Goal: Task Accomplishment & Management: Manage account settings

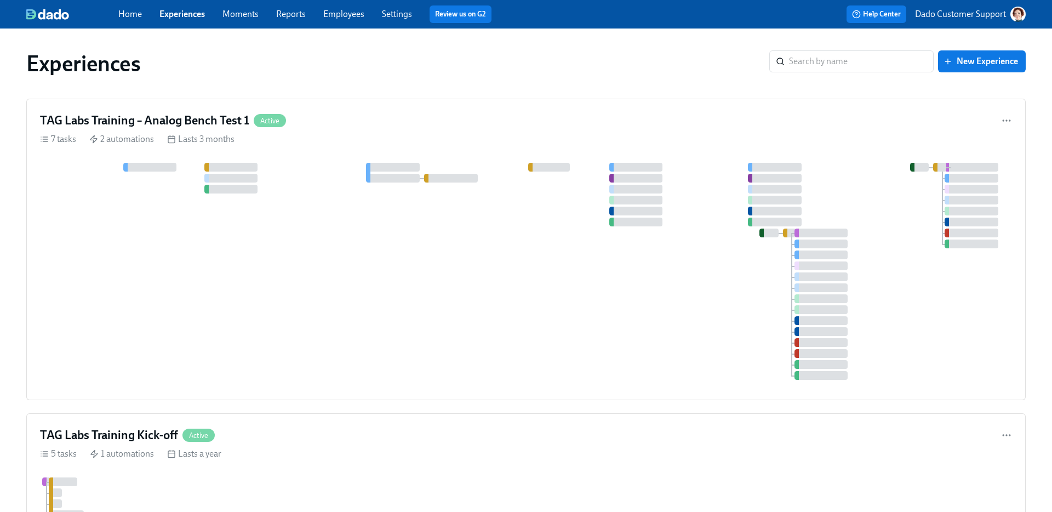
click at [330, 11] on link "Employees" at bounding box center [343, 14] width 41 height 10
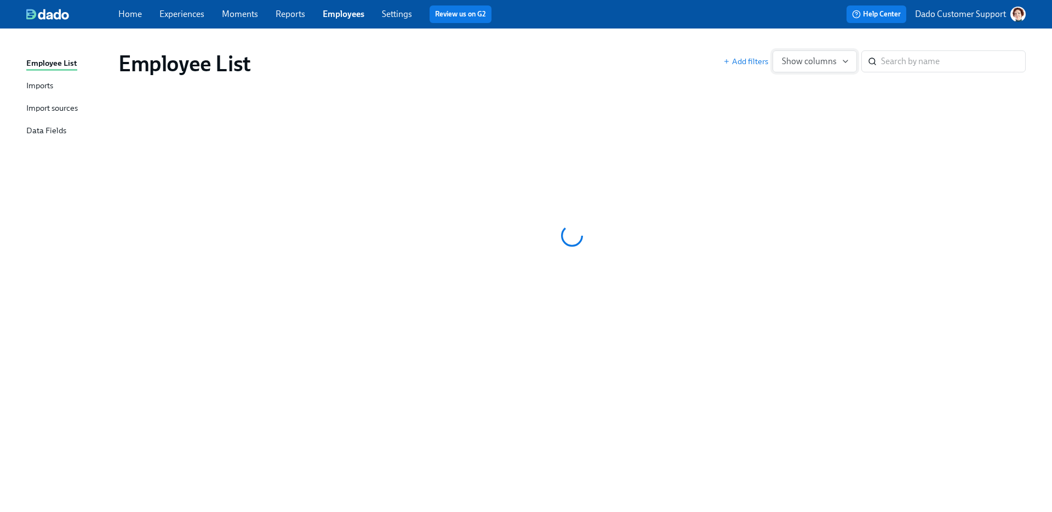
click at [801, 60] on span "Show columns" at bounding box center [815, 61] width 66 height 11
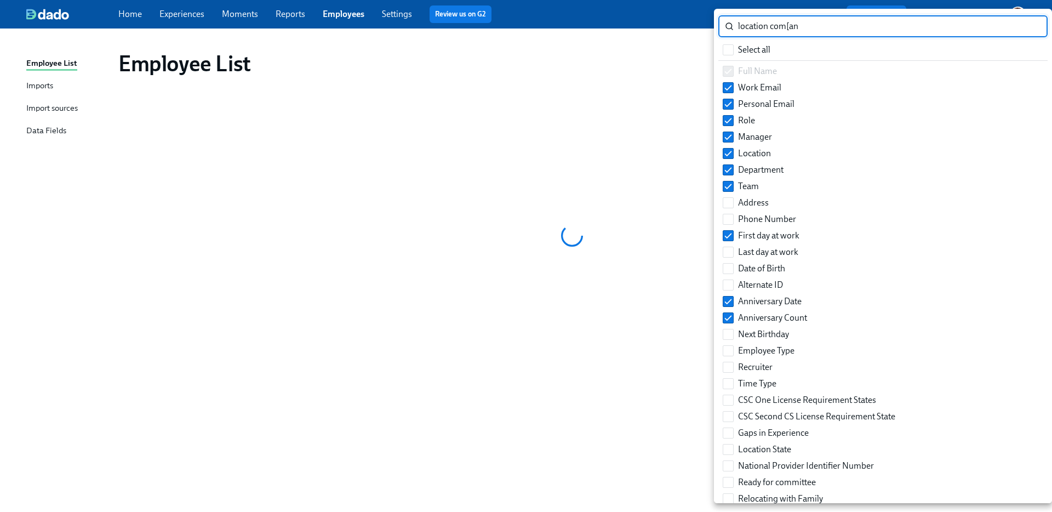
type input "location com[any"
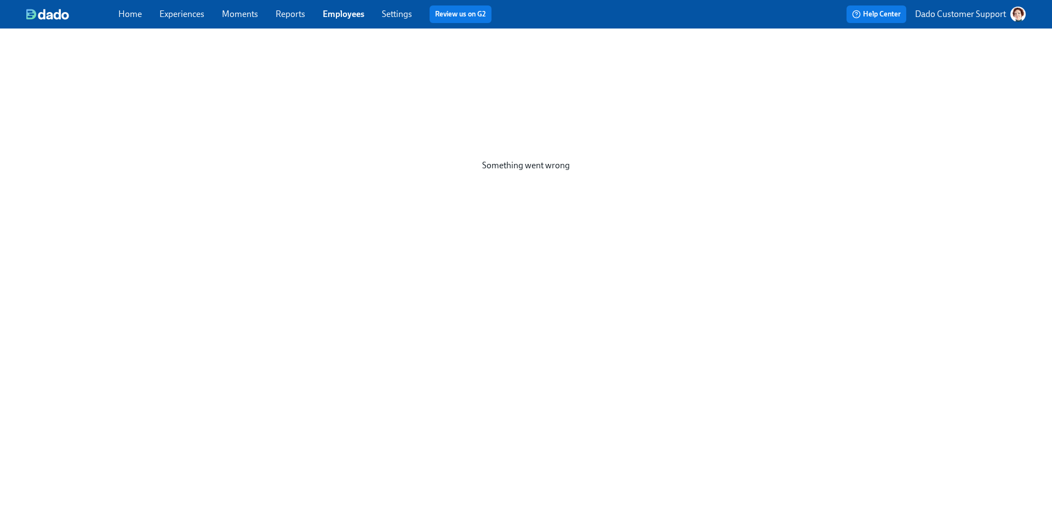
click at [320, 24] on div "Home Experiences Moments Reports Employees Settings Review us on G2 Help Center…" at bounding box center [526, 14] width 1052 height 28
click at [339, 12] on link "Employees" at bounding box center [344, 14] width 42 height 10
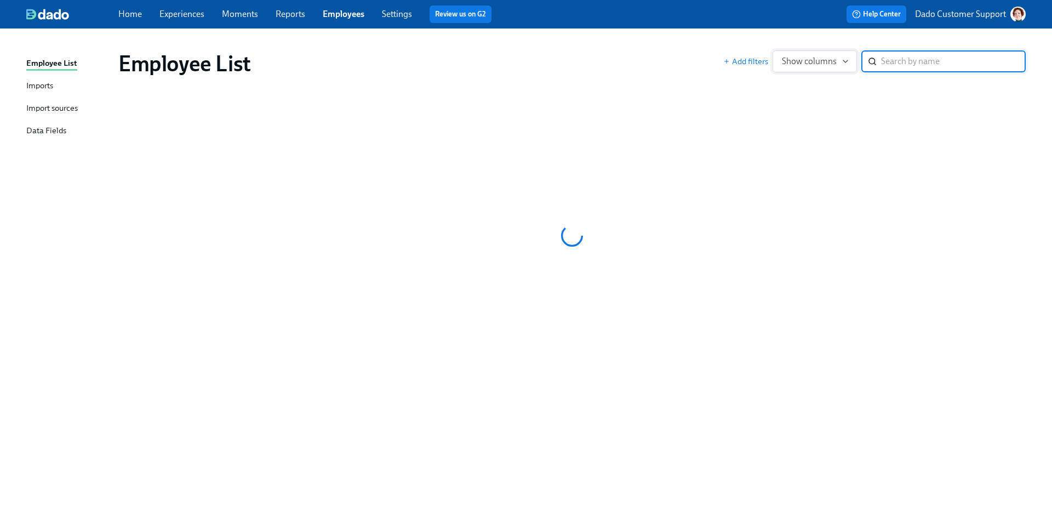
click at [840, 63] on span "Show columns" at bounding box center [815, 61] width 66 height 11
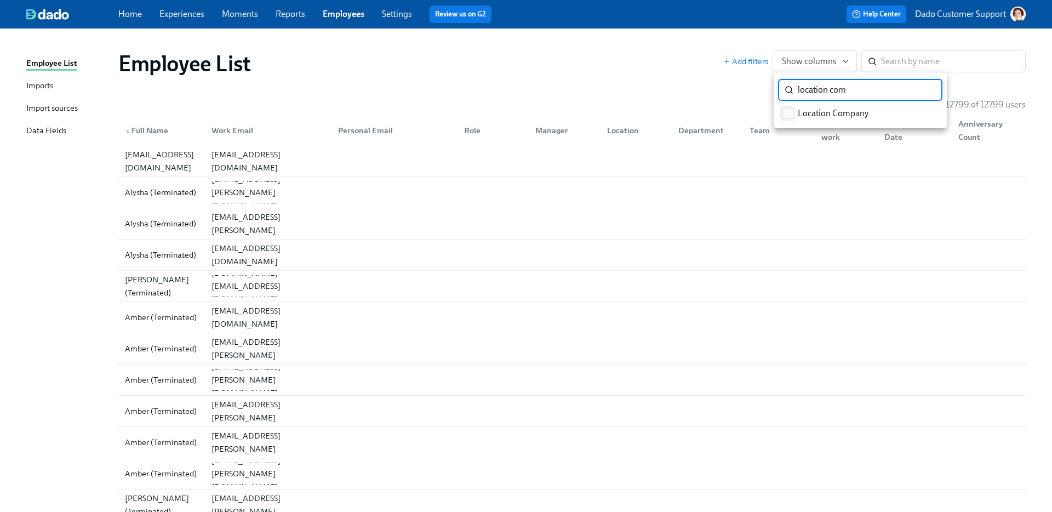
type input "location com"
click at [783, 115] on input "Location Company" at bounding box center [788, 113] width 10 height 10
checkbox input "true"
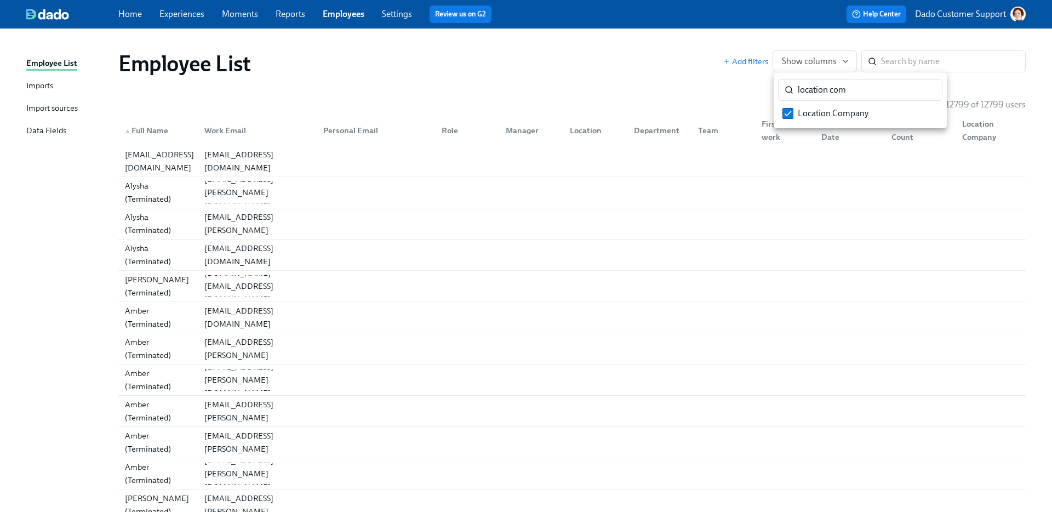
click at [685, 68] on div at bounding box center [526, 256] width 1052 height 512
click at [989, 129] on div "Location Company" at bounding box center [991, 130] width 66 height 26
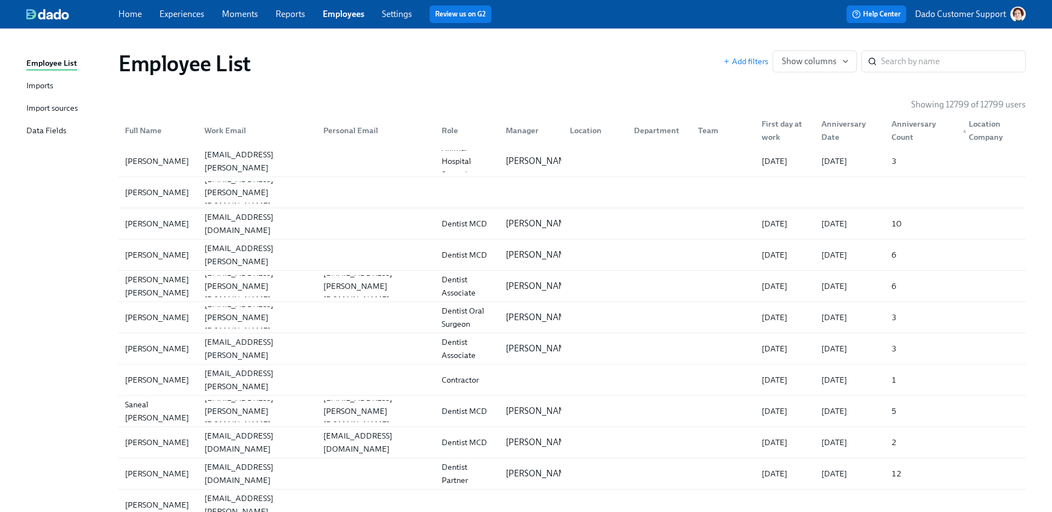
click at [990, 129] on div "▲ Location Company" at bounding box center [991, 130] width 66 height 26
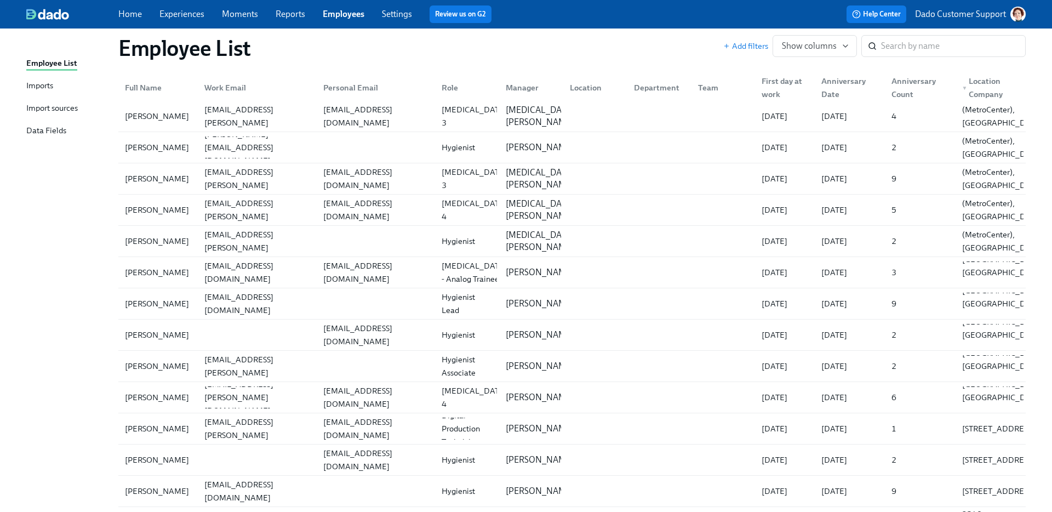
scroll to position [4224, 0]
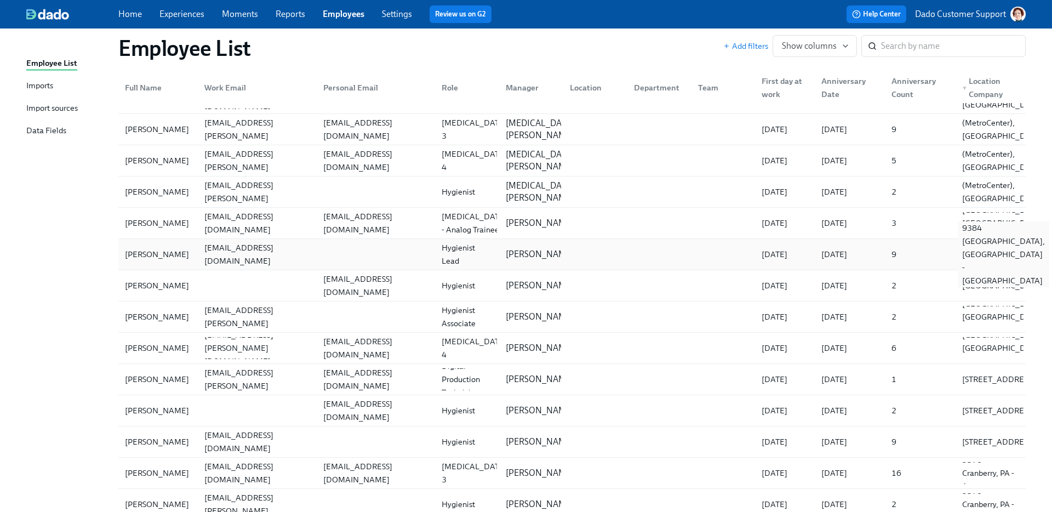
click at [978, 239] on div "9384 Lexington, KY - Aspen" at bounding box center [1003, 254] width 91 height 66
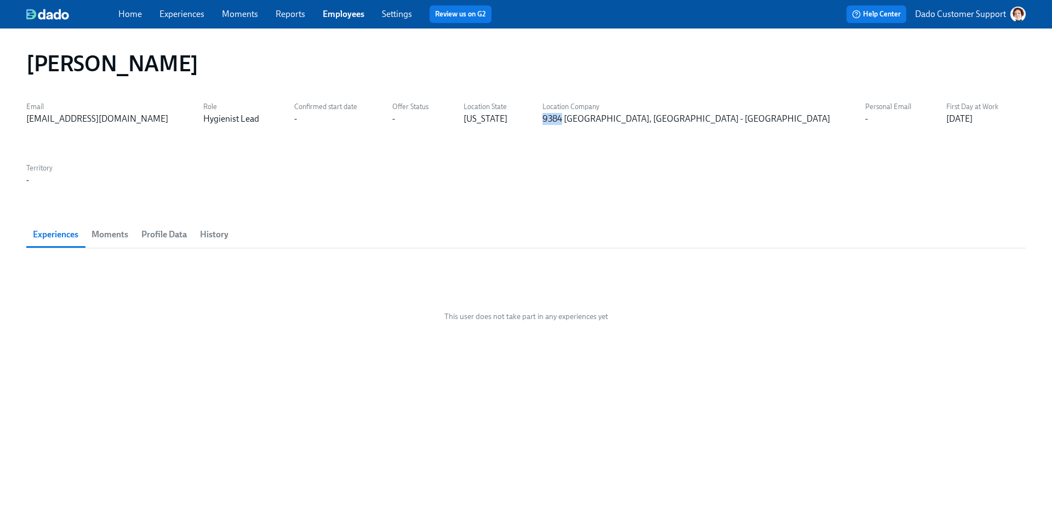
copy div "9384"
drag, startPoint x: 509, startPoint y: 119, endPoint x: 526, endPoint y: 119, distance: 17.5
click at [542, 119] on div "9384 Lexington, KY - Aspen" at bounding box center [686, 119] width 288 height 12
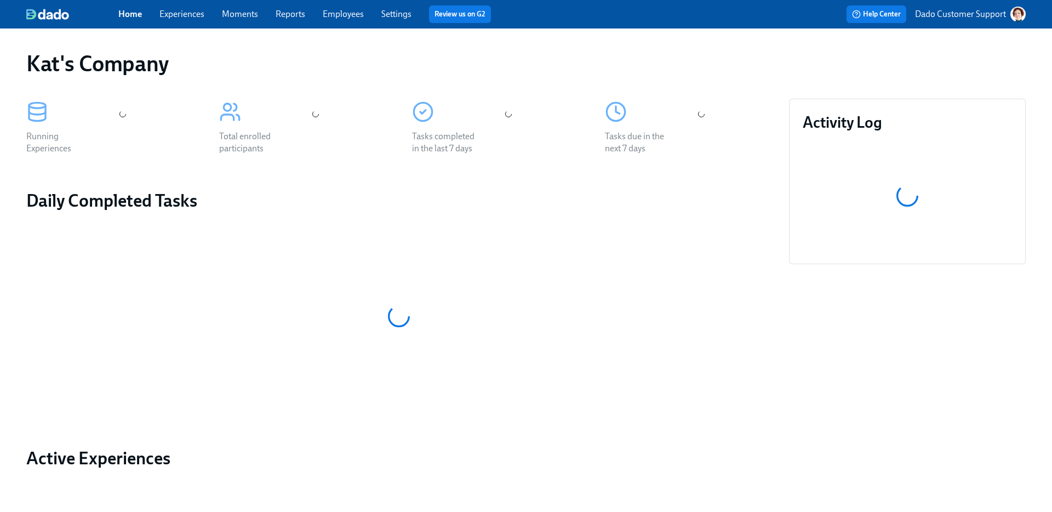
click at [945, 16] on p "Dado Customer Support" at bounding box center [960, 14] width 91 height 12
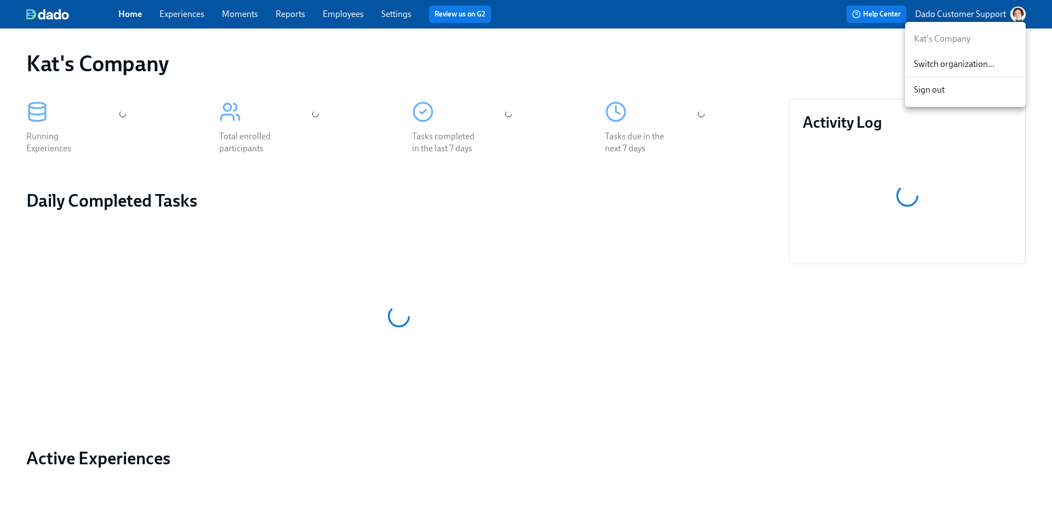
click at [952, 57] on div "Switch organization..." at bounding box center [965, 64] width 121 height 26
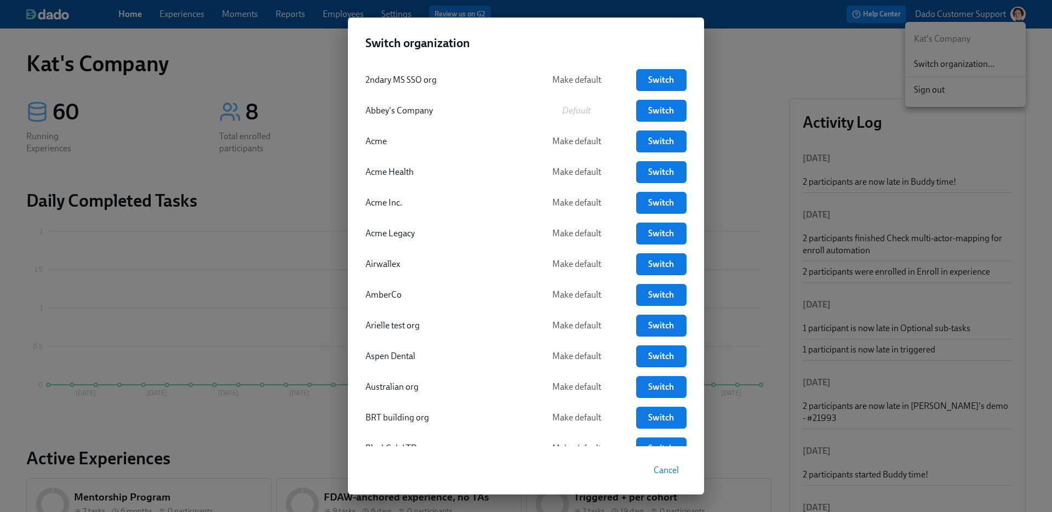
click at [754, 70] on div "Switch organization 2ndary MS SSO org Make default Switch Abbey's Company Defau…" at bounding box center [526, 256] width 1052 height 512
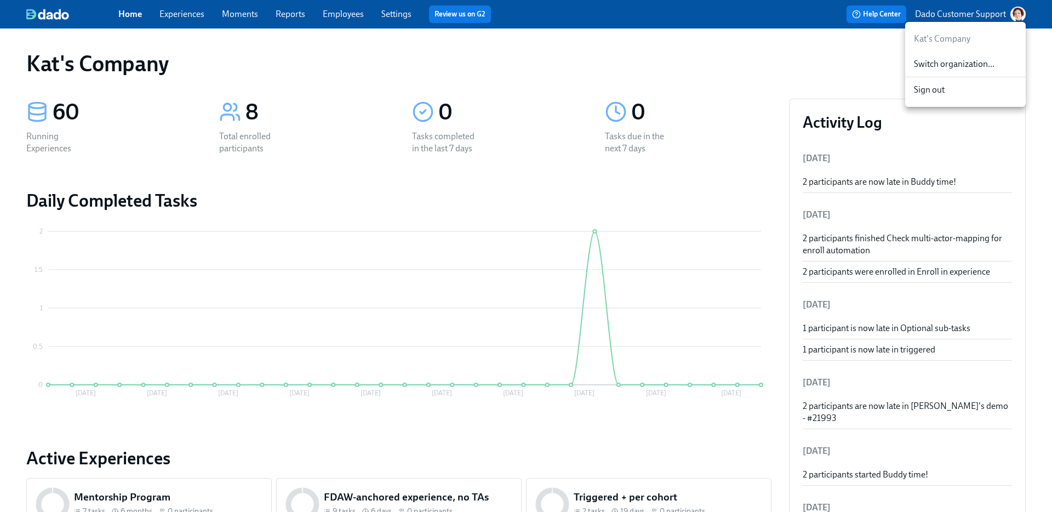
click at [939, 65] on span "Switch organization..." at bounding box center [965, 64] width 103 height 12
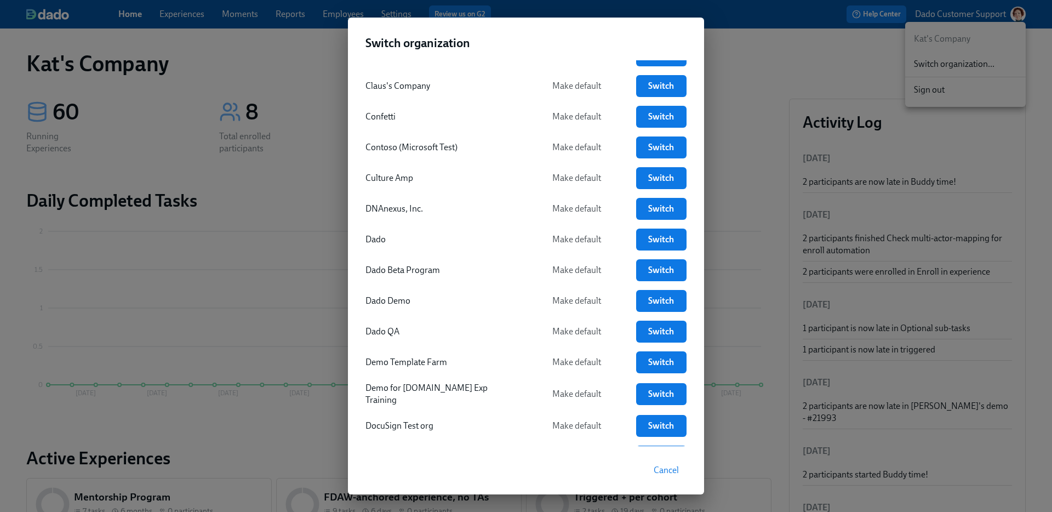
scroll to position [755, 0]
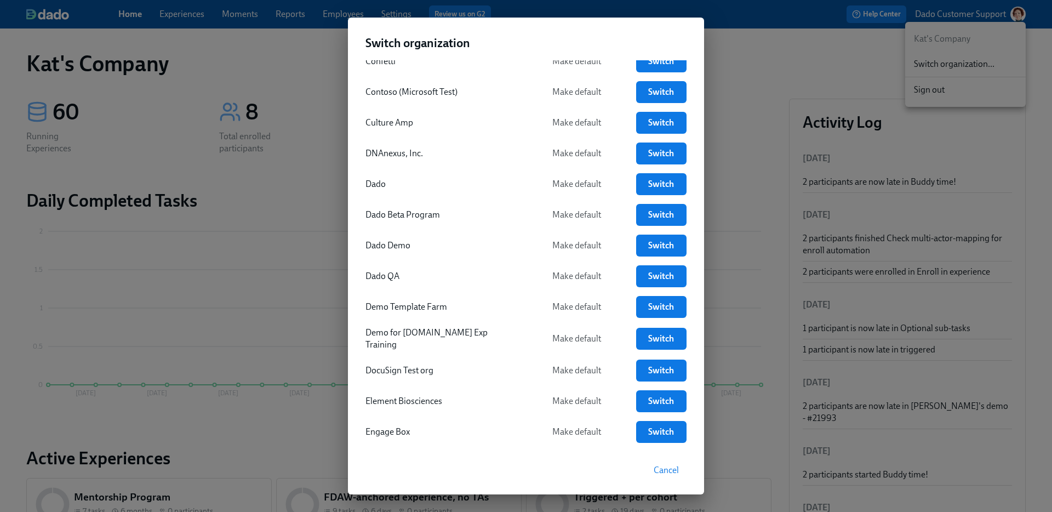
click at [500, 396] on div "Element Biosciences" at bounding box center [441, 401] width 152 height 12
click at [669, 369] on span "Switch" at bounding box center [661, 370] width 35 height 11
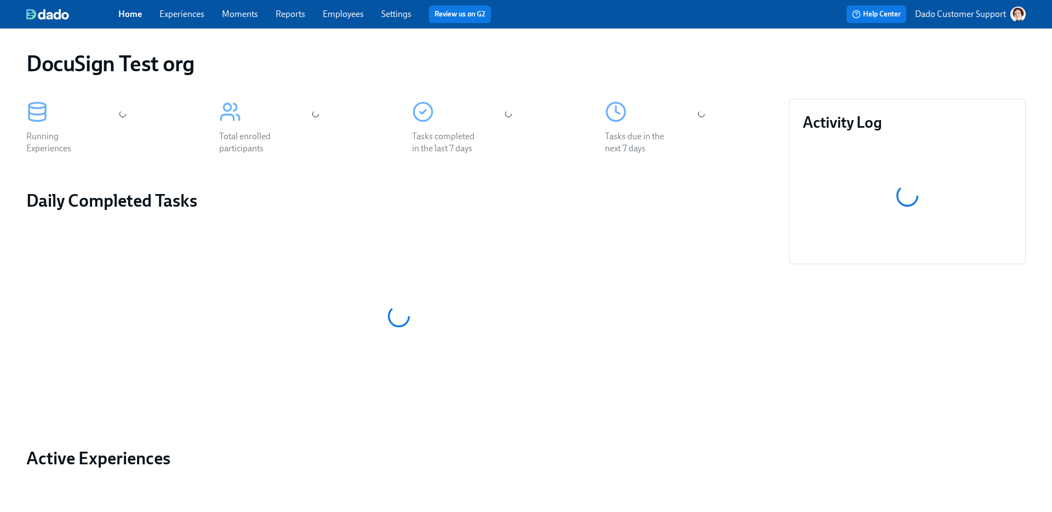
click at [178, 7] on div "Home Experiences Moments Reports Employees Settings Review us on G2" at bounding box center [345, 14] width 454 height 18
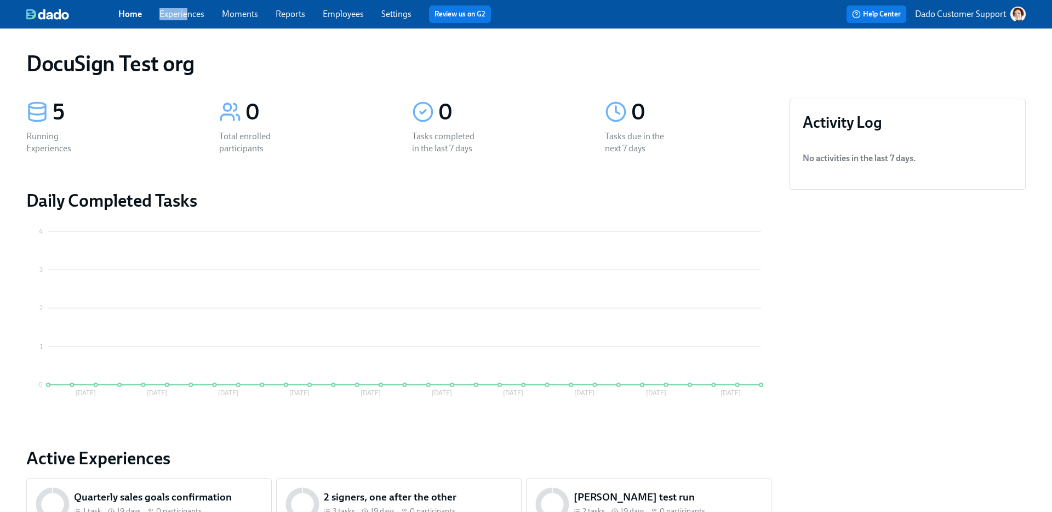
click at [186, 8] on span "Experiences" at bounding box center [181, 14] width 45 height 12
click at [181, 14] on link "Experiences" at bounding box center [181, 14] width 45 height 10
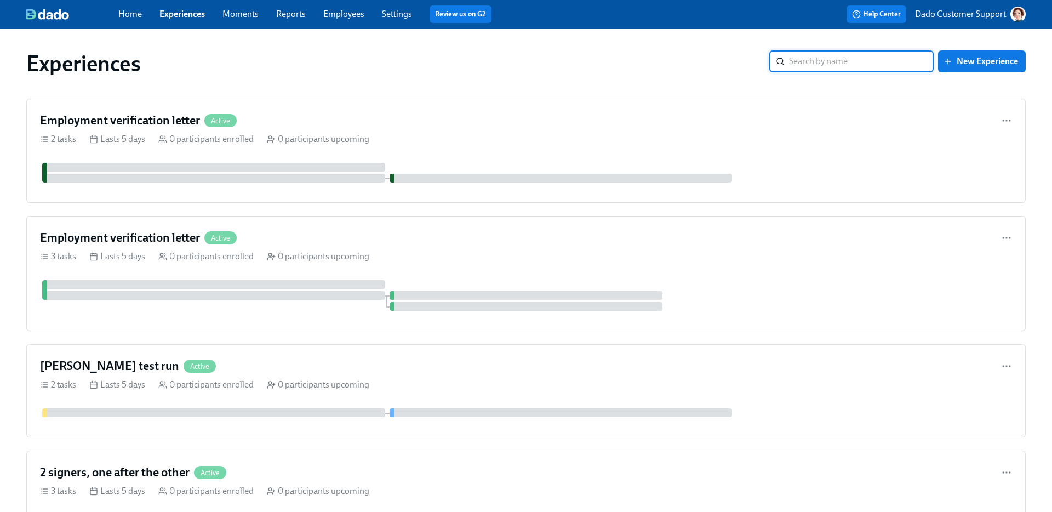
click at [404, 14] on link "Settings" at bounding box center [397, 14] width 30 height 10
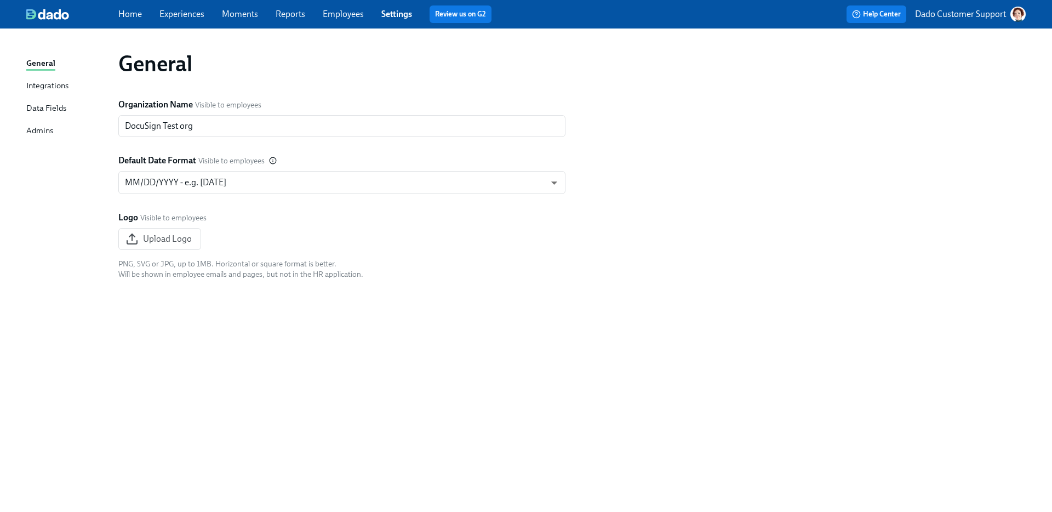
click at [172, 16] on link "Experiences" at bounding box center [181, 14] width 45 height 10
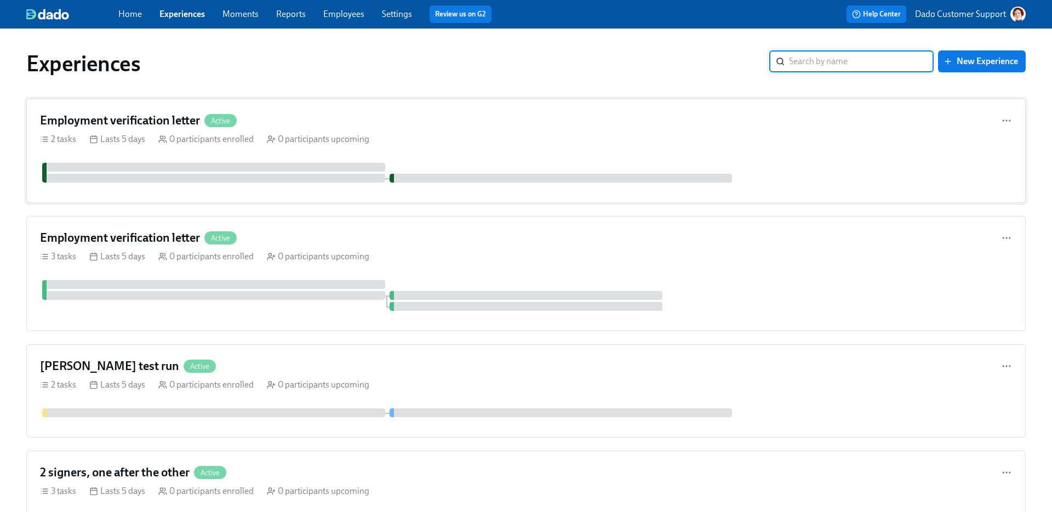
click at [160, 182] on div at bounding box center [213, 178] width 343 height 9
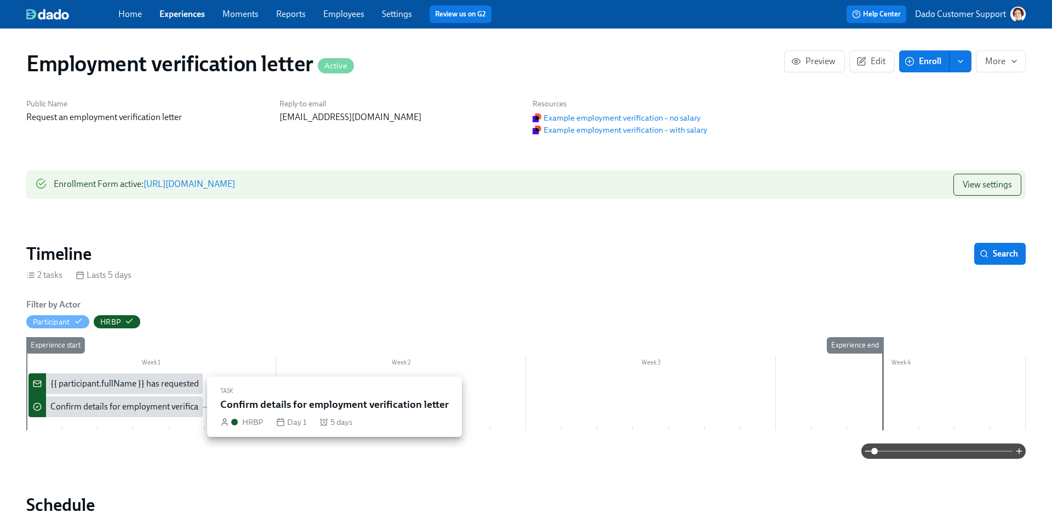
click at [96, 410] on div "Confirm details for employment verification letter" at bounding box center [142, 406] width 184 height 12
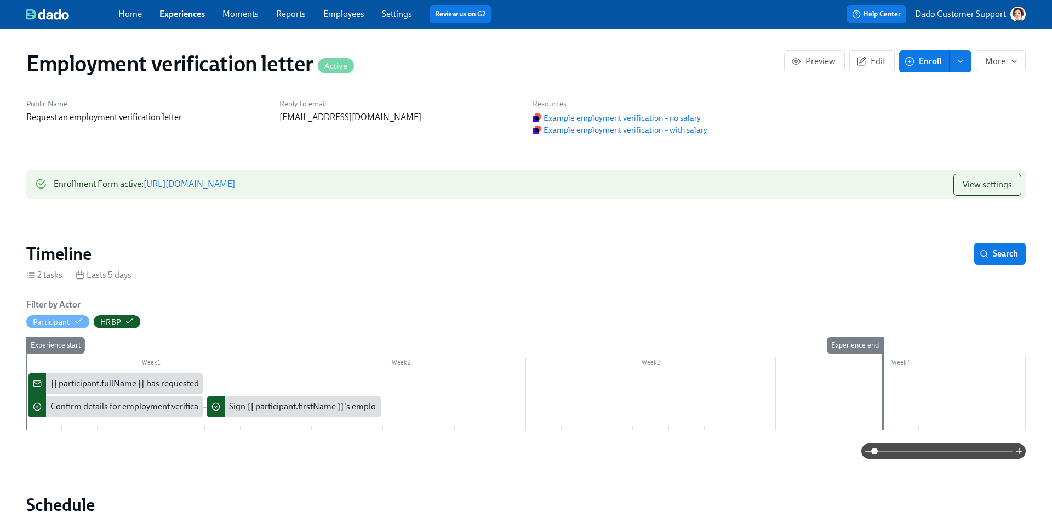
click at [188, 24] on div "Home Experiences Moments Reports Employees Settings Review us on G2 Help Center…" at bounding box center [526, 14] width 1052 height 28
click at [186, 12] on link "Experiences" at bounding box center [181, 14] width 45 height 10
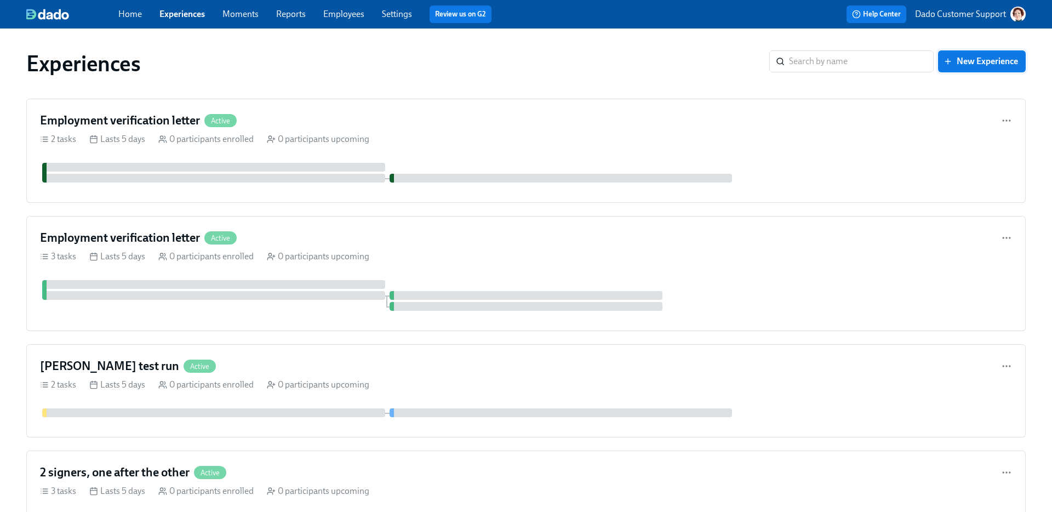
click at [1003, 62] on span "New Experience" at bounding box center [981, 61] width 72 height 11
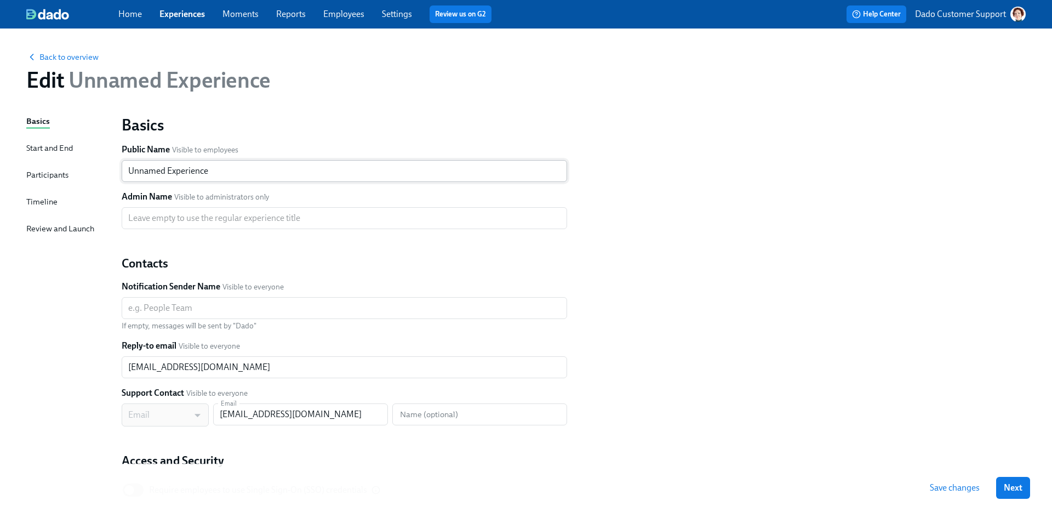
click at [261, 171] on input "Unnamed Experience" at bounding box center [344, 171] width 445 height 22
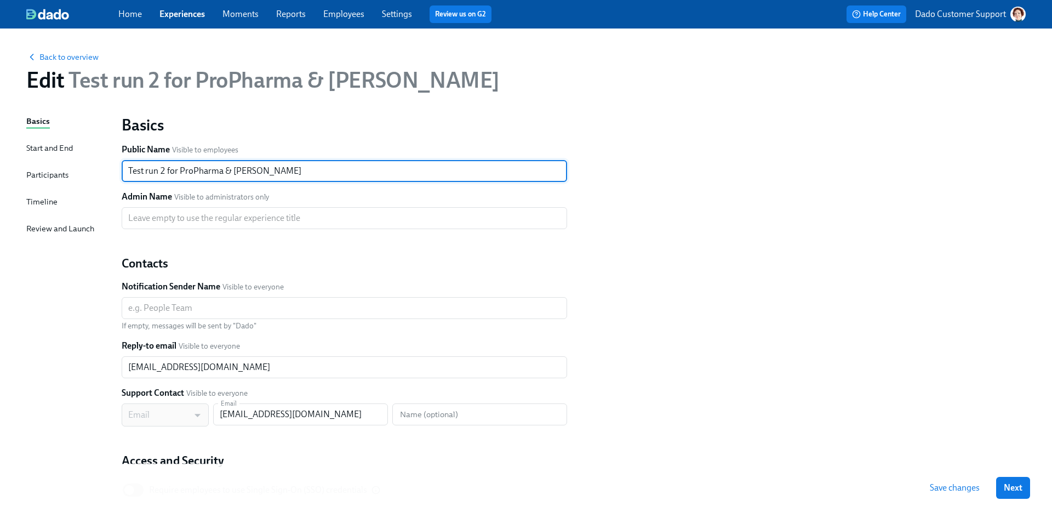
type input "Test run 2 for ProPharma & Henry Schein"
click at [64, 209] on div "Basics Start and End Participants Timeline Review and Launch" at bounding box center [67, 334] width 82 height 439
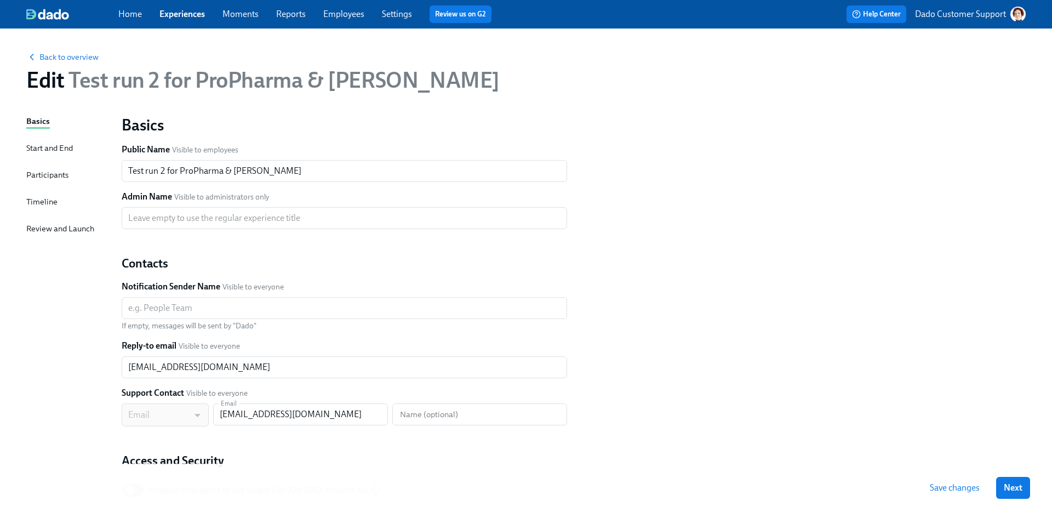
click at [50, 204] on div "Timeline" at bounding box center [41, 202] width 31 height 12
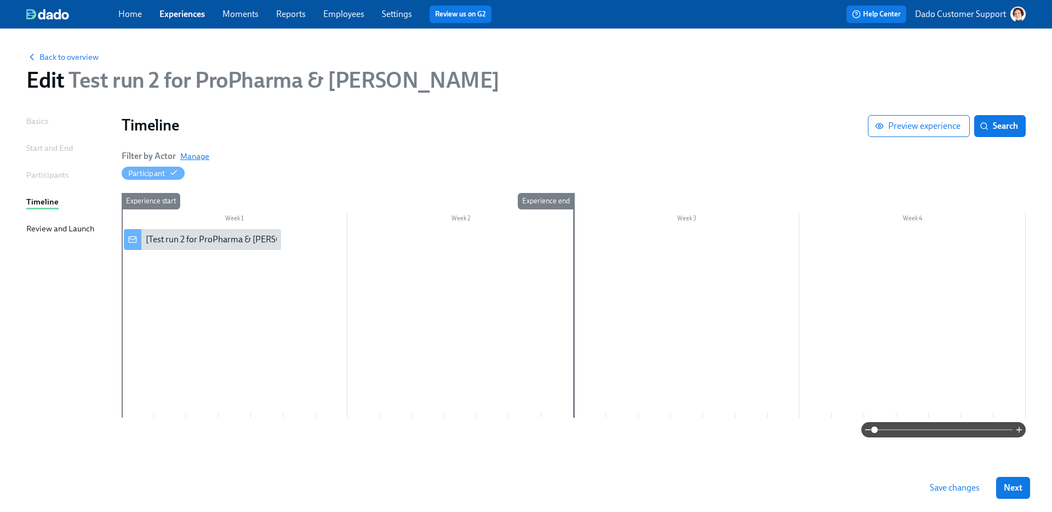
click at [197, 151] on span "Manage" at bounding box center [194, 156] width 29 height 11
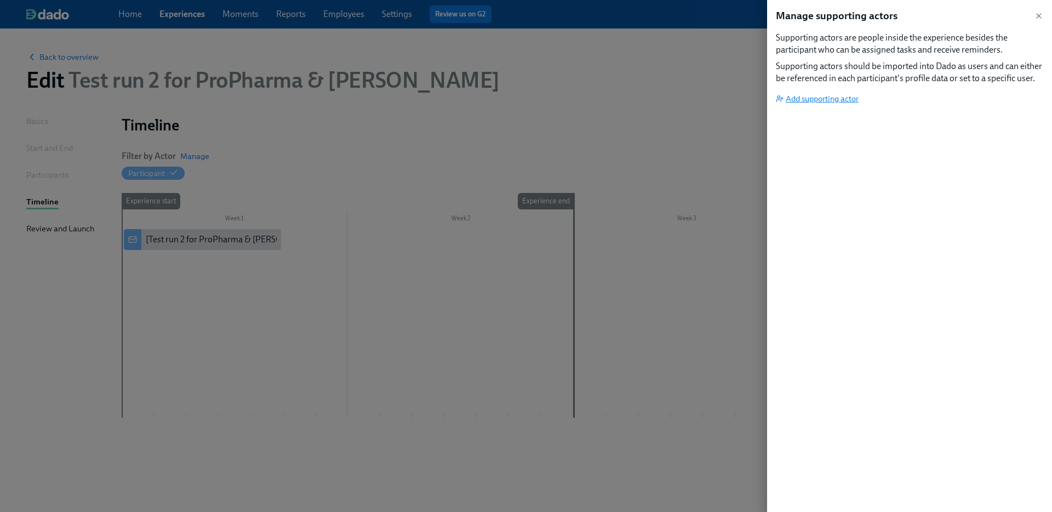
click at [818, 95] on span "Add supporting actor" at bounding box center [817, 98] width 83 height 11
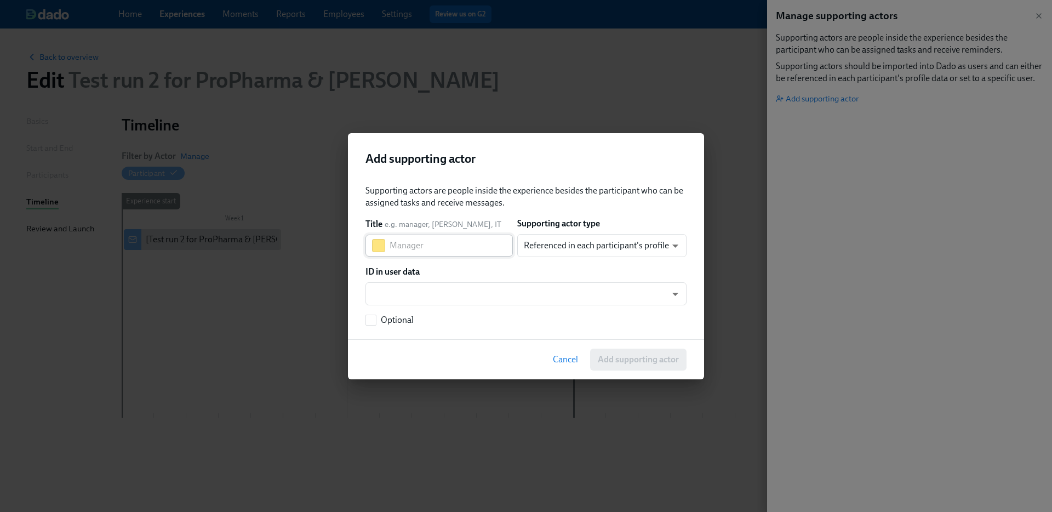
click at [401, 236] on input "text" at bounding box center [450, 245] width 123 height 22
click at [565, 299] on body "Home Experiences Moments Reports Employees Settings Review us on G2 Help Center…" at bounding box center [526, 256] width 1052 height 512
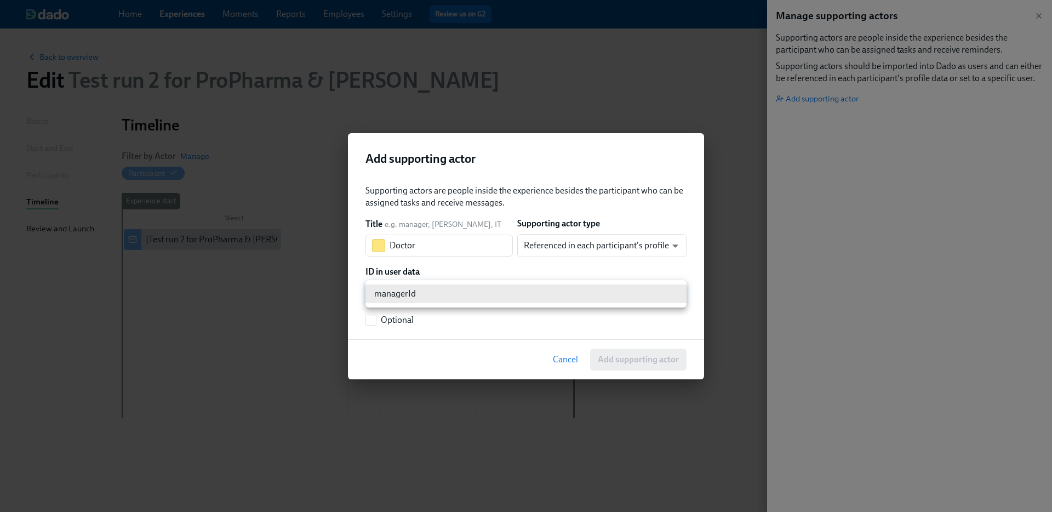
click at [588, 227] on div at bounding box center [526, 256] width 1052 height 512
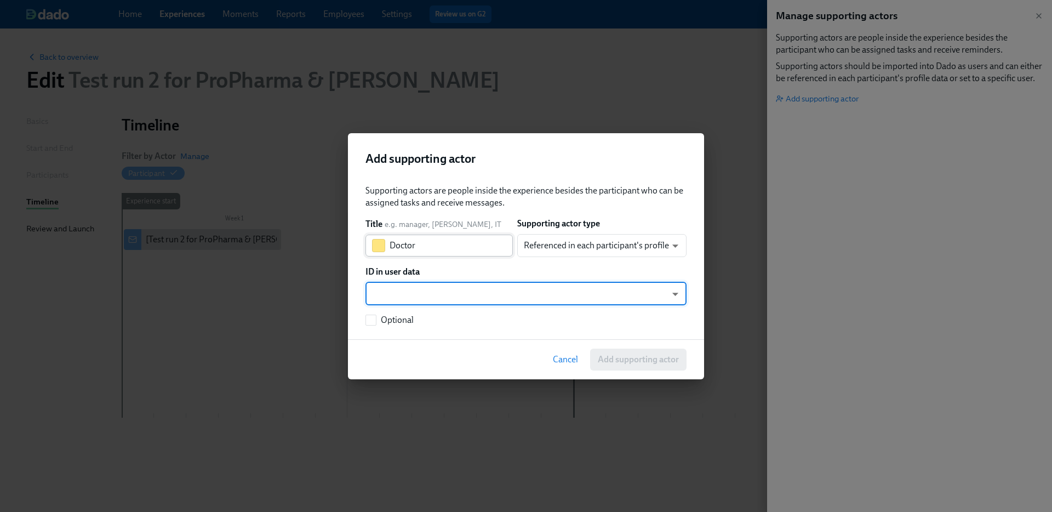
click at [441, 245] on input "Doctor" at bounding box center [450, 245] width 123 height 22
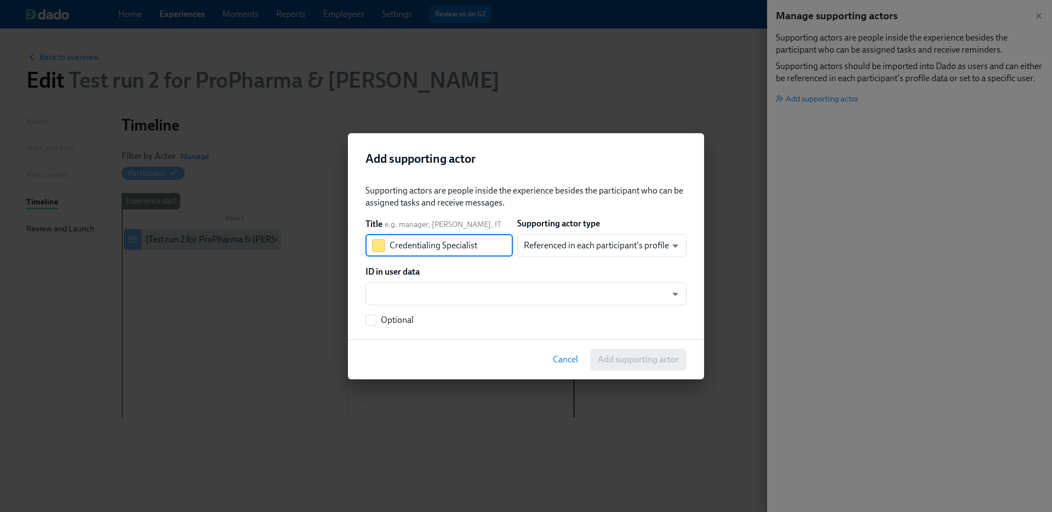
type input "Credentialing Specialist"
click at [583, 260] on div "Supporting actors are people inside the experience besides the participant who …" at bounding box center [525, 255] width 321 height 141
click at [583, 245] on body "Home Experiences Moments Reports Employees Settings Review us on G2 Help Center…" at bounding box center [526, 256] width 1052 height 512
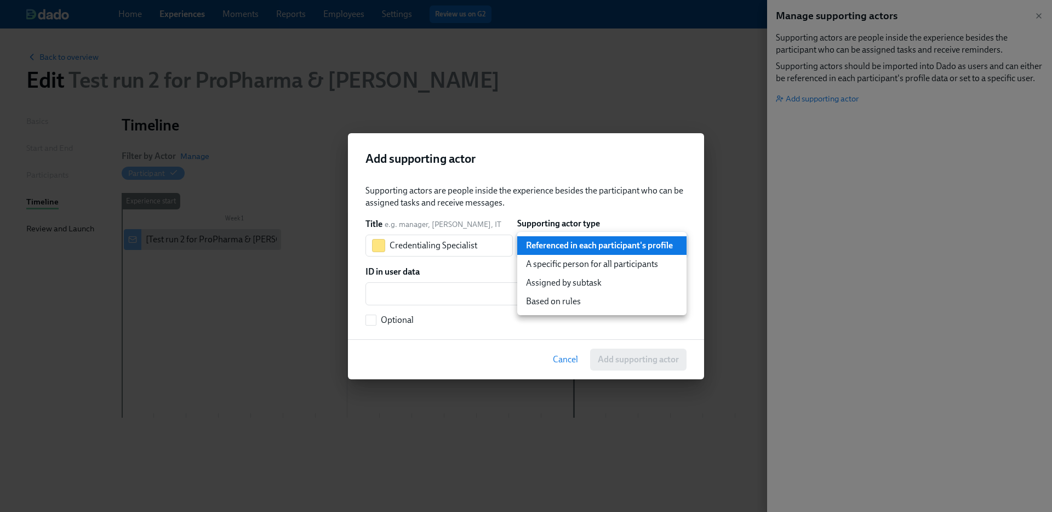
click at [583, 279] on li "Assigned by subtask" at bounding box center [601, 282] width 169 height 19
type input "assignedBySubtask"
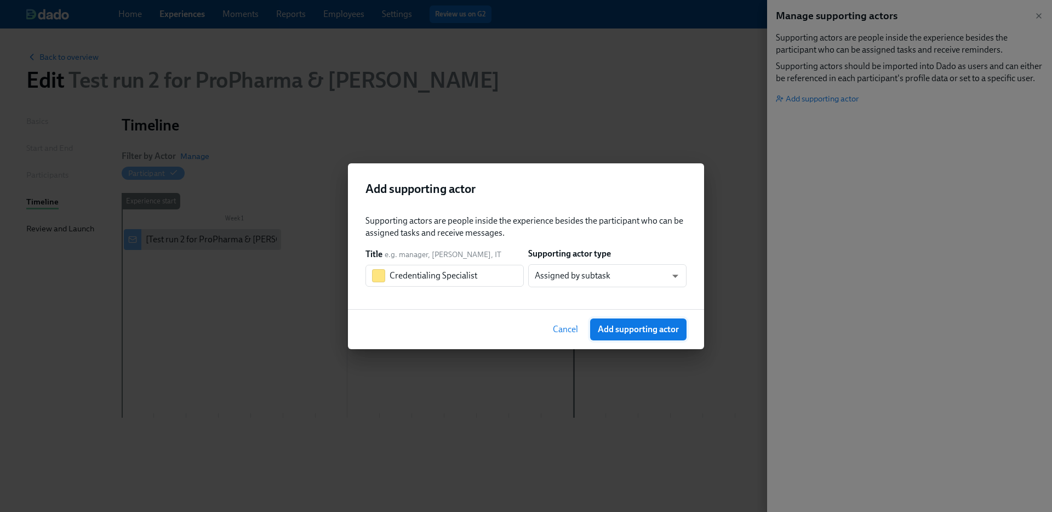
click at [618, 331] on span "Add supporting actor" at bounding box center [638, 329] width 81 height 11
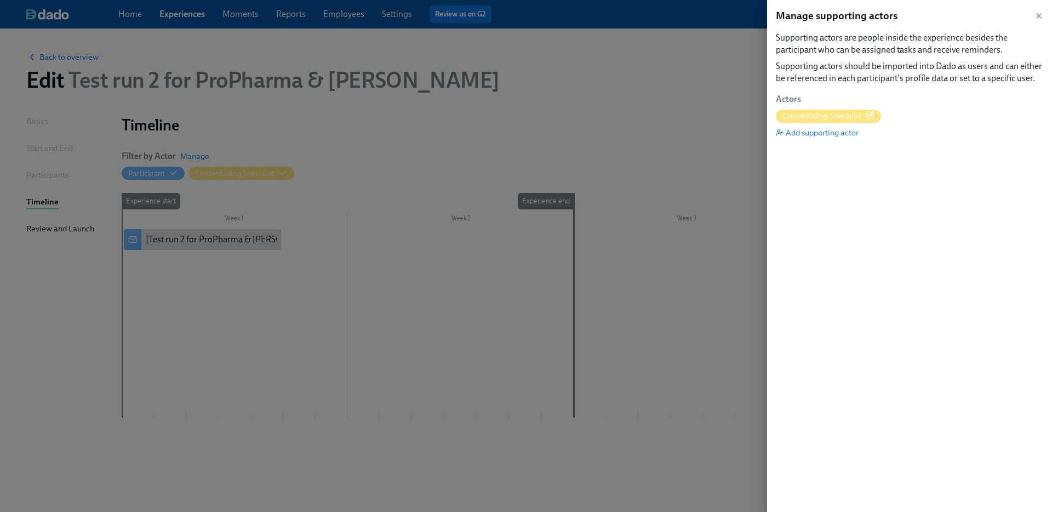
click at [362, 74] on div at bounding box center [526, 256] width 1052 height 512
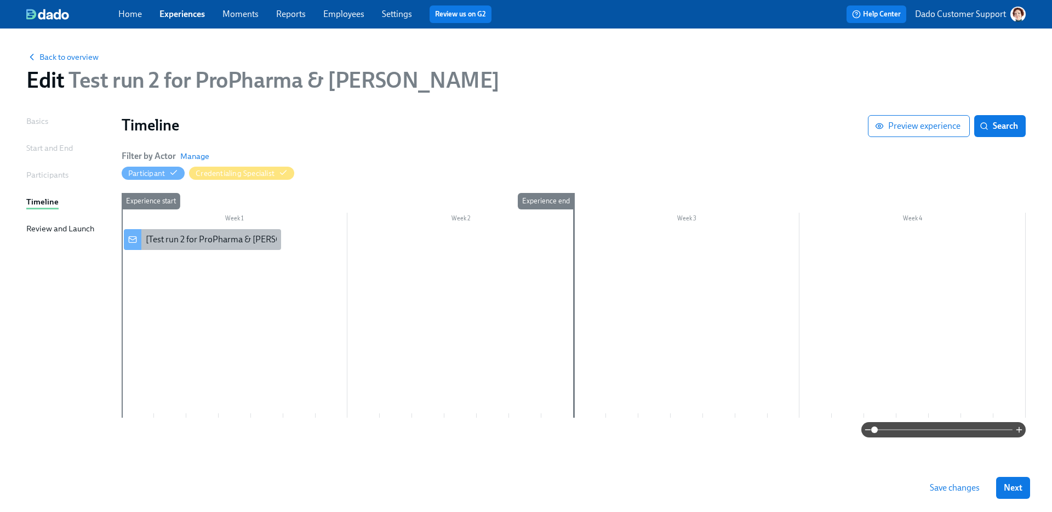
click at [146, 243] on div "[Test run 2 for ProPharma & Henry Schein] A new experience starts today!" at bounding box center [294, 239] width 297 height 12
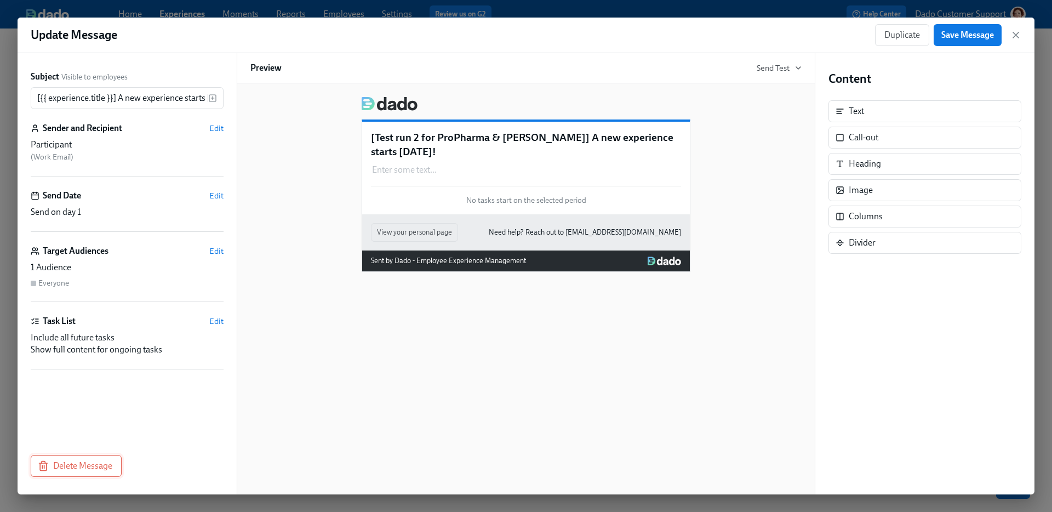
click at [96, 461] on span "Delete Message" at bounding box center [76, 465] width 72 height 11
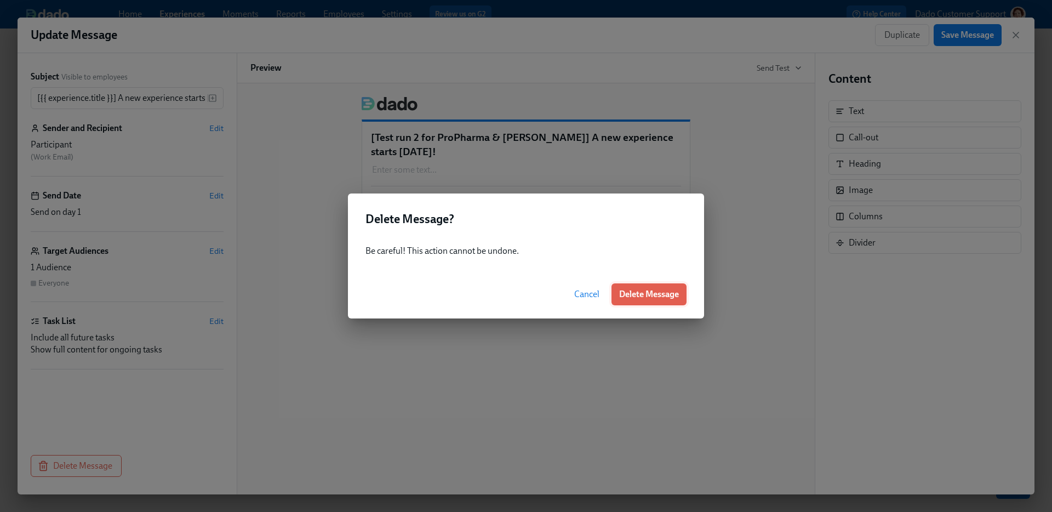
click at [645, 294] on span "Delete Message" at bounding box center [649, 294] width 60 height 11
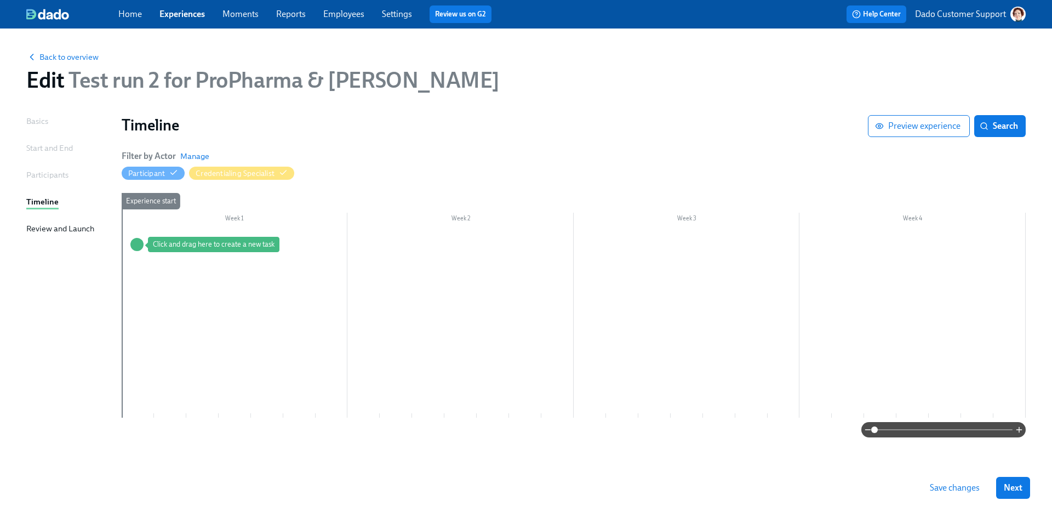
click at [244, 284] on div at bounding box center [574, 323] width 904 height 188
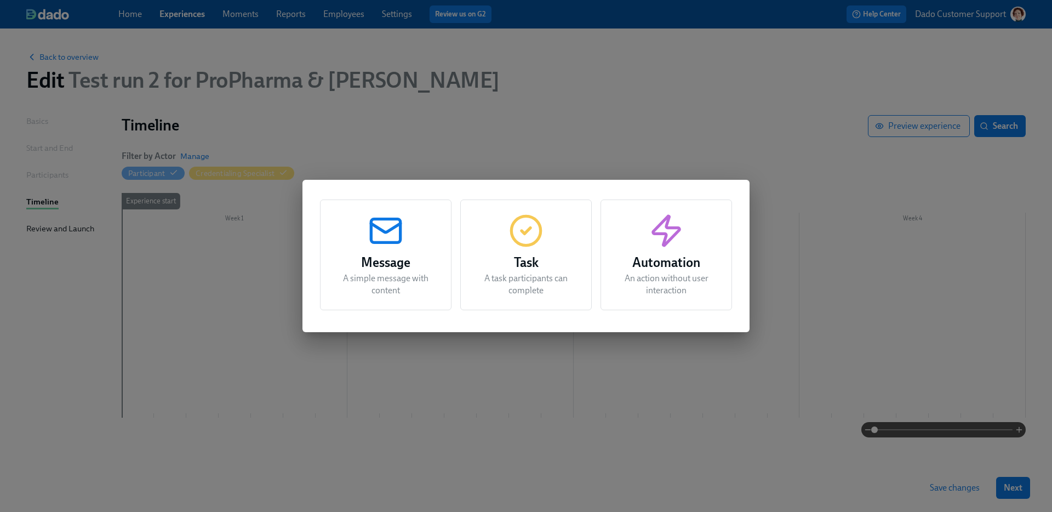
click at [389, 236] on icon "button" at bounding box center [385, 230] width 35 height 35
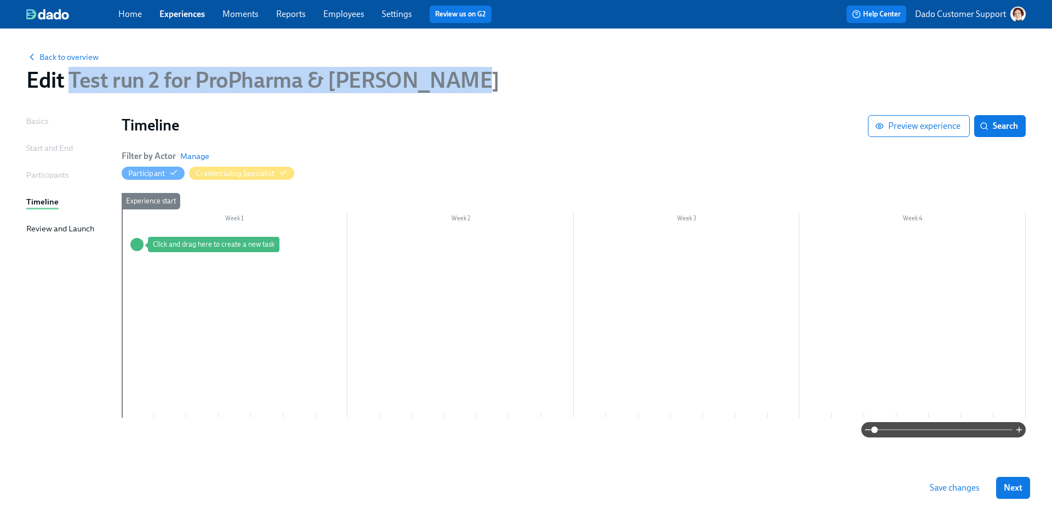
drag, startPoint x: 70, startPoint y: 82, endPoint x: 643, endPoint y: 99, distance: 573.2
click at [637, 98] on div "Back to overview Edit Test run 2 for ProPharma & Henry Schein" at bounding box center [526, 72] width 1017 height 60
copy span "Test run 2 for ProPharma & [PERSON_NAME]"
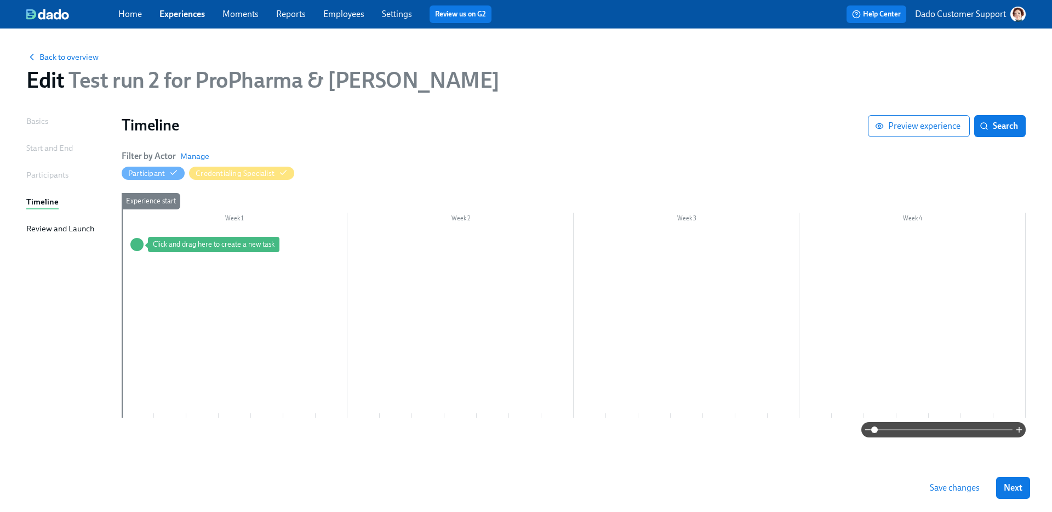
click at [53, 50] on div "Back to overview" at bounding box center [525, 56] width 999 height 12
click at [50, 54] on span "Back to overview" at bounding box center [62, 56] width 72 height 11
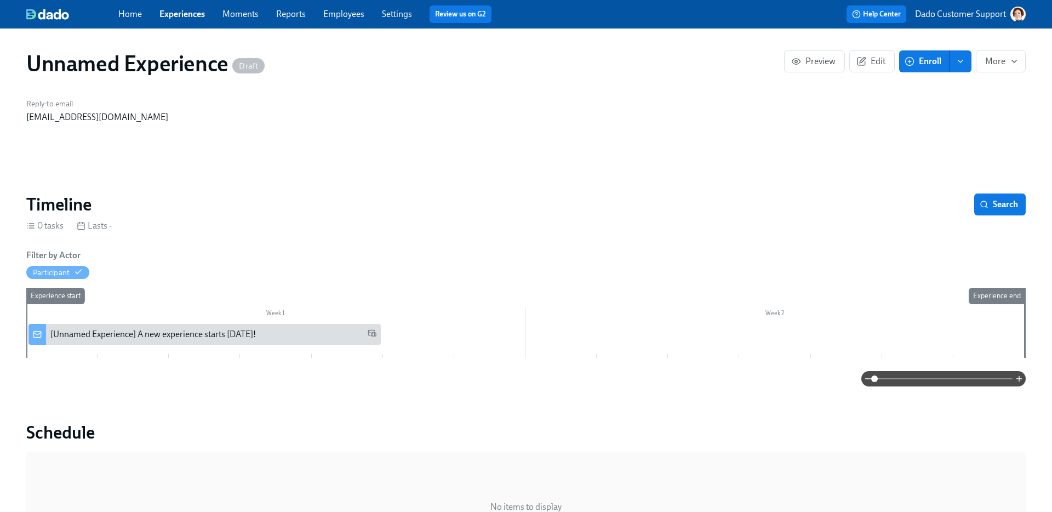
click at [182, 16] on link "Experiences" at bounding box center [181, 14] width 45 height 10
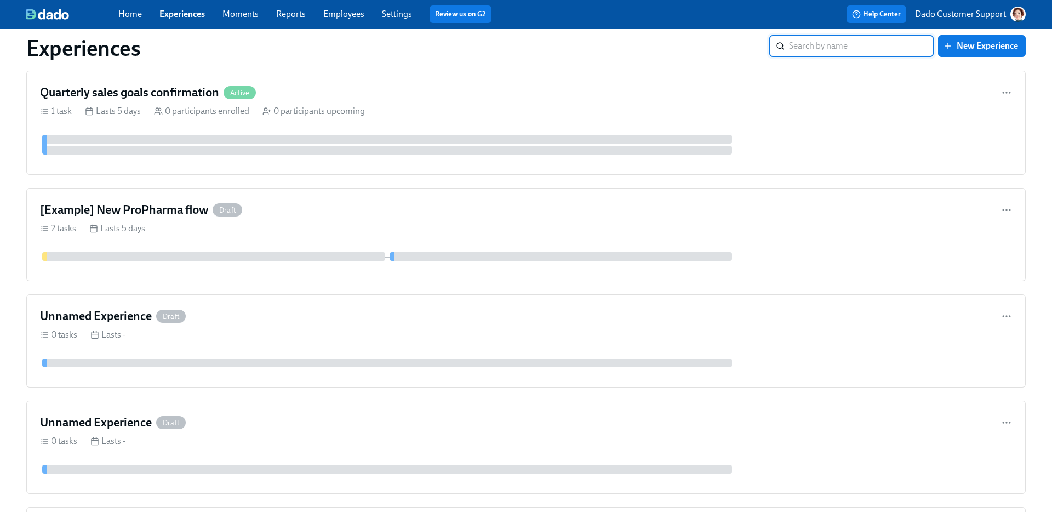
scroll to position [335, 0]
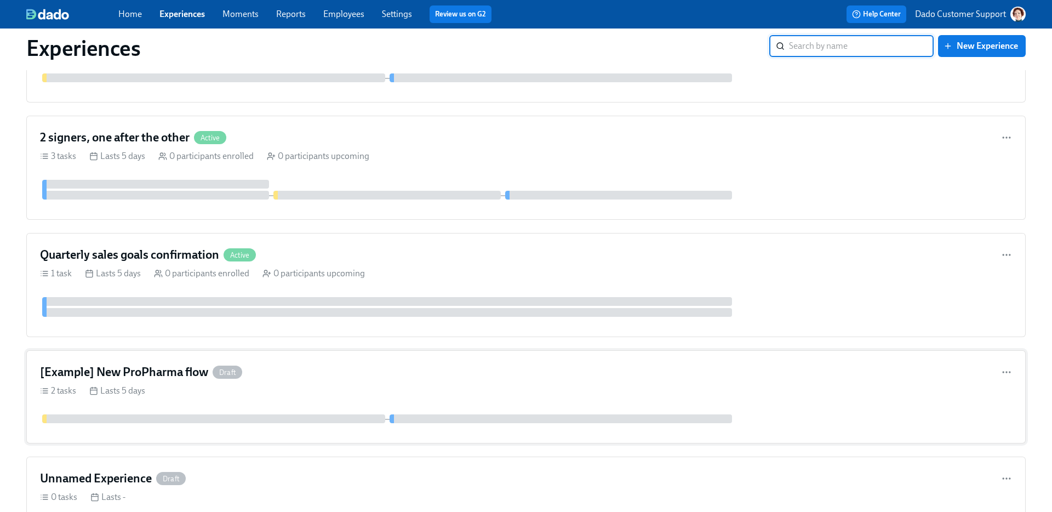
click at [221, 397] on div "[Example] New ProPharma flow Draft 2 tasks Lasts 5 days" at bounding box center [525, 396] width 999 height 93
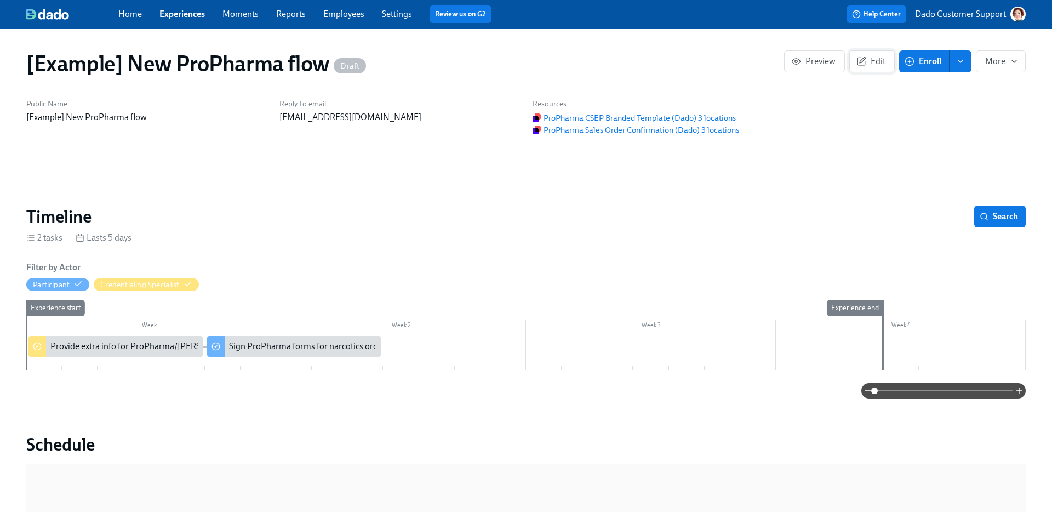
click at [873, 58] on span "Edit" at bounding box center [871, 61] width 27 height 11
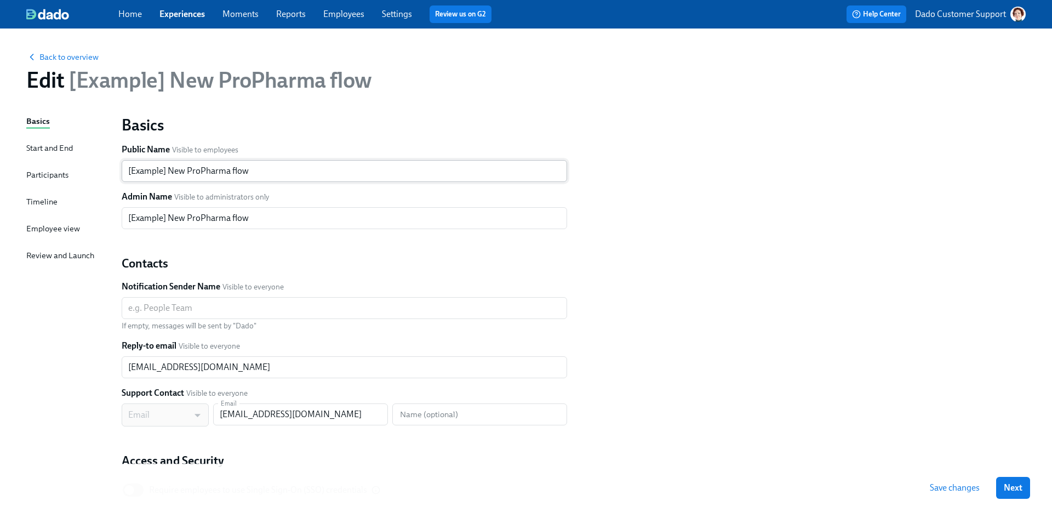
click at [212, 170] on input "[Example] New ProPharma flow" at bounding box center [344, 171] width 445 height 22
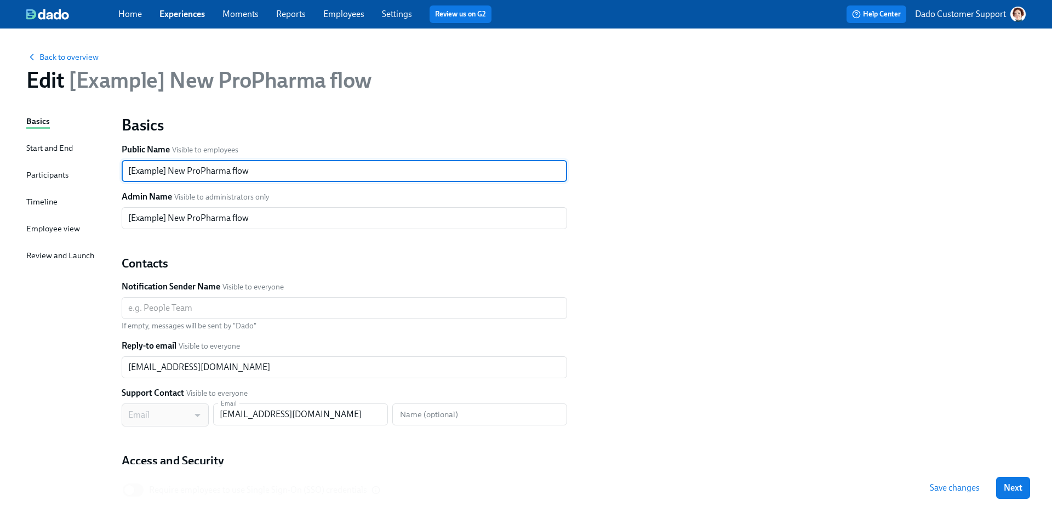
paste input "Test run 2 for ProPharma & [PERSON_NAME]"
type input "Test run 2 for ProPharma & [PERSON_NAME]"
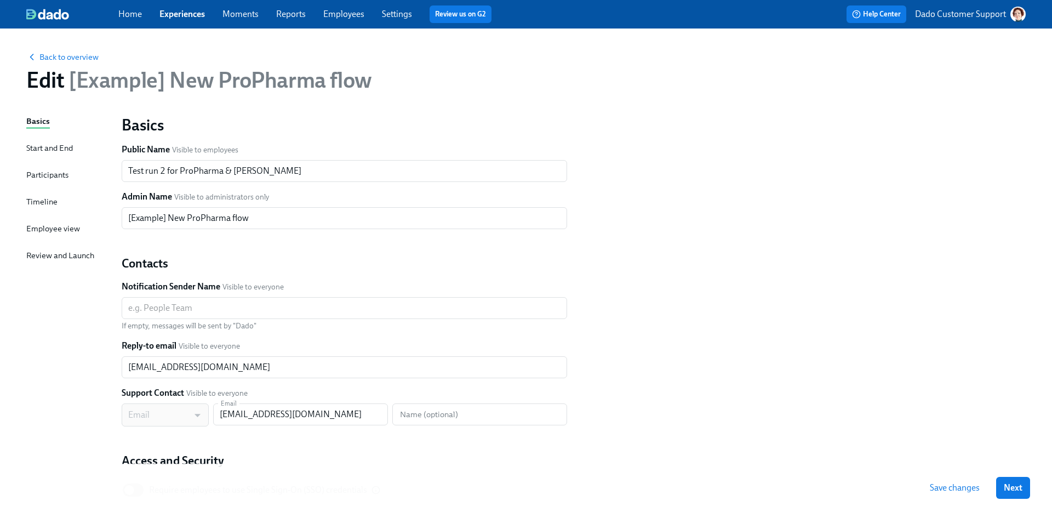
click at [48, 204] on div "Timeline" at bounding box center [41, 202] width 31 height 12
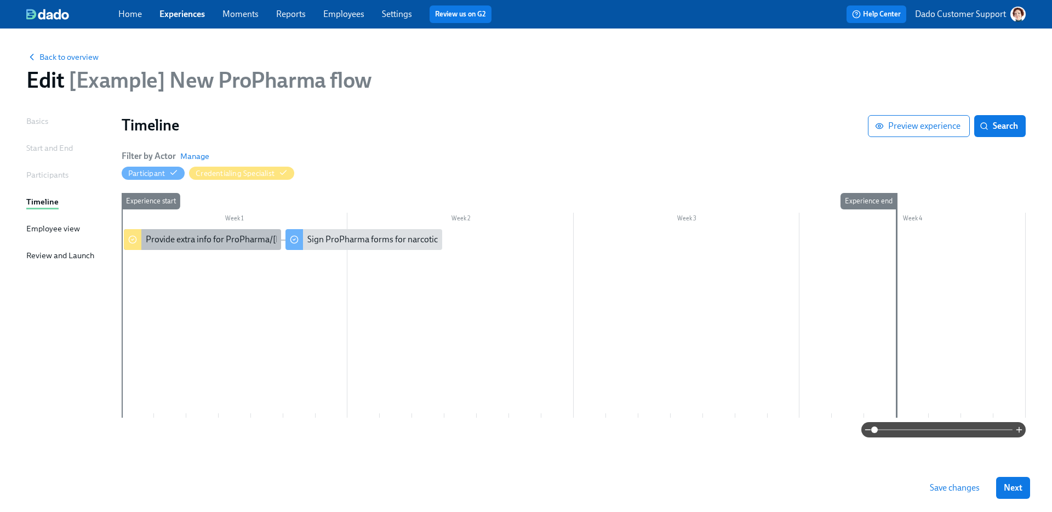
click at [183, 241] on div "Provide extra info for ProPharma/Henry Schein forms" at bounding box center [255, 239] width 219 height 12
click at [330, 234] on div "Sign ProPharma forms for narcotics orders" at bounding box center [387, 239] width 160 height 12
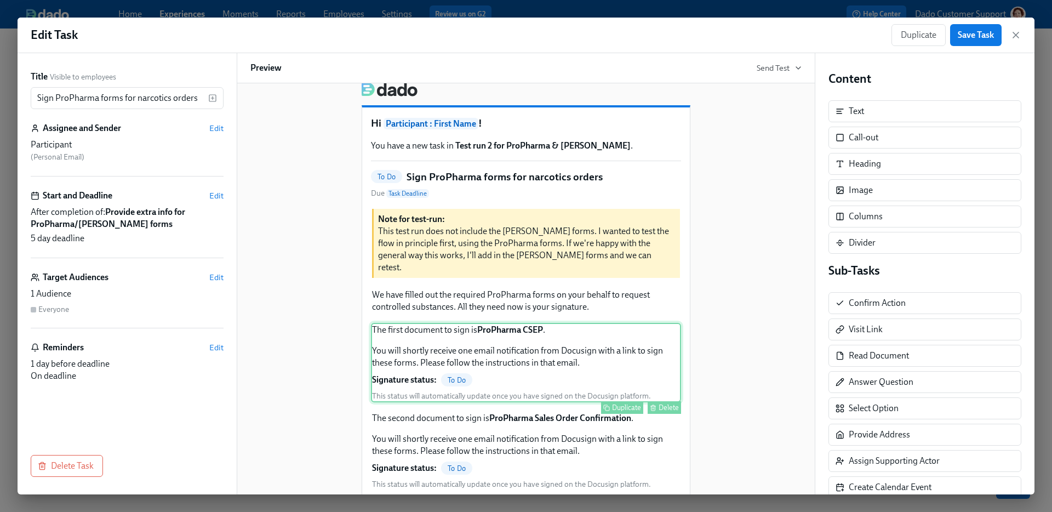
scroll to position [126, 0]
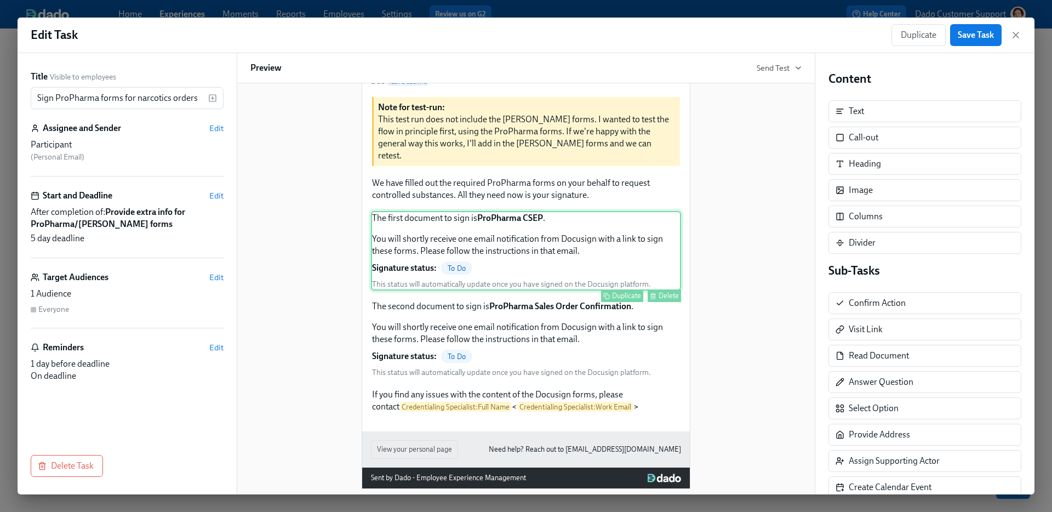
click at [547, 217] on div "The first document to sign is ProPharma CSEP . You will shortly receive one ema…" at bounding box center [526, 250] width 310 height 79
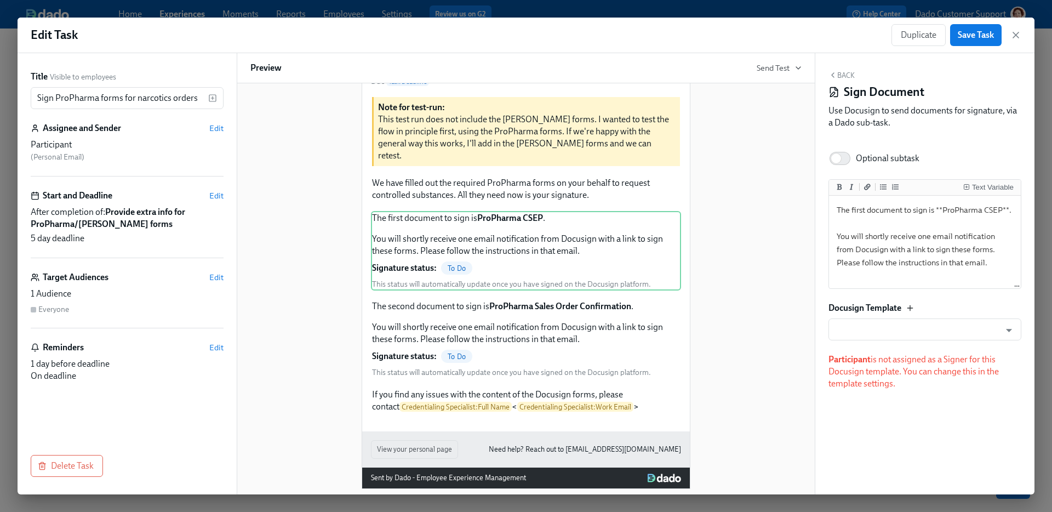
click at [909, 307] on icon "button" at bounding box center [909, 307] width 9 height 9
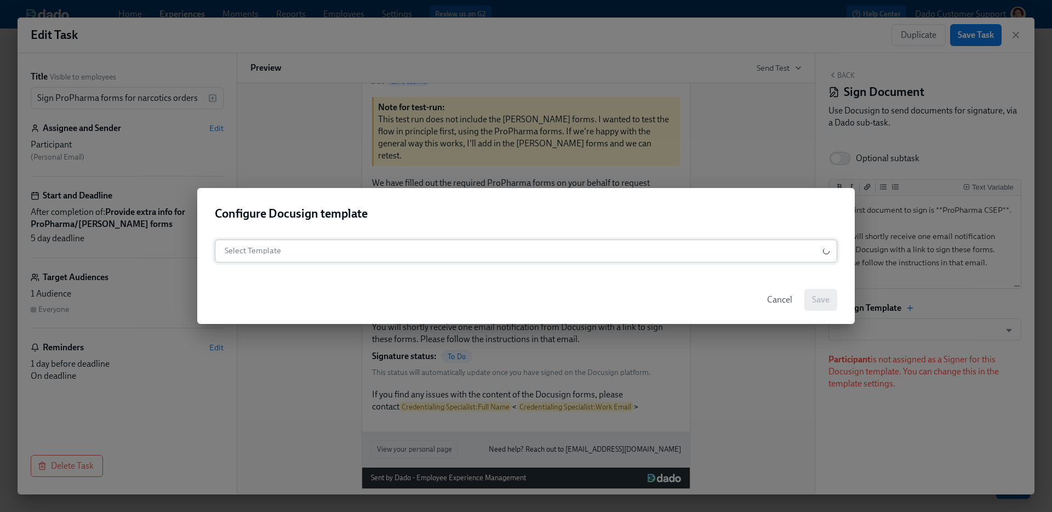
click at [371, 252] on body "Home Experiences Moments Reports Employees Settings Review us on G2 Help Center…" at bounding box center [526, 256] width 1052 height 512
click at [428, 210] on div at bounding box center [526, 256] width 1052 height 512
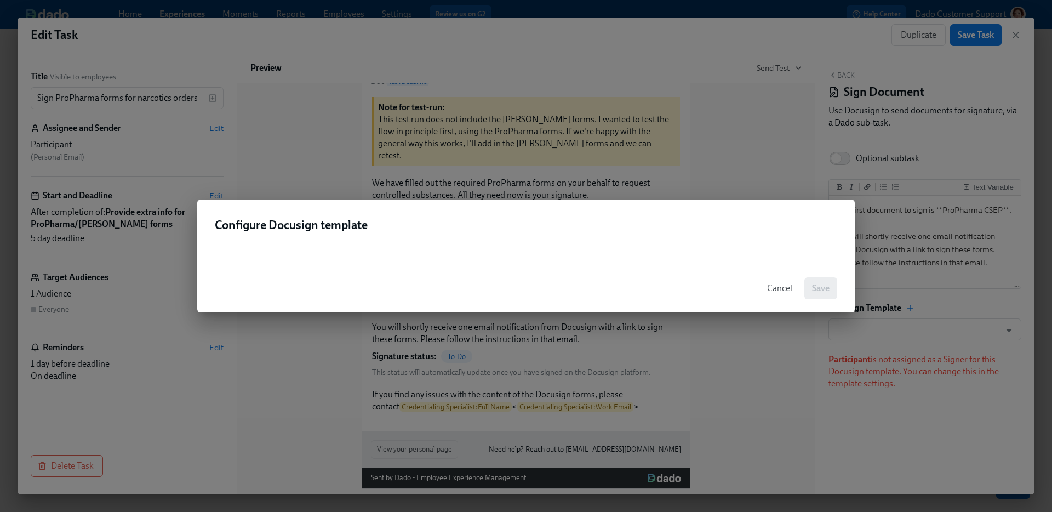
click at [778, 293] on span "Cancel" at bounding box center [779, 288] width 25 height 11
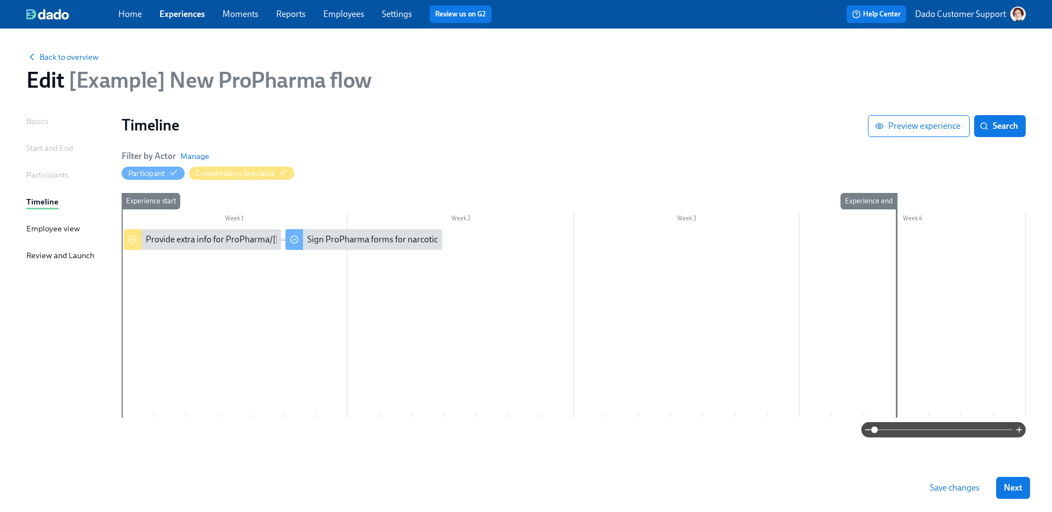
click at [353, 15] on link "Employees" at bounding box center [343, 14] width 41 height 10
click at [53, 62] on span "Back to overview" at bounding box center [62, 56] width 72 height 11
click at [956, 472] on div "Save changes Next" at bounding box center [526, 487] width 1052 height 48
click at [958, 482] on span "Save changes" at bounding box center [955, 487] width 50 height 11
click at [393, 13] on link "Settings" at bounding box center [397, 14] width 30 height 10
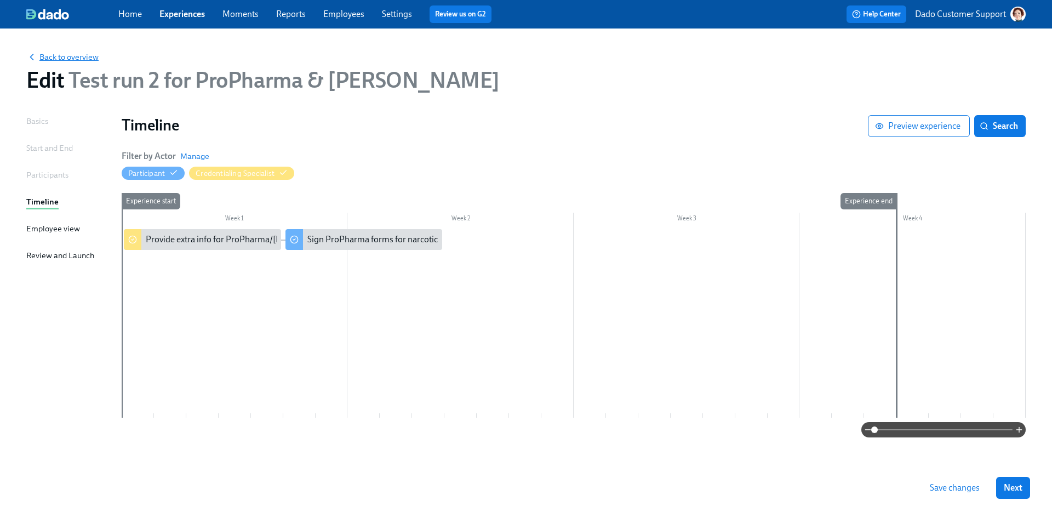
click at [72, 54] on span "Back to overview" at bounding box center [62, 56] width 72 height 11
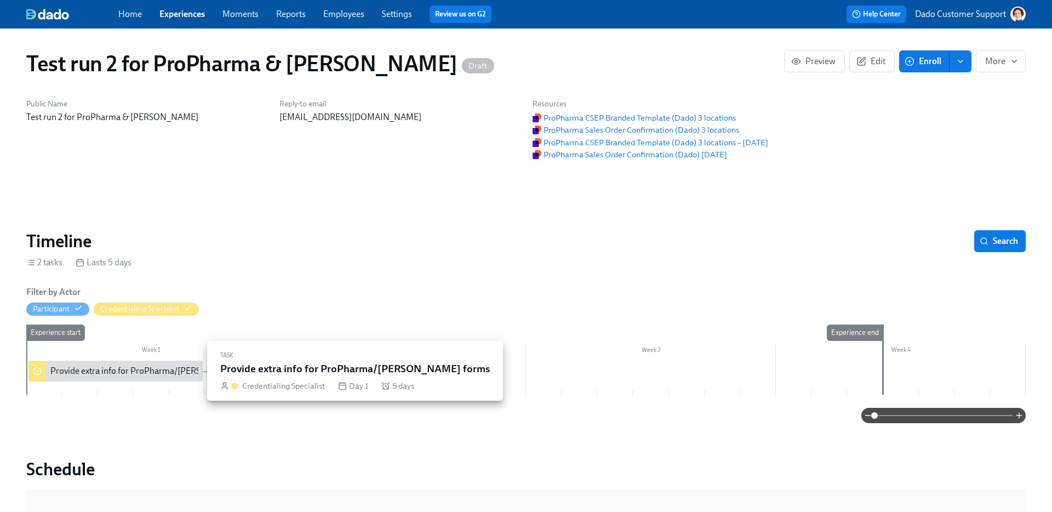
click at [56, 377] on div "Provide extra info for ProPharma/Henry Schein forms" at bounding box center [115, 370] width 174 height 21
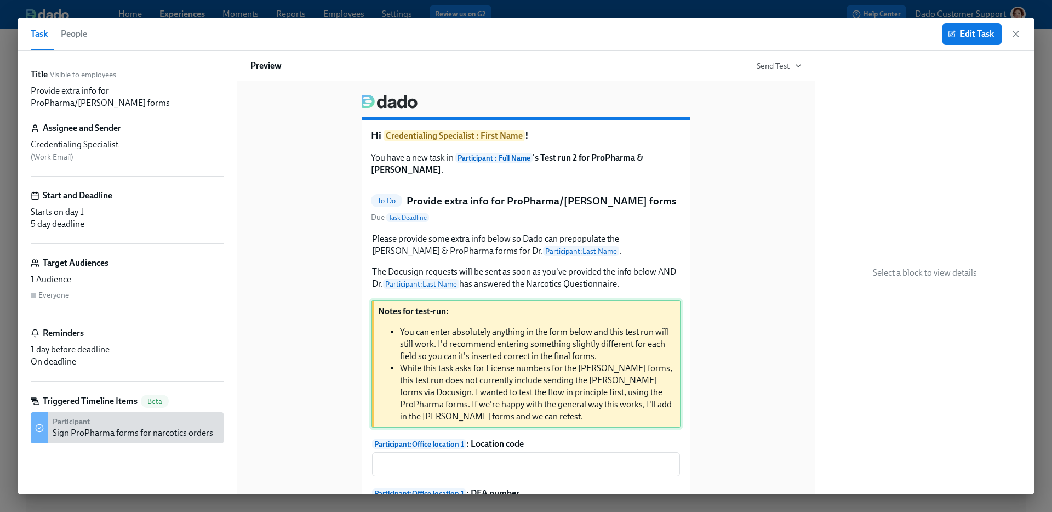
scroll to position [233, 0]
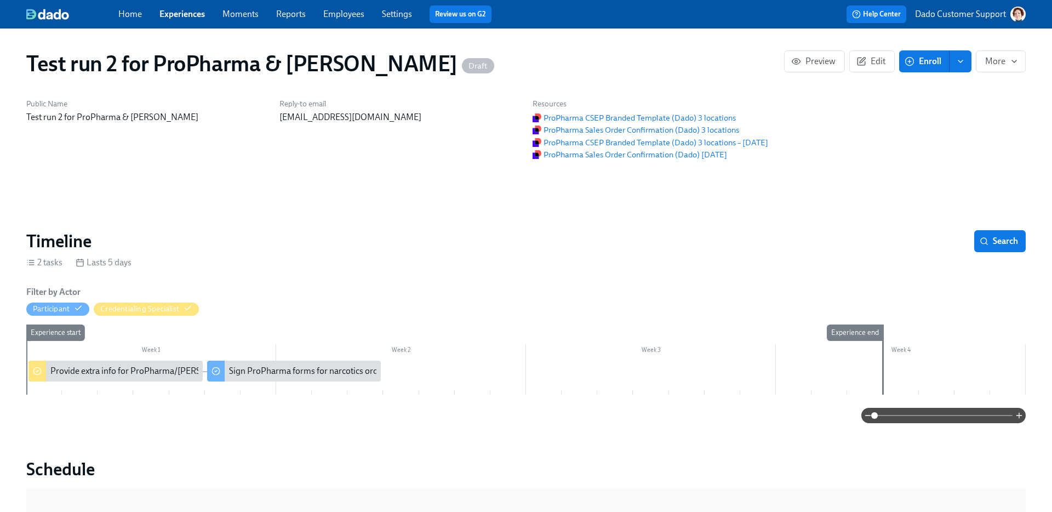
click at [265, 377] on div "Sign ProPharma forms for narcotics orders" at bounding box center [294, 370] width 174 height 21
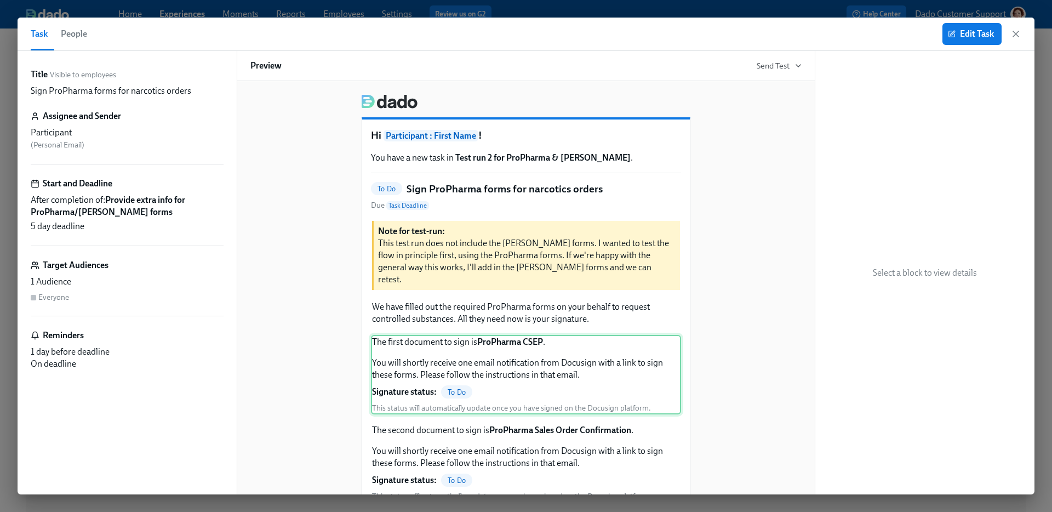
scroll to position [124, 0]
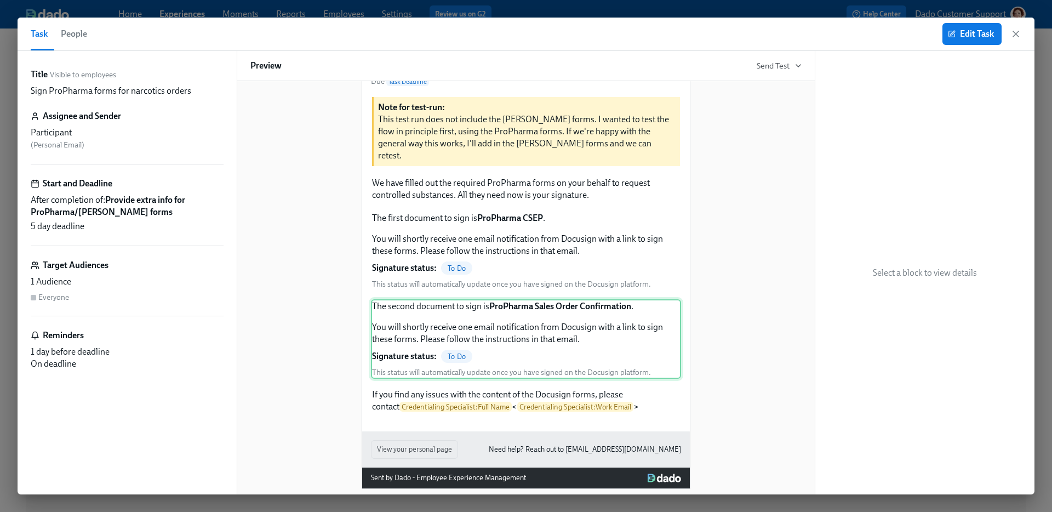
click at [509, 327] on div "The second document to sign is ProPharma Sales Order Confirmation . You will sh…" at bounding box center [526, 338] width 310 height 79
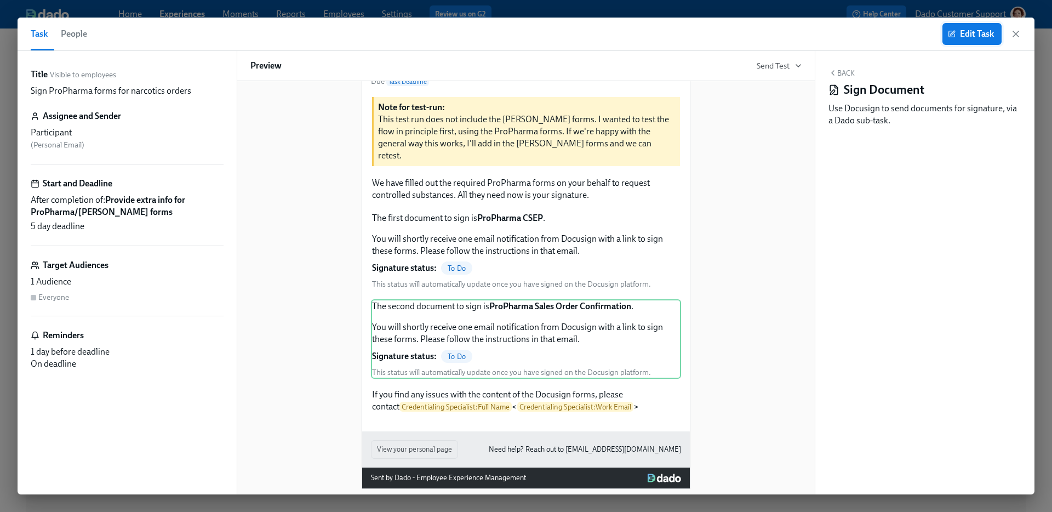
click at [953, 31] on icon "button" at bounding box center [952, 34] width 8 height 8
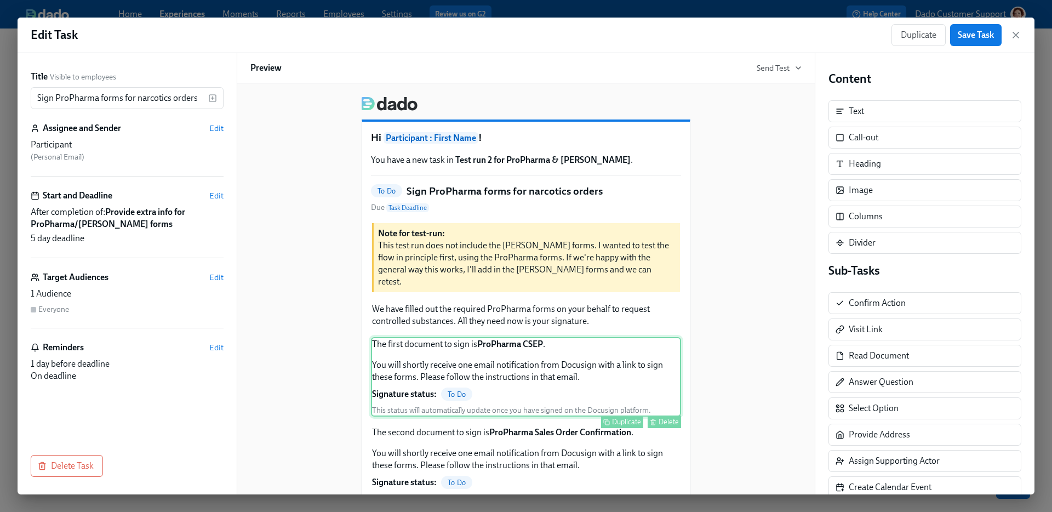
scroll to position [126, 0]
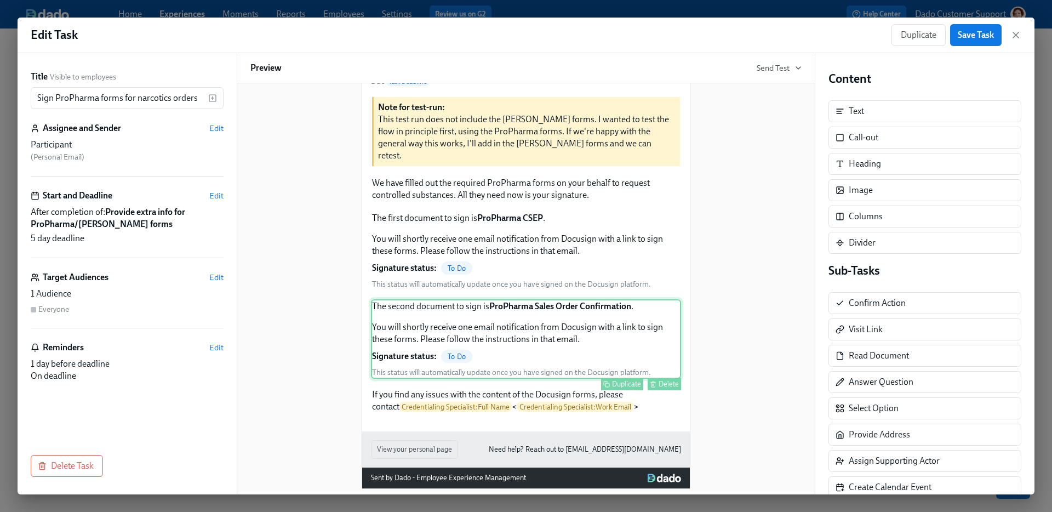
click at [552, 338] on div "The second document to sign is ProPharma Sales Order Confirmation . You will sh…" at bounding box center [526, 338] width 310 height 79
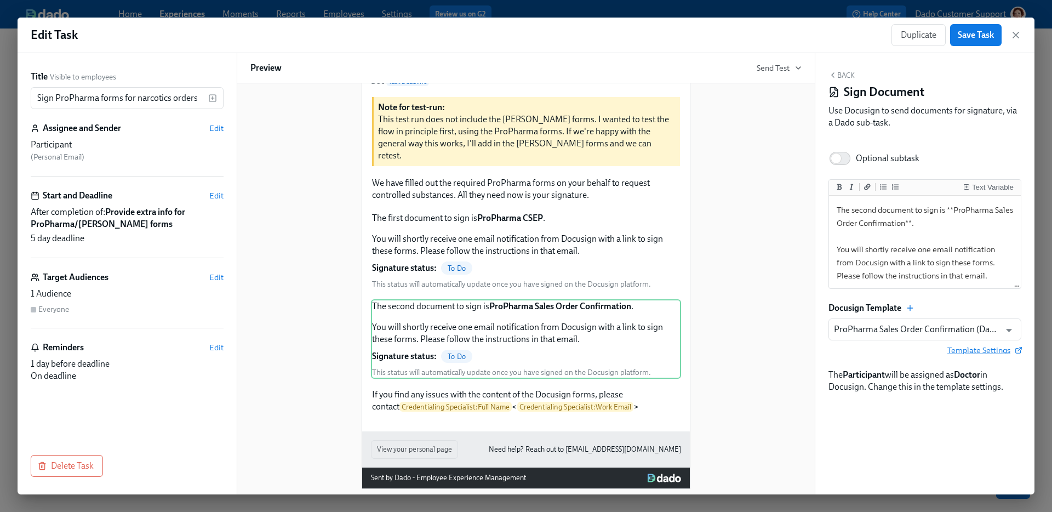
click at [1003, 354] on span "Template Settings" at bounding box center [984, 350] width 74 height 11
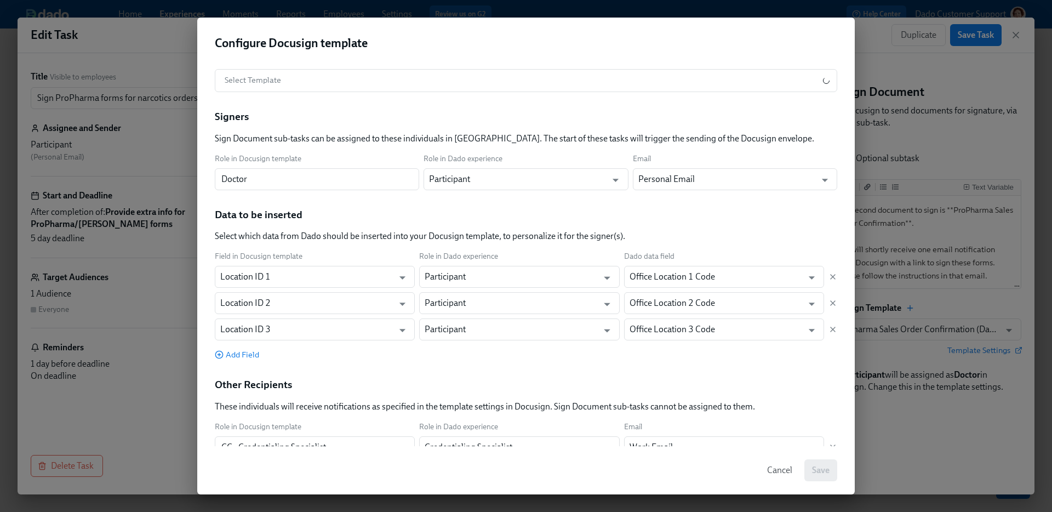
scroll to position [25, 0]
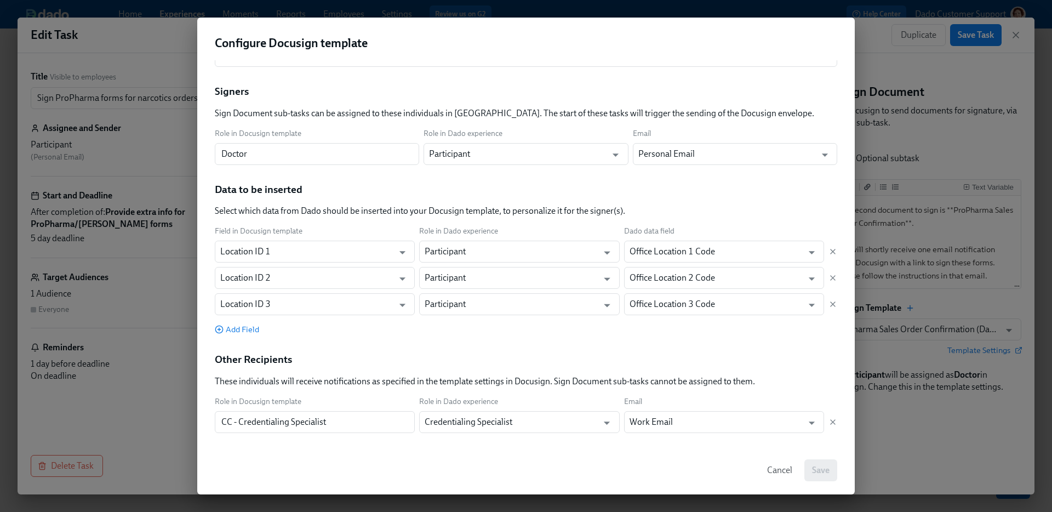
click at [510, 358] on div "Other Recipients These individuals will receive notifications as specified in t…" at bounding box center [526, 369] width 622 height 35
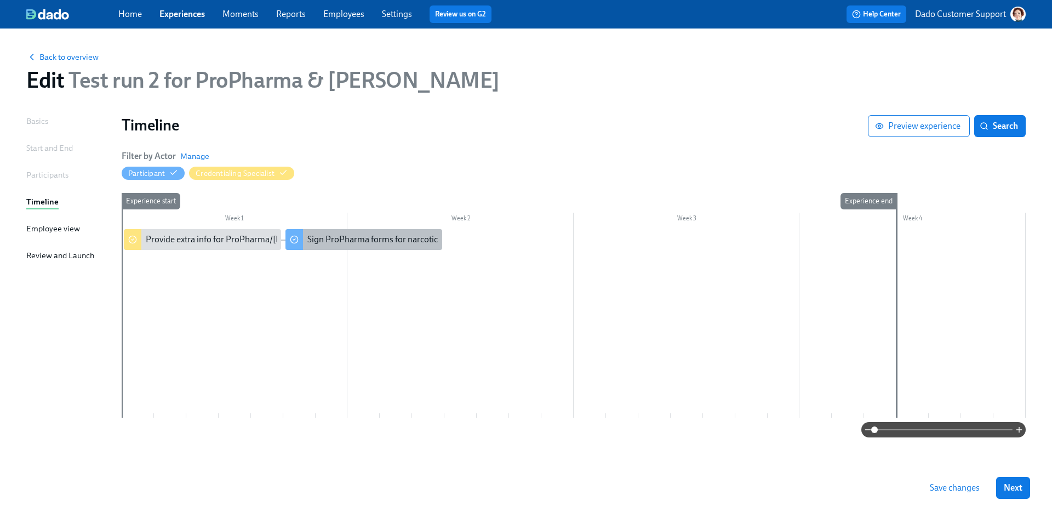
click at [312, 237] on div "Sign ProPharma forms for narcotics orders" at bounding box center [387, 239] width 160 height 12
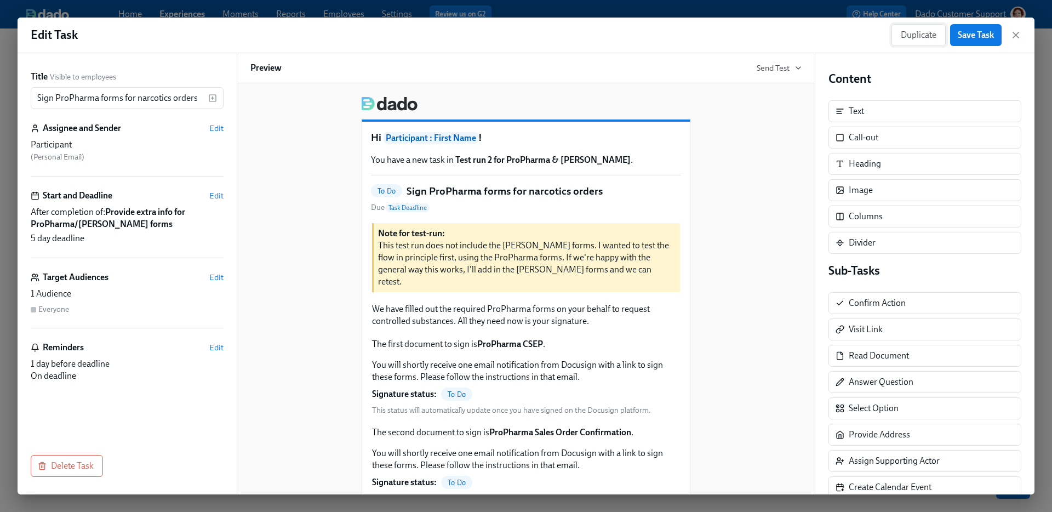
click at [896, 27] on button "Duplicate" at bounding box center [918, 35] width 54 height 22
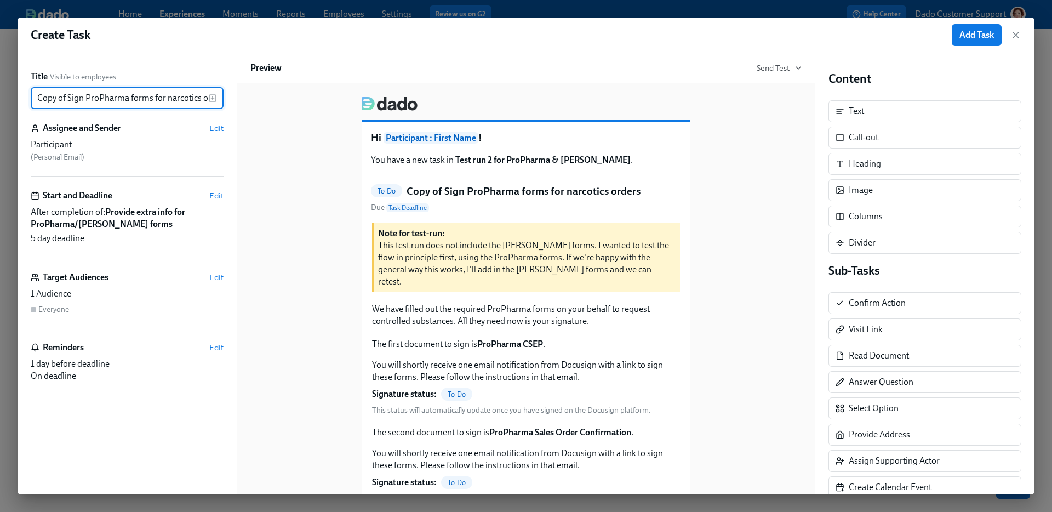
drag, startPoint x: 66, startPoint y: 94, endPoint x: -11, endPoint y: 93, distance: 77.2
click at [0, 93] on html "Home Experiences Moments Reports Employees Settings Review us on G2 Help Center…" at bounding box center [526, 256] width 1052 height 512
type input "Sign ProPharma forms for narcotics orders"
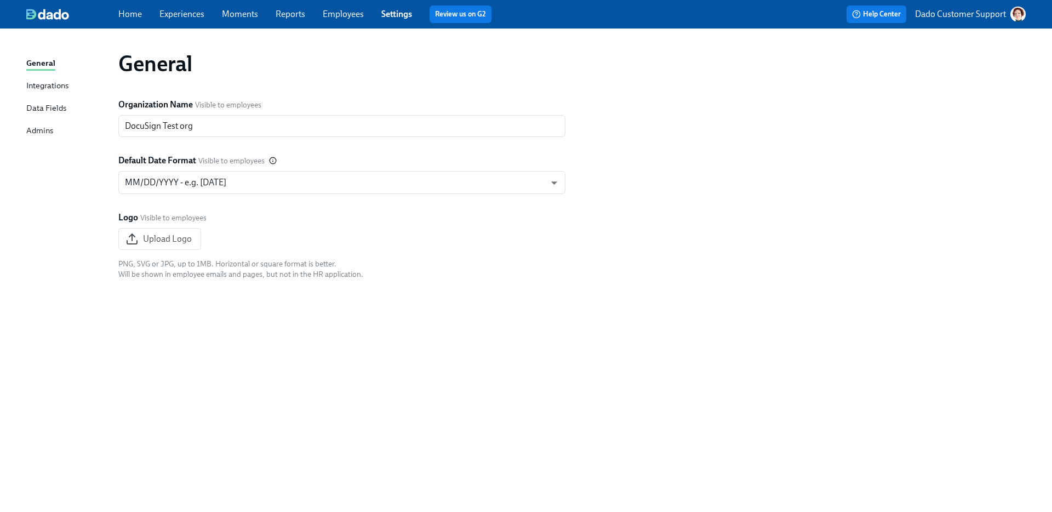
click at [64, 87] on div "Integrations" at bounding box center [47, 86] width 42 height 14
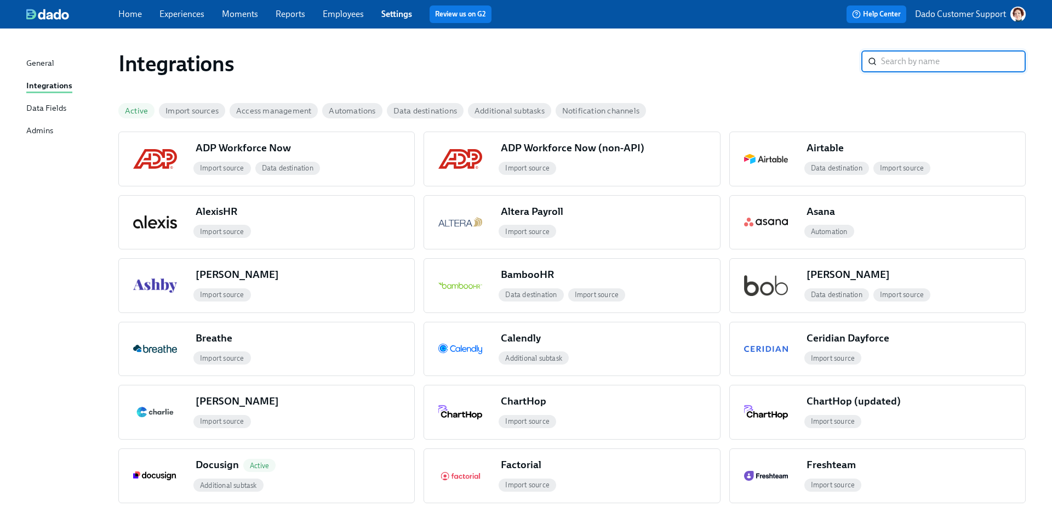
click at [127, 106] on div "Active" at bounding box center [136, 110] width 36 height 15
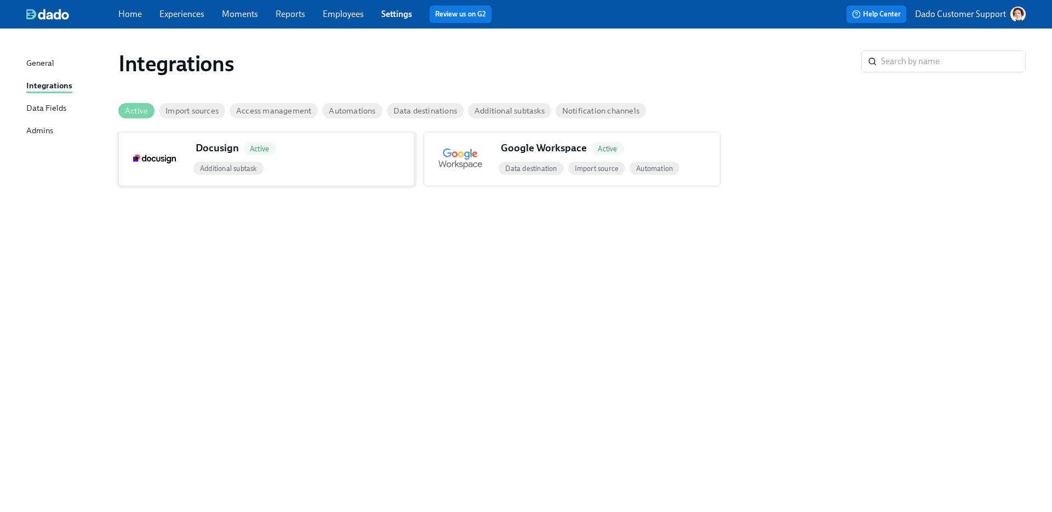
click at [285, 154] on div "Docusign Active" at bounding box center [302, 150] width 223 height 19
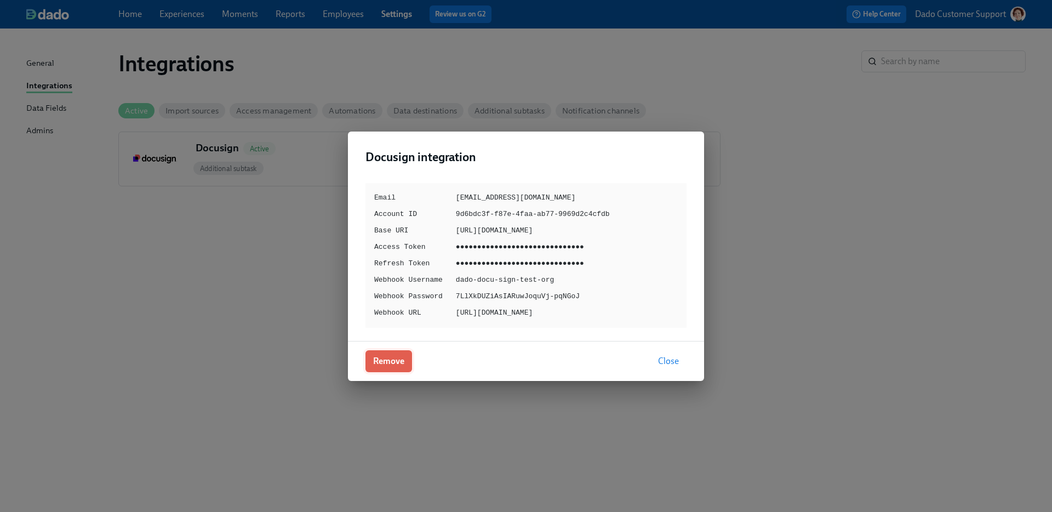
click at [389, 366] on button "Remove" at bounding box center [388, 361] width 47 height 22
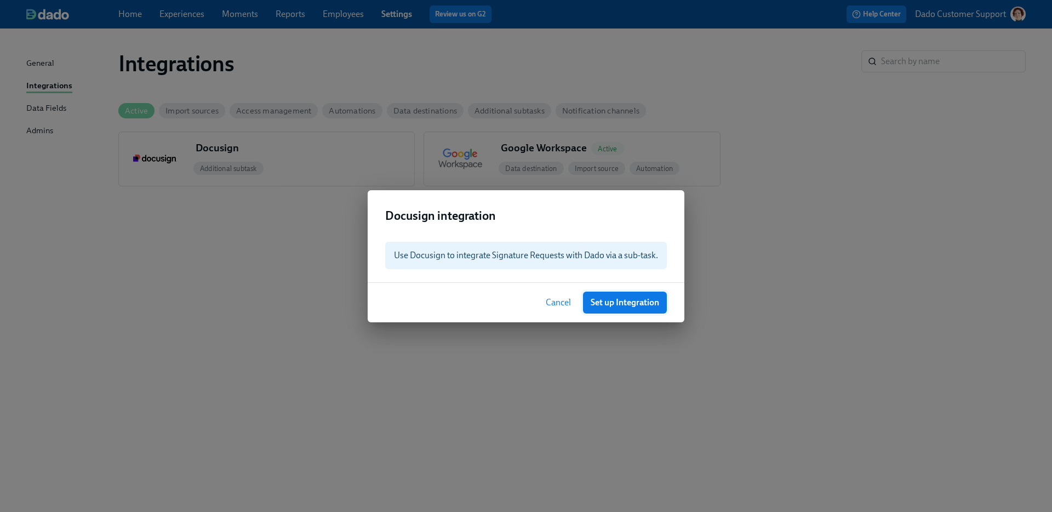
click at [621, 305] on span "Set up Integration" at bounding box center [625, 302] width 68 height 11
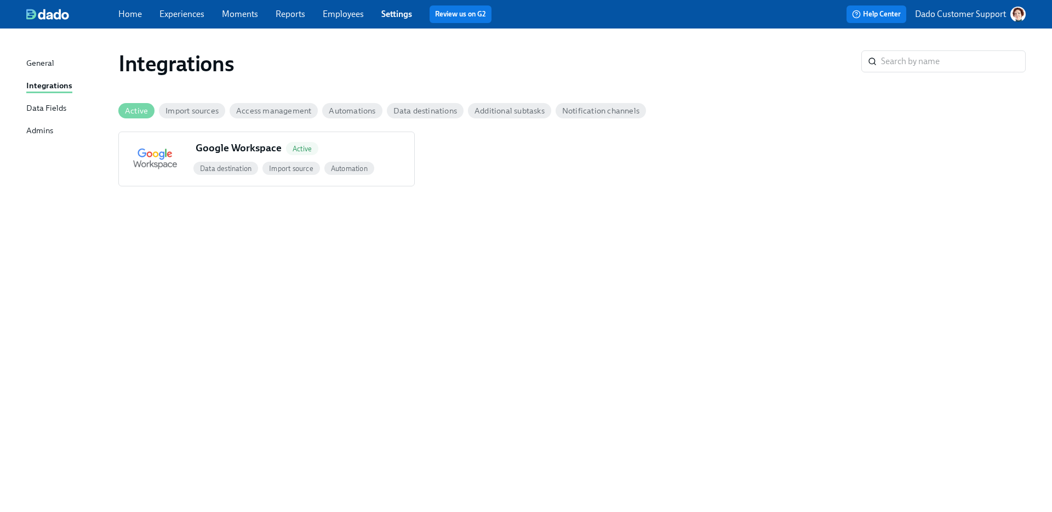
click at [129, 105] on div "Active" at bounding box center [136, 110] width 36 height 15
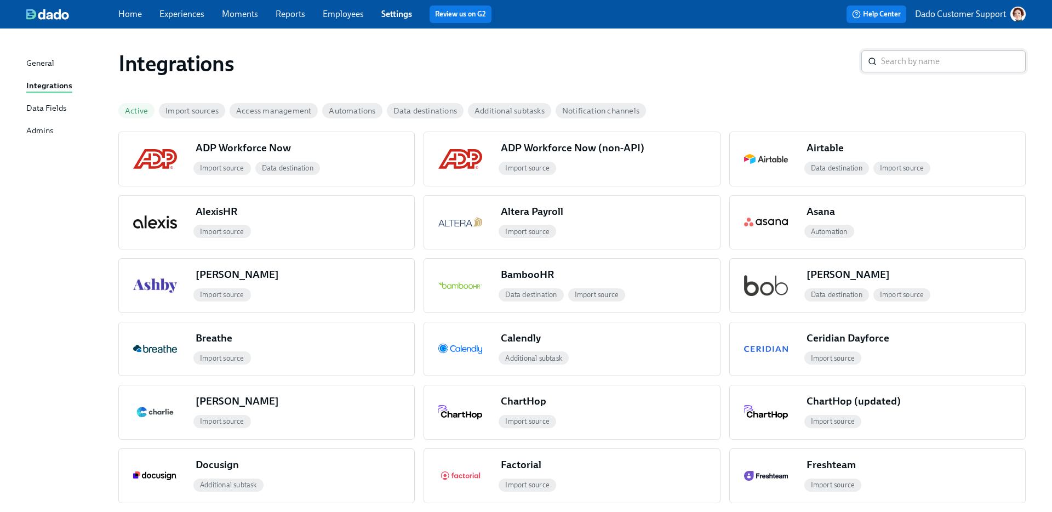
click at [972, 55] on input "search" at bounding box center [953, 61] width 145 height 22
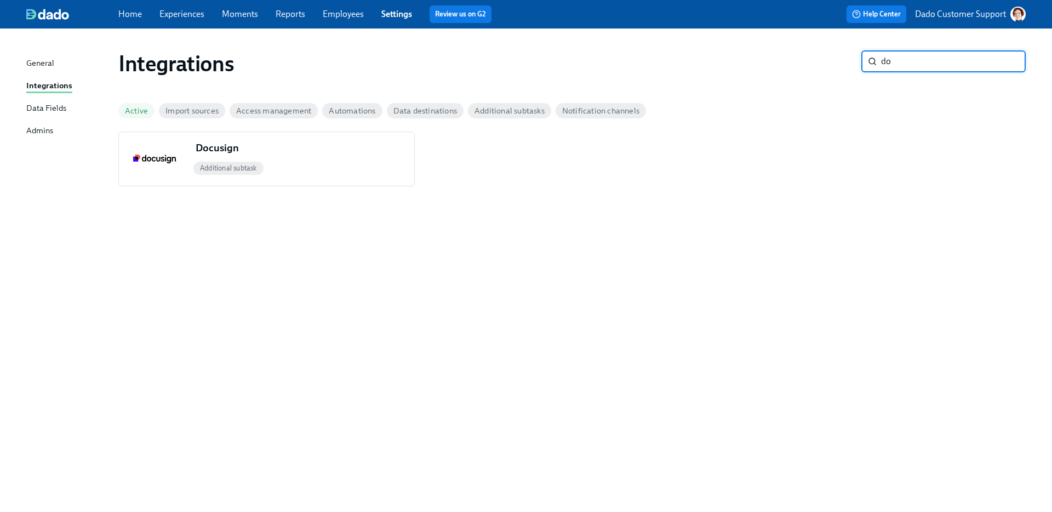
type input "do"
click at [175, 14] on link "Experiences" at bounding box center [181, 14] width 45 height 10
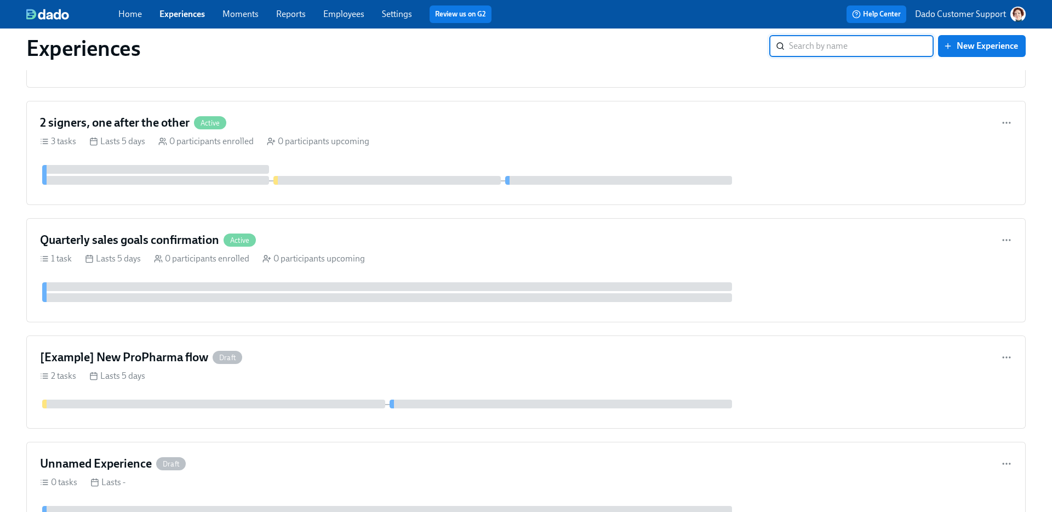
scroll to position [431, 0]
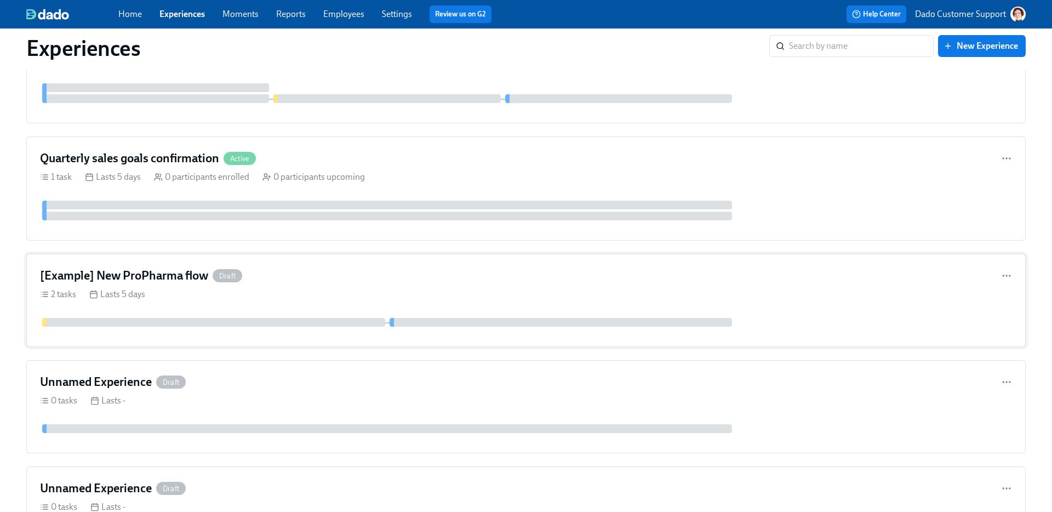
click at [173, 297] on div "2 tasks Lasts 5 days" at bounding box center [526, 294] width 972 height 12
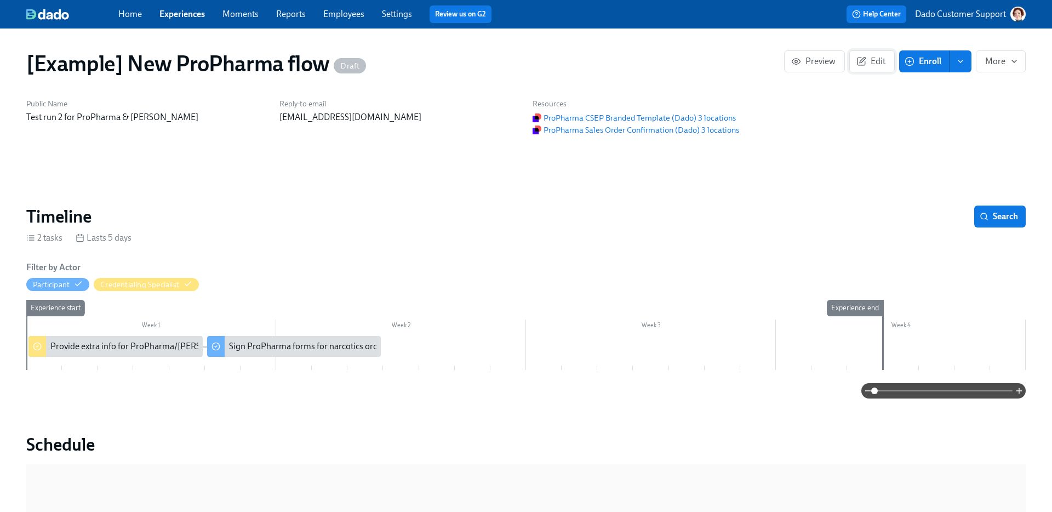
click at [884, 56] on span "Edit" at bounding box center [871, 61] width 27 height 11
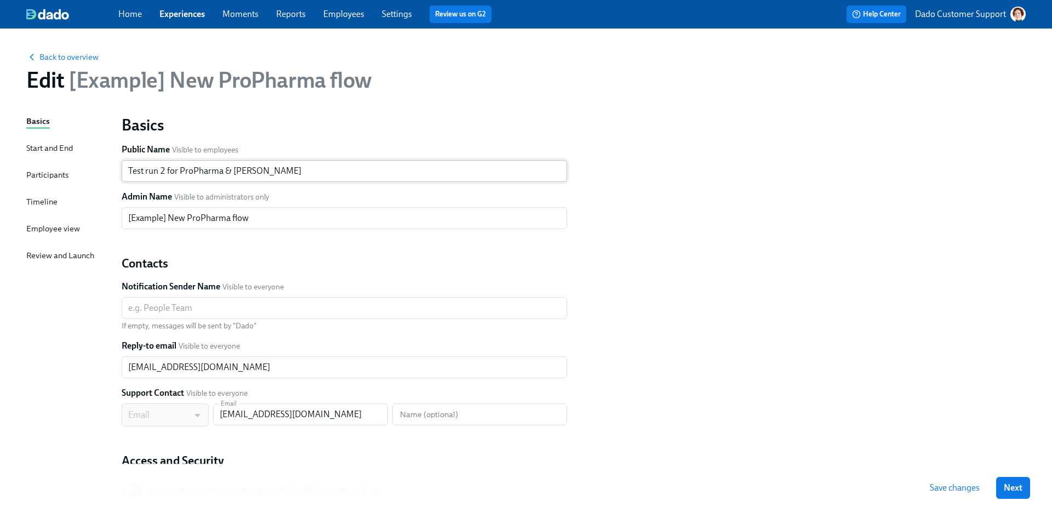
click at [174, 174] on input "Test run 2 for ProPharma & Henry Schein" at bounding box center [344, 171] width 445 height 22
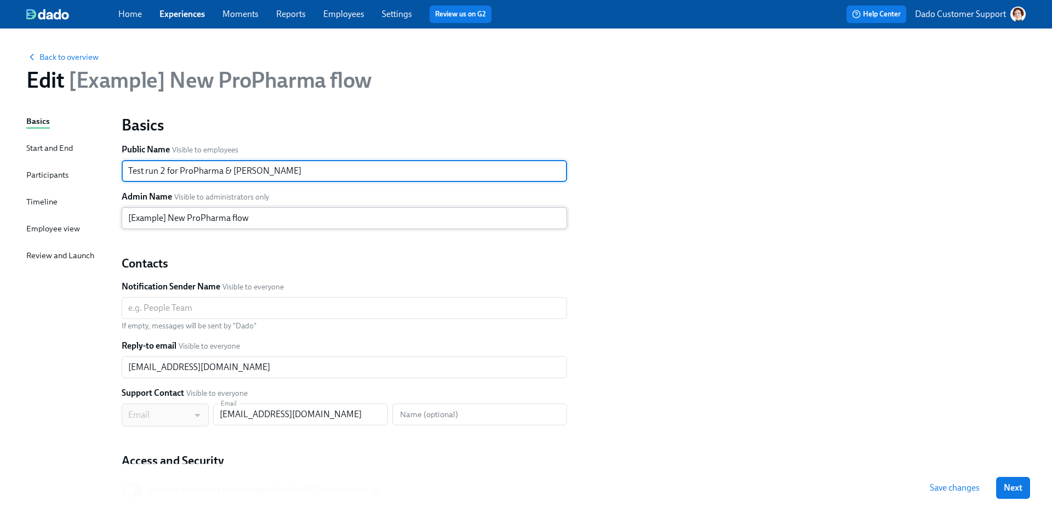
click at [174, 214] on input "[Example] New ProPharma flow" at bounding box center [344, 218] width 445 height 22
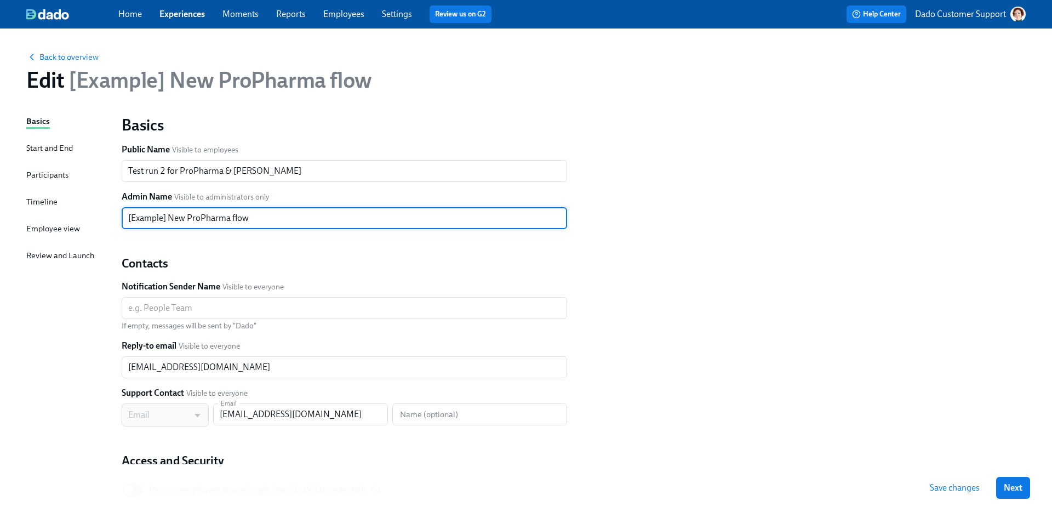
paste input "Test run 2 for ProPharma & Henry Schein"
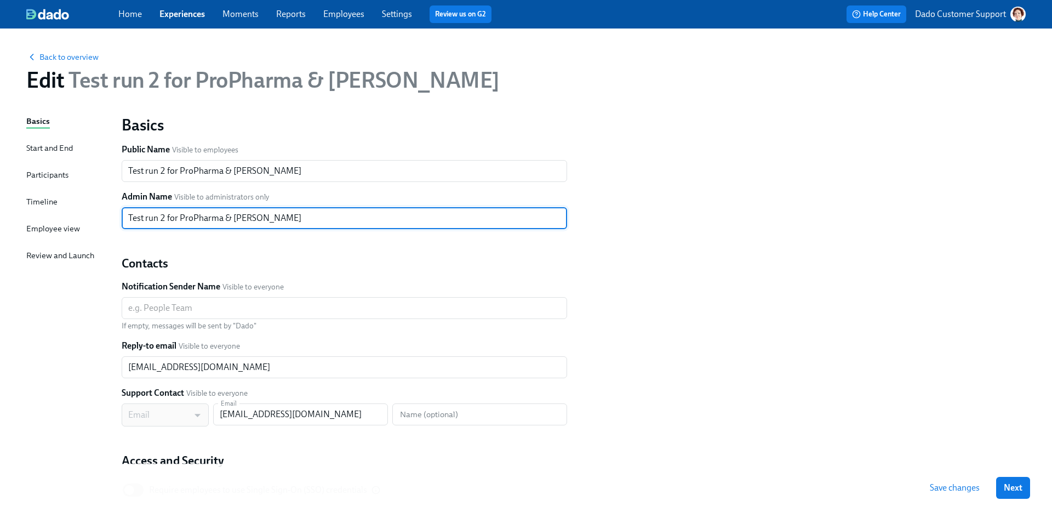
type input "Test run 2 for ProPharma & Henry Schein"
click at [43, 198] on div "Timeline" at bounding box center [41, 202] width 31 height 12
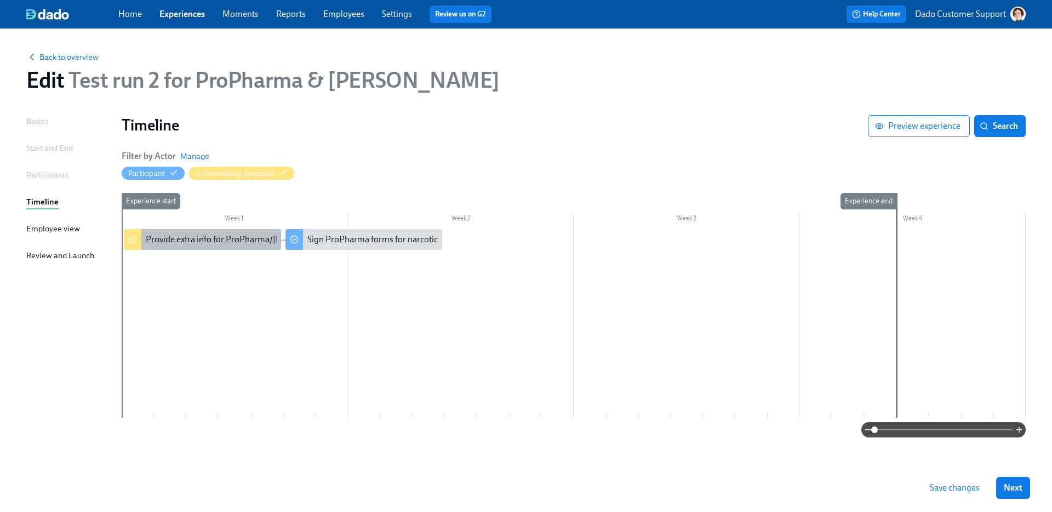
click at [200, 240] on div "Provide extra info for ProPharma/Henry Schein forms" at bounding box center [255, 239] width 219 height 12
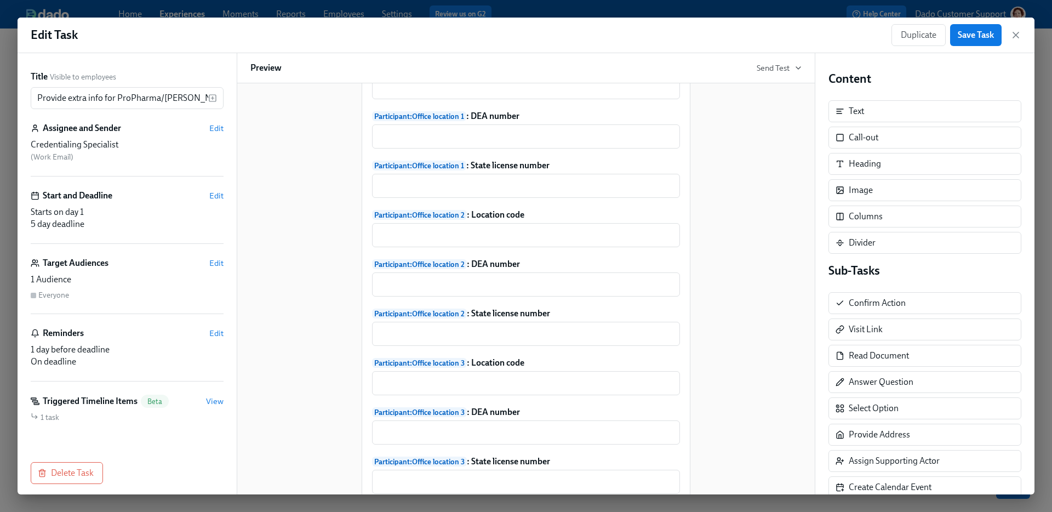
scroll to position [503, 0]
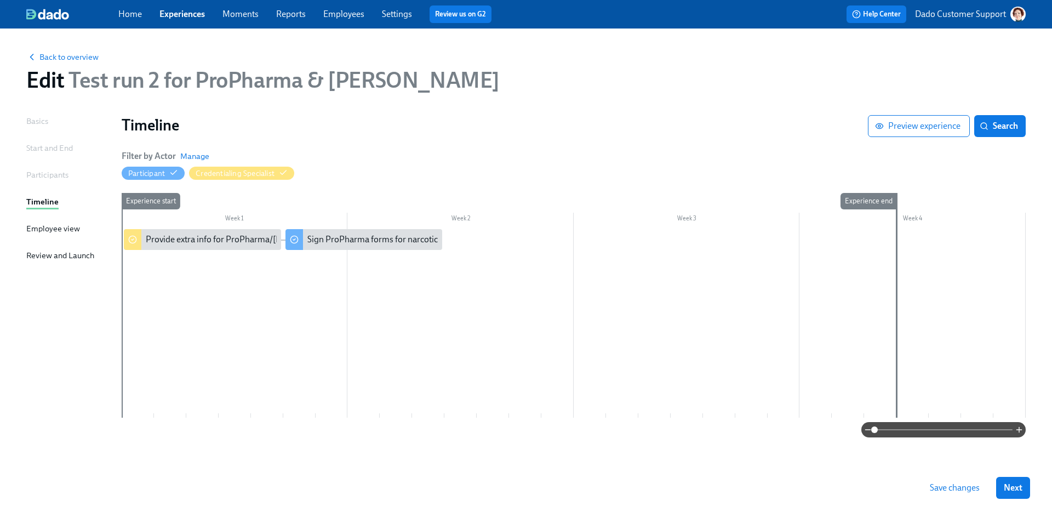
click at [328, 253] on div at bounding box center [574, 323] width 904 height 188
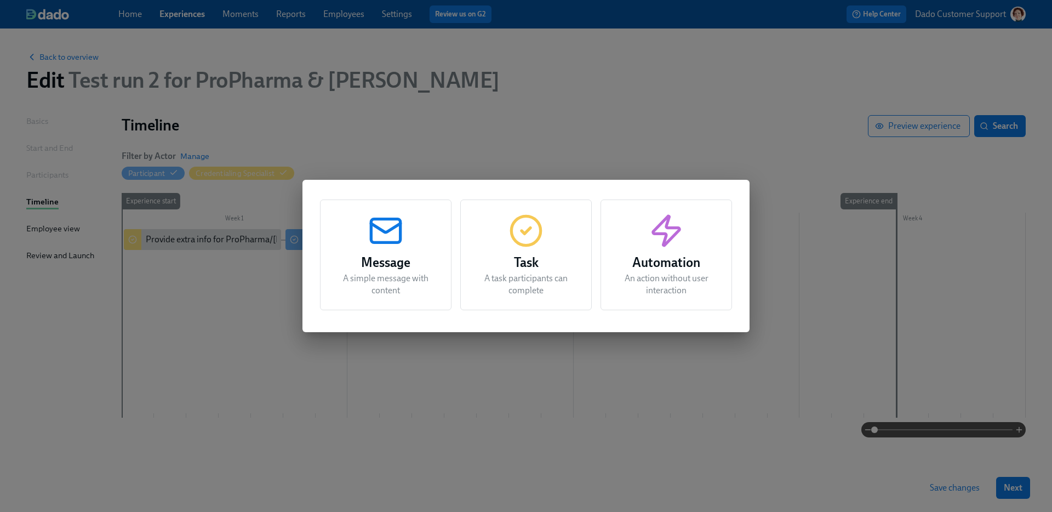
click at [369, 160] on div "Message A simple message with content Task A task participants can complete Aut…" at bounding box center [526, 256] width 1052 height 512
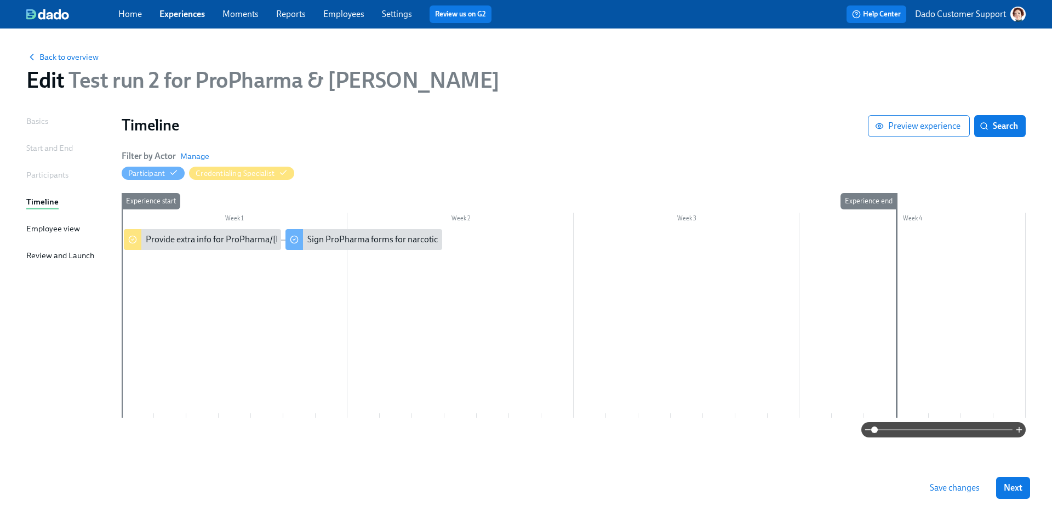
click at [311, 250] on div at bounding box center [574, 323] width 904 height 188
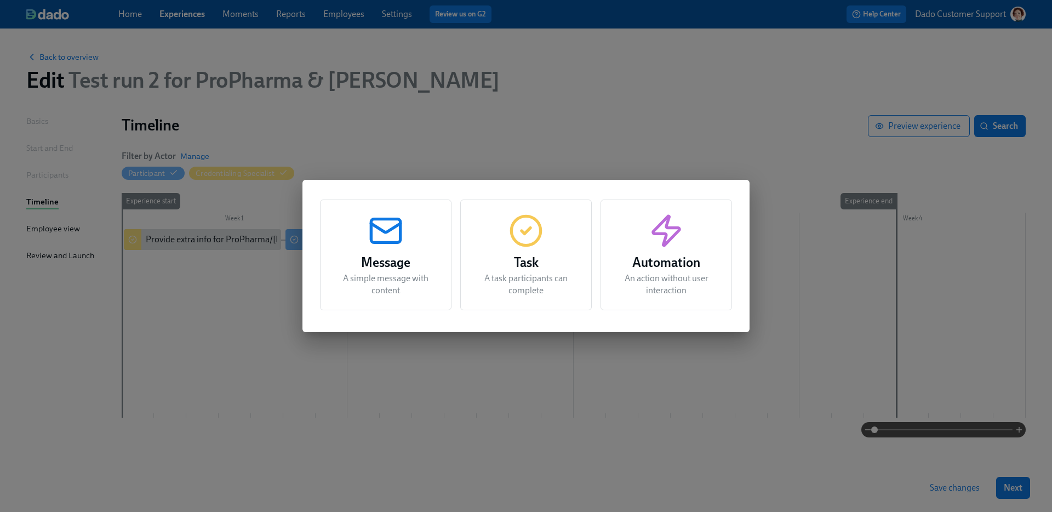
click at [392, 137] on div "Message A simple message with content Task A task participants can complete Aut…" at bounding box center [526, 256] width 1052 height 512
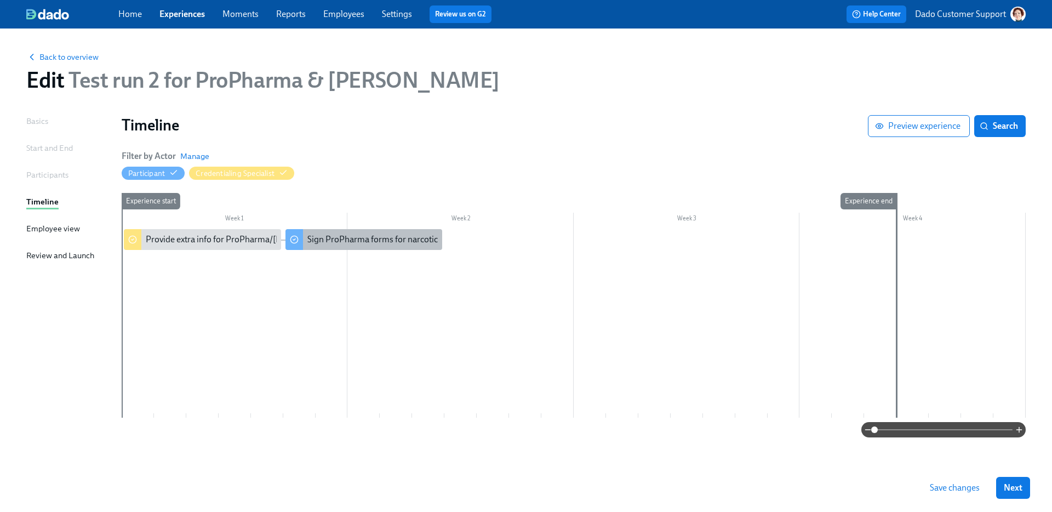
click at [331, 233] on div "Sign ProPharma forms for narcotics orders" at bounding box center [387, 239] width 160 height 12
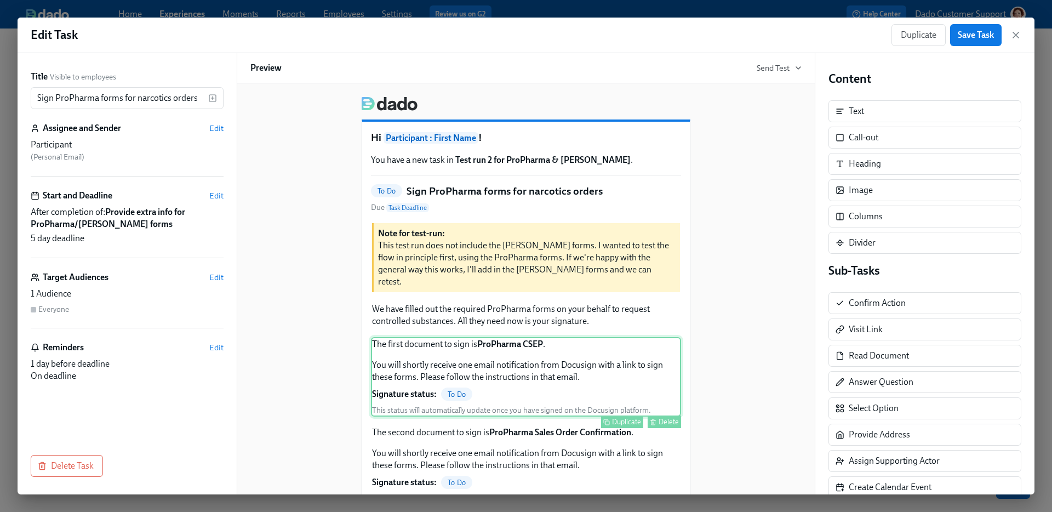
click at [624, 396] on div "The first document to sign is ProPharma CSEP . You will shortly receive one ema…" at bounding box center [526, 376] width 310 height 79
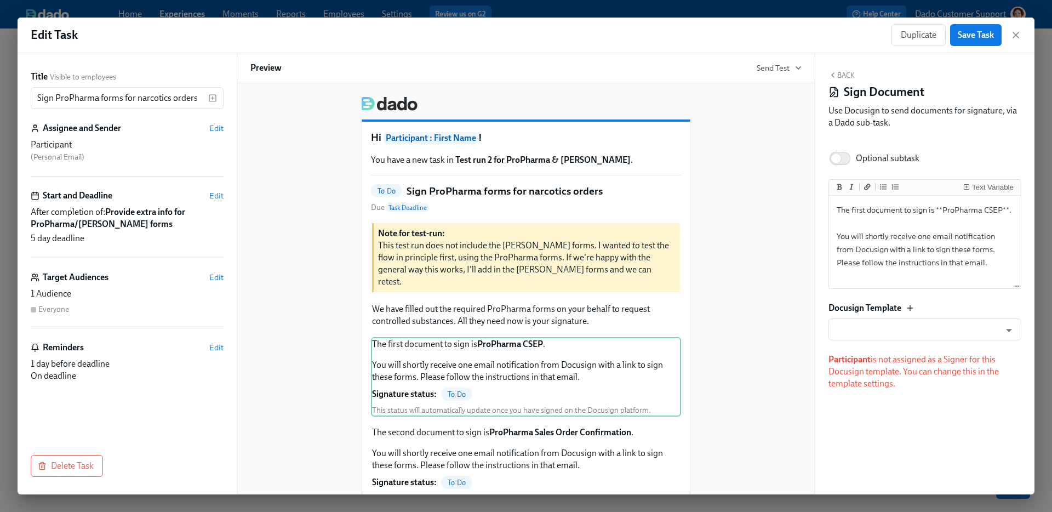
click at [914, 308] on icon "button" at bounding box center [909, 307] width 9 height 9
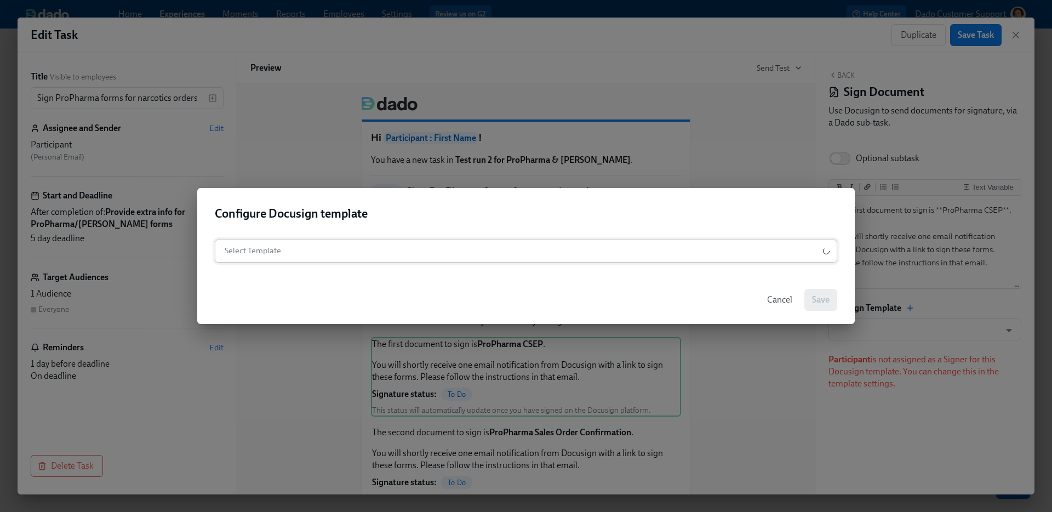
click at [481, 253] on body "Home Experiences Moments Reports Employees Settings Review us on G2 Help Center…" at bounding box center [526, 256] width 1052 height 512
click at [492, 204] on div at bounding box center [526, 256] width 1052 height 512
click at [406, 238] on div "Select Template Select Template" at bounding box center [525, 253] width 657 height 44
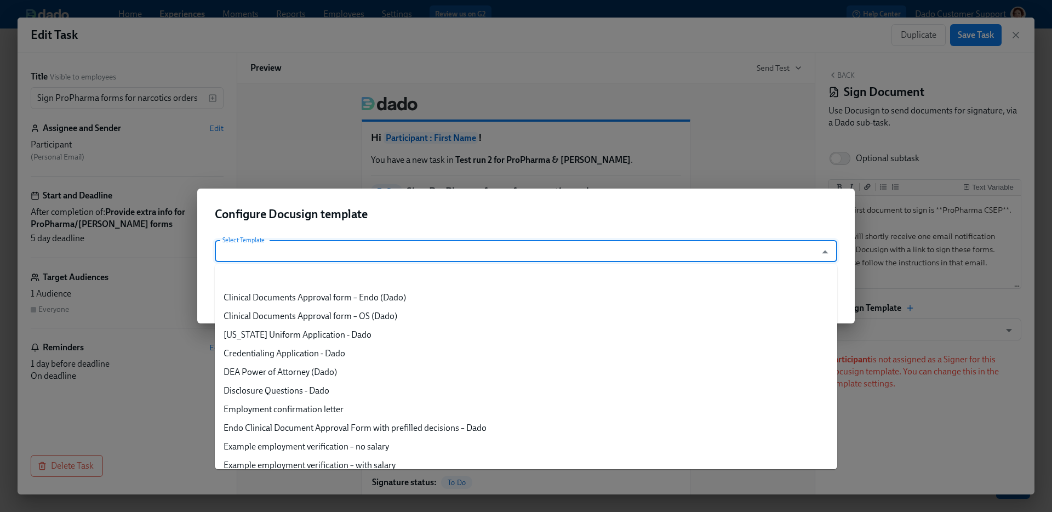
click at [399, 254] on input "Select Template" at bounding box center [515, 251] width 591 height 22
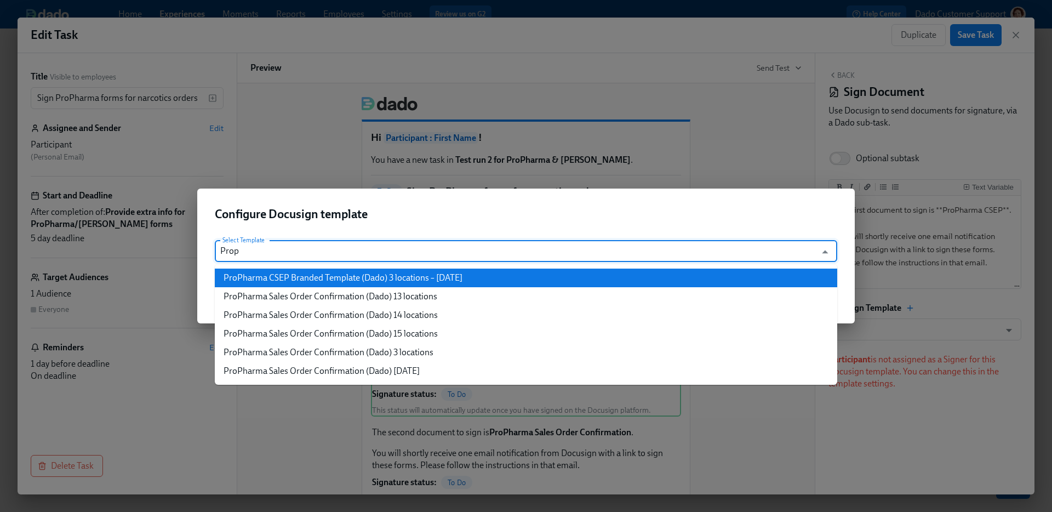
click at [451, 280] on li "ProPharma CSEP Branded Template (Dado) 3 locations – Sept24 2025" at bounding box center [526, 277] width 622 height 19
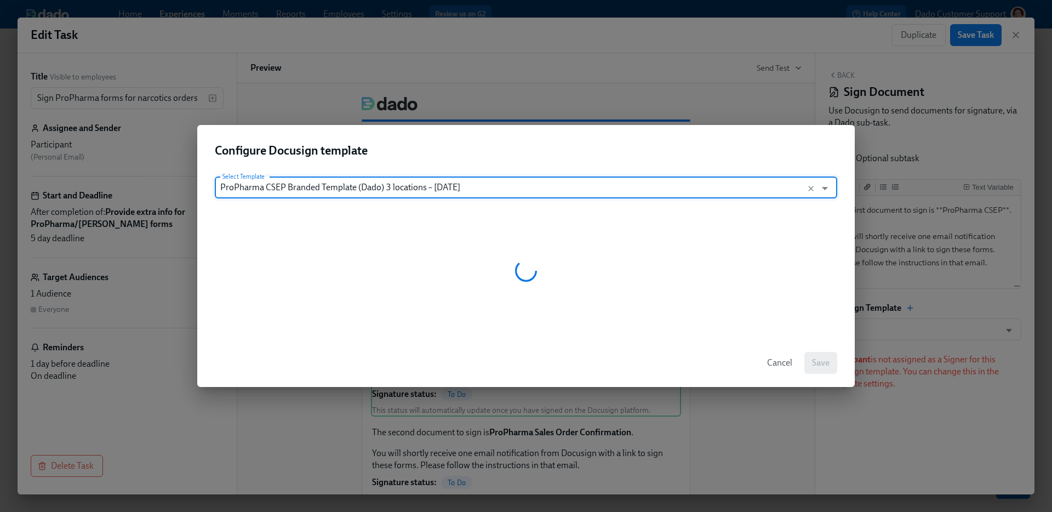
type input "ProPharma CSEP Branded Template (Dado) 3 locations – Sept24 2025"
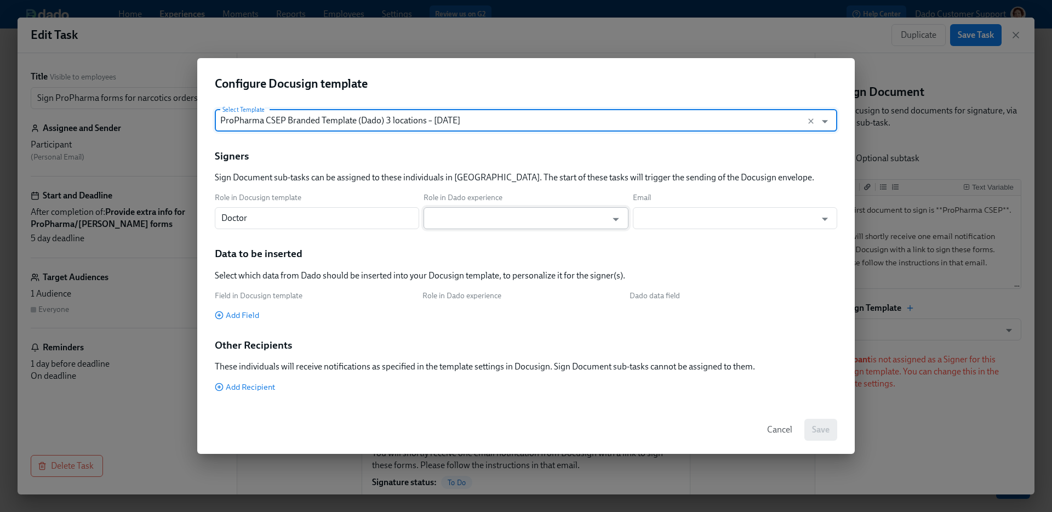
click at [499, 219] on input "text" at bounding box center [517, 218] width 177 height 22
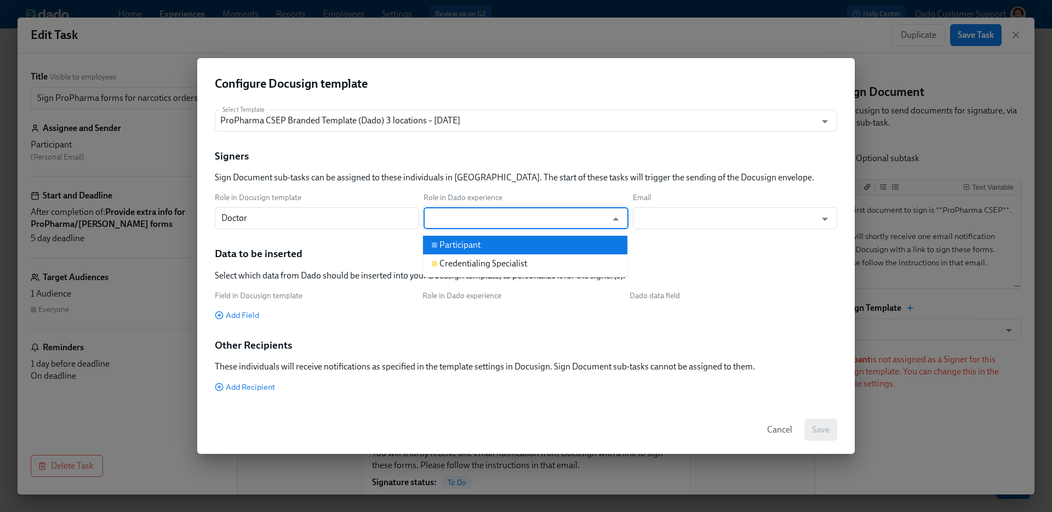
click at [489, 240] on li "Participant" at bounding box center [525, 245] width 204 height 19
type input "Participant"
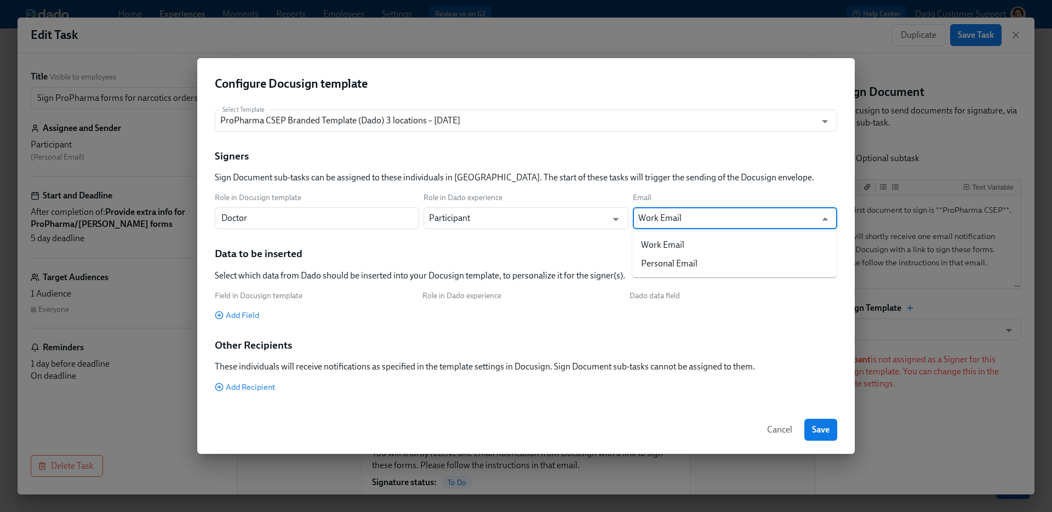
click at [690, 213] on input "Work Email" at bounding box center [726, 218] width 177 height 22
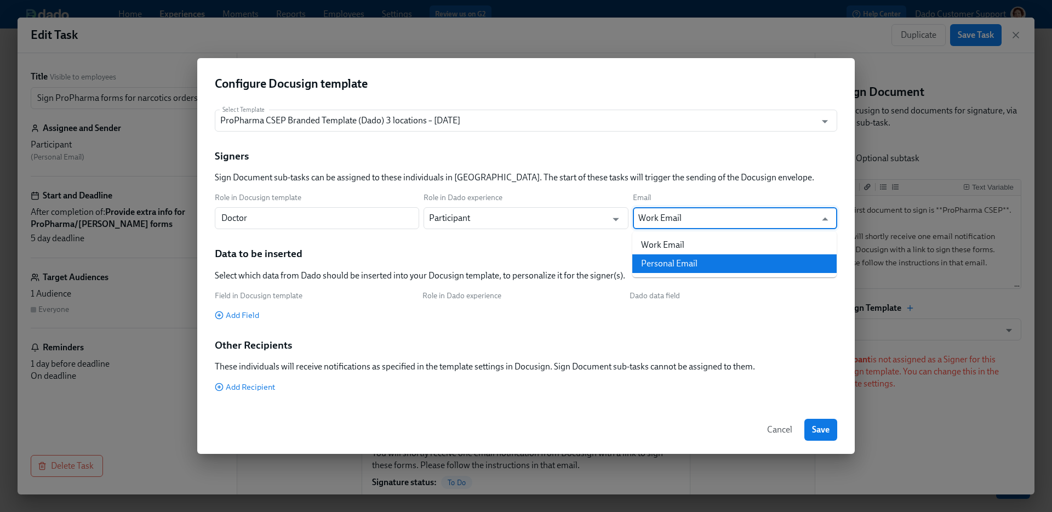
click at [679, 263] on li "Personal Email" at bounding box center [734, 263] width 204 height 19
type input "Personal Email"
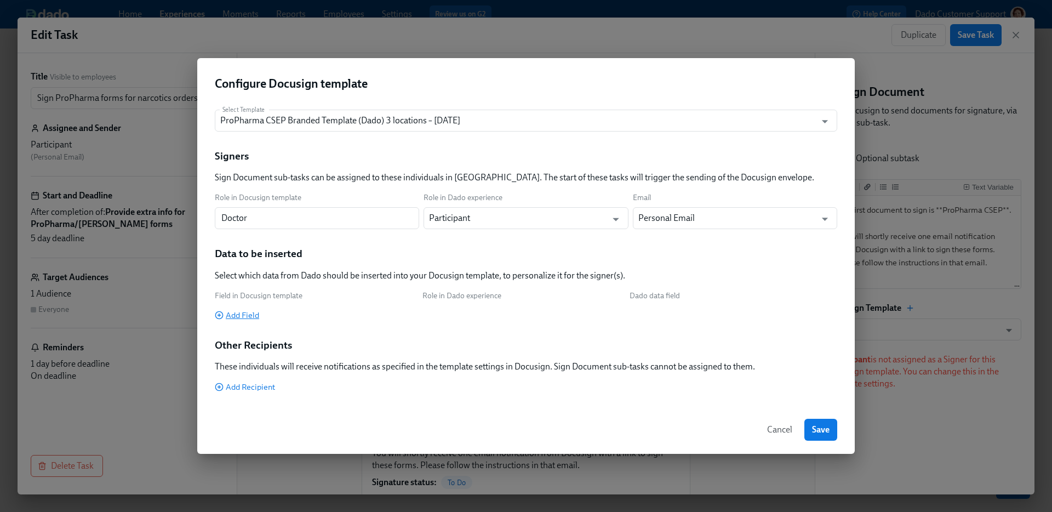
click at [236, 319] on span "Add Field" at bounding box center [237, 314] width 44 height 11
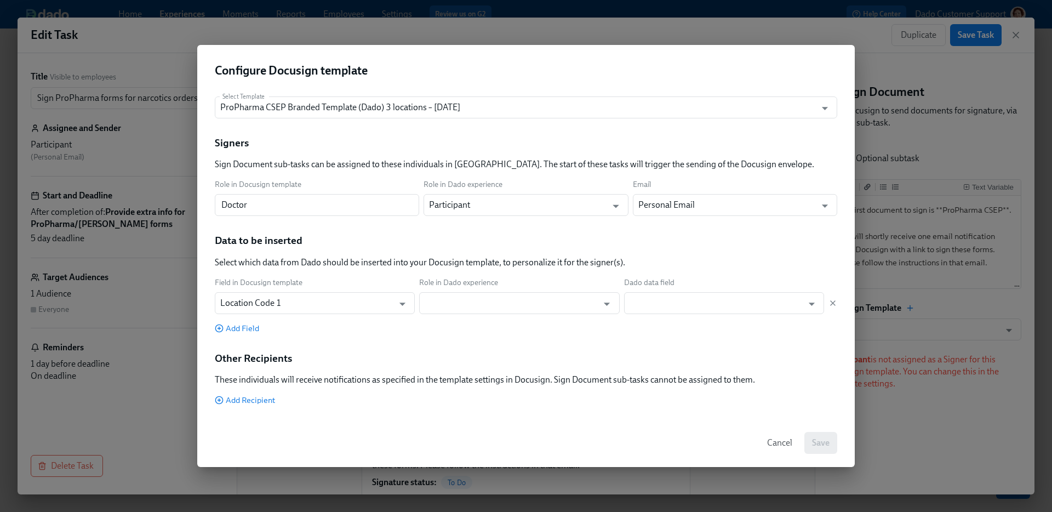
click at [242, 335] on div "Signers Sign Document sub-tasks can be assigned to these individuals in Dado. T…" at bounding box center [526, 271] width 622 height 270
click at [242, 325] on span "Add Field" at bounding box center [237, 328] width 44 height 11
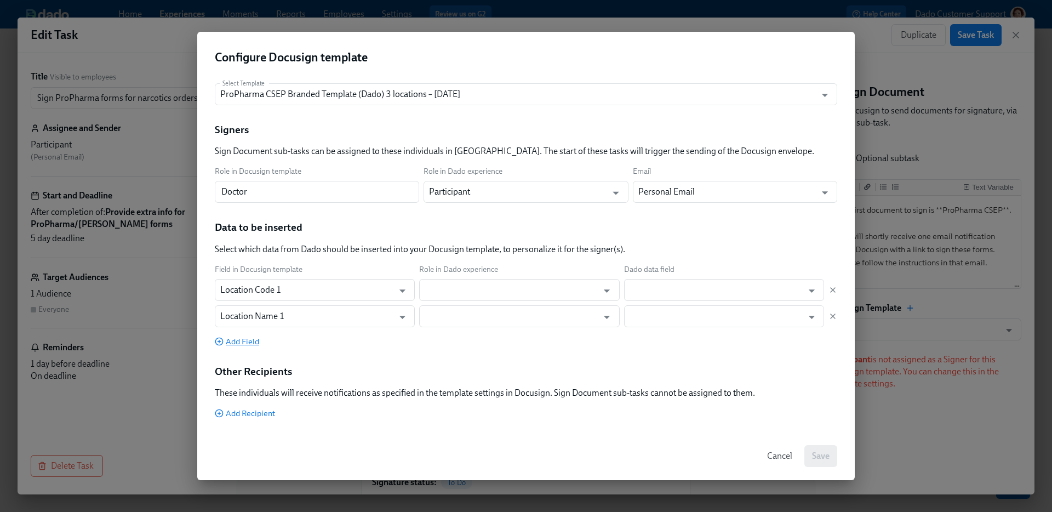
click at [244, 340] on span "Add Field" at bounding box center [237, 341] width 44 height 11
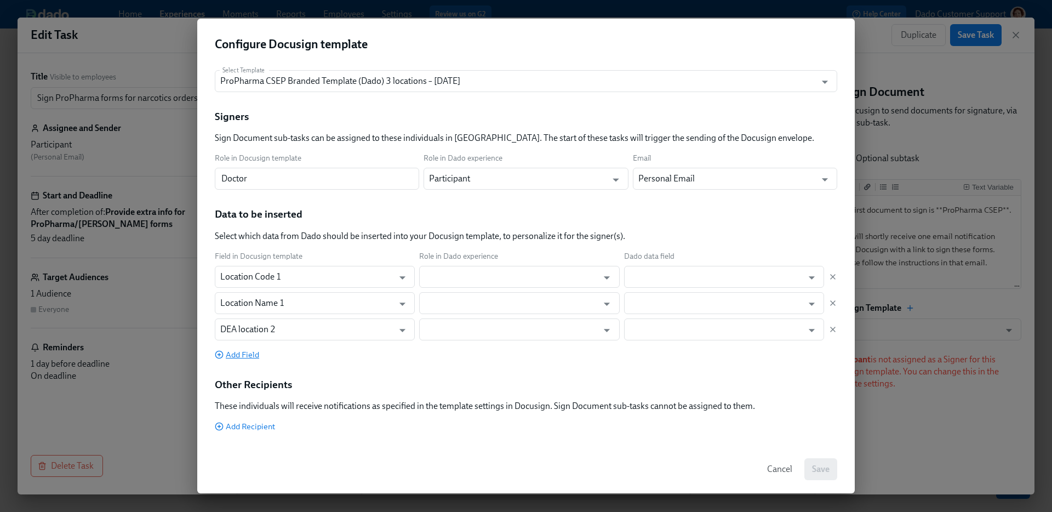
click at [243, 359] on span "Add Field" at bounding box center [237, 354] width 44 height 11
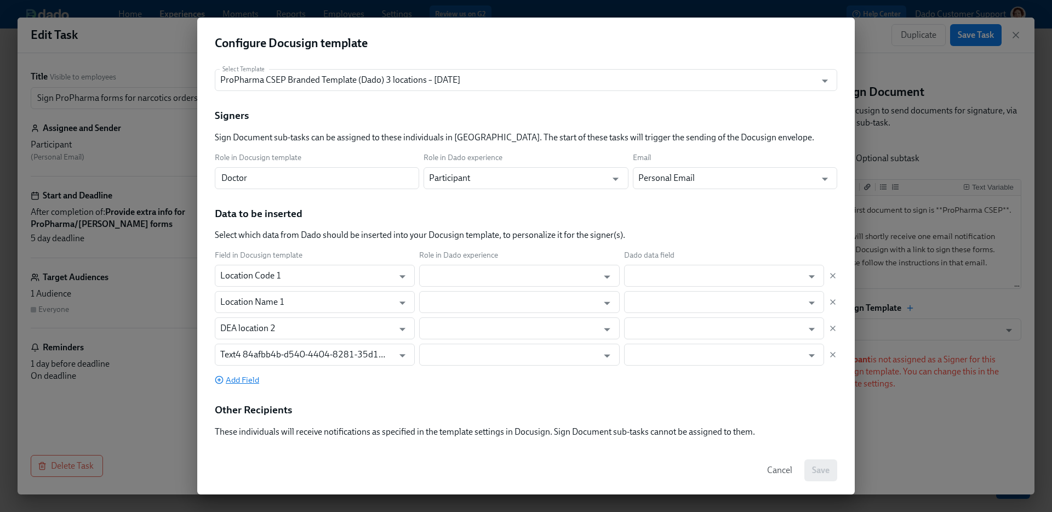
click at [242, 374] on div "Field in Docusign template Role in Dado experience Dado data field Location Cod…" at bounding box center [526, 317] width 622 height 135
click at [241, 379] on span "Add Field" at bounding box center [237, 379] width 44 height 11
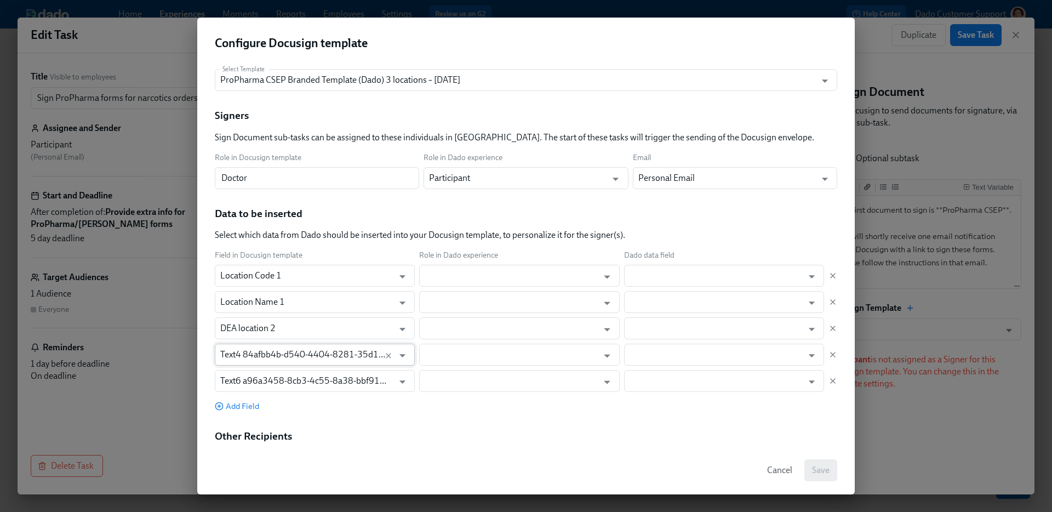
click at [246, 359] on input "Text4 84afbb4b-d540-4404-8281-35d1a23485db" at bounding box center [304, 354] width 168 height 22
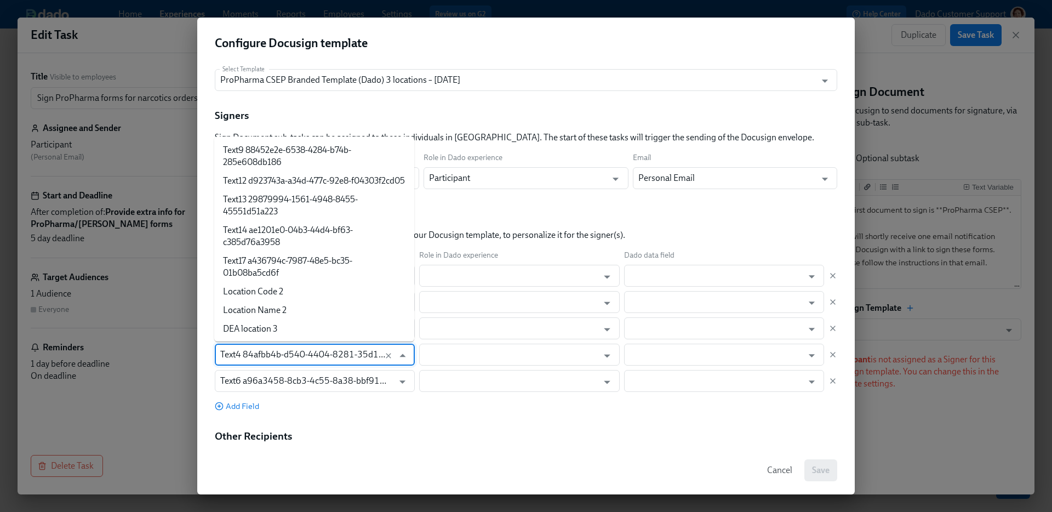
scroll to position [726, 0]
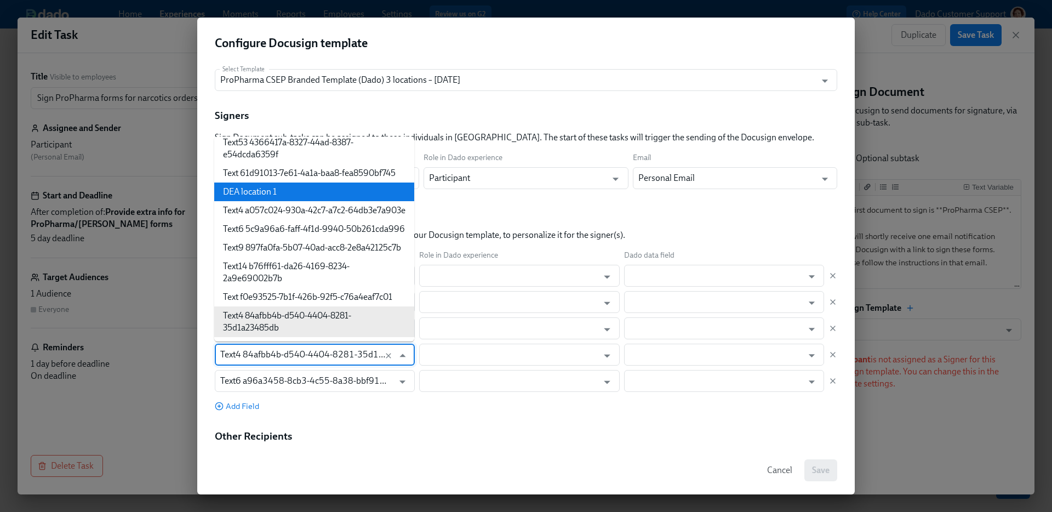
click at [271, 183] on li "DEA location 1" at bounding box center [314, 191] width 200 height 19
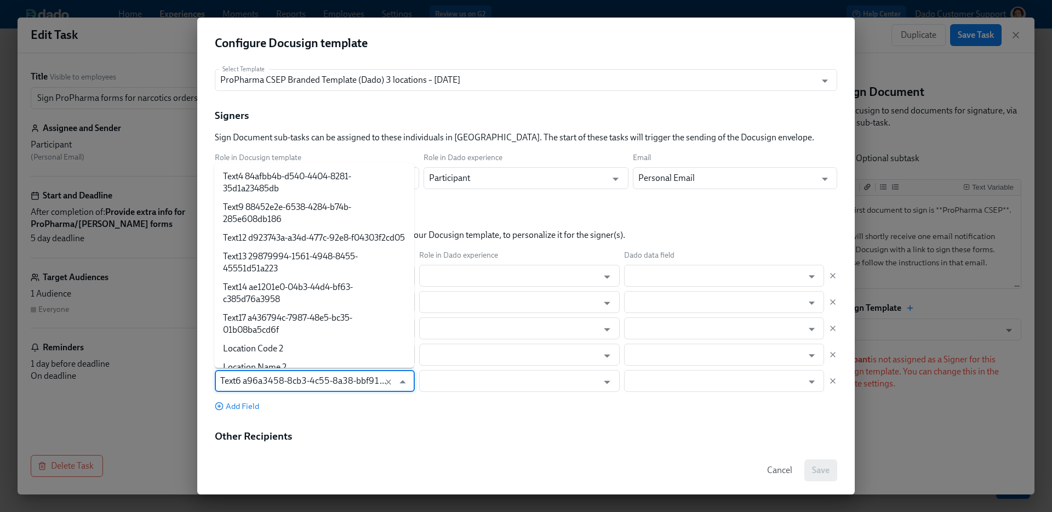
click at [263, 391] on input "Text6 a96a3458-8cb3-4c55-8a38-bbf916948172" at bounding box center [304, 381] width 168 height 22
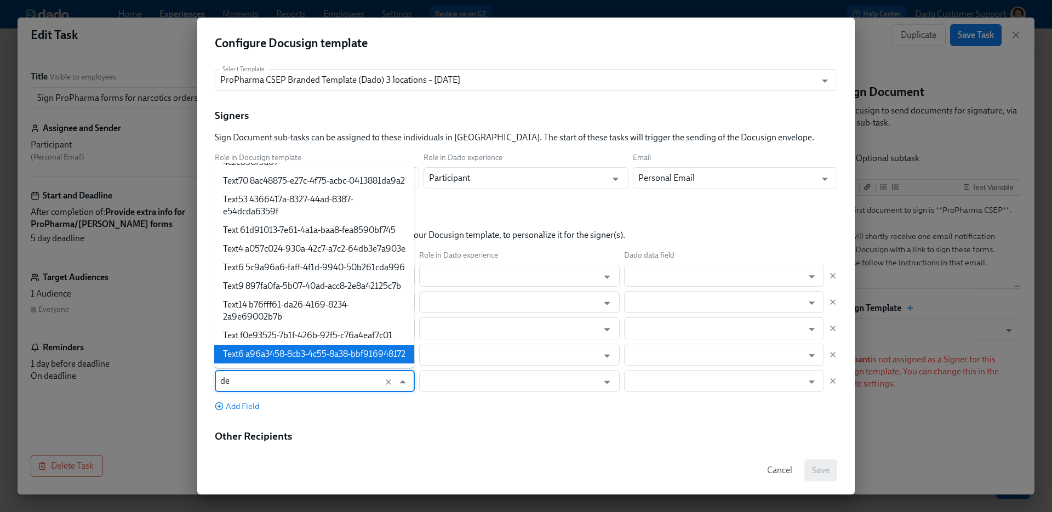
scroll to position [0, 0]
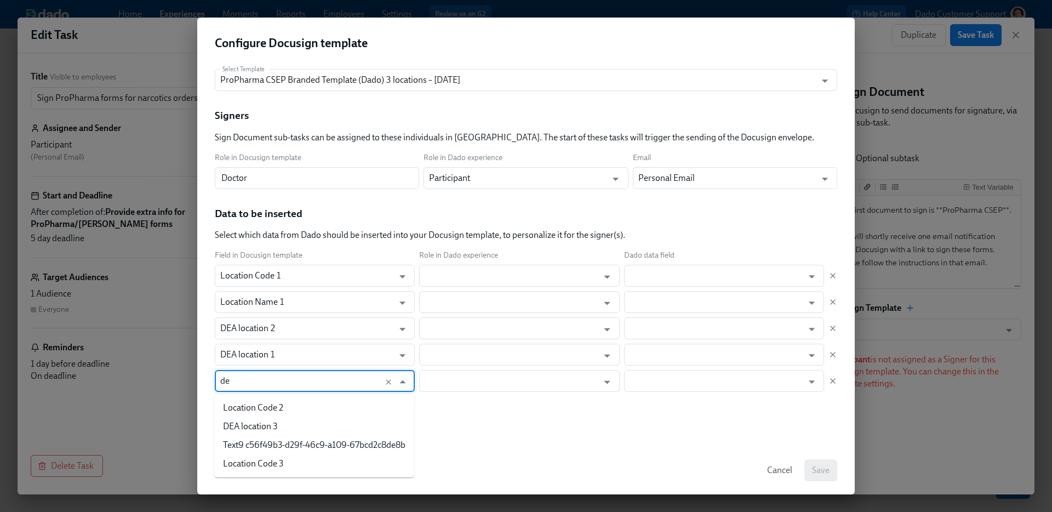
type input "dea"
click at [245, 405] on li "DEA location 3" at bounding box center [314, 407] width 200 height 19
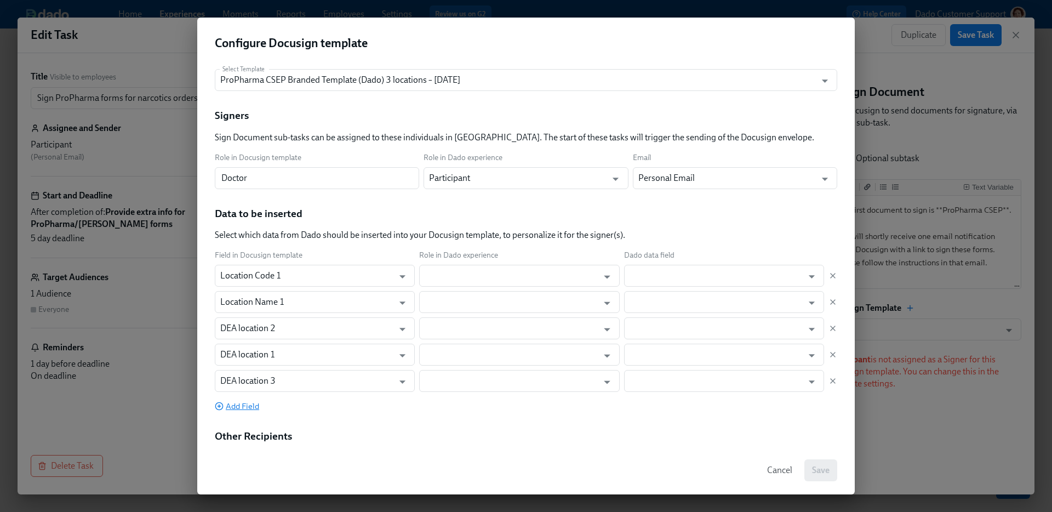
click at [237, 405] on span "Add Field" at bounding box center [237, 405] width 44 height 11
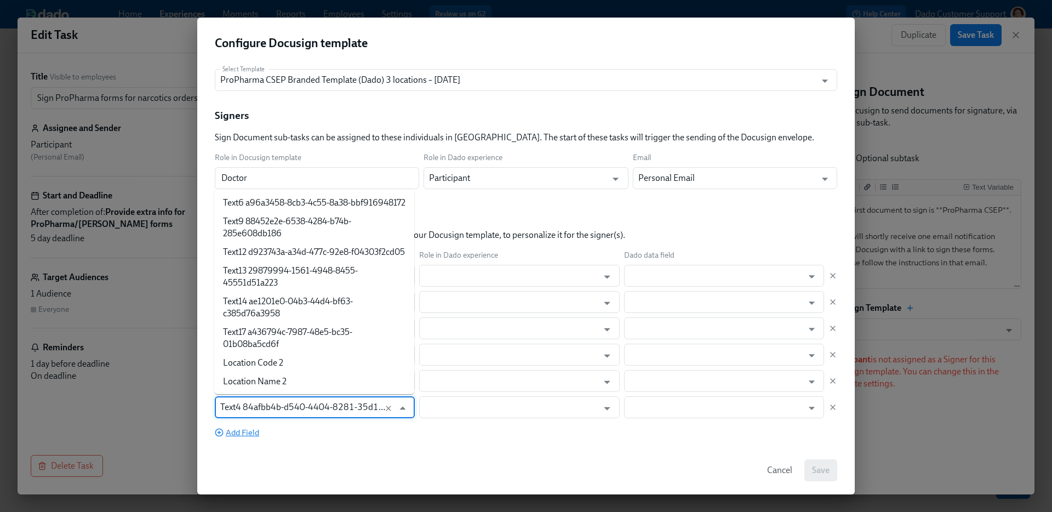
click at [237, 405] on input "Text4 84afbb4b-d540-4404-8281-35d1a23485db" at bounding box center [304, 407] width 168 height 22
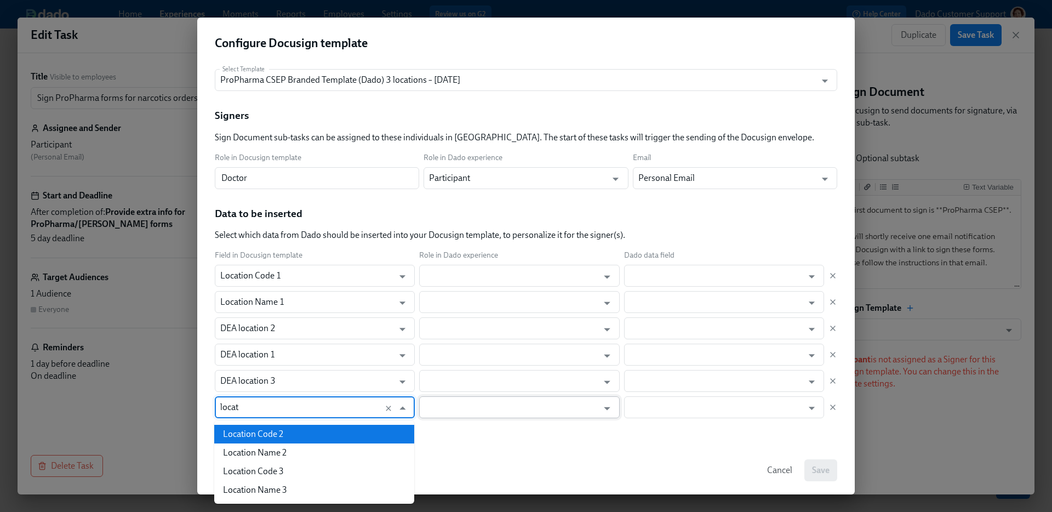
type input "Text4 84afbb4b-d540-4404-8281-35d1a23485db"
click at [558, 409] on input "text" at bounding box center [511, 407] width 173 height 22
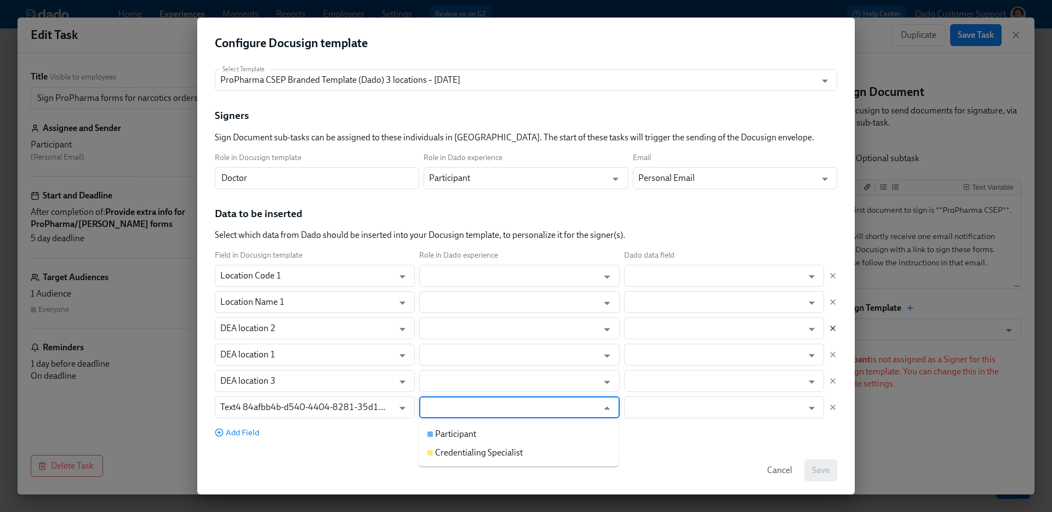
click at [833, 327] on icon "button" at bounding box center [832, 328] width 4 height 4
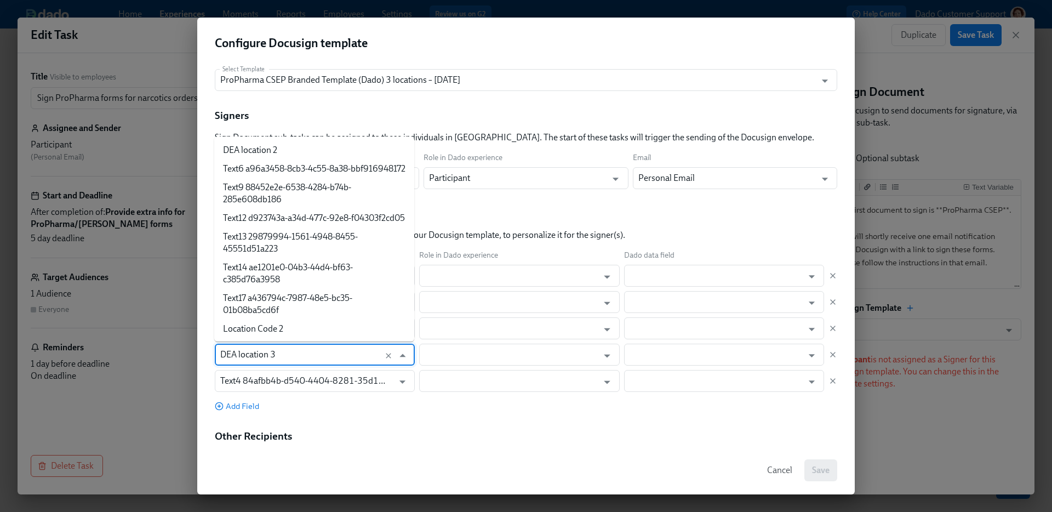
click at [255, 360] on input "DEA location 3" at bounding box center [304, 354] width 168 height 22
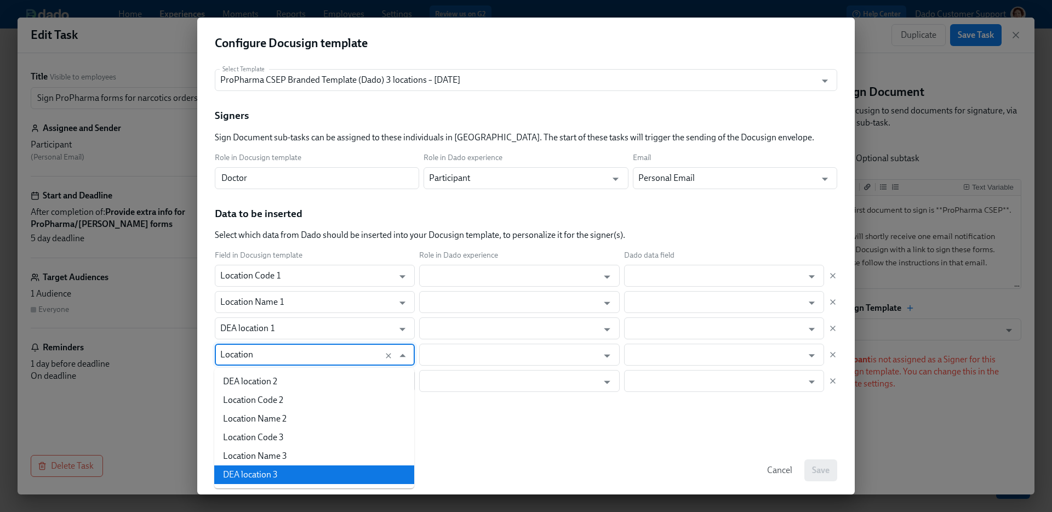
type input "Location"
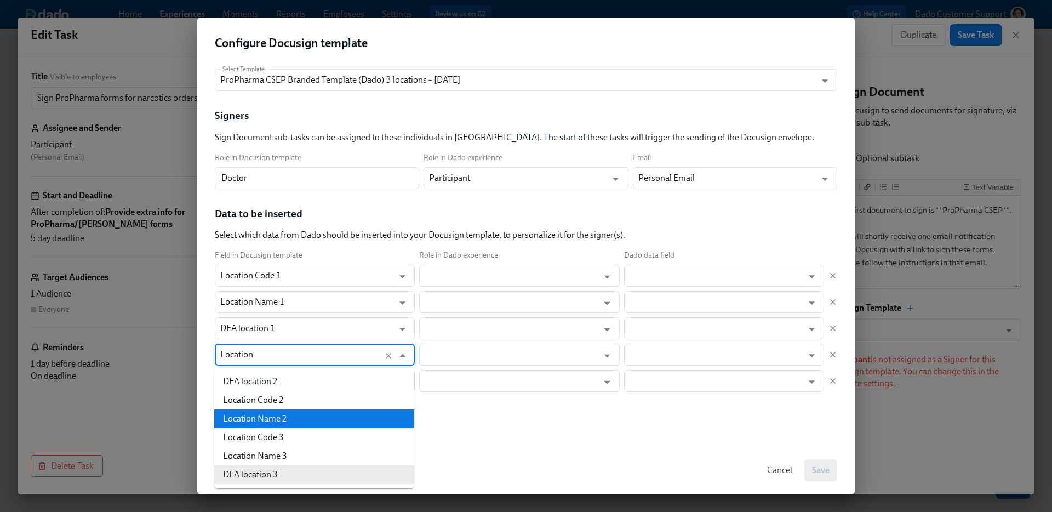
click at [262, 411] on li "Location Name 2" at bounding box center [314, 418] width 200 height 19
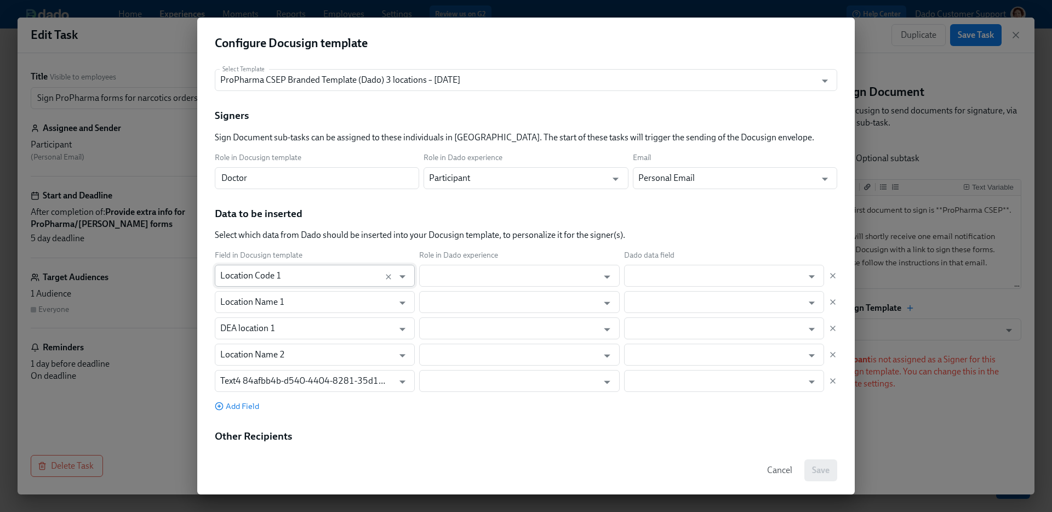
click at [282, 266] on input "Location Code 1" at bounding box center [304, 276] width 168 height 22
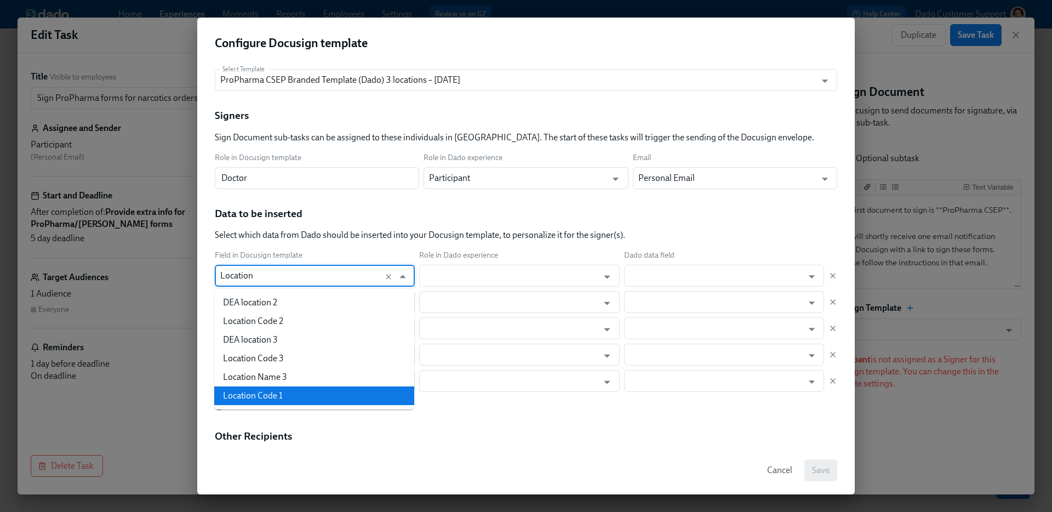
type input "Location N"
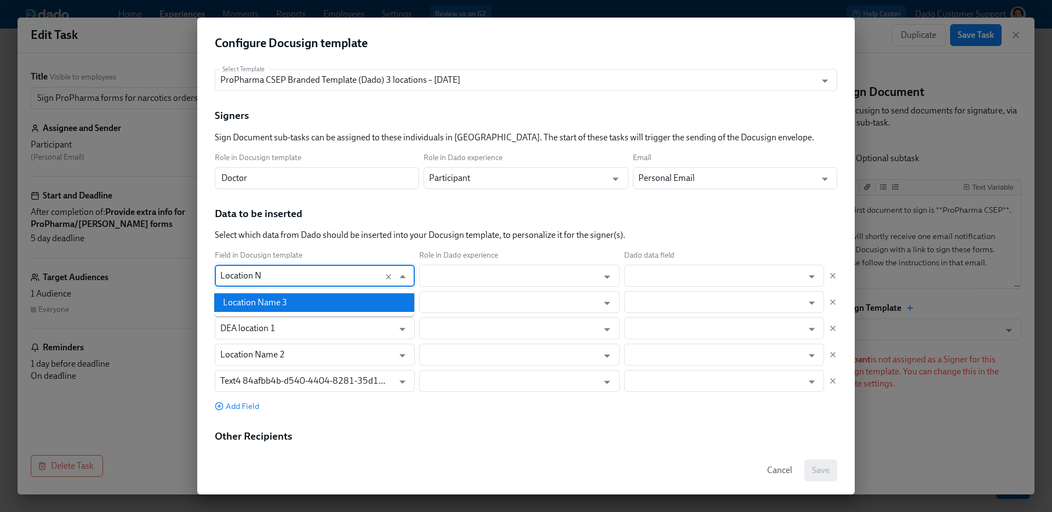
click at [273, 297] on li "Location Name 3" at bounding box center [314, 302] width 200 height 19
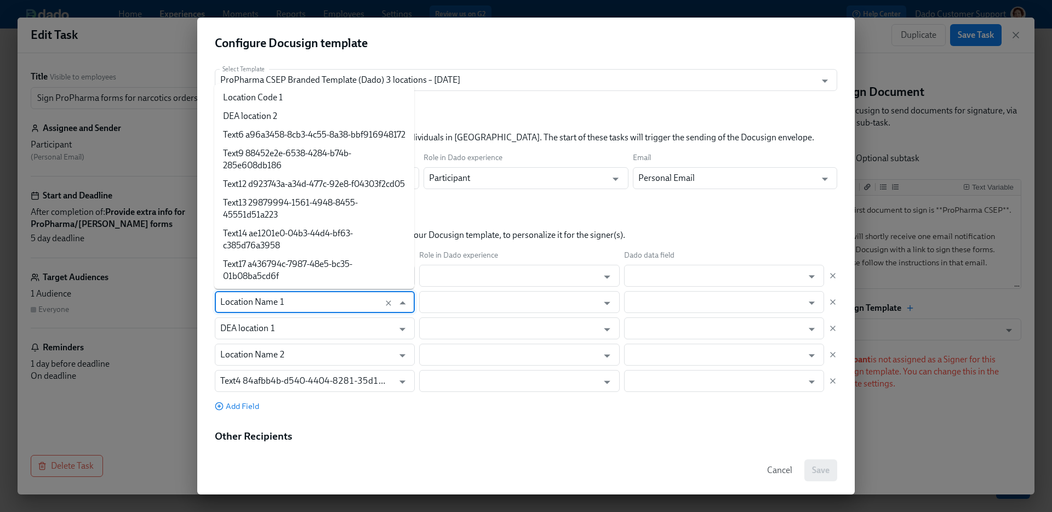
click at [273, 297] on input "Location Name 1" at bounding box center [304, 302] width 168 height 22
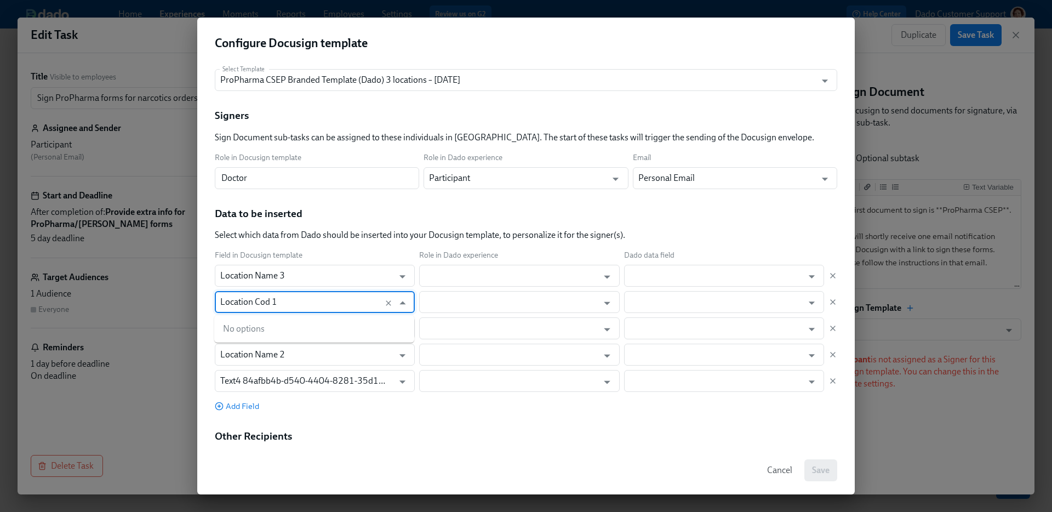
type input "Location Code 1"
click at [281, 327] on li "Location Code 1" at bounding box center [314, 328] width 200 height 19
click at [272, 275] on input "Location Name 3" at bounding box center [304, 276] width 168 height 22
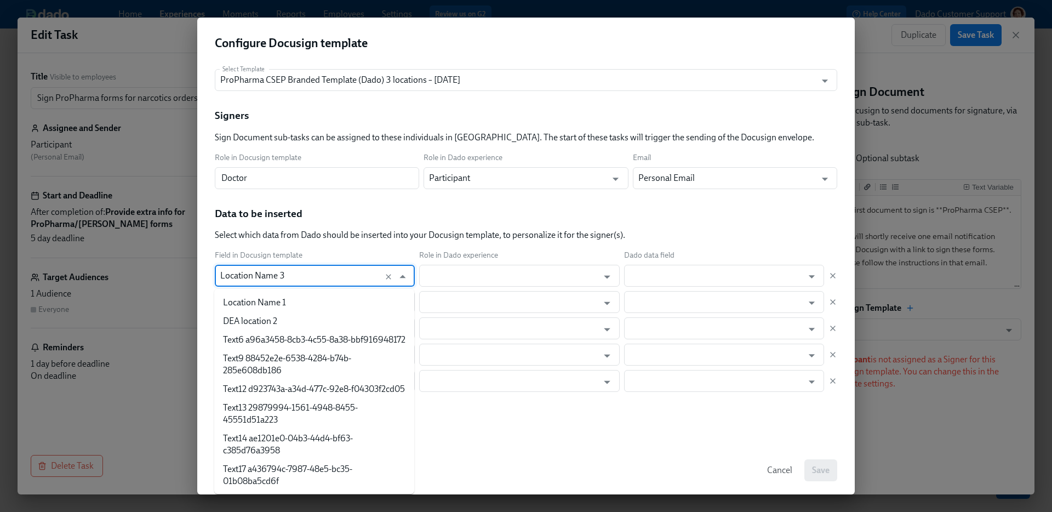
click at [272, 275] on input "Location Name 3" at bounding box center [304, 276] width 168 height 22
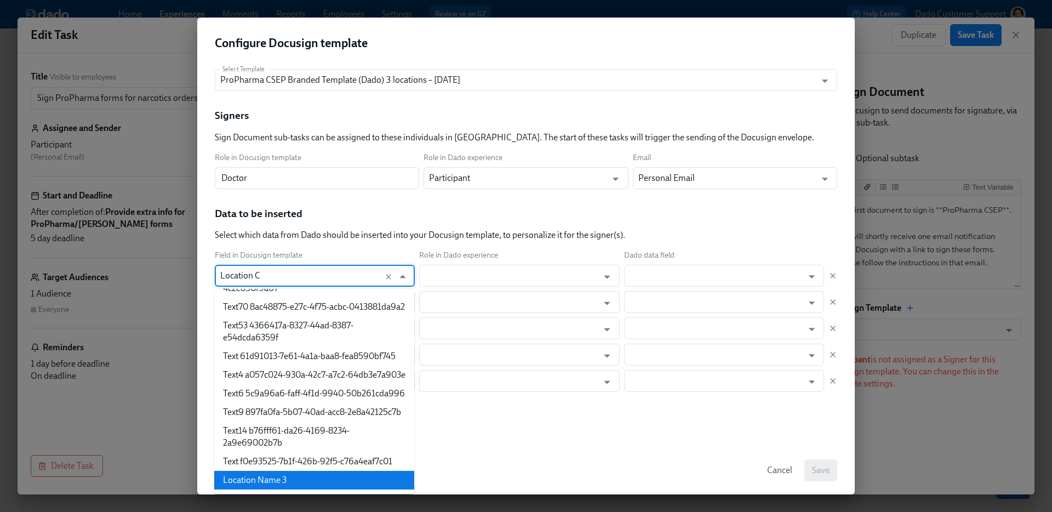
scroll to position [0, 0]
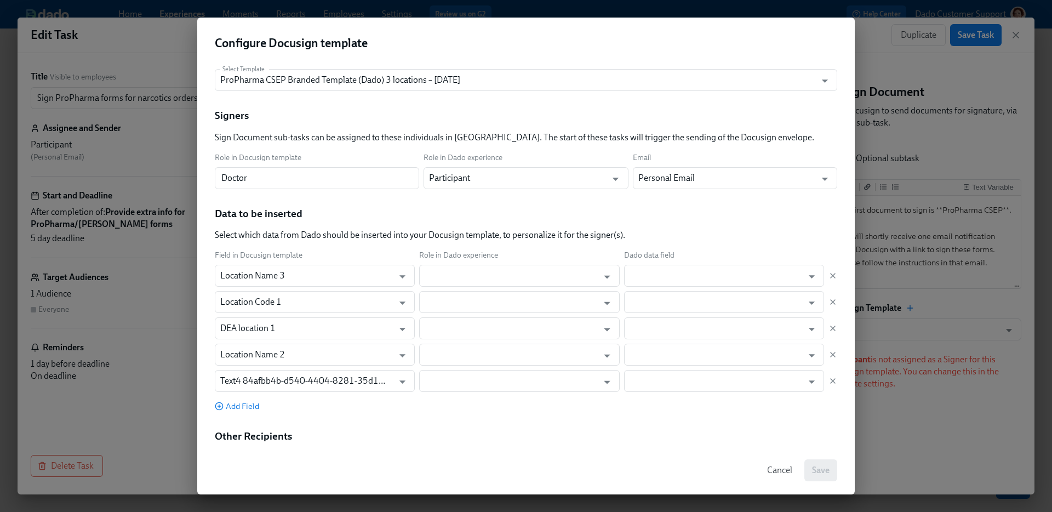
click at [285, 250] on span "Field in Docusign template" at bounding box center [315, 255] width 200 height 10
click at [280, 267] on input "Location Name 3" at bounding box center [304, 276] width 168 height 22
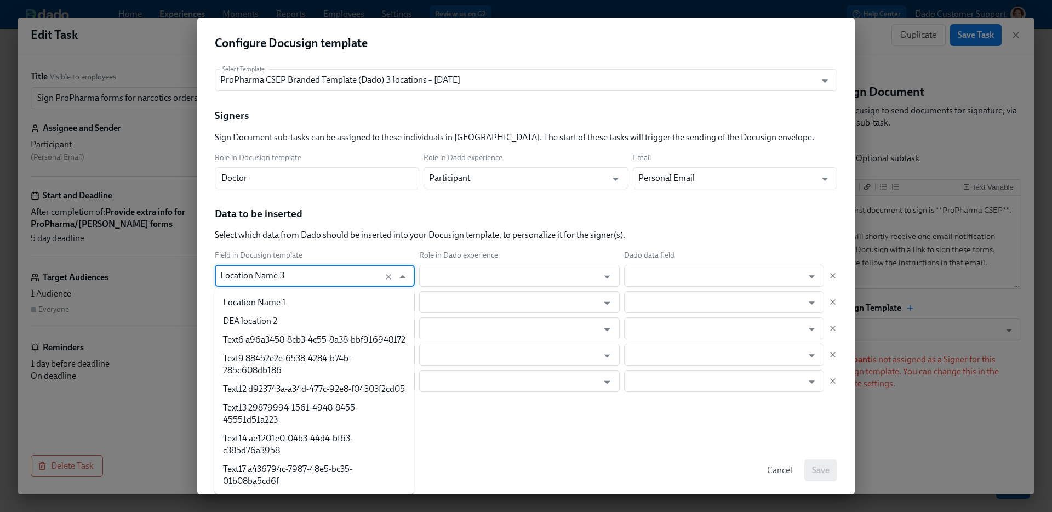
scroll to position [726, 0]
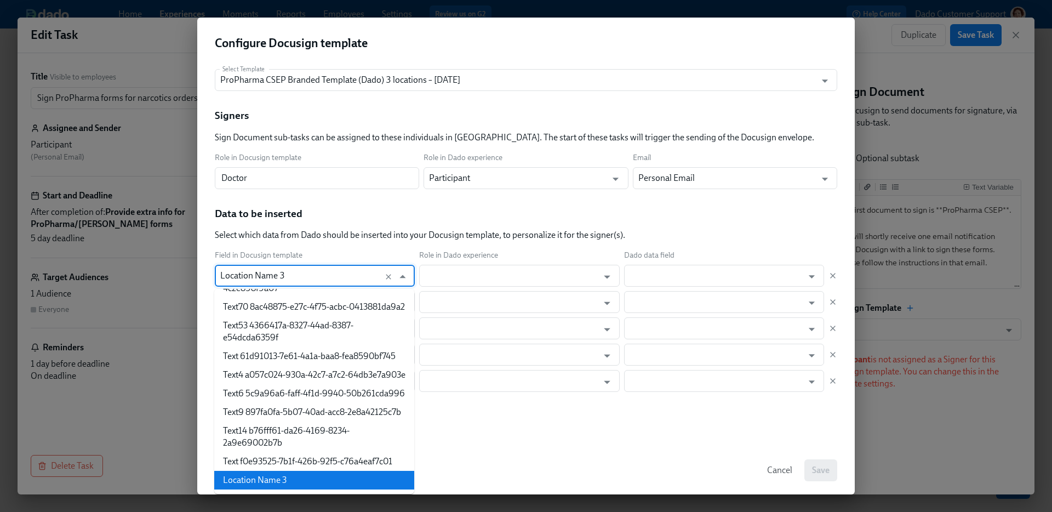
click at [284, 274] on input "Location Name 3" at bounding box center [304, 276] width 168 height 22
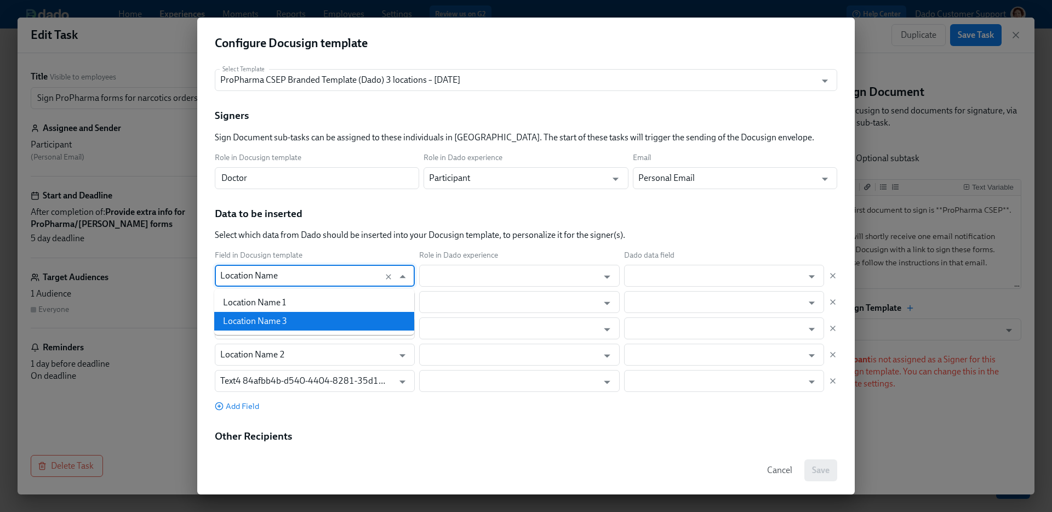
type input "Location Name 1"
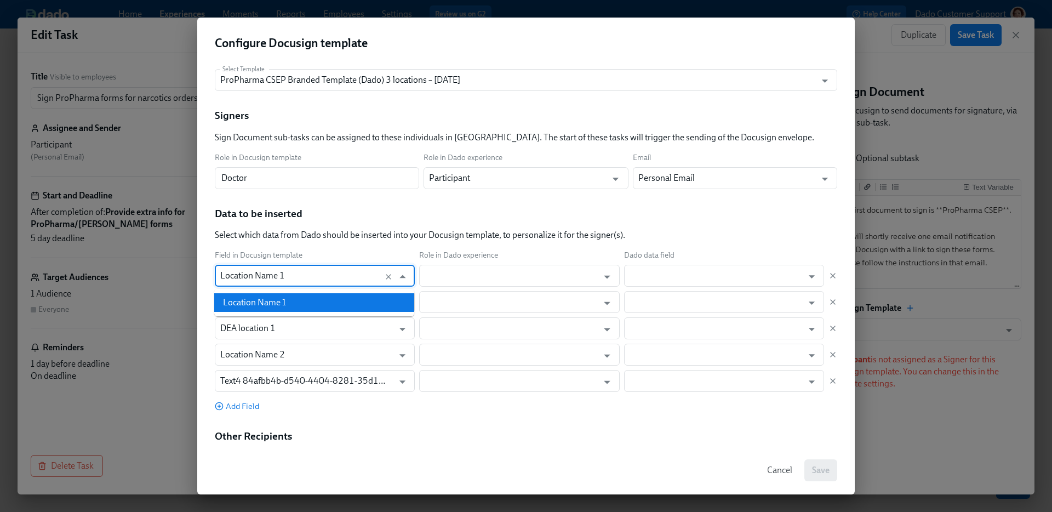
click at [253, 307] on li "Location Name 1" at bounding box center [314, 302] width 200 height 19
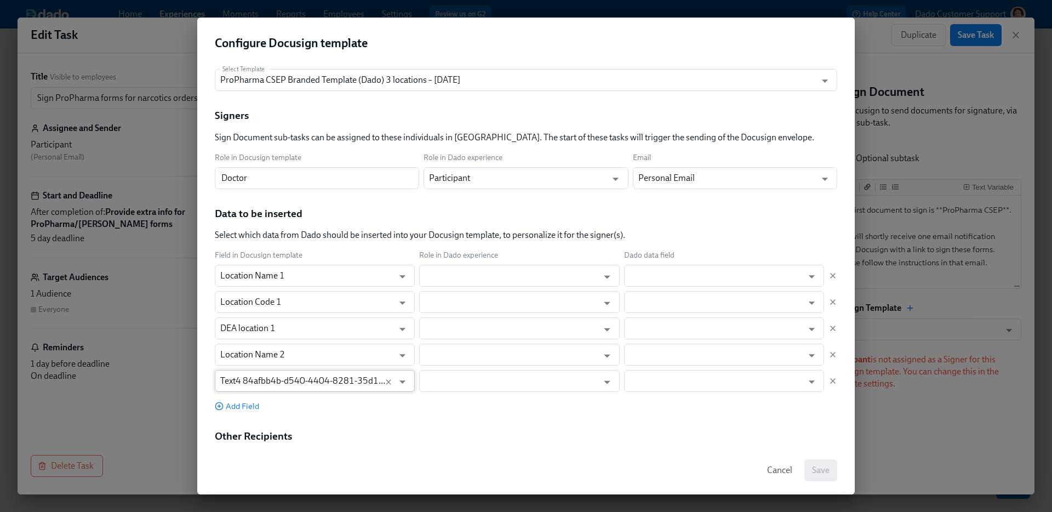
click at [282, 376] on input "Text4 84afbb4b-d540-4404-8281-35d1a23485db" at bounding box center [304, 381] width 168 height 22
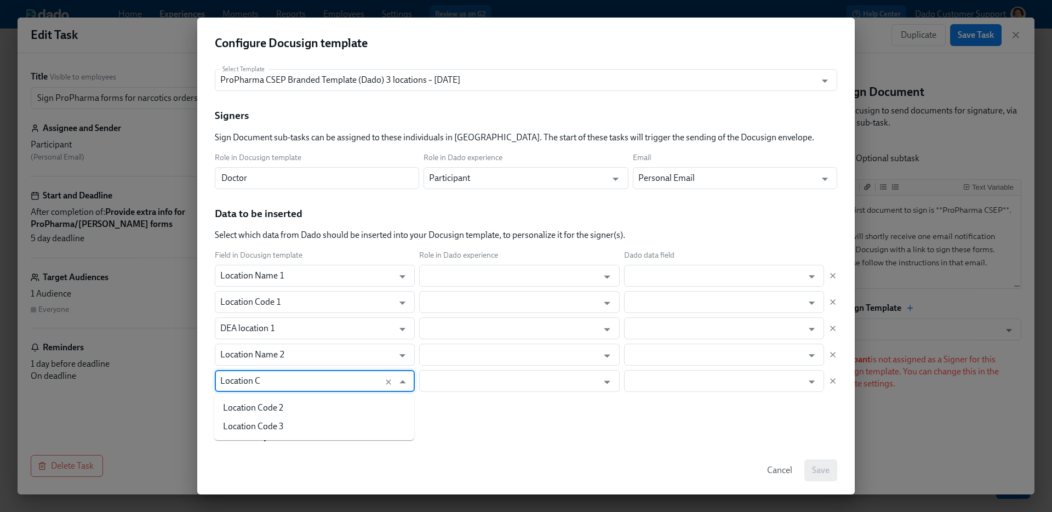
type input "Location Co"
click at [297, 403] on li "Location Code 2" at bounding box center [314, 407] width 200 height 19
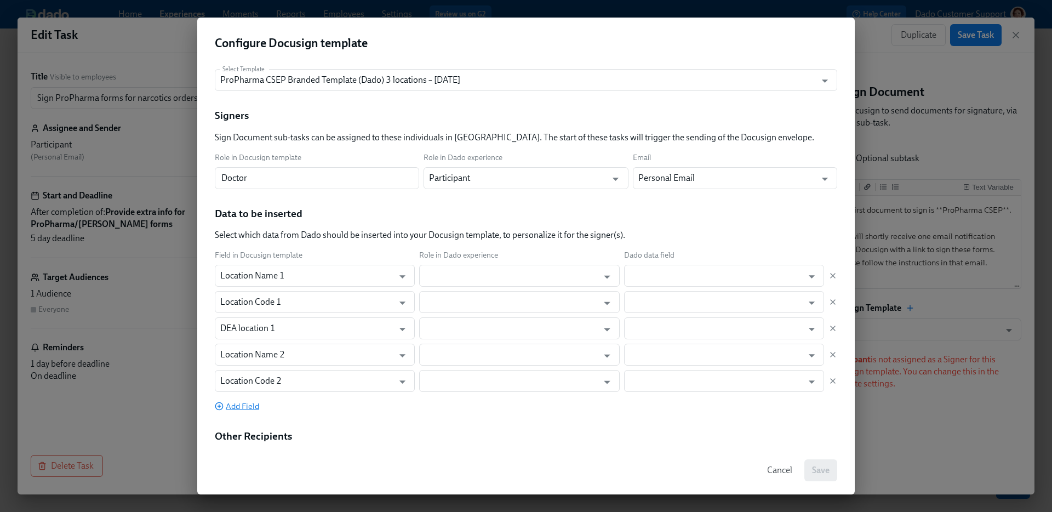
click at [242, 402] on span "Add Field" at bounding box center [237, 405] width 44 height 11
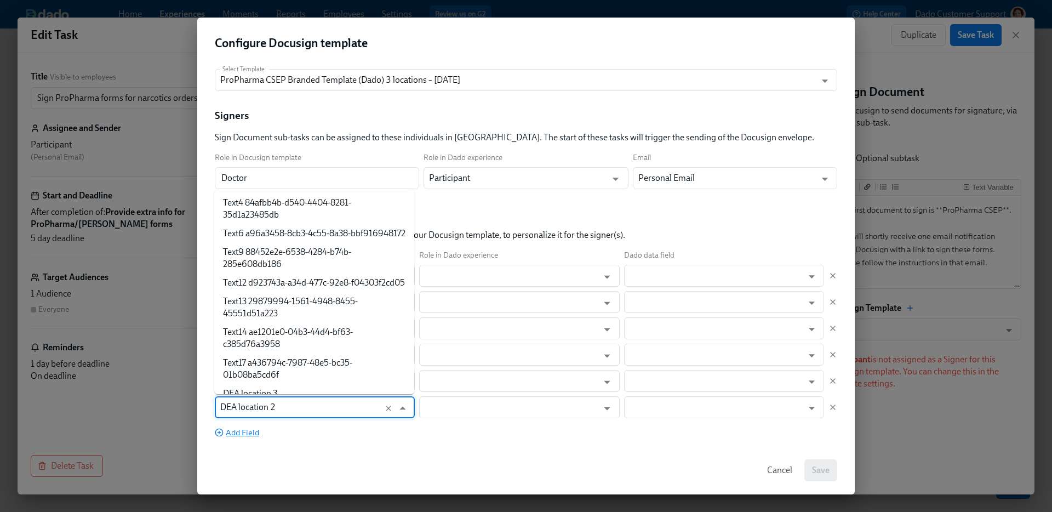
click at [242, 402] on input "DEA location 2" at bounding box center [304, 407] width 168 height 22
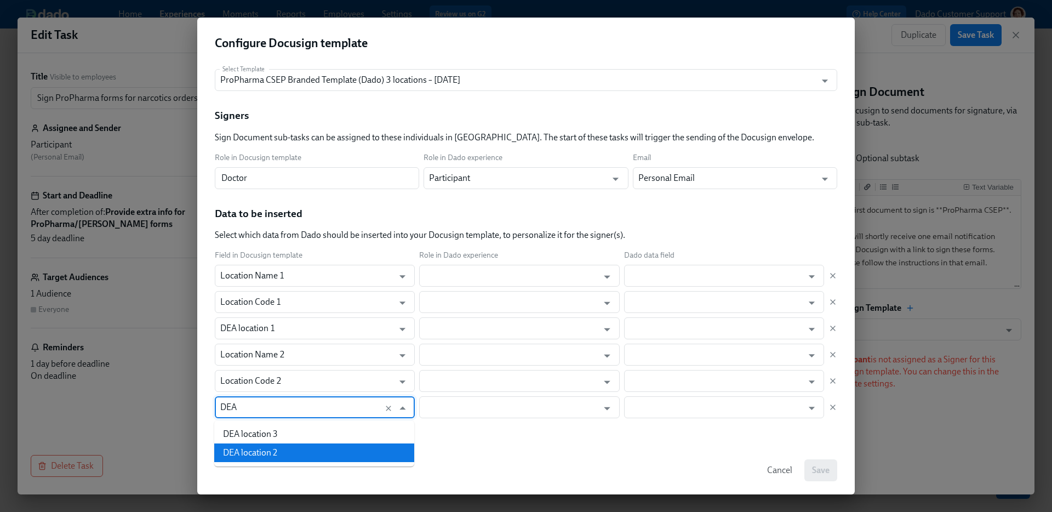
click at [249, 449] on li "DEA location 2" at bounding box center [314, 452] width 200 height 19
type input "DEA location 2"
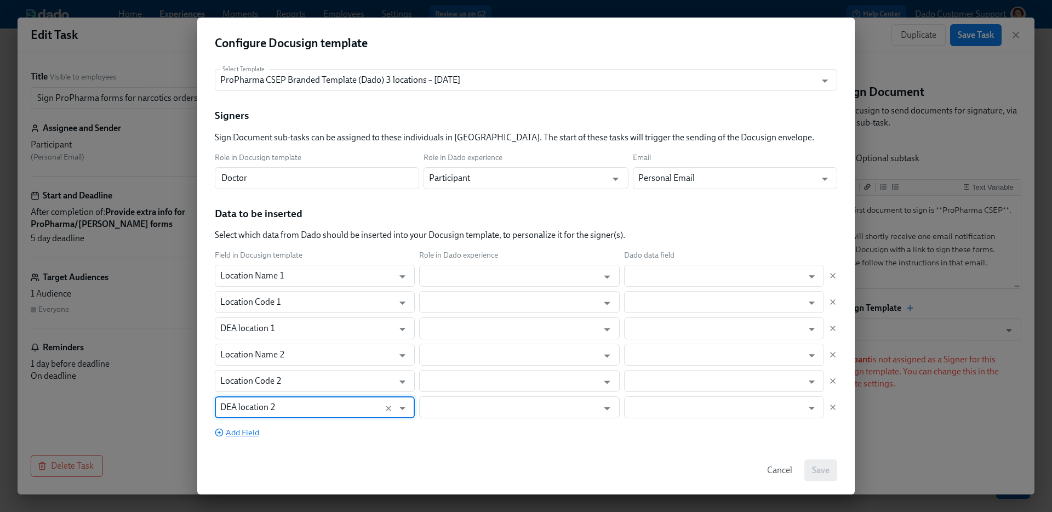
click at [246, 431] on span "Add Field" at bounding box center [237, 432] width 44 height 11
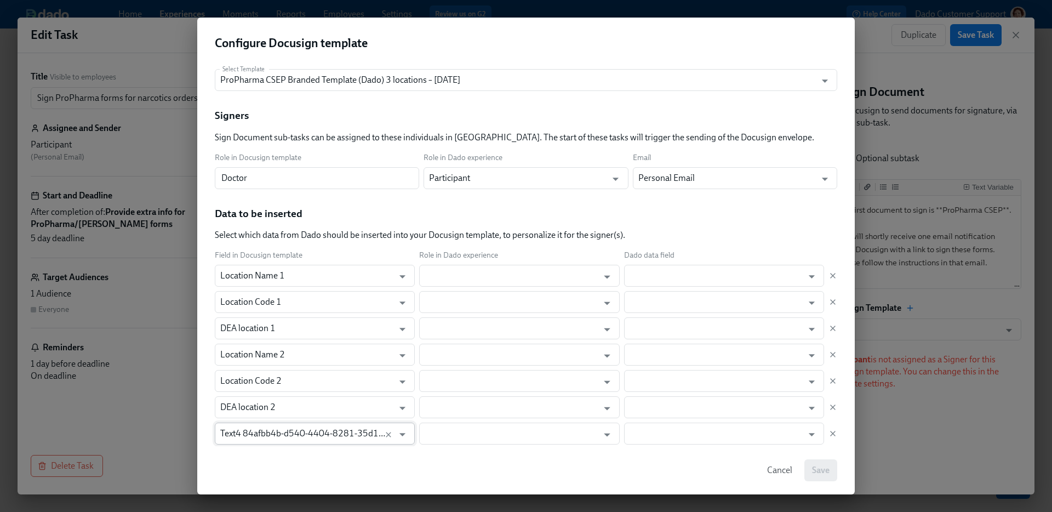
click at [245, 438] on input "Text4 84afbb4b-d540-4404-8281-35d1a23485db" at bounding box center [304, 433] width 168 height 22
type input "Location Name"
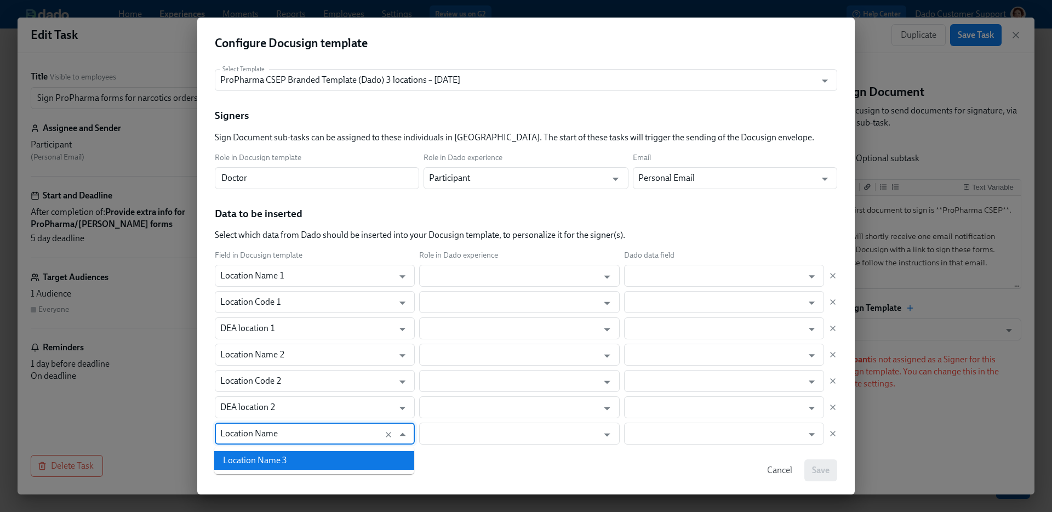
click at [283, 465] on li "Location Name 3" at bounding box center [314, 460] width 200 height 19
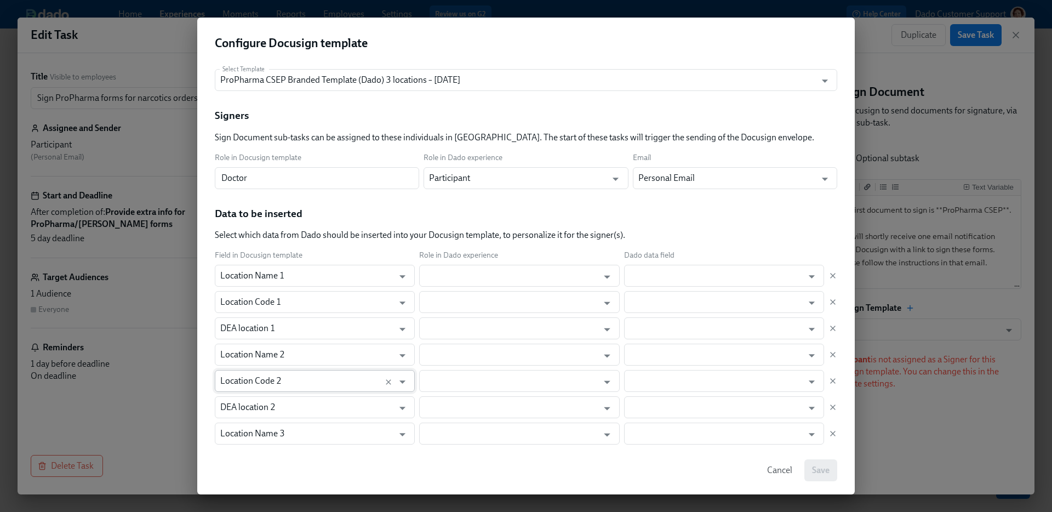
scroll to position [104, 0]
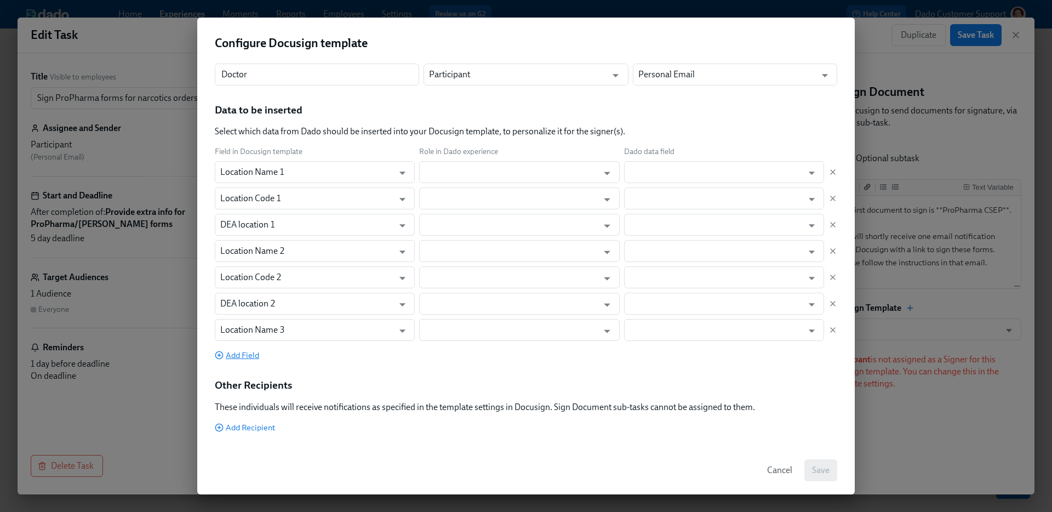
click at [252, 355] on span "Add Field" at bounding box center [237, 354] width 44 height 11
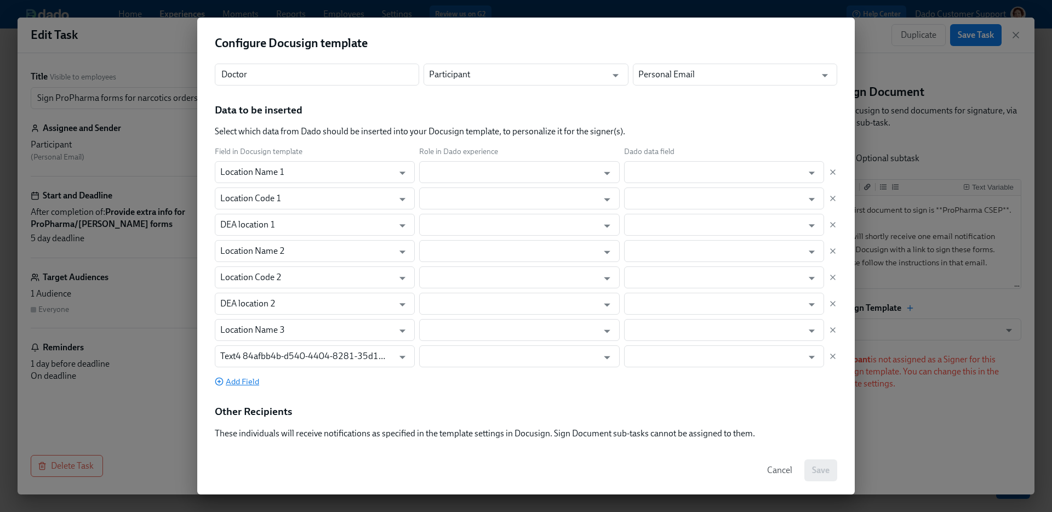
click at [242, 379] on span "Add Field" at bounding box center [237, 381] width 44 height 11
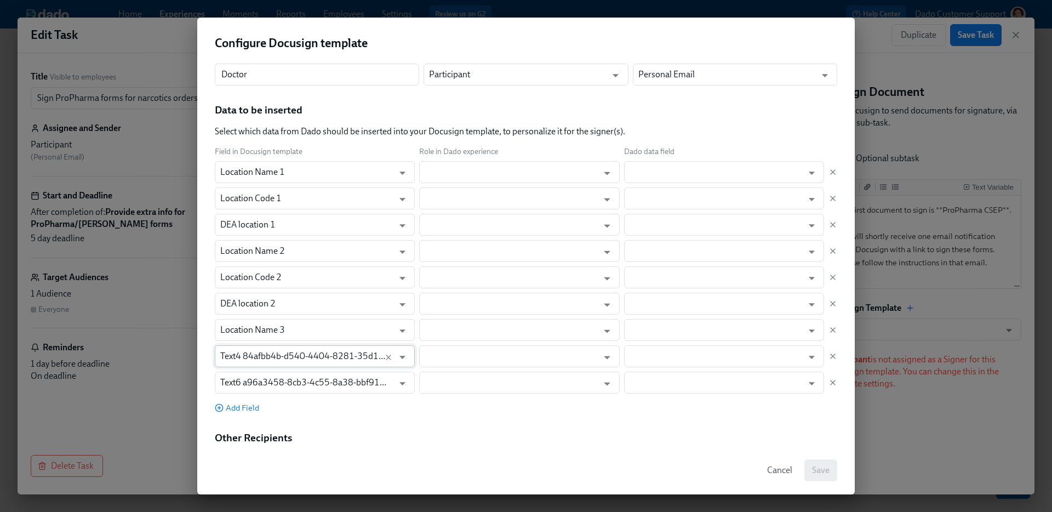
click at [242, 357] on input "Text4 84afbb4b-d540-4404-8281-35d1a23485db" at bounding box center [304, 356] width 168 height 22
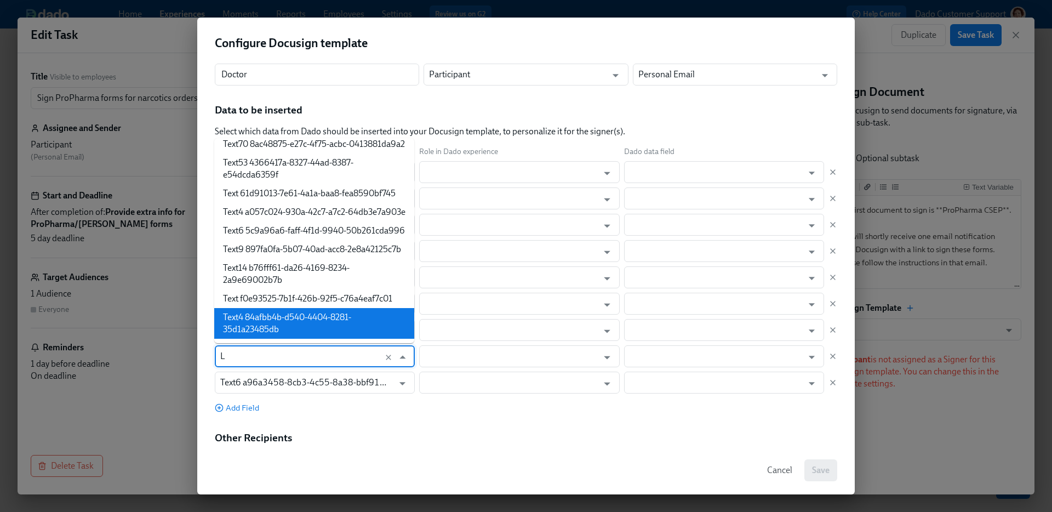
scroll to position [0, 0]
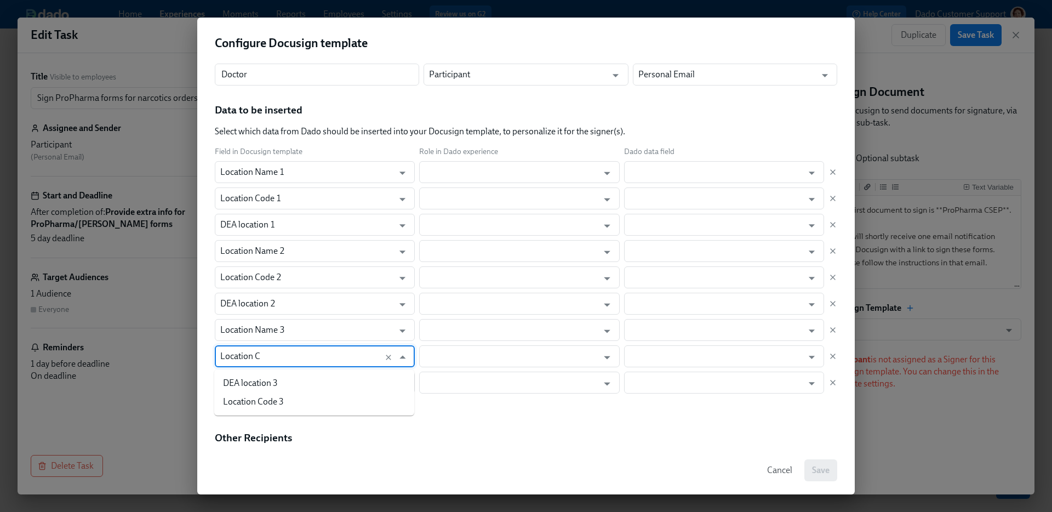
type input "Location Co"
click at [258, 380] on li "Location Code 3" at bounding box center [314, 383] width 200 height 19
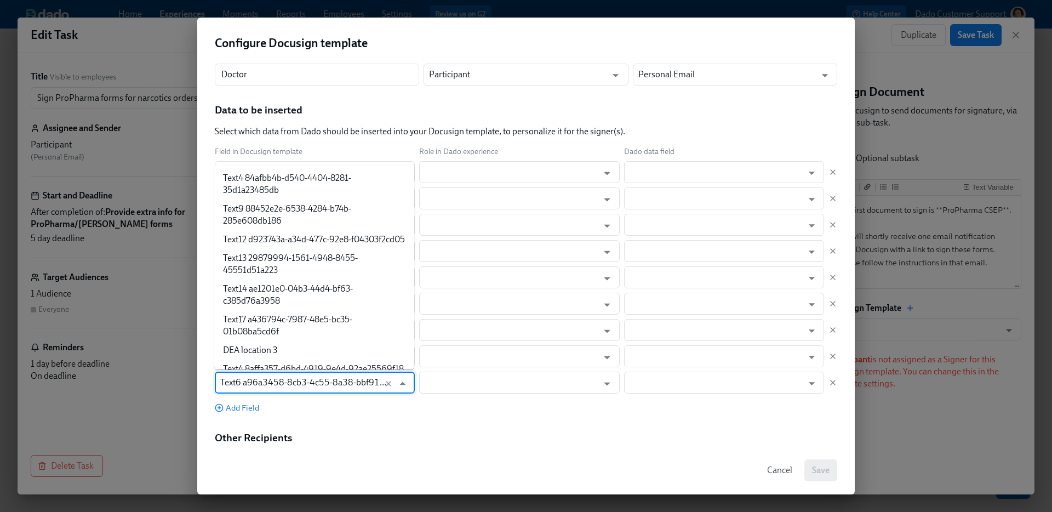
click at [258, 380] on input "Text6 a96a3458-8cb3-4c55-8a38-bbf916948172" at bounding box center [304, 382] width 168 height 22
type input "DEA"
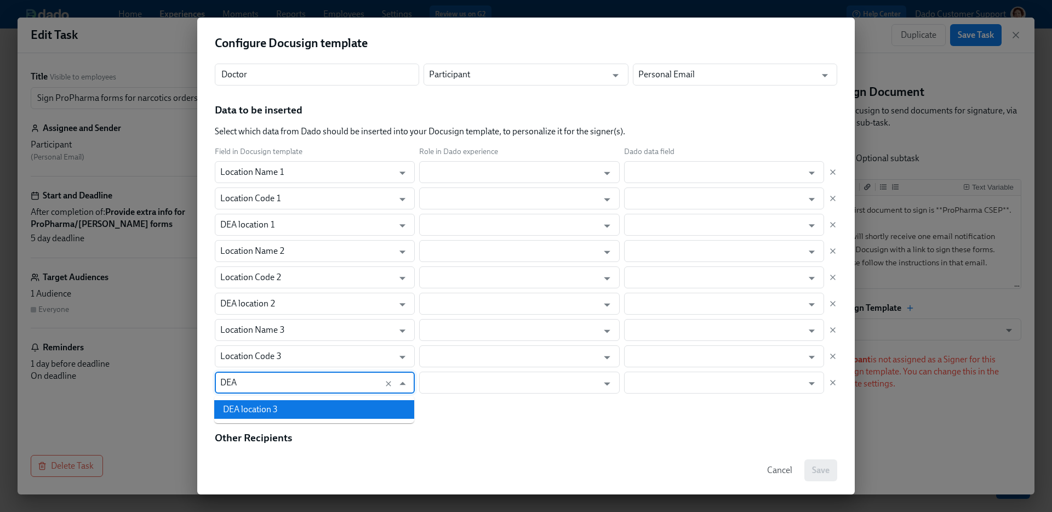
click at [250, 403] on li "DEA location 3" at bounding box center [314, 409] width 200 height 19
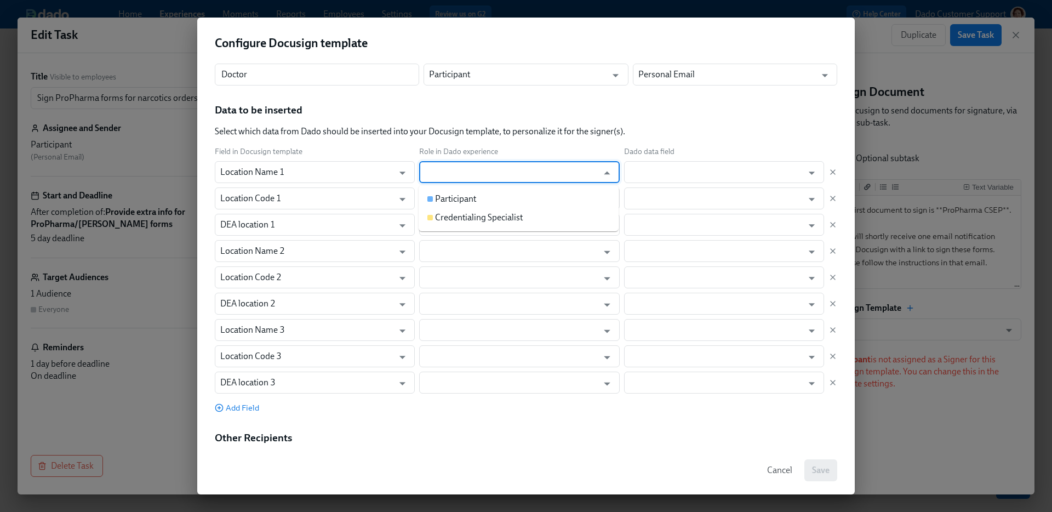
click at [540, 176] on input "text" at bounding box center [511, 172] width 173 height 22
click at [513, 197] on li "Participant" at bounding box center [519, 199] width 200 height 19
type input "Participant"
click at [506, 193] on input "text" at bounding box center [511, 198] width 173 height 22
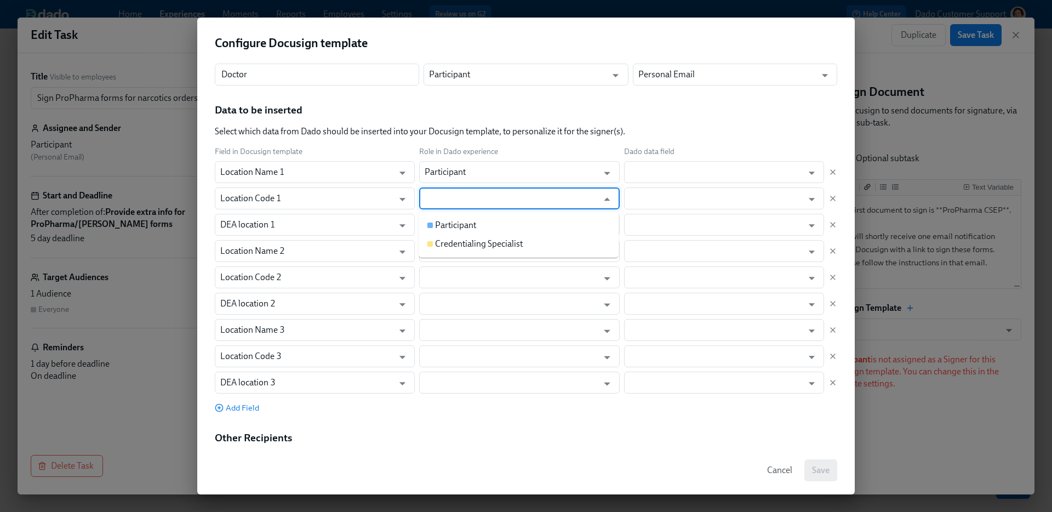
click at [492, 223] on li "Participant" at bounding box center [519, 225] width 200 height 19
type input "Participant"
click at [492, 223] on input "text" at bounding box center [511, 225] width 173 height 22
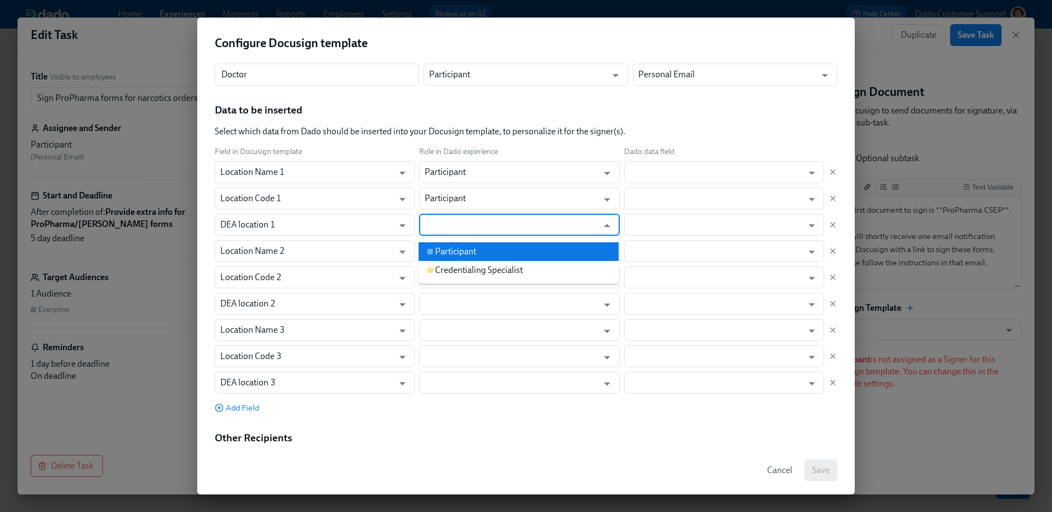
click at [491, 247] on li "Participant" at bounding box center [519, 251] width 200 height 19
type input "Participant"
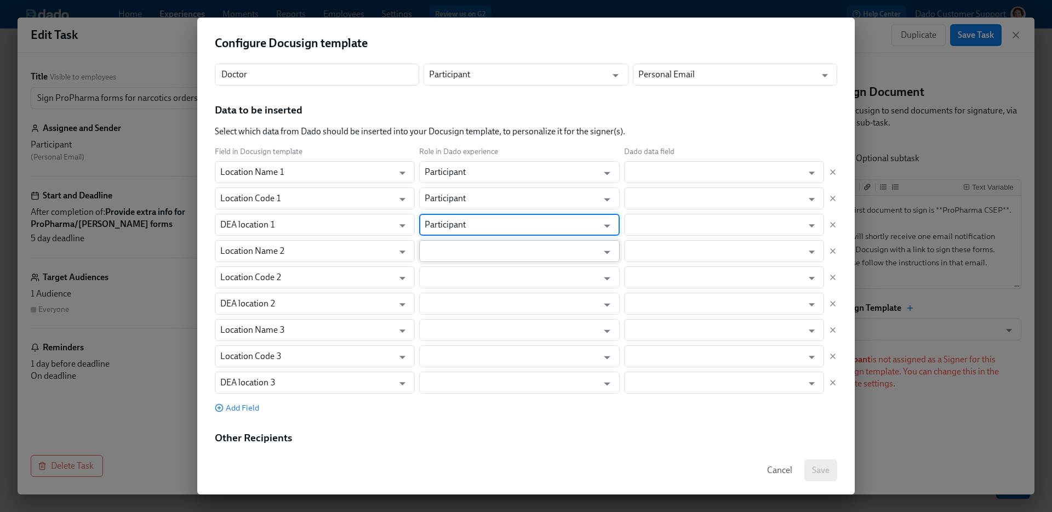
click at [491, 248] on input "text" at bounding box center [511, 251] width 173 height 22
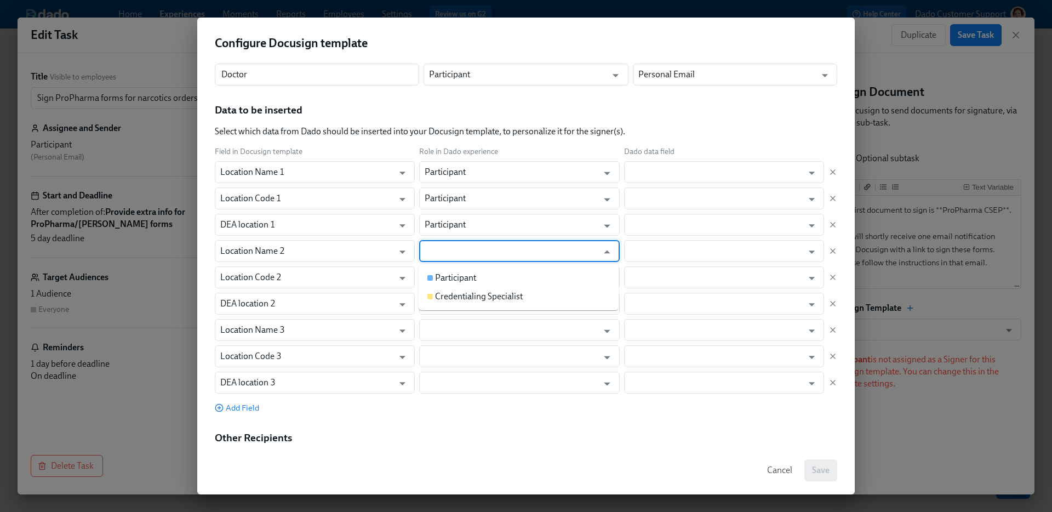
click at [486, 274] on li "Participant" at bounding box center [519, 277] width 200 height 19
type input "Participant"
click at [485, 283] on input "text" at bounding box center [511, 277] width 173 height 22
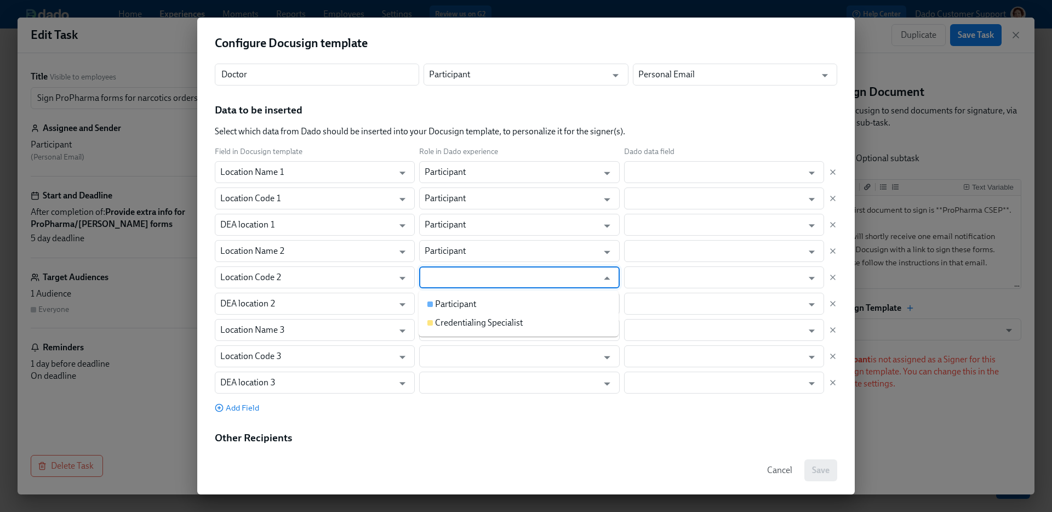
click at [484, 306] on li "Participant" at bounding box center [519, 304] width 200 height 19
type input "Participant"
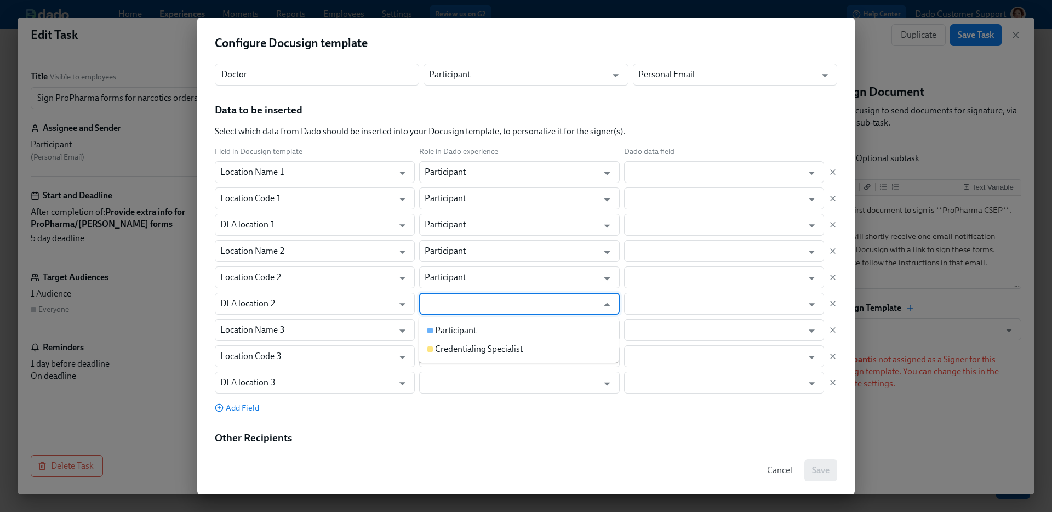
click at [482, 314] on body "Home Experiences Moments Reports Employees Settings Review us on G2 Help Center…" at bounding box center [526, 256] width 1052 height 512
click at [478, 337] on li "Participant" at bounding box center [519, 330] width 200 height 19
type input "Participant"
click at [478, 337] on input "text" at bounding box center [511, 330] width 173 height 22
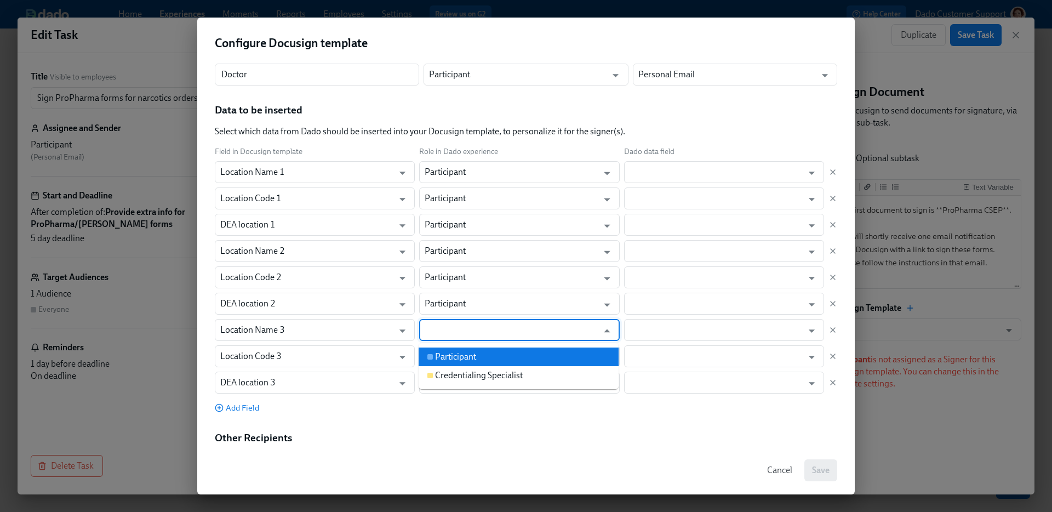
click at [476, 348] on li "Participant" at bounding box center [519, 356] width 200 height 19
type input "Participant"
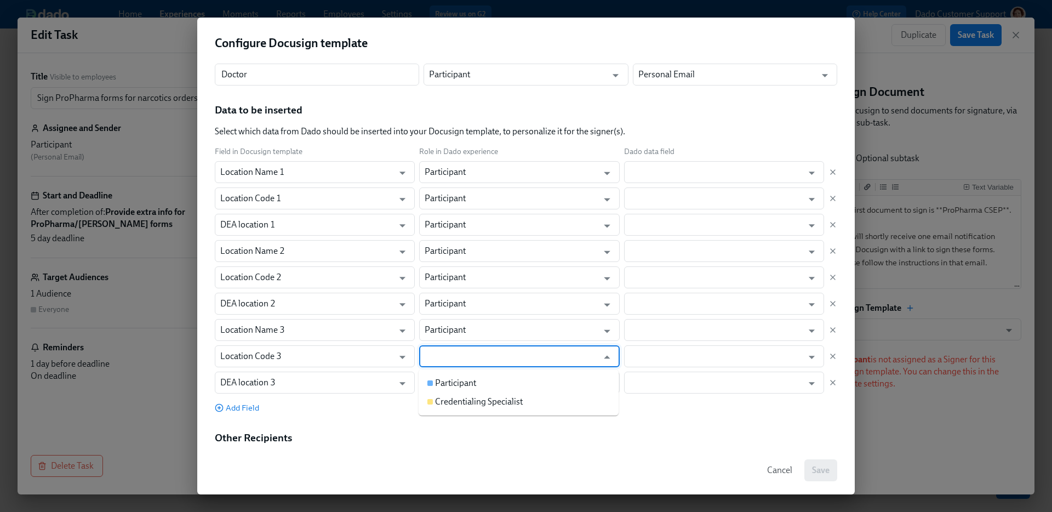
click at [476, 354] on input "text" at bounding box center [511, 356] width 173 height 22
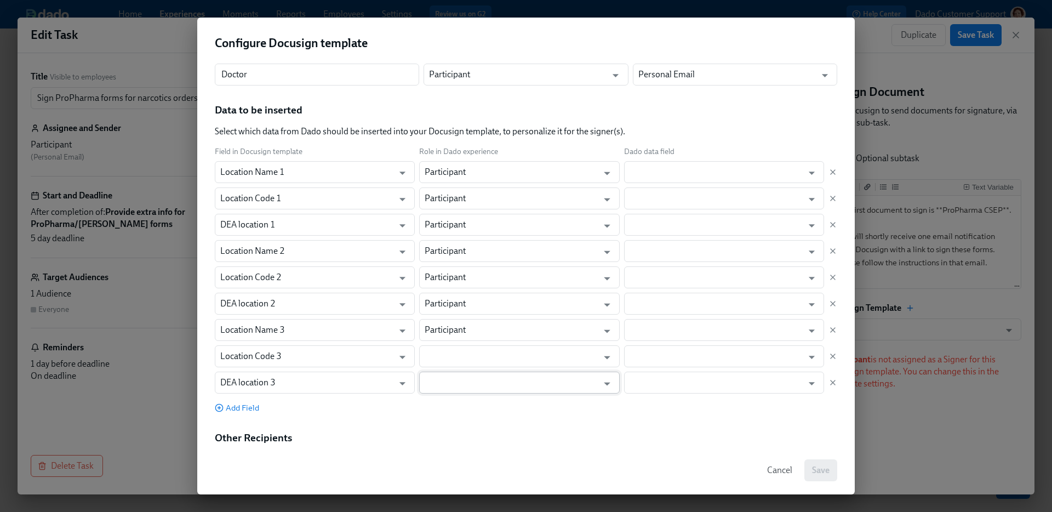
click at [470, 383] on input "text" at bounding box center [511, 382] width 173 height 22
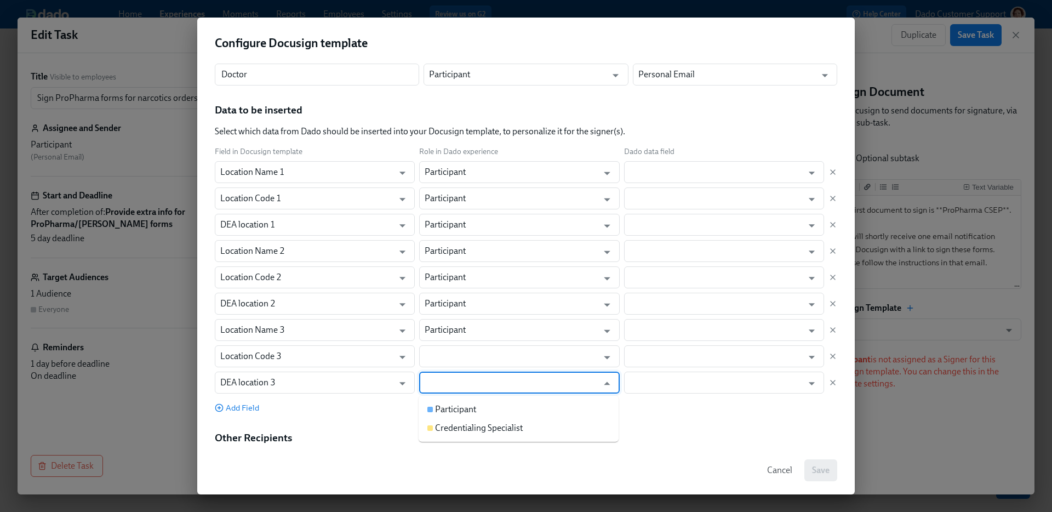
click at [463, 399] on ul "Participant Credentialing Specialist" at bounding box center [519, 418] width 200 height 46
click at [461, 411] on div "Participant" at bounding box center [455, 409] width 41 height 12
type input "Participant"
click at [462, 358] on input "text" at bounding box center [511, 356] width 173 height 22
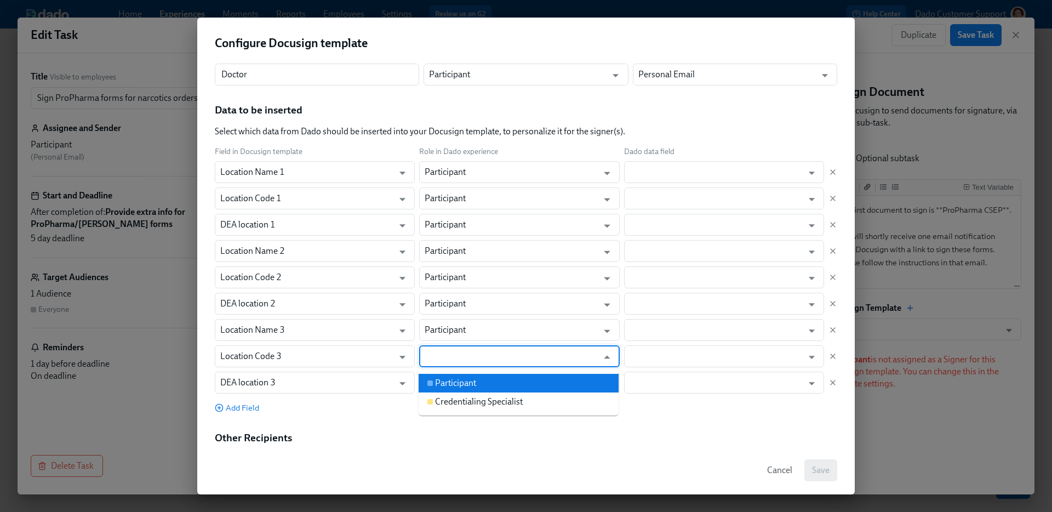
click at [462, 382] on div "Participant" at bounding box center [455, 383] width 41 height 12
type input "Participant"
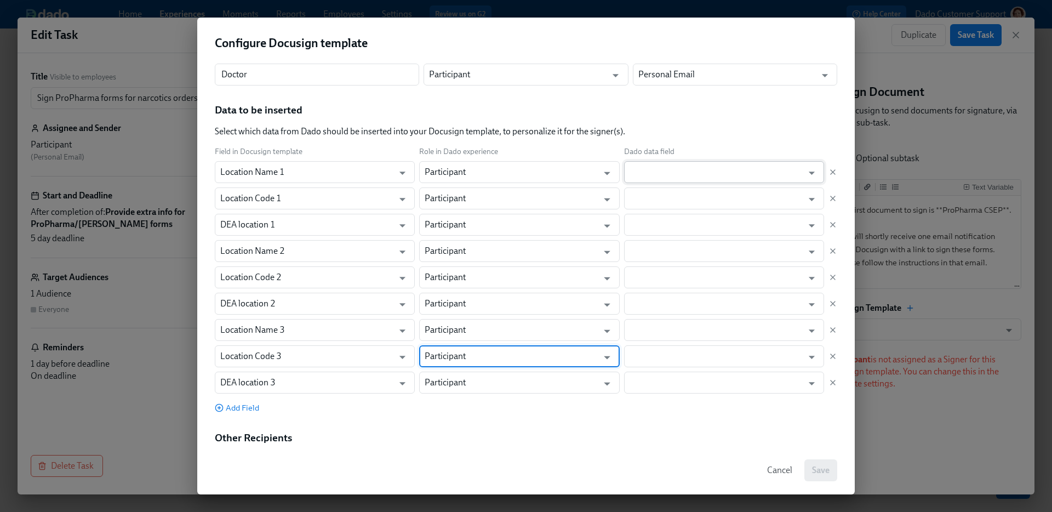
click at [661, 165] on input "text" at bounding box center [715, 172] width 173 height 22
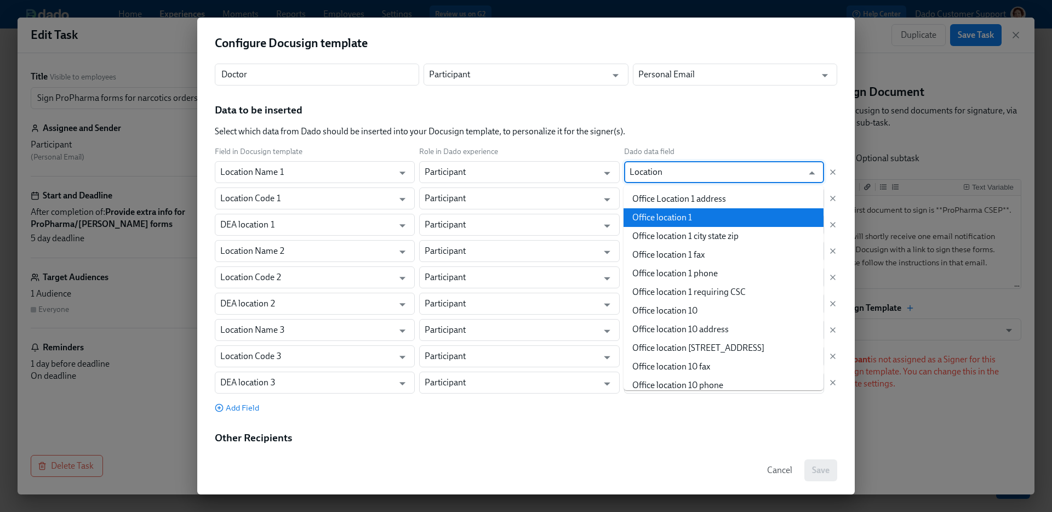
click at [654, 214] on li "Office location 1" at bounding box center [723, 217] width 200 height 19
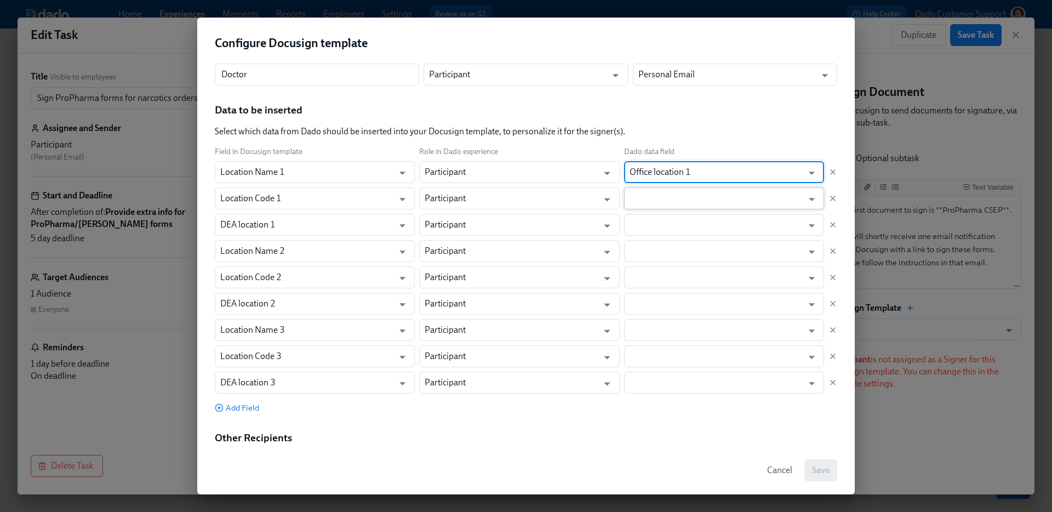
type input "Office location 1"
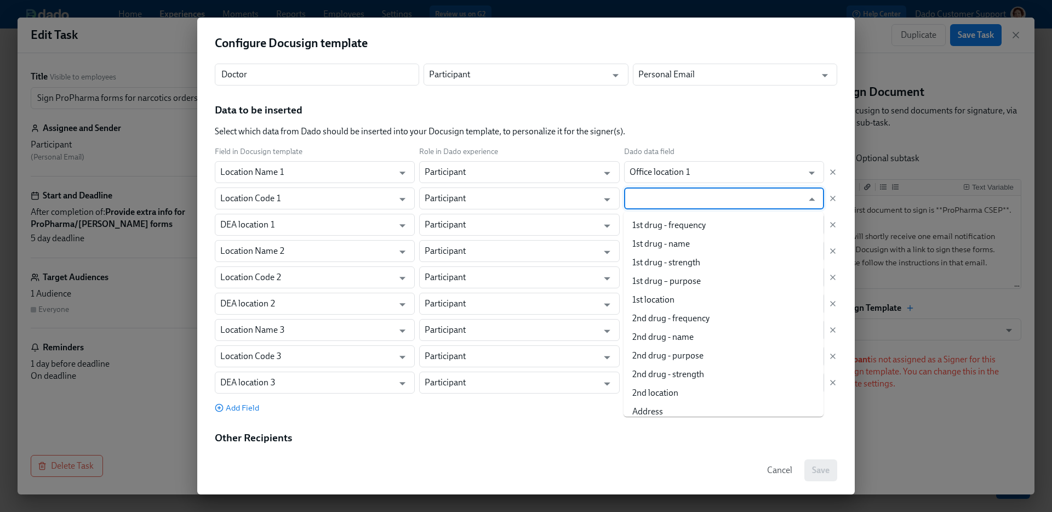
click at [649, 187] on input "text" at bounding box center [715, 198] width 173 height 22
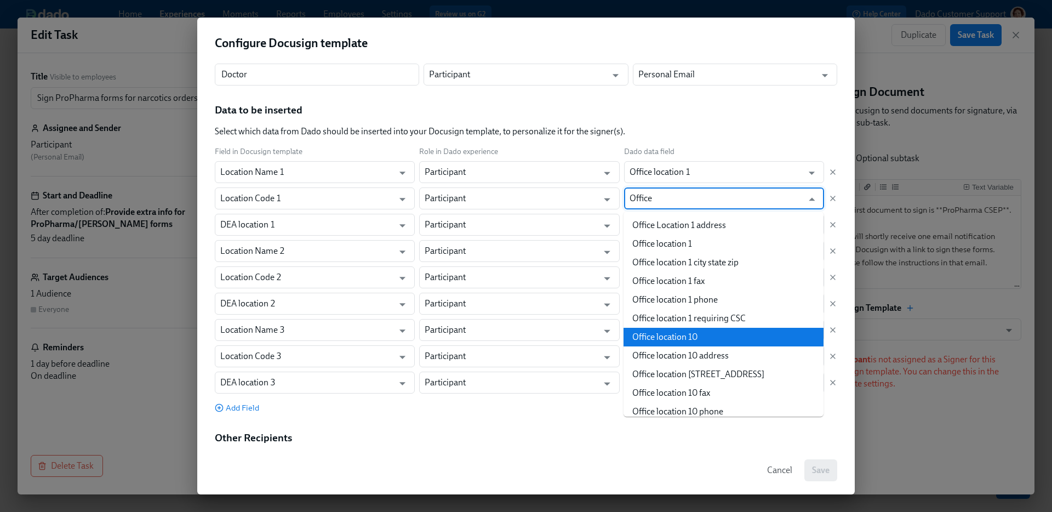
type input "Office"
click at [546, 442] on div "Other Recipients These individuals will receive notifications as specified in t…" at bounding box center [526, 448] width 622 height 35
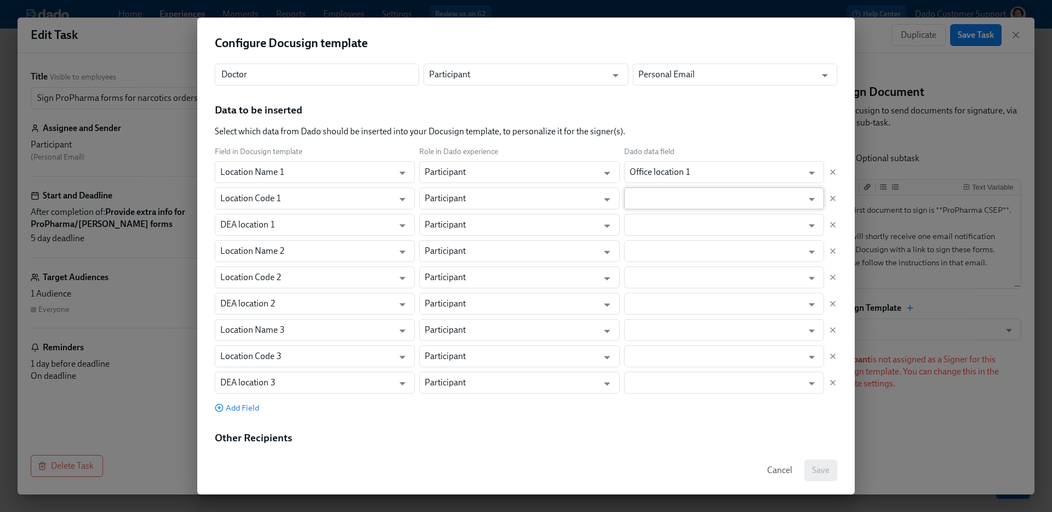
click at [716, 202] on input "text" at bounding box center [715, 198] width 173 height 22
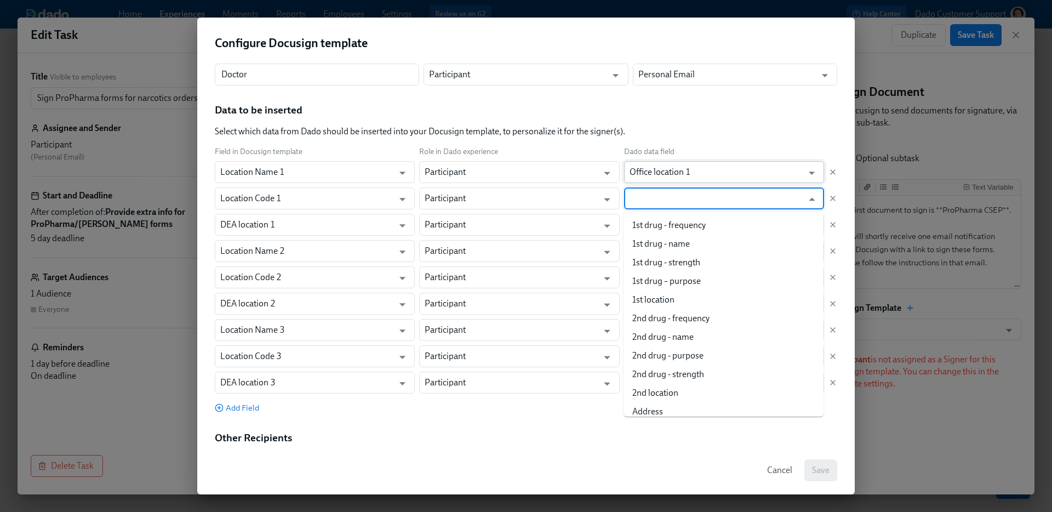
click at [701, 173] on input "Office location 1" at bounding box center [715, 172] width 173 height 22
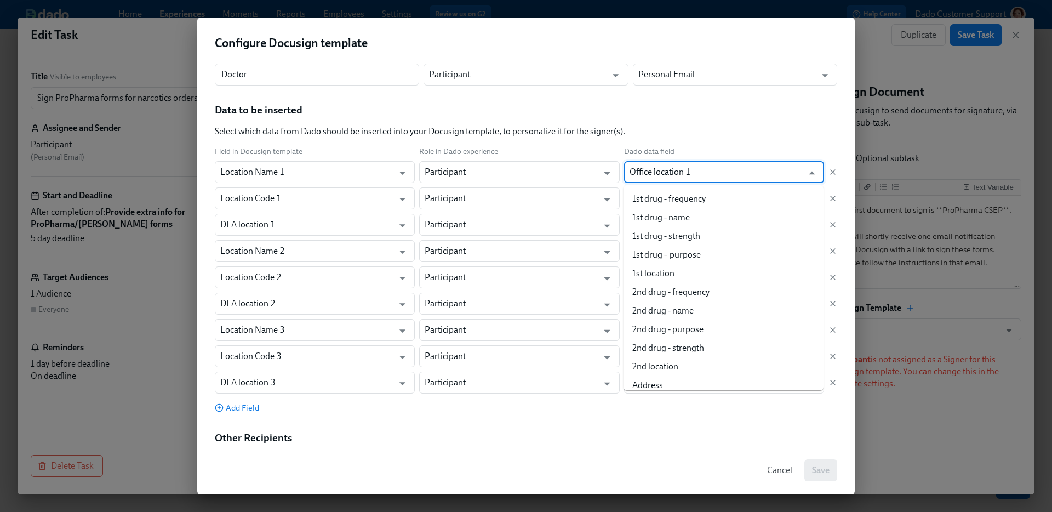
scroll to position [1180, 0]
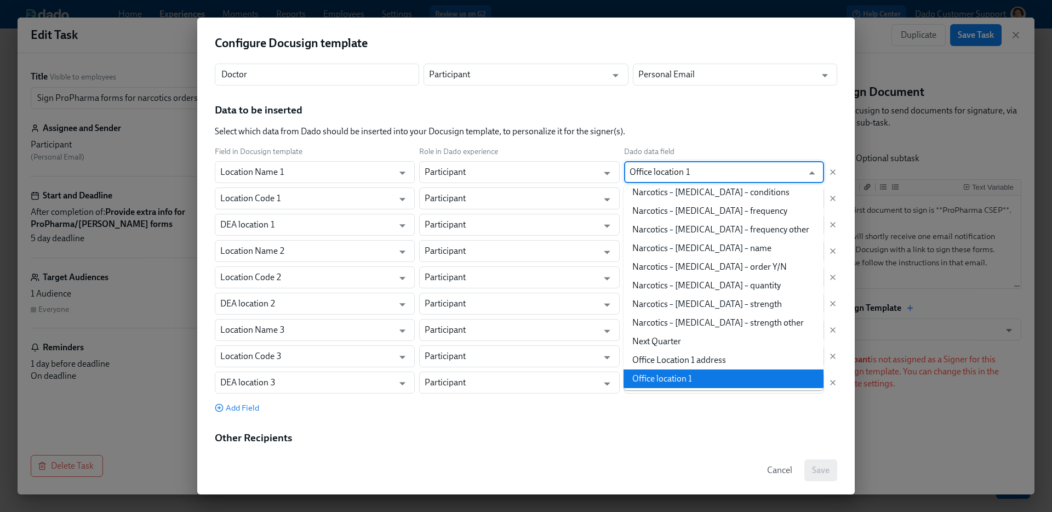
click at [709, 142] on div "Data to be inserted Select which data from Dado should be inserted into your Do…" at bounding box center [526, 258] width 622 height 311
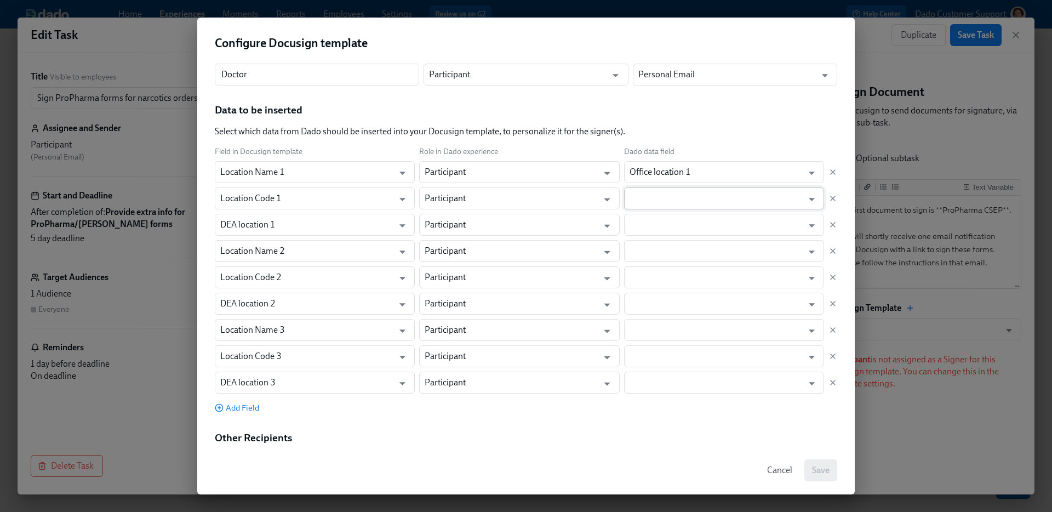
click at [668, 192] on input "text" at bounding box center [715, 198] width 173 height 22
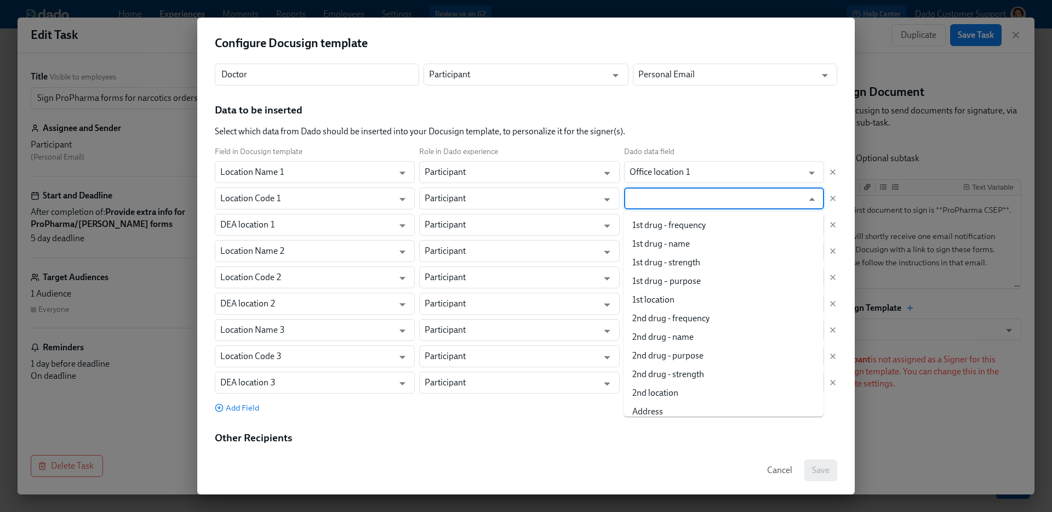
paste input "Office location 1"
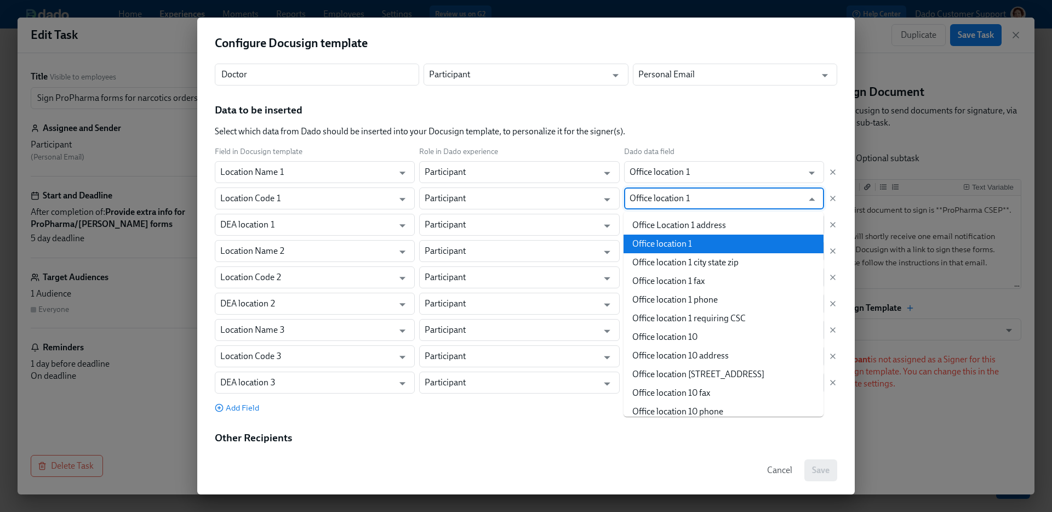
click at [651, 239] on li "Office location 1" at bounding box center [723, 243] width 200 height 19
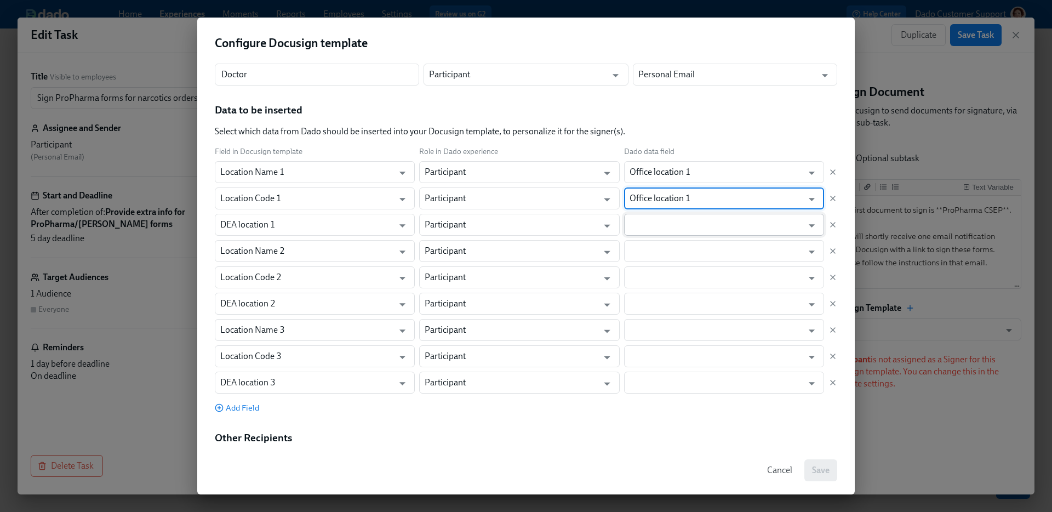
type input "Office location 1"
click at [654, 225] on input "text" at bounding box center [715, 225] width 173 height 22
paste input "Office location 1"
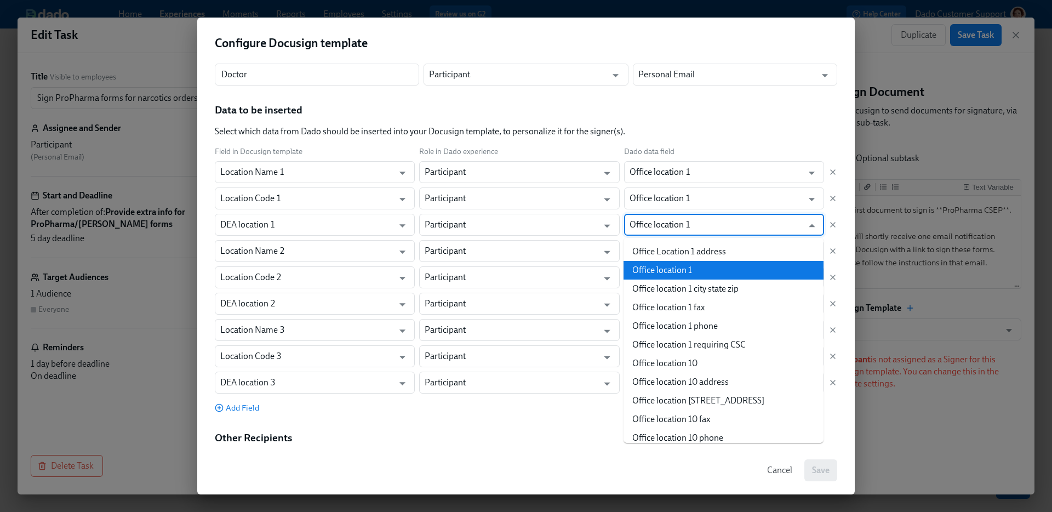
click at [637, 261] on li "Office location 1" at bounding box center [723, 270] width 200 height 19
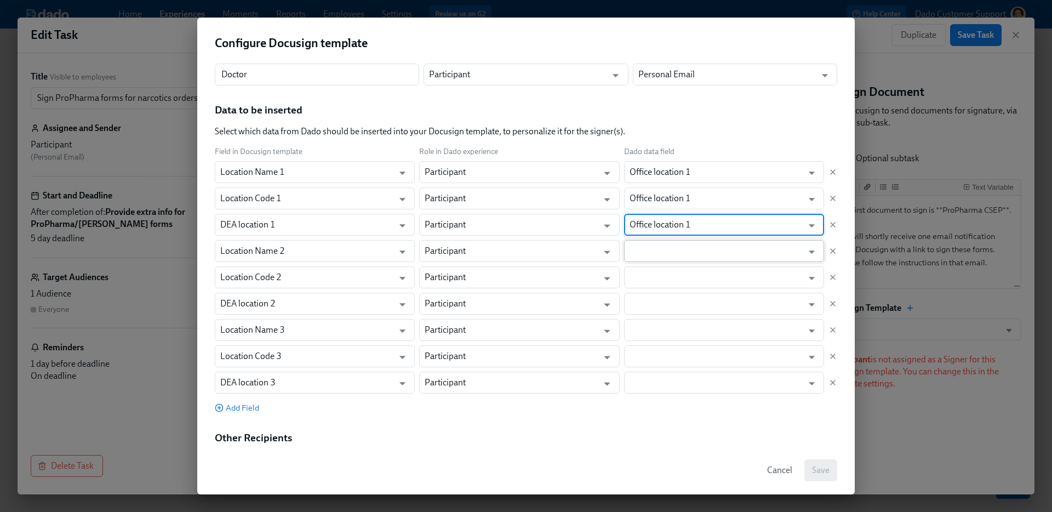
type input "Office location 1"
click at [638, 255] on input "text" at bounding box center [715, 251] width 173 height 22
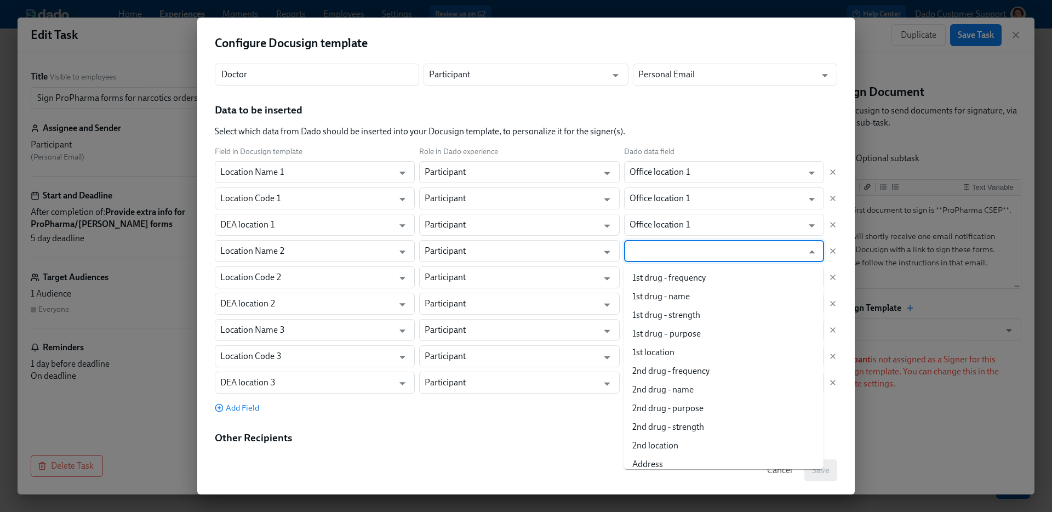
paste input "Office location 1"
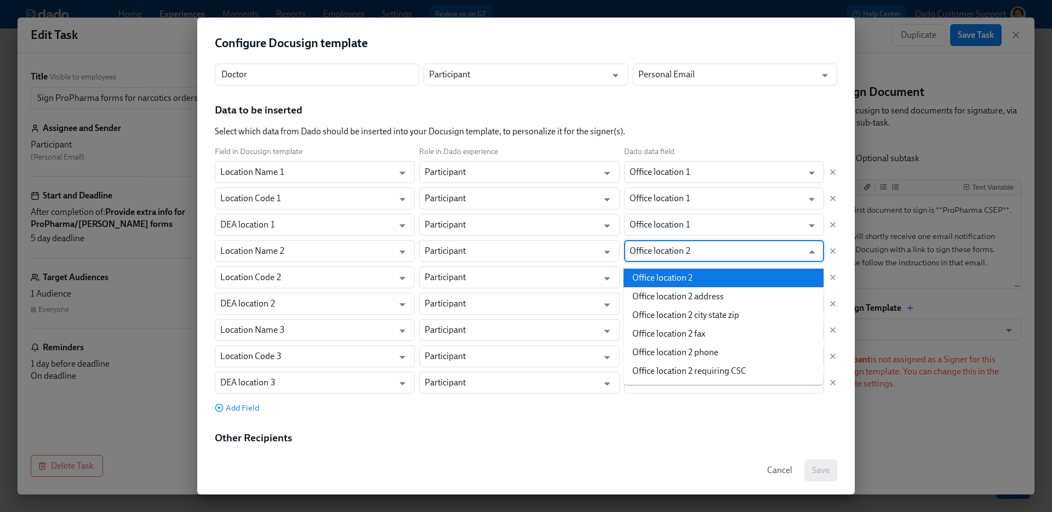
click at [651, 272] on li "Office location 2" at bounding box center [723, 277] width 200 height 19
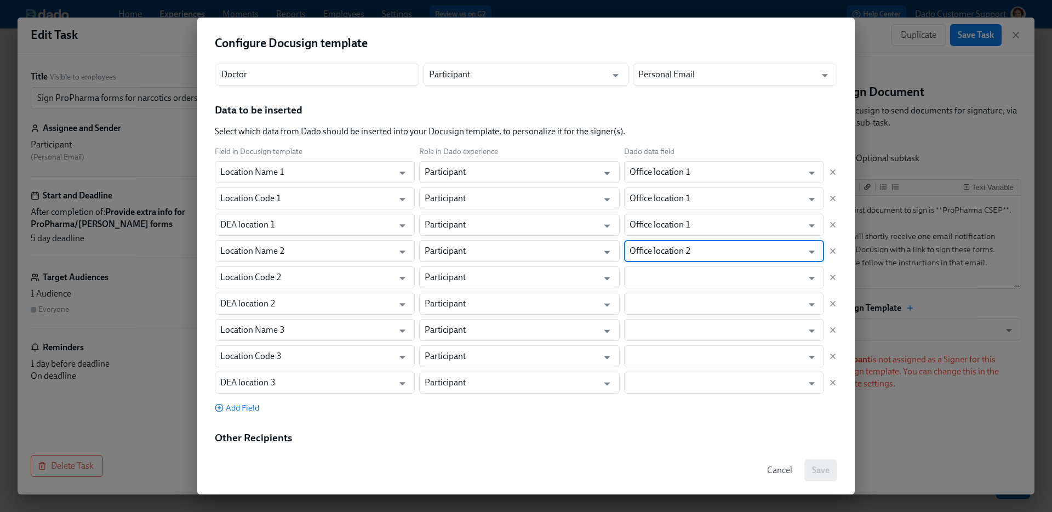
type input "Office location 2"
click at [651, 272] on input "text" at bounding box center [715, 277] width 173 height 22
paste input "Office location 2"
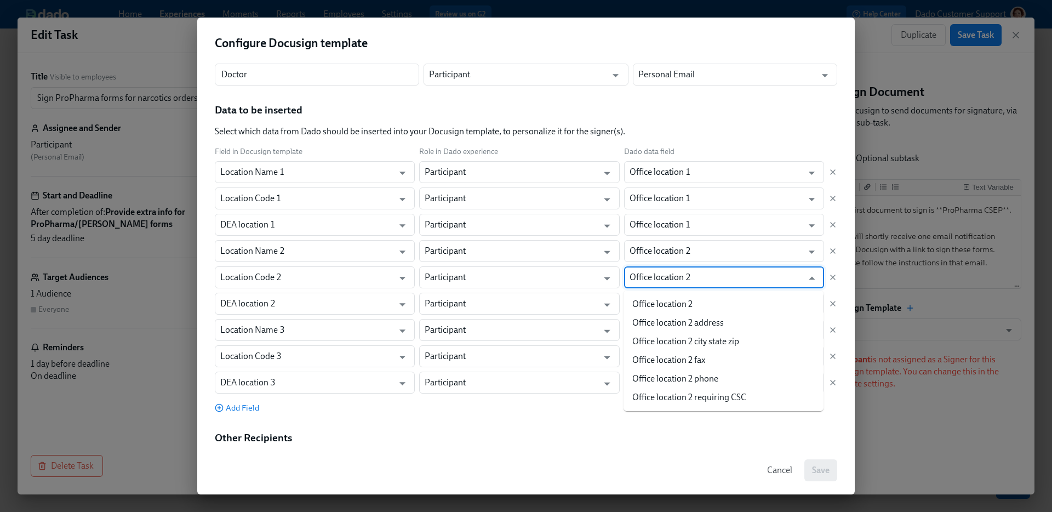
type input "Office location 2"
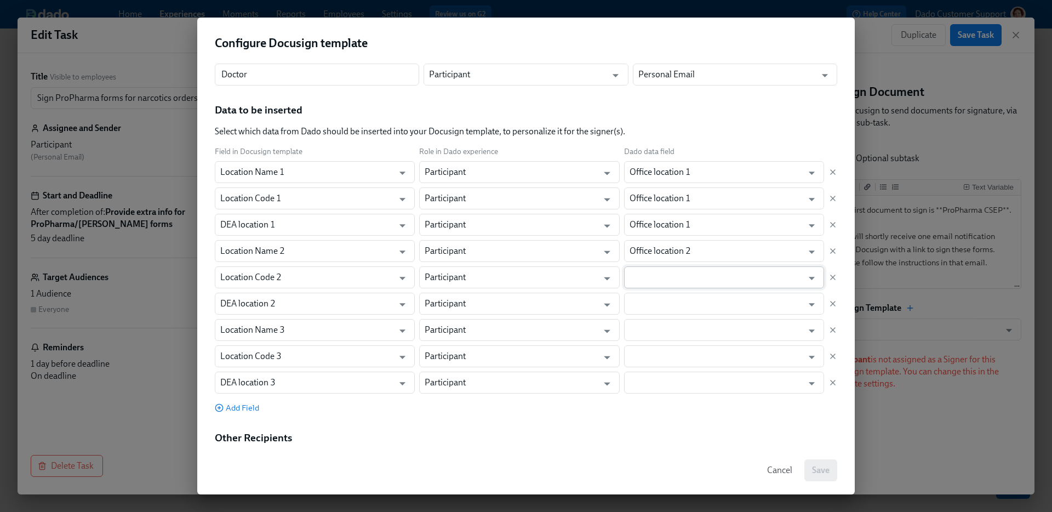
click at [651, 280] on input "text" at bounding box center [715, 277] width 173 height 22
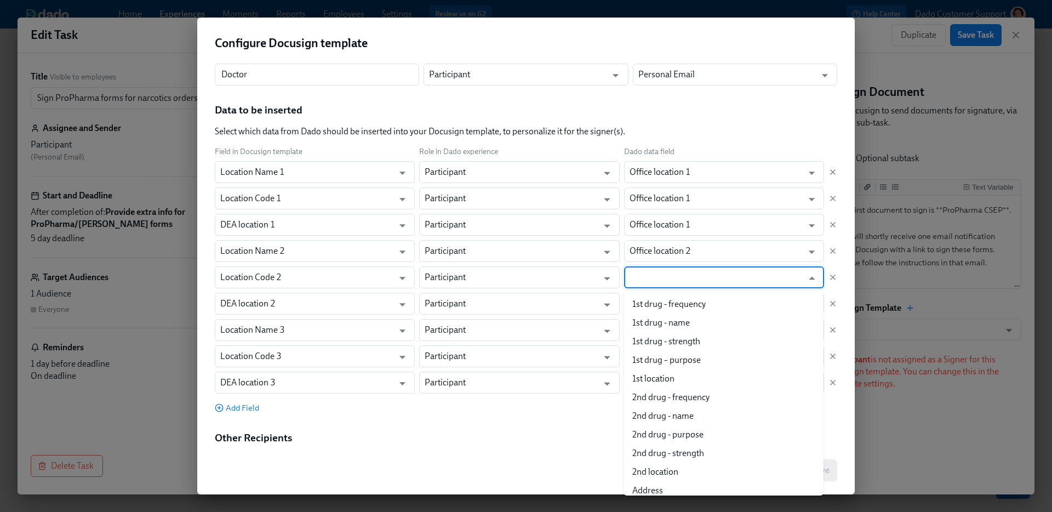
paste input "Office location 2"
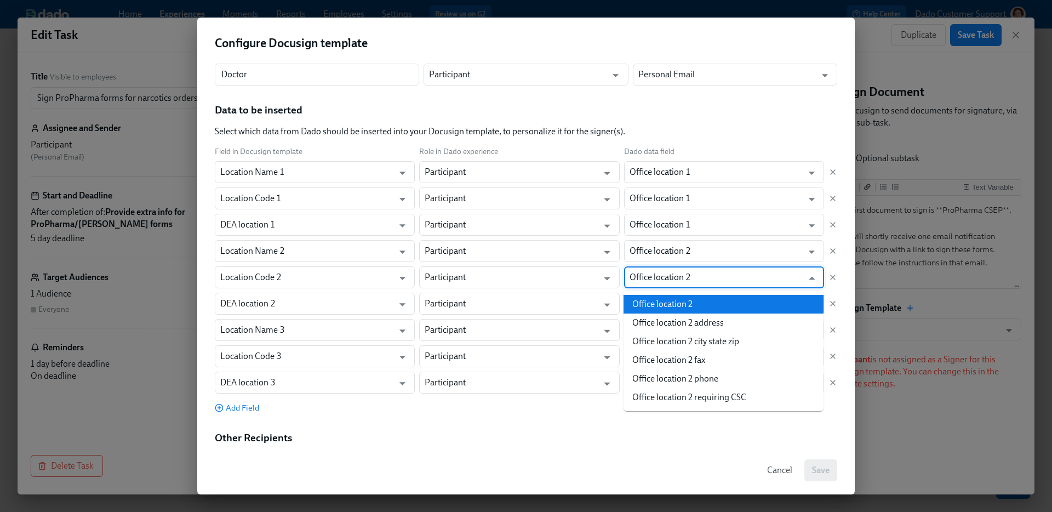
click at [657, 308] on li "Office location 2" at bounding box center [723, 304] width 200 height 19
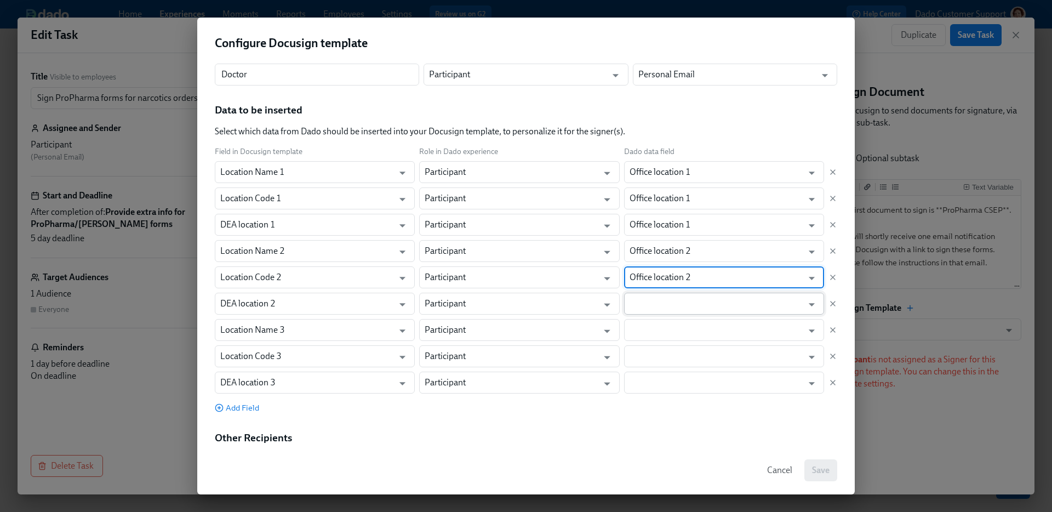
type input "Office location 2"
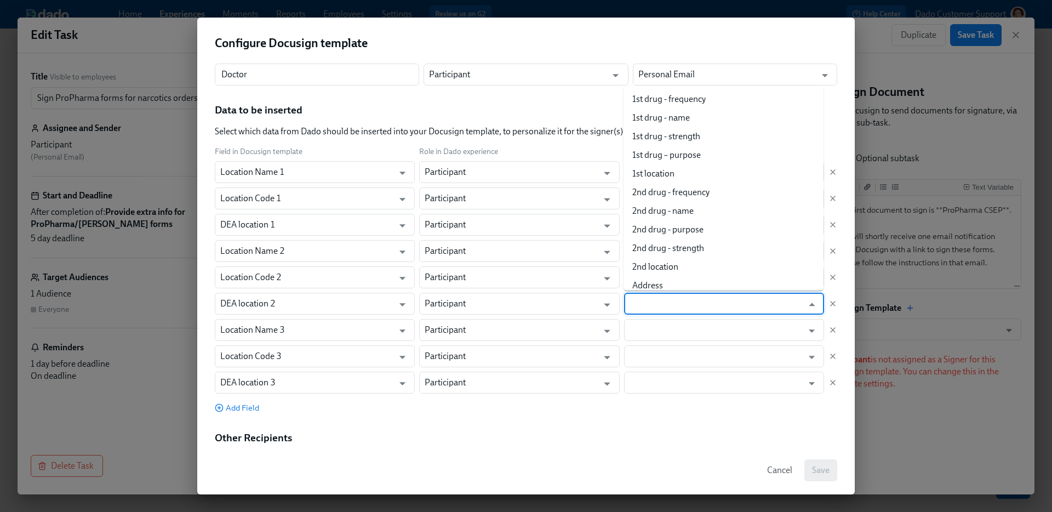
click at [657, 308] on input "text" at bounding box center [715, 304] width 173 height 22
paste input "Office location 2"
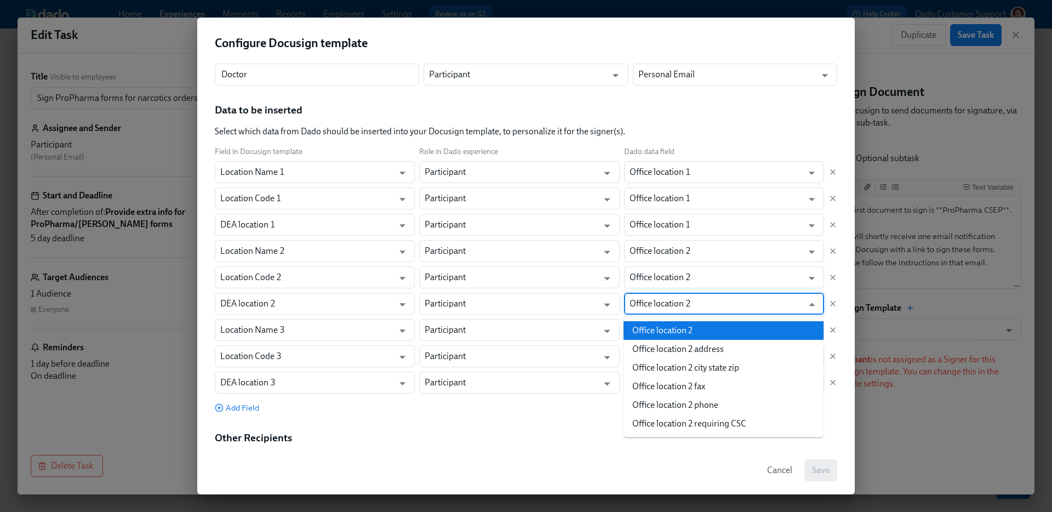
click at [657, 328] on li "Office location 2" at bounding box center [723, 330] width 200 height 19
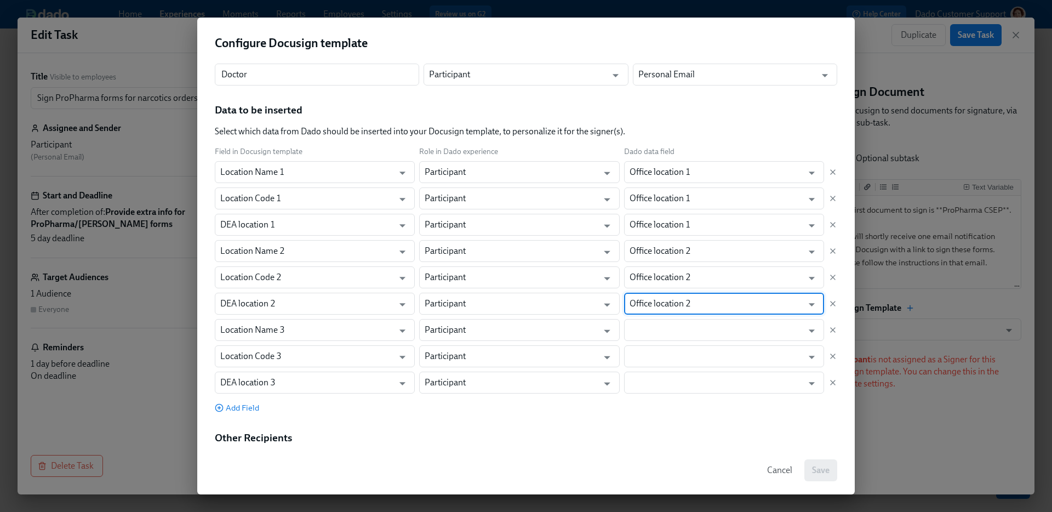
type input "Office location 2"
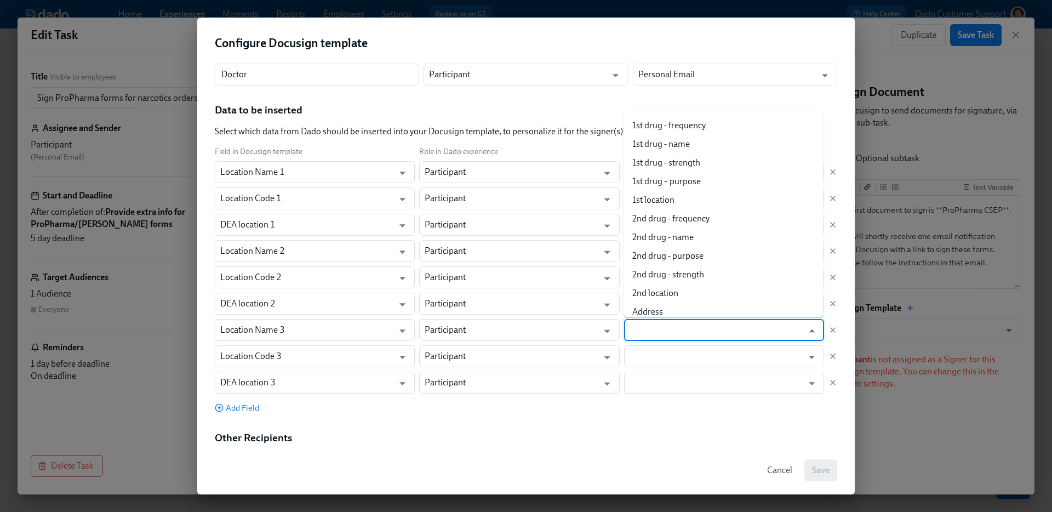
click at [657, 328] on input "text" at bounding box center [715, 330] width 173 height 22
paste input "Office location 2"
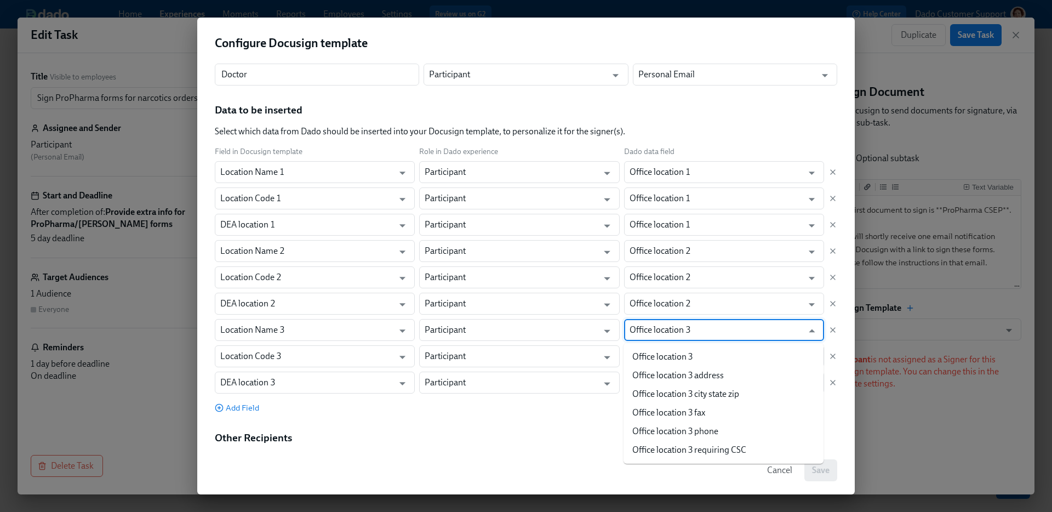
click at [666, 346] on ul "Office location 3 Office location 3 address Office location 3 city state zip Of…" at bounding box center [723, 403] width 200 height 121
click at [658, 353] on li "Office location 3" at bounding box center [723, 356] width 200 height 19
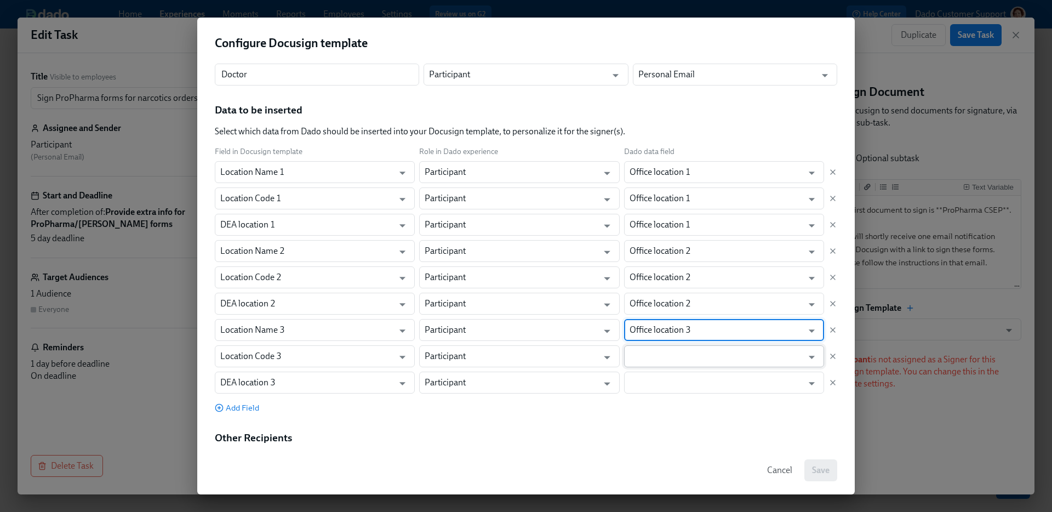
type input "Office location 3"
click at [657, 350] on input "text" at bounding box center [715, 356] width 173 height 22
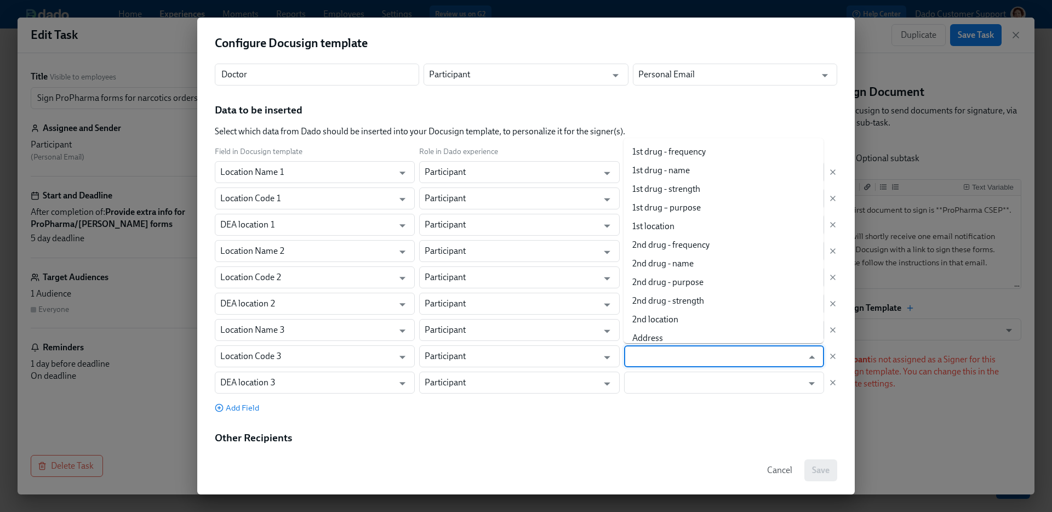
paste input "Office location 3"
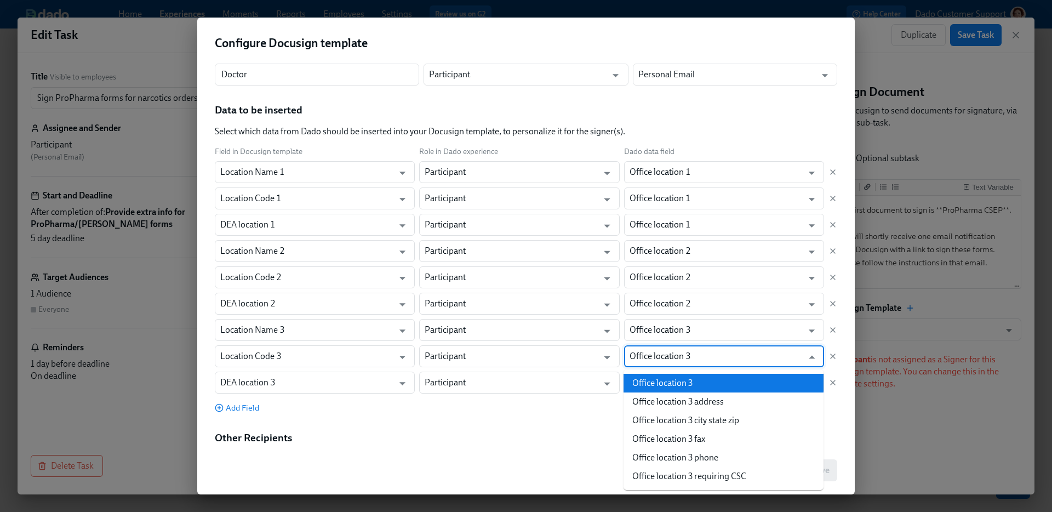
click at [654, 377] on li "Office location 3" at bounding box center [723, 383] width 200 height 19
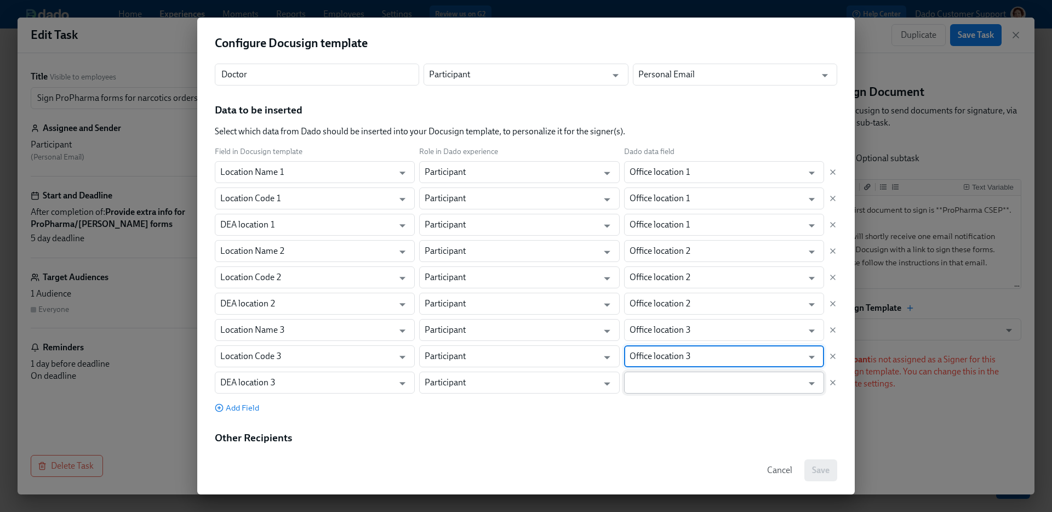
type input "Office location 3"
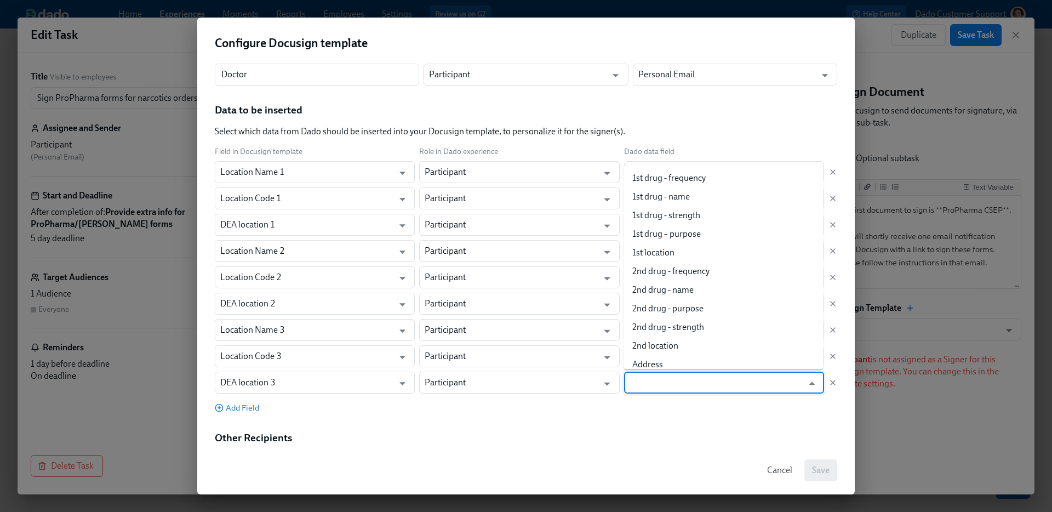
click at [654, 377] on input "text" at bounding box center [715, 382] width 173 height 22
paste input "Office location 3"
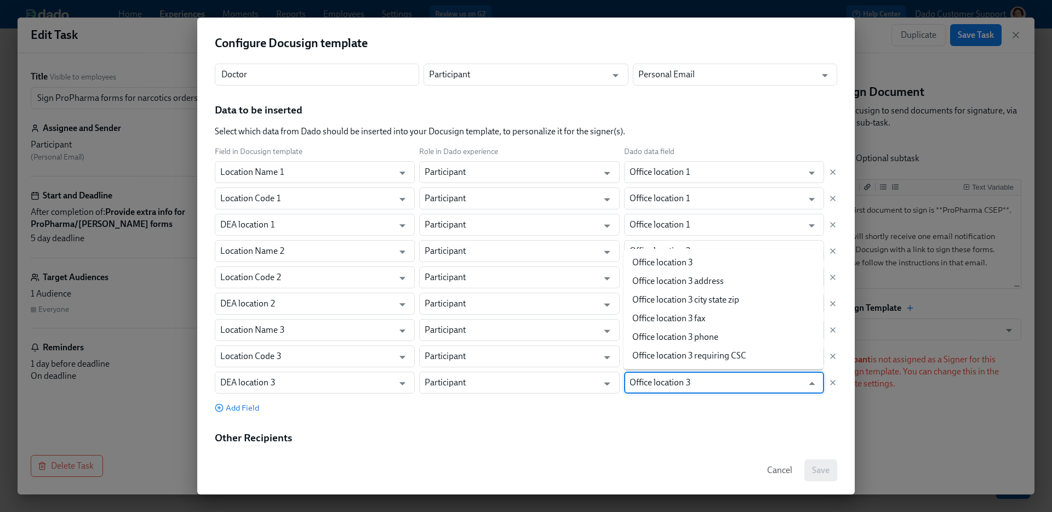
type input "Office location 3"
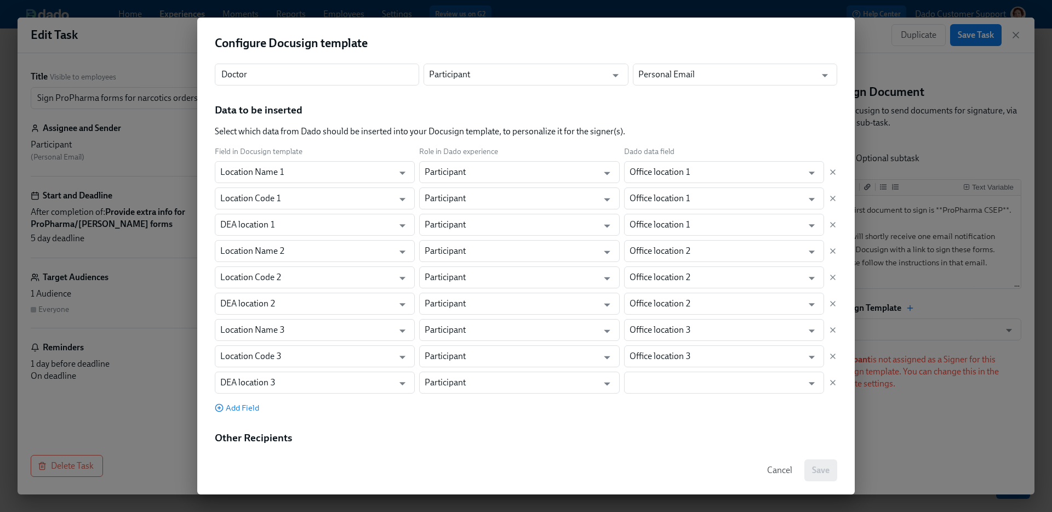
click at [654, 397] on div "Field in Docusign template Role in Dado experience Dado data field Location Nam…" at bounding box center [526, 279] width 622 height 267
click at [662, 368] on div "Field in Docusign template Role in Dado experience Dado data field Location Nam…" at bounding box center [526, 269] width 622 height 247
click at [657, 377] on input "text" at bounding box center [715, 382] width 173 height 22
paste input "Office location 3"
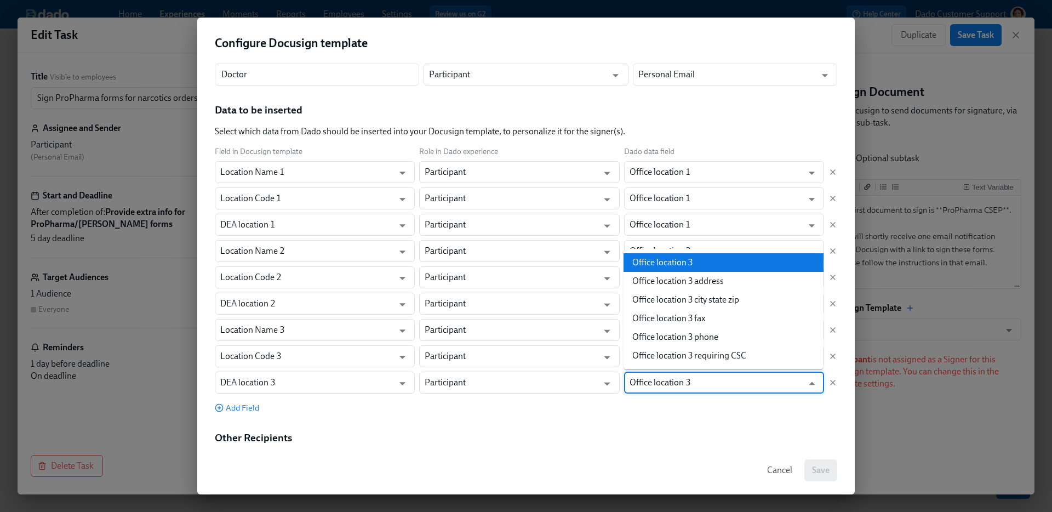
click at [697, 267] on li "Office location 3" at bounding box center [723, 262] width 200 height 19
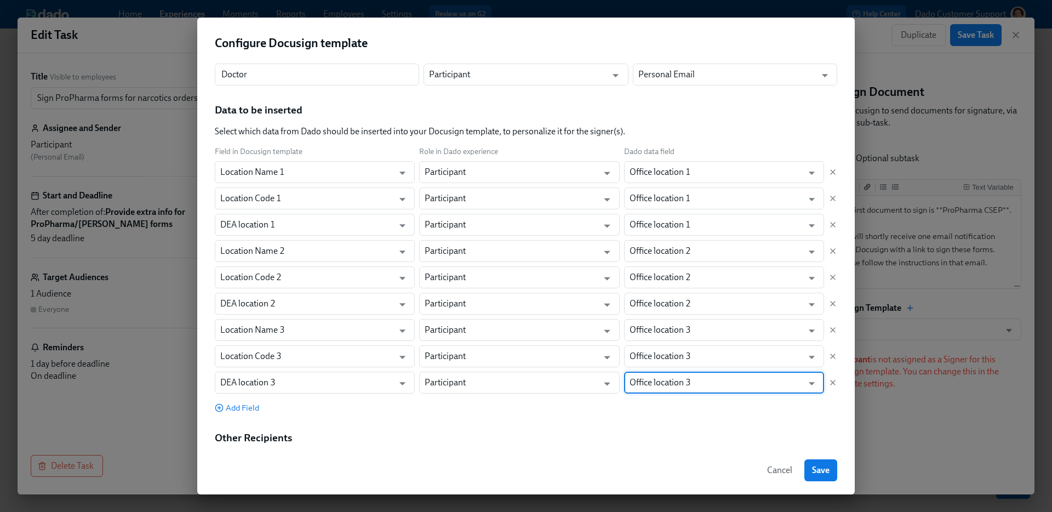
scroll to position [156, 0]
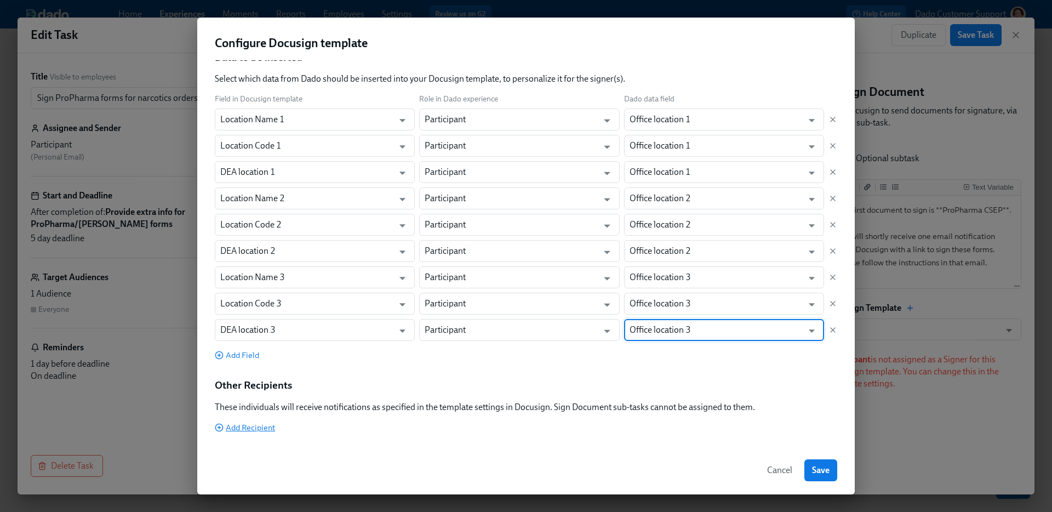
type input "Office location 3"
click at [234, 429] on span "Add Recipient" at bounding box center [245, 427] width 60 height 11
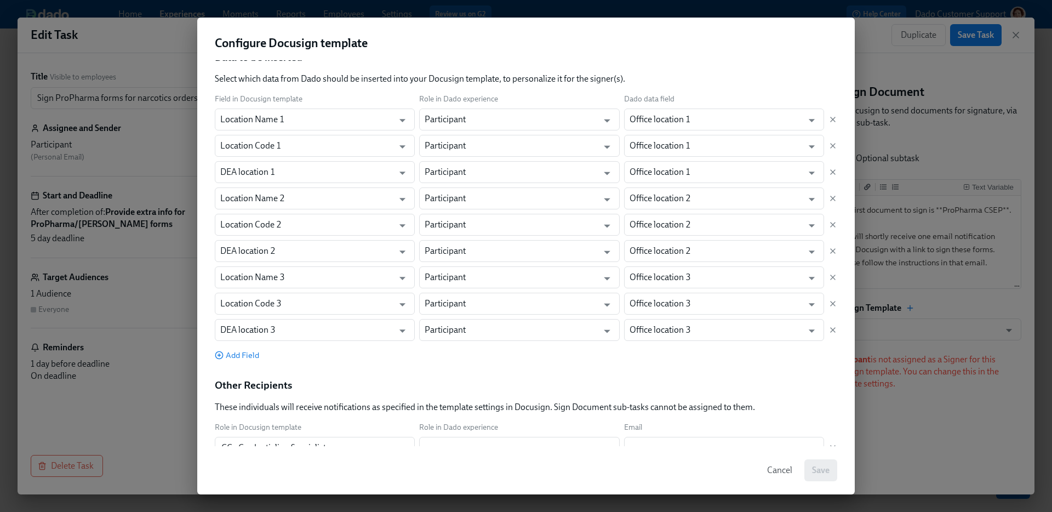
scroll to position [182, 0]
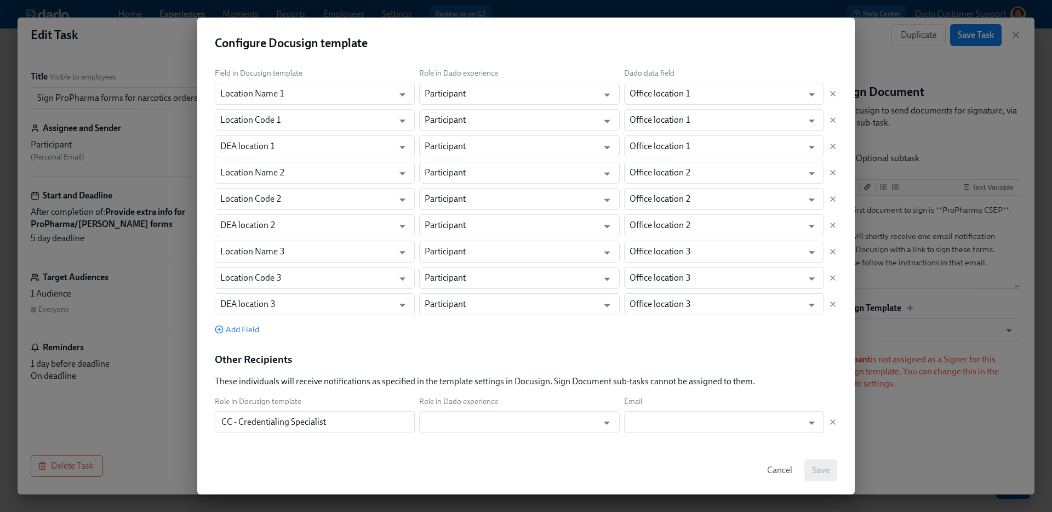
click at [444, 409] on div "Role in Docusign template Role in Dado experience Email CC - Credentialing Spec…" at bounding box center [526, 414] width 622 height 37
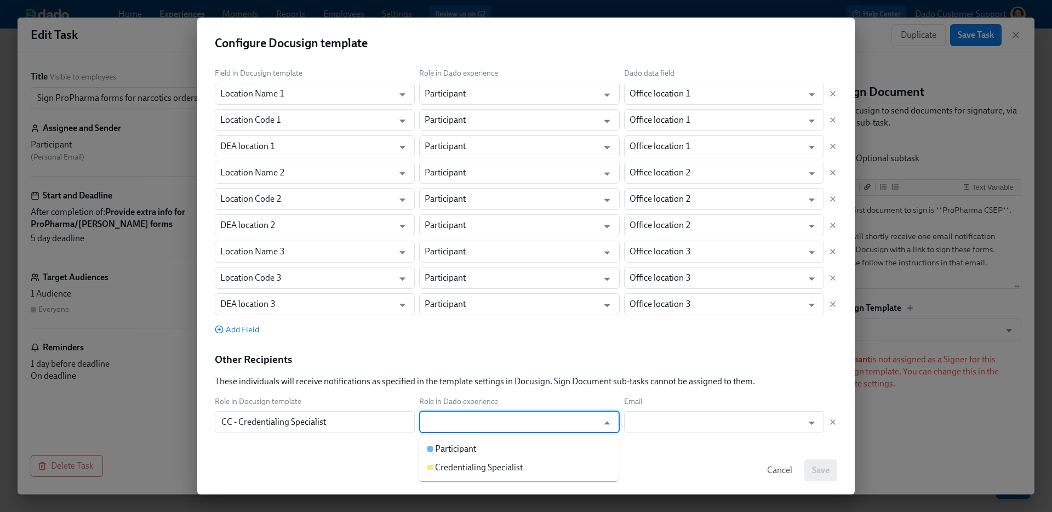
click at [444, 416] on input "text" at bounding box center [511, 422] width 173 height 22
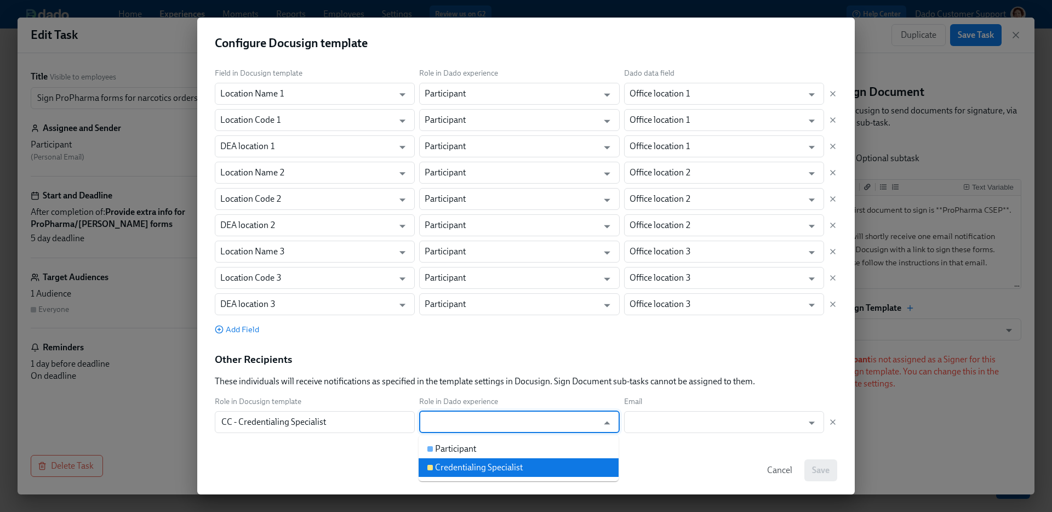
click at [471, 465] on div "Credentialing Specialist" at bounding box center [479, 467] width 88 height 12
type input "Credentialing Specialist"
type input "Work Email"
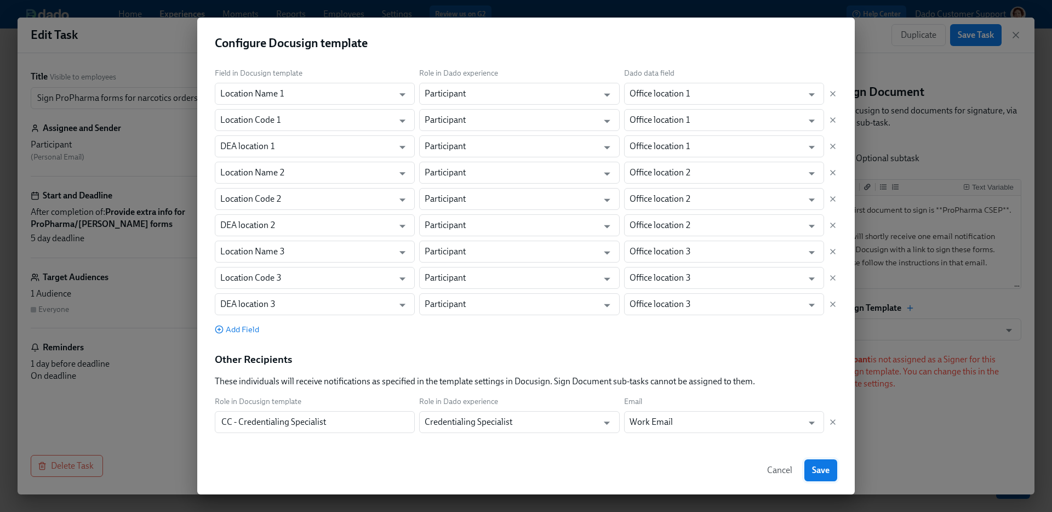
click at [823, 462] on button "Save" at bounding box center [820, 470] width 33 height 22
type input "ProPharma CSEP Branded Template (Dado) 3 locations – Sept24 2025"
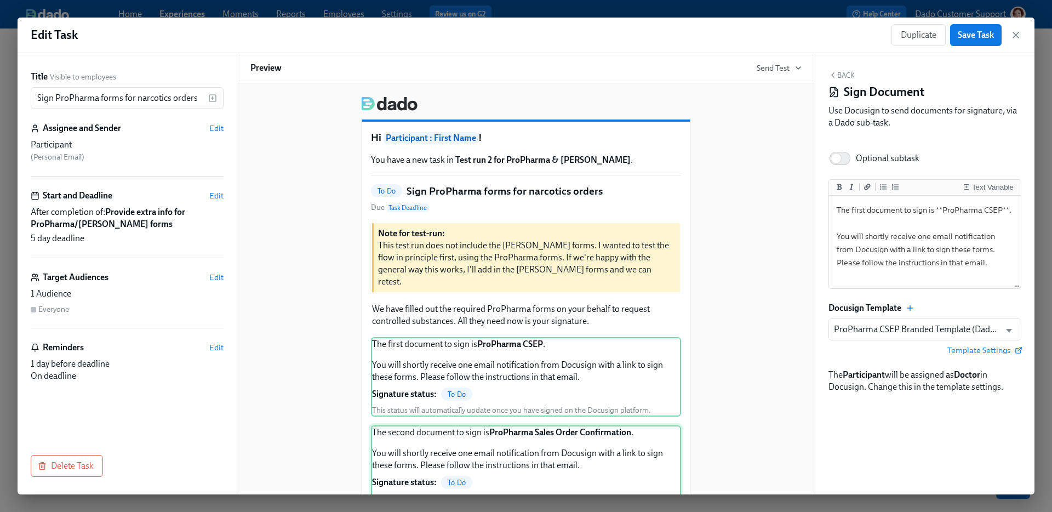
click at [491, 439] on div "The second document to sign is ProPharma Sales Order Confirmation . You will sh…" at bounding box center [526, 464] width 310 height 79
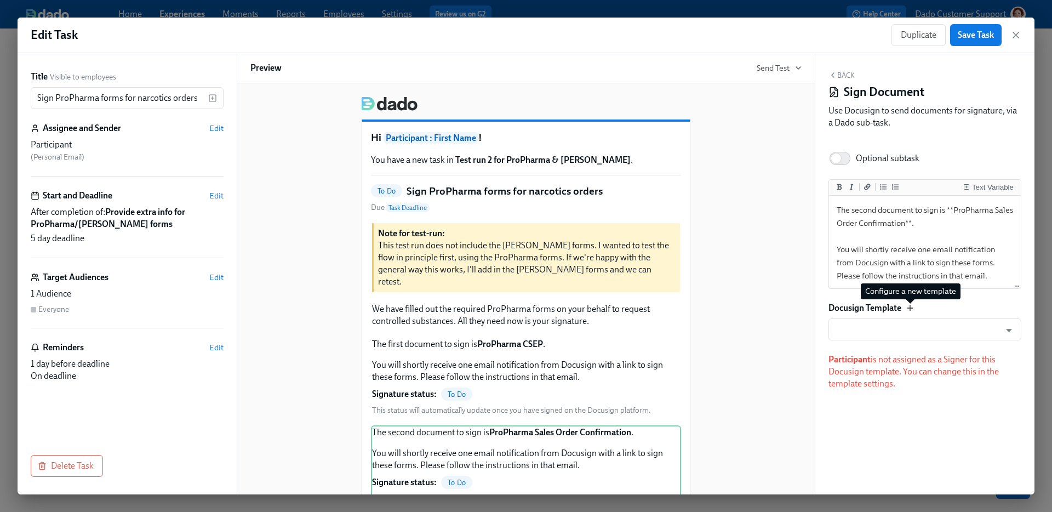
click at [913, 306] on icon "button" at bounding box center [909, 307] width 9 height 9
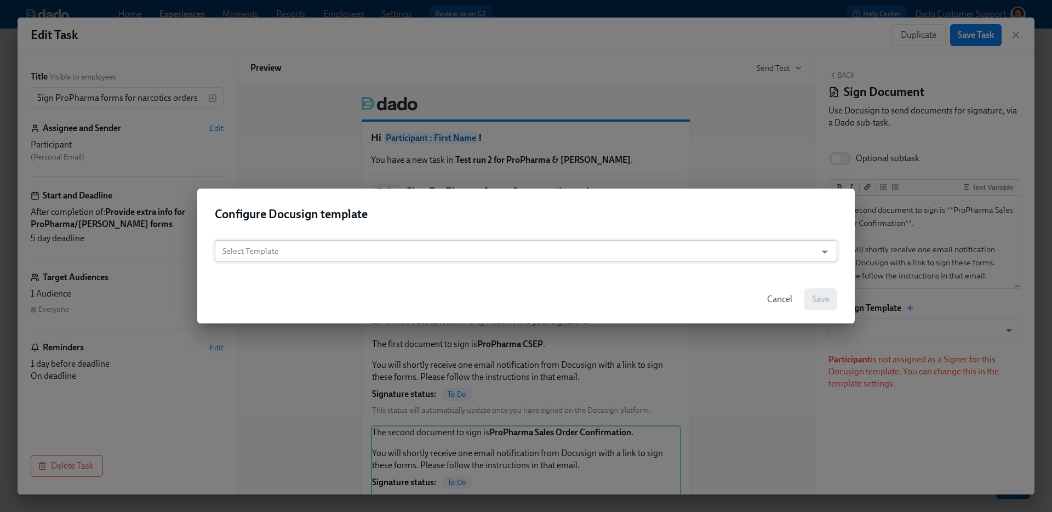
click at [427, 255] on input "Select Template" at bounding box center [515, 251] width 591 height 22
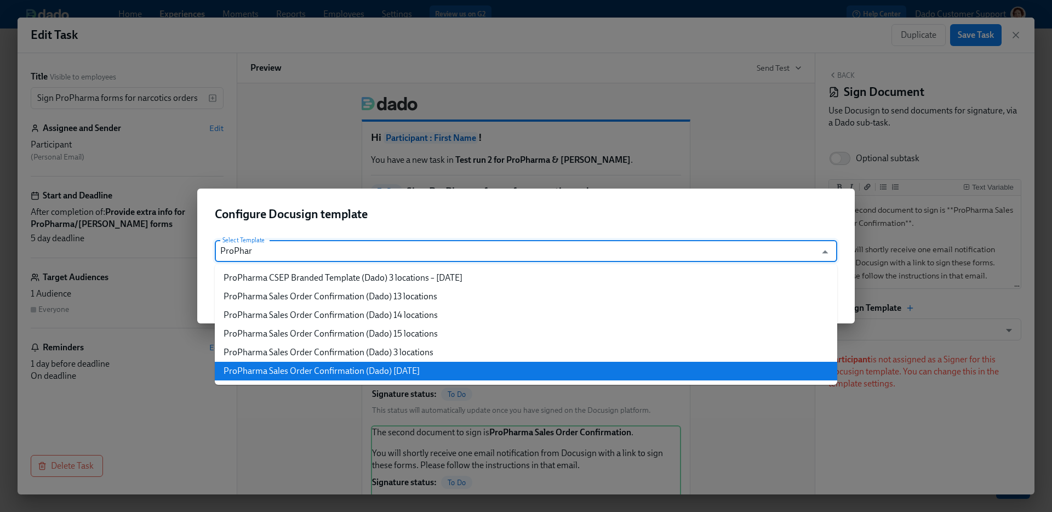
click at [396, 365] on li "ProPharma Sales Order Confirmation (Dado) Sept30 2025" at bounding box center [526, 371] width 622 height 19
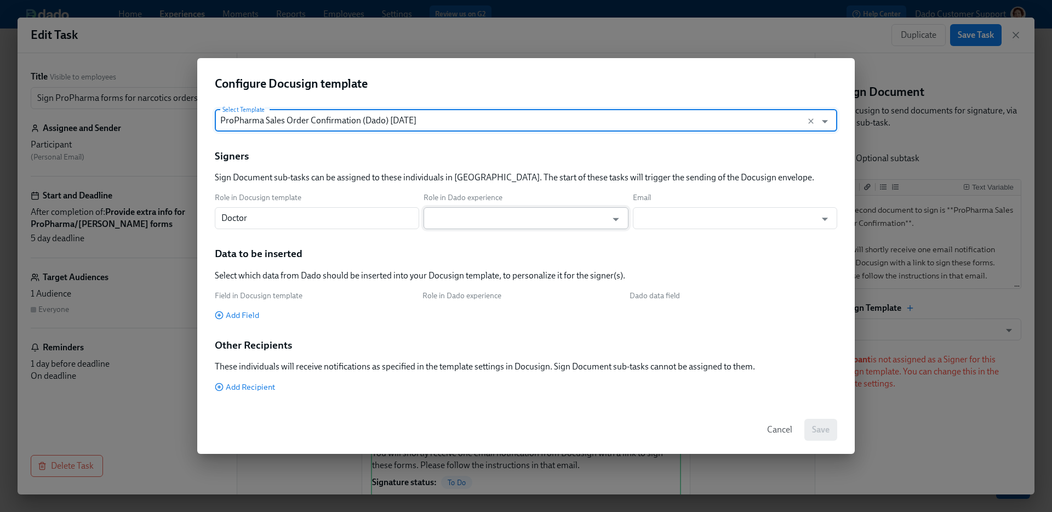
type input "ProPharma Sales Order Confirmation (Dado) Sept30 2025"
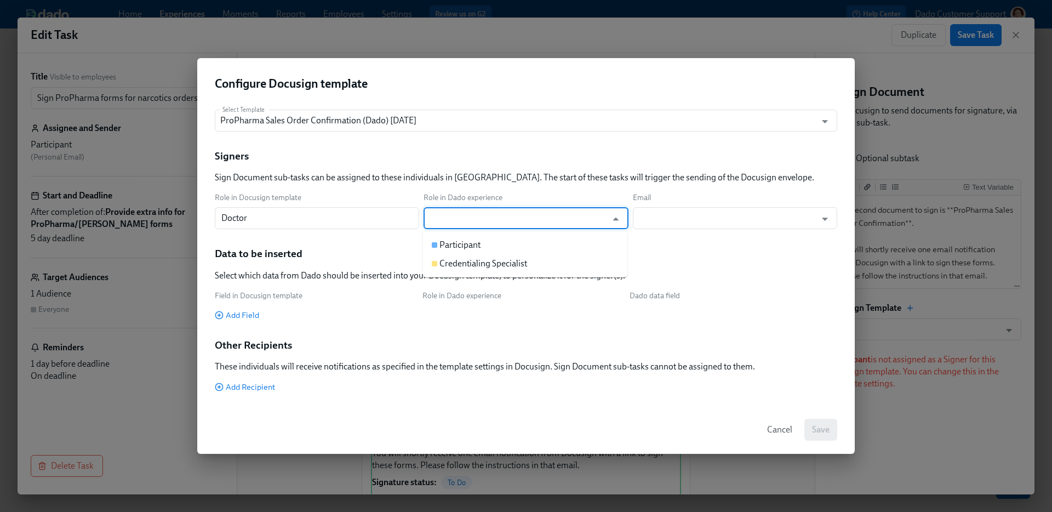
click at [484, 209] on input "text" at bounding box center [517, 218] width 177 height 22
click at [479, 243] on div "Participant" at bounding box center [459, 245] width 41 height 12
type input "Participant"
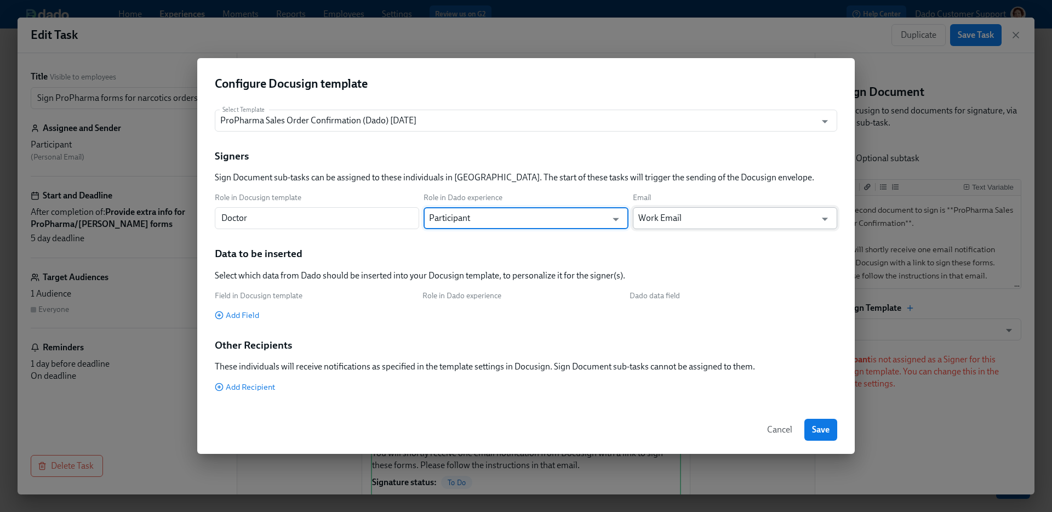
click at [692, 223] on input "Work Email" at bounding box center [726, 218] width 177 height 22
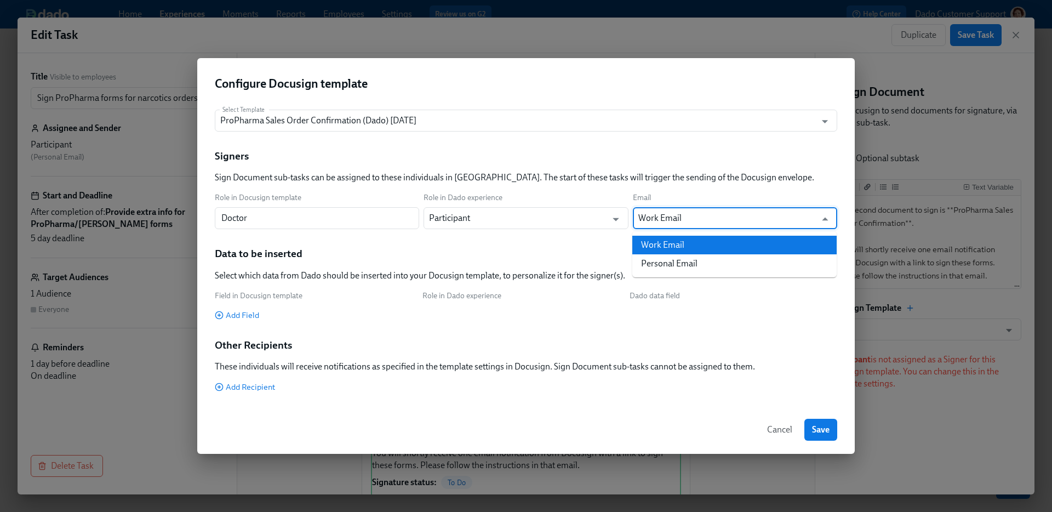
click at [674, 255] on li "Personal Email" at bounding box center [734, 263] width 204 height 19
type input "Personal Email"
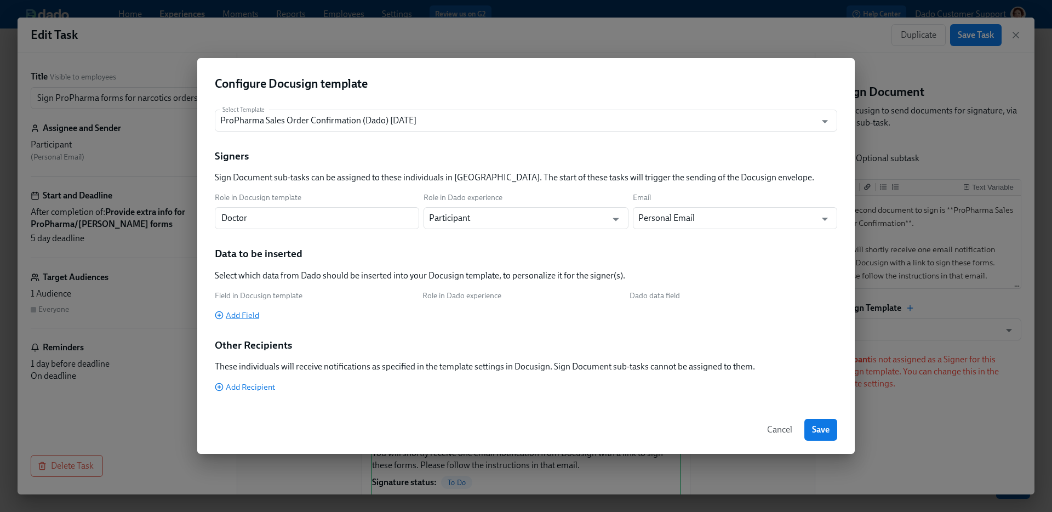
click at [225, 309] on div "Field in Docusign template Role in Dado experience Dado data field Add Field" at bounding box center [526, 305] width 622 height 30
click at [238, 315] on span "Add Field" at bounding box center [237, 314] width 44 height 11
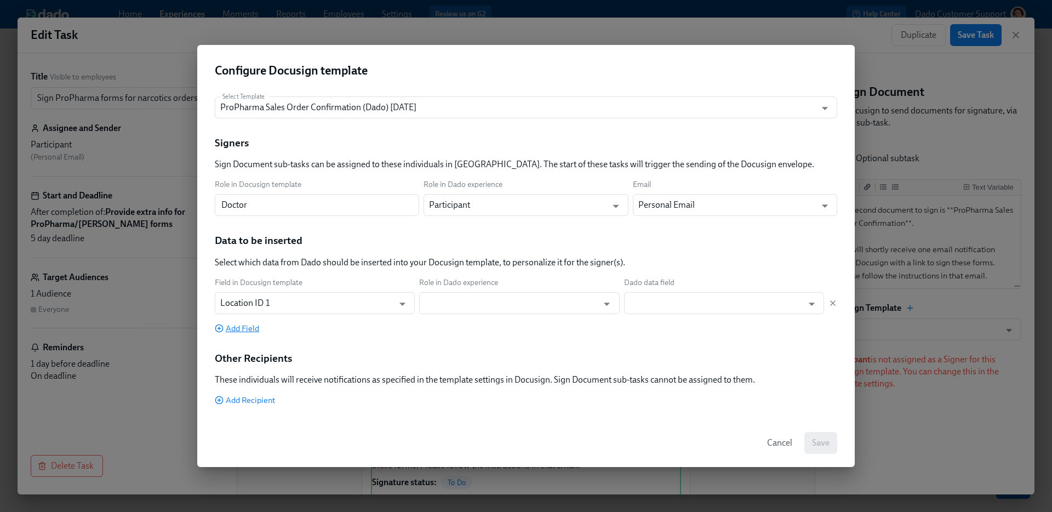
click at [238, 329] on span "Add Field" at bounding box center [237, 328] width 44 height 11
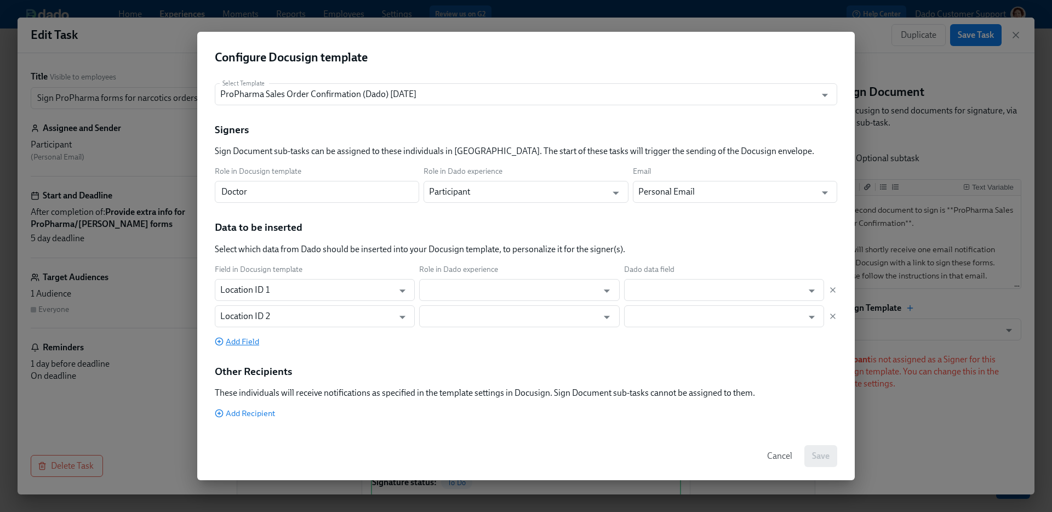
click at [238, 343] on span "Add Field" at bounding box center [237, 341] width 44 height 11
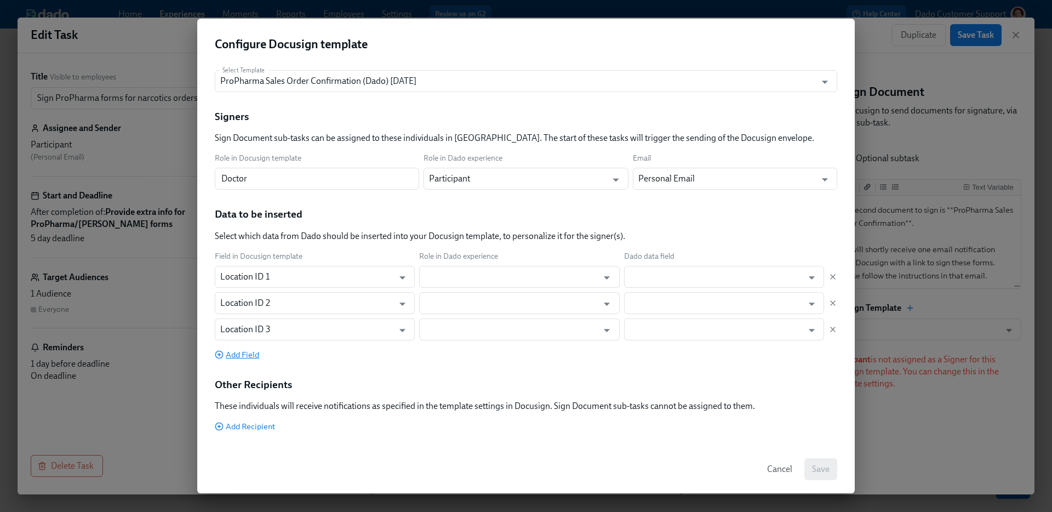
click at [238, 352] on span "Add Field" at bounding box center [237, 354] width 44 height 11
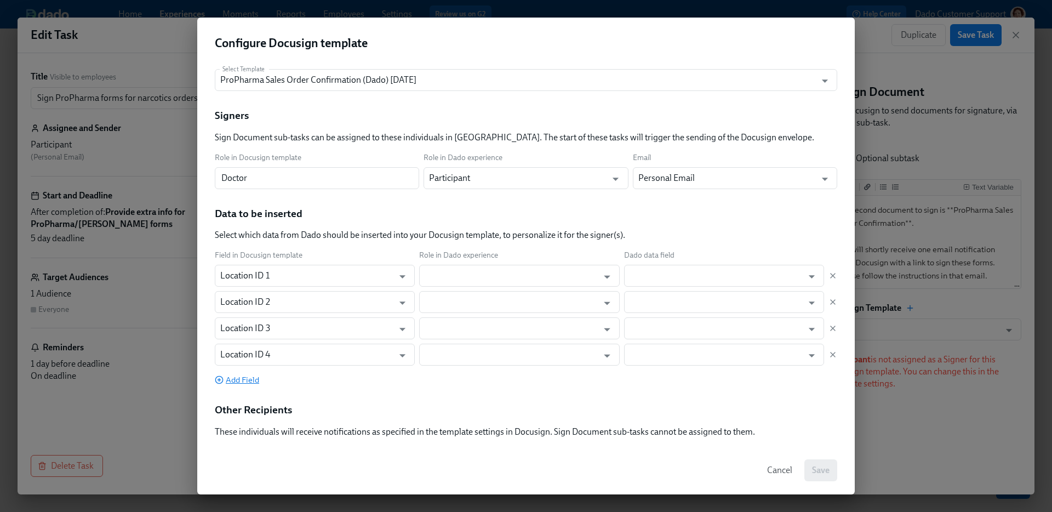
click at [233, 375] on span "Add Field" at bounding box center [237, 379] width 44 height 11
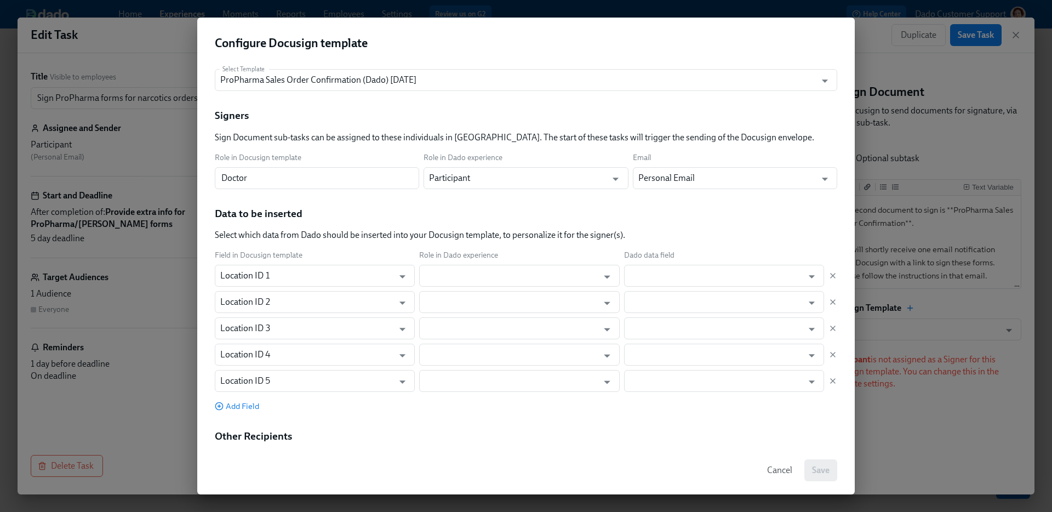
click at [239, 397] on div "Field in Docusign template Role in Dado experience Dado data field Location ID …" at bounding box center [526, 331] width 622 height 162
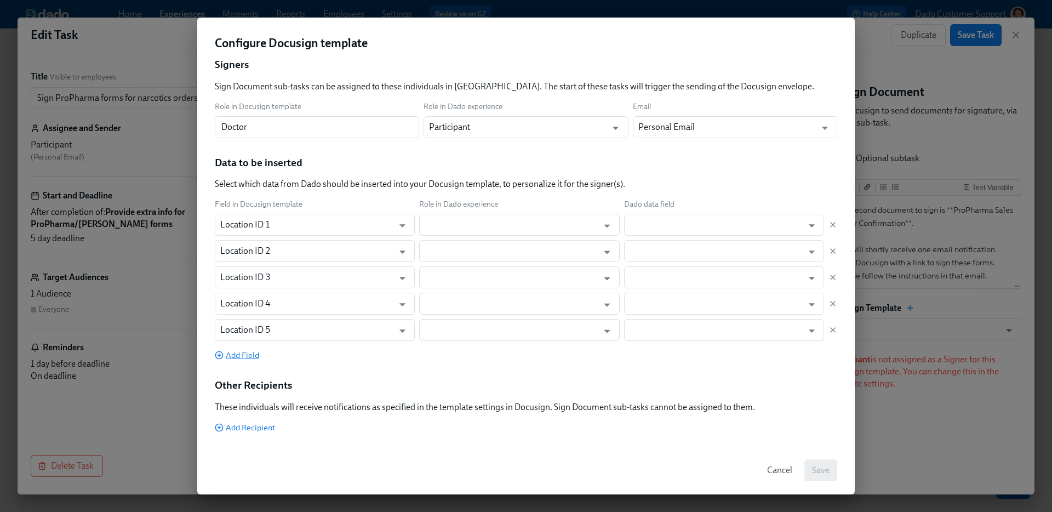
click at [246, 349] on span "Add Field" at bounding box center [237, 354] width 44 height 11
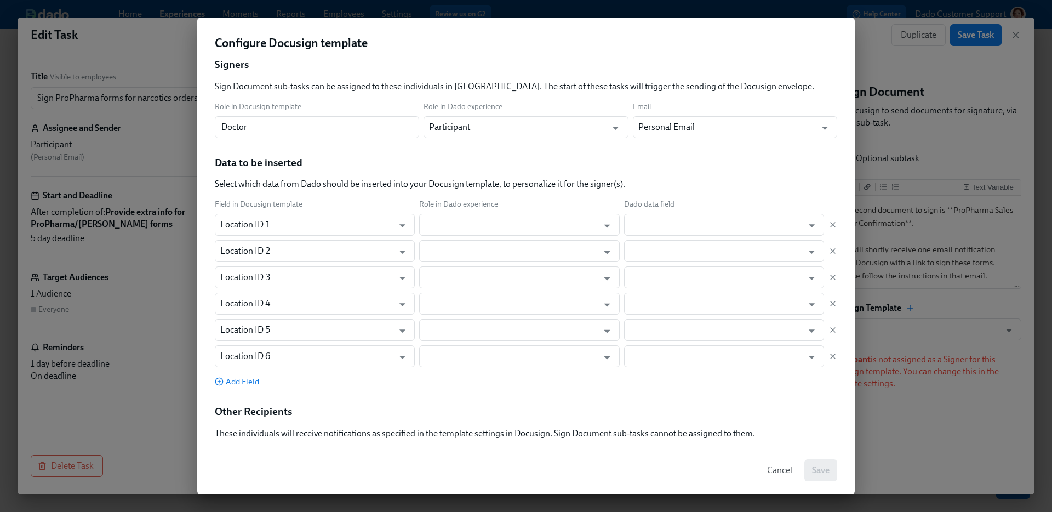
click at [241, 376] on span "Add Field" at bounding box center [237, 381] width 44 height 11
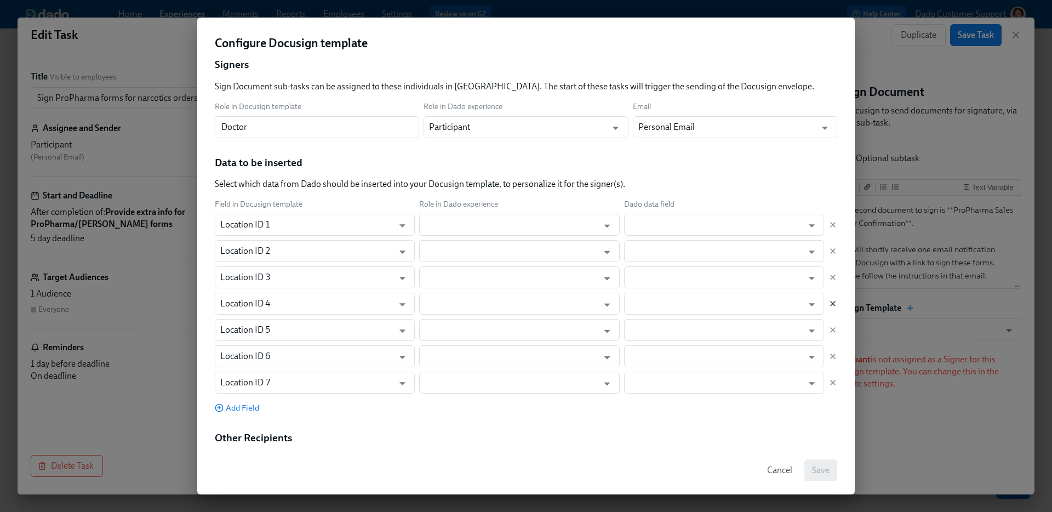
click at [831, 303] on icon "button" at bounding box center [832, 303] width 9 height 9
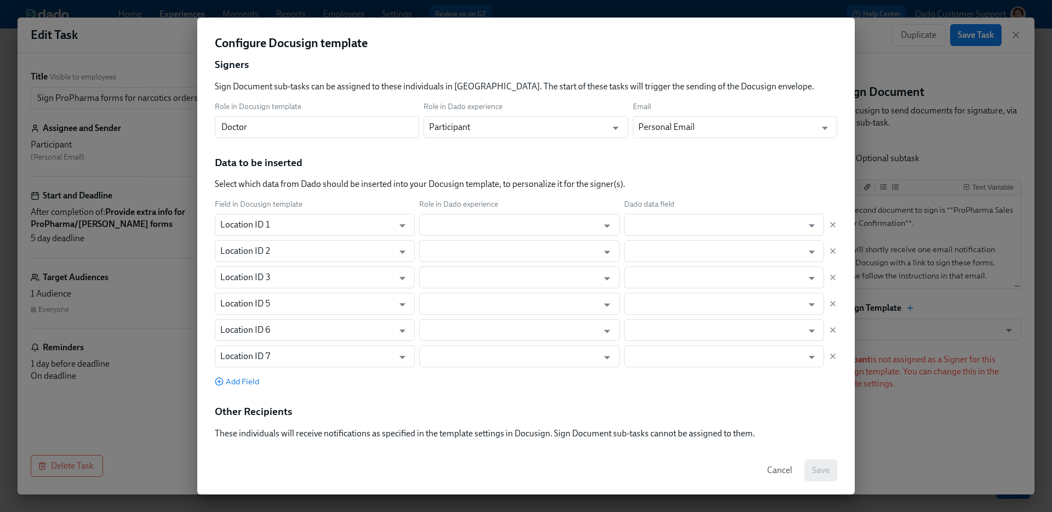
click at [831, 303] on icon "button" at bounding box center [832, 303] width 9 height 9
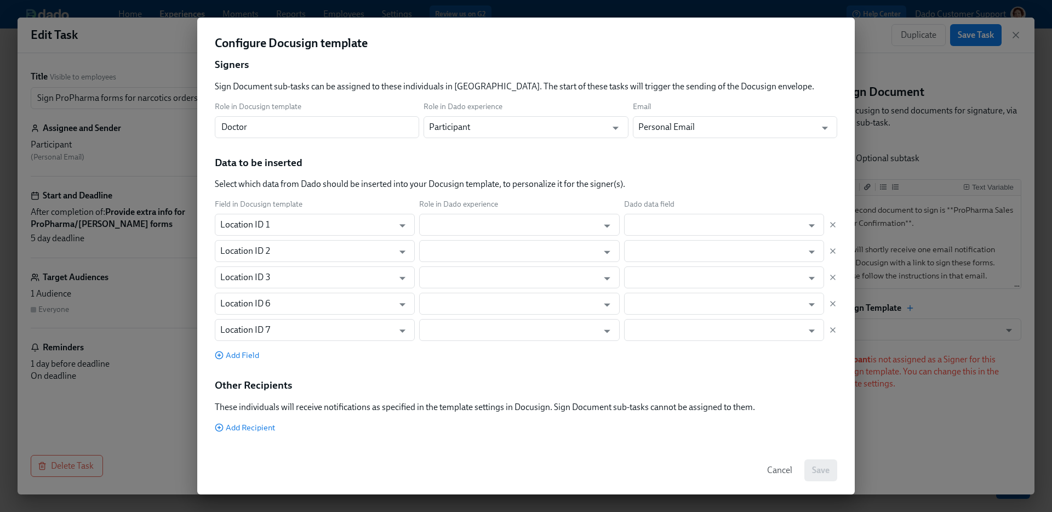
click at [831, 303] on icon "button" at bounding box center [832, 303] width 9 height 9
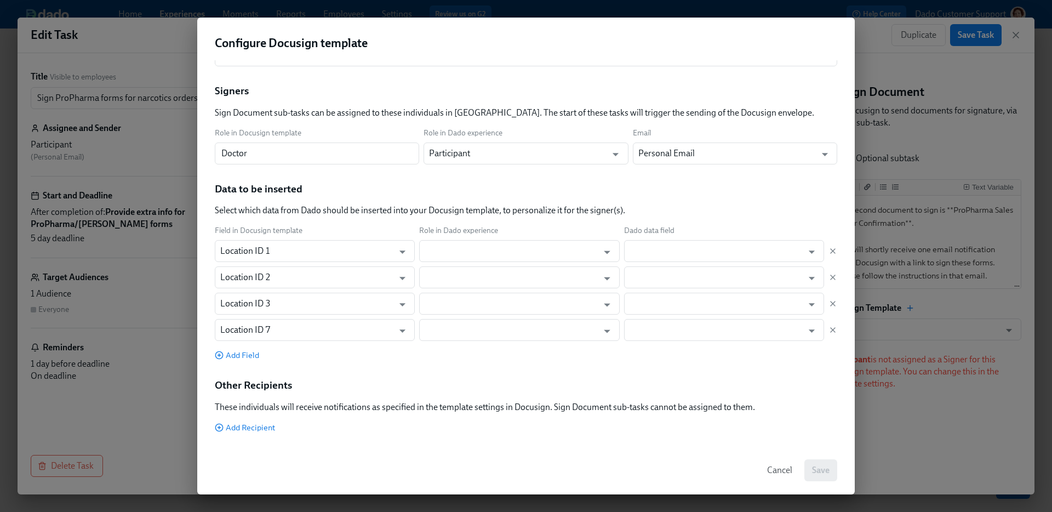
click at [831, 303] on icon "button" at bounding box center [832, 303] width 9 height 9
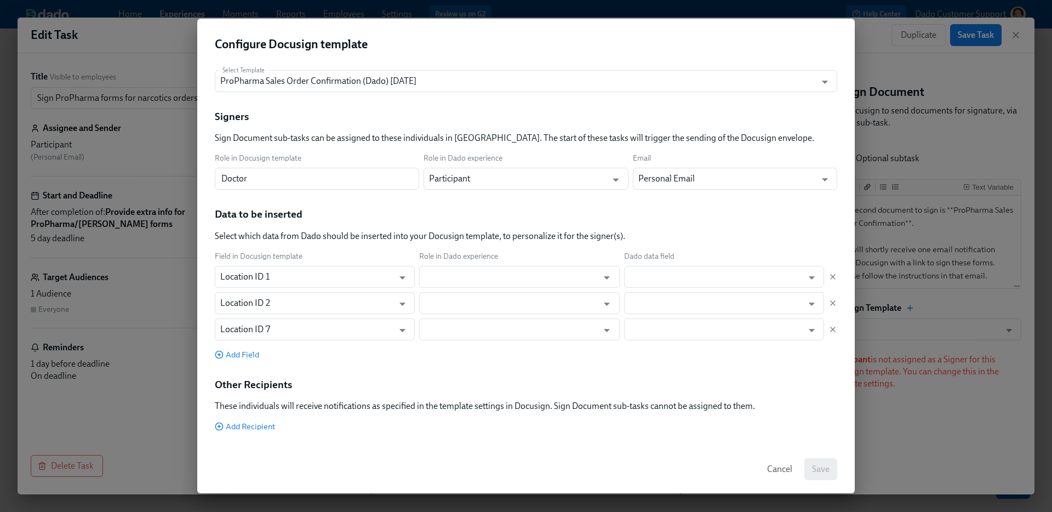
scroll to position [0, 0]
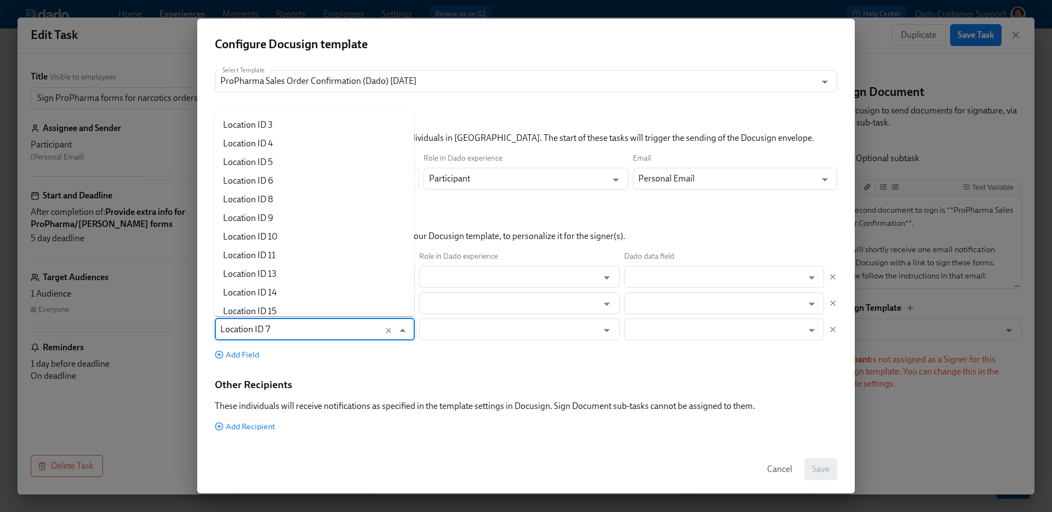
click at [289, 327] on input "Location ID 7" at bounding box center [304, 329] width 168 height 22
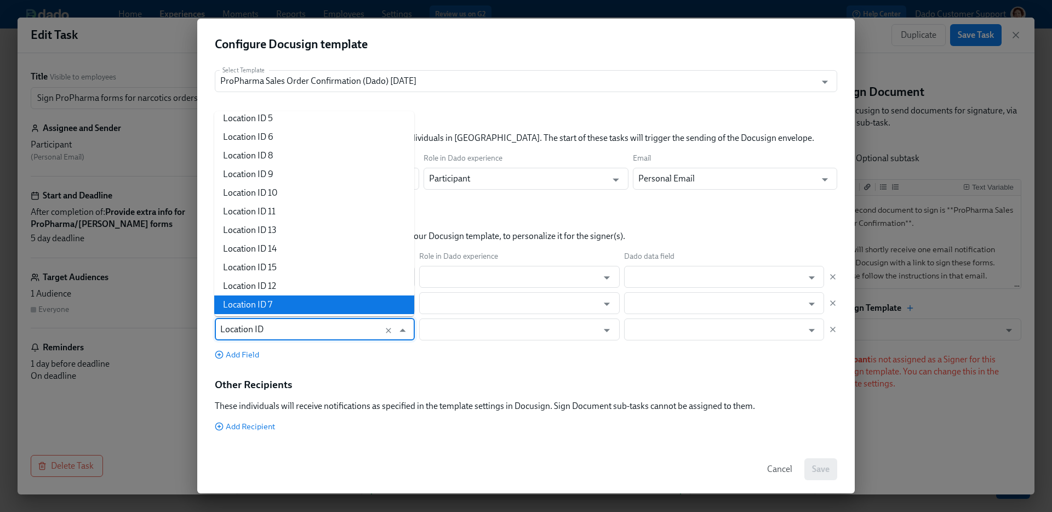
type input "Location ID 3"
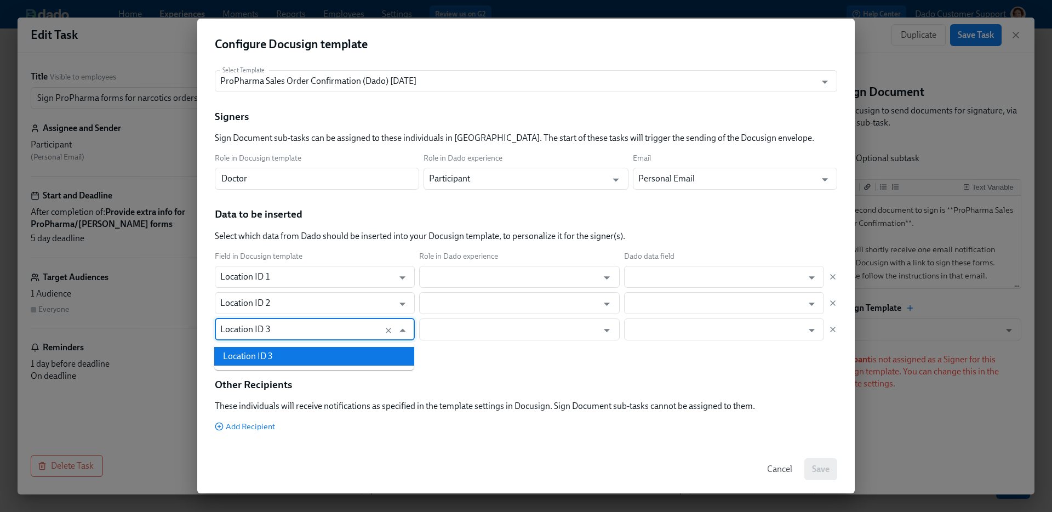
click at [237, 358] on li "Location ID 3" at bounding box center [314, 356] width 200 height 19
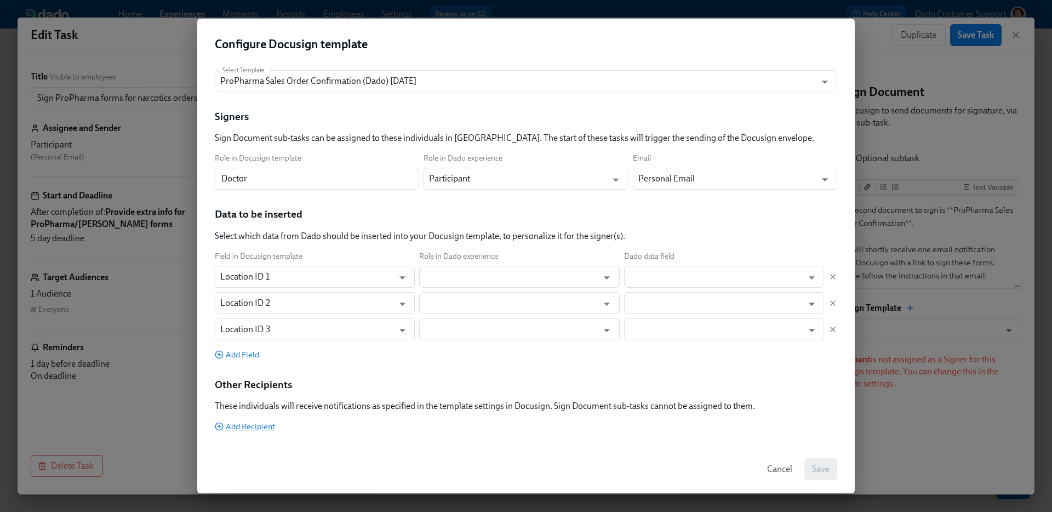
click at [261, 422] on span "Add Recipient" at bounding box center [245, 426] width 60 height 11
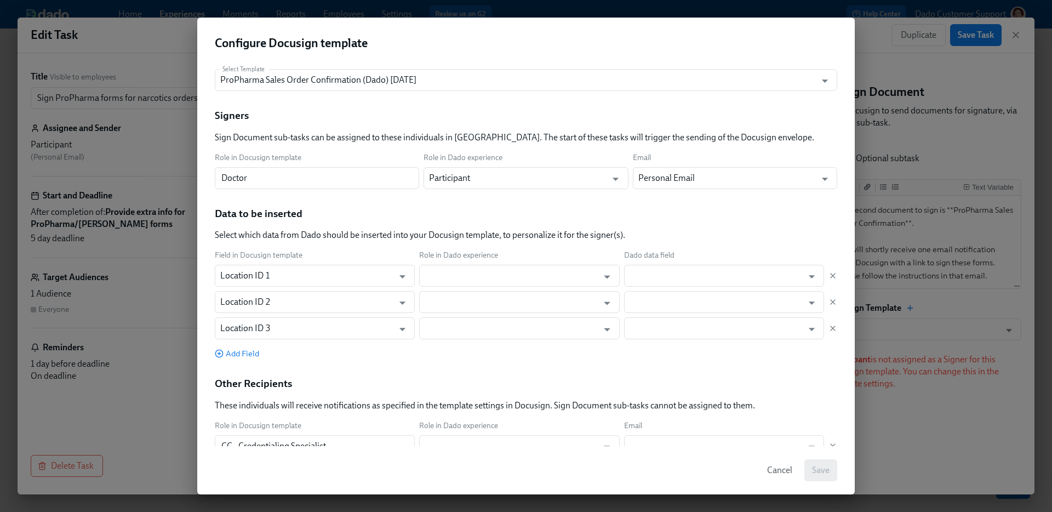
scroll to position [24, 0]
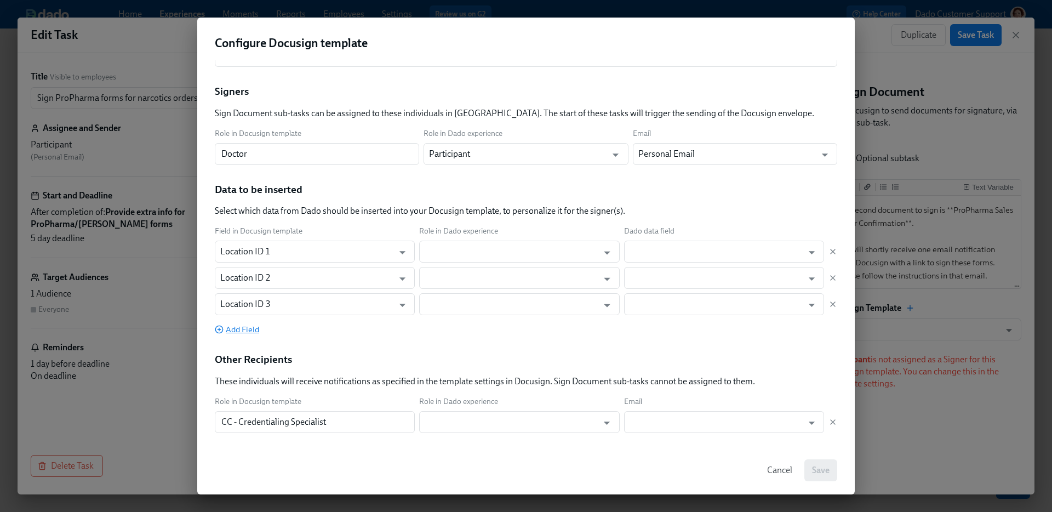
click at [223, 326] on span "Add Field" at bounding box center [237, 329] width 44 height 11
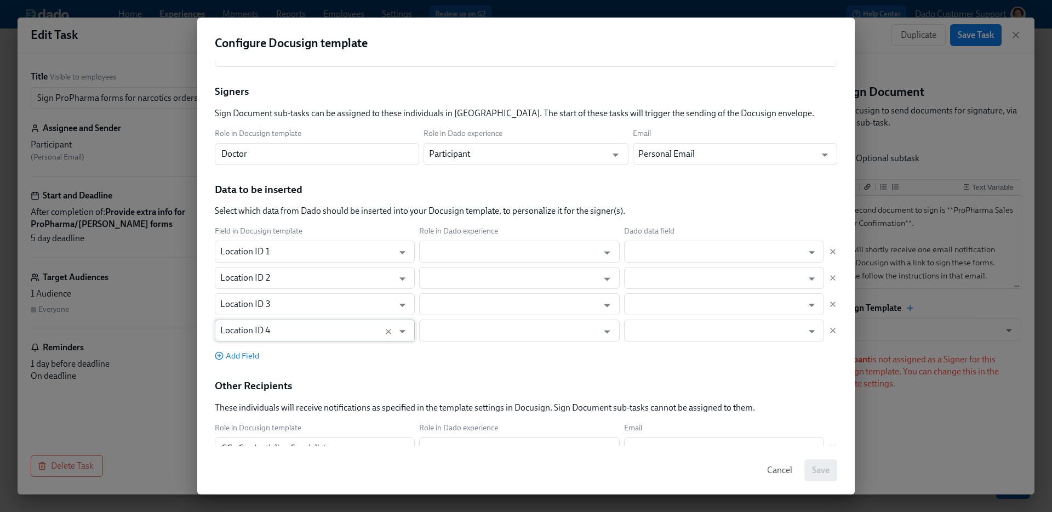
click at [251, 329] on input "Location ID 4" at bounding box center [304, 330] width 168 height 22
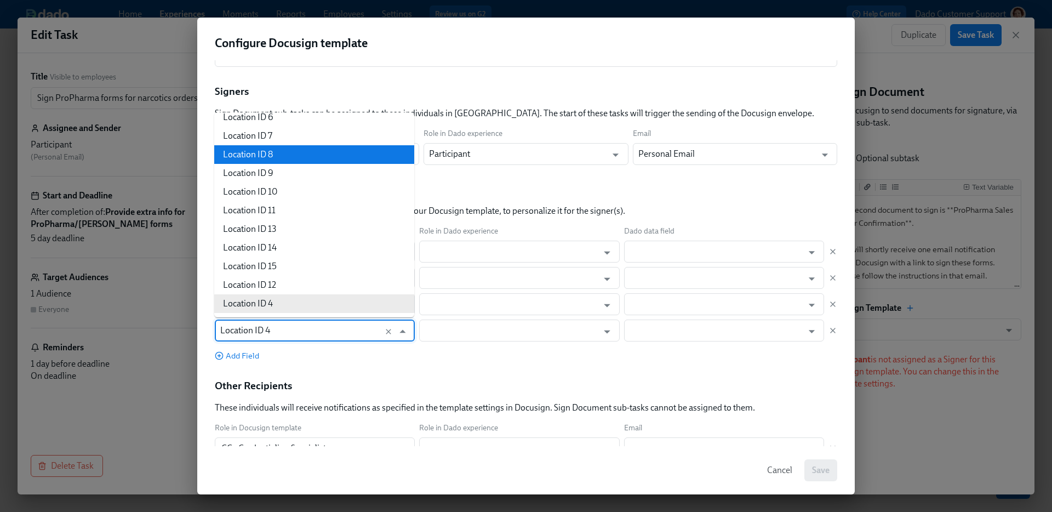
scroll to position [0, 0]
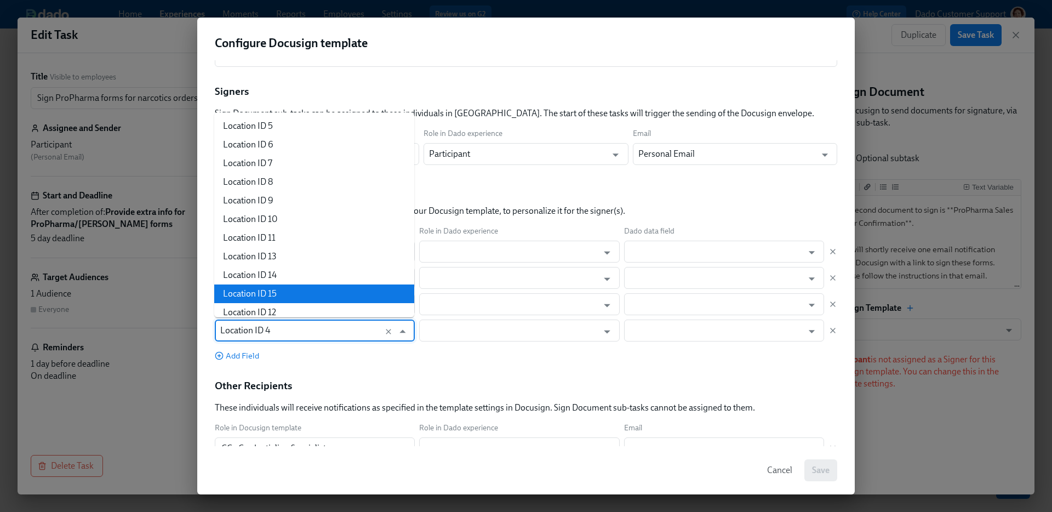
click at [352, 347] on div "Field in Docusign template Role in Dado experience Dado data field Location ID …" at bounding box center [526, 293] width 622 height 135
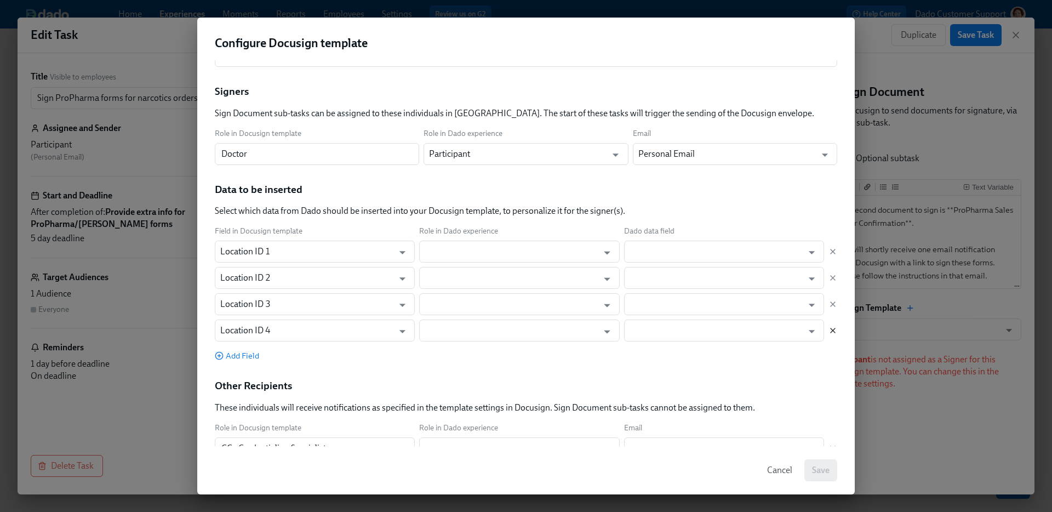
click at [836, 331] on icon "button" at bounding box center [832, 330] width 9 height 9
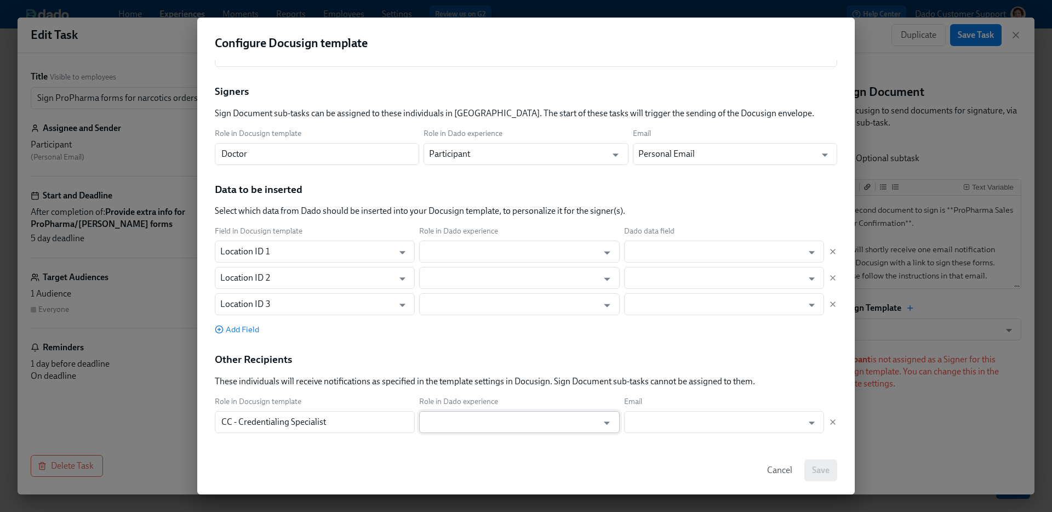
click at [494, 411] on input "text" at bounding box center [511, 422] width 173 height 22
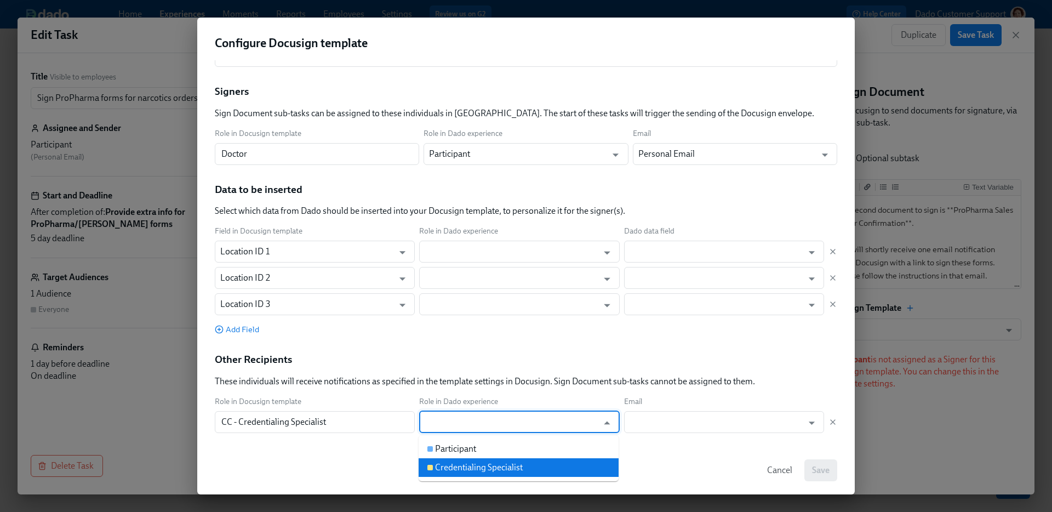
click at [480, 465] on div "Credentialing Specialist" at bounding box center [479, 467] width 88 height 12
type input "Credentialing Specialist"
type input "Work Email"
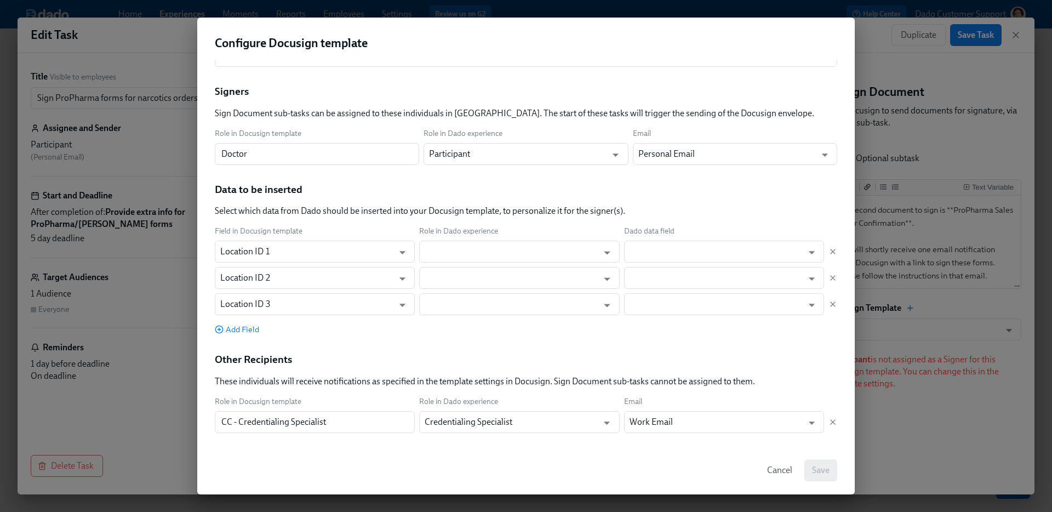
click at [760, 356] on div "Other Recipients These individuals will receive notifications as specified in t…" at bounding box center [526, 369] width 622 height 35
click at [463, 246] on input "text" at bounding box center [511, 251] width 173 height 22
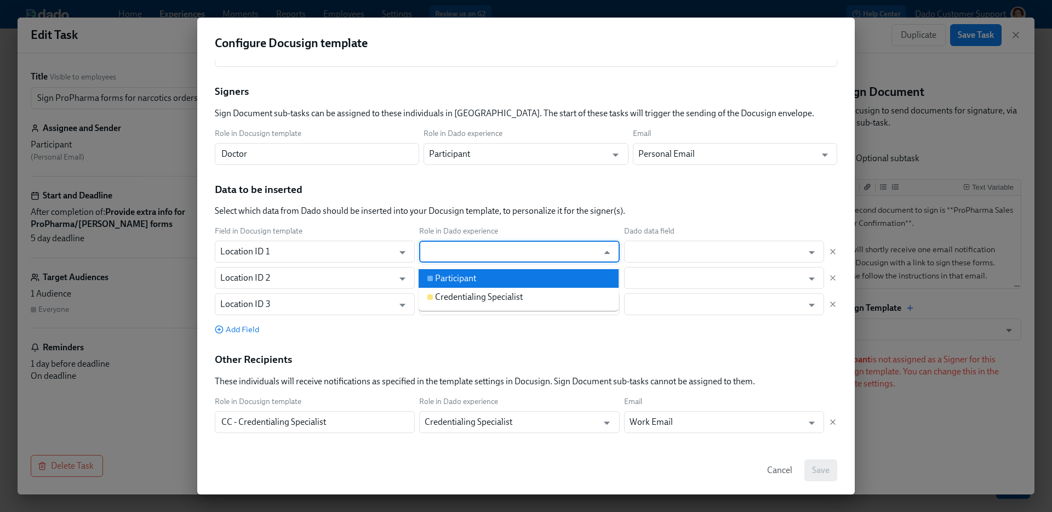
click at [455, 283] on div "Participant" at bounding box center [455, 278] width 41 height 12
type input "Participant"
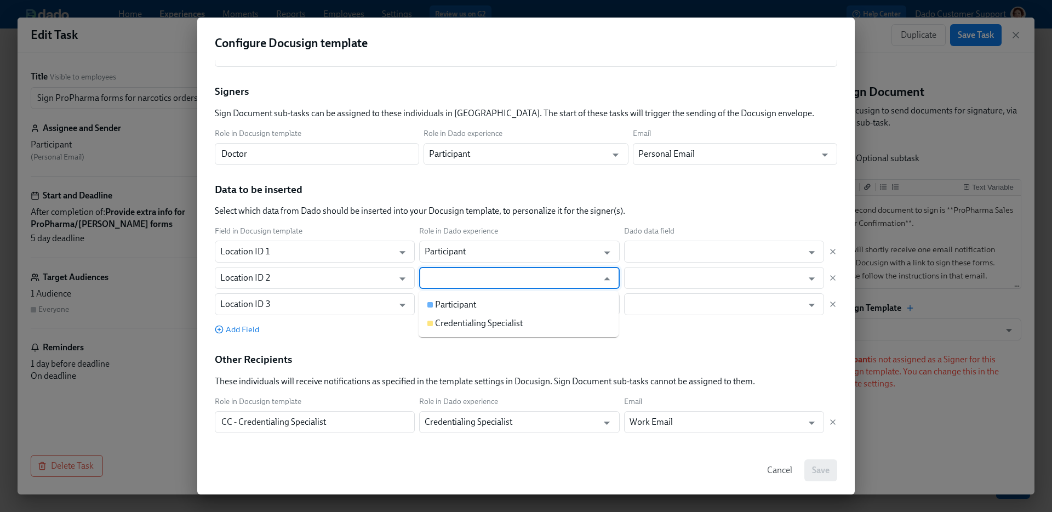
click at [455, 279] on input "text" at bounding box center [511, 278] width 173 height 22
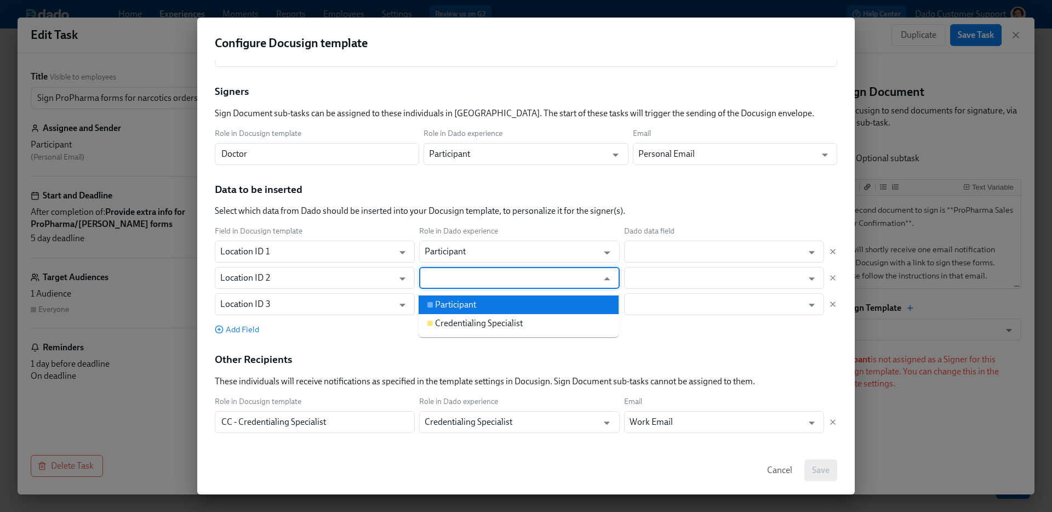
click at [454, 301] on div "Participant" at bounding box center [455, 305] width 41 height 12
type input "Participant"
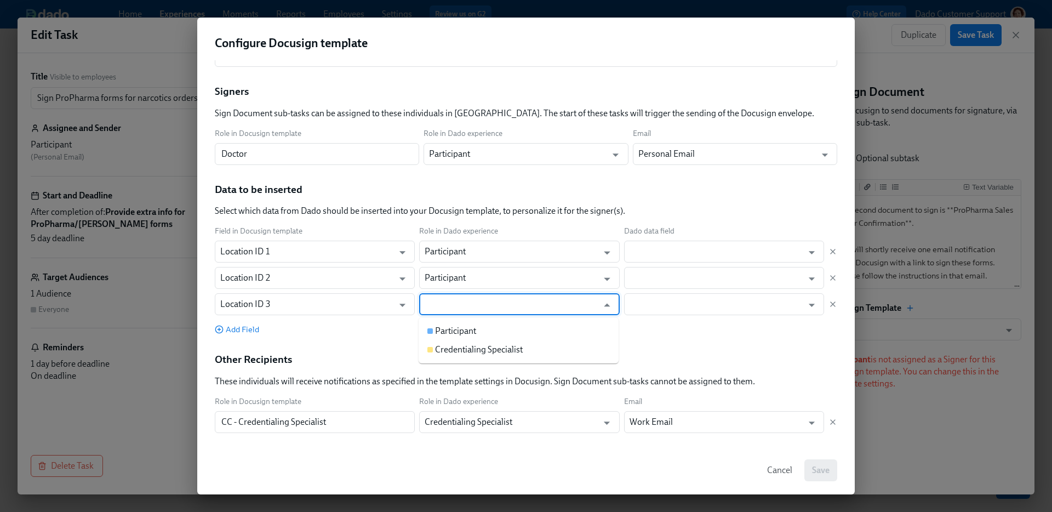
click at [454, 301] on input "text" at bounding box center [511, 304] width 173 height 22
click at [448, 328] on div "Participant" at bounding box center [455, 331] width 41 height 12
type input "Participant"
click at [662, 250] on input "text" at bounding box center [715, 251] width 173 height 22
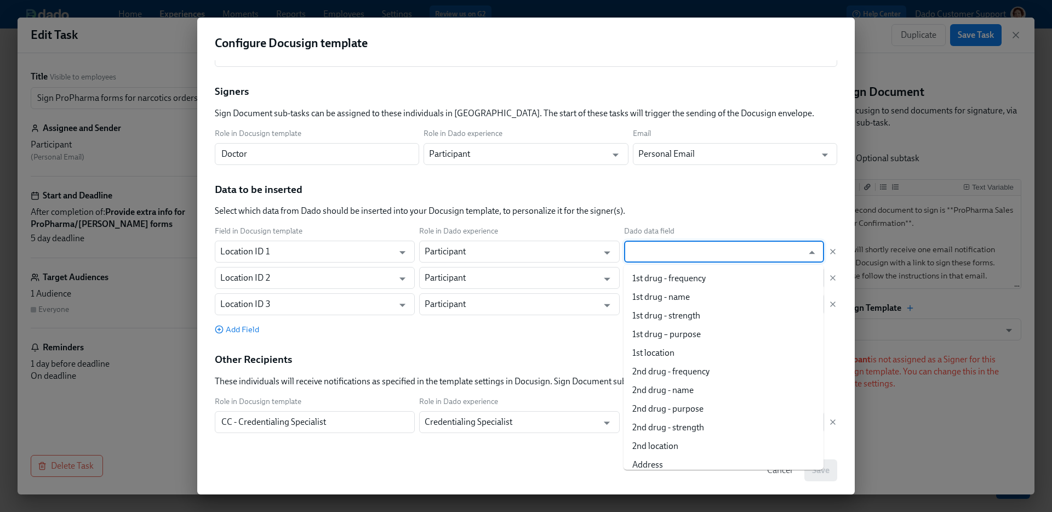
paste input "Office location 3"
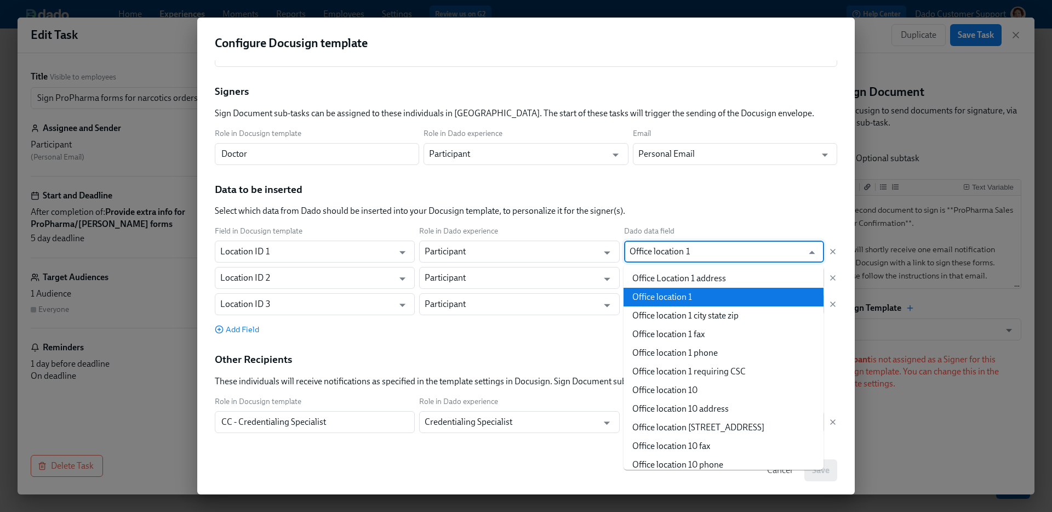
click at [655, 299] on li "Office location 1" at bounding box center [723, 297] width 200 height 19
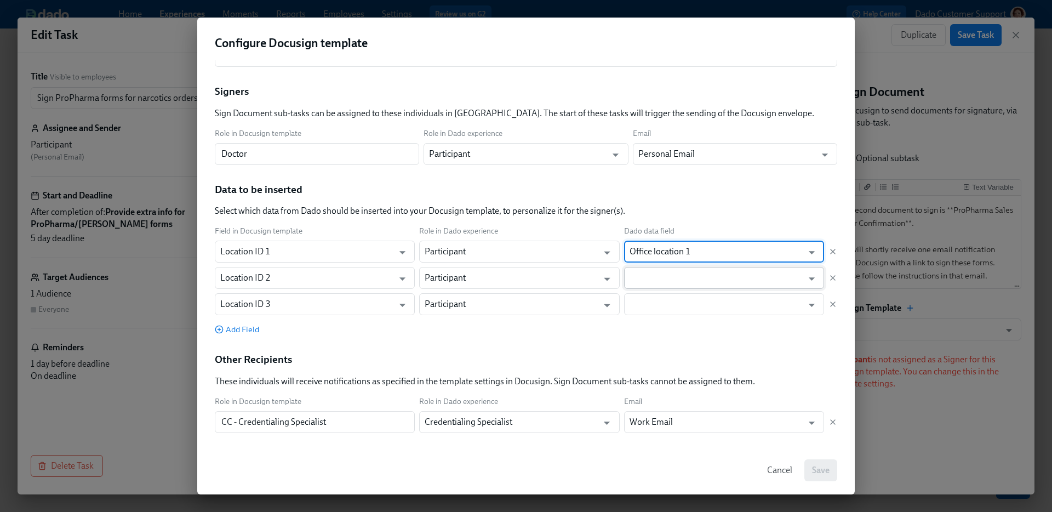
type input "Office location 1"
click at [655, 285] on input "text" at bounding box center [715, 278] width 173 height 22
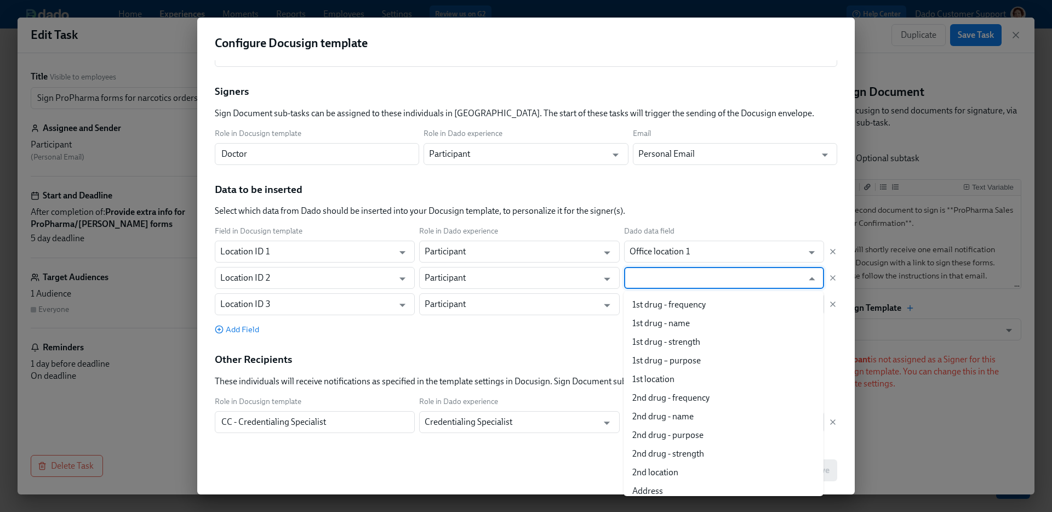
paste input "Office location 3"
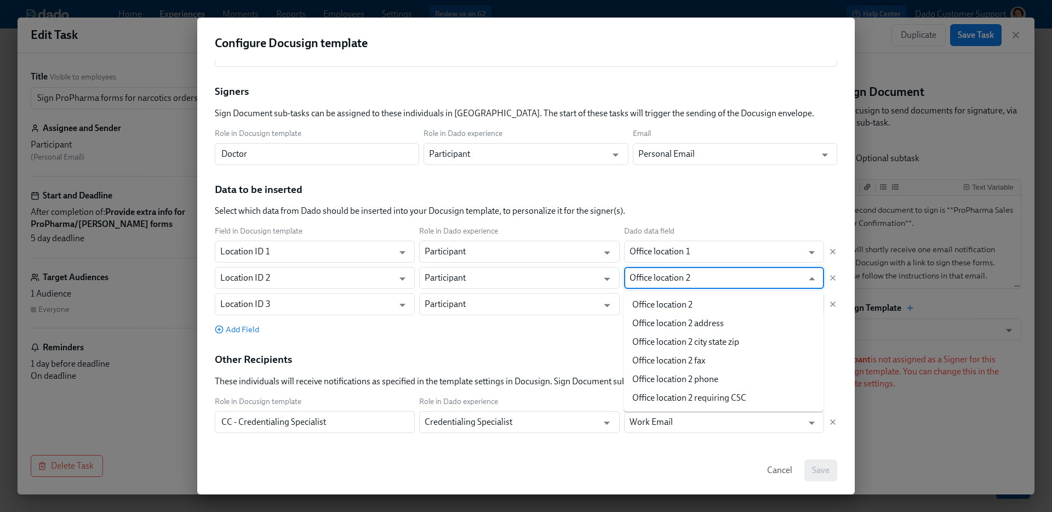
click at [650, 293] on ul "Office location 2 Office location 2 address Office location 2 city state zip Of…" at bounding box center [723, 351] width 200 height 121
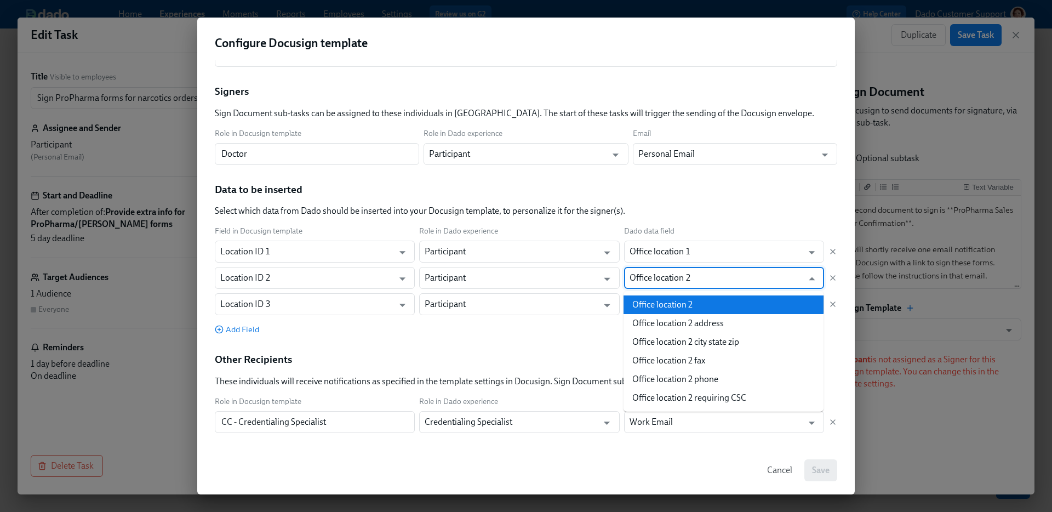
click at [650, 297] on li "Office location 2" at bounding box center [723, 304] width 200 height 19
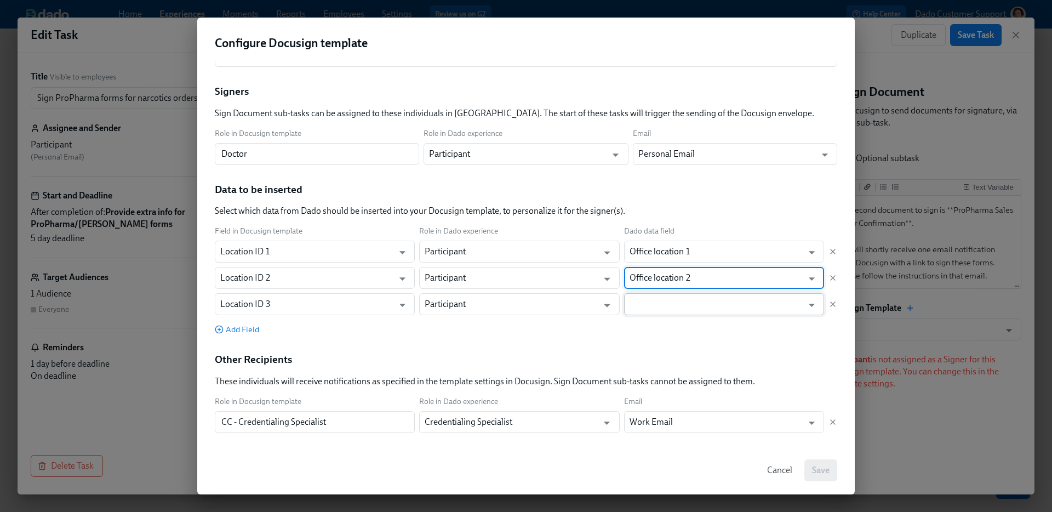
type input "Office location 2"
click at [650, 298] on input "text" at bounding box center [715, 304] width 173 height 22
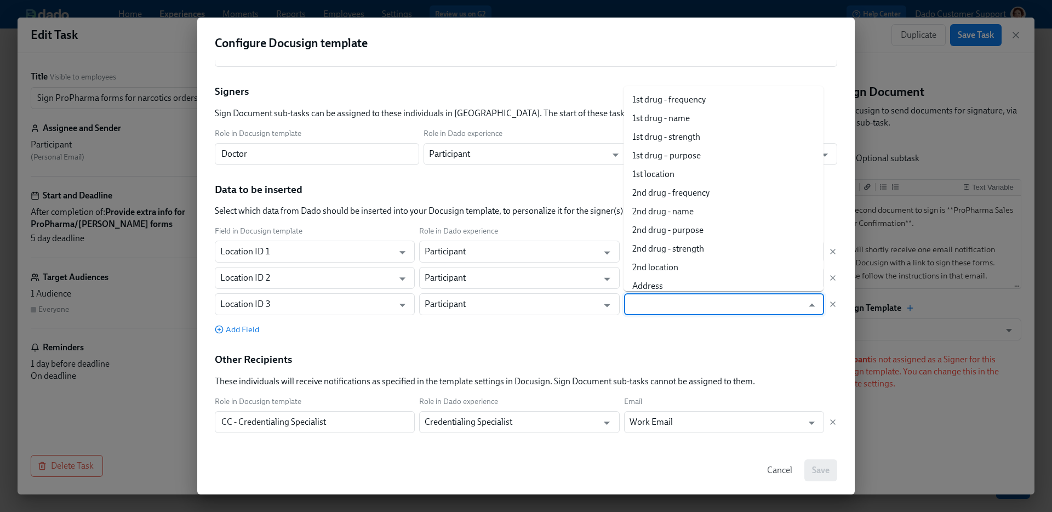
paste input "Office location 3"
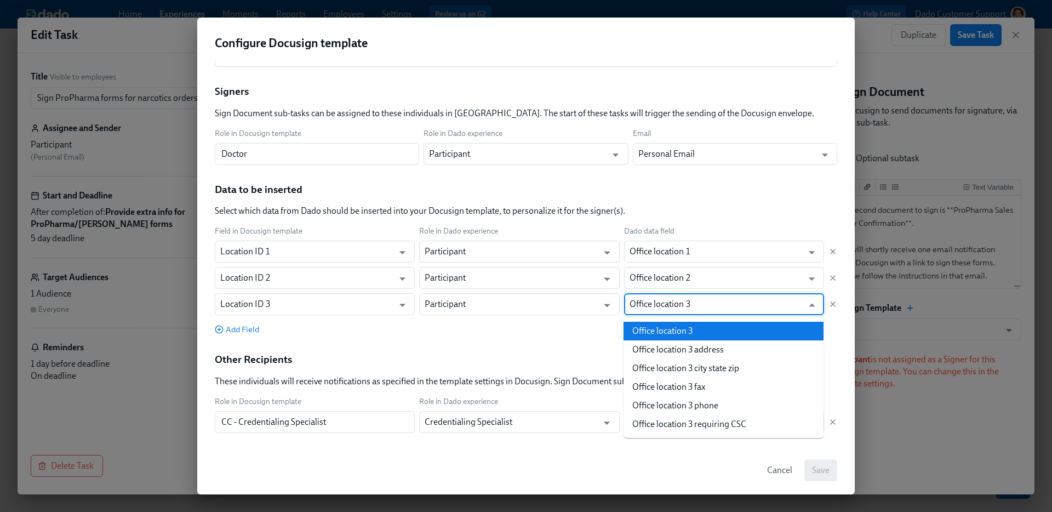
click at [683, 328] on li "Office location 3" at bounding box center [723, 331] width 200 height 19
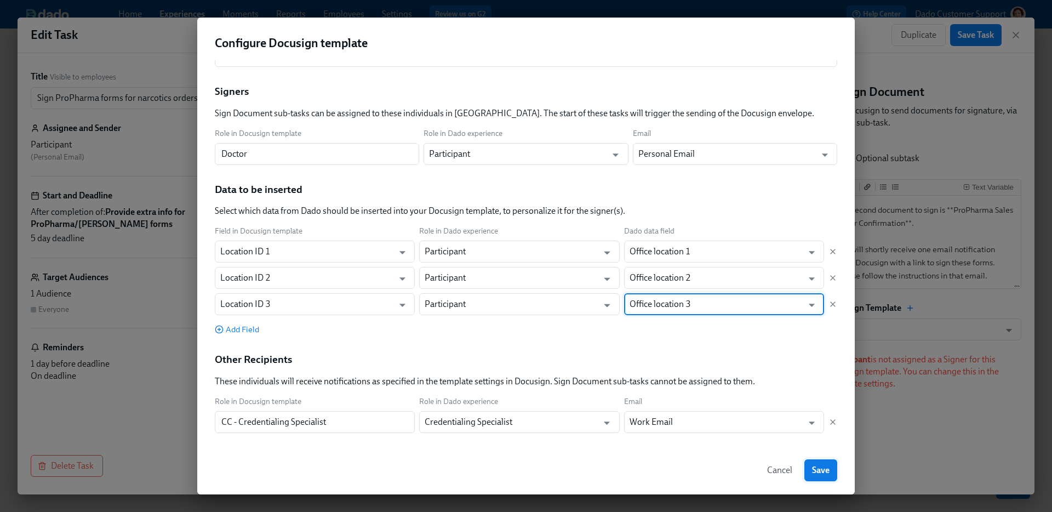
type input "Office location 3"
click at [826, 465] on span "Save" at bounding box center [821, 470] width 18 height 11
type input "ProPharma Sales Order Confirmation (Dado) Sept30 2025"
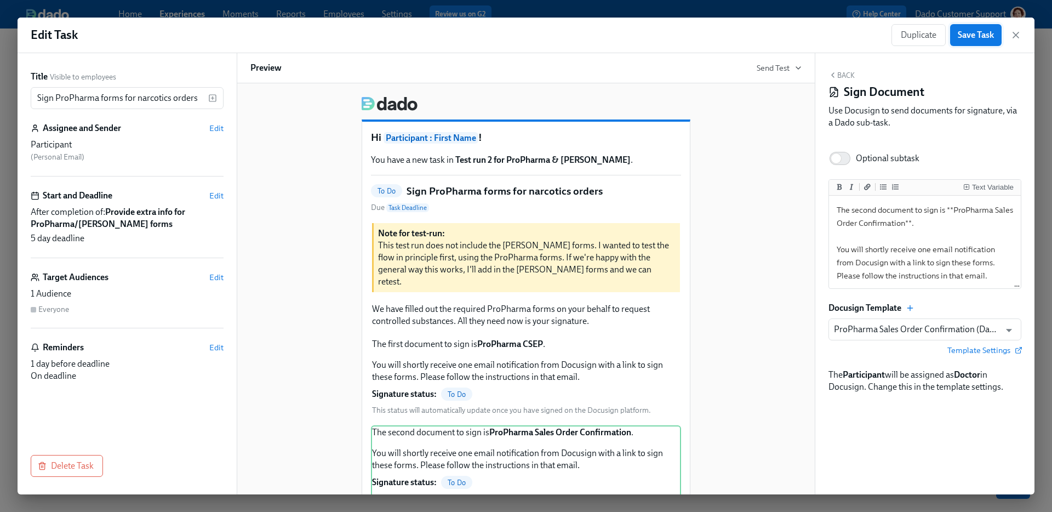
click at [981, 32] on span "Save Task" at bounding box center [976, 35] width 36 height 11
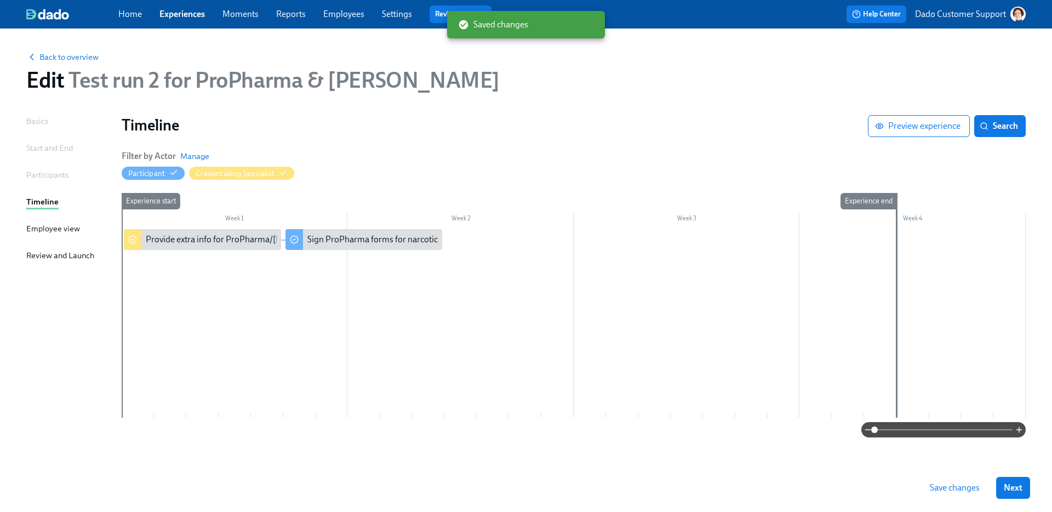
click at [982, 484] on button "Save changes" at bounding box center [954, 488] width 65 height 22
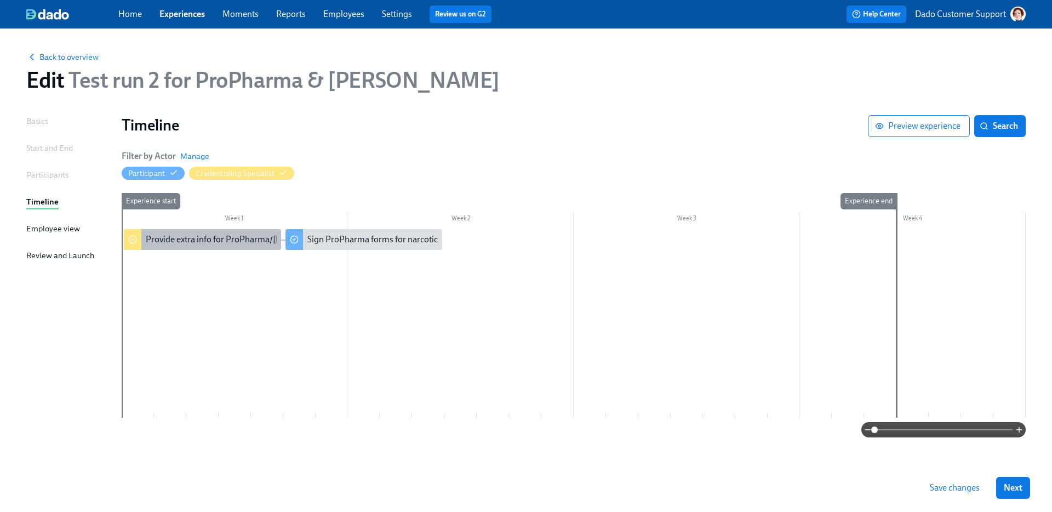
click at [161, 242] on div "Provide extra info for ProPharma/Henry Schein forms" at bounding box center [255, 239] width 219 height 12
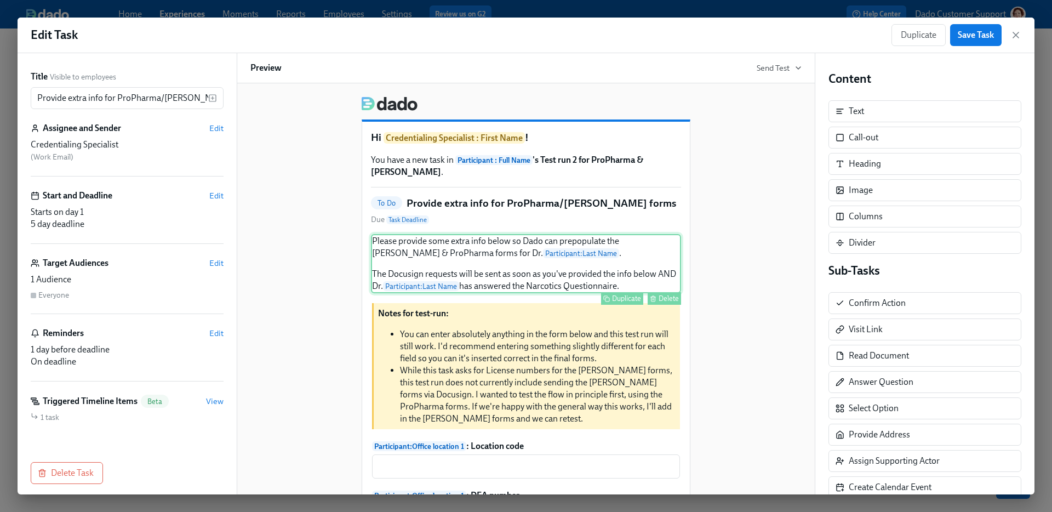
scroll to position [283, 0]
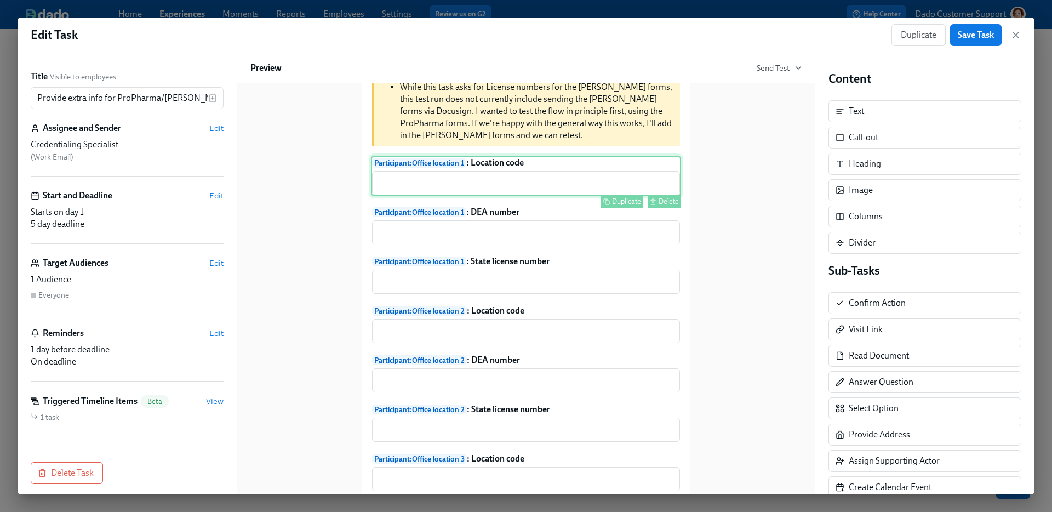
click at [510, 158] on div "Participant : Office location 1 : Location code ​ Duplicate Delete" at bounding box center [526, 176] width 310 height 41
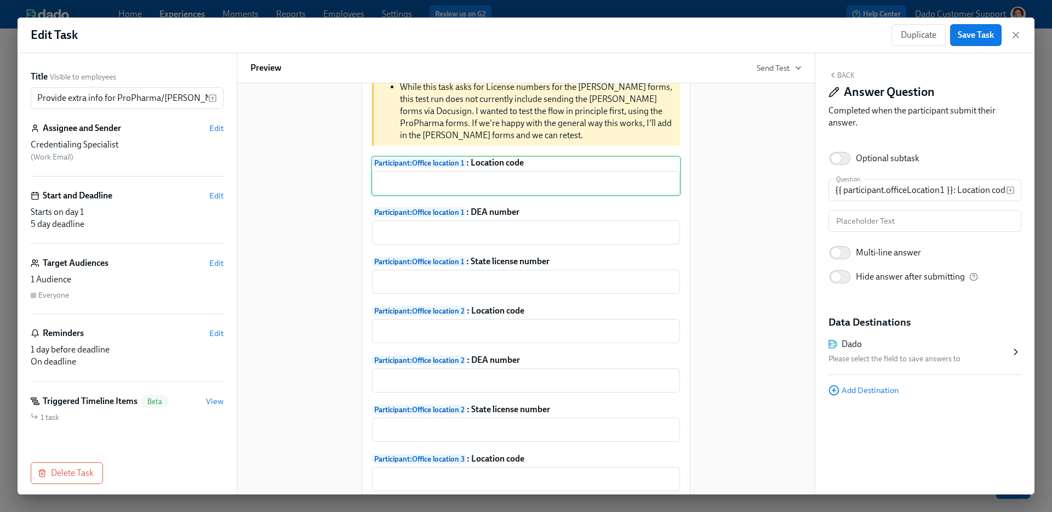
click at [920, 351] on div "Dado Please select the field to save answers to" at bounding box center [919, 351] width 182 height 27
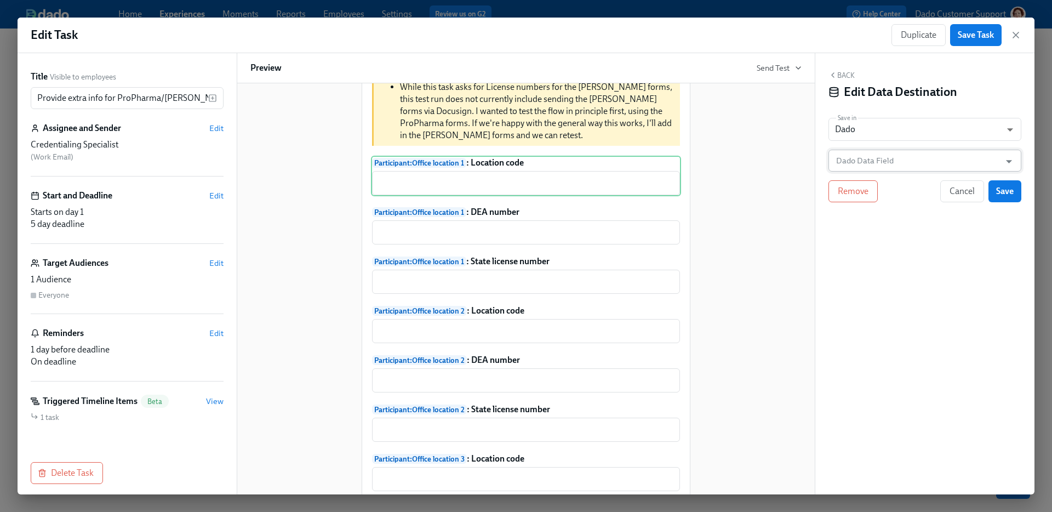
click at [882, 165] on input "Dado Data Field" at bounding box center [917, 161] width 166 height 22
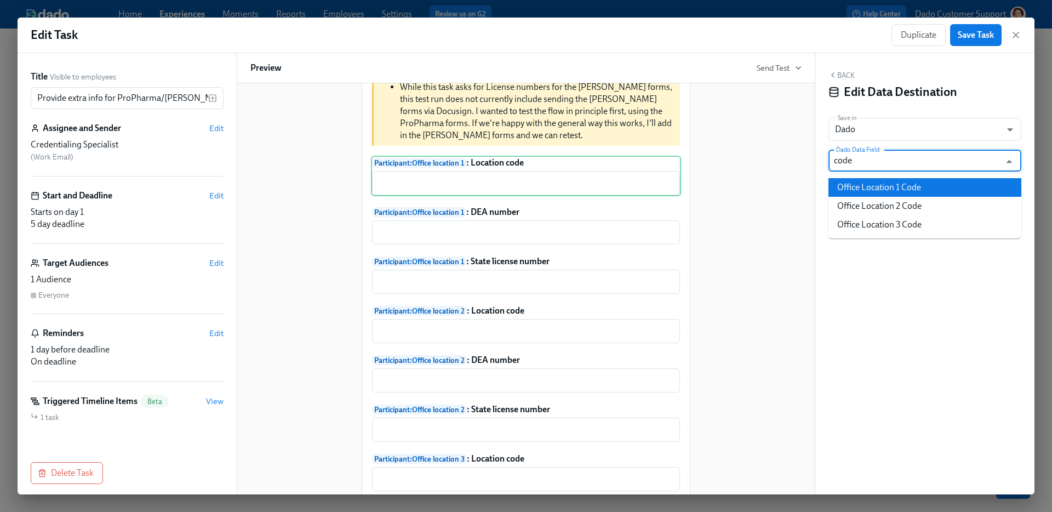
click at [910, 191] on li "Office Location 1 Code" at bounding box center [924, 187] width 193 height 19
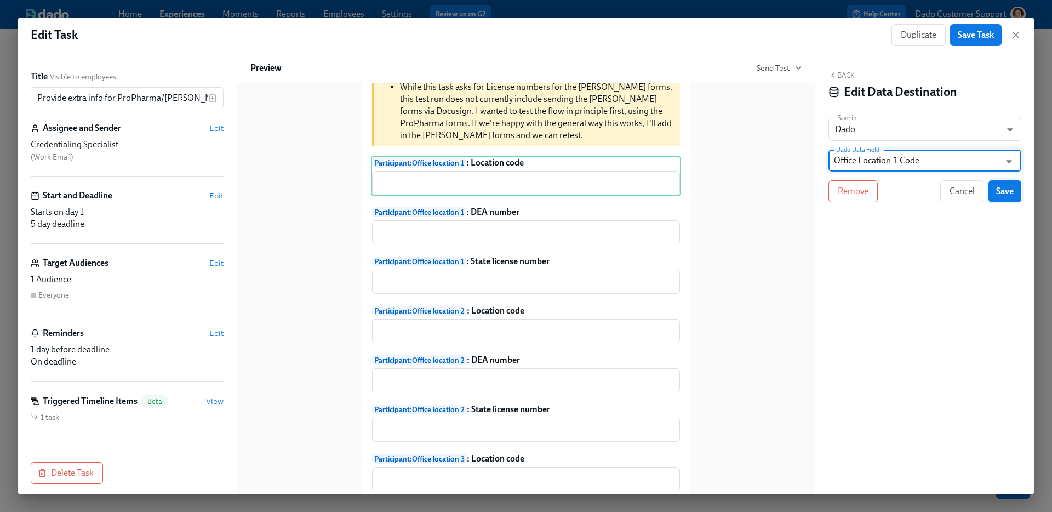
type input "Office Location 1 Code"
click at [1006, 192] on span "Save" at bounding box center [1005, 191] width 18 height 11
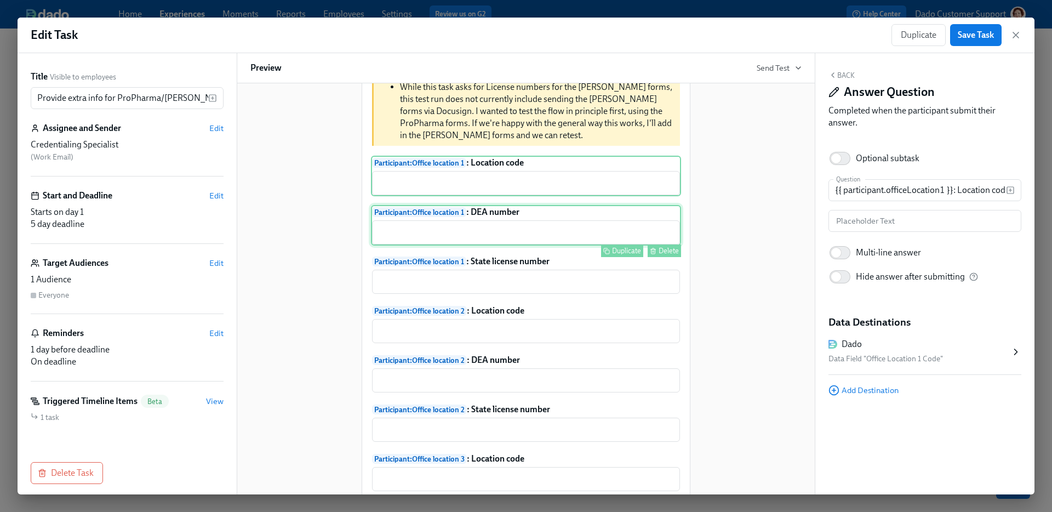
click at [524, 227] on div "Participant : Office location 1 : DEA number ​ Duplicate Delete" at bounding box center [526, 225] width 310 height 41
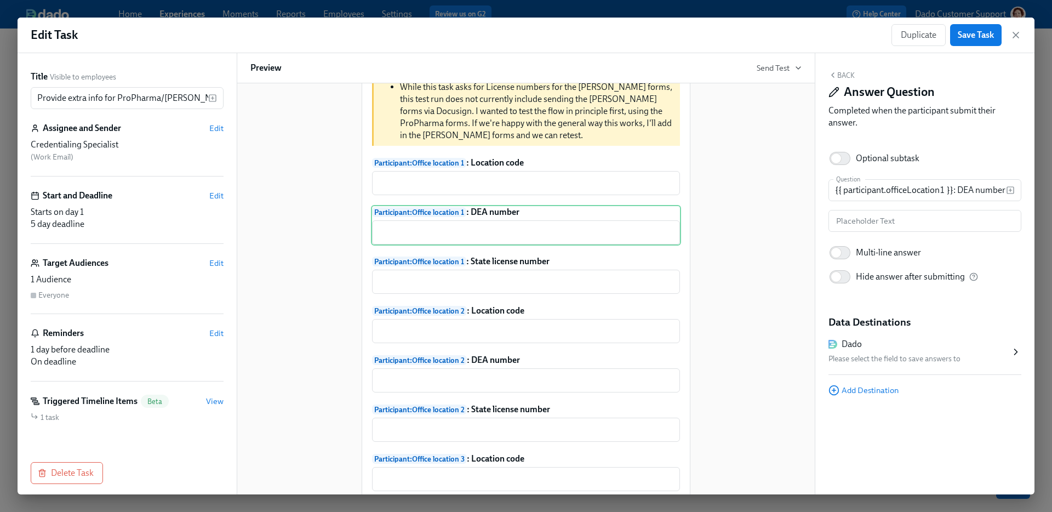
click at [931, 338] on div "Dado" at bounding box center [919, 344] width 182 height 12
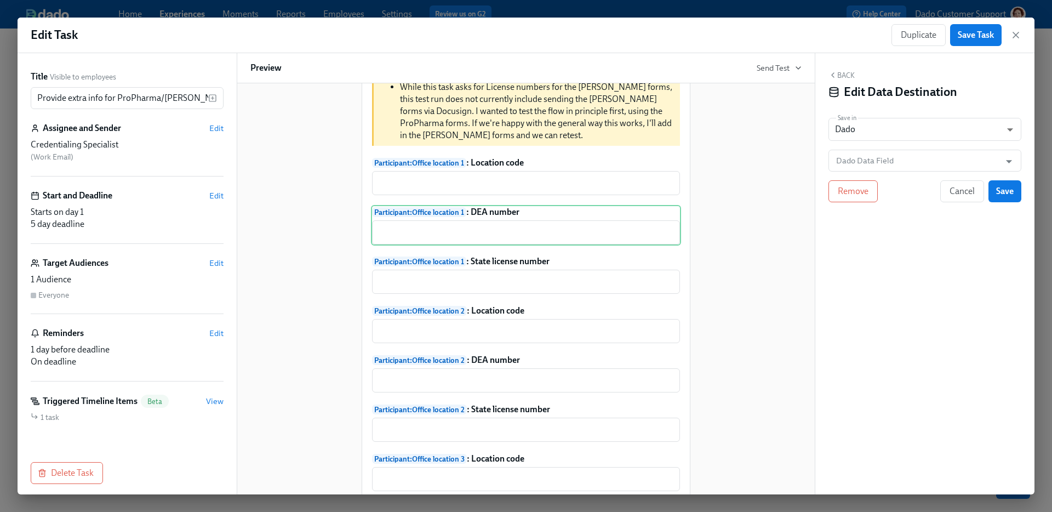
click at [870, 176] on div "Back Edit Data Destination Save in Dado USER_PROFILE ​ Dado Data Field Dado Dat…" at bounding box center [924, 273] width 219 height 441
click at [866, 164] on input "Dado Data Field" at bounding box center [917, 161] width 166 height 22
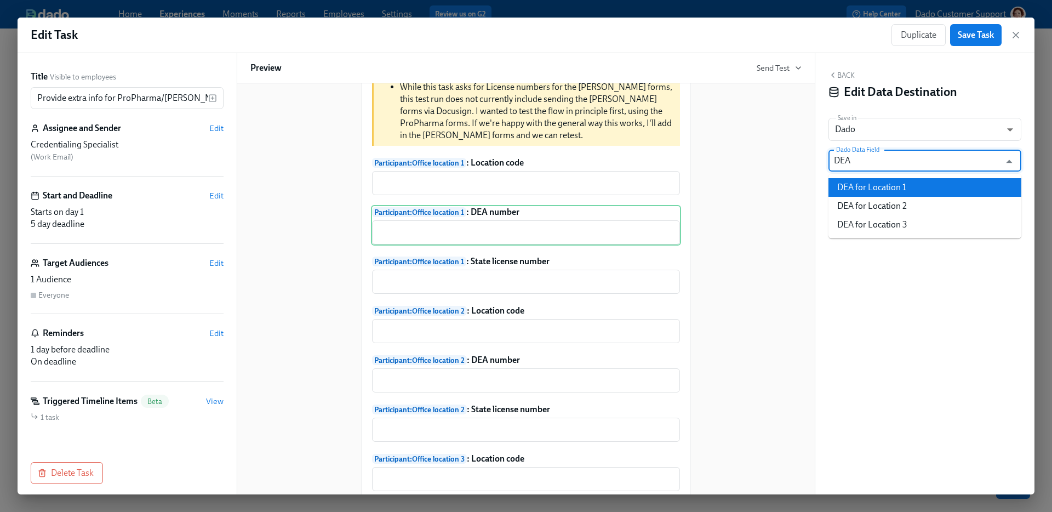
click at [884, 187] on li "DEA for Location 1" at bounding box center [924, 187] width 193 height 19
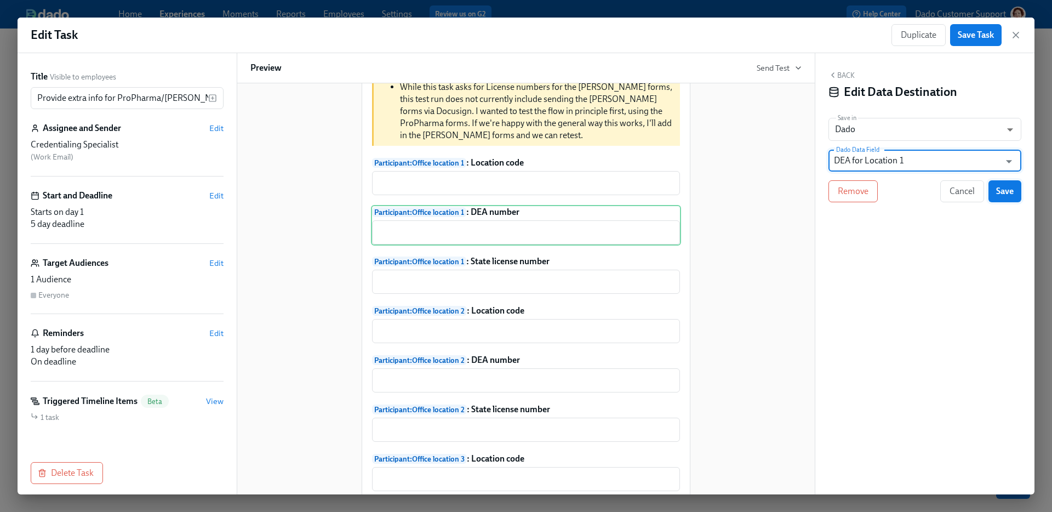
type input "DEA for Location 1"
click at [1018, 187] on button "Save" at bounding box center [1004, 191] width 33 height 22
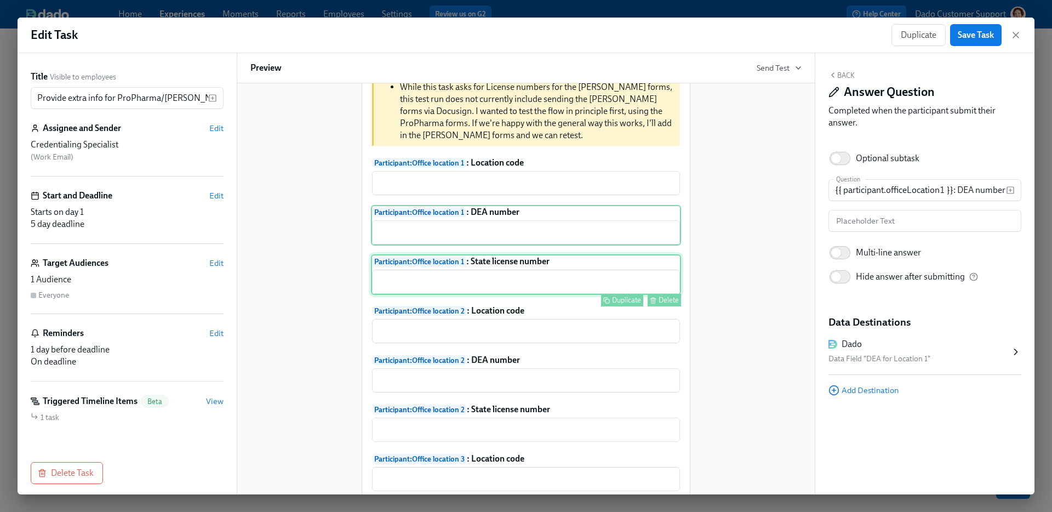
click at [491, 259] on div "Participant : Office location 1 : State license number ​ Duplicate Delete" at bounding box center [526, 274] width 310 height 41
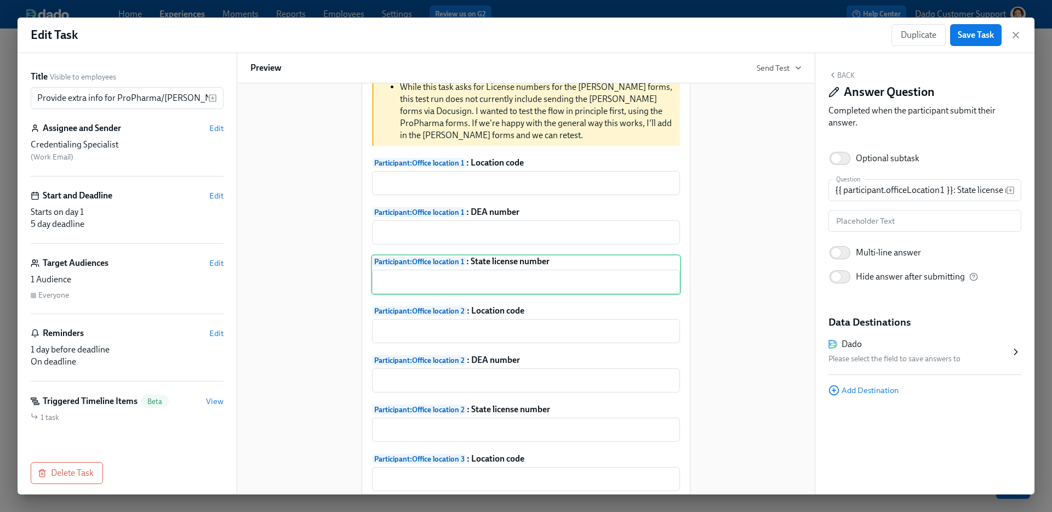
click at [948, 363] on div "Please select the field to save answers to" at bounding box center [919, 358] width 182 height 13
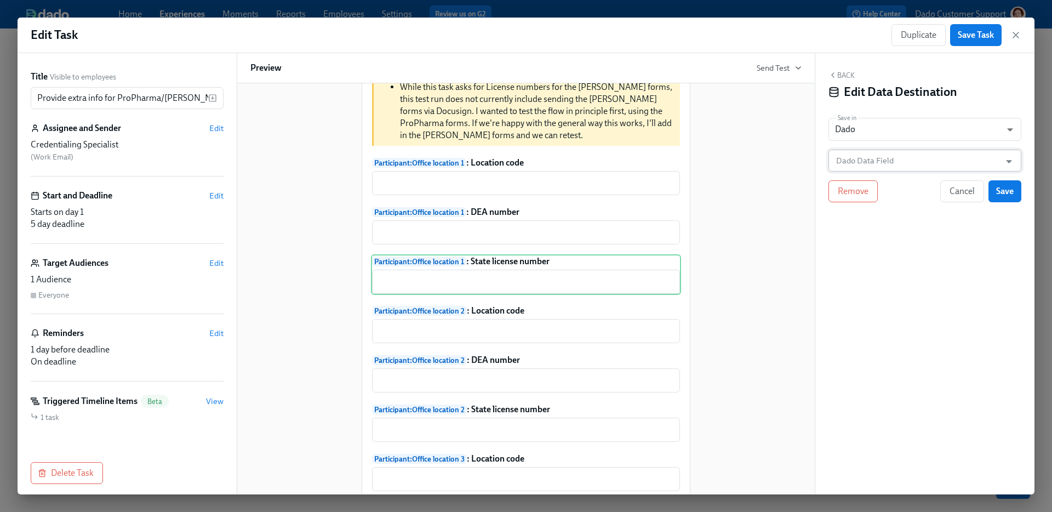
click at [869, 152] on input "Dado Data Field" at bounding box center [917, 161] width 166 height 22
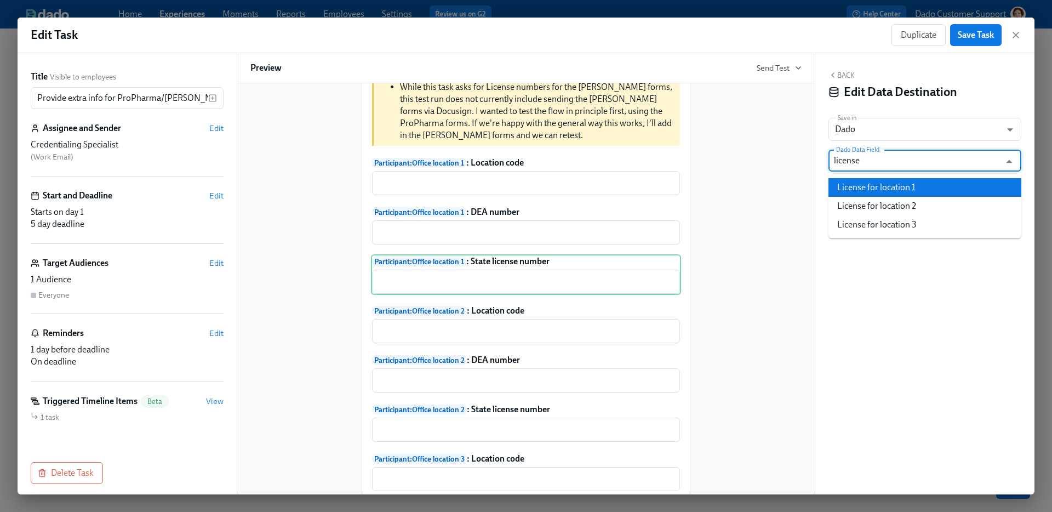
click at [877, 187] on li "License for location 1" at bounding box center [924, 187] width 193 height 19
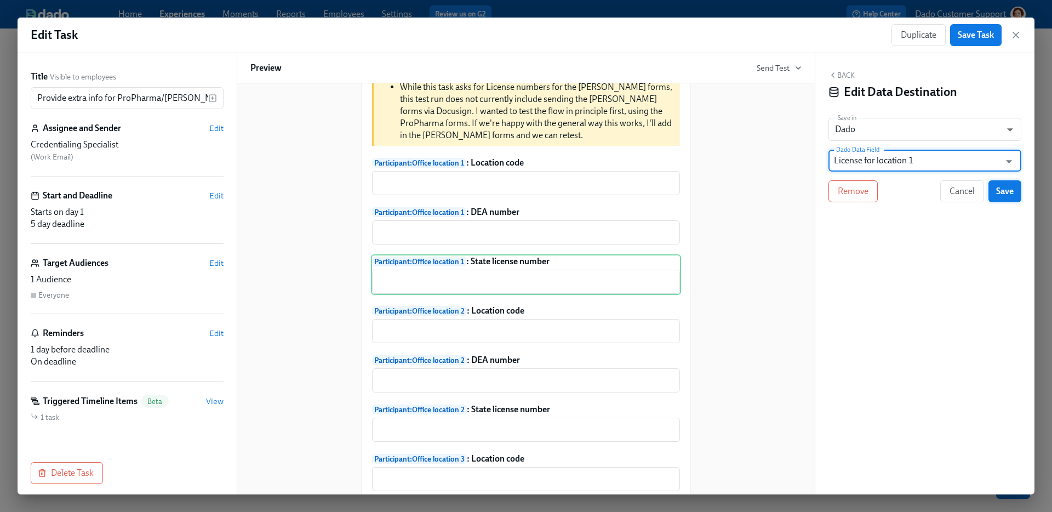
type input "License for location 1"
click at [1004, 194] on span "Save" at bounding box center [1005, 191] width 18 height 11
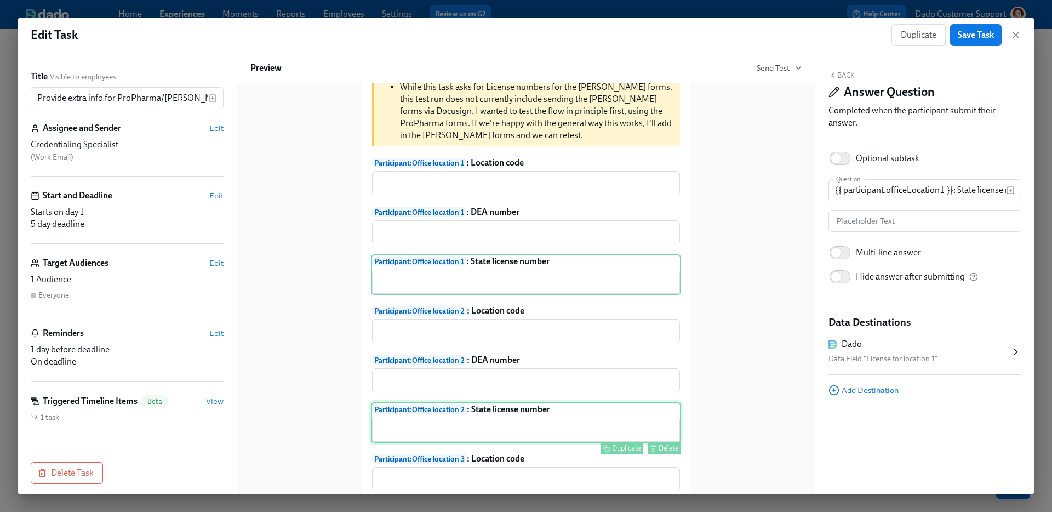
click at [559, 422] on div "Participant : Office location 2 : State license number ​ Duplicate Delete" at bounding box center [526, 422] width 310 height 41
click at [928, 331] on div "Dado Please select the field to save answers to" at bounding box center [924, 351] width 193 height 45
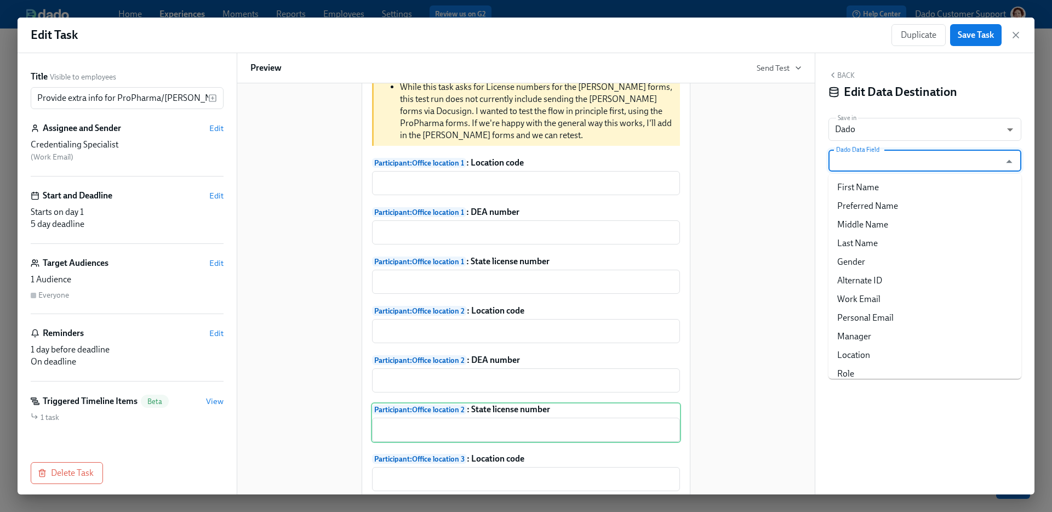
click at [898, 155] on input "Dado Data Field" at bounding box center [917, 161] width 166 height 22
paste input "License for location 1"
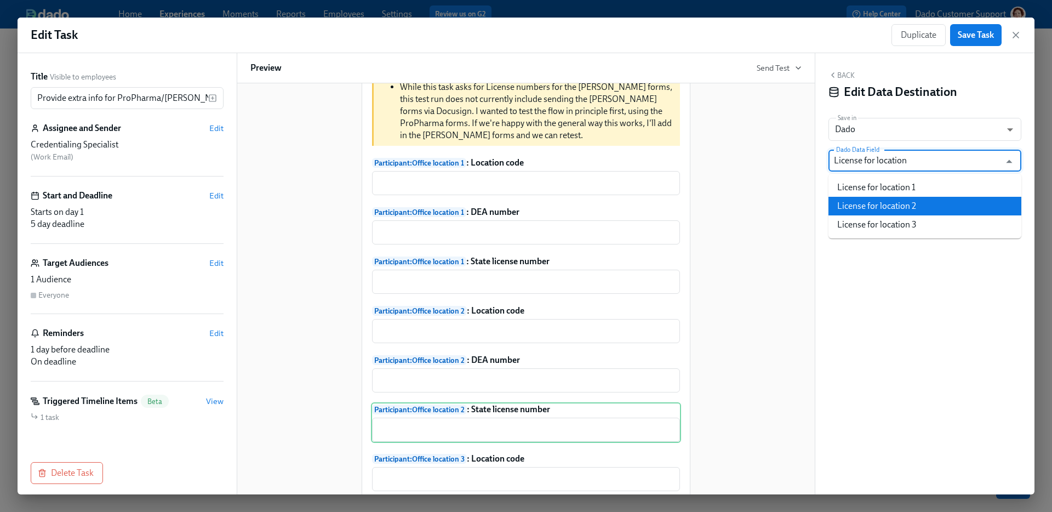
click at [927, 208] on li "License for location 2" at bounding box center [924, 206] width 193 height 19
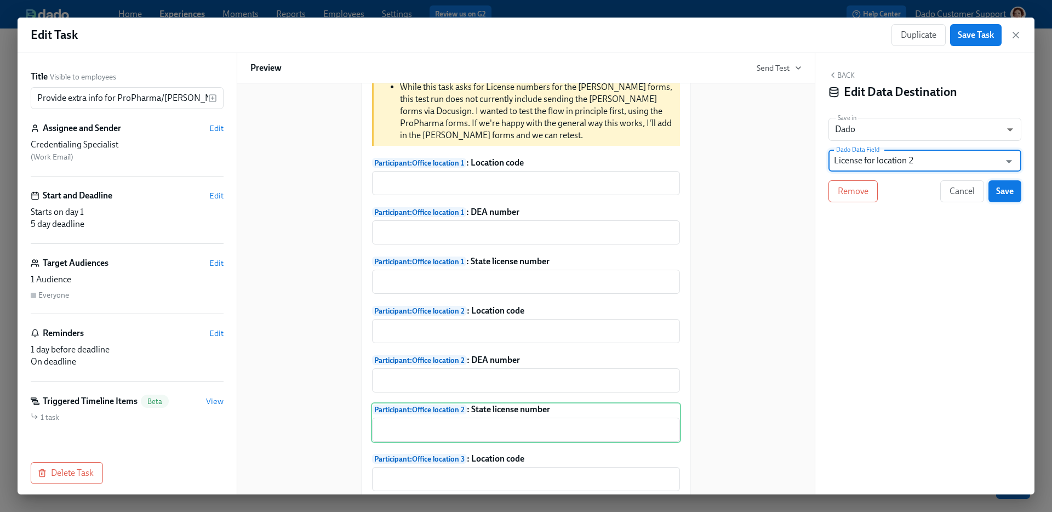
type input "License for location 2"
click at [1013, 188] on button "Save" at bounding box center [1004, 191] width 33 height 22
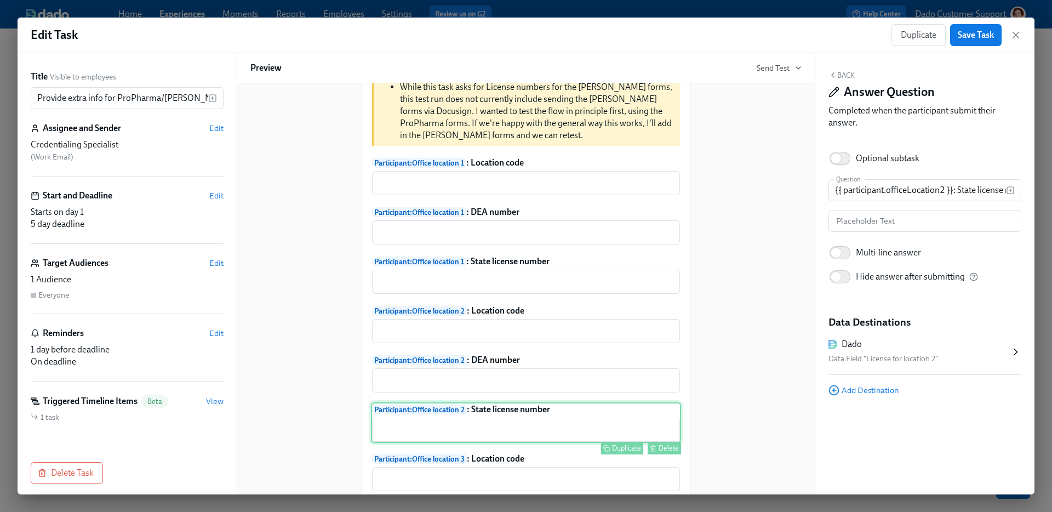
scroll to position [503, 0]
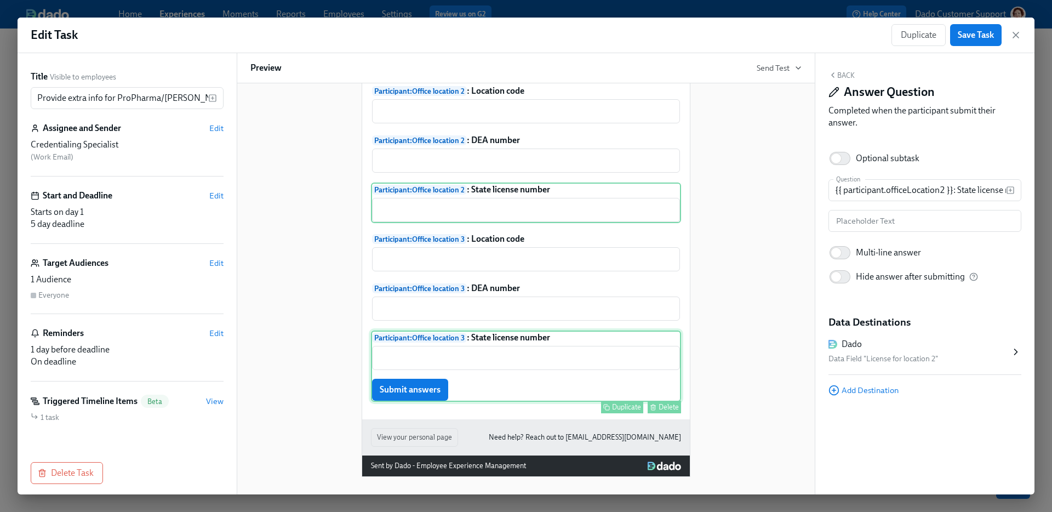
click at [534, 340] on div "Participant : Office location 3 : State license number ​ Submit answers Duplica…" at bounding box center [526, 365] width 310 height 71
click at [949, 334] on div "Dado Please select the field to save answers to" at bounding box center [924, 351] width 193 height 45
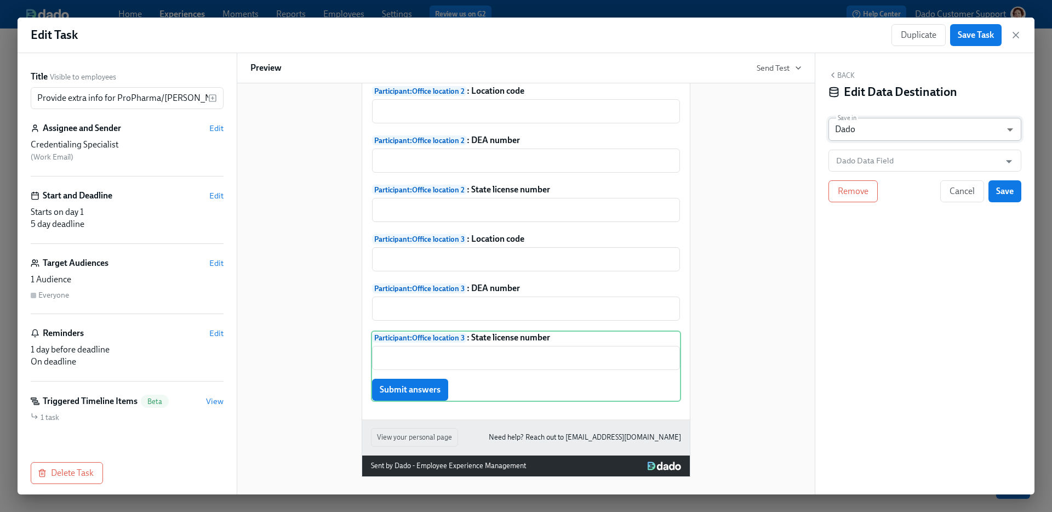
click at [867, 124] on body "Home Experiences Moments Reports Employees Settings Review us on G2 Help Center…" at bounding box center [526, 256] width 1052 height 512
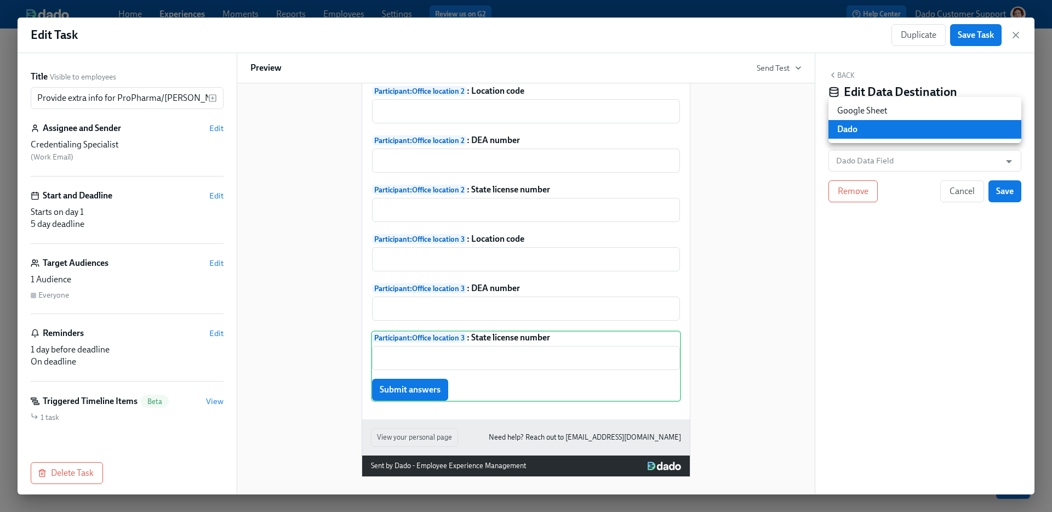
click at [887, 63] on div at bounding box center [526, 256] width 1052 height 512
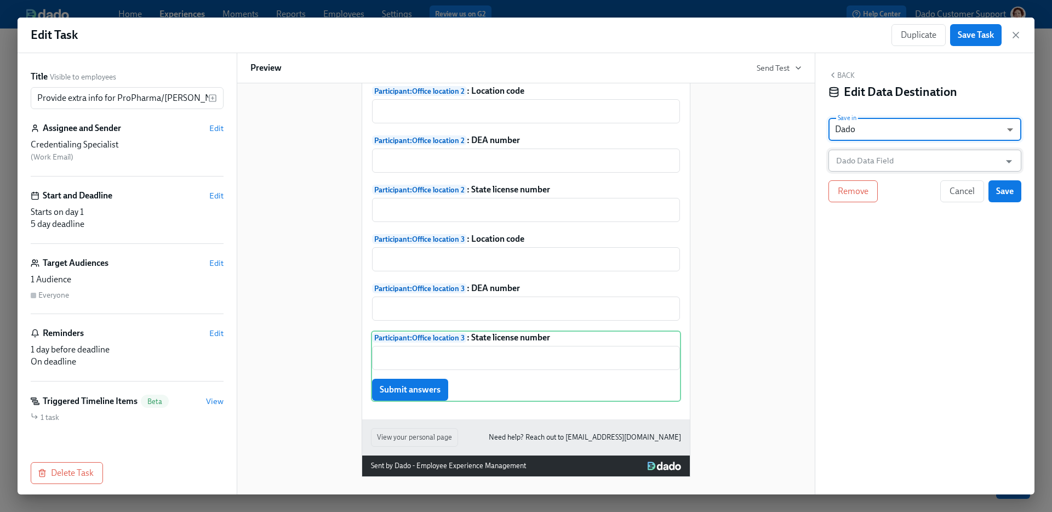
click at [893, 164] on input "Dado Data Field" at bounding box center [917, 161] width 166 height 22
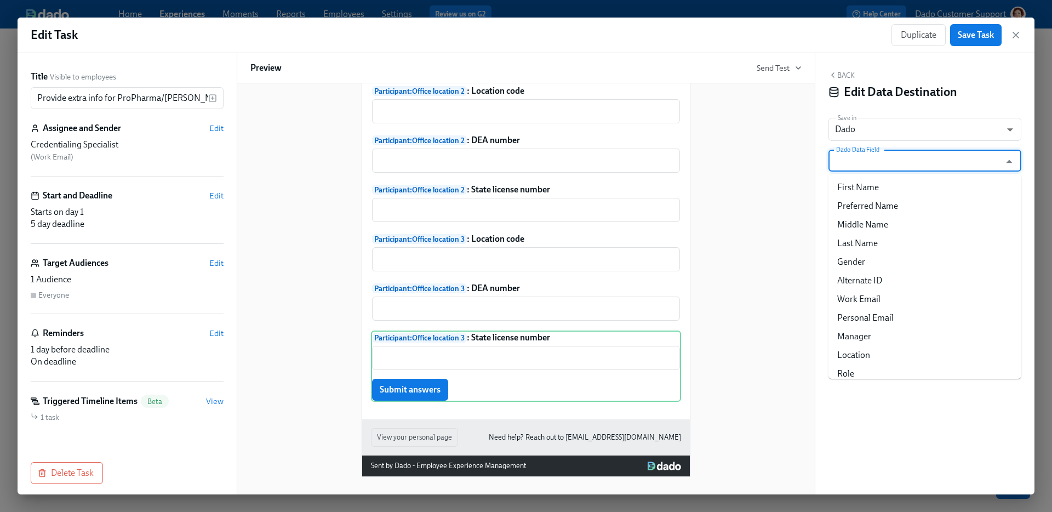
paste input "License for location"
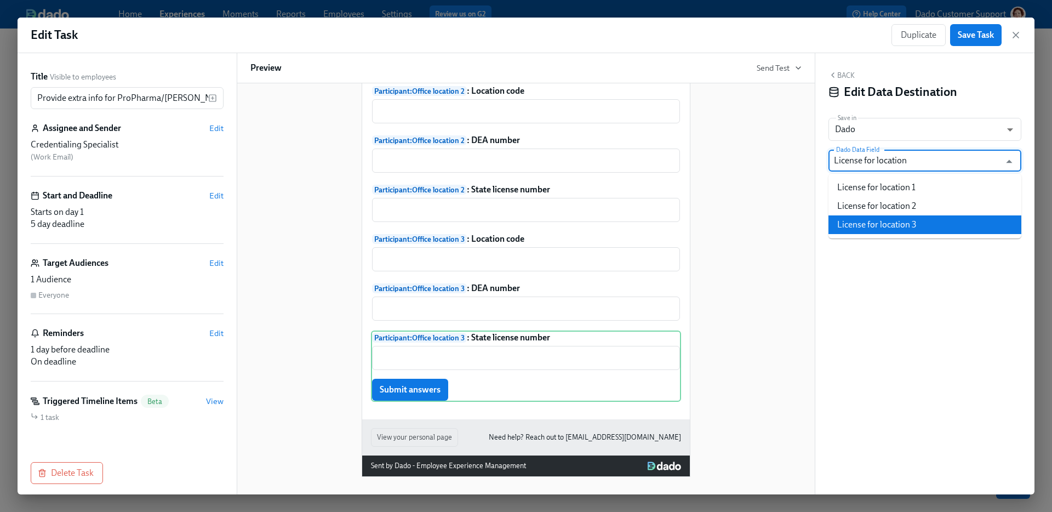
click at [931, 232] on li "License for location 3" at bounding box center [924, 224] width 193 height 19
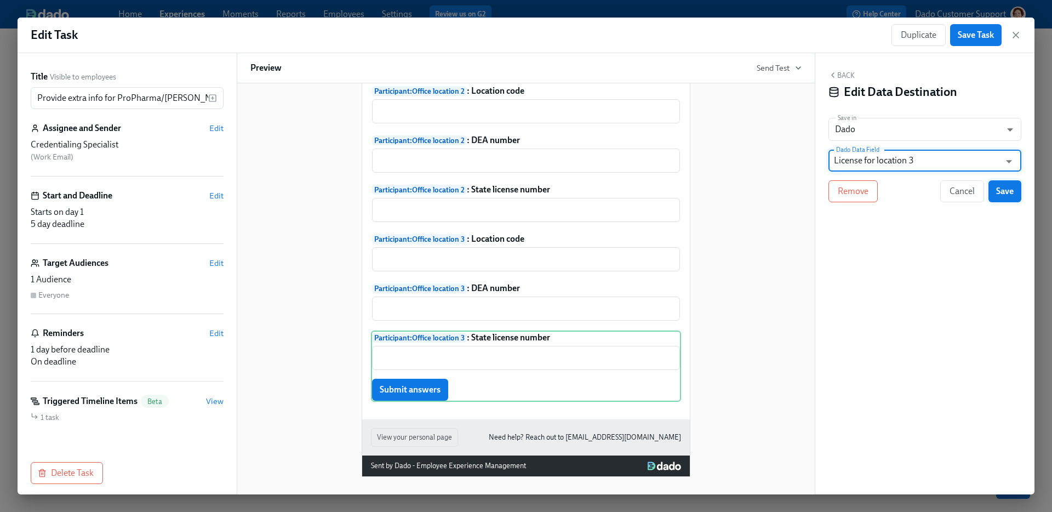
type input "License for location 3"
click at [1009, 192] on span "Save" at bounding box center [1005, 191] width 18 height 11
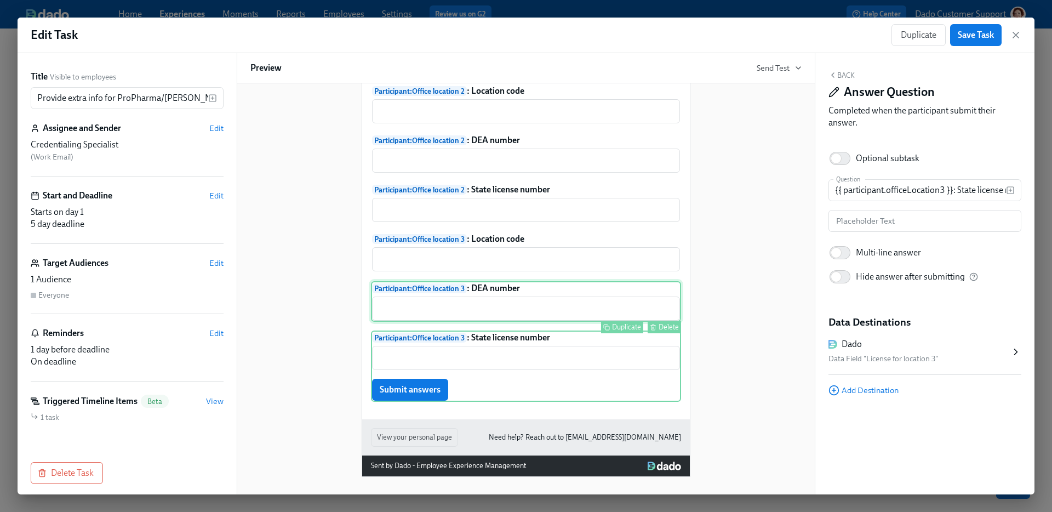
click at [540, 318] on div "Participant : Office location 3 : DEA number ​ Duplicate Delete" at bounding box center [526, 301] width 310 height 41
click at [966, 320] on h5 "Data Destinations" at bounding box center [924, 322] width 193 height 14
click at [915, 360] on div "Please select the field to save answers to" at bounding box center [919, 358] width 182 height 13
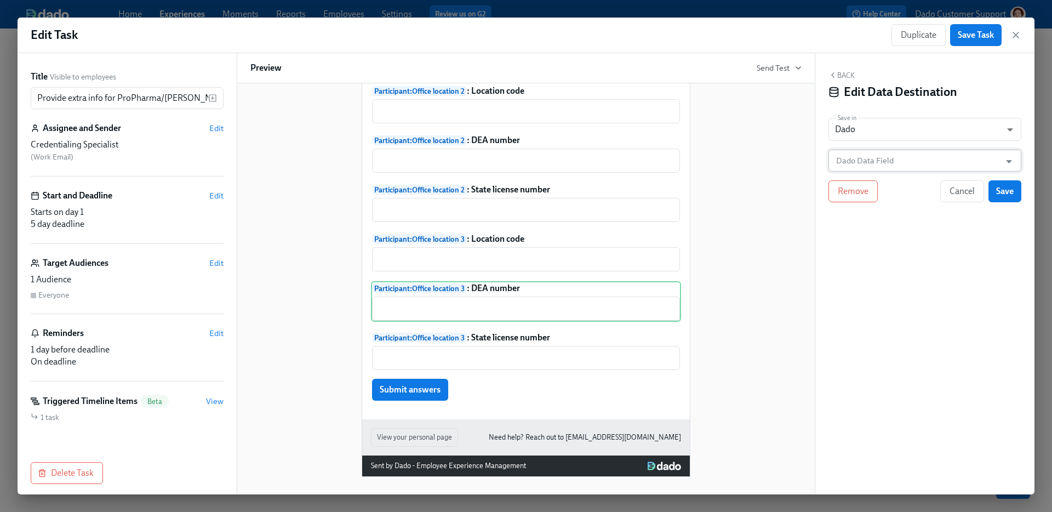
click at [851, 154] on input "Dado Data Field" at bounding box center [917, 161] width 166 height 22
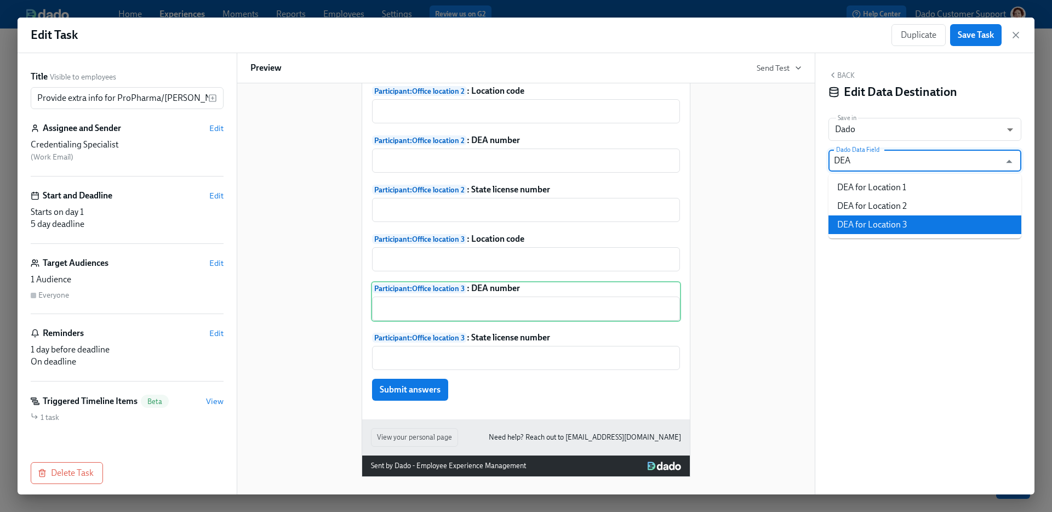
click at [886, 232] on li "DEA for Location 3" at bounding box center [924, 224] width 193 height 19
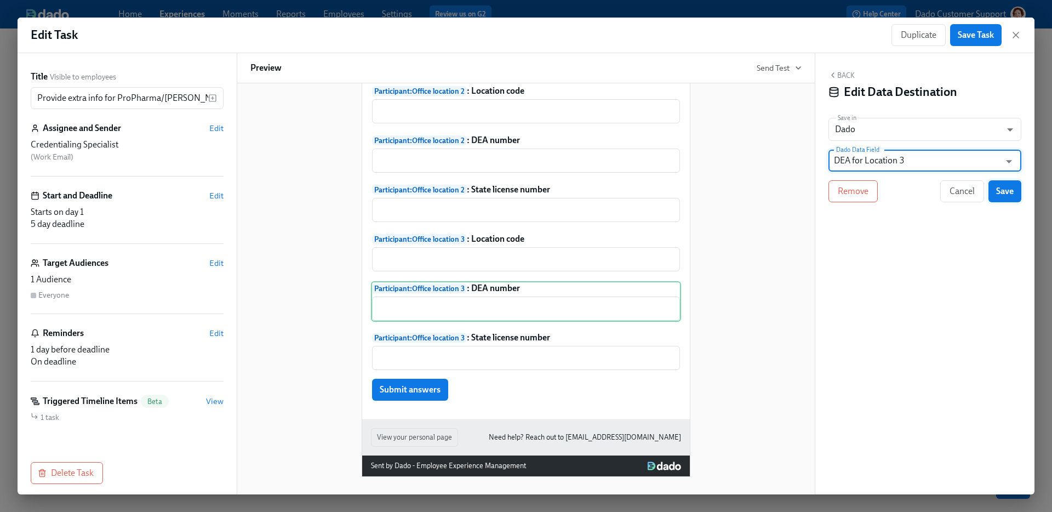
type input "DEA for Location 3"
click at [1002, 196] on span "Save" at bounding box center [1005, 191] width 18 height 11
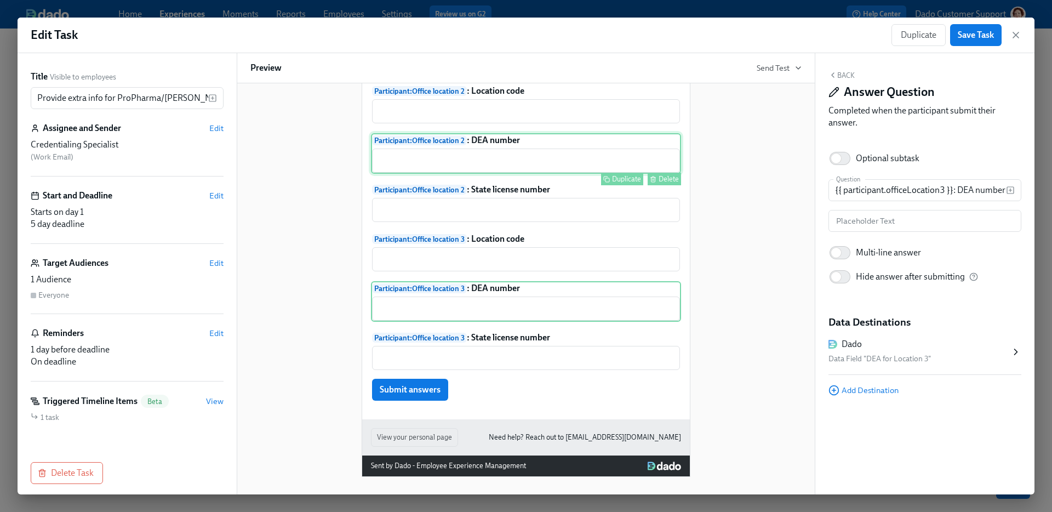
click at [542, 137] on div "Participant : Office location 2 : DEA number ​ Duplicate Delete" at bounding box center [526, 153] width 310 height 41
click at [912, 320] on h5 "Data Destinations" at bounding box center [924, 322] width 193 height 14
click at [888, 349] on div "Dado" at bounding box center [919, 344] width 182 height 12
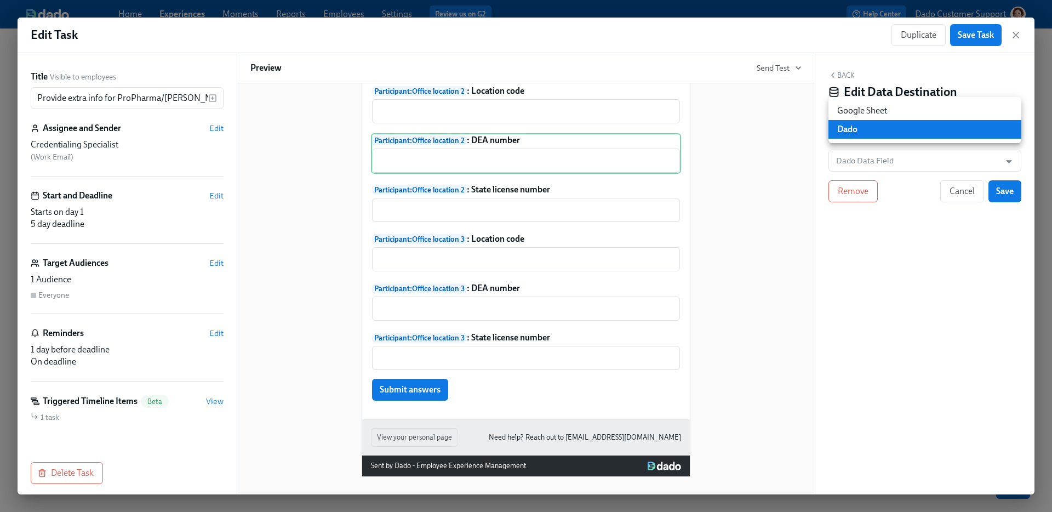
click at [890, 139] on body "Home Experiences Moments Reports Employees Settings Review us on G2 Help Center…" at bounding box center [526, 256] width 1052 height 512
click at [879, 154] on div at bounding box center [526, 256] width 1052 height 512
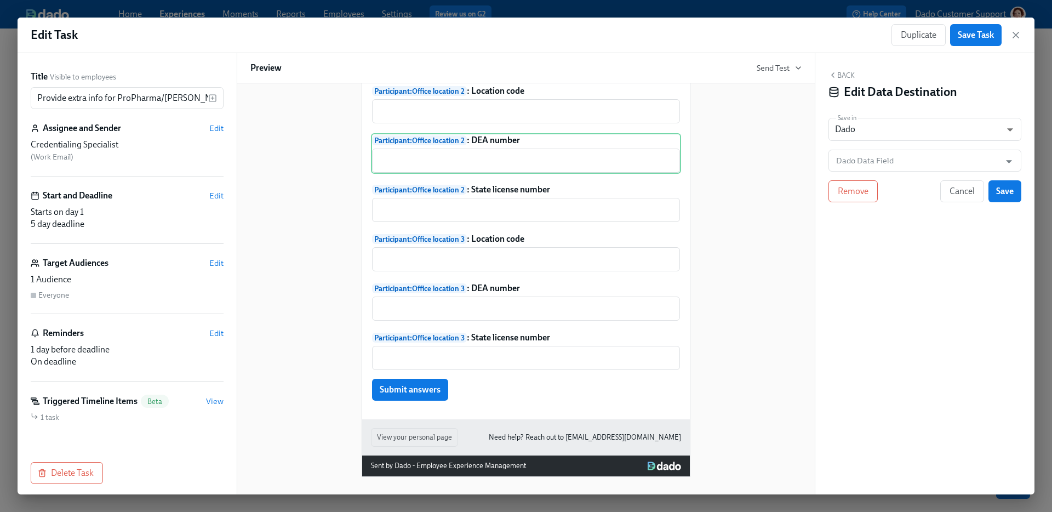
click at [858, 159] on input "Dado Data Field" at bounding box center [917, 161] width 166 height 22
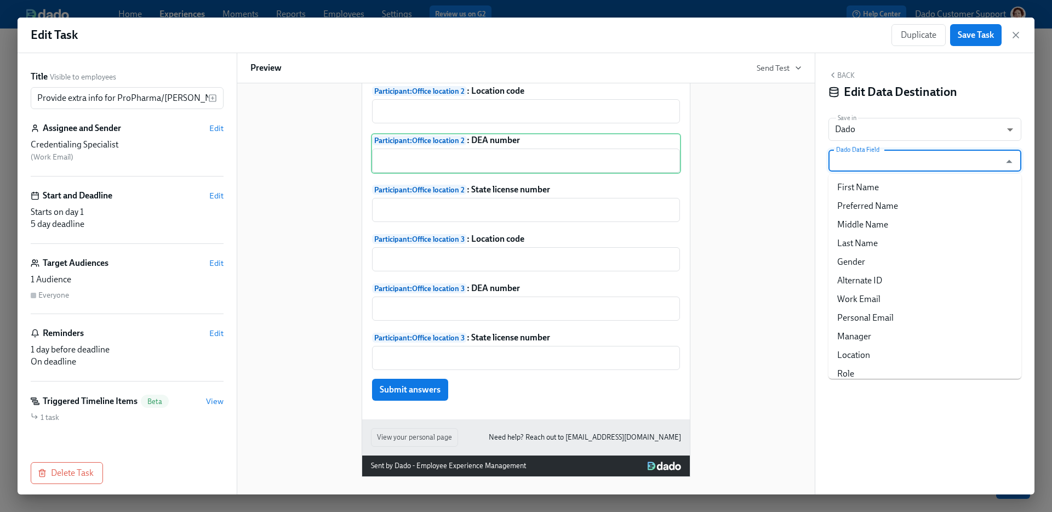
paste input "DEA"
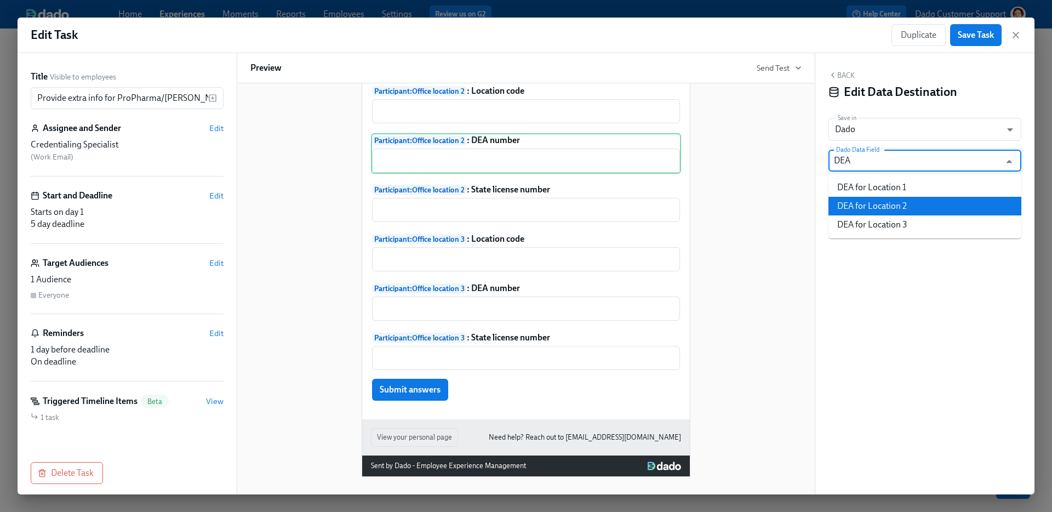
click at [895, 201] on li "DEA for Location 2" at bounding box center [924, 206] width 193 height 19
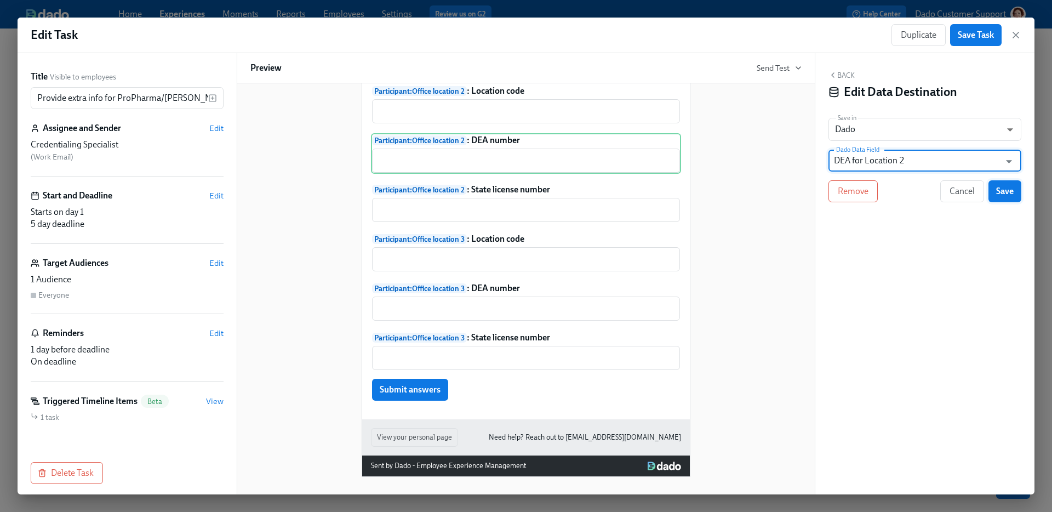
type input "DEA for Location 2"
click at [1005, 192] on span "Save" at bounding box center [1005, 191] width 18 height 11
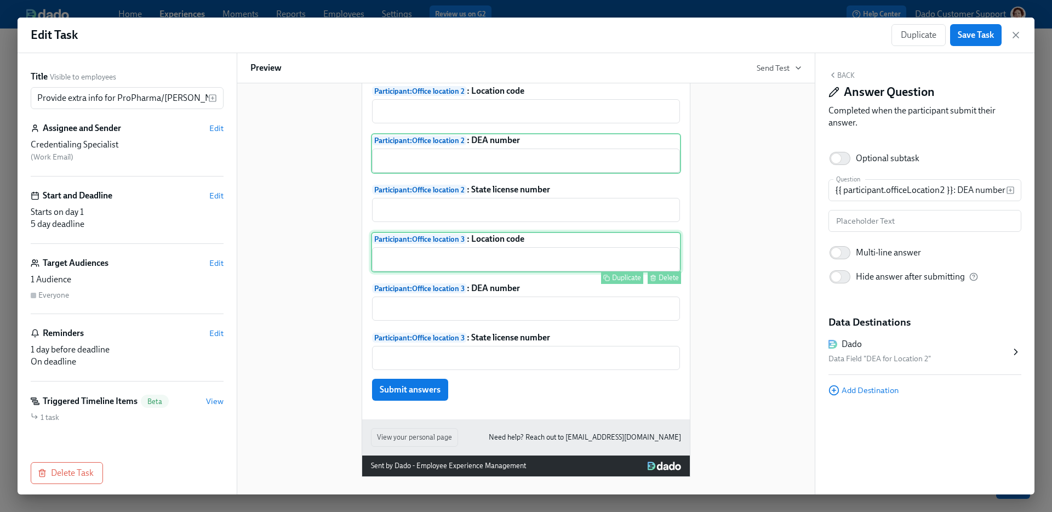
click at [483, 251] on div "Participant : Office location 3 : Location code ​ Duplicate Delete" at bounding box center [526, 252] width 310 height 41
click at [892, 357] on div "Please select the field to save answers to" at bounding box center [919, 358] width 182 height 13
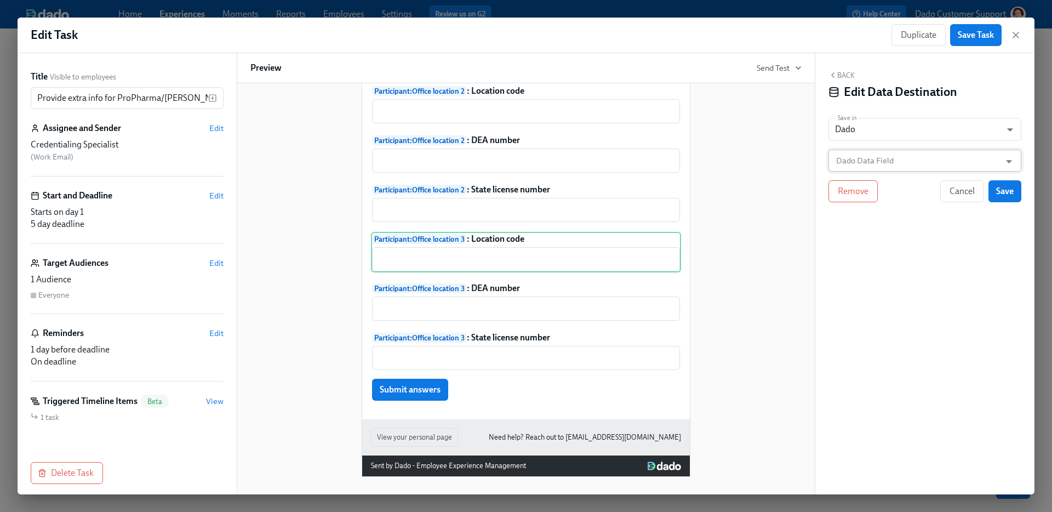
click at [888, 170] on input "Dado Data Field" at bounding box center [917, 161] width 166 height 22
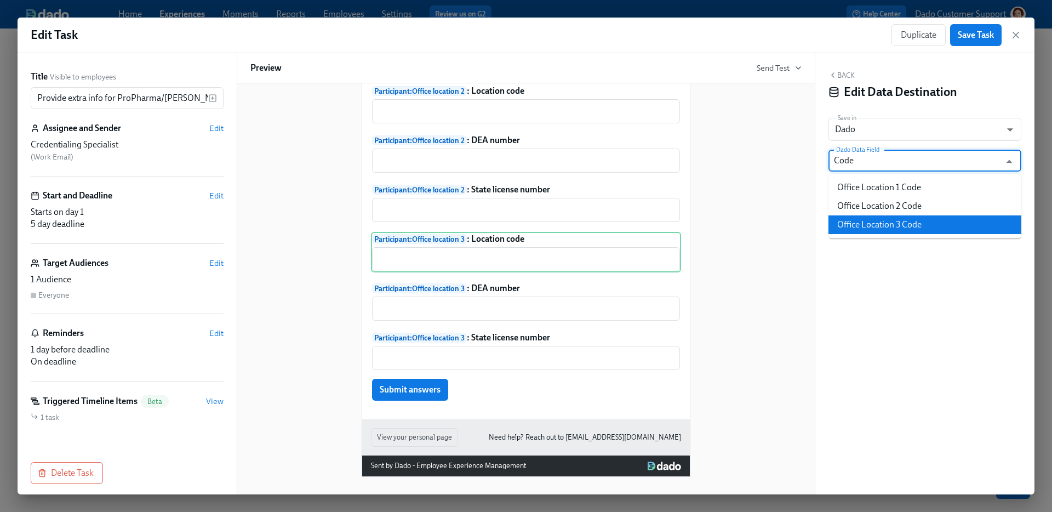
click at [961, 225] on li "Office Location 3 Code" at bounding box center [924, 224] width 193 height 19
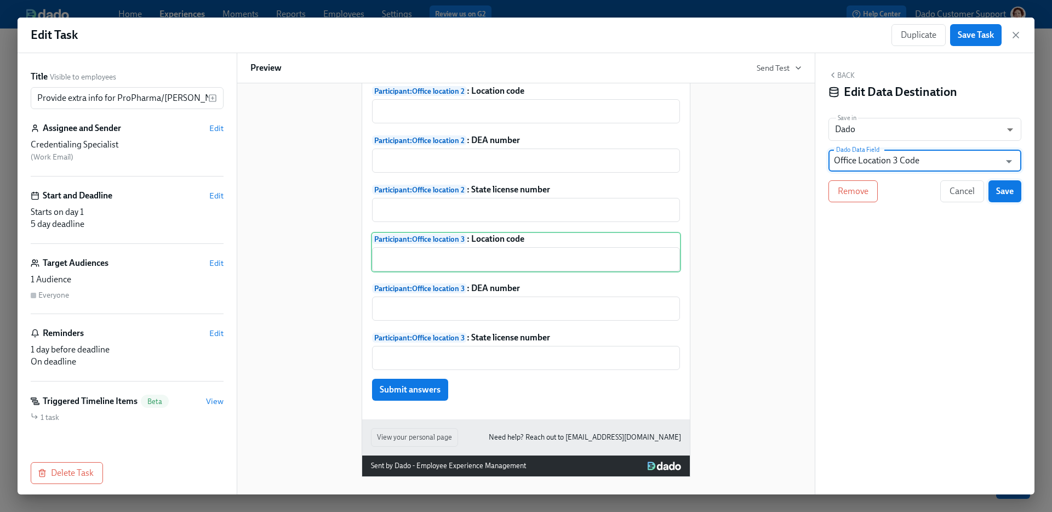
type input "Office Location 3 Code"
click at [999, 187] on span "Save" at bounding box center [1005, 191] width 18 height 11
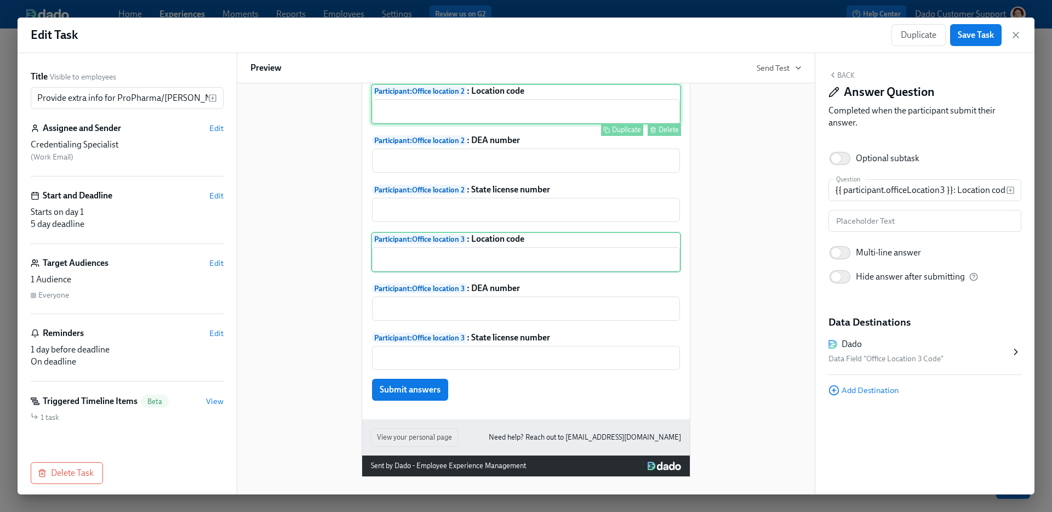
click at [540, 100] on div "Participant : Office location 2 : Location code ​ Duplicate Delete" at bounding box center [526, 104] width 310 height 41
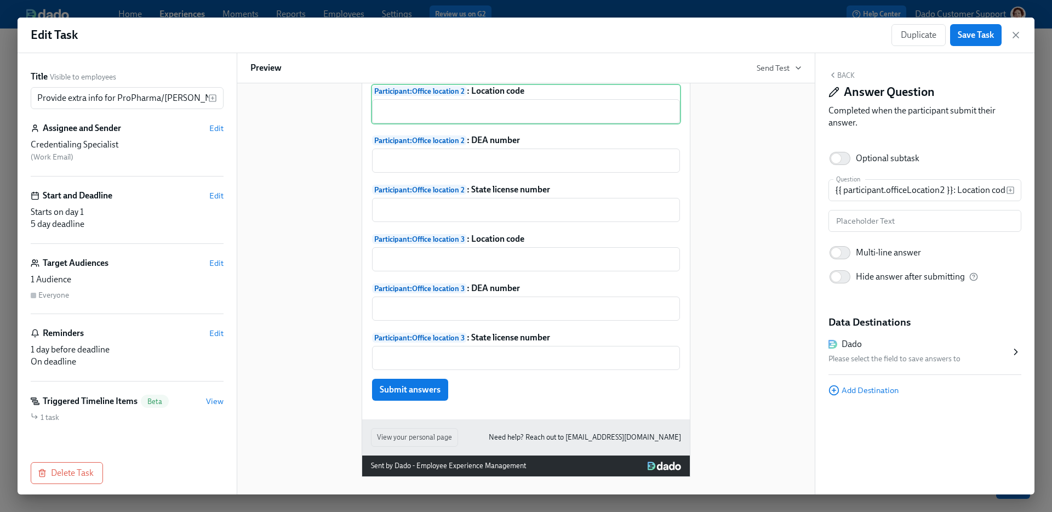
click at [932, 354] on div "Please select the field to save answers to" at bounding box center [919, 358] width 182 height 13
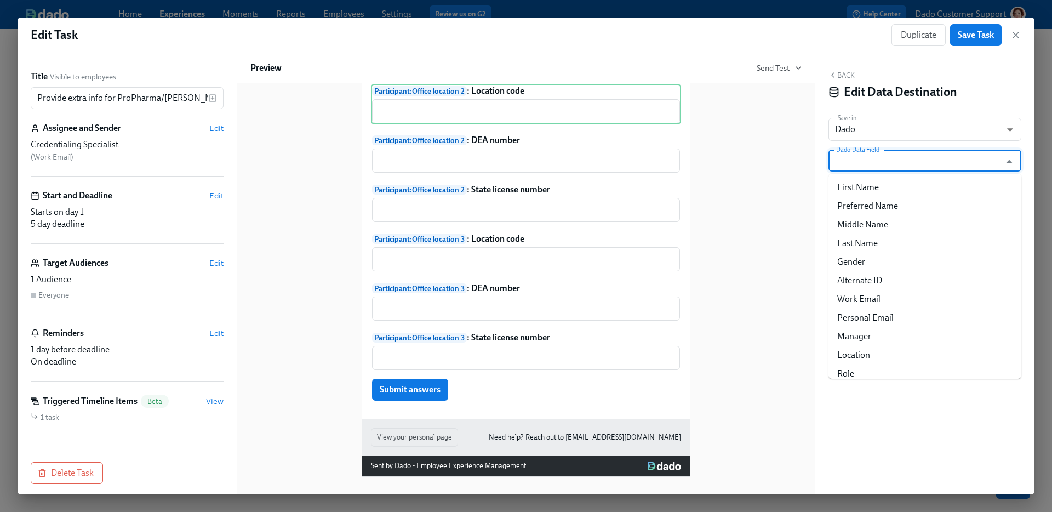
click at [875, 168] on input "Dado Data Field" at bounding box center [917, 161] width 166 height 22
paste input "Code"
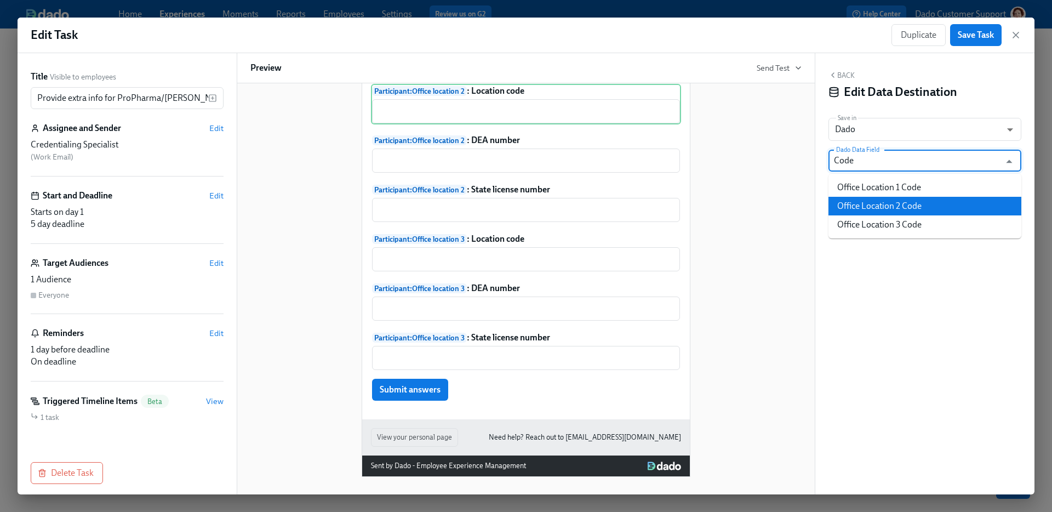
click at [891, 203] on li "Office Location 2 Code" at bounding box center [924, 206] width 193 height 19
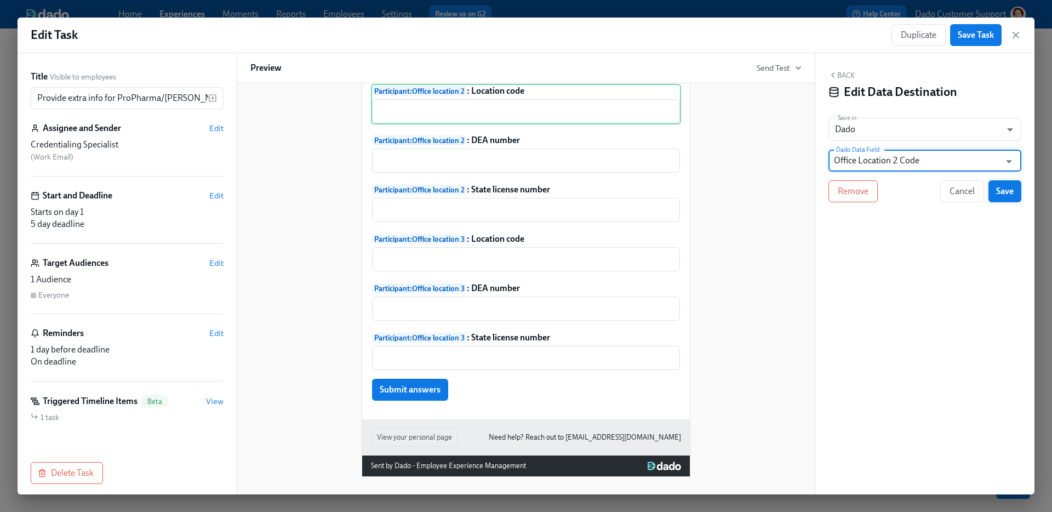
type input "Office Location 2 Code"
click at [1011, 185] on button "Save" at bounding box center [1004, 191] width 33 height 22
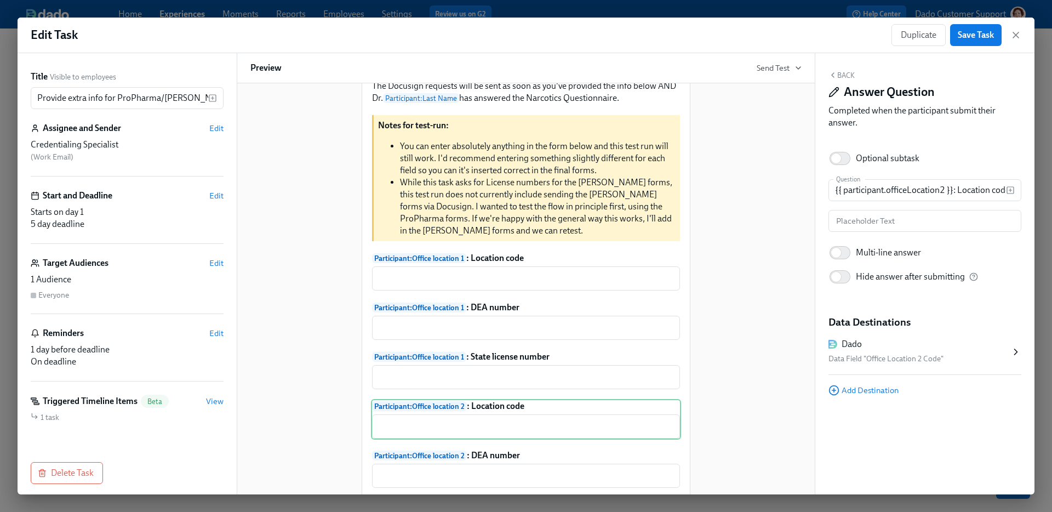
scroll to position [175, 0]
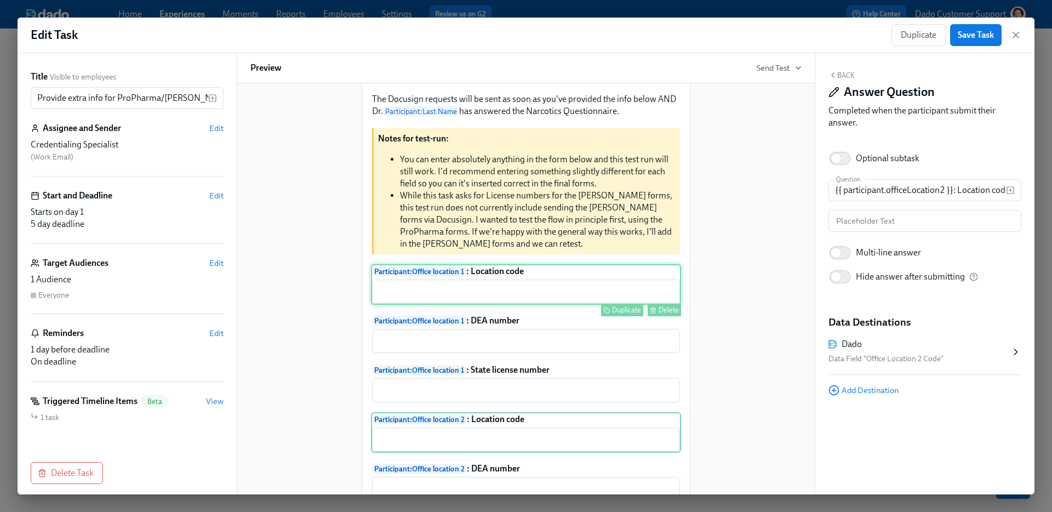
click at [545, 284] on div "Participant : Office location 1 : Location code ​ Duplicate Delete" at bounding box center [526, 284] width 310 height 41
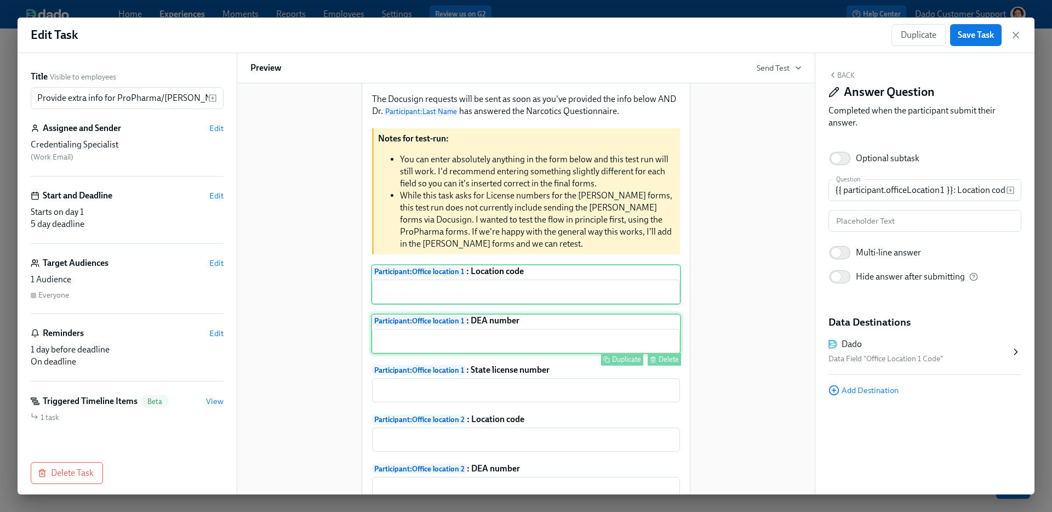
click at [560, 314] on div "Participant : Office location 1 : DEA number ​ Duplicate Delete" at bounding box center [526, 333] width 310 height 41
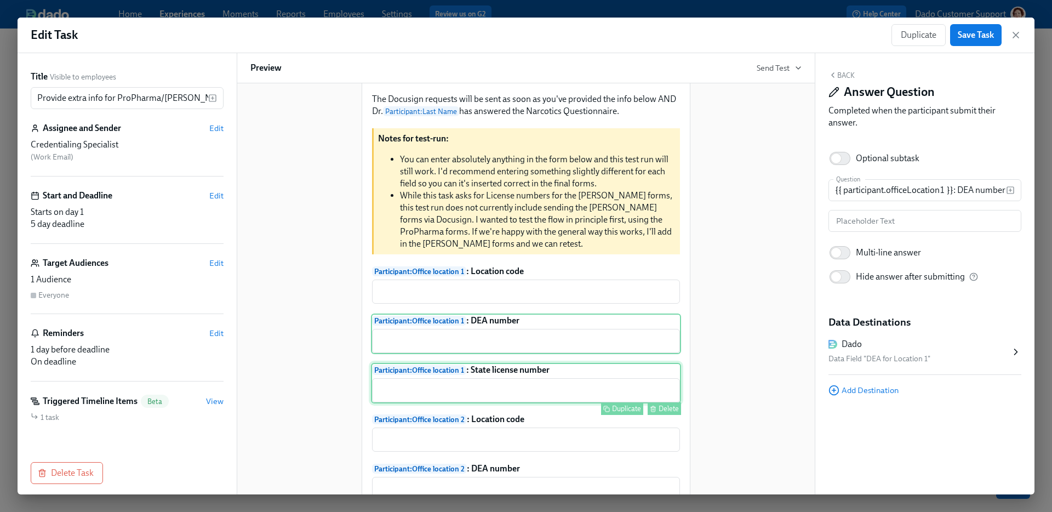
click at [551, 385] on div "Participant : Office location 1 : State license number ​ Duplicate Delete" at bounding box center [526, 383] width 310 height 41
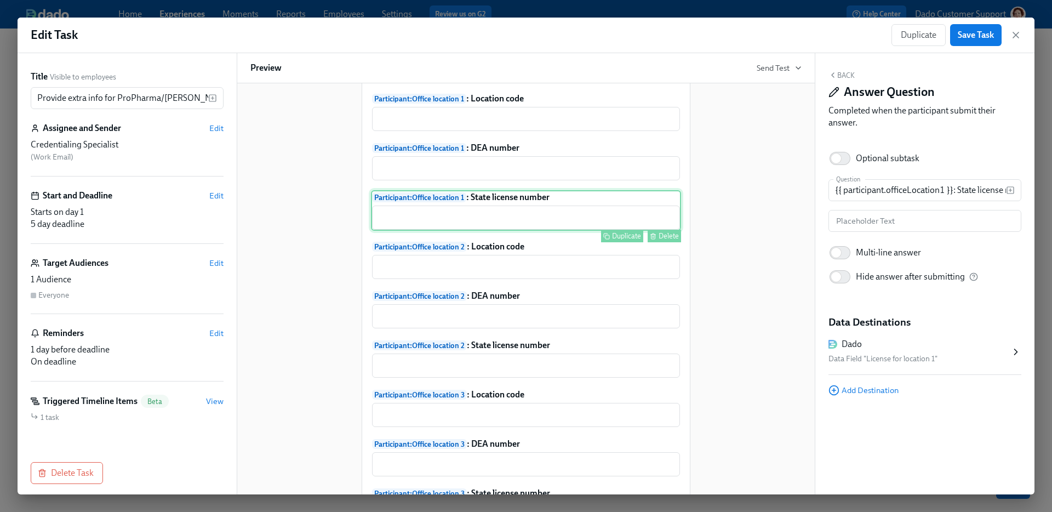
scroll to position [348, 0]
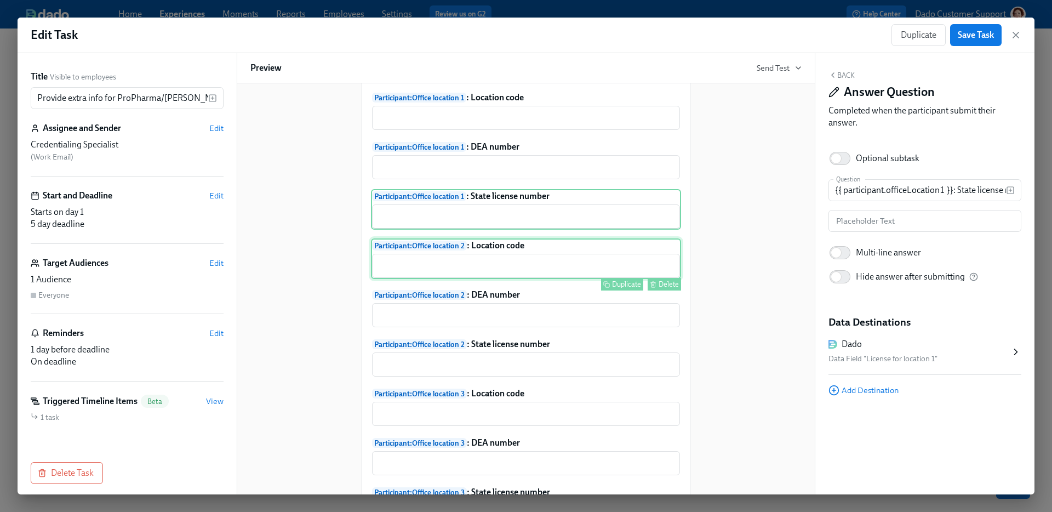
click at [538, 249] on div "Participant : Office location 2 : Location code ​ Duplicate Delete" at bounding box center [526, 258] width 310 height 41
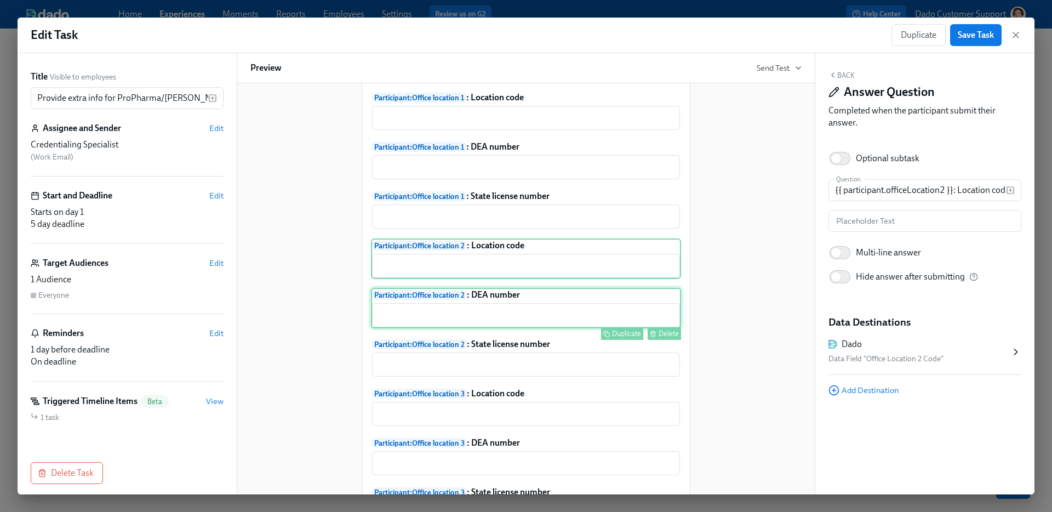
click at [531, 298] on div "Participant : Office location 2 : DEA number ​ Duplicate Delete" at bounding box center [526, 308] width 310 height 41
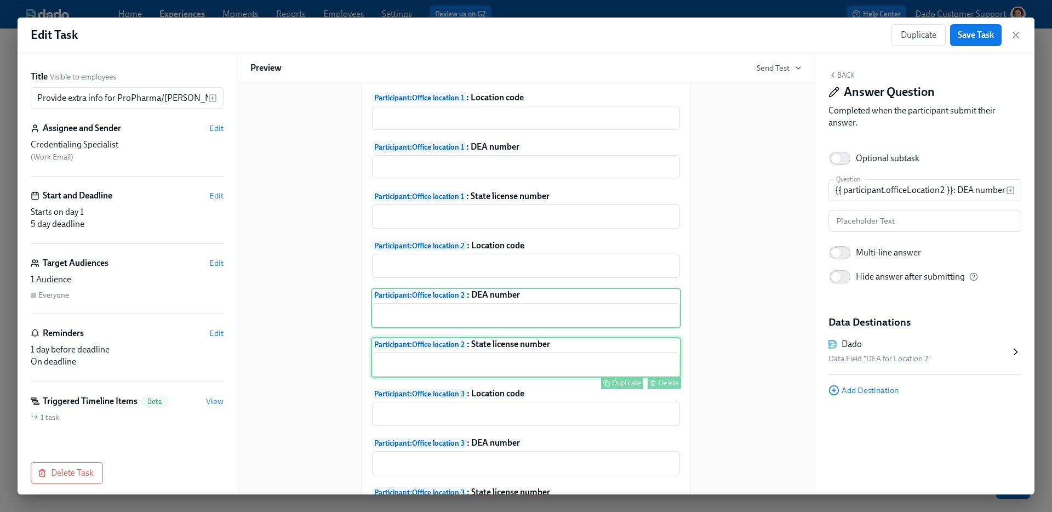
click at [536, 343] on div "Participant : Office location 2 : State license number ​ Duplicate Delete" at bounding box center [526, 357] width 310 height 41
click at [523, 381] on div "Duplicate Delete" at bounding box center [527, 382] width 308 height 13
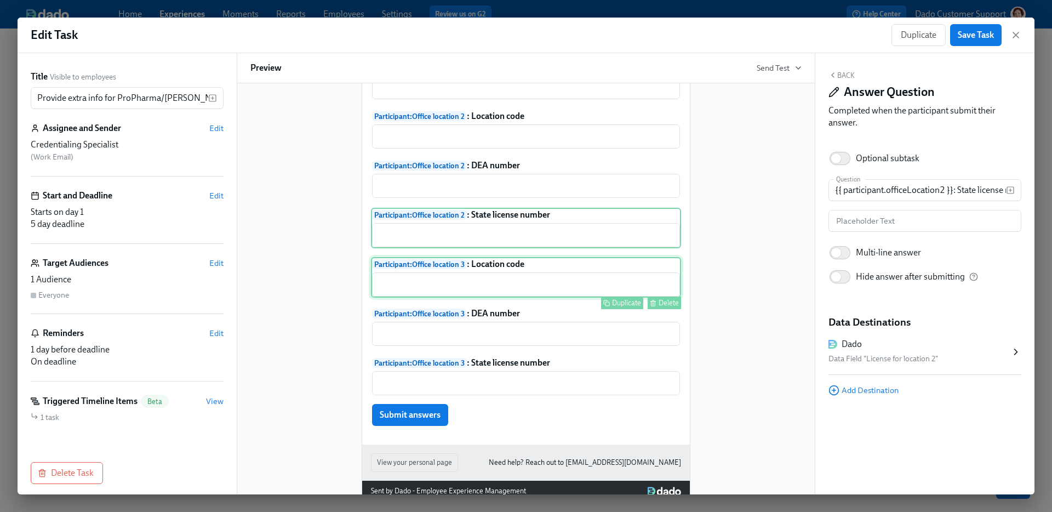
scroll to position [503, 0]
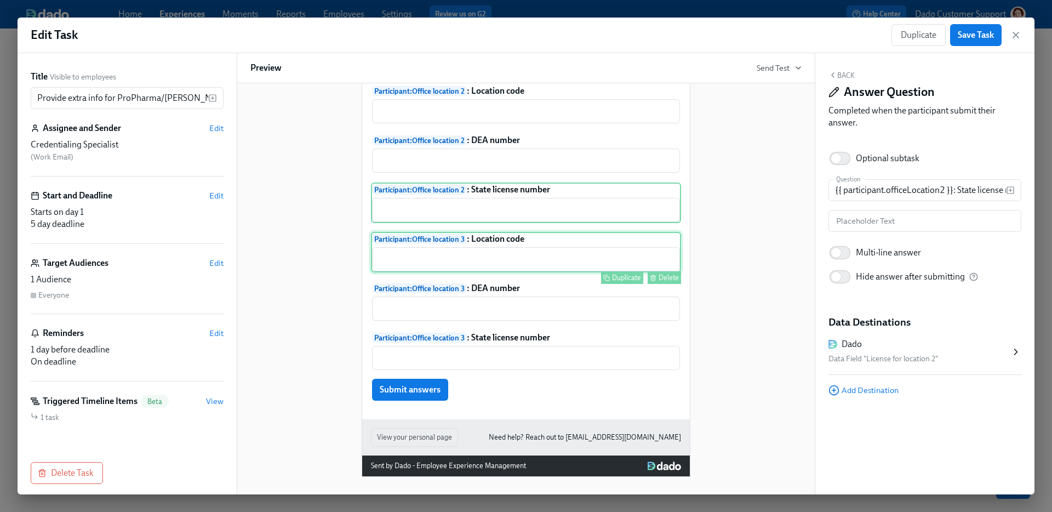
click at [525, 253] on div "Participant : Office location 3 : Location code ​ Duplicate Delete" at bounding box center [526, 252] width 310 height 41
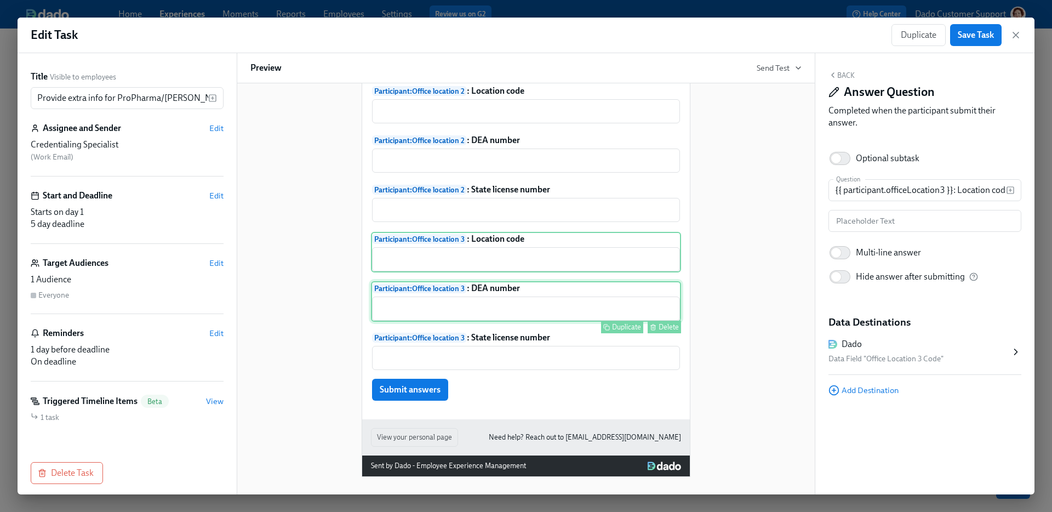
click at [521, 295] on div "Participant : Office location 3 : DEA number ​ Duplicate Delete" at bounding box center [526, 301] width 310 height 41
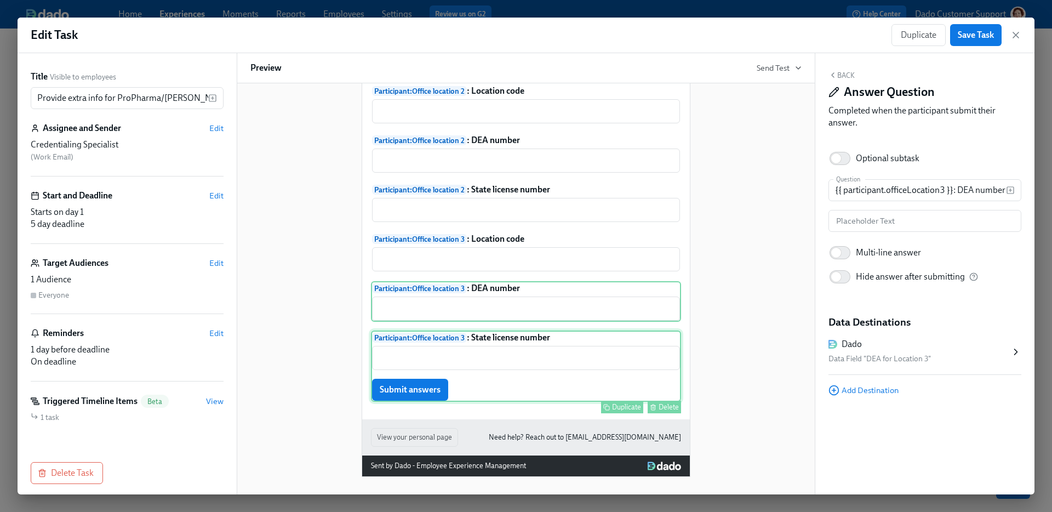
click at [520, 335] on div "Participant : Office location 3 : State license number ​ Submit answers Duplica…" at bounding box center [526, 365] width 310 height 71
click at [972, 35] on span "Save Task" at bounding box center [976, 35] width 36 height 11
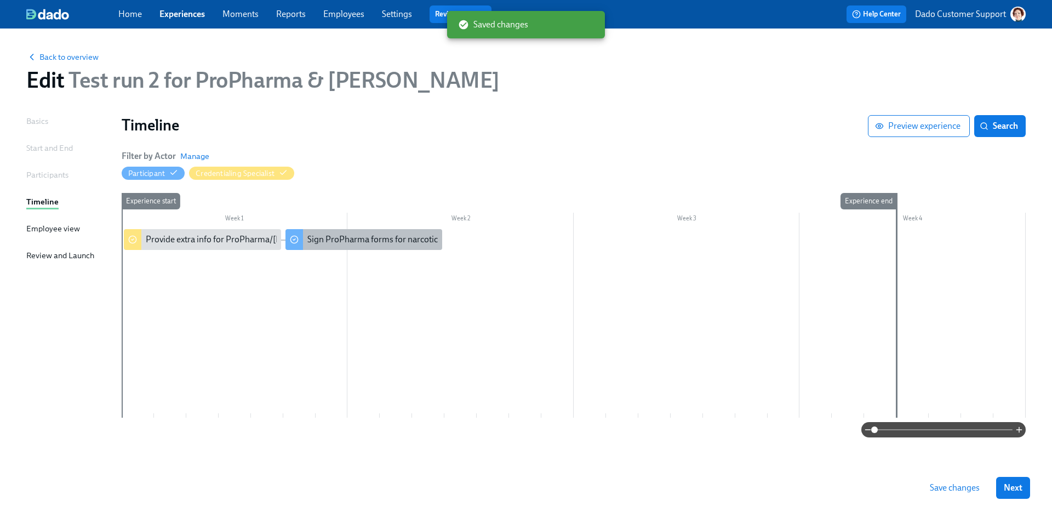
click at [364, 248] on div "Sign ProPharma forms for narcotics orders" at bounding box center [363, 239] width 157 height 21
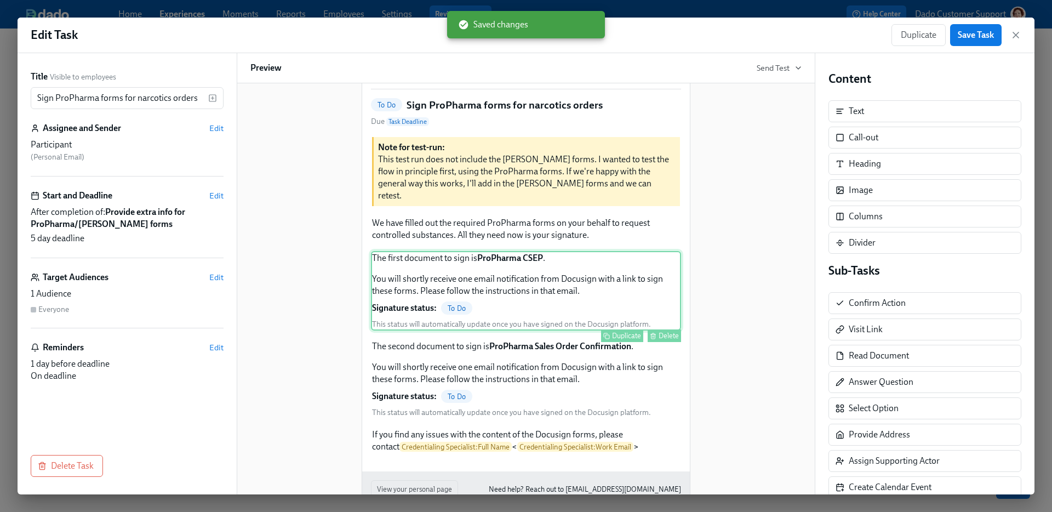
scroll to position [83, 0]
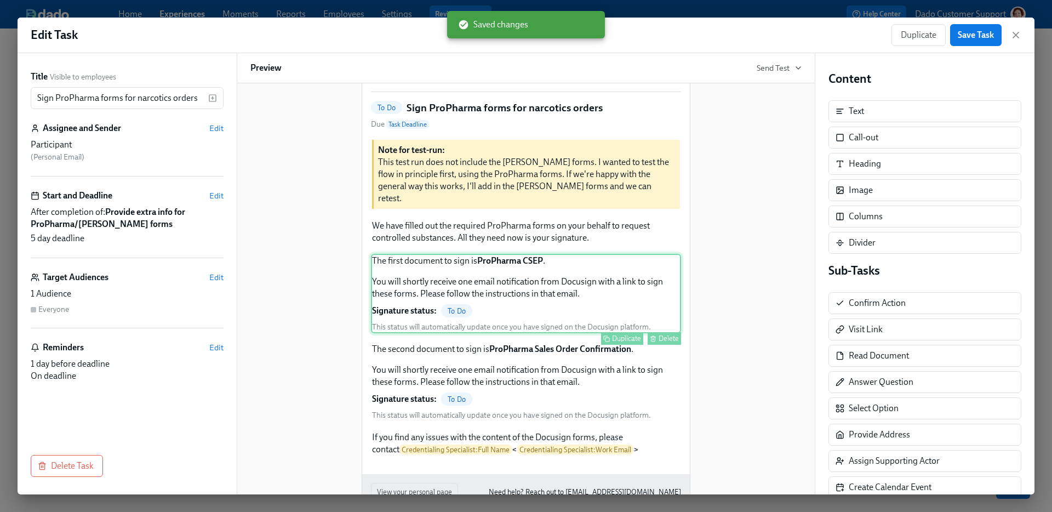
click at [505, 279] on div "The first document to sign is ProPharma CSEP . You will shortly receive one ema…" at bounding box center [526, 293] width 310 height 79
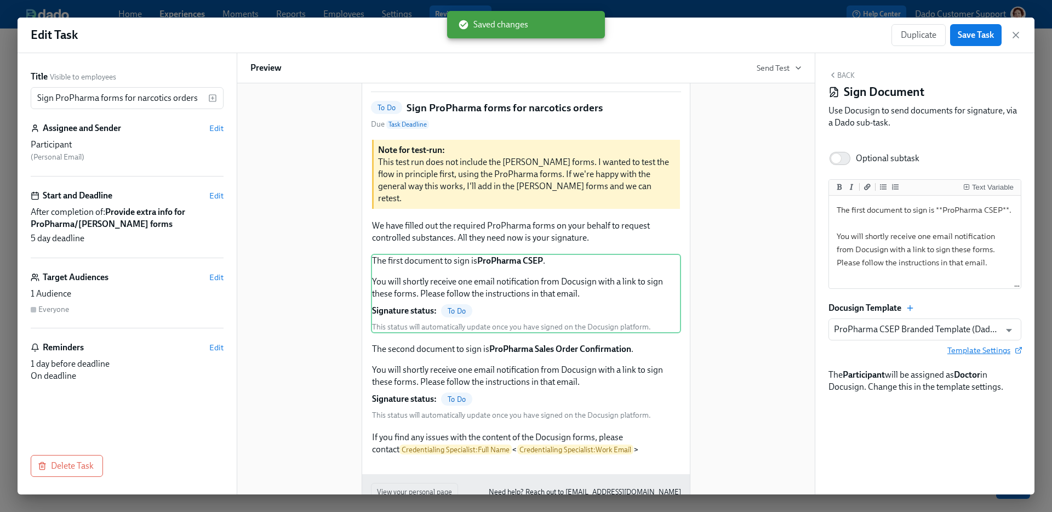
click at [985, 355] on span "Template Settings" at bounding box center [984, 350] width 74 height 11
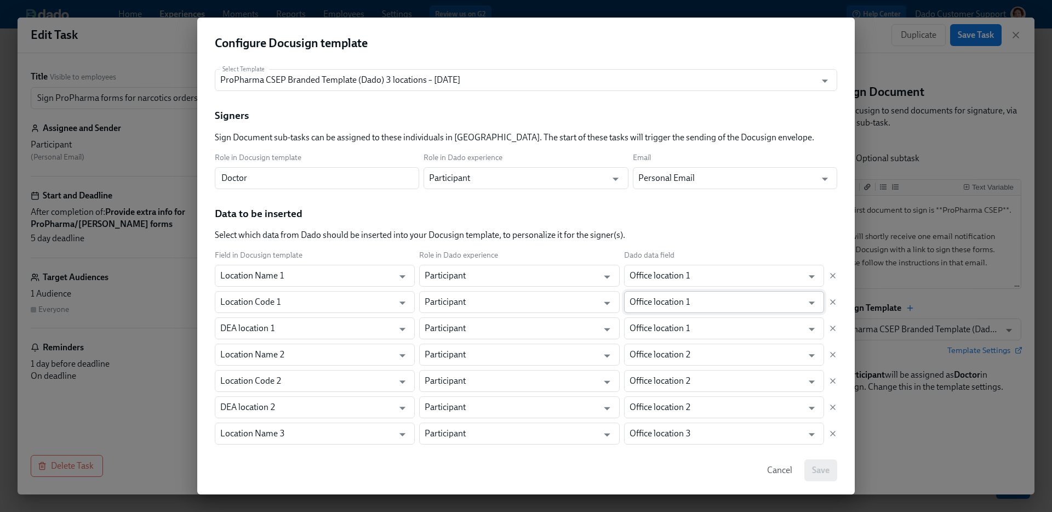
click at [712, 303] on input "Office location 1" at bounding box center [715, 302] width 173 height 22
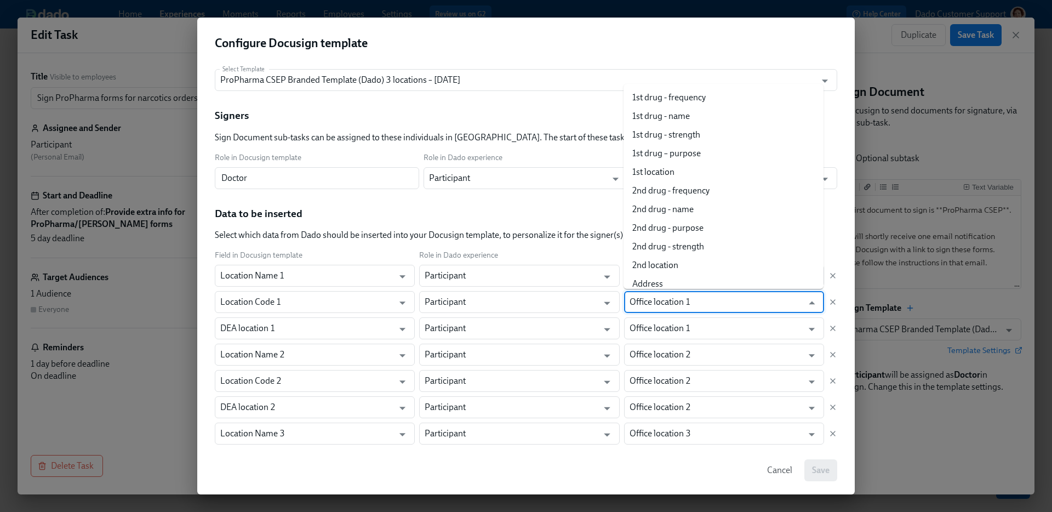
scroll to position [1348, 0]
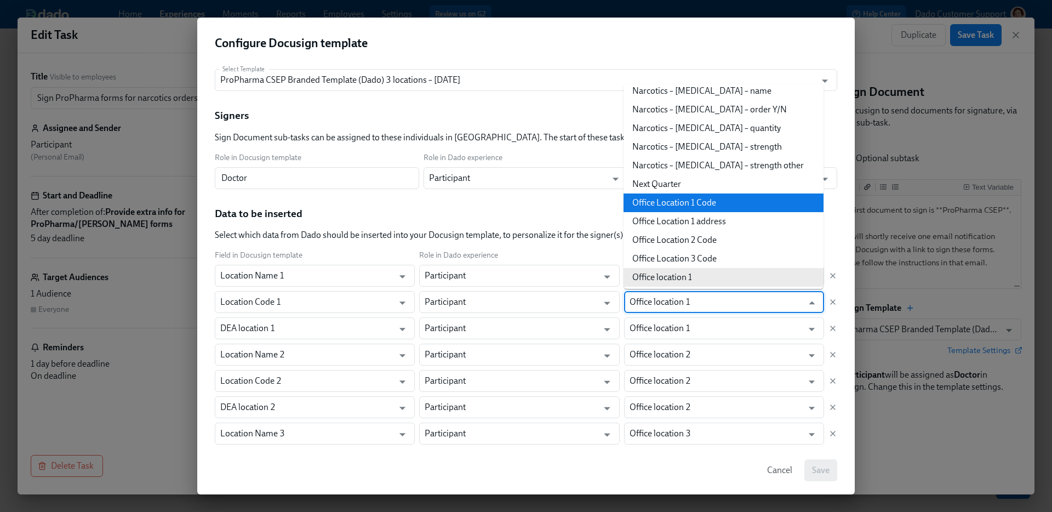
click at [708, 197] on li "Office Location 1 Code" at bounding box center [723, 202] width 200 height 19
type input "Office Location 1 Code"
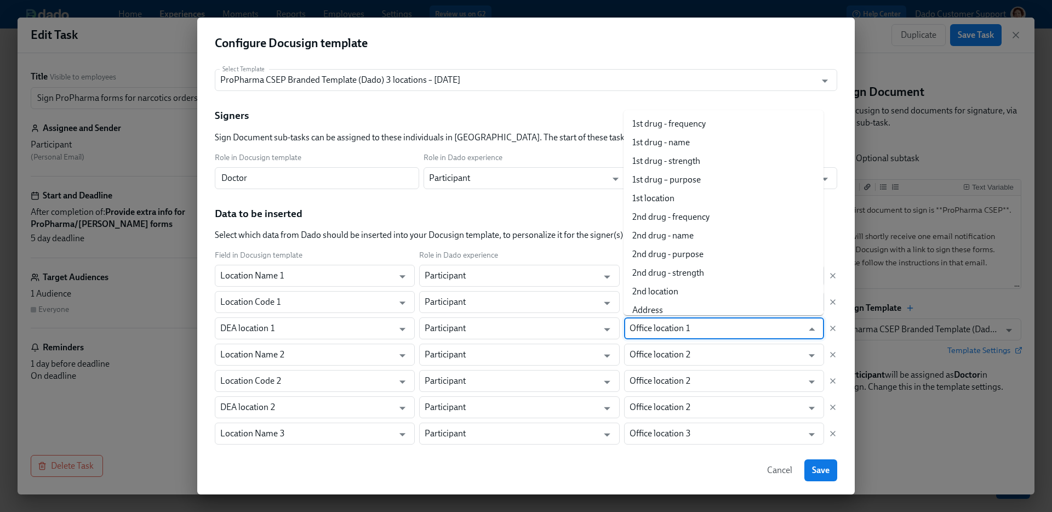
click at [692, 323] on input "Office location 1" at bounding box center [715, 328] width 173 height 22
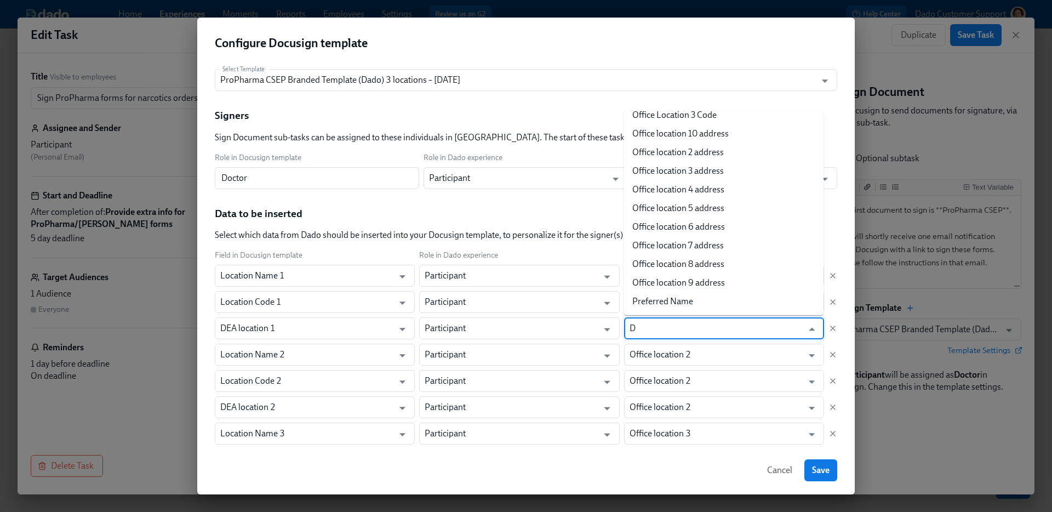
scroll to position [0, 0]
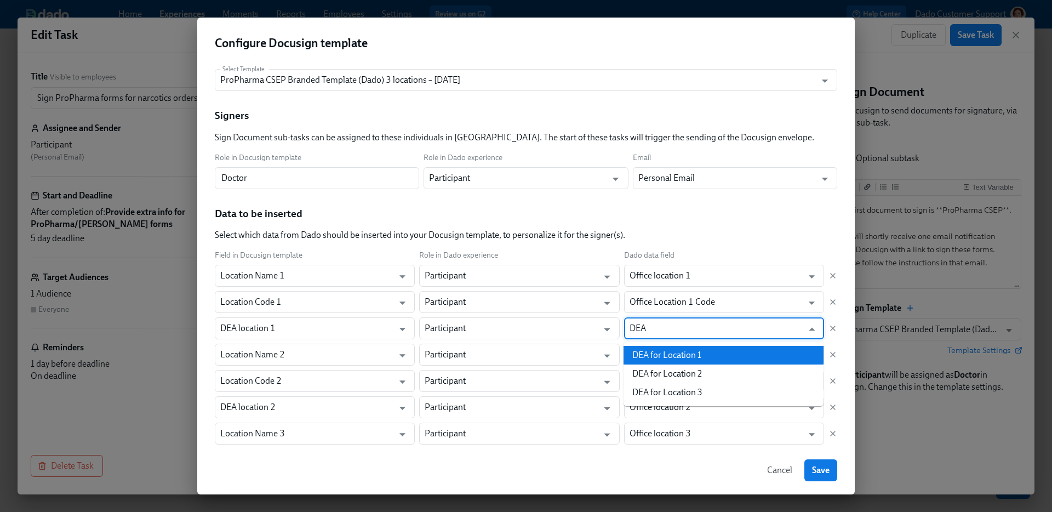
click at [704, 361] on li "DEA for Location 1" at bounding box center [723, 355] width 200 height 19
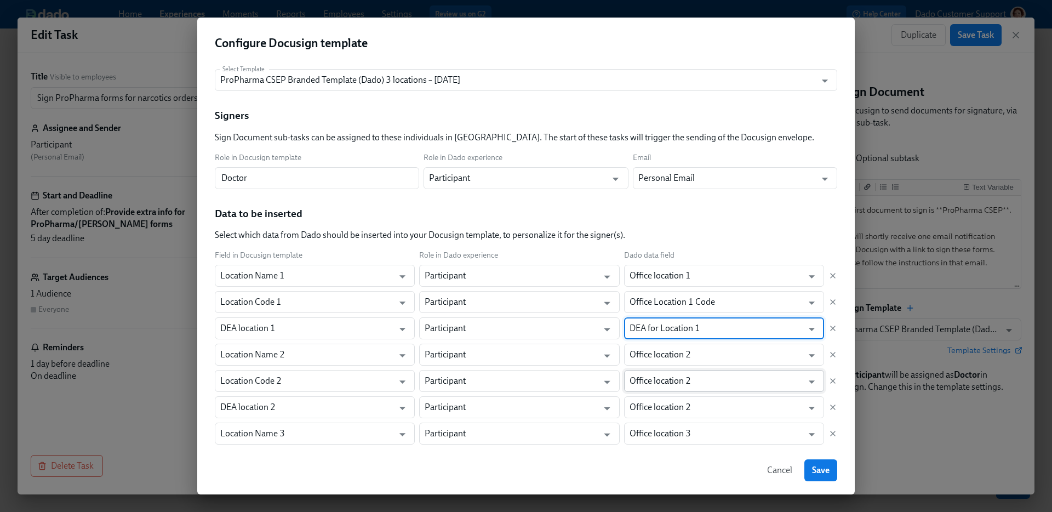
type input "DEA for Location 1"
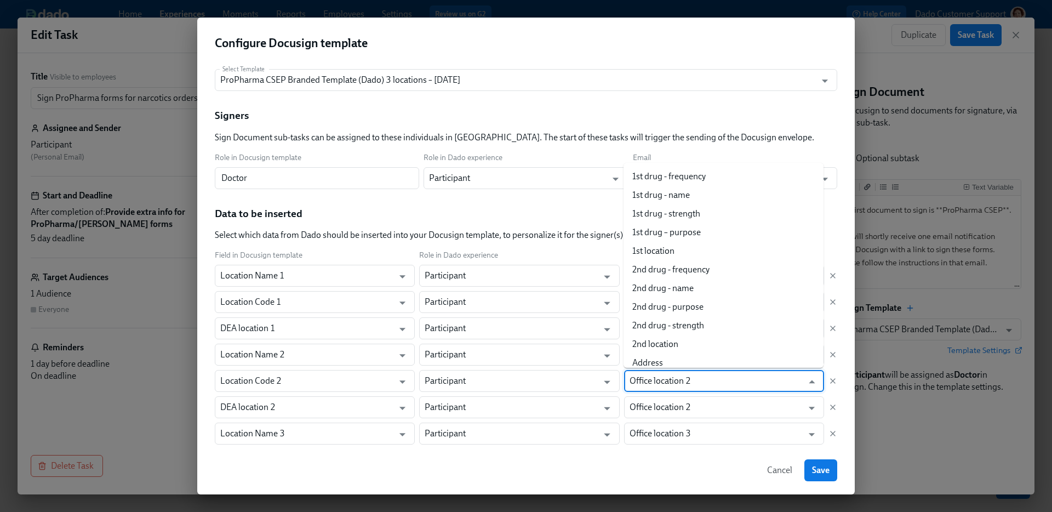
click at [700, 381] on input "Office location 2" at bounding box center [715, 381] width 173 height 22
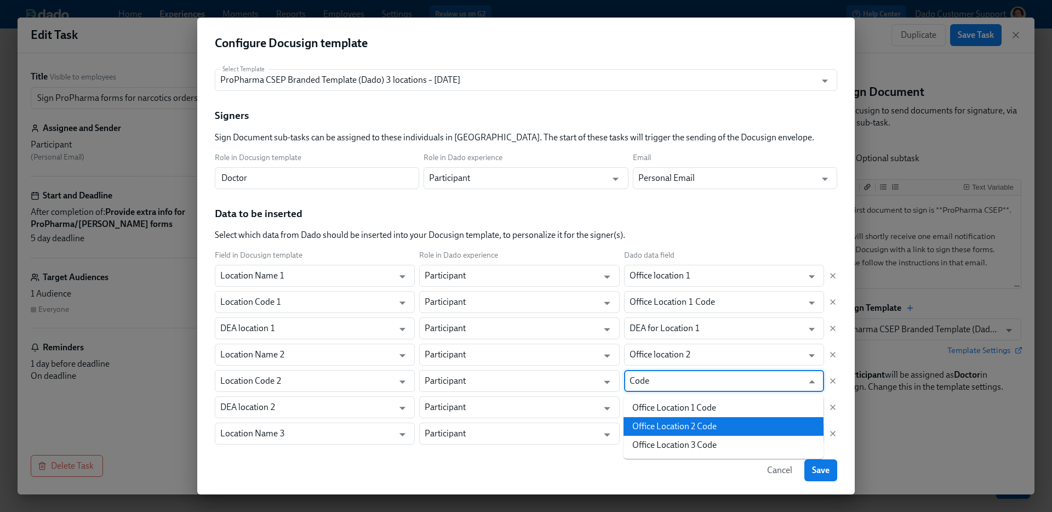
click at [701, 428] on li "Office Location 2 Code" at bounding box center [723, 426] width 200 height 19
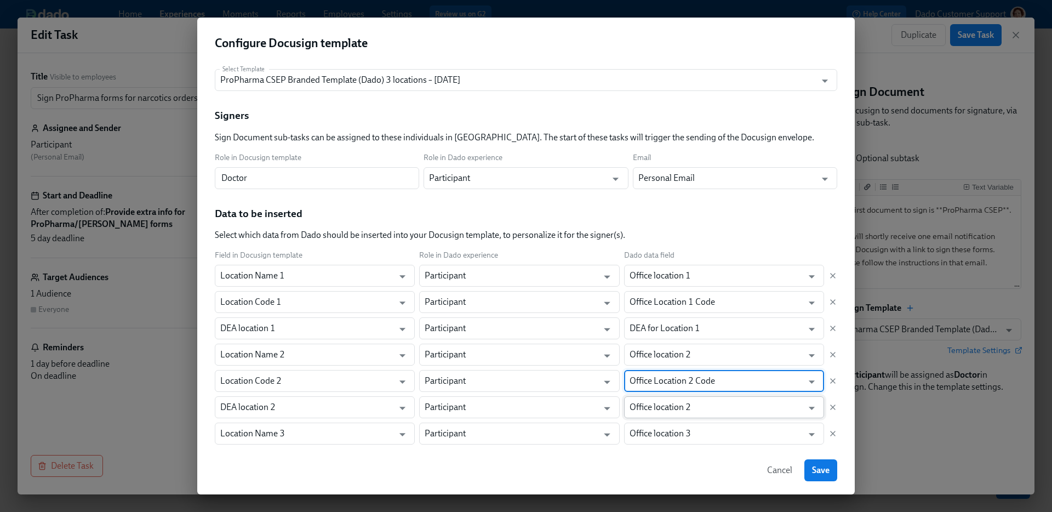
type input "Office Location 2 Code"
click at [697, 410] on input "Office location 2" at bounding box center [715, 407] width 173 height 22
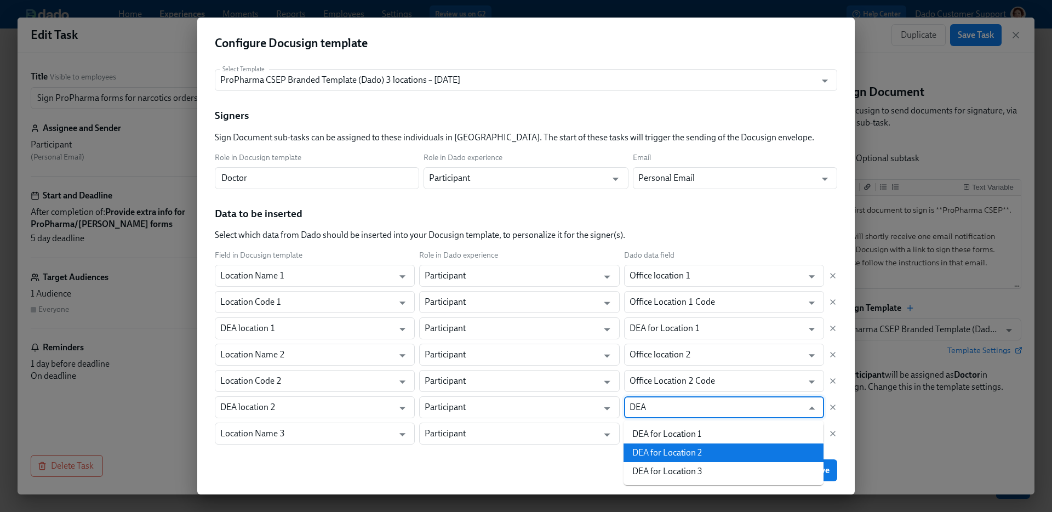
click at [683, 451] on li "DEA for Location 2" at bounding box center [723, 452] width 200 height 19
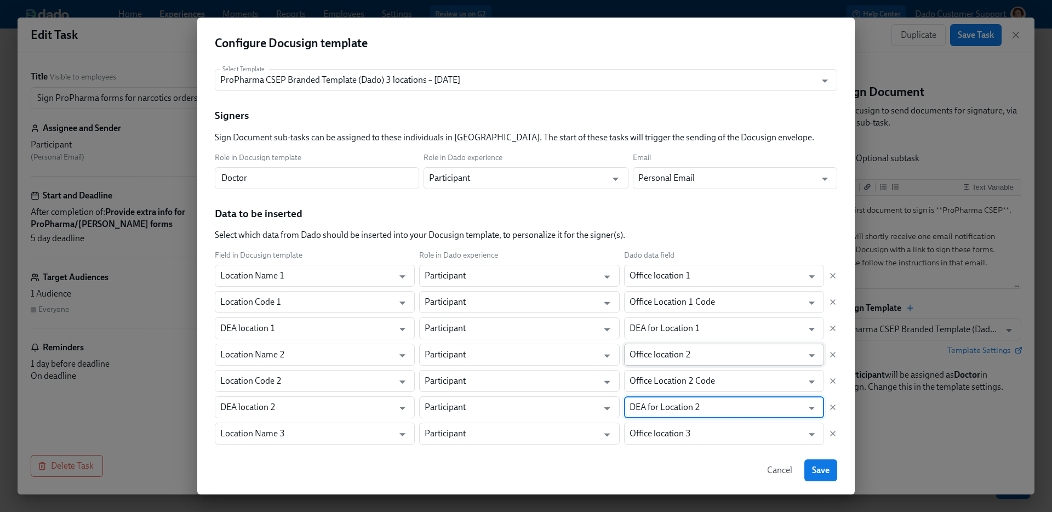
scroll to position [182, 0]
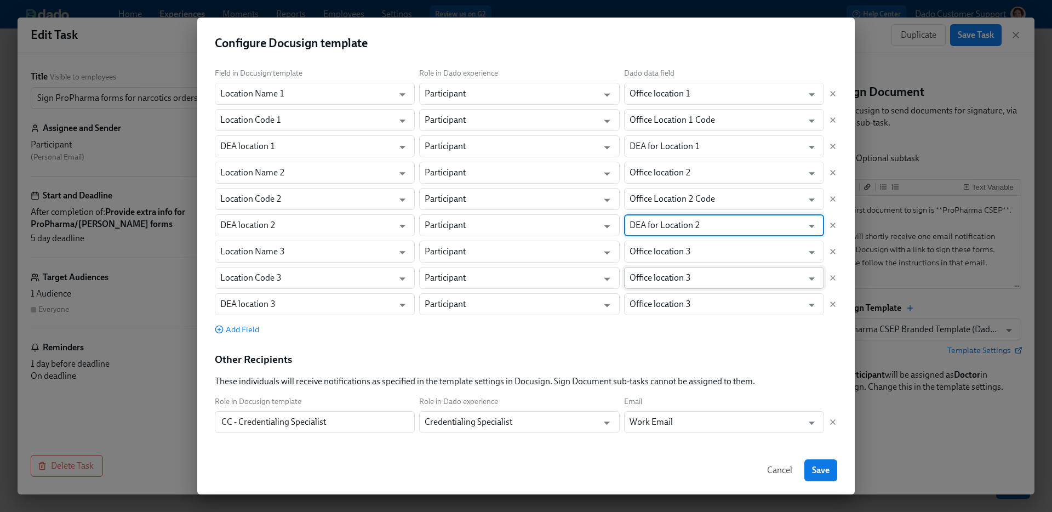
type input "DEA for Location 2"
click at [673, 267] on input "Office location 3" at bounding box center [715, 278] width 173 height 22
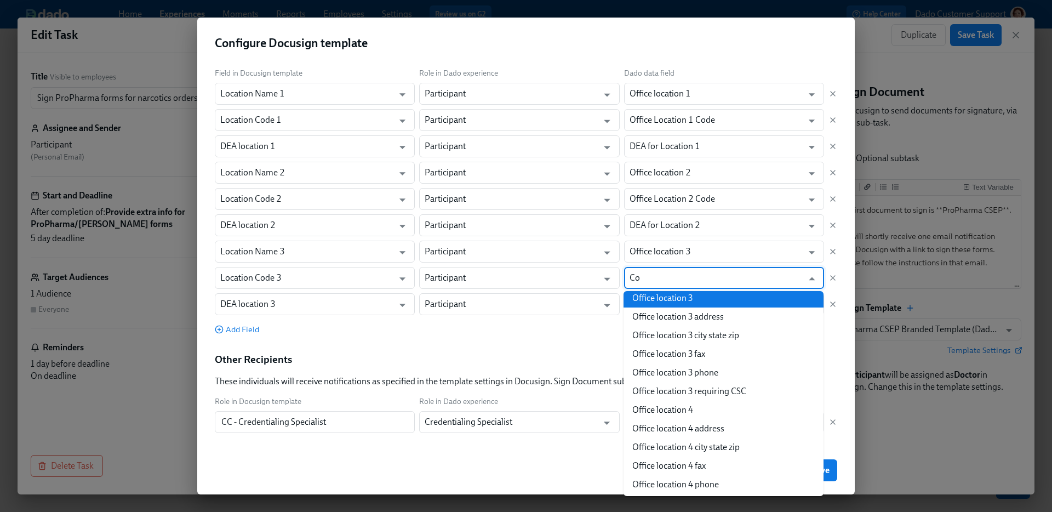
scroll to position [0, 0]
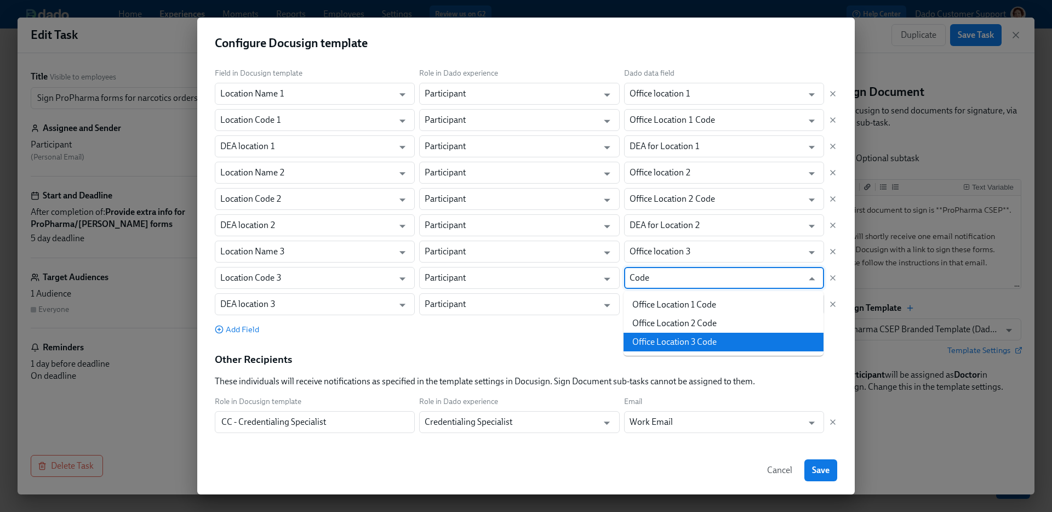
click at [708, 340] on li "Office Location 3 Code" at bounding box center [723, 342] width 200 height 19
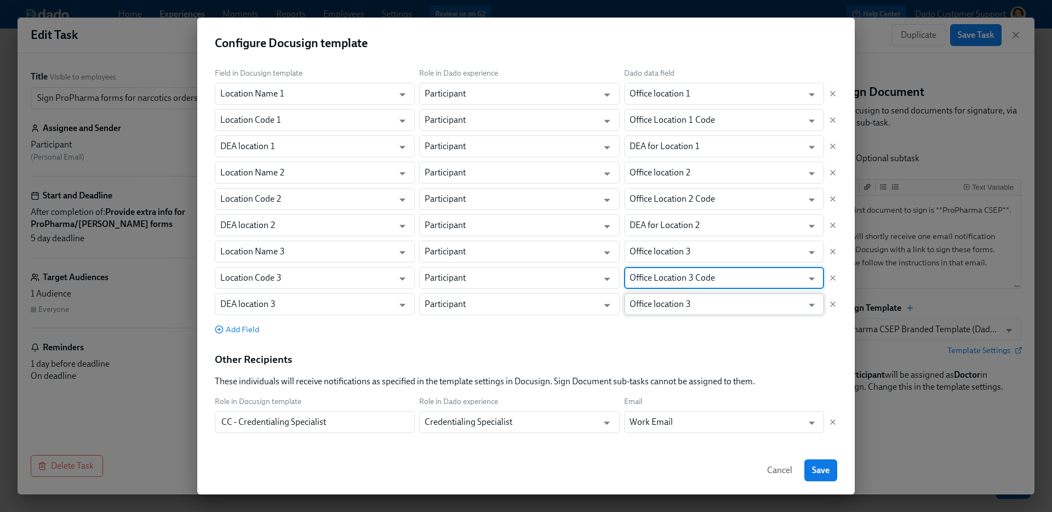
type input "Office Location 3 Code"
click at [680, 306] on input "Office location 3" at bounding box center [715, 304] width 173 height 22
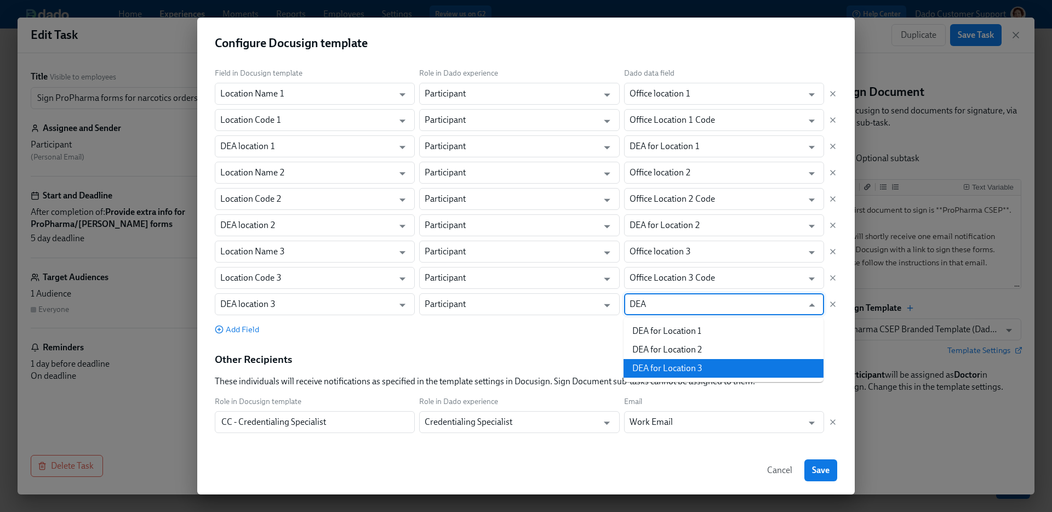
drag, startPoint x: 667, startPoint y: 357, endPoint x: 664, endPoint y: 369, distance: 12.5
click at [664, 370] on ul "DEA for Location 1 DEA for Location 2 DEA for Location 3" at bounding box center [723, 349] width 200 height 65
click at [664, 369] on li "DEA for Location 3" at bounding box center [723, 368] width 200 height 19
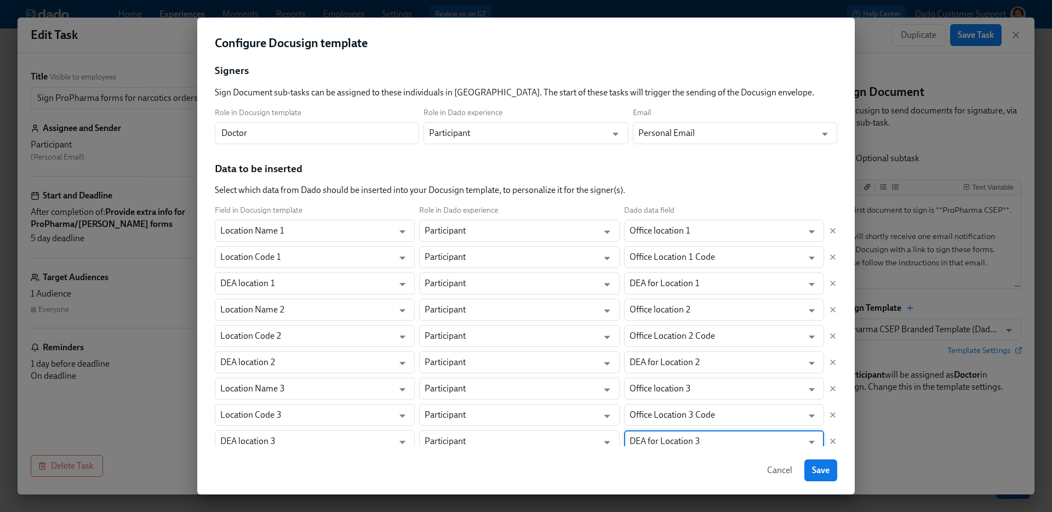
scroll to position [41, 0]
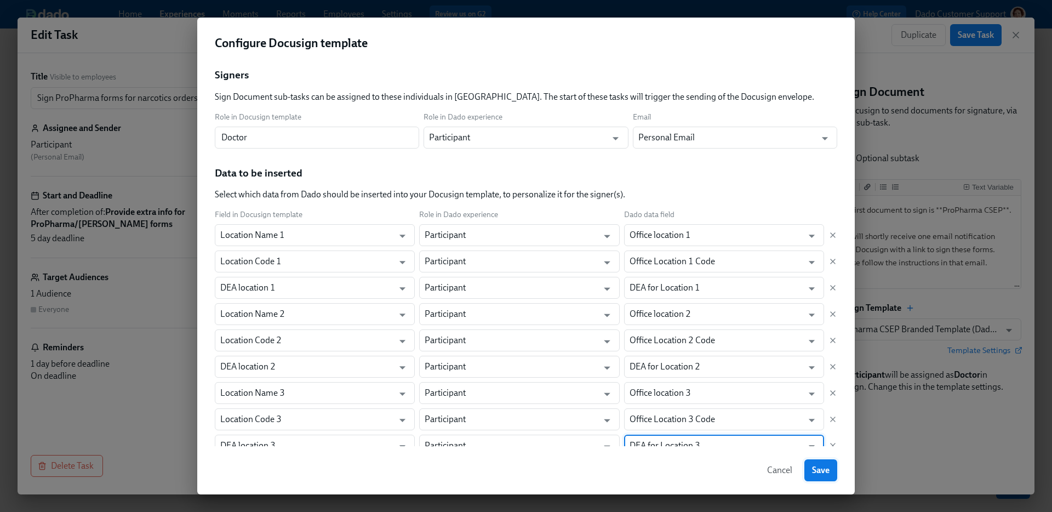
type input "DEA for Location 3"
click at [826, 471] on span "Save" at bounding box center [821, 470] width 18 height 11
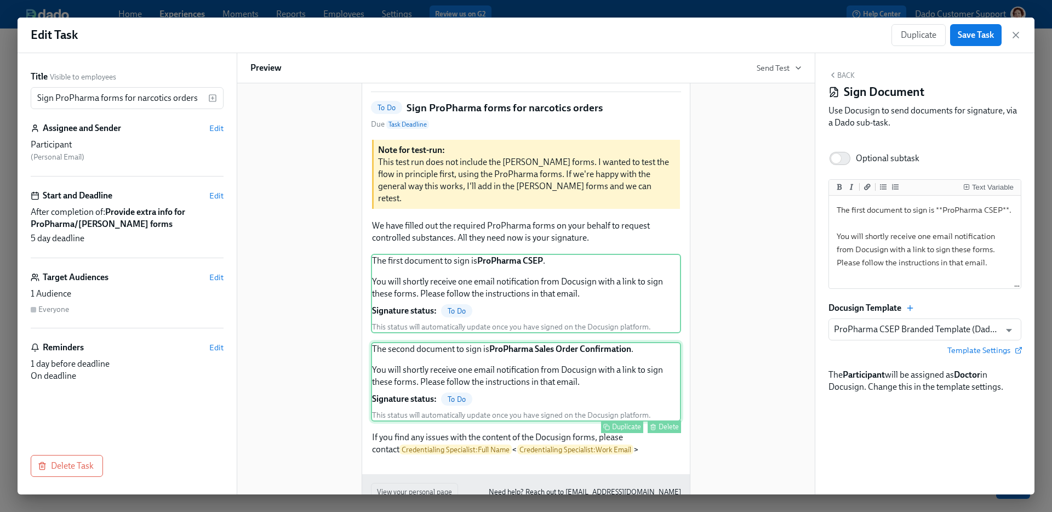
click at [581, 376] on div "The second document to sign is ProPharma Sales Order Confirmation . You will sh…" at bounding box center [526, 381] width 310 height 79
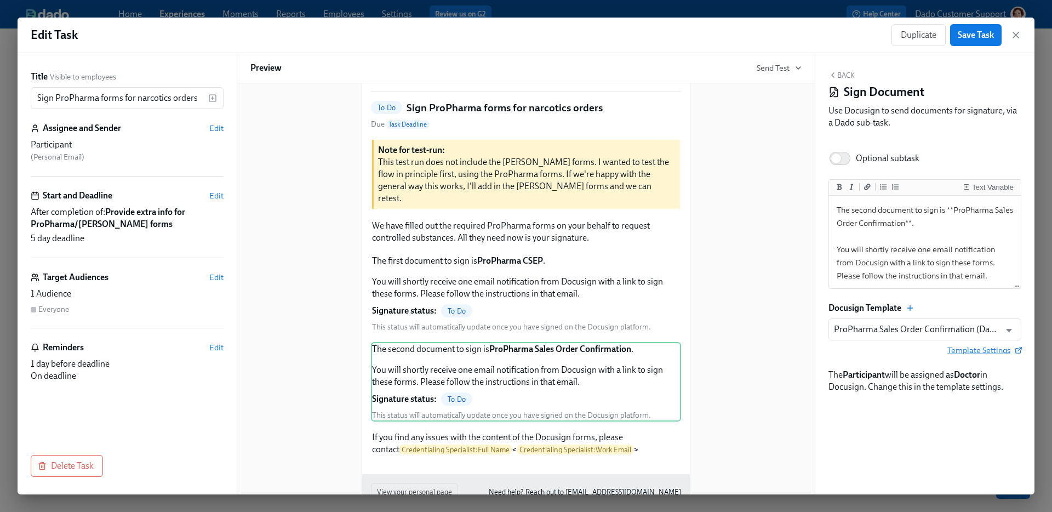
click at [961, 351] on span "Template Settings" at bounding box center [984, 350] width 74 height 11
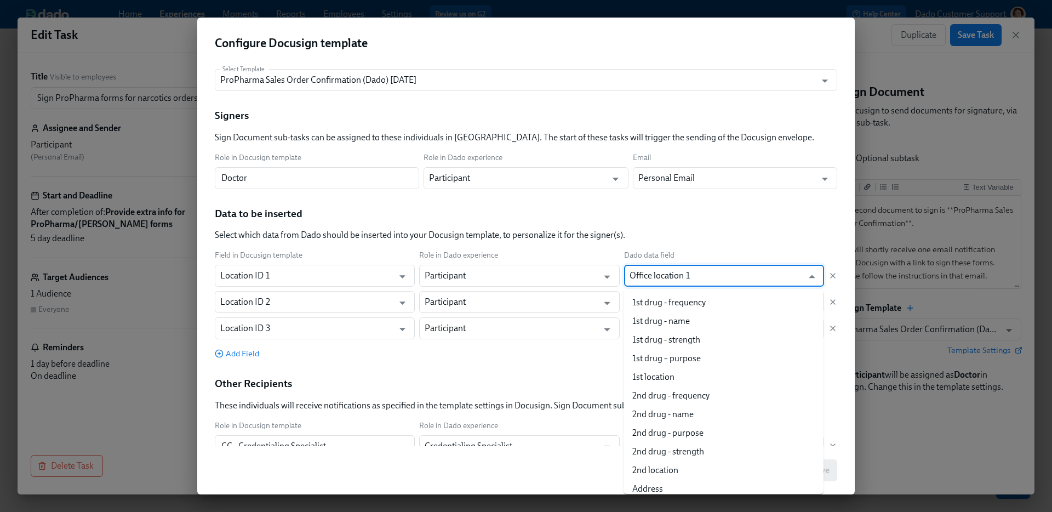
click at [690, 273] on input "Office location 1" at bounding box center [715, 276] width 173 height 22
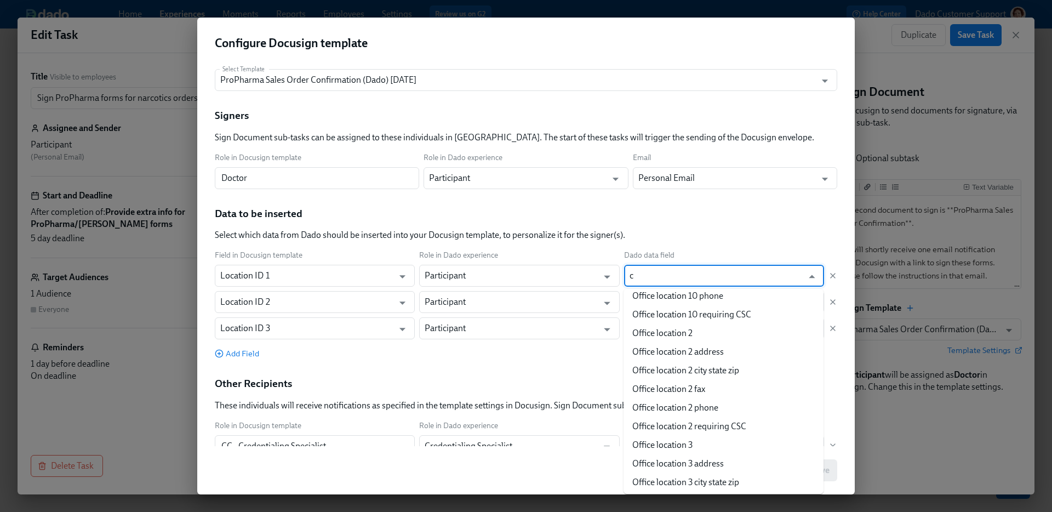
scroll to position [0, 0]
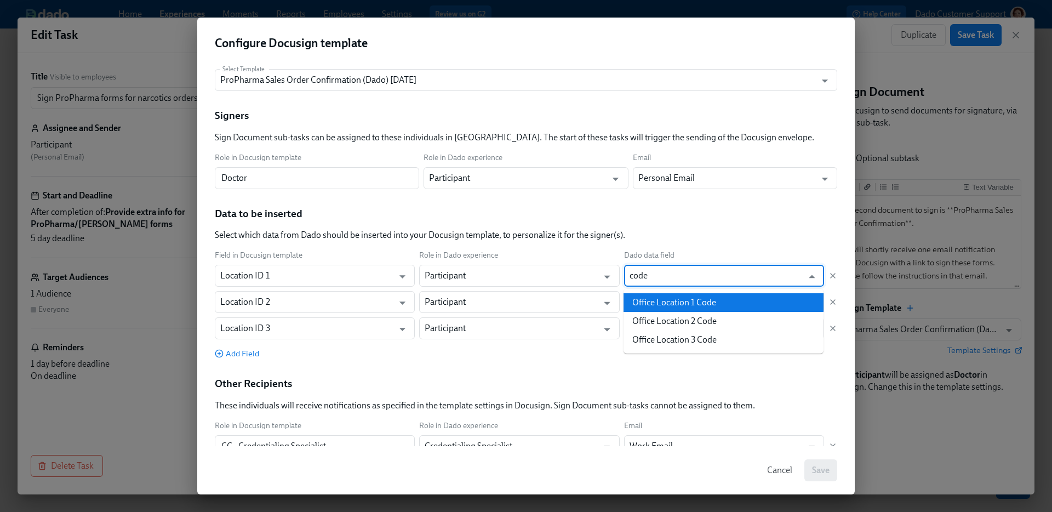
click at [686, 303] on li "Office Location 1 Code" at bounding box center [723, 302] width 200 height 19
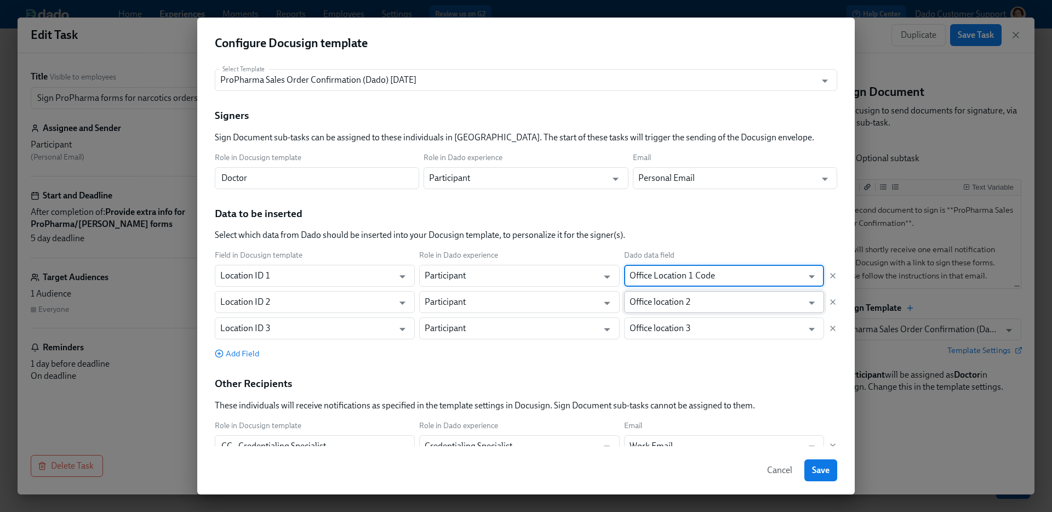
type input "Office Location 1 Code"
click at [681, 310] on input "Office location 2" at bounding box center [715, 302] width 173 height 22
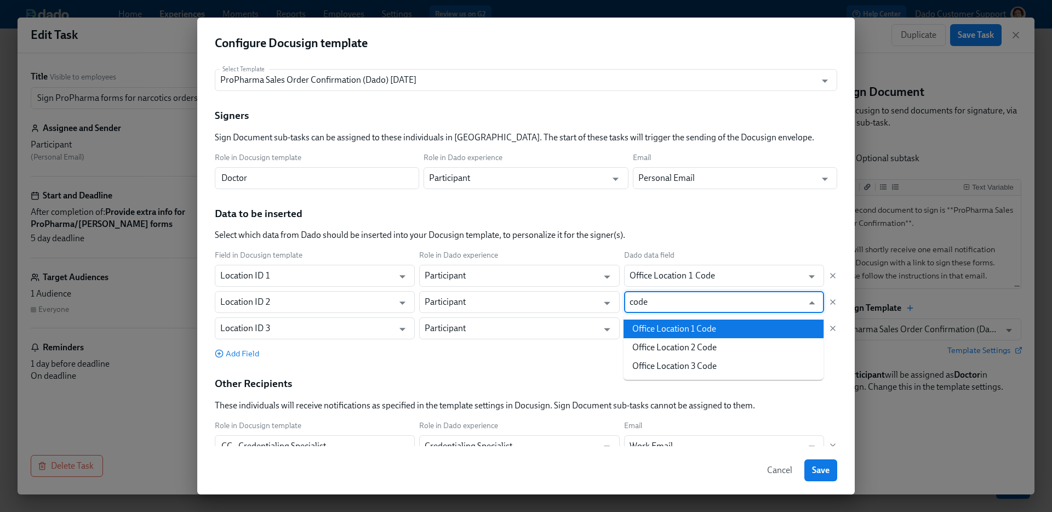
click at [693, 348] on li "Office Location 2 Code" at bounding box center [723, 347] width 200 height 19
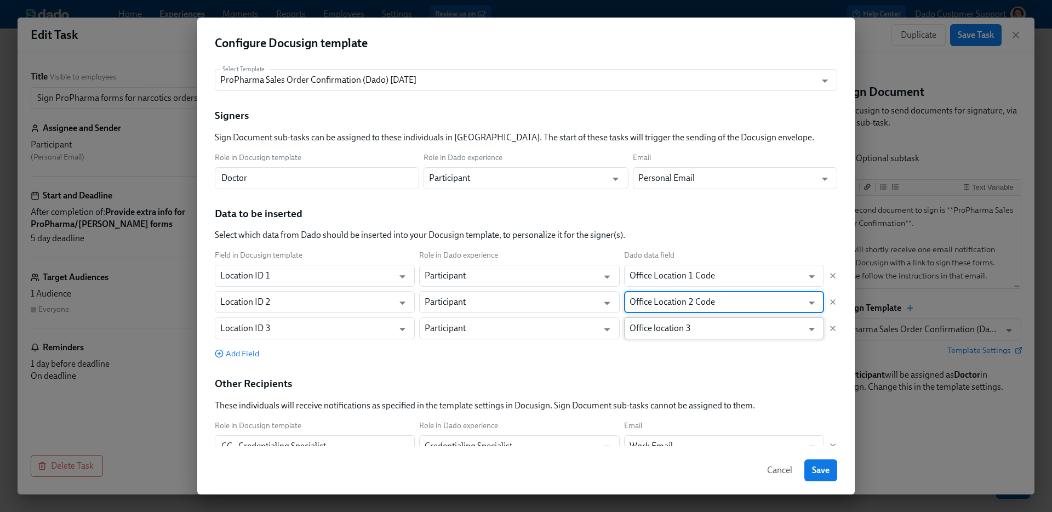
type input "Office Location 2 Code"
click at [676, 326] on input "Office location 3" at bounding box center [715, 328] width 173 height 22
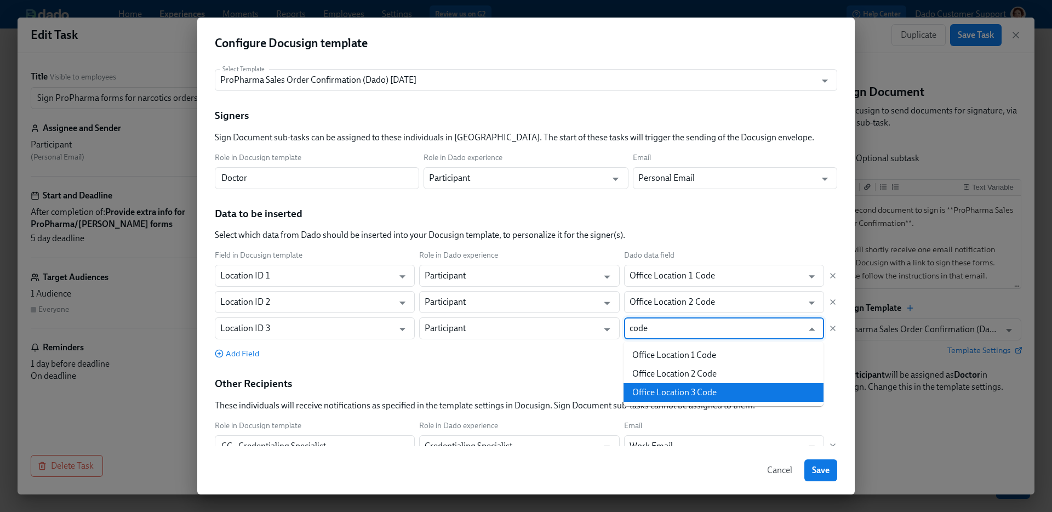
click at [727, 386] on li "Office Location 3 Code" at bounding box center [723, 392] width 200 height 19
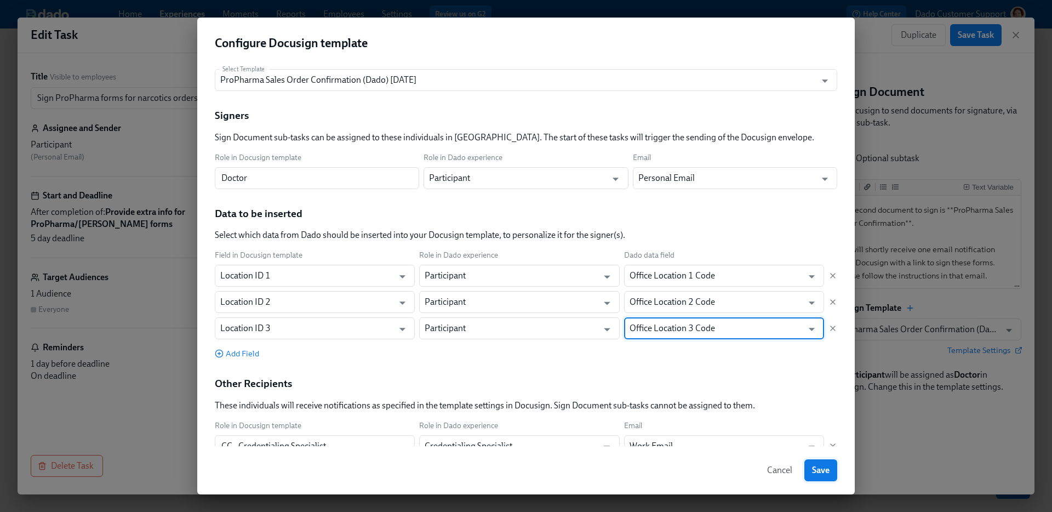
type input "Office Location 3 Code"
click at [822, 463] on button "Save" at bounding box center [820, 470] width 33 height 22
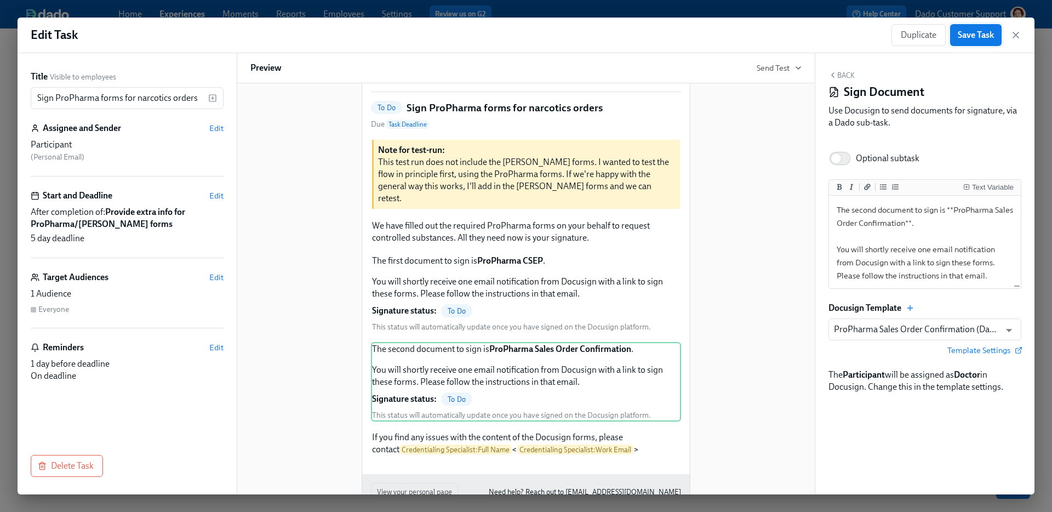
click at [972, 26] on button "Save Task" at bounding box center [975, 35] width 51 height 22
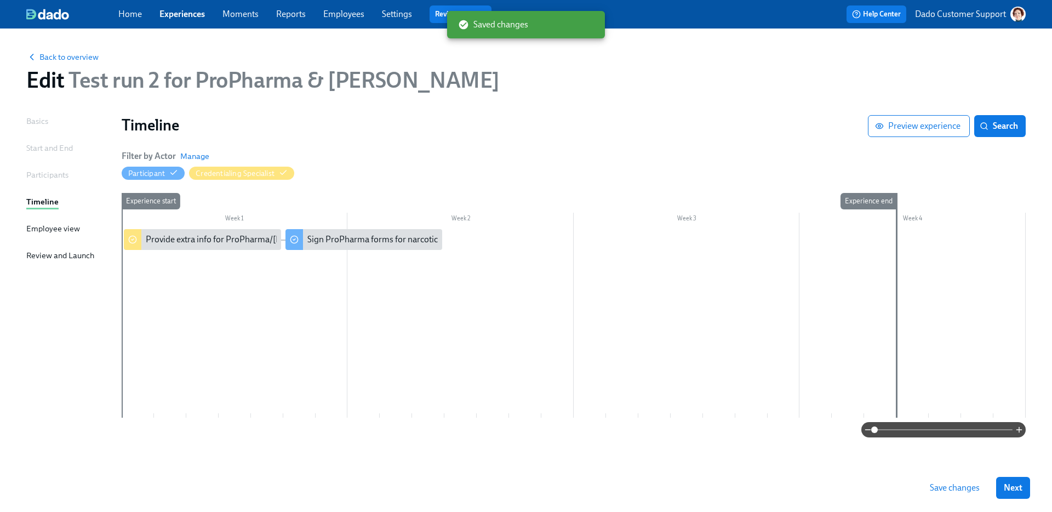
click at [955, 495] on button "Save changes" at bounding box center [954, 488] width 65 height 22
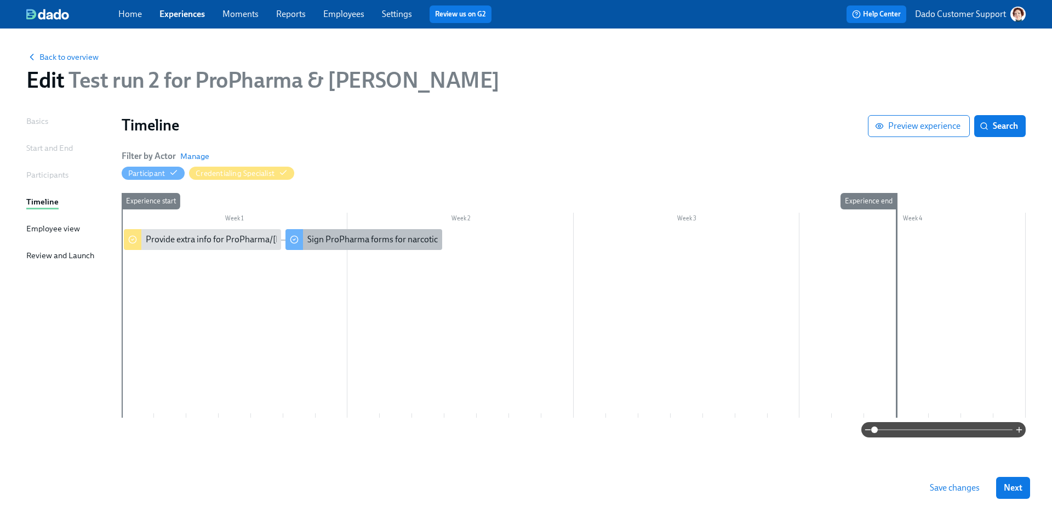
click at [325, 237] on div "Sign ProPharma forms for narcotics orders" at bounding box center [387, 239] width 160 height 12
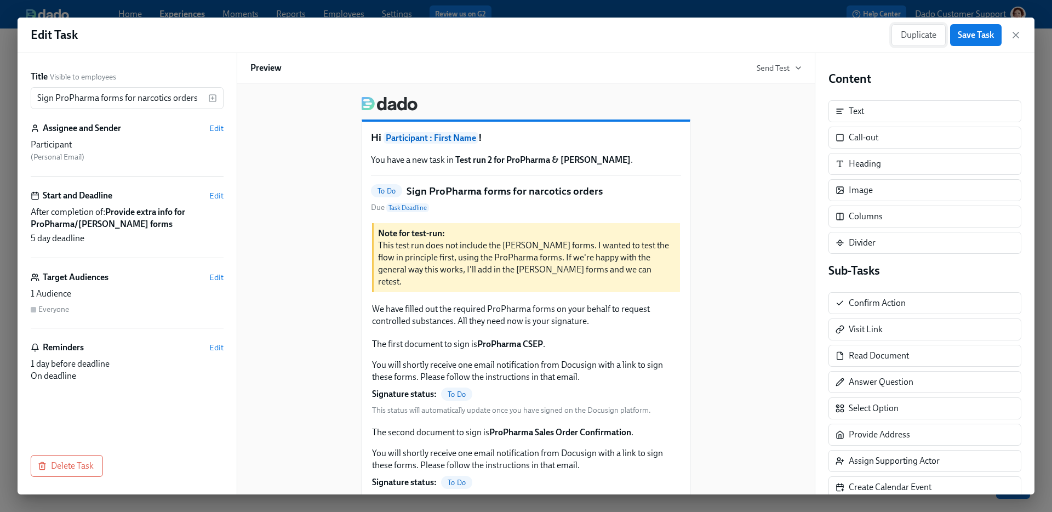
click at [916, 40] on span "Duplicate" at bounding box center [919, 35] width 36 height 11
click at [59, 101] on input "Copy of Sign ProPharma forms for narcotics orders" at bounding box center [119, 98] width 177 height 22
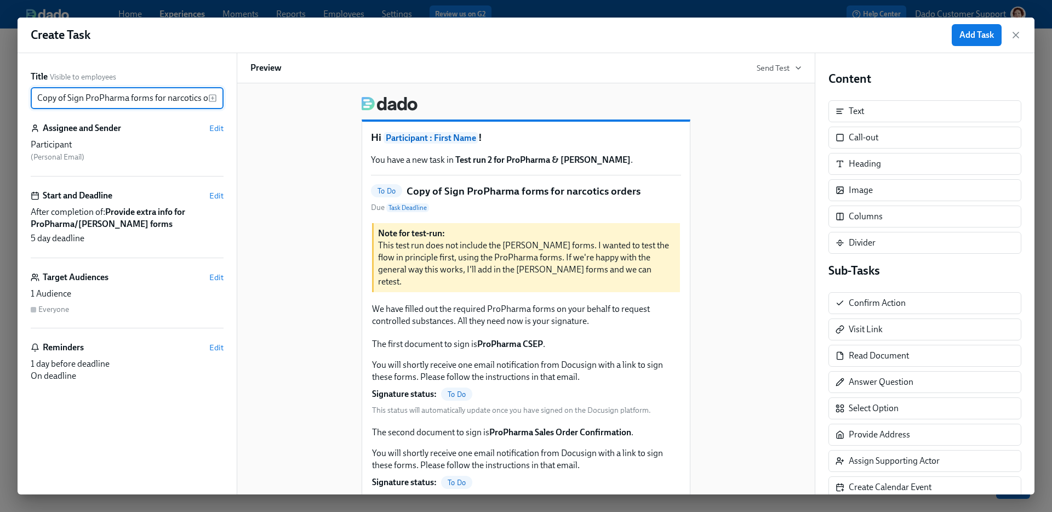
paste input "Review & complete Henry Schein forms for Participant: Full Name in Docusign"
click at [217, 95] on div "Review Henry Schein forms for in Docusign ​" at bounding box center [127, 98] width 193 height 22
click at [215, 96] on icon "button" at bounding box center [212, 98] width 9 height 9
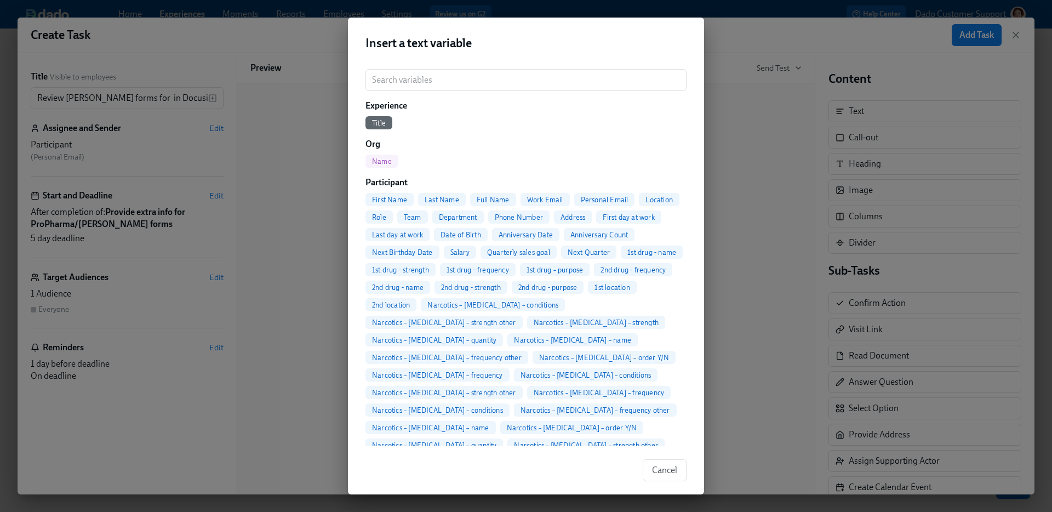
click at [495, 199] on span "Full Name" at bounding box center [493, 200] width 46 height 8
type input "Review Henry Schein forms for {{ participant.fullName }} in Docusign"
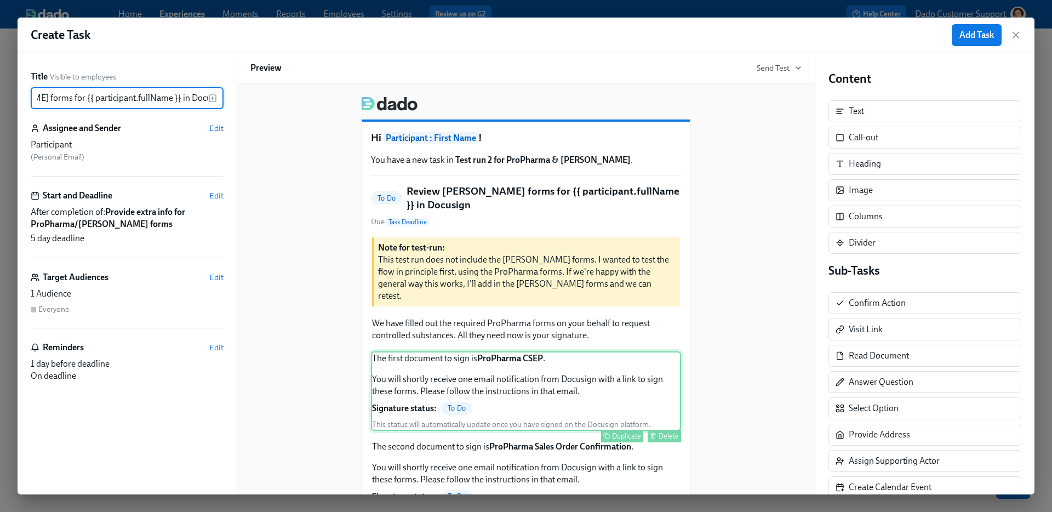
click at [620, 390] on div "The first document to sign is ProPharma CSEP . You will shortly receive one ema…" at bounding box center [526, 390] width 310 height 79
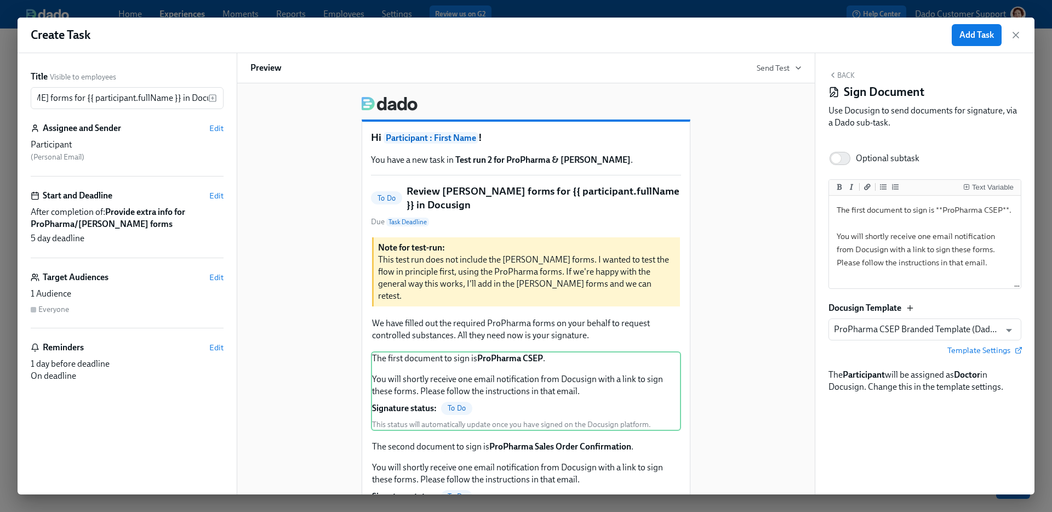
click at [907, 309] on icon "button" at bounding box center [909, 307] width 9 height 9
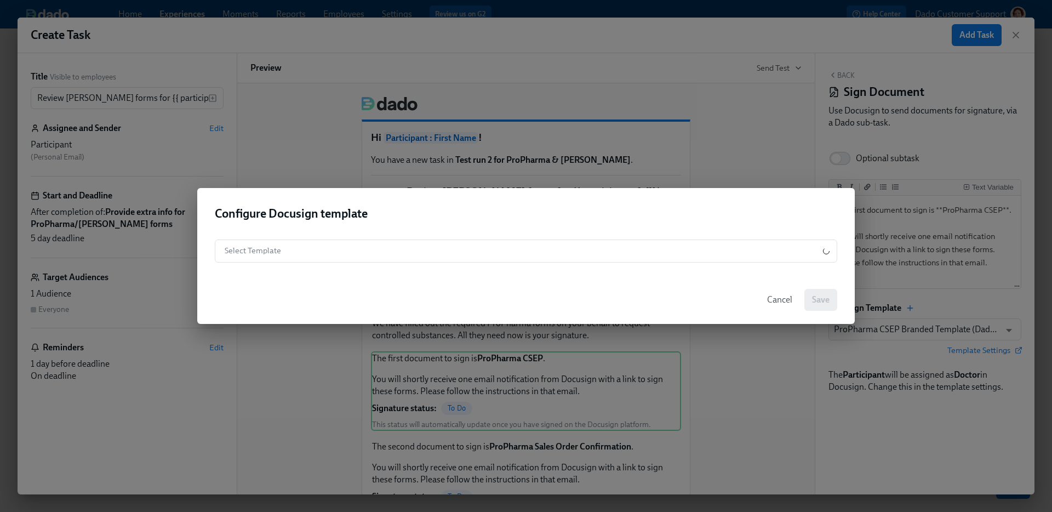
click at [323, 236] on div "Select Template ​ ​" at bounding box center [525, 253] width 657 height 45
click at [309, 253] on body "Home Experiences Moments Reports Employees Settings Review us on G2 Help Center…" at bounding box center [526, 256] width 1052 height 512
click at [318, 216] on div at bounding box center [526, 256] width 1052 height 512
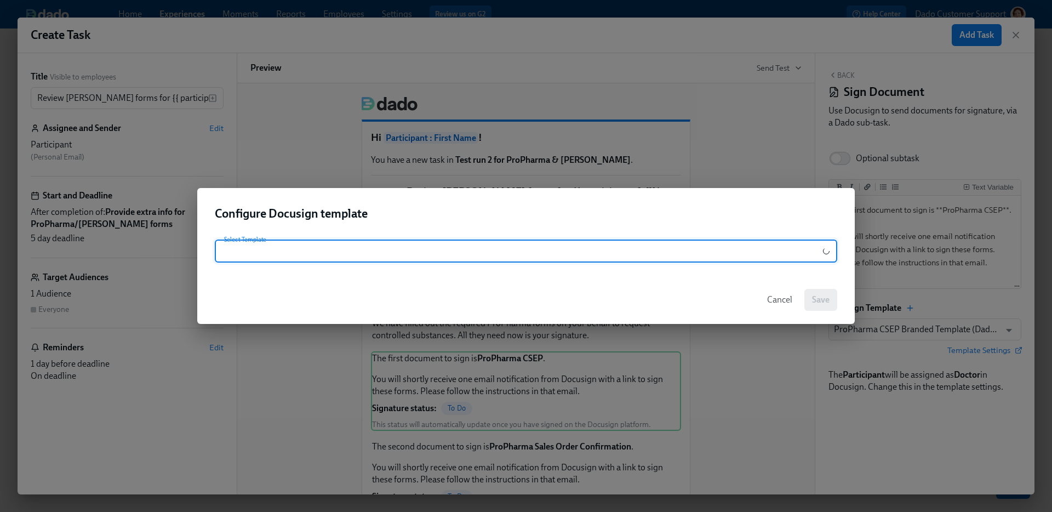
click at [299, 254] on body "Home Experiences Moments Reports Employees Settings Review us on G2 Help Center…" at bounding box center [526, 256] width 1052 height 512
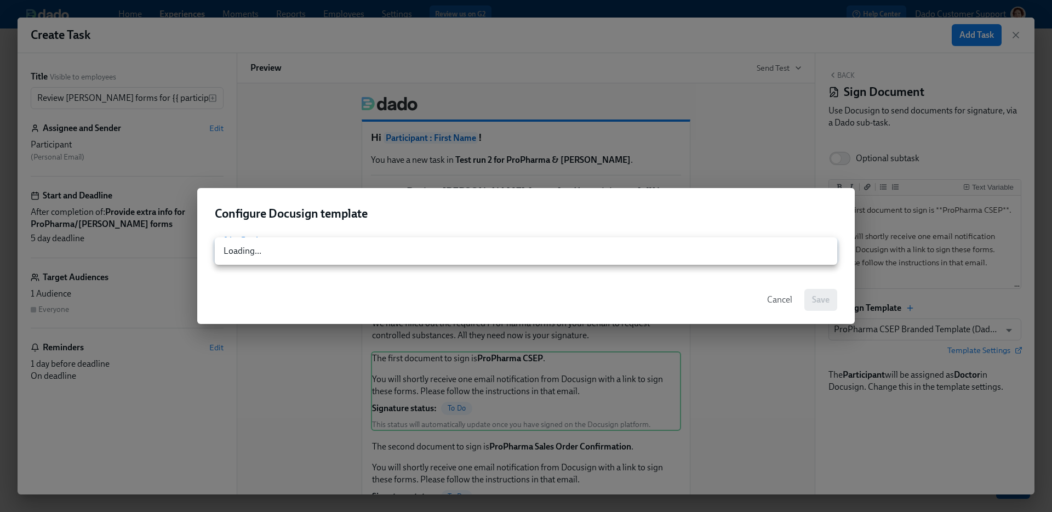
click at [301, 220] on div at bounding box center [526, 256] width 1052 height 512
click at [784, 295] on span "Cancel" at bounding box center [779, 299] width 25 height 11
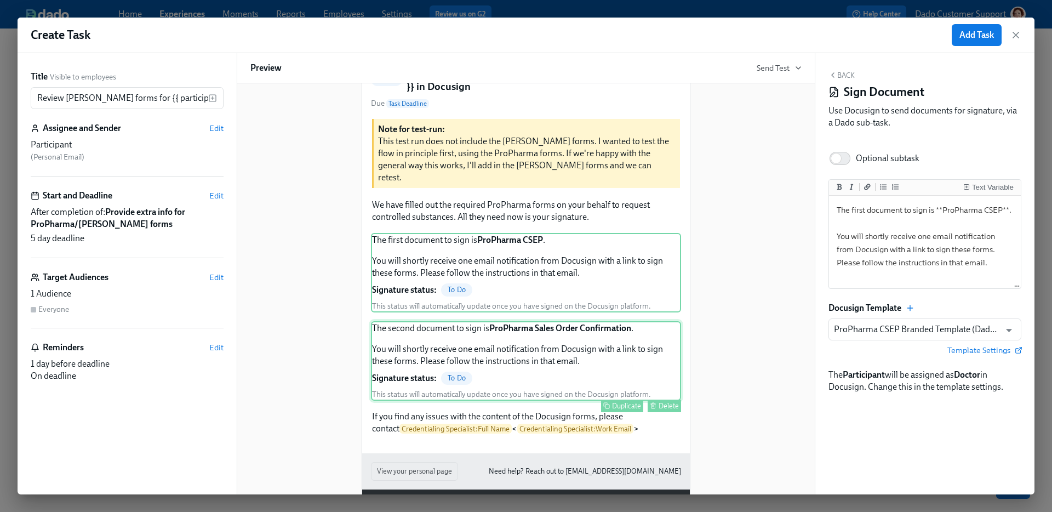
scroll to position [120, 0]
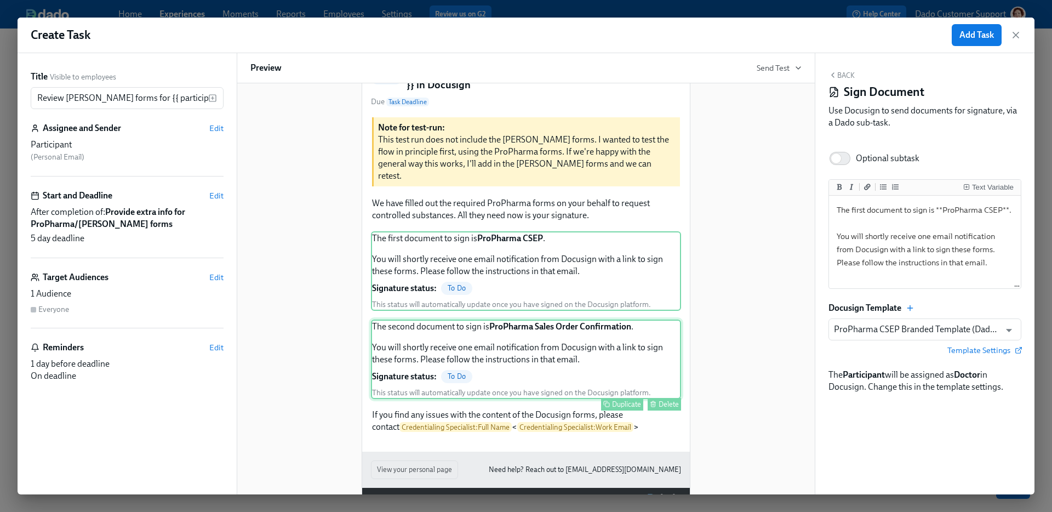
click at [665, 398] on button "Delete" at bounding box center [663, 404] width 33 height 13
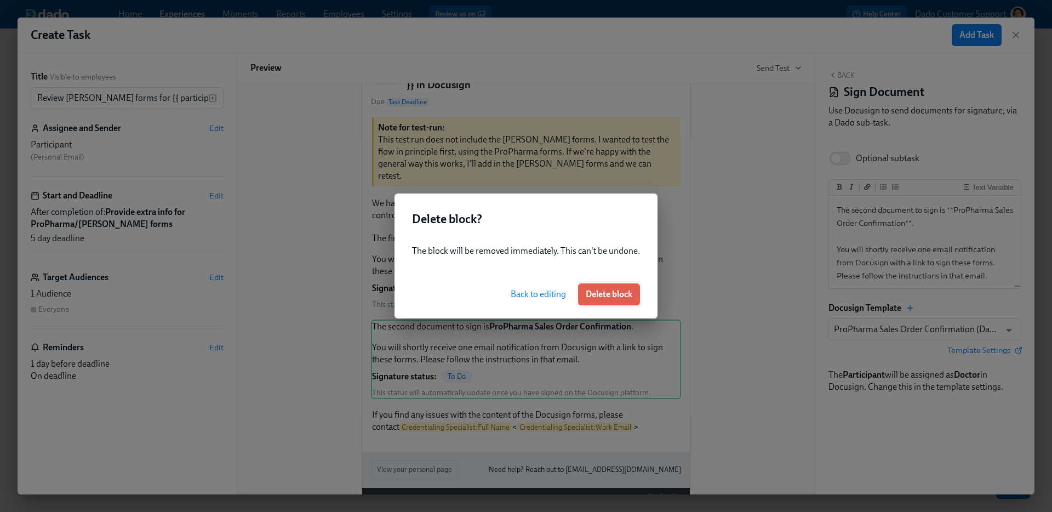
click at [608, 293] on span "Delete block" at bounding box center [609, 294] width 47 height 11
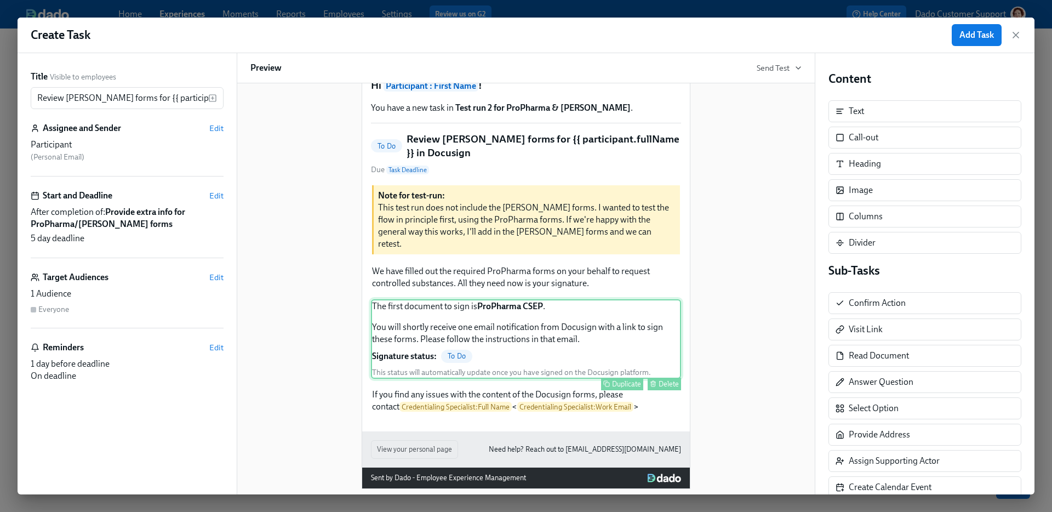
click at [571, 309] on div "The first document to sign is ProPharma CSEP . You will shortly receive one ema…" at bounding box center [526, 338] width 310 height 79
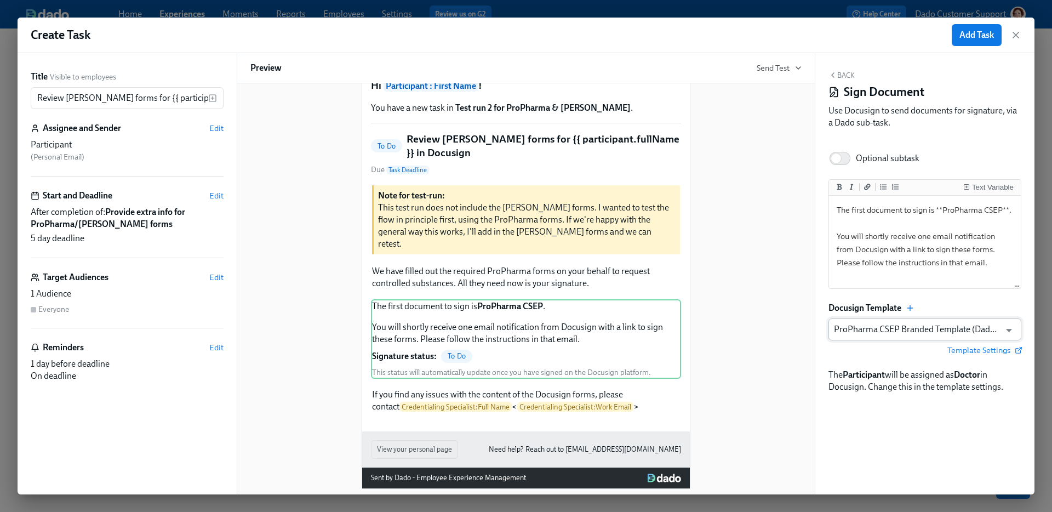
click at [883, 335] on input "ProPharma CSEP Branded Template (Dado) 3 locations – Sept24 2025" at bounding box center [917, 329] width 166 height 22
click at [916, 303] on div "Docusign Template" at bounding box center [924, 308] width 193 height 12
click at [908, 308] on icon "button" at bounding box center [909, 307] width 9 height 9
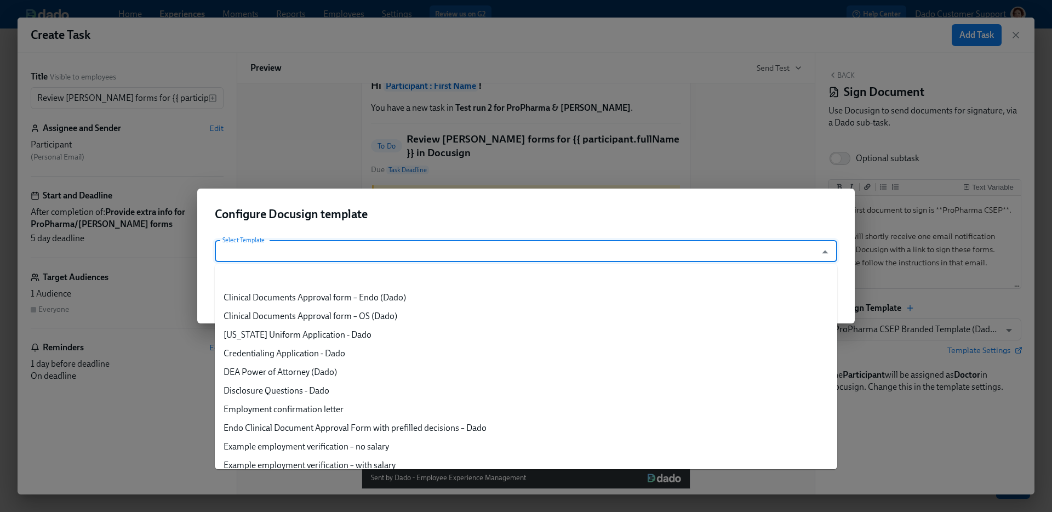
click at [356, 249] on input "Select Template" at bounding box center [515, 251] width 591 height 22
type input "D"
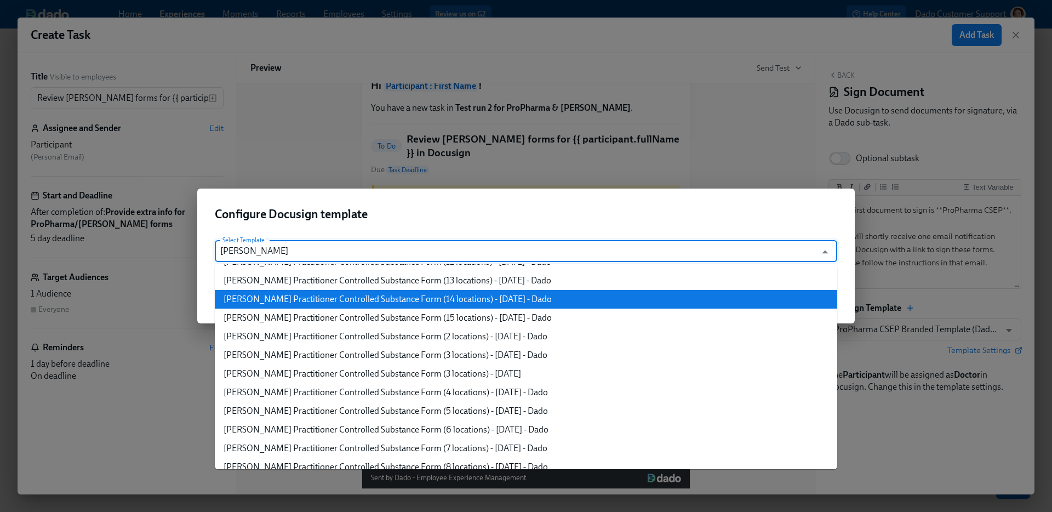
scroll to position [102, 0]
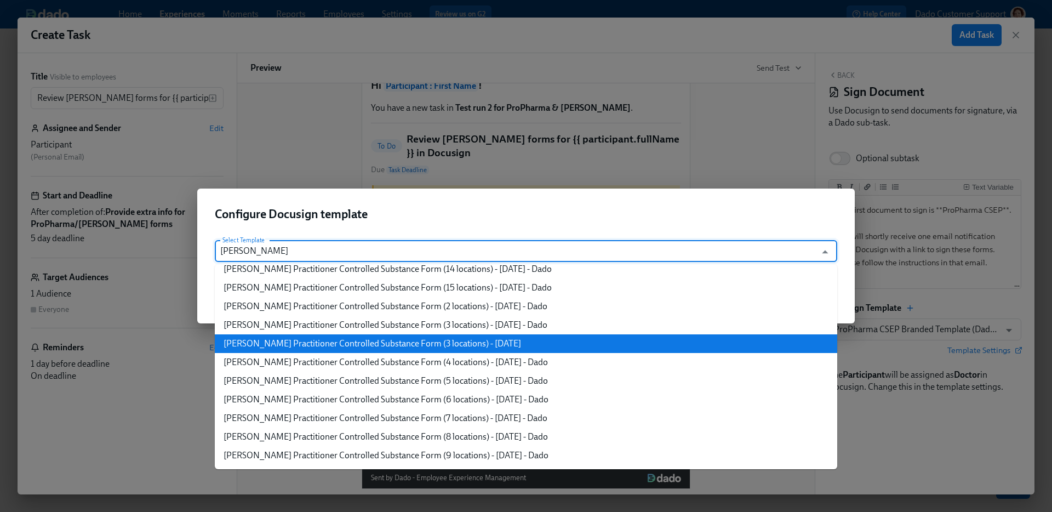
click at [453, 345] on li "Henry Schein Practitioner Controlled Substance Form (3 locations) - Sept24 2025" at bounding box center [526, 343] width 622 height 19
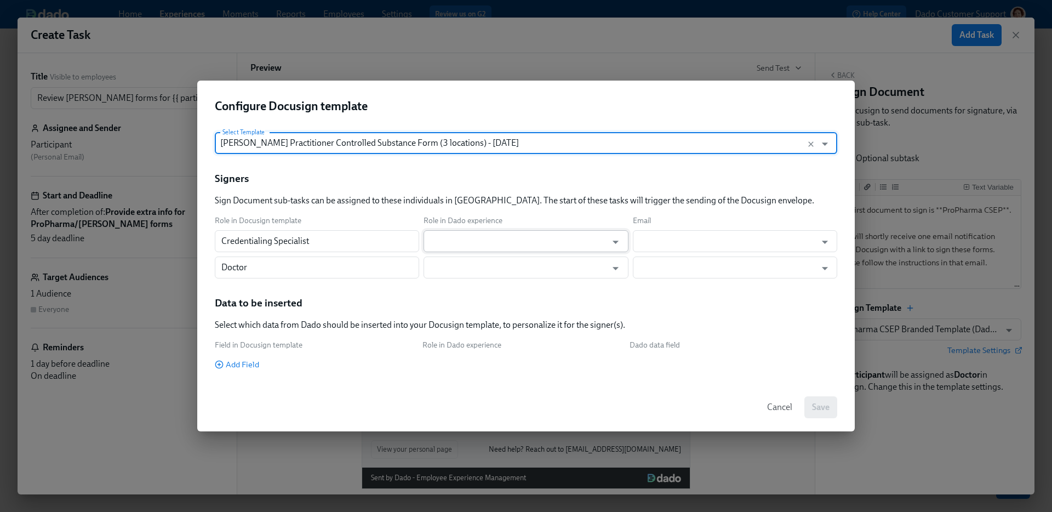
type input "Henry Schein Practitioner Controlled Substance Form (3 locations) - Sept24 2025"
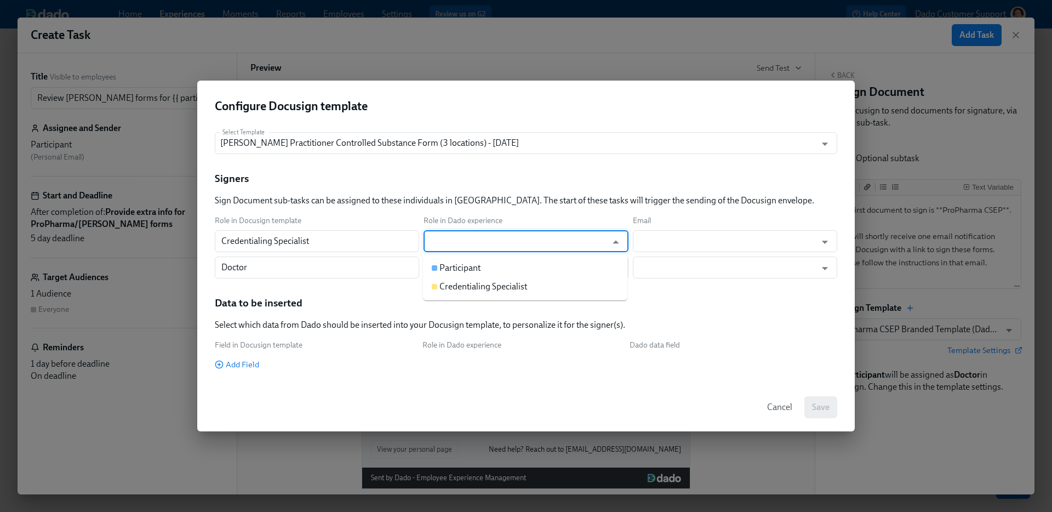
click at [497, 233] on input "text" at bounding box center [517, 241] width 177 height 22
click at [472, 285] on div "Credentialing Specialist" at bounding box center [483, 286] width 88 height 12
type input "Credentialing Specialist"
type input "Work Email"
click at [462, 266] on input "text" at bounding box center [517, 267] width 177 height 22
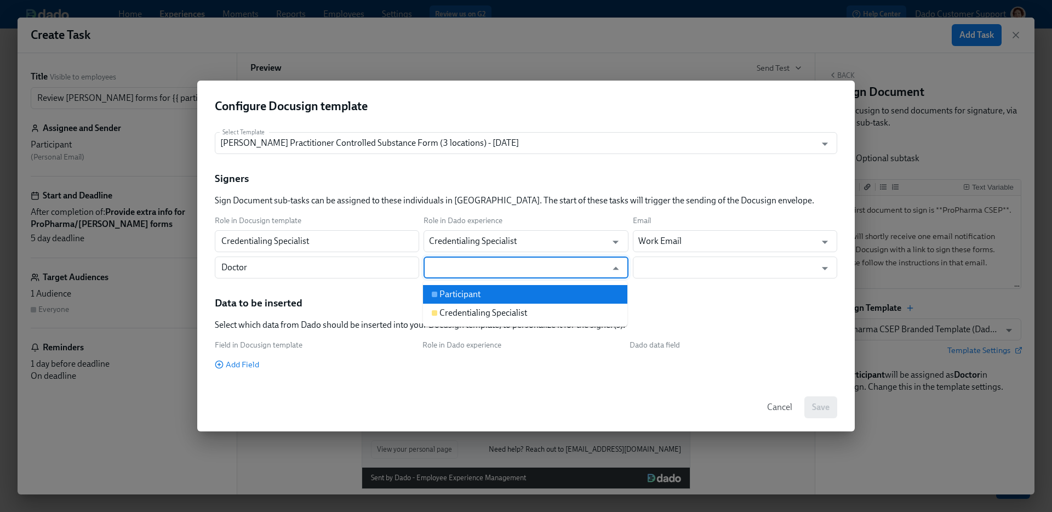
click at [462, 300] on div "Participant" at bounding box center [459, 294] width 41 height 12
type input "Participant"
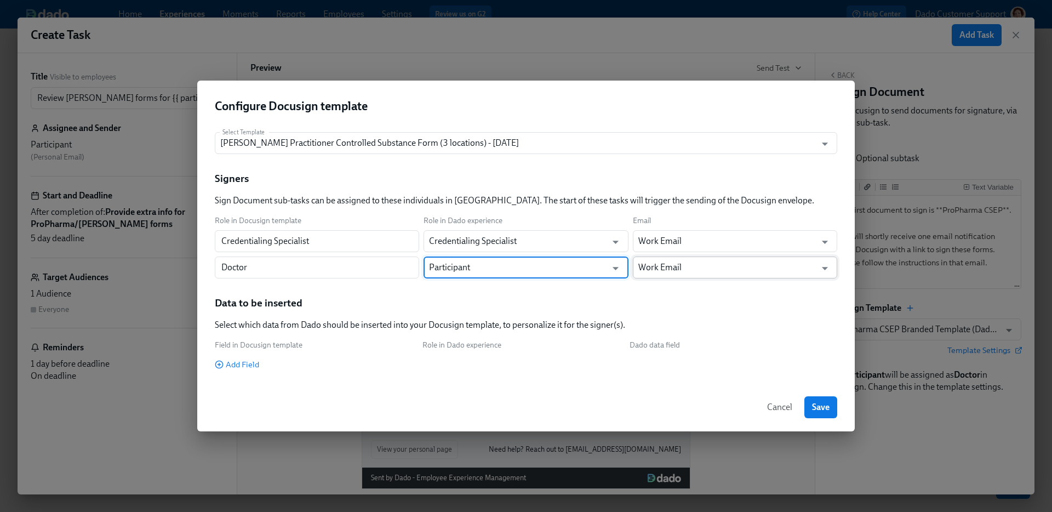
click at [666, 275] on input "Work Email" at bounding box center [726, 267] width 177 height 22
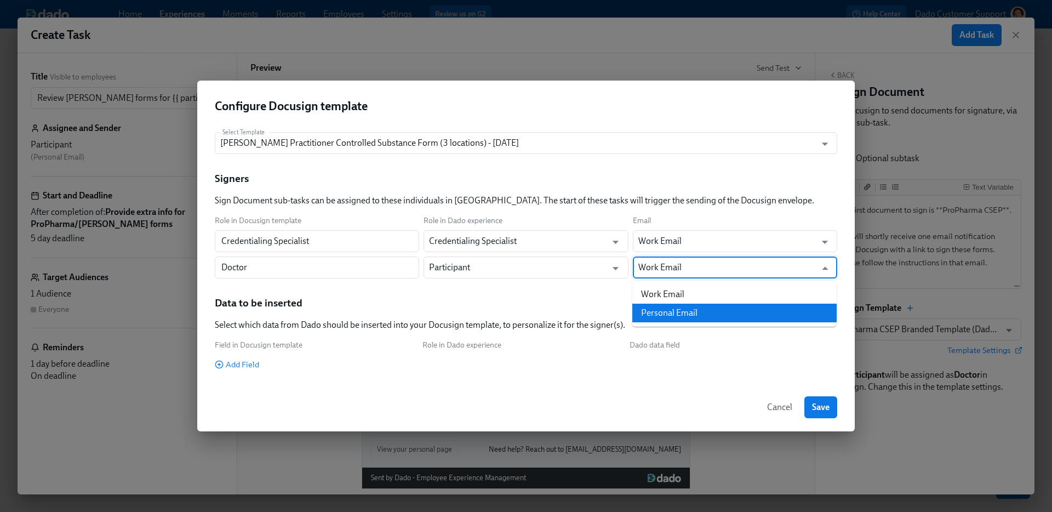
click at [667, 318] on li "Personal Email" at bounding box center [734, 312] width 204 height 19
type input "Personal Email"
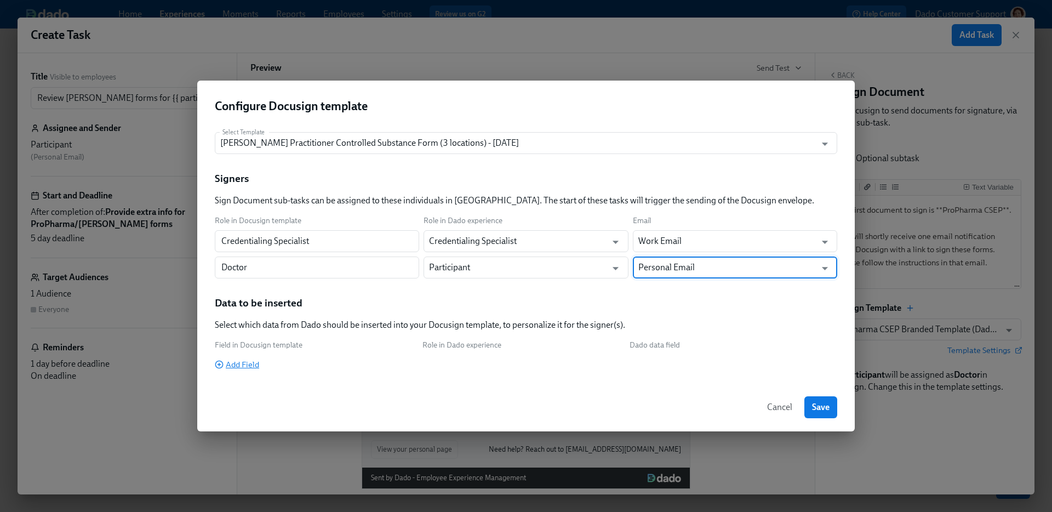
click at [231, 365] on span "Add Field" at bounding box center [237, 364] width 44 height 11
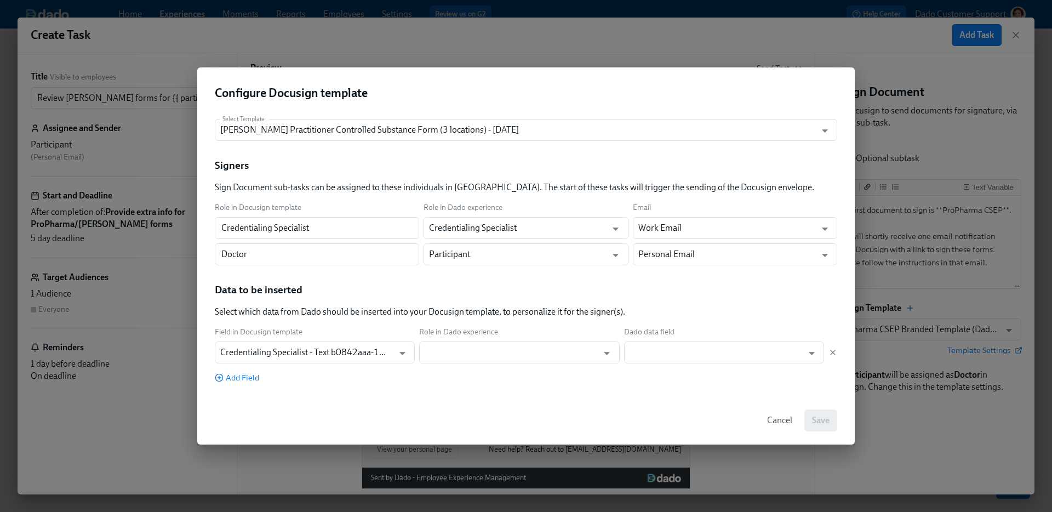
click at [237, 385] on div "Select Template Henry Schein Practitioner Controlled Substance Form (3 location…" at bounding box center [525, 252] width 657 height 285
click at [247, 353] on input "Credentialing Specialist - Text b0842aaa-14f5-4320-9ac3-ef58f5ae1b03" at bounding box center [304, 352] width 168 height 22
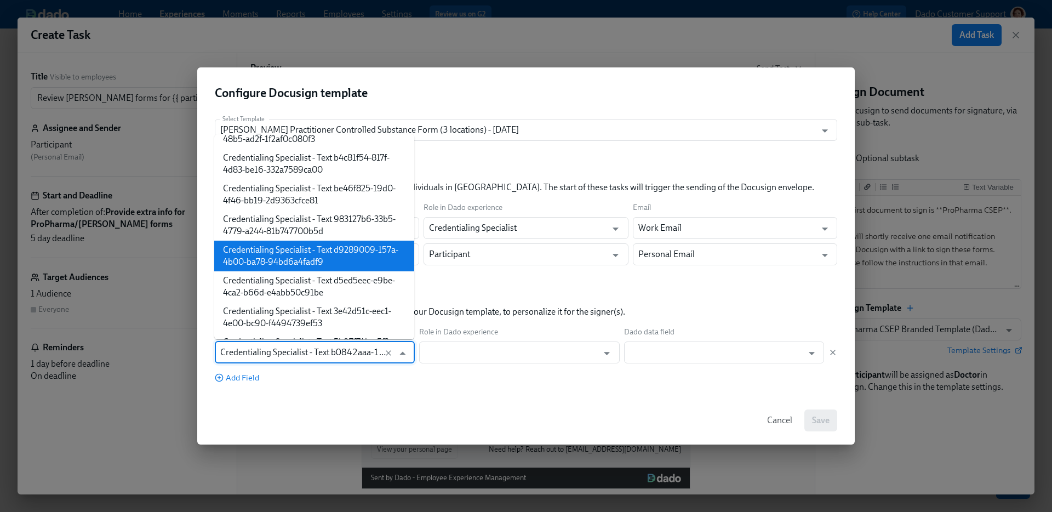
scroll to position [0, 0]
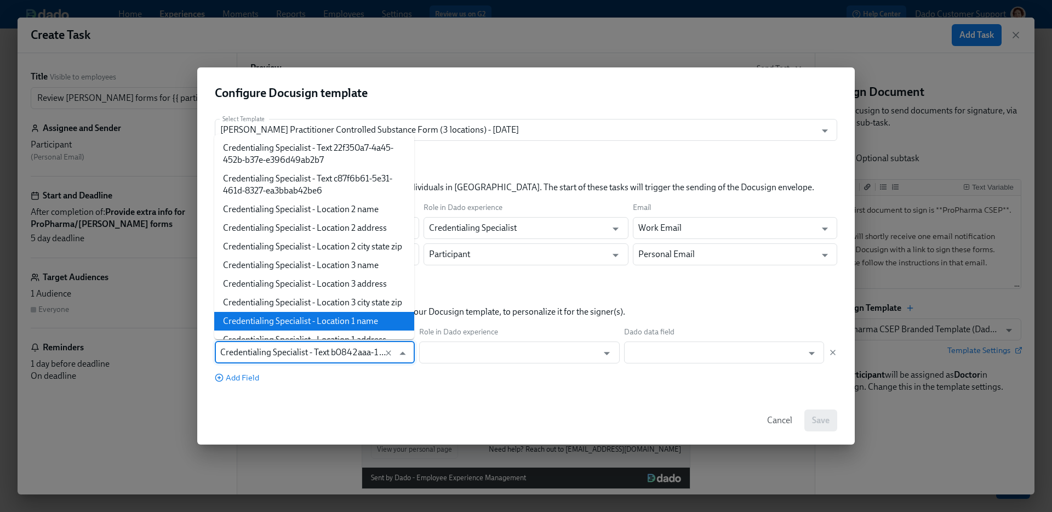
click at [277, 325] on li "Credentialing Specialist - Location 1 name" at bounding box center [314, 321] width 200 height 19
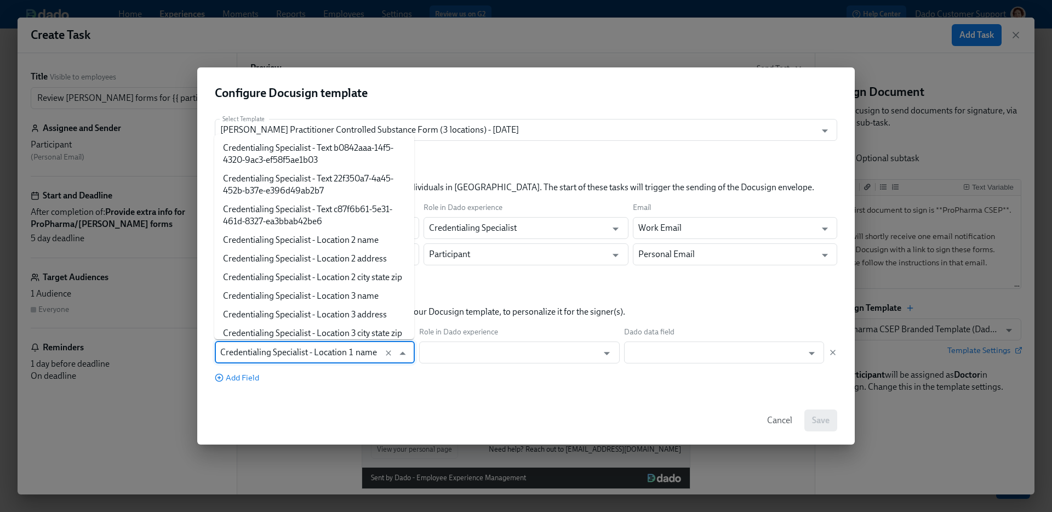
scroll to position [3082, 0]
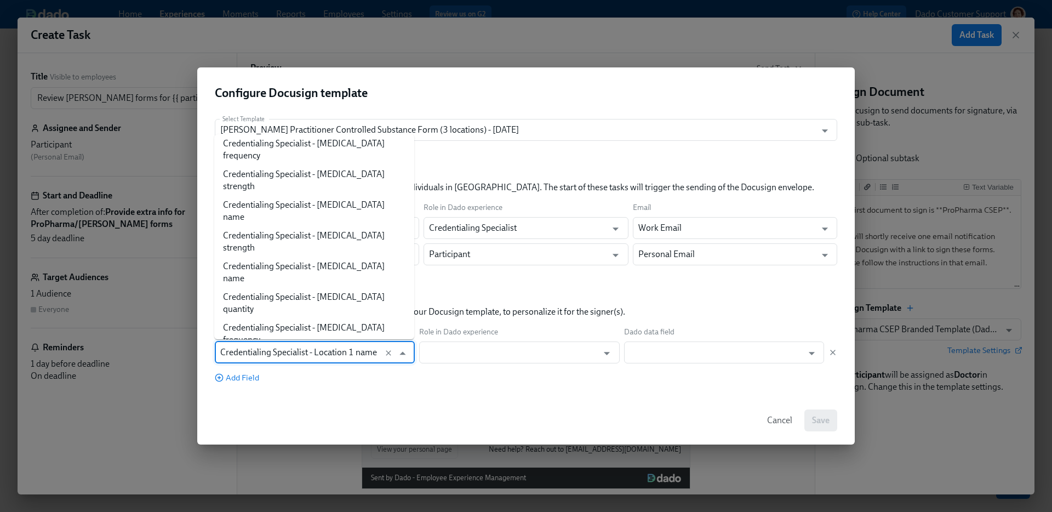
drag, startPoint x: 356, startPoint y: 352, endPoint x: 175, endPoint y: 348, distance: 180.8
click at [175, 348] on div "Configure Docusign template Select Template Henry Schein Practitioner Controlle…" at bounding box center [526, 256] width 1052 height 512
drag, startPoint x: 356, startPoint y: 391, endPoint x: 320, endPoint y: 387, distance: 35.8
click at [356, 391] on div "Select Template Henry Schein Practitioner Controlled Substance Form (3 location…" at bounding box center [525, 252] width 657 height 285
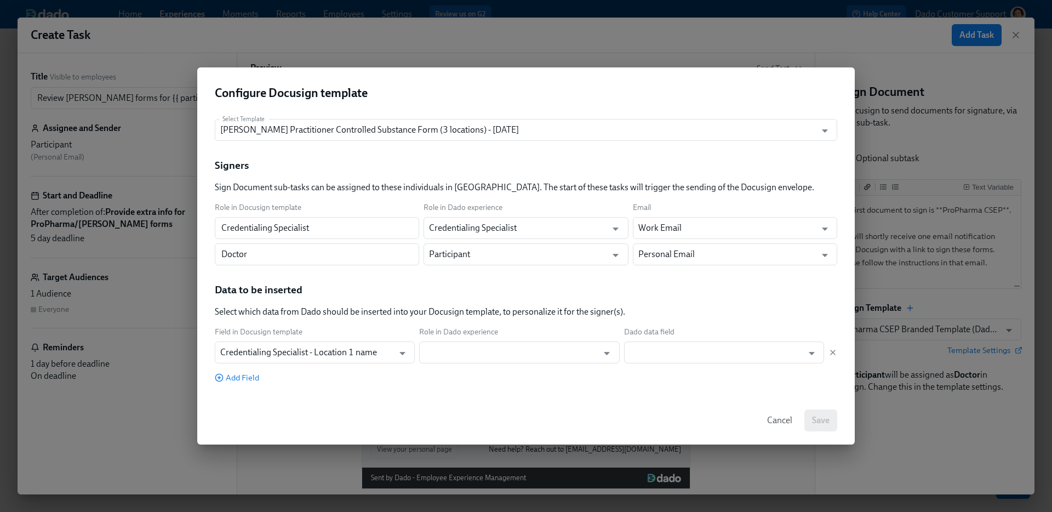
click at [254, 384] on div "Select Template Henry Schein Practitioner Controlled Substance Form (3 location…" at bounding box center [525, 252] width 657 height 285
click at [250, 379] on span "Add Field" at bounding box center [237, 377] width 44 height 11
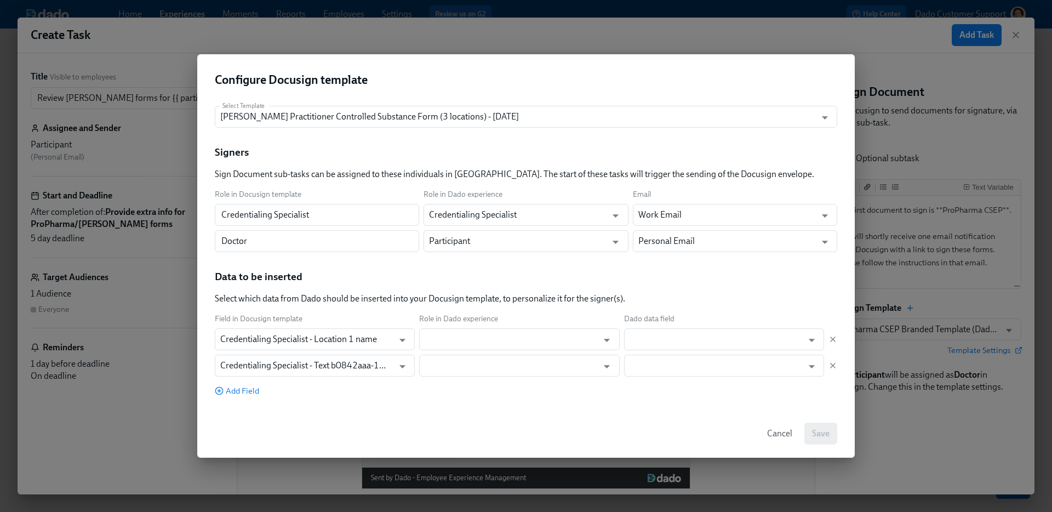
click at [251, 379] on div "Field in Docusign template Role in Dado experience Dado data field Credentialin…" at bounding box center [526, 354] width 622 height 83
click at [252, 370] on input "Credentialing Specialist - Text b0842aaa-14f5-4320-9ac3-ef58f5ae1b03" at bounding box center [304, 365] width 168 height 22
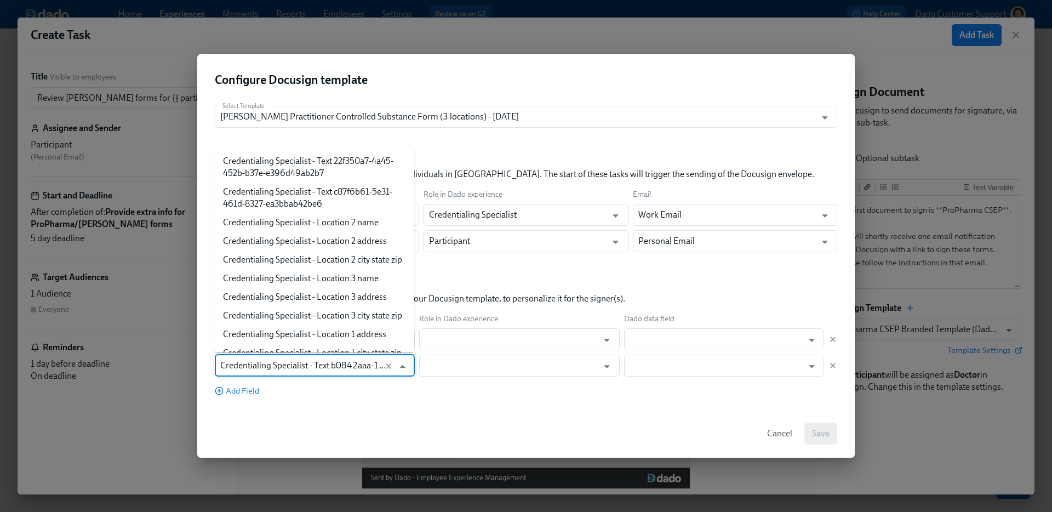
scroll to position [3063, 0]
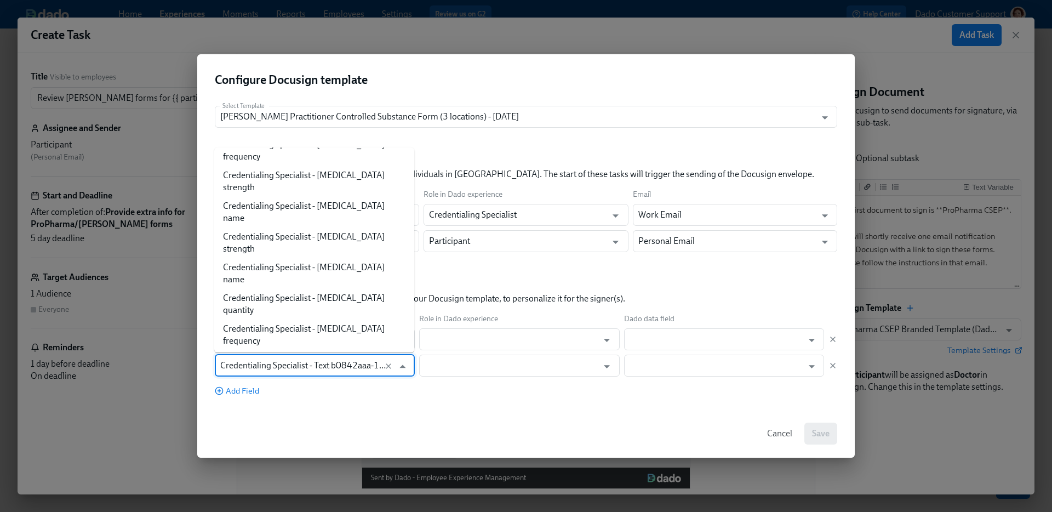
paste input "Location 1"
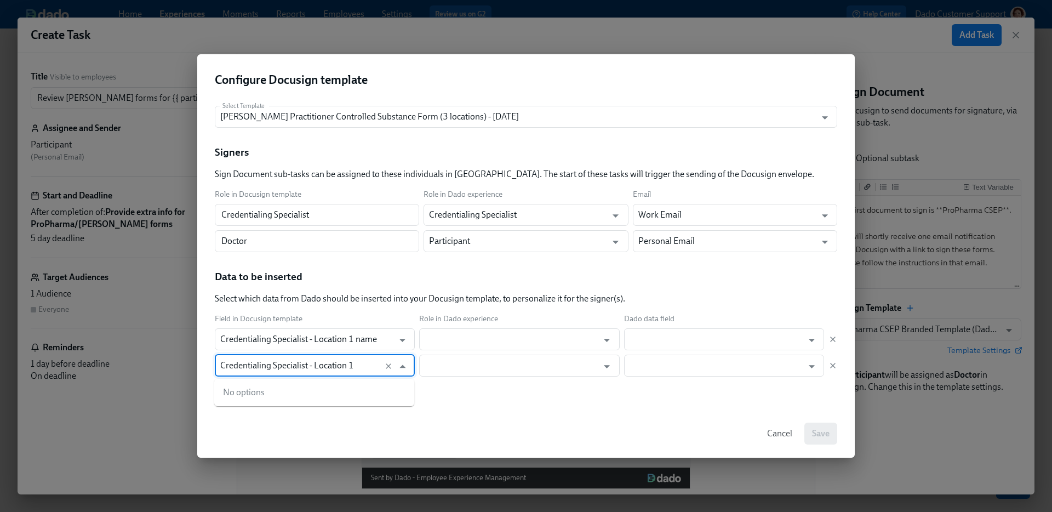
type input "Credentialing Specialist - Location 1"
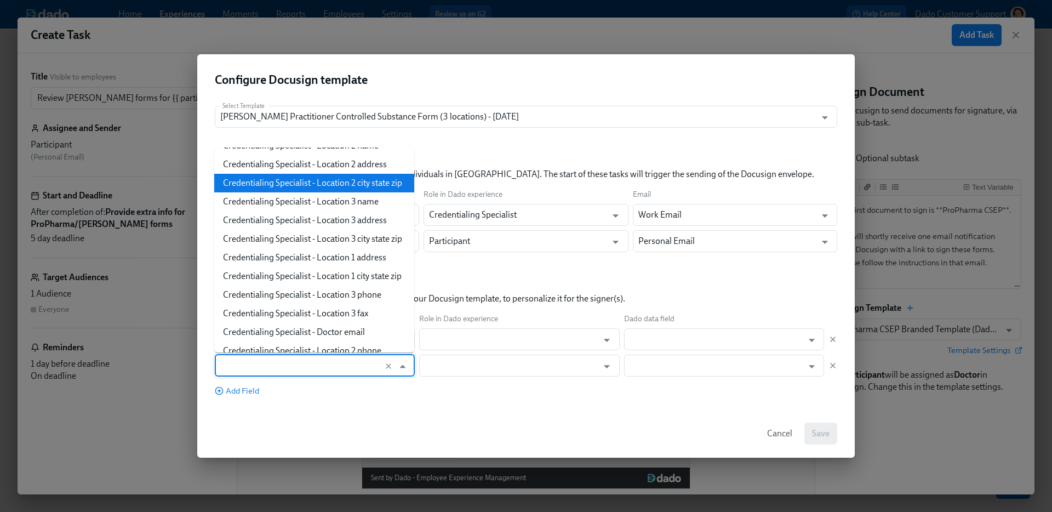
scroll to position [74, 0]
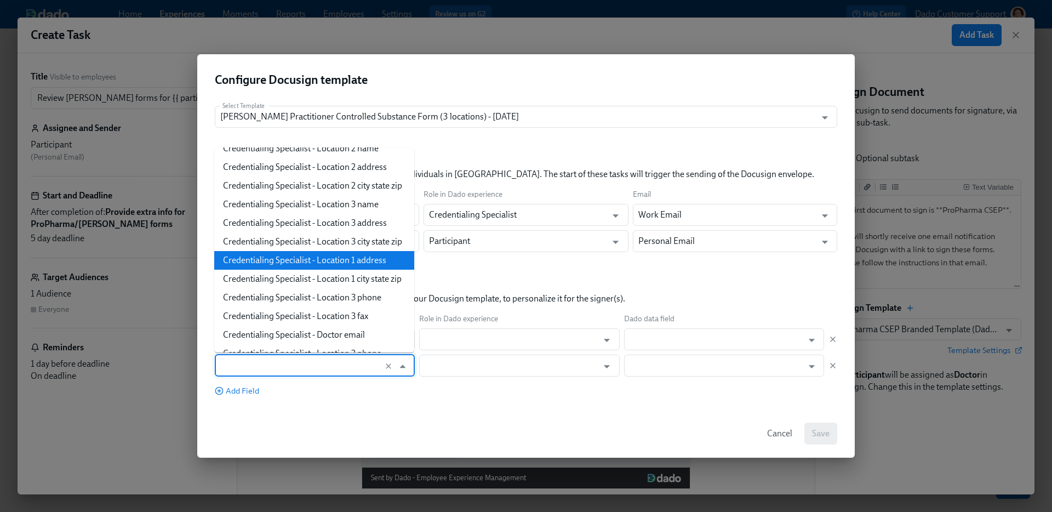
click at [294, 256] on li "Credentialing Specialist - Location 1 address" at bounding box center [314, 260] width 200 height 19
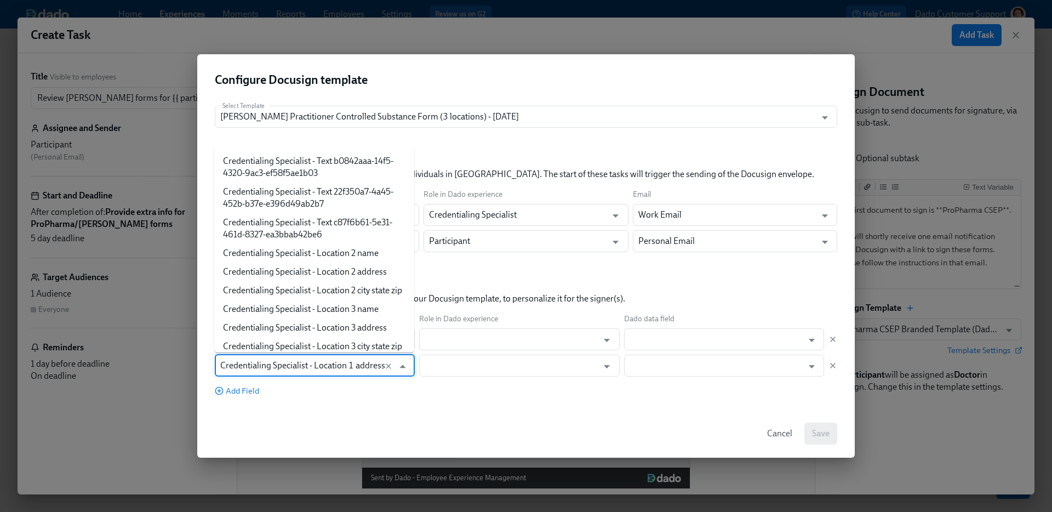
scroll to position [3063, 0]
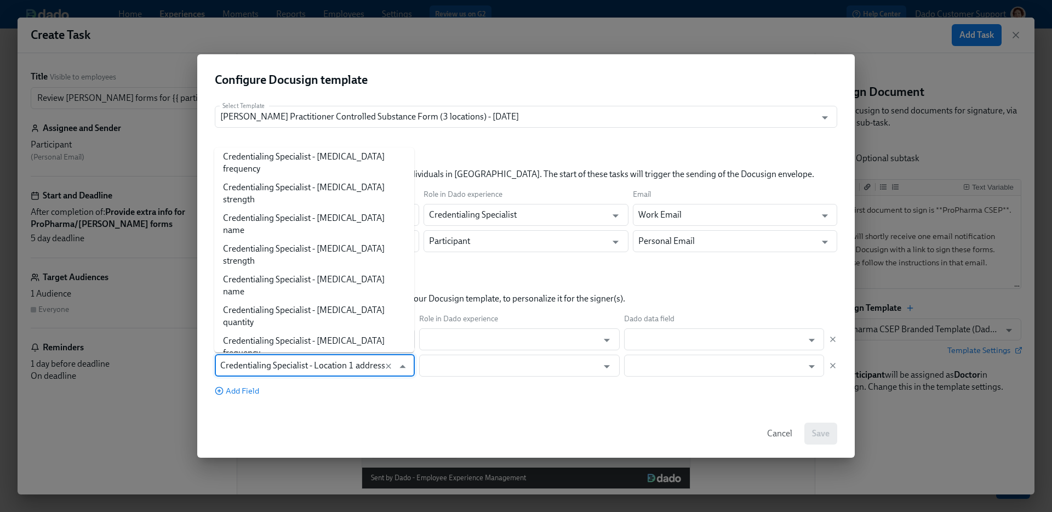
drag, startPoint x: 357, startPoint y: 365, endPoint x: 185, endPoint y: 352, distance: 172.0
click at [185, 352] on div "Configure Docusign template Select Template Henry Schein Practitioner Controlle…" at bounding box center [526, 256] width 1052 height 512
click at [371, 417] on div "Cancel Save" at bounding box center [525, 433] width 657 height 48
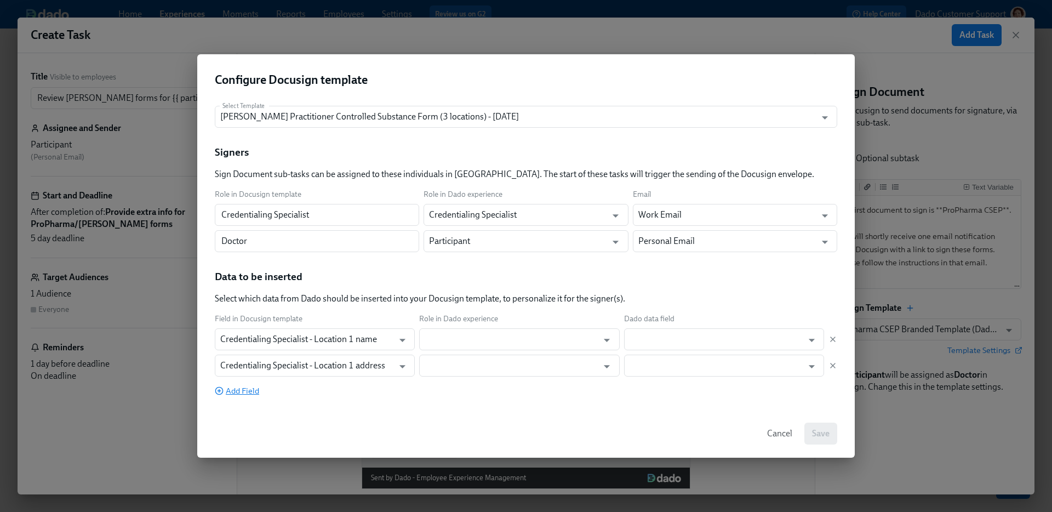
click at [245, 389] on span "Add Field" at bounding box center [237, 390] width 44 height 11
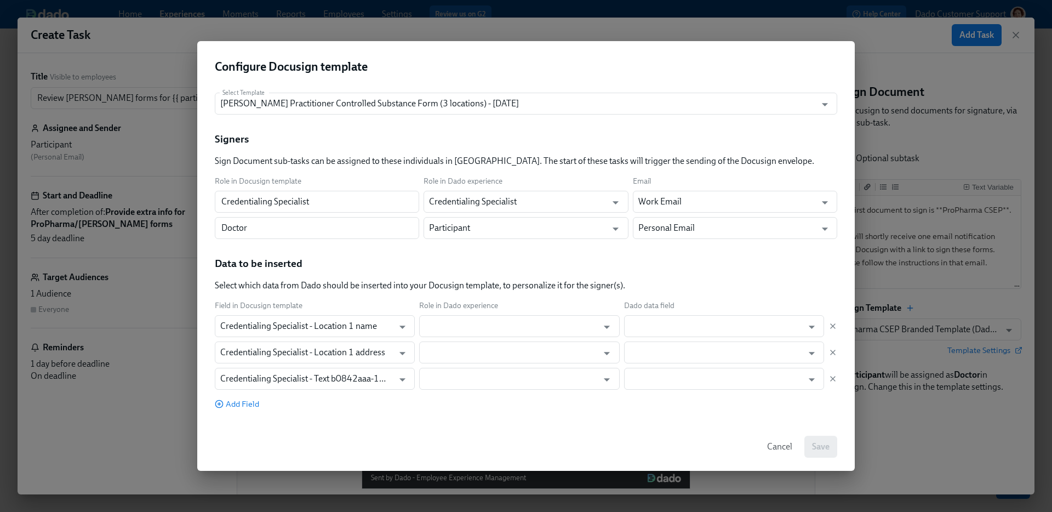
click at [251, 389] on div "Field in Docusign template Role in Dado experience Dado data field Credentialin…" at bounding box center [526, 354] width 622 height 109
click at [247, 382] on input "Credentialing Specialist - Text b0842aaa-14f5-4320-9ac3-ef58f5ae1b03" at bounding box center [304, 379] width 168 height 22
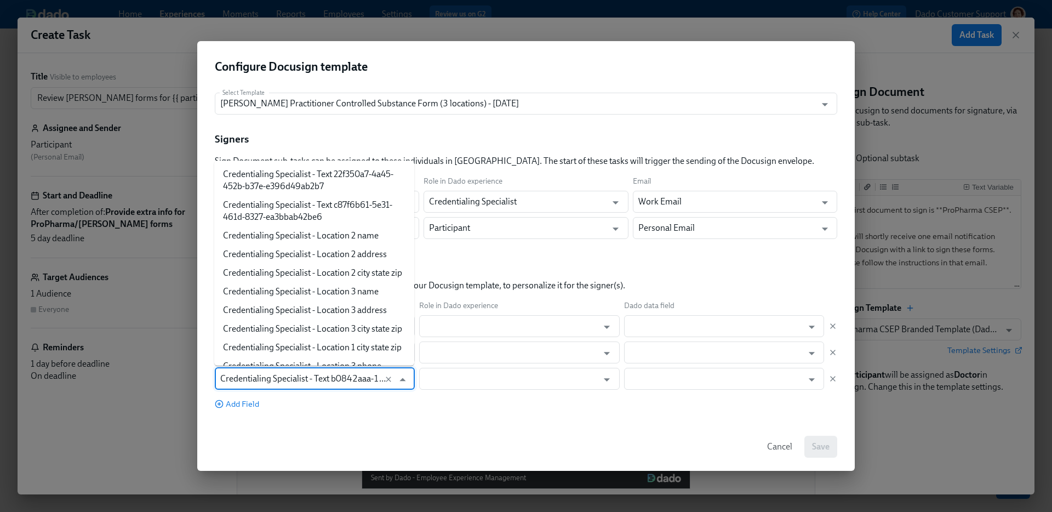
paste input "Location 1"
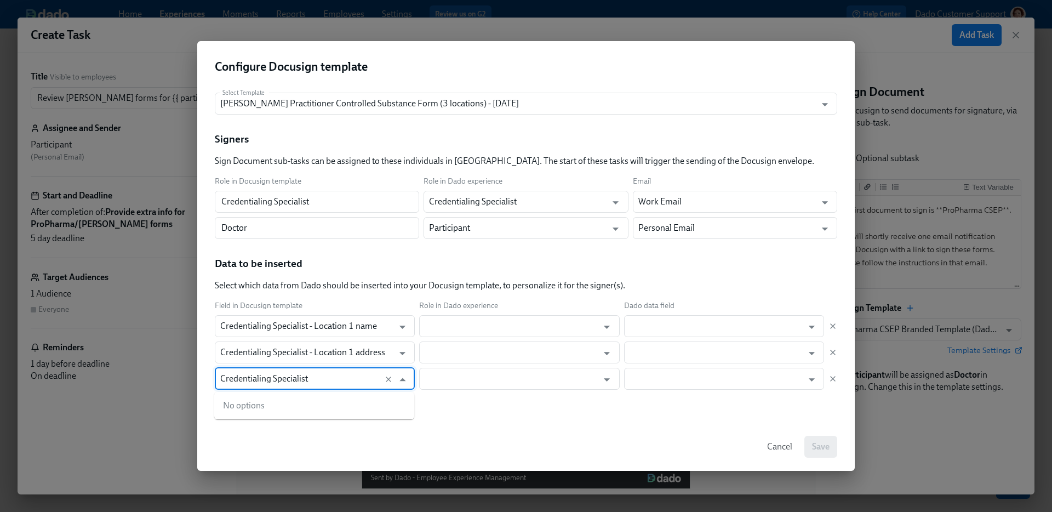
type input "Credentialing Specialist"
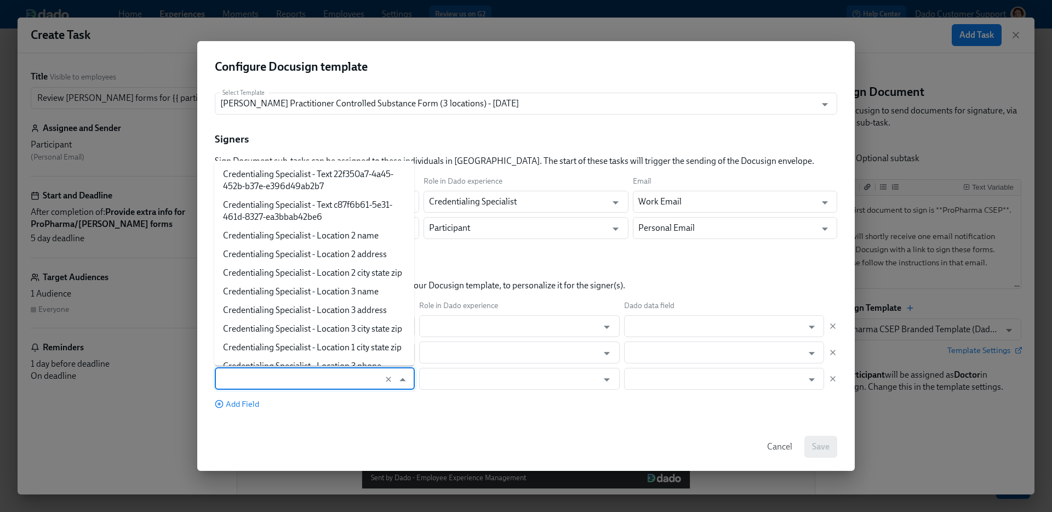
scroll to position [3045, 0]
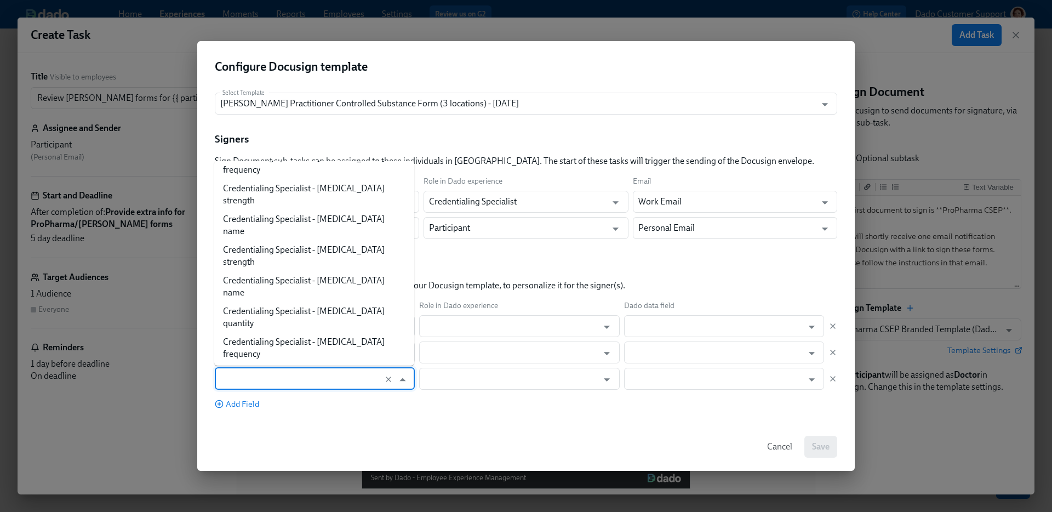
paste input "Credentialing Specialist - Location 1"
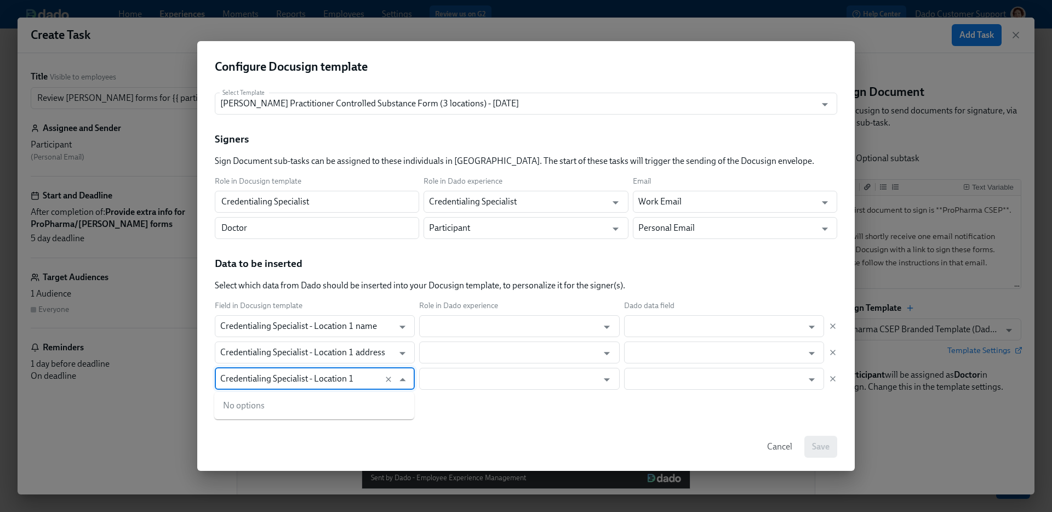
type input "Location 1"
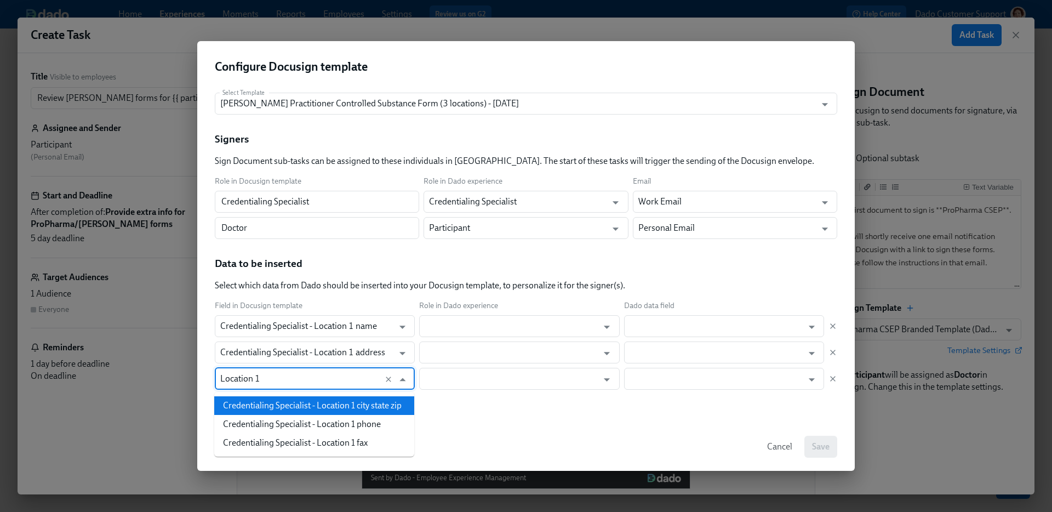
click at [313, 404] on li "Credentialing Specialist - Location 1 city state zip" at bounding box center [314, 405] width 200 height 19
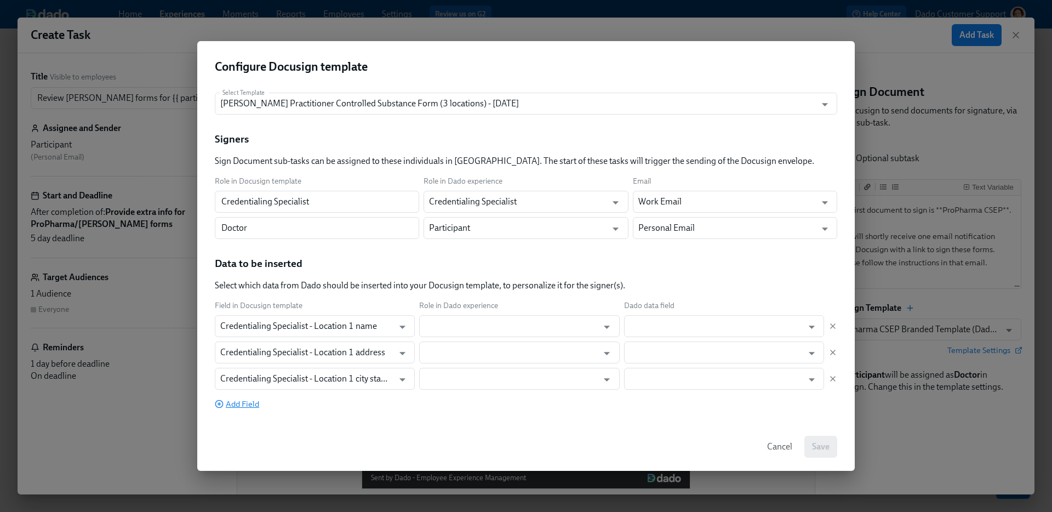
click at [233, 401] on span "Add Field" at bounding box center [237, 403] width 44 height 11
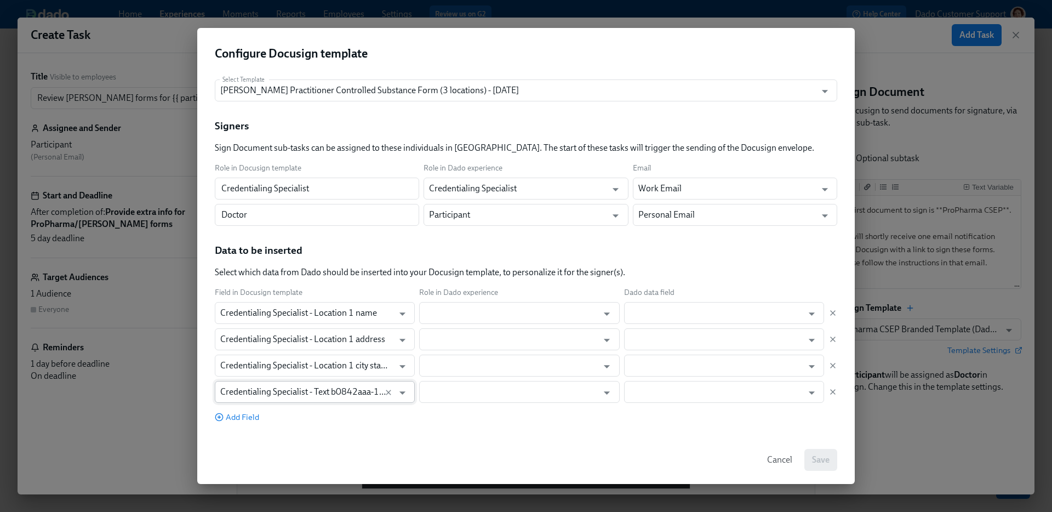
click at [239, 401] on input "Credentialing Specialist - Text b0842aaa-14f5-4320-9ac3-ef58f5ae1b03" at bounding box center [304, 392] width 168 height 22
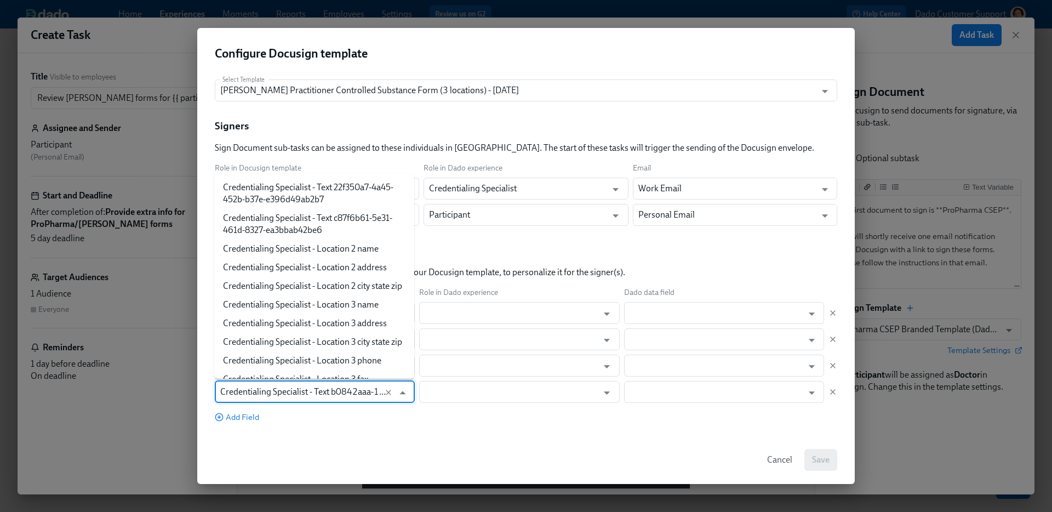
scroll to position [0, 0]
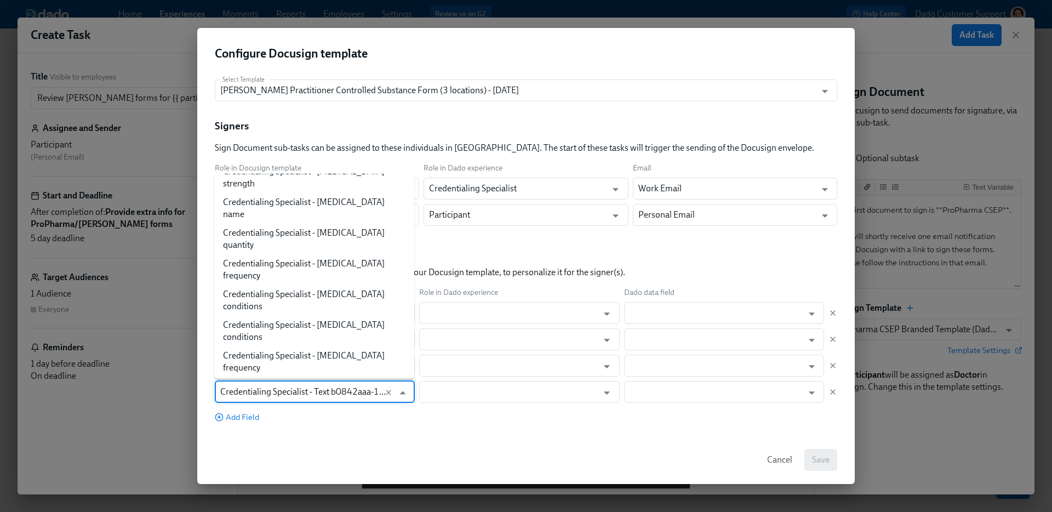
paste input "Location 1"
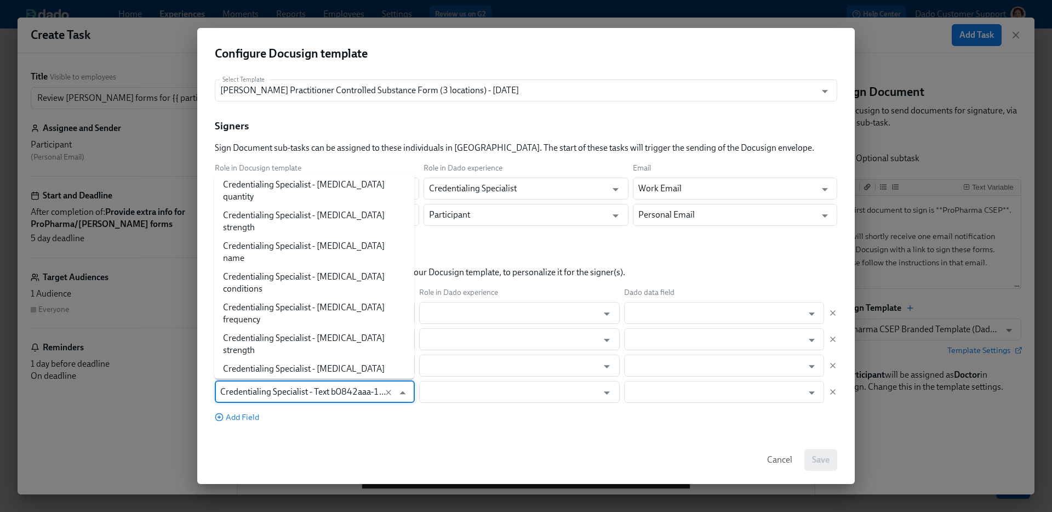
type input "Location 1"
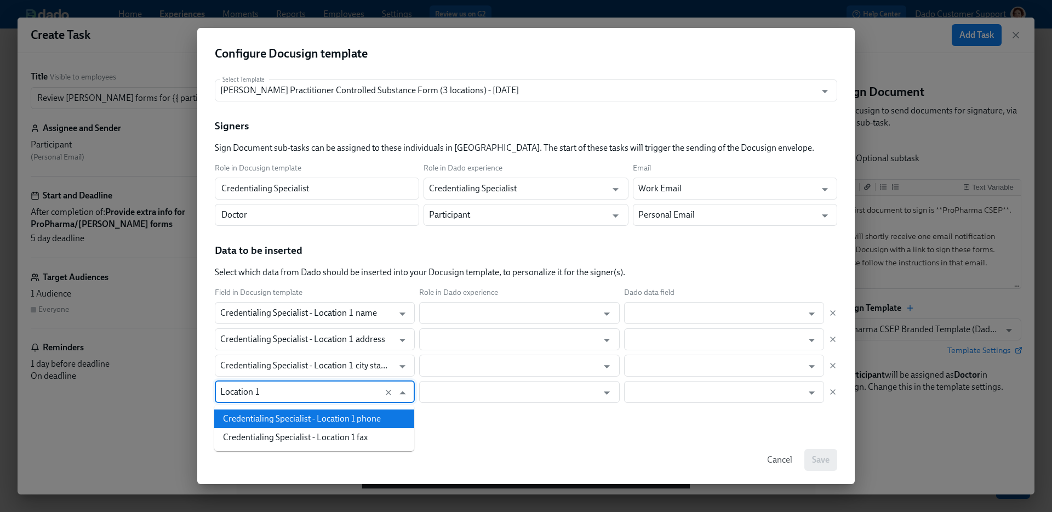
click at [324, 419] on li "Credentialing Specialist - Location 1 phone" at bounding box center [314, 418] width 200 height 19
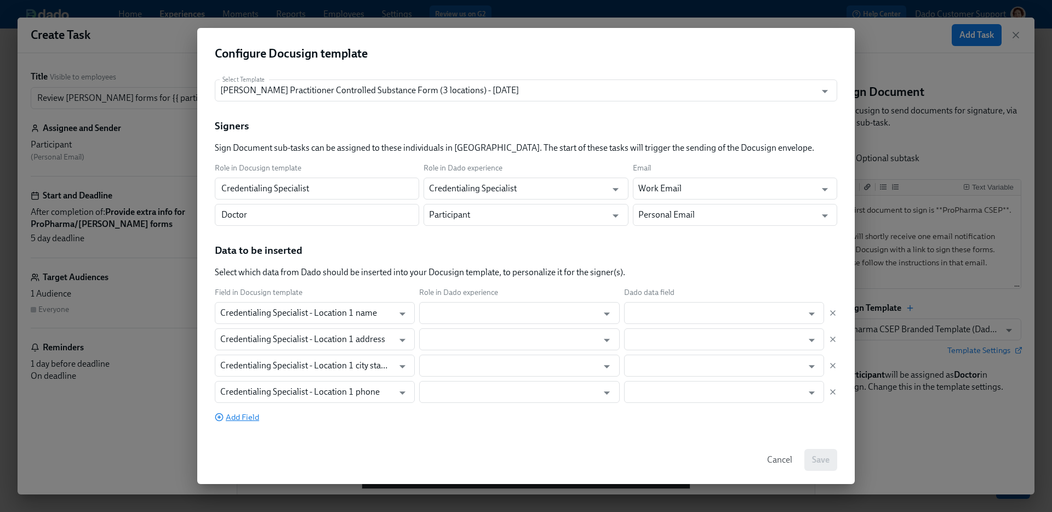
click at [249, 414] on span "Add Field" at bounding box center [237, 416] width 44 height 11
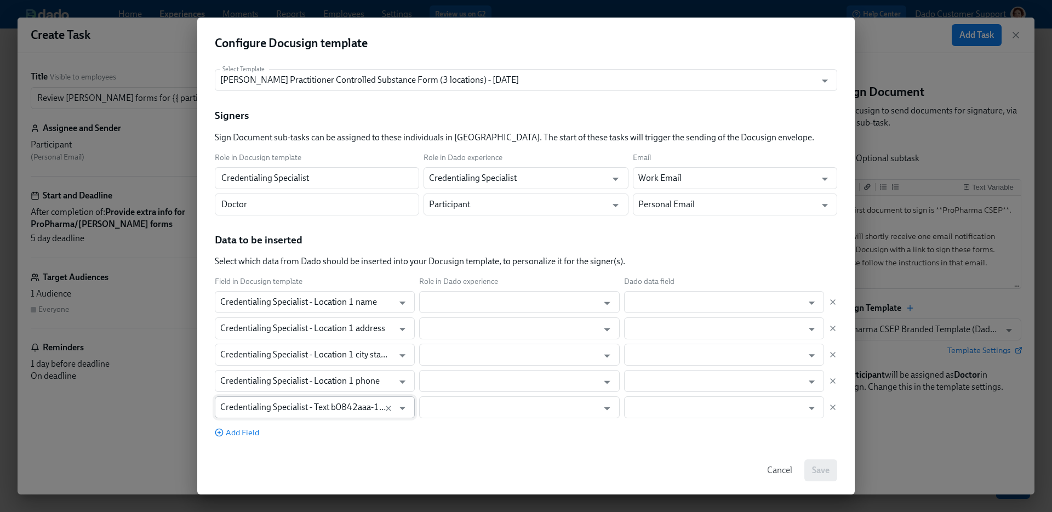
click at [247, 414] on input "Credentialing Specialist - Text b0842aaa-14f5-4320-9ac3-ef58f5ae1b03" at bounding box center [304, 407] width 168 height 22
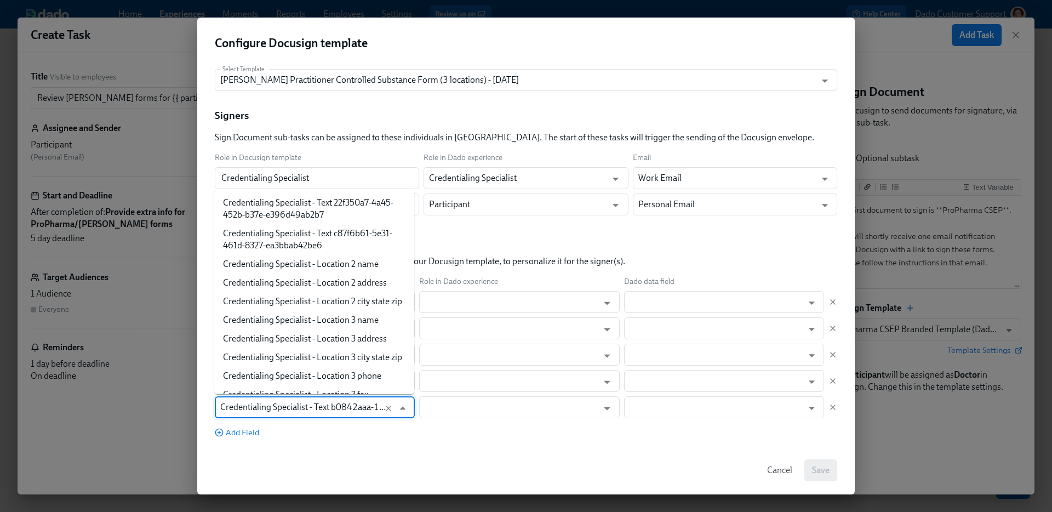
scroll to position [3007, 0]
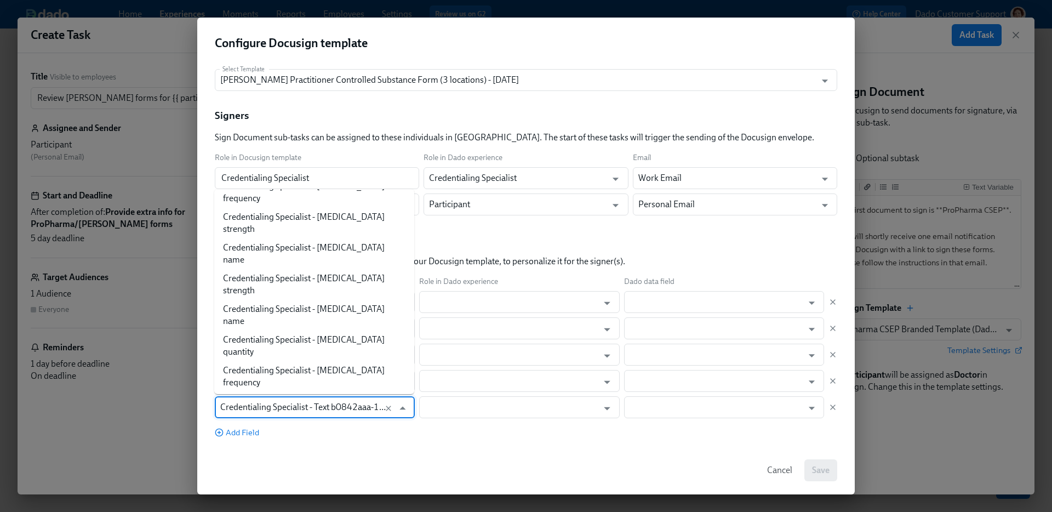
paste input "Location 1"
type input "Location 1"
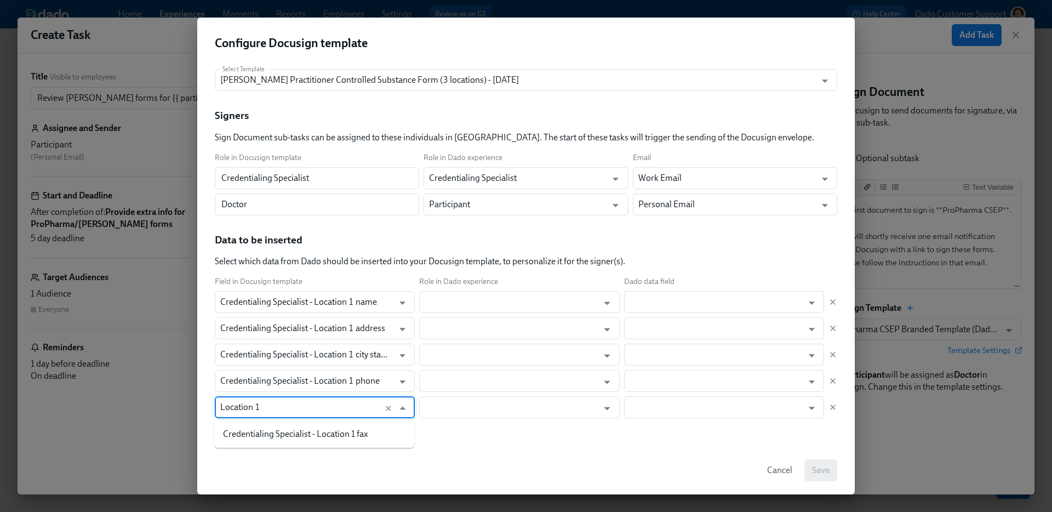
scroll to position [0, 0]
click at [330, 437] on li "Credentialing Specialist - Location 1 fax" at bounding box center [314, 434] width 200 height 19
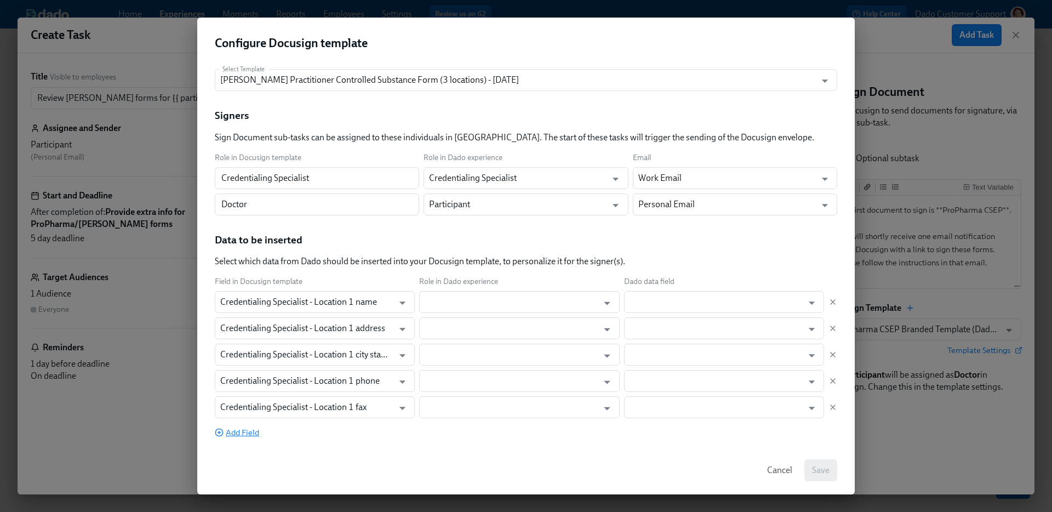
click at [231, 436] on span "Add Field" at bounding box center [237, 432] width 44 height 11
click at [240, 432] on input "Credentialing Specialist - Text b0842aaa-14f5-4320-9ac3-ef58f5ae1b03" at bounding box center [304, 433] width 168 height 22
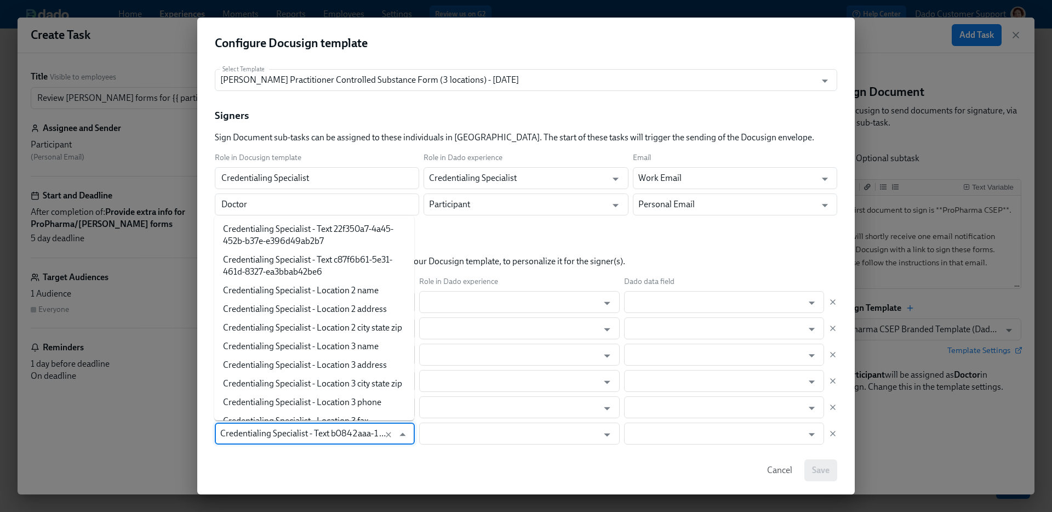
scroll to position [2989, 0]
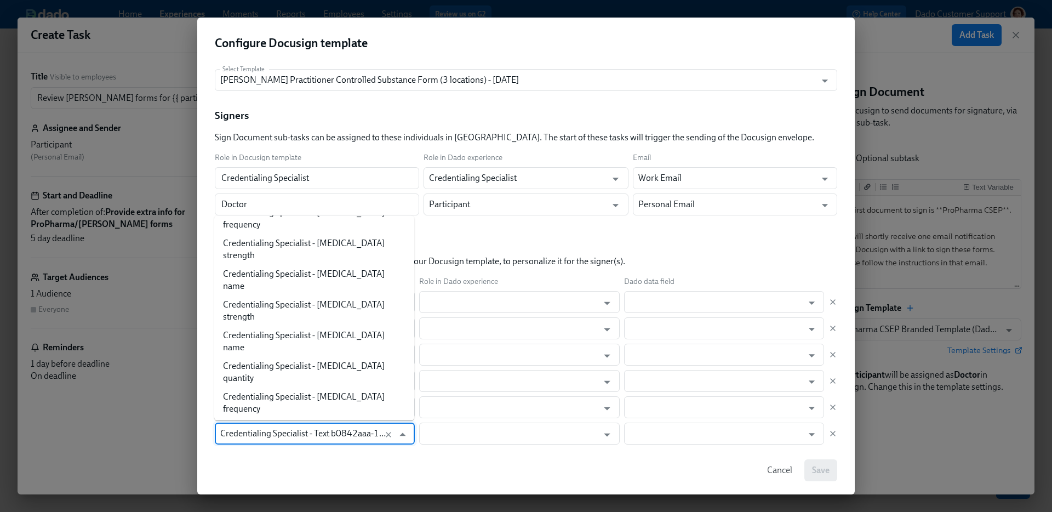
paste input "Location 1"
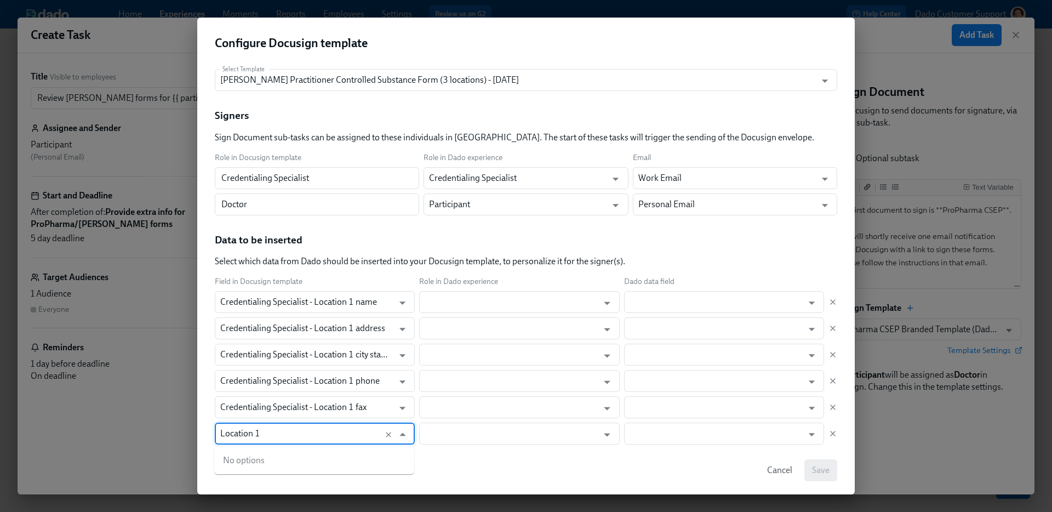
type input "Location 1"
click at [268, 454] on li "Credentialing Specialist - DEA location 1" at bounding box center [314, 460] width 200 height 19
click at [242, 451] on div "Cancel Save" at bounding box center [525, 470] width 657 height 48
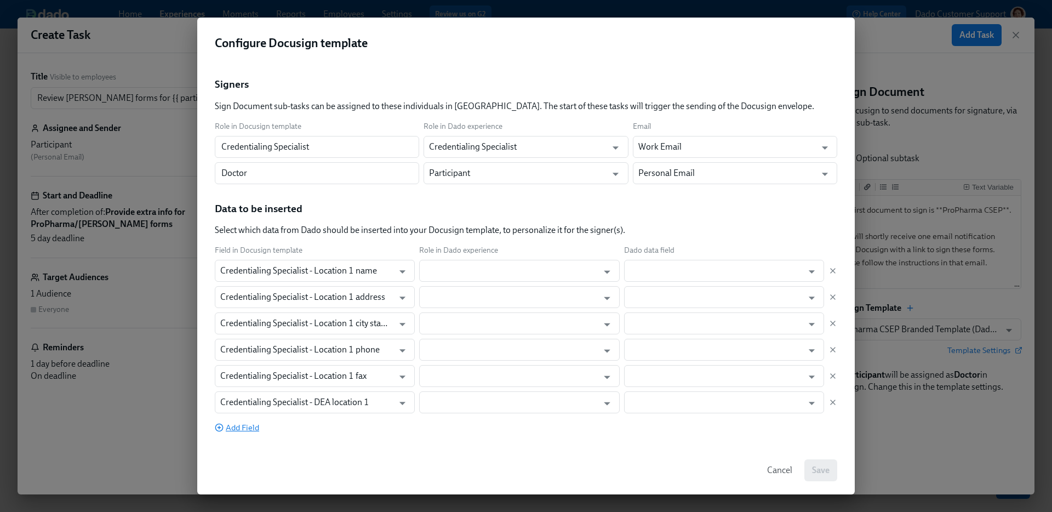
click at [248, 425] on span "Add Field" at bounding box center [237, 427] width 44 height 11
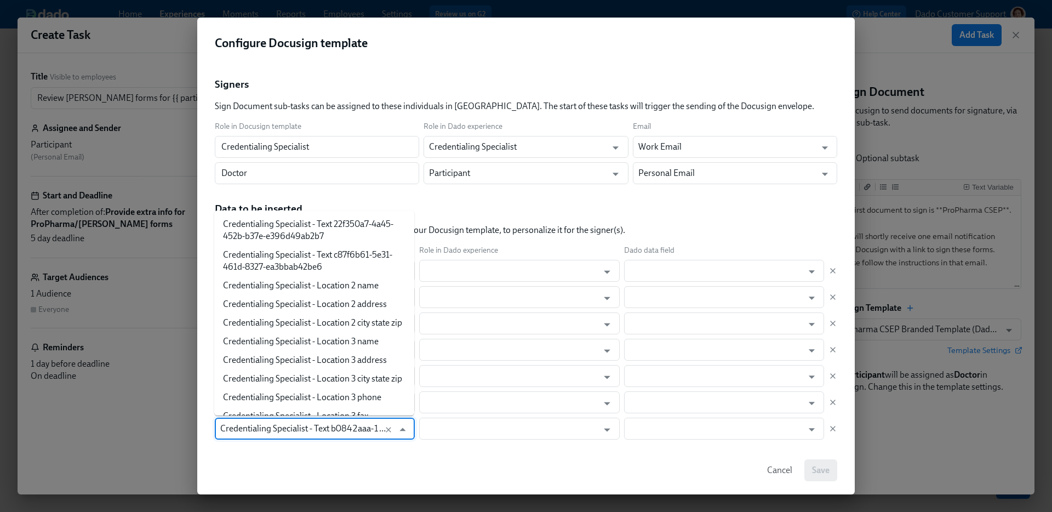
click at [248, 425] on input "Credentialing Specialist - Text b0842aaa-14f5-4320-9ac3-ef58f5ae1b03" at bounding box center [304, 428] width 168 height 22
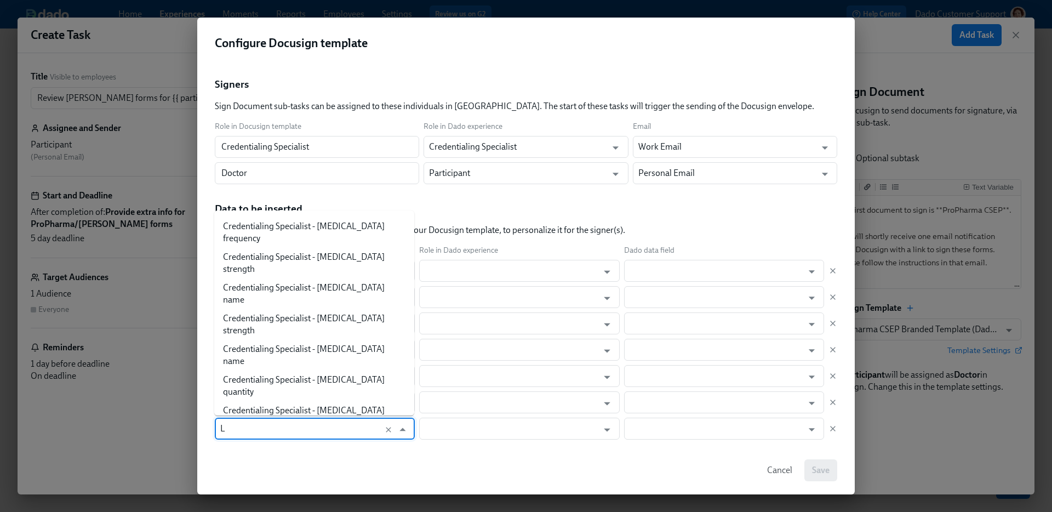
scroll to position [0, 0]
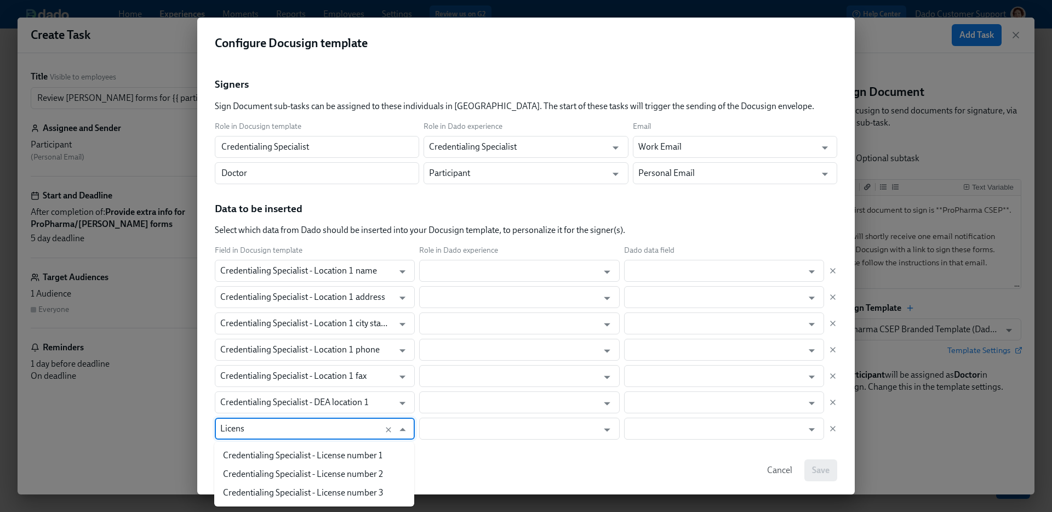
type input "License"
click at [267, 458] on li "Credentialing Specialist - License number 1" at bounding box center [314, 455] width 200 height 19
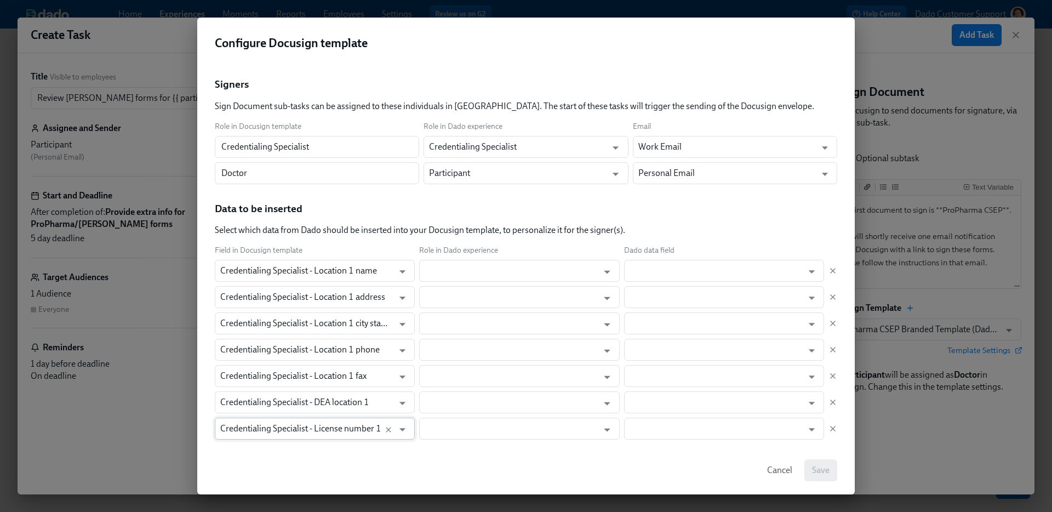
scroll to position [58, 0]
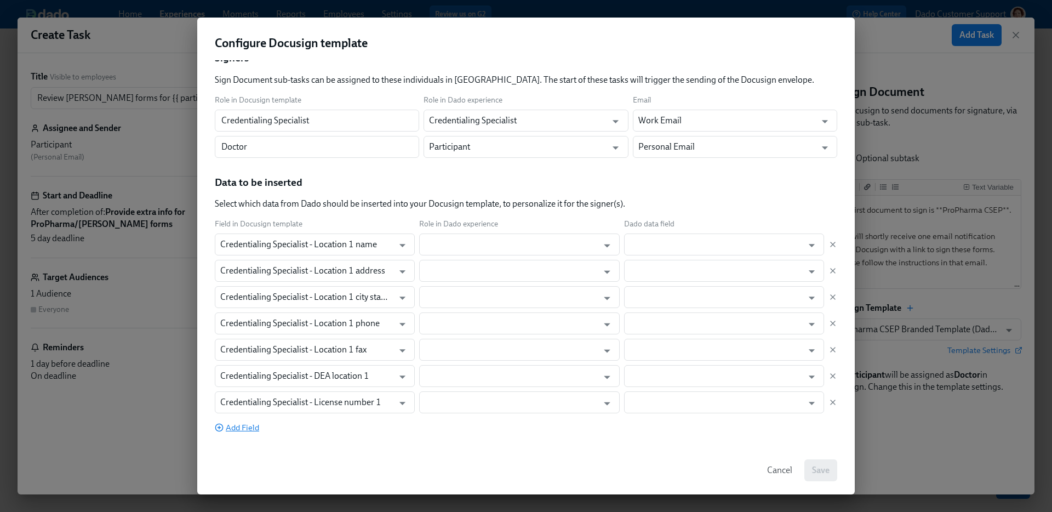
click at [239, 423] on span "Add Field" at bounding box center [237, 427] width 44 height 11
click at [242, 425] on input "Credentialing Specialist - Text b0842aaa-14f5-4320-9ac3-ef58f5ae1b03" at bounding box center [304, 428] width 168 height 22
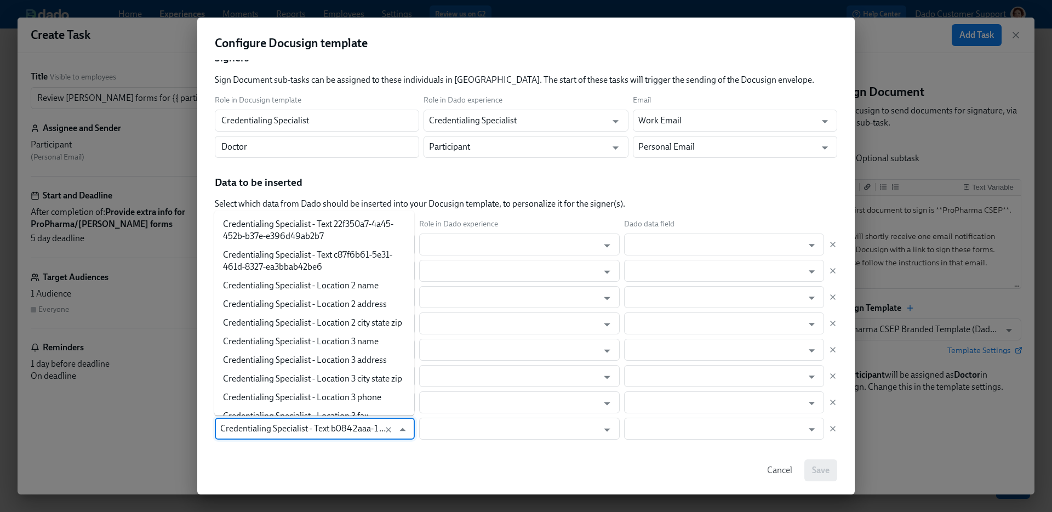
scroll to position [2951, 0]
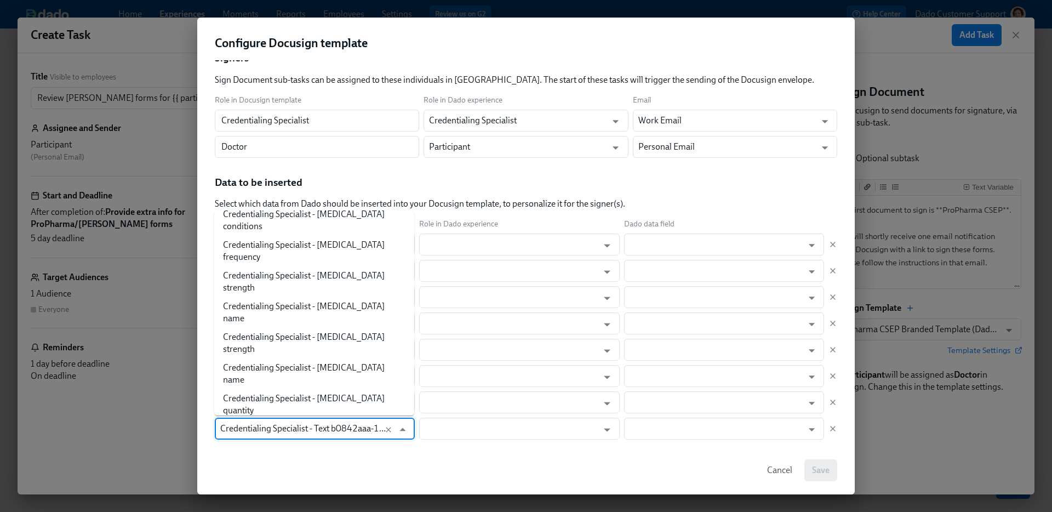
paste input "Location 1"
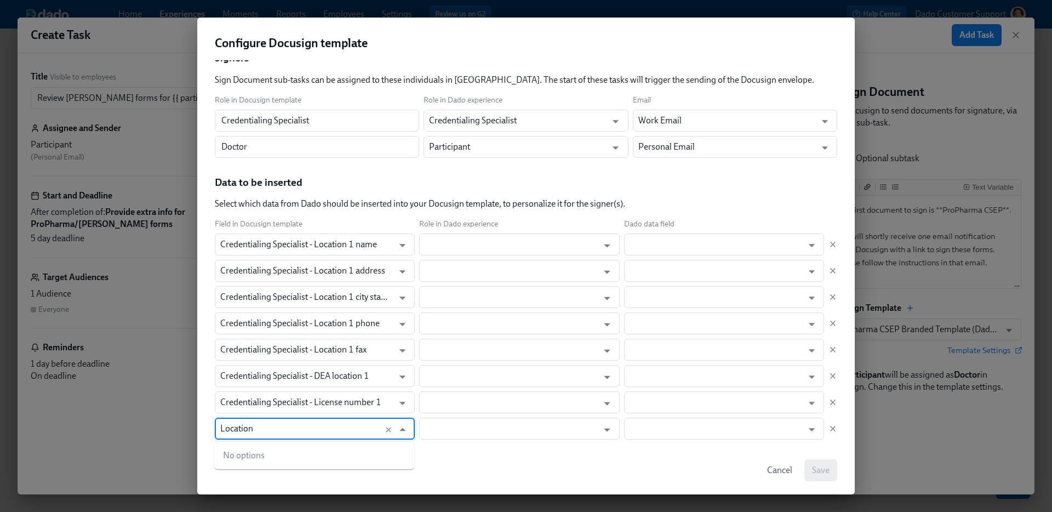
type input "Location 2"
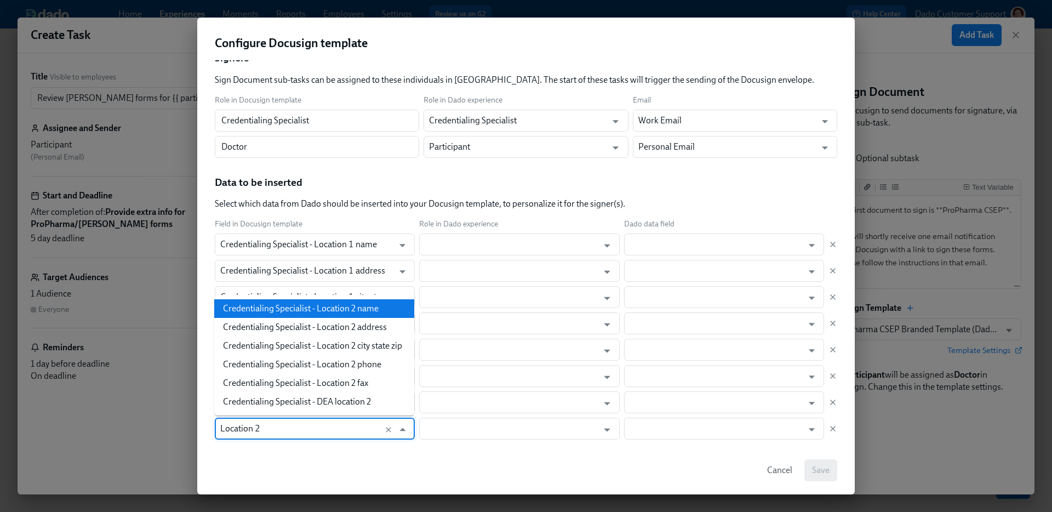
click at [364, 302] on li "Credentialing Specialist - Location 2 name" at bounding box center [314, 308] width 200 height 19
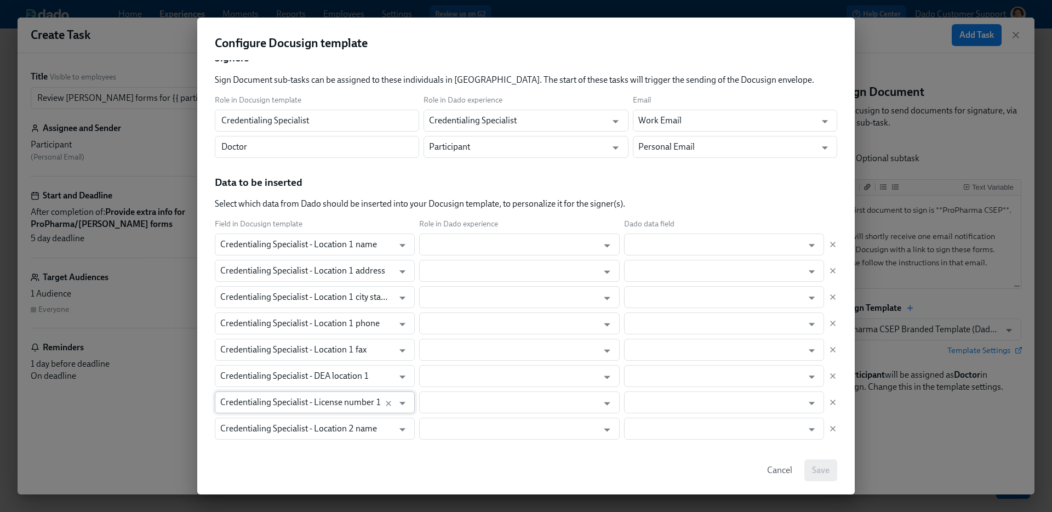
scroll to position [84, 0]
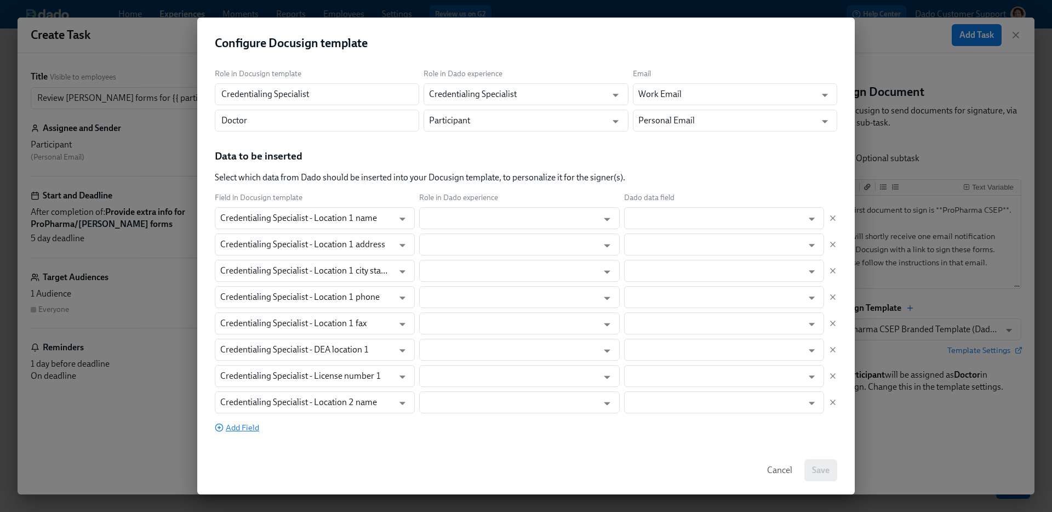
click at [233, 426] on span "Add Field" at bounding box center [237, 427] width 44 height 11
click at [233, 426] on input "Credentialing Specialist - Text b0842aaa-14f5-4320-9ac3-ef58f5ae1b03" at bounding box center [304, 428] width 168 height 22
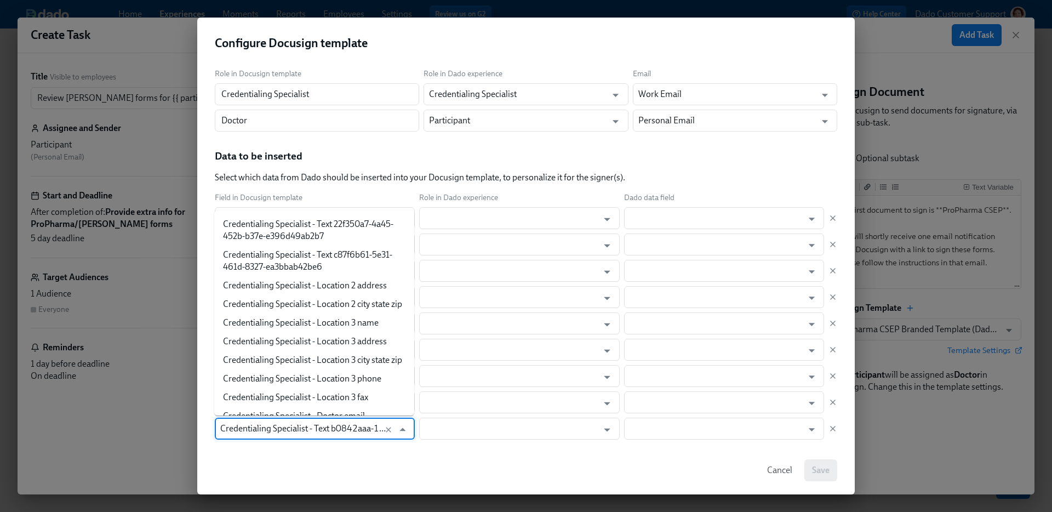
scroll to position [2933, 0]
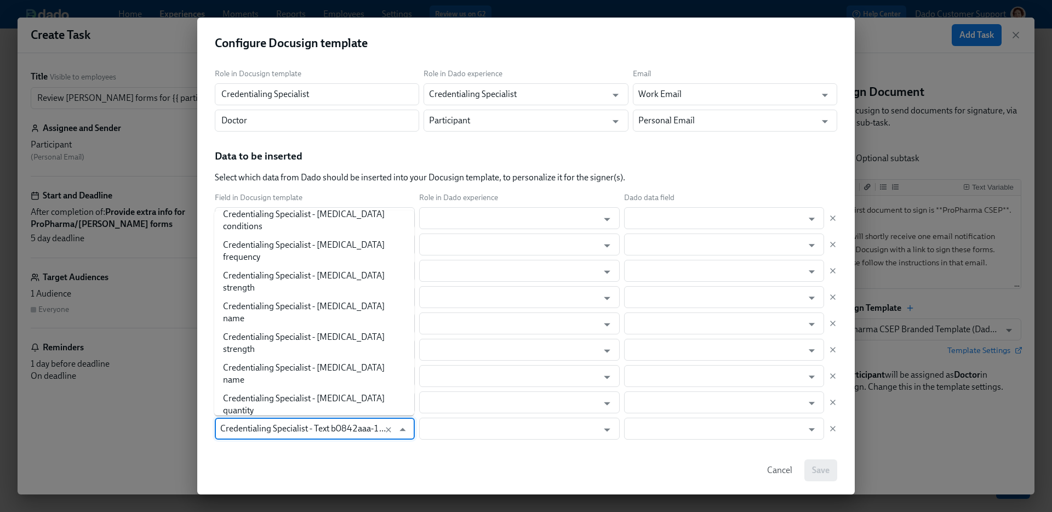
paste input "Location 1"
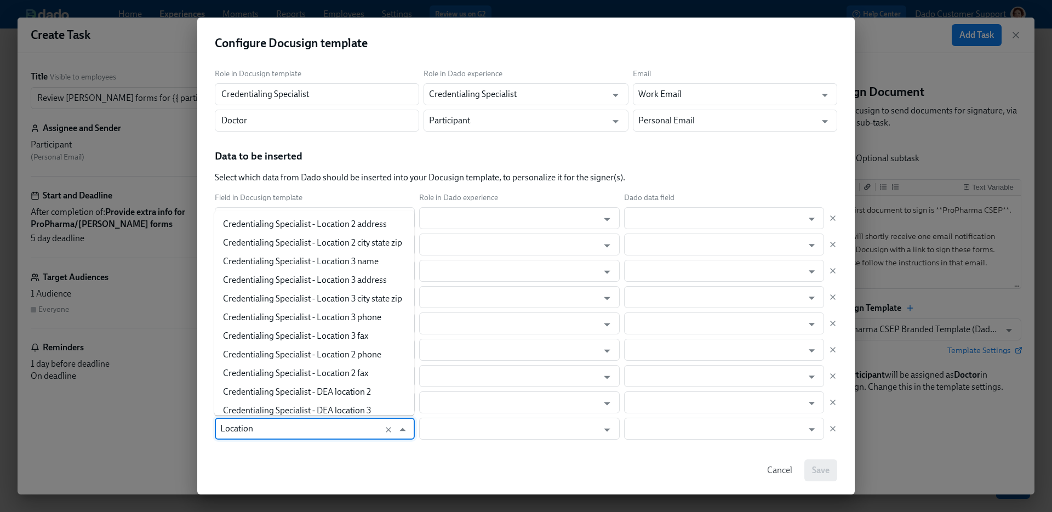
type input "Location 2"
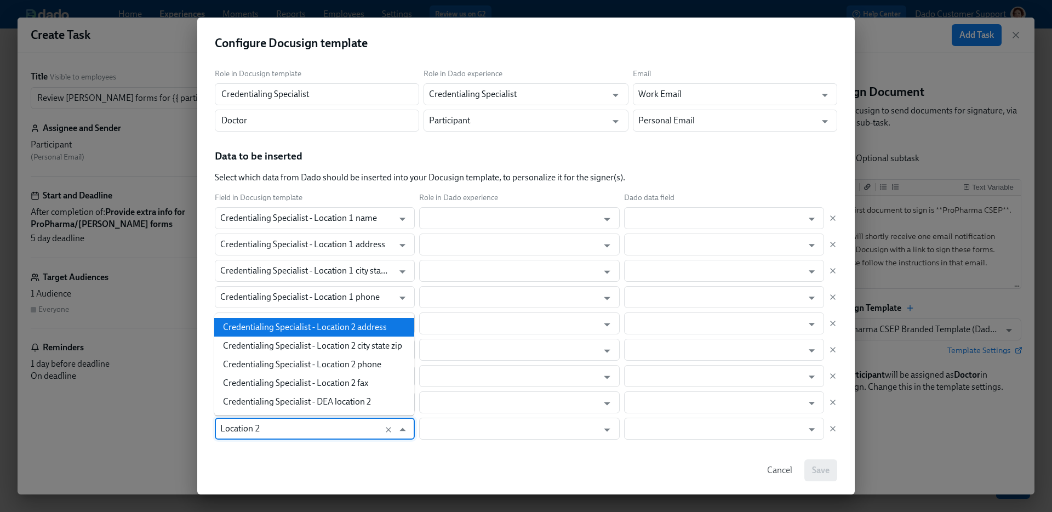
drag, startPoint x: 341, startPoint y: 339, endPoint x: 341, endPoint y: 328, distance: 10.4
click at [341, 328] on ul "Credentialing Specialist - Location 2 address Credentialing Specialist - Locati…" at bounding box center [314, 364] width 200 height 102
click at [341, 328] on li "Credentialing Specialist - Location 2 address" at bounding box center [314, 327] width 200 height 19
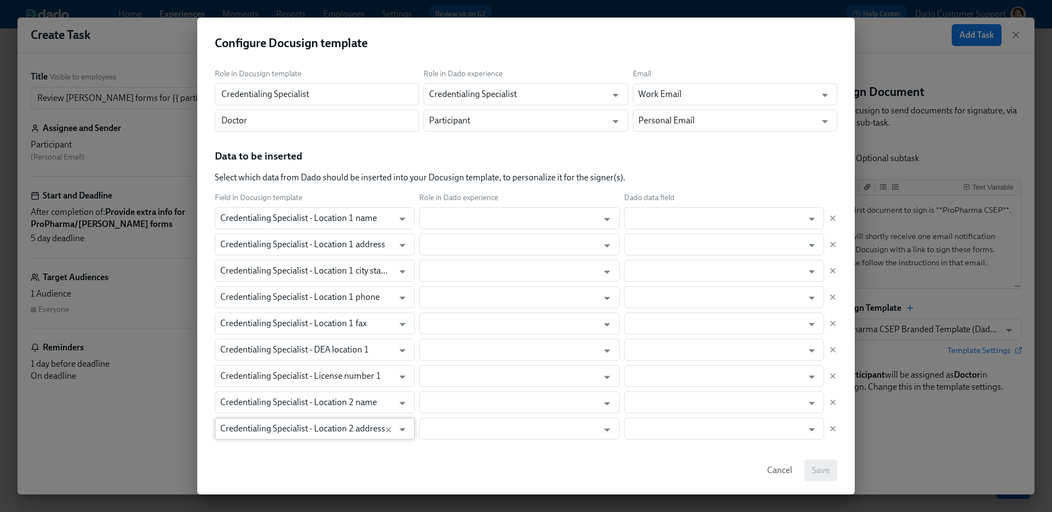
scroll to position [110, 0]
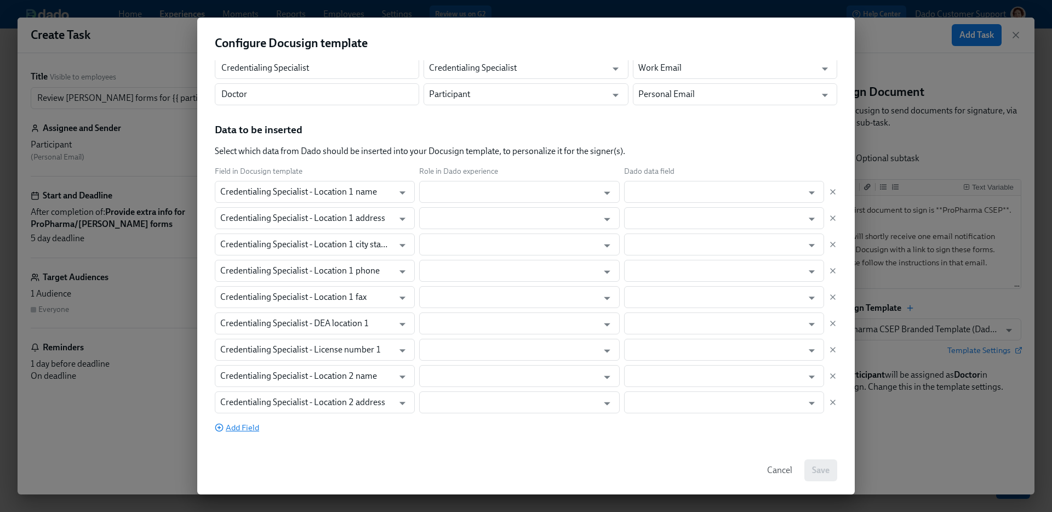
click at [242, 427] on span "Add Field" at bounding box center [237, 427] width 44 height 11
click at [242, 423] on input "Credentialing Specialist - Text b0842aaa-14f5-4320-9ac3-ef58f5ae1b03" at bounding box center [304, 428] width 168 height 22
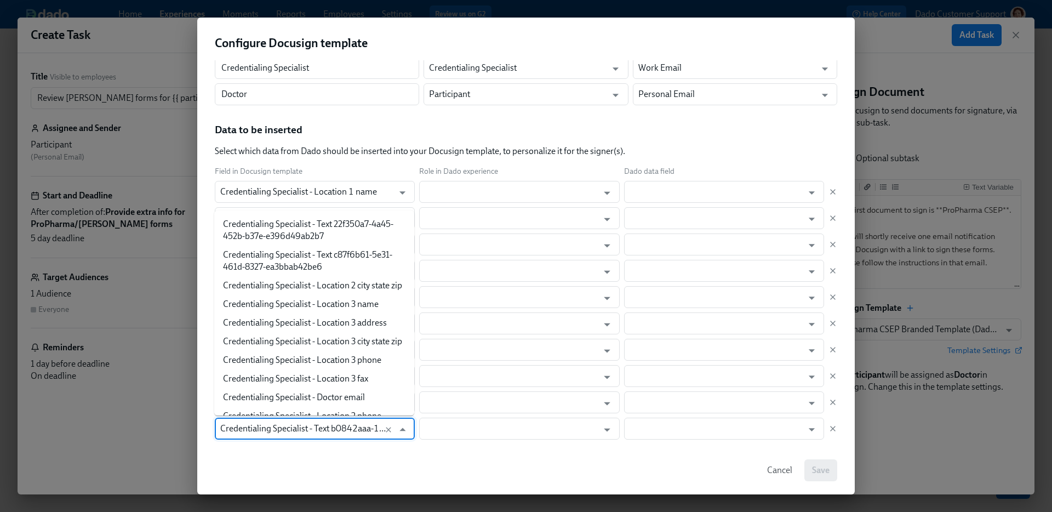
scroll to position [2914, 0]
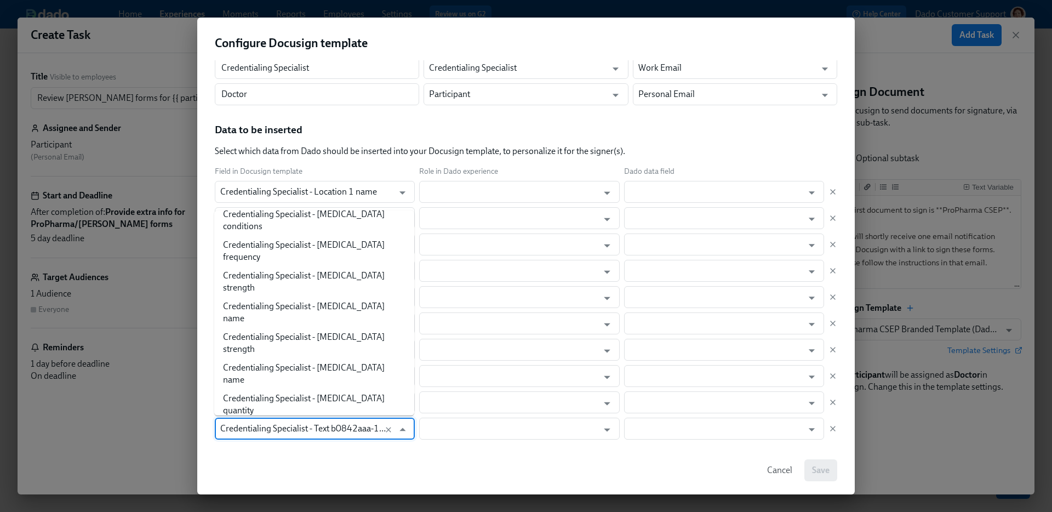
paste input "Location 1"
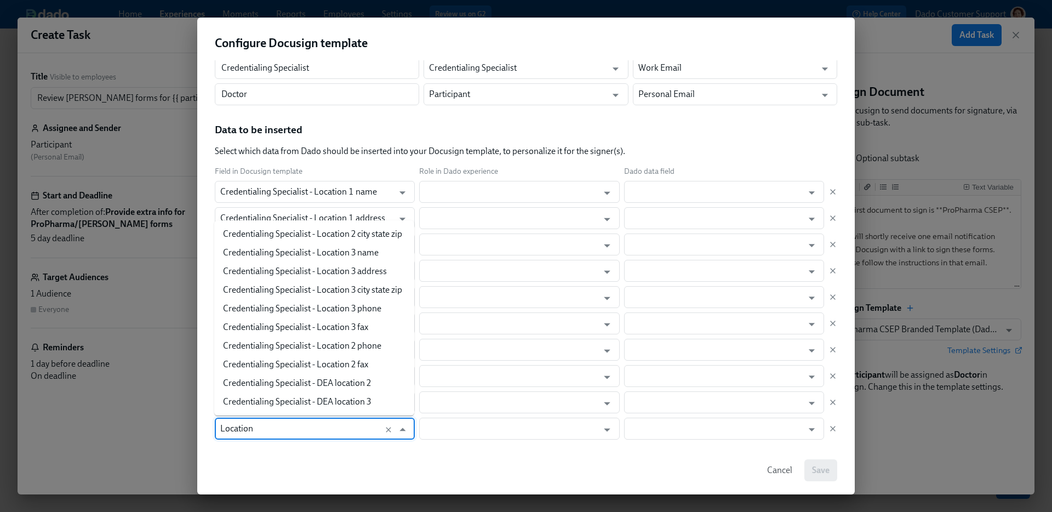
type input "Location 2"
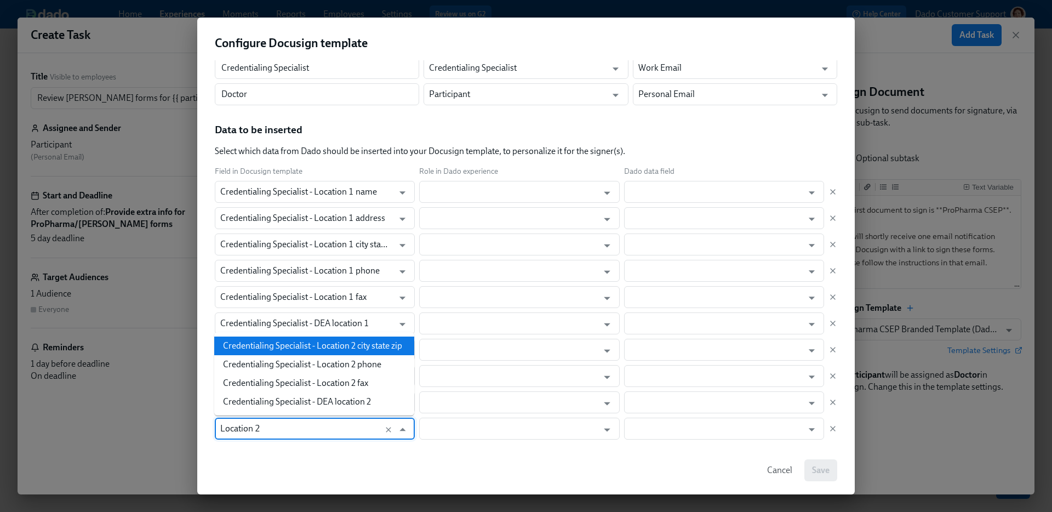
click at [325, 343] on li "Credentialing Specialist - Location 2 city state zip" at bounding box center [314, 345] width 200 height 19
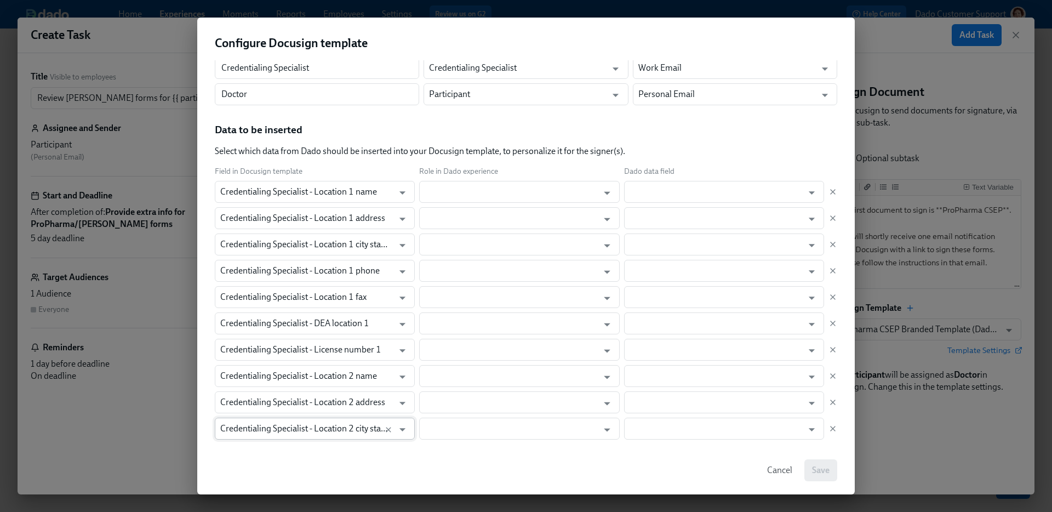
scroll to position [136, 0]
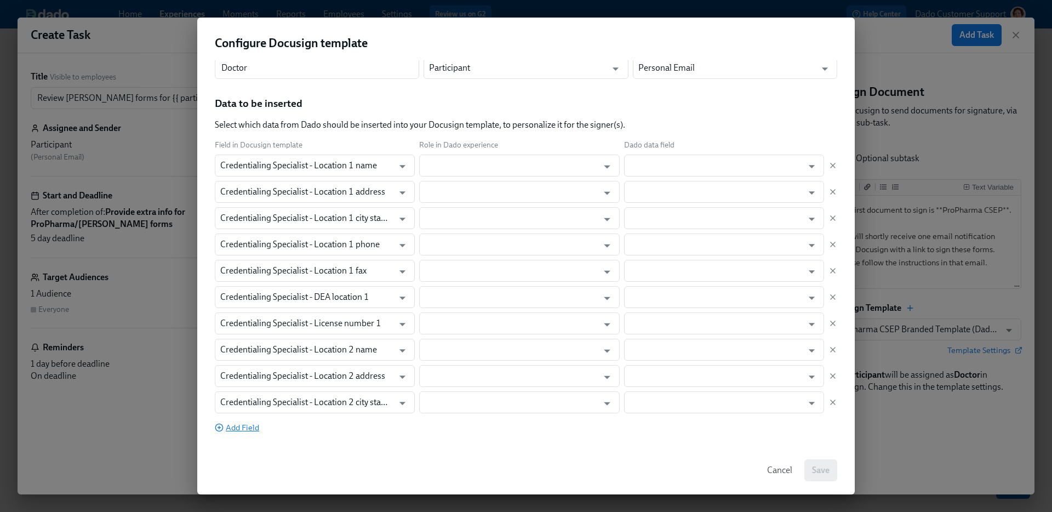
click at [251, 428] on span "Add Field" at bounding box center [237, 427] width 44 height 11
click at [251, 426] on input "Credentialing Specialist - Text b0842aaa-14f5-4320-9ac3-ef58f5ae1b03" at bounding box center [304, 428] width 168 height 22
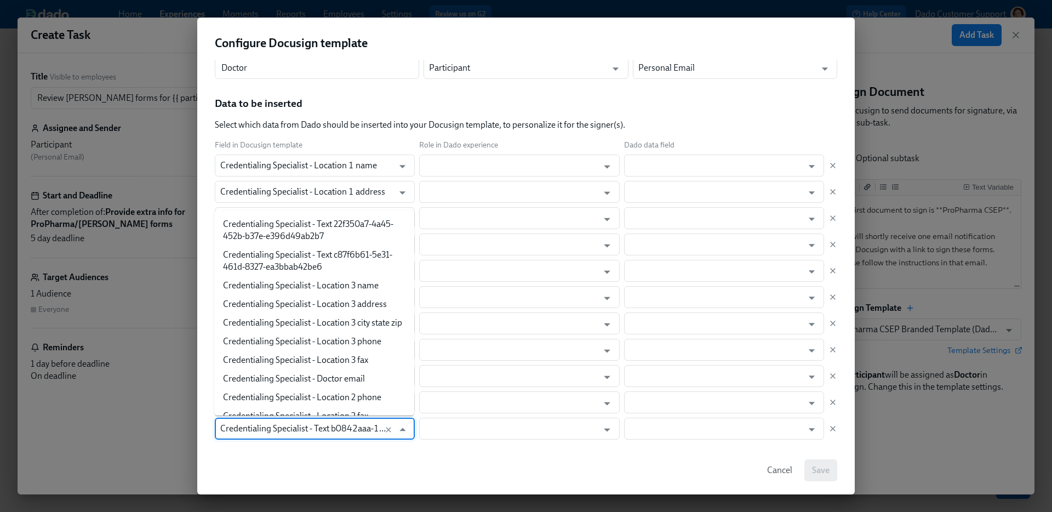
paste input "Location 1"
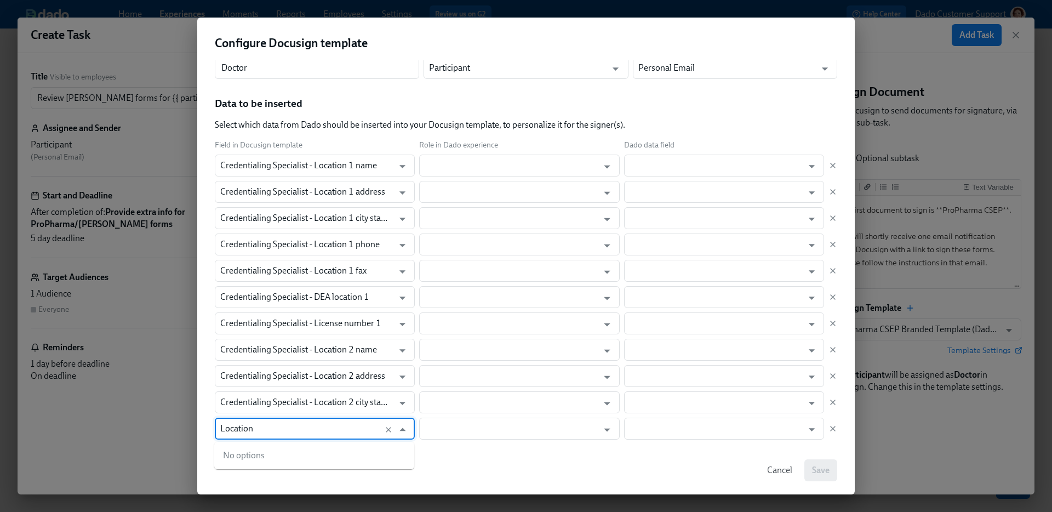
type input "Location 2"
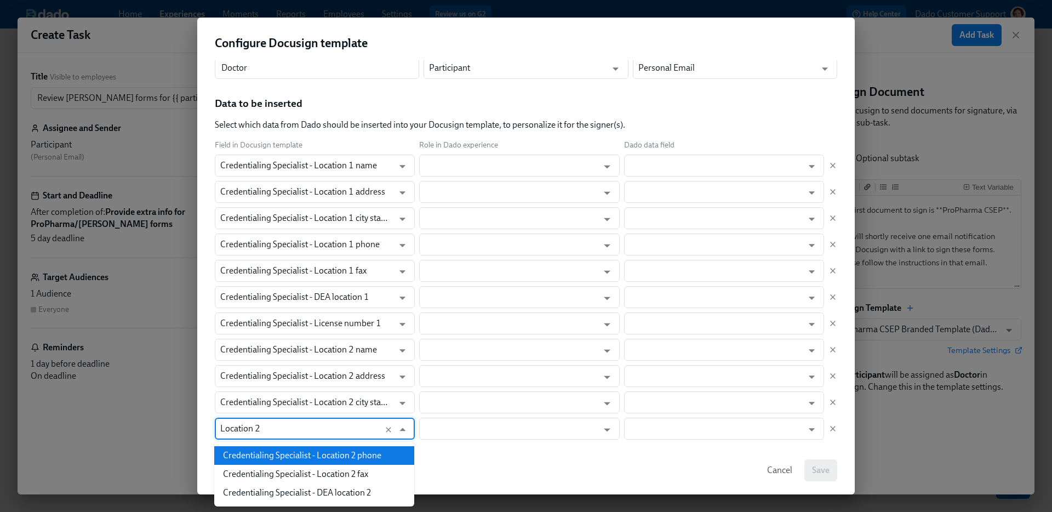
click at [257, 451] on li "Credentialing Specialist - Location 2 phone" at bounding box center [314, 455] width 200 height 19
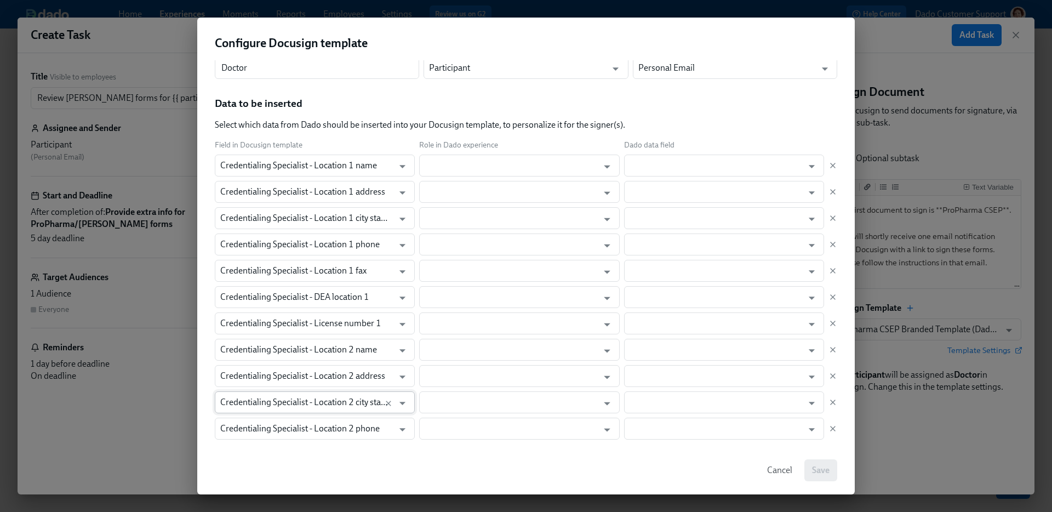
scroll to position [163, 0]
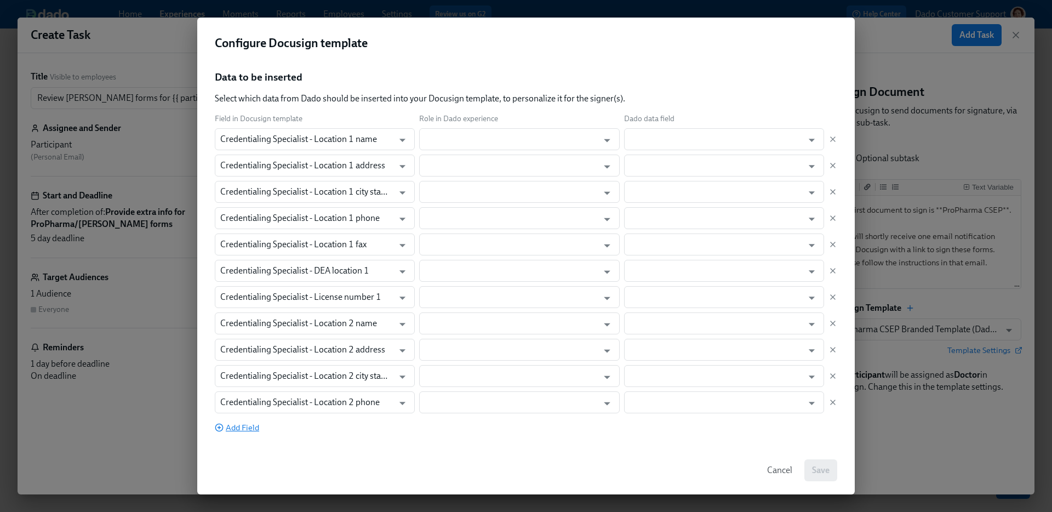
click at [250, 428] on span "Add Field" at bounding box center [237, 427] width 44 height 11
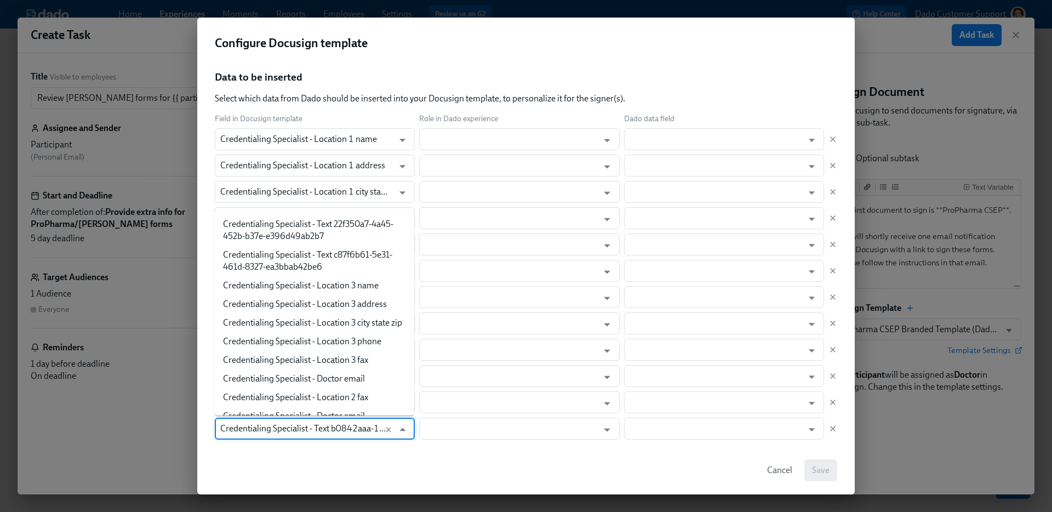
click at [250, 426] on input "Credentialing Specialist - Text b0842aaa-14f5-4320-9ac3-ef58f5ae1b03" at bounding box center [304, 428] width 168 height 22
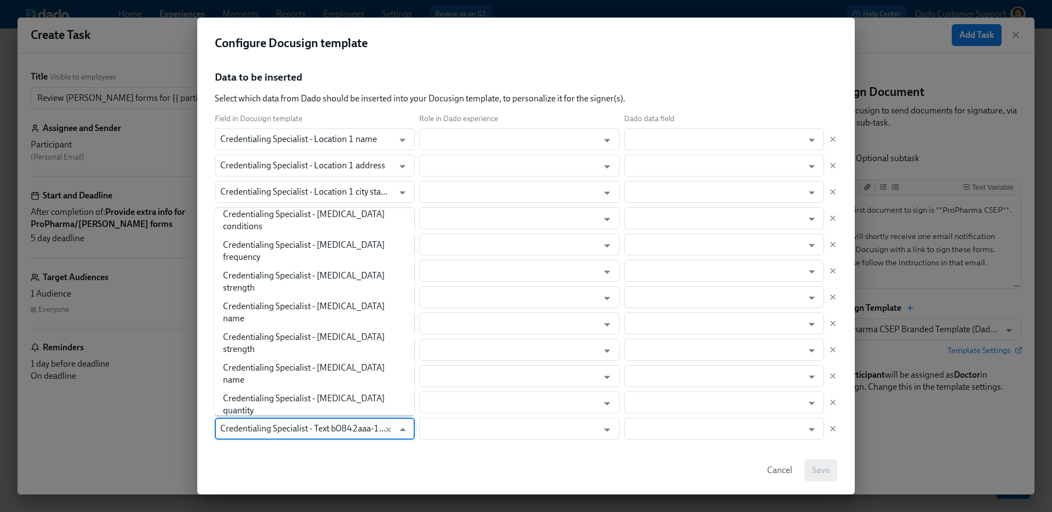
paste input "Location 1"
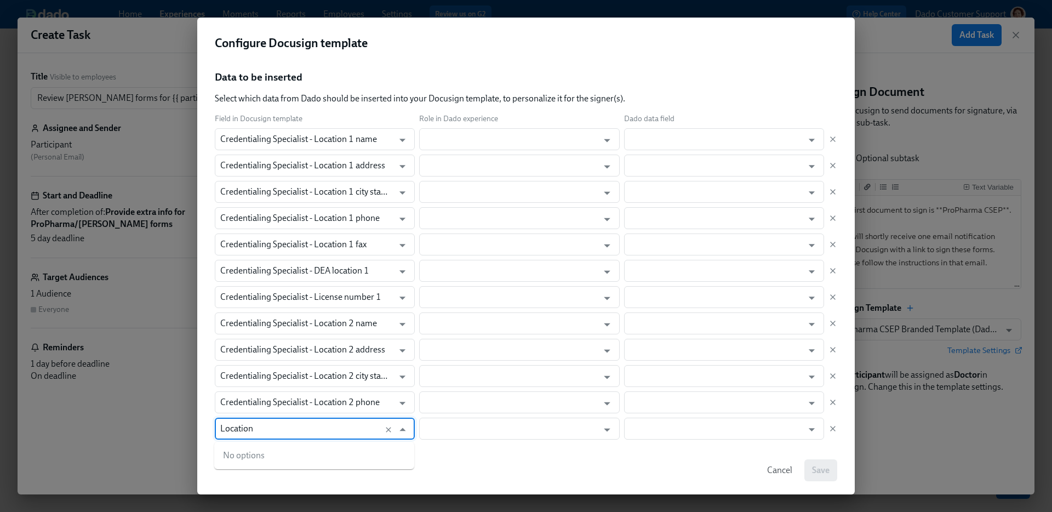
type input "Location 2"
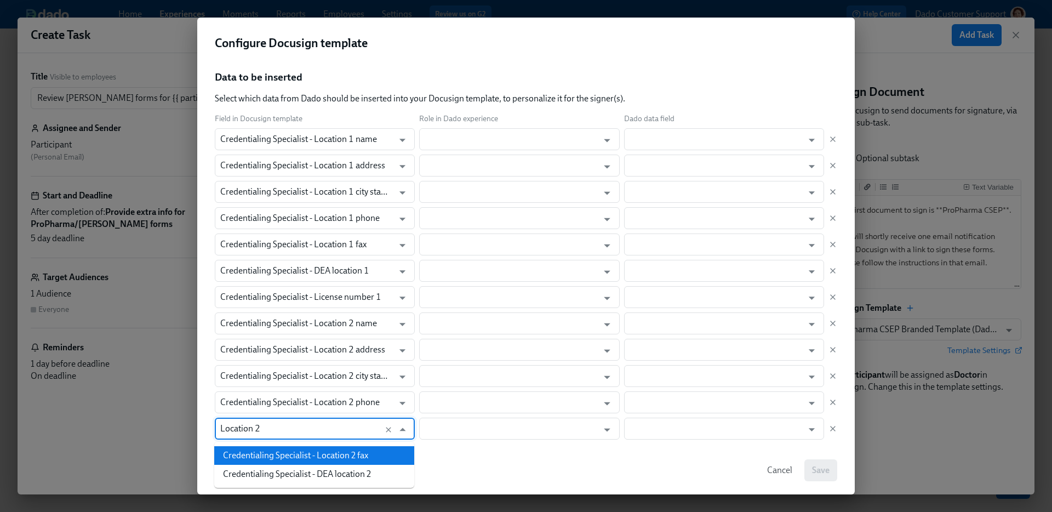
click at [267, 455] on li "Credentialing Specialist - Location 2 fax" at bounding box center [314, 455] width 200 height 19
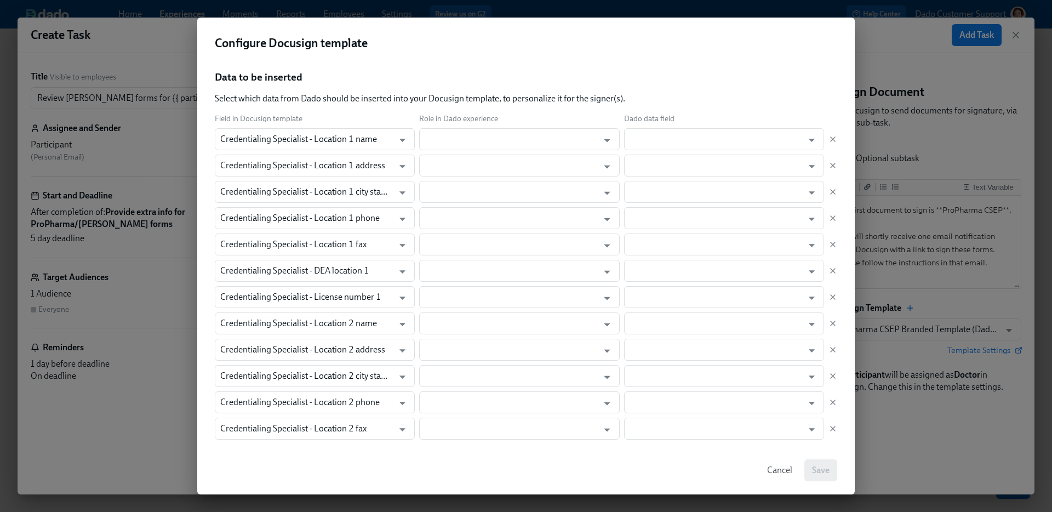
click at [244, 449] on div "Cancel Save" at bounding box center [525, 470] width 657 height 48
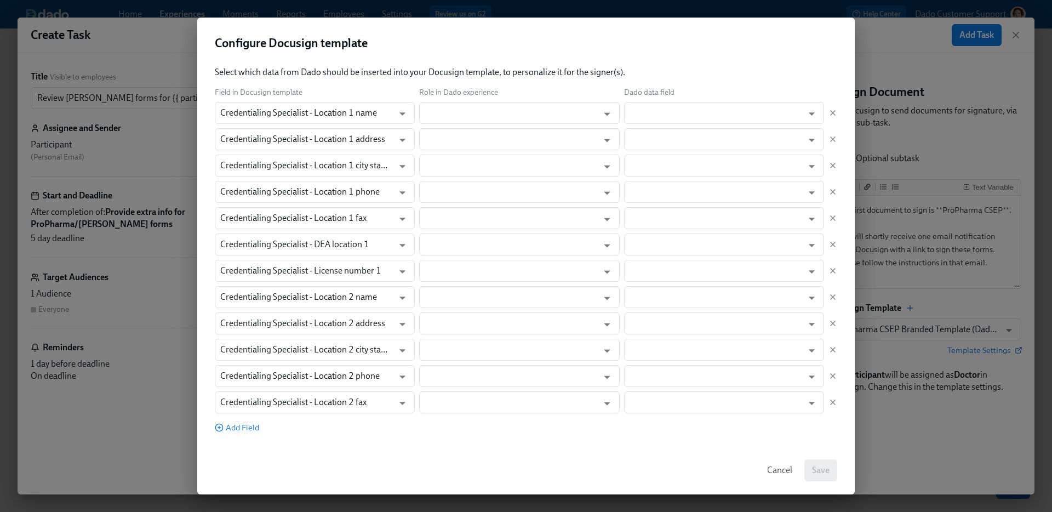
click at [247, 437] on div "Select Template Henry Schein Practitioner Controlled Substance Form (3 location…" at bounding box center [525, 253] width 657 height 386
click at [246, 428] on span "Add Field" at bounding box center [237, 427] width 44 height 11
click at [246, 428] on input "Credentialing Specialist - Text b0842aaa-14f5-4320-9ac3-ef58f5ae1b03" at bounding box center [304, 428] width 168 height 22
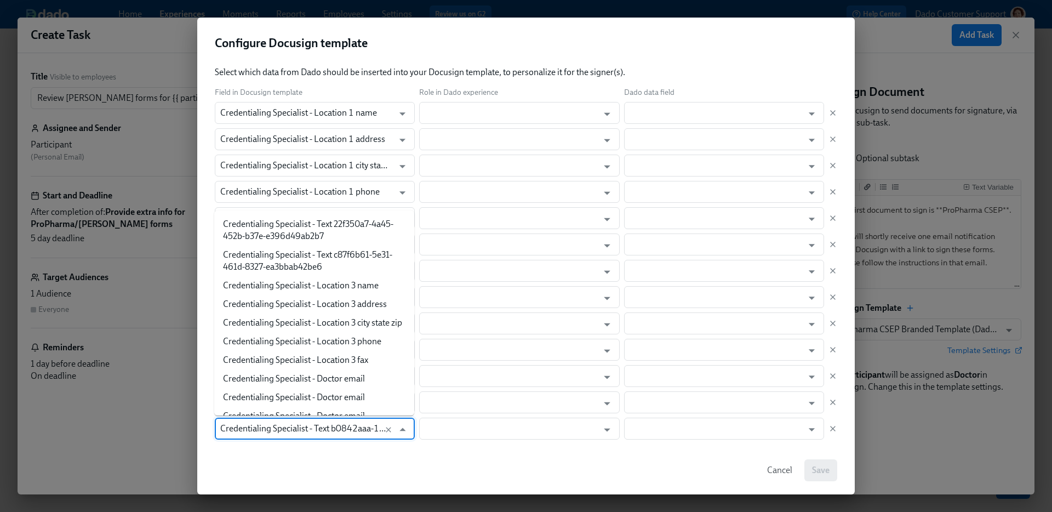
scroll to position [2858, 0]
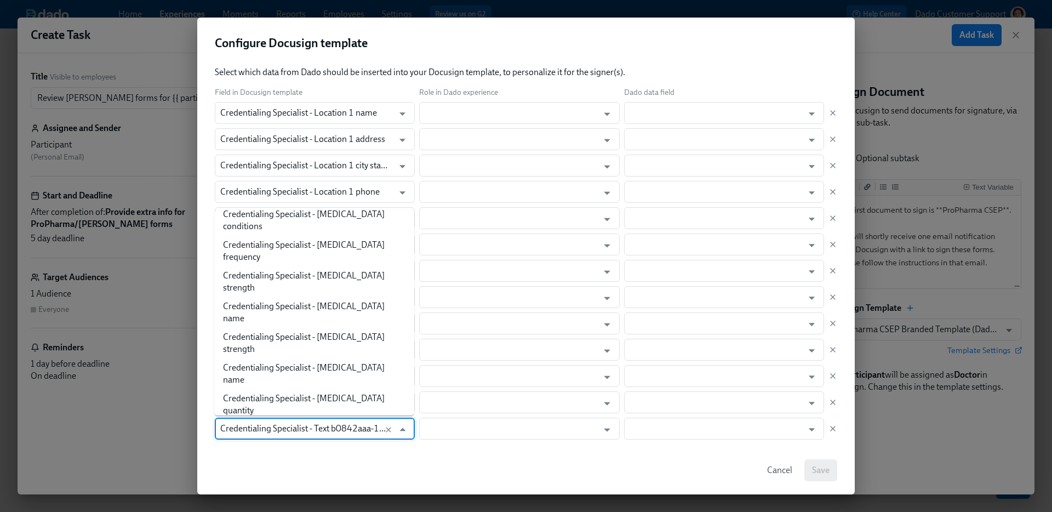
paste input "Location 1"
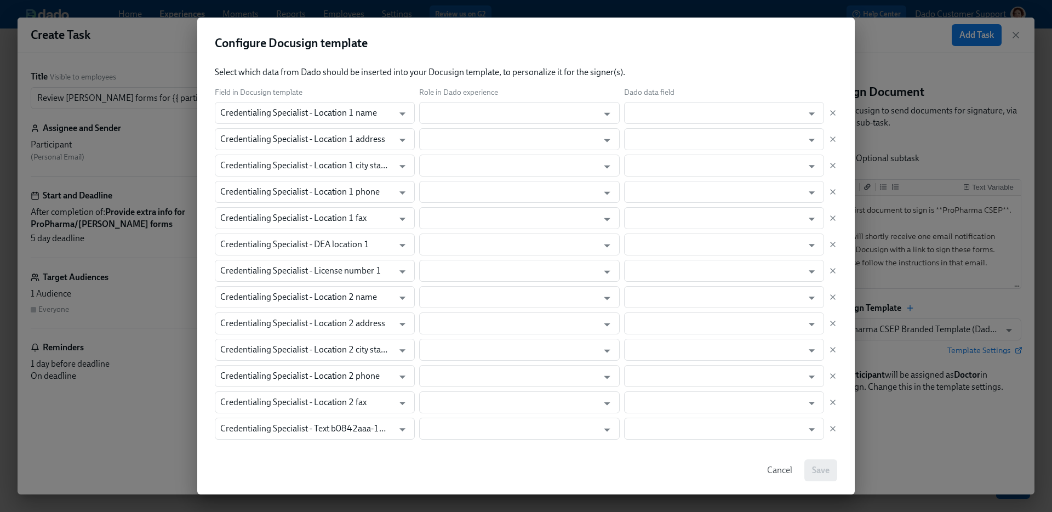
scroll to position [215, 0]
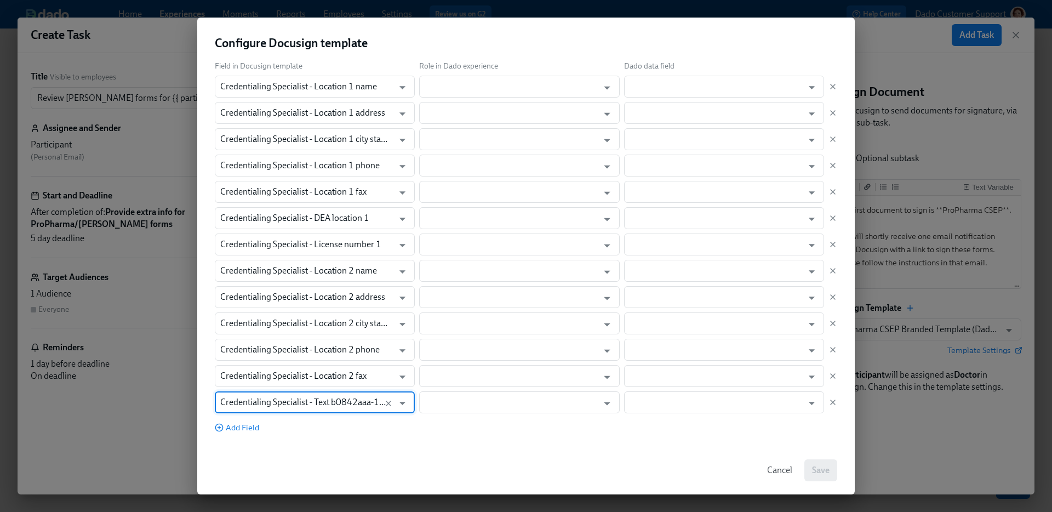
click at [253, 402] on input "Credentialing Specialist - Text b0842aaa-14f5-4320-9ac3-ef58f5ae1b03" at bounding box center [304, 402] width 168 height 22
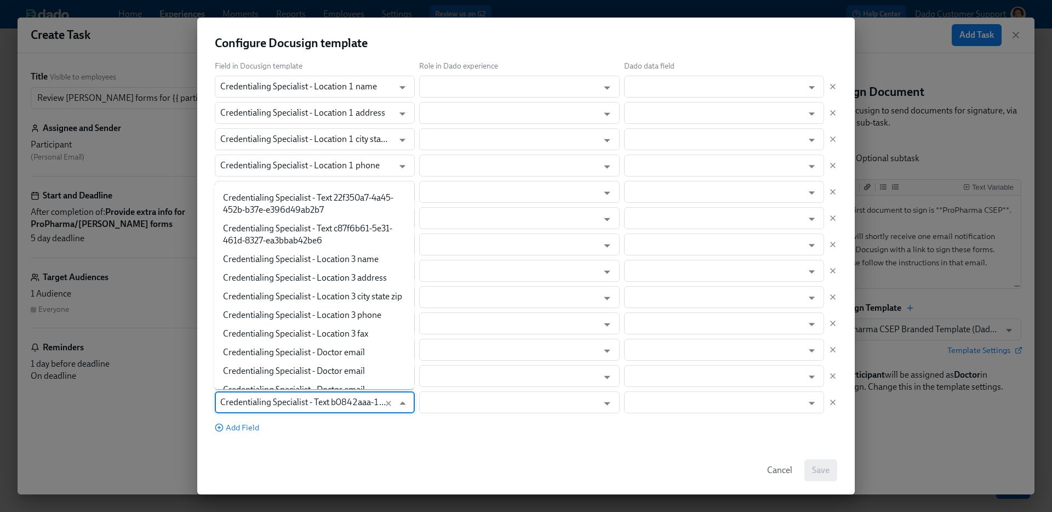
scroll to position [2858, 0]
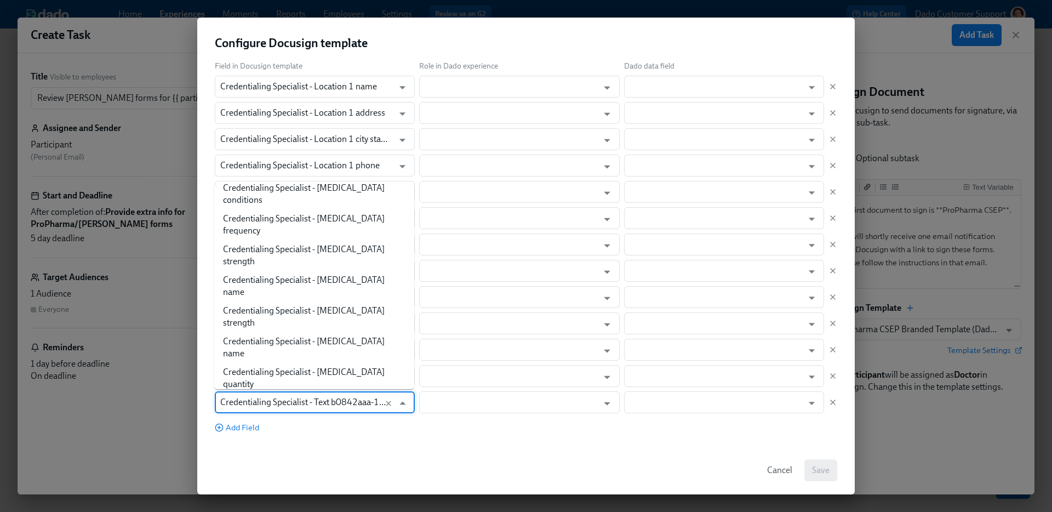
paste input "Location 1"
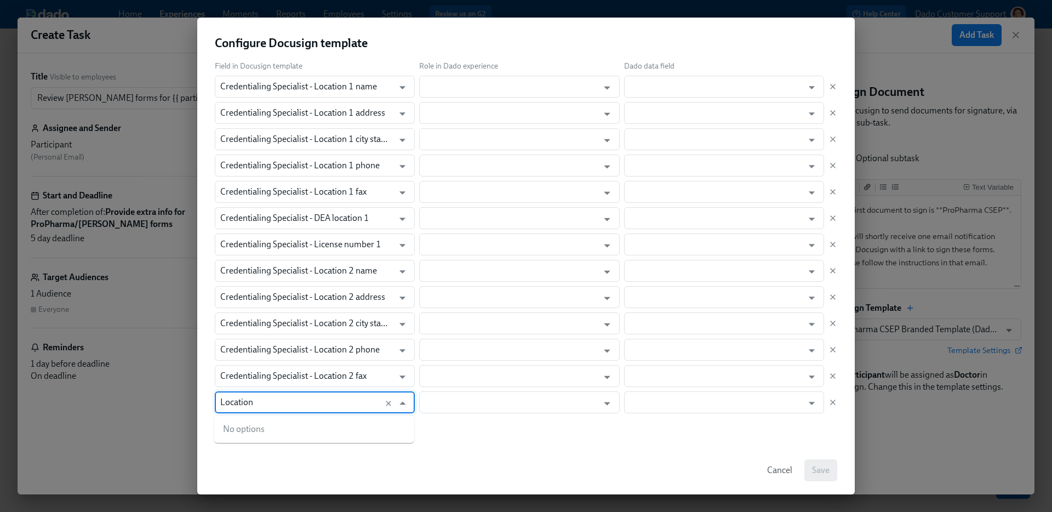
type input "Location 2"
click at [267, 426] on li "Credentialing Specialist - DEA location 2" at bounding box center [314, 429] width 200 height 19
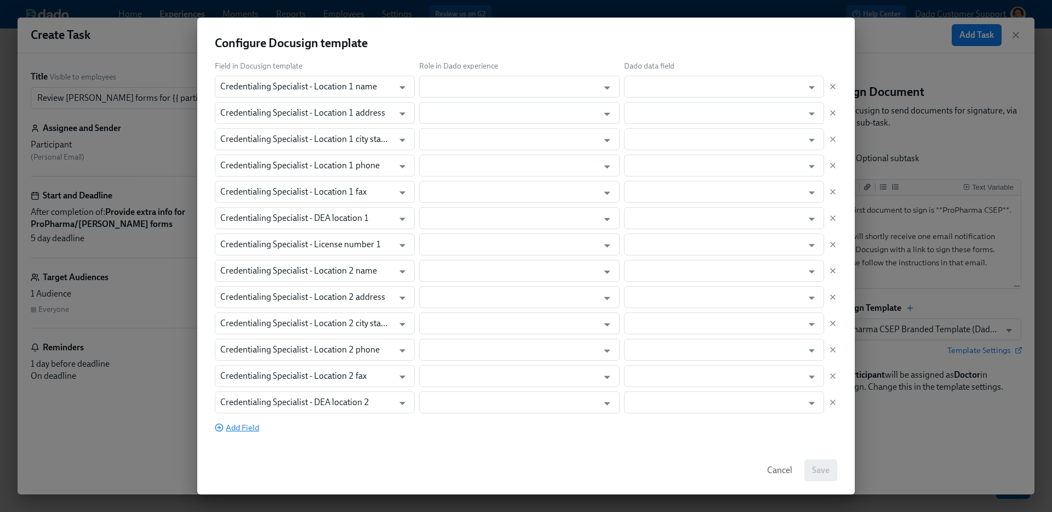
click at [230, 426] on span "Add Field" at bounding box center [237, 427] width 44 height 11
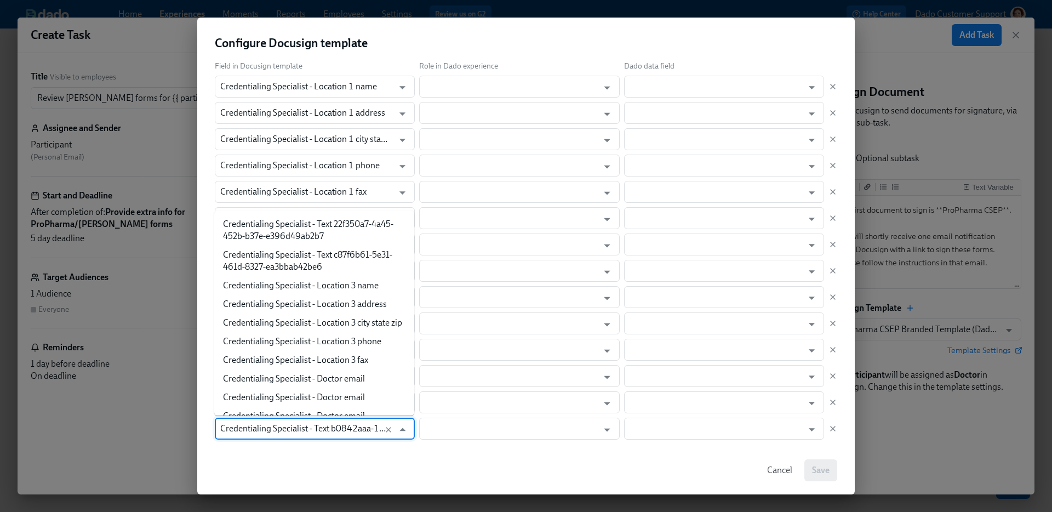
click at [254, 424] on input "Credentialing Specialist - Text b0842aaa-14f5-4320-9ac3-ef58f5ae1b03" at bounding box center [304, 428] width 168 height 22
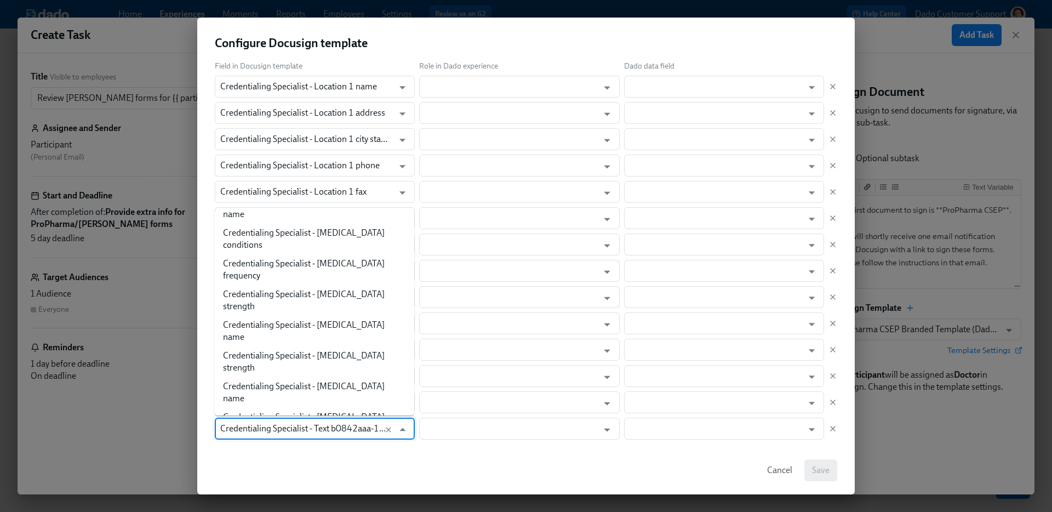
paste input "Location 1"
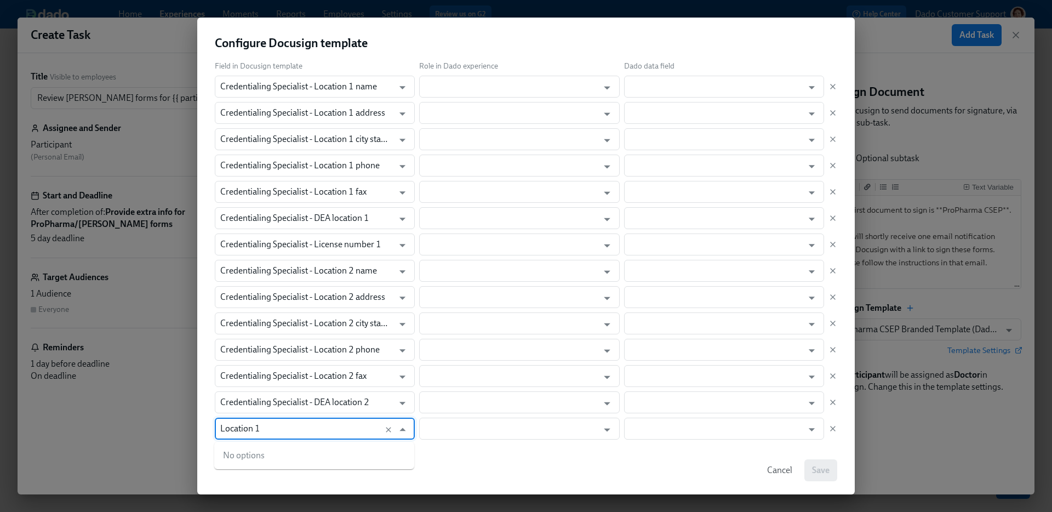
type input "2"
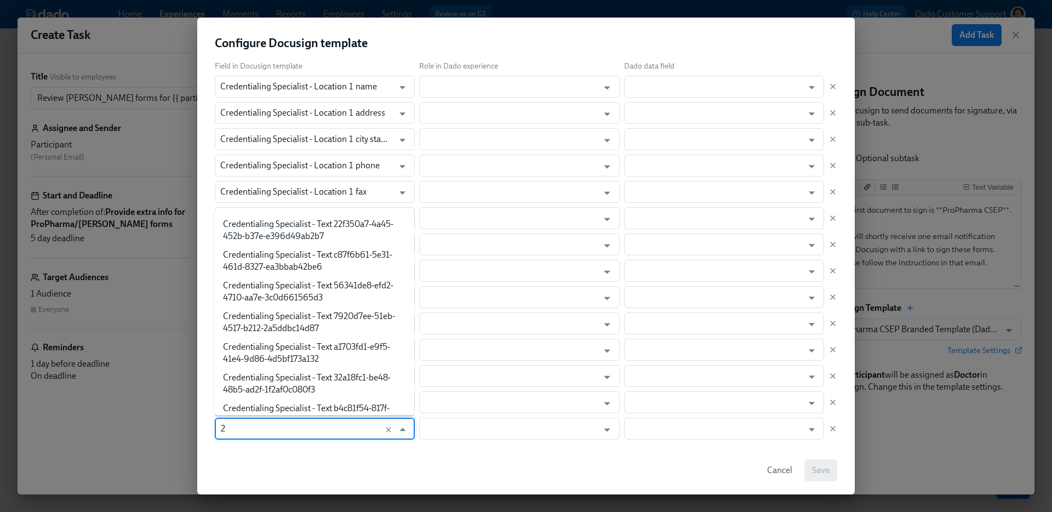
scroll to position [741, 0]
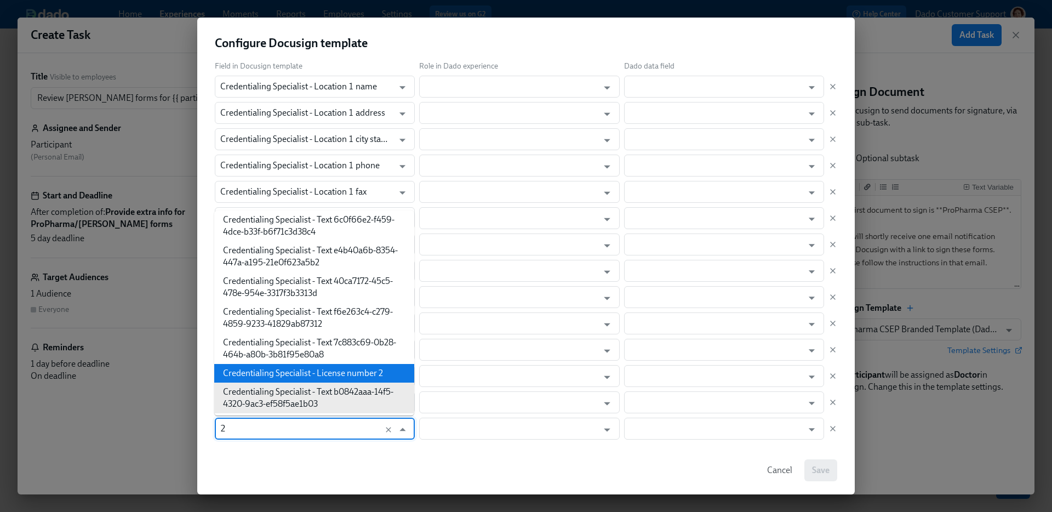
click at [265, 372] on li "Credentialing Specialist - License number 2" at bounding box center [314, 373] width 200 height 19
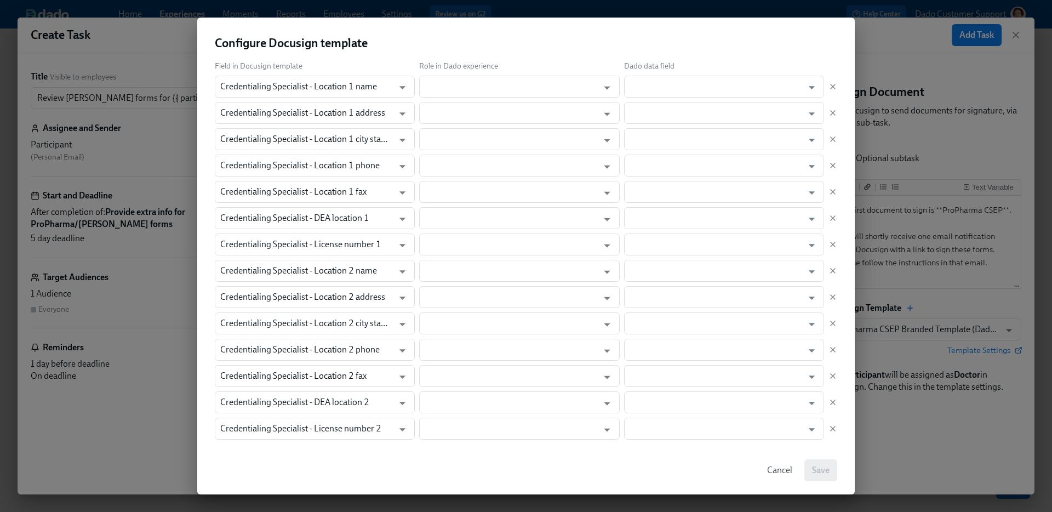
scroll to position [242, 0]
click at [237, 426] on span "Add Field" at bounding box center [237, 427] width 44 height 11
click at [237, 426] on input "Credentialing Specialist - Text b0842aaa-14f5-4320-9ac3-ef58f5ae1b03" at bounding box center [304, 428] width 168 height 22
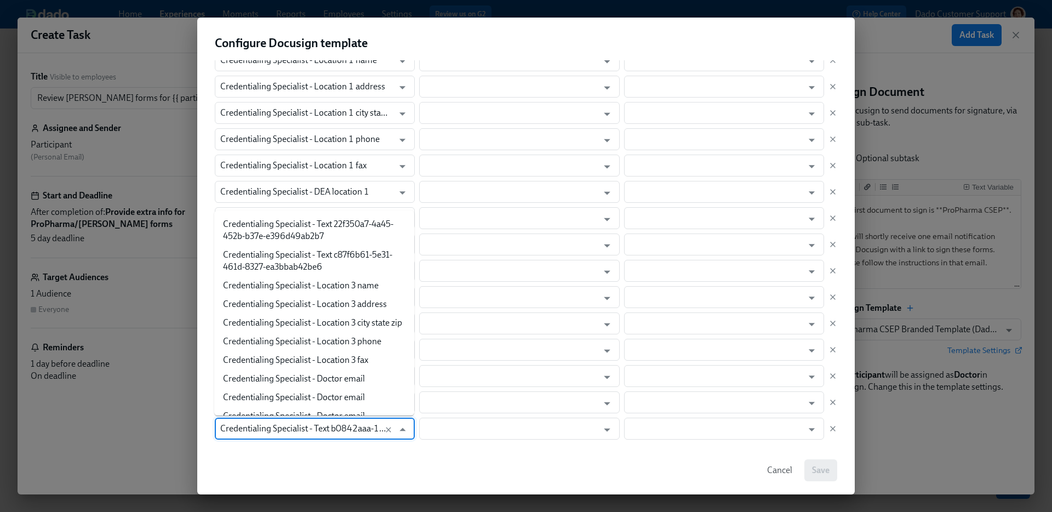
paste input "Location 1"
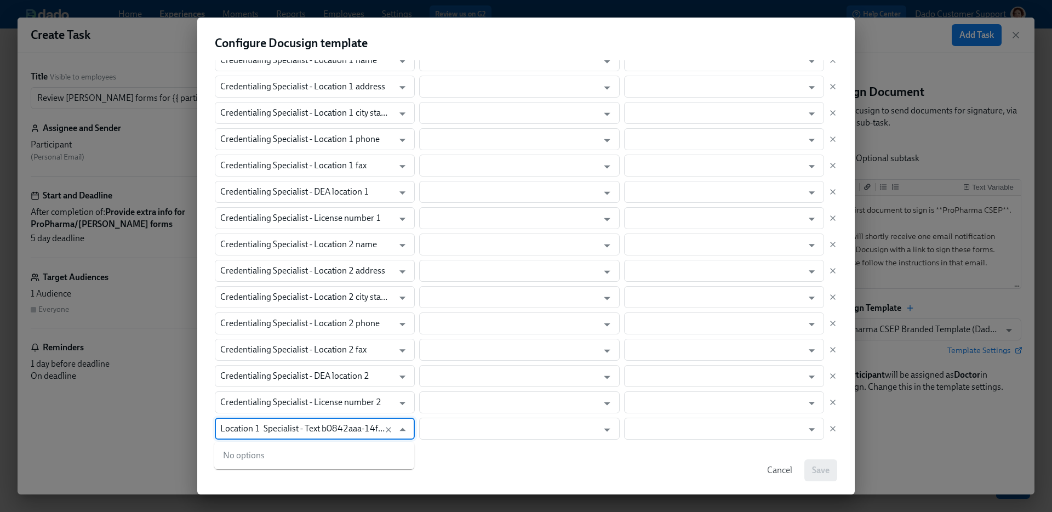
paste input "text"
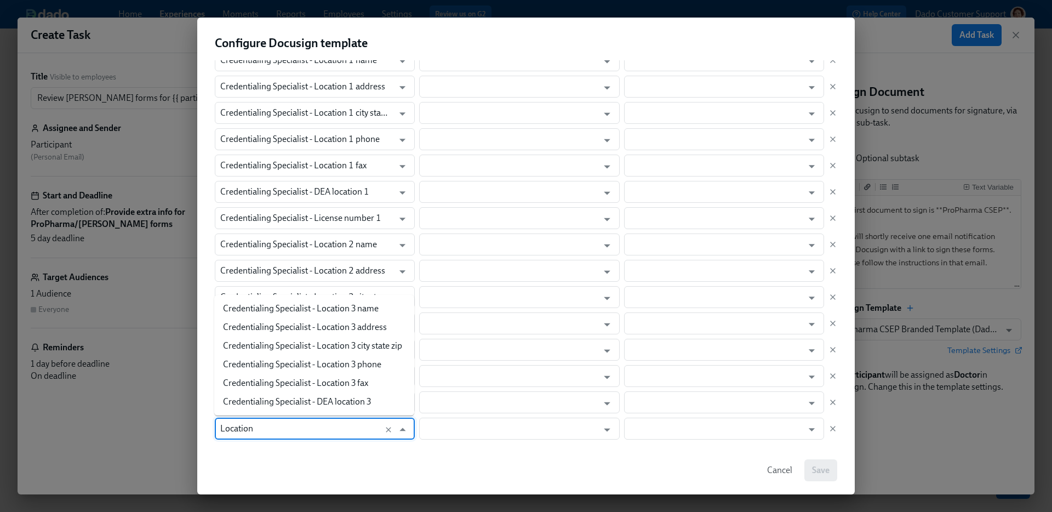
type input "Location 3"
click at [297, 309] on li "Credentialing Specialist - Location 3 name" at bounding box center [314, 308] width 200 height 19
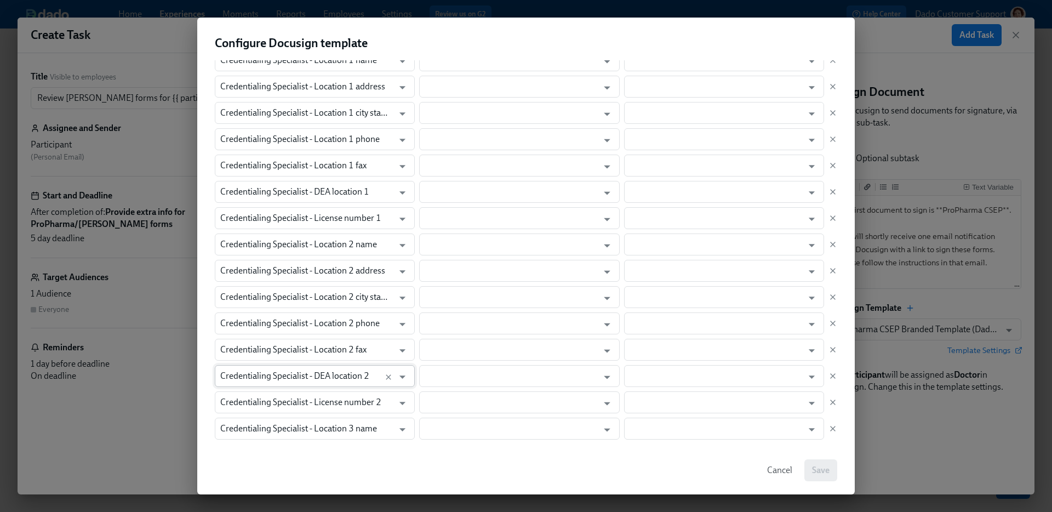
scroll to position [268, 0]
click at [242, 429] on span "Add Field" at bounding box center [237, 427] width 44 height 11
click at [242, 429] on input "Credentialing Specialist - Text b0842aaa-14f5-4320-9ac3-ef58f5ae1b03" at bounding box center [304, 428] width 168 height 22
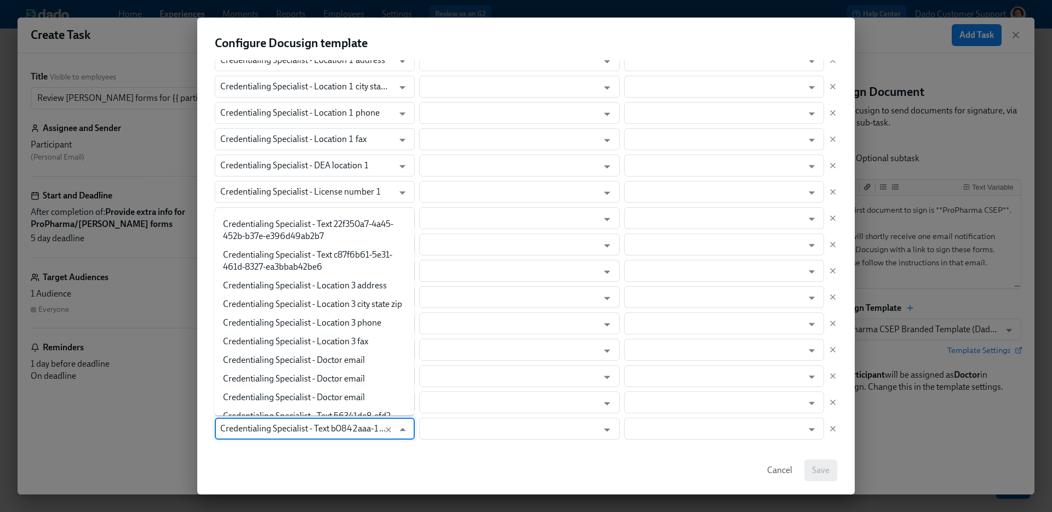
paste input "Location 1"
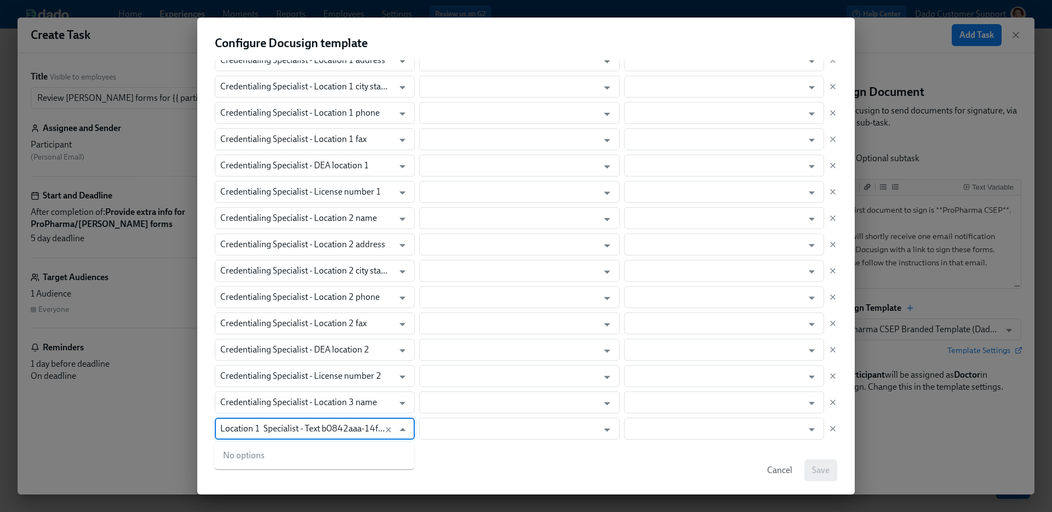
paste input "text"
type input "Location 3"
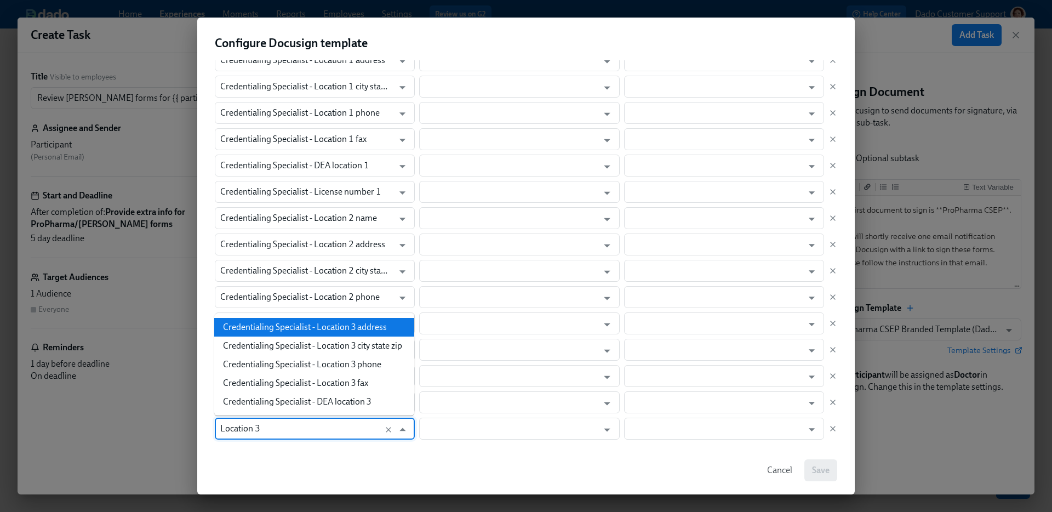
click at [368, 325] on li "Credentialing Specialist - Location 3 address" at bounding box center [314, 327] width 200 height 19
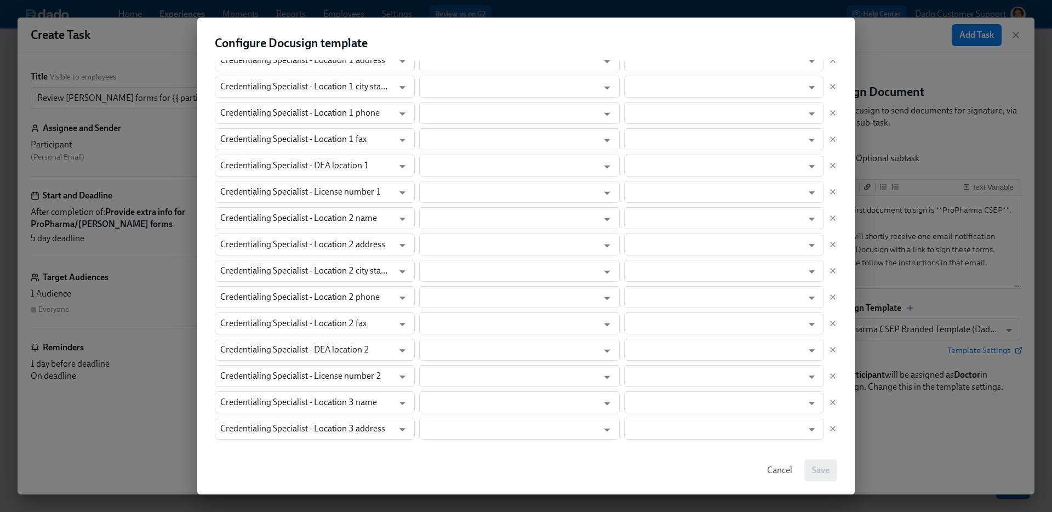
scroll to position [294, 0]
click at [244, 428] on span "Add Field" at bounding box center [237, 427] width 44 height 11
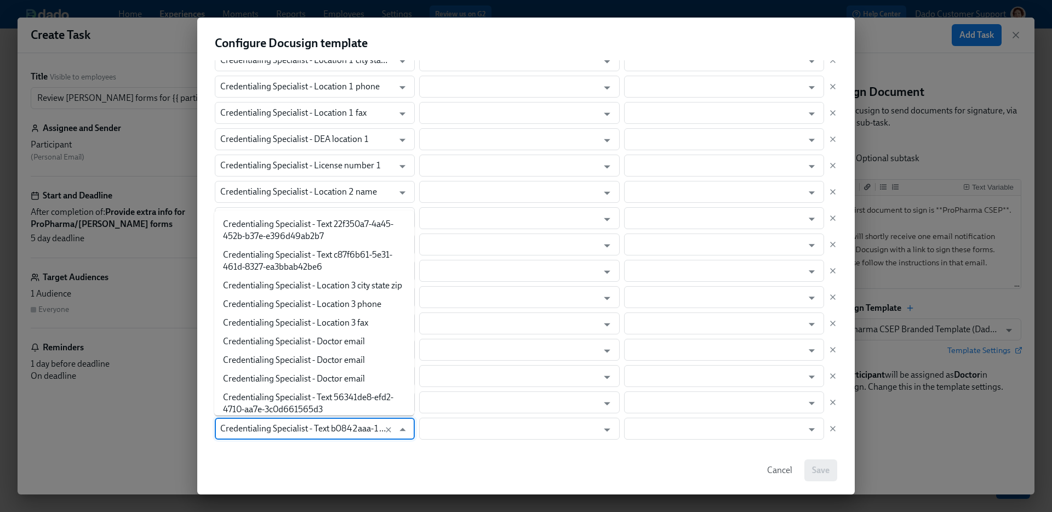
scroll to position [2784, 0]
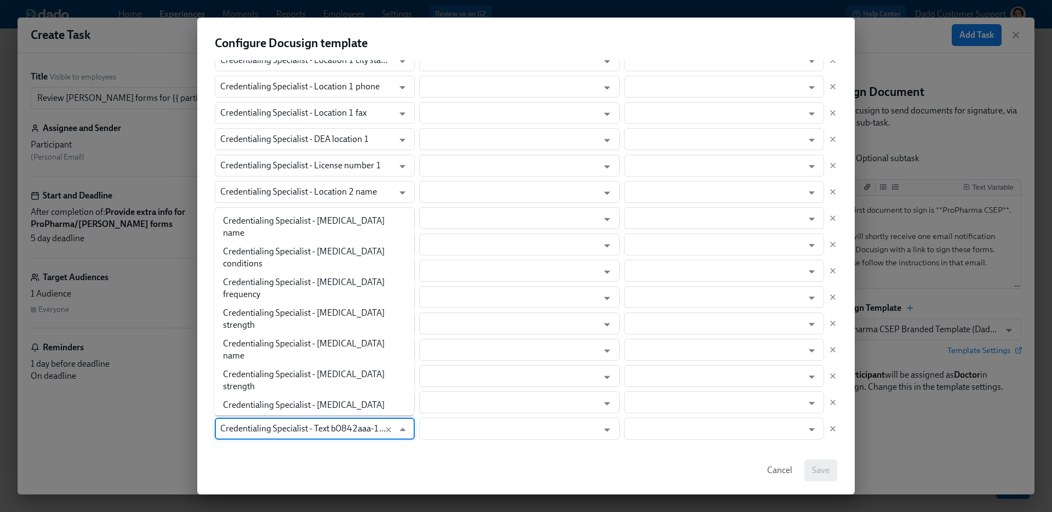
type input "Location 3"
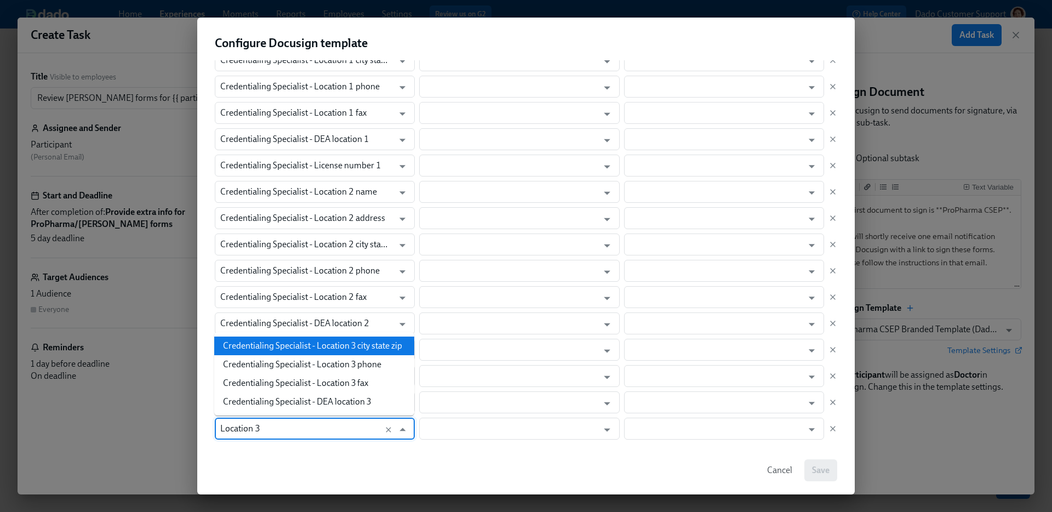
click at [310, 346] on li "Credentialing Specialist - Location 3 city state zip" at bounding box center [314, 345] width 200 height 19
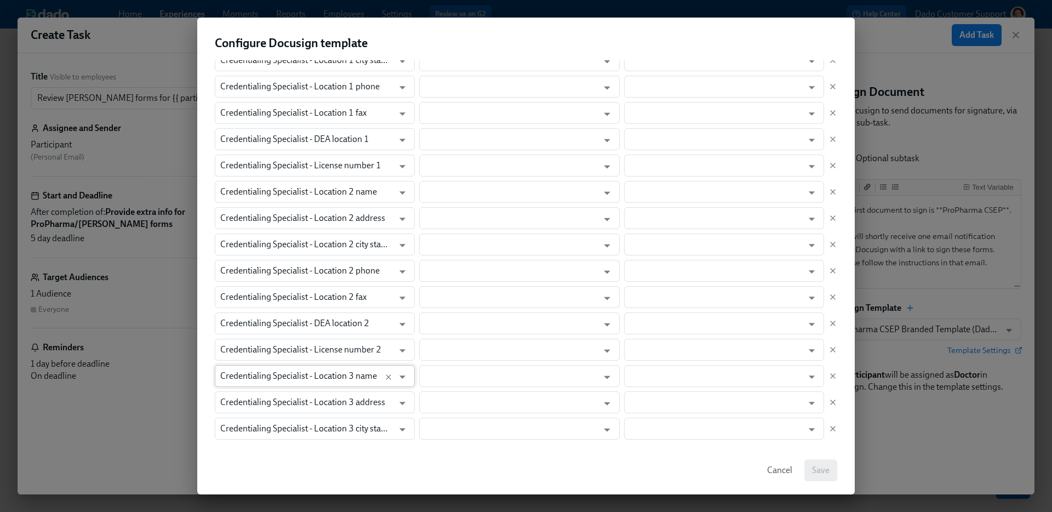
scroll to position [320, 0]
click at [254, 426] on span "Add Field" at bounding box center [237, 427] width 44 height 11
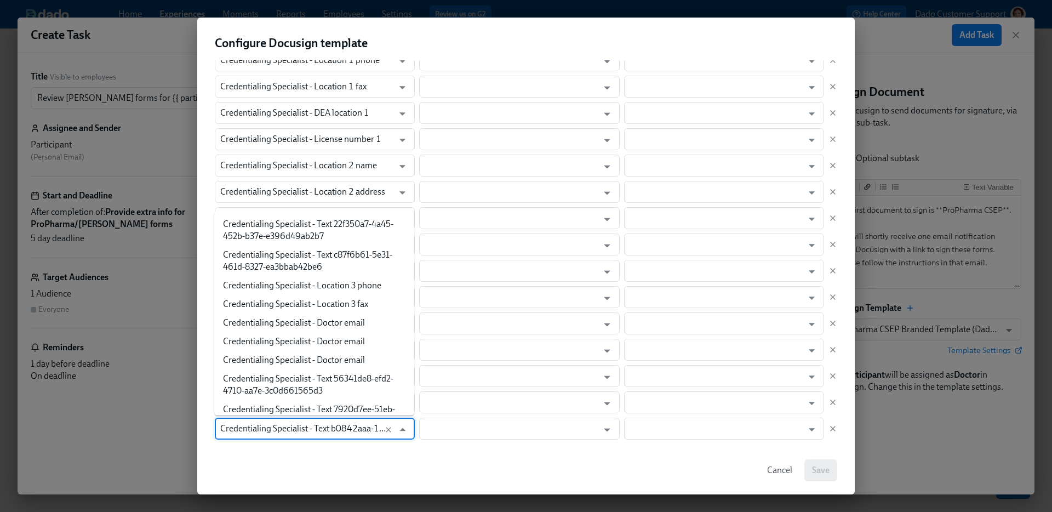
click at [253, 426] on input "Credentialing Specialist - Text b0842aaa-14f5-4320-9ac3-ef58f5ae1b03" at bounding box center [304, 428] width 168 height 22
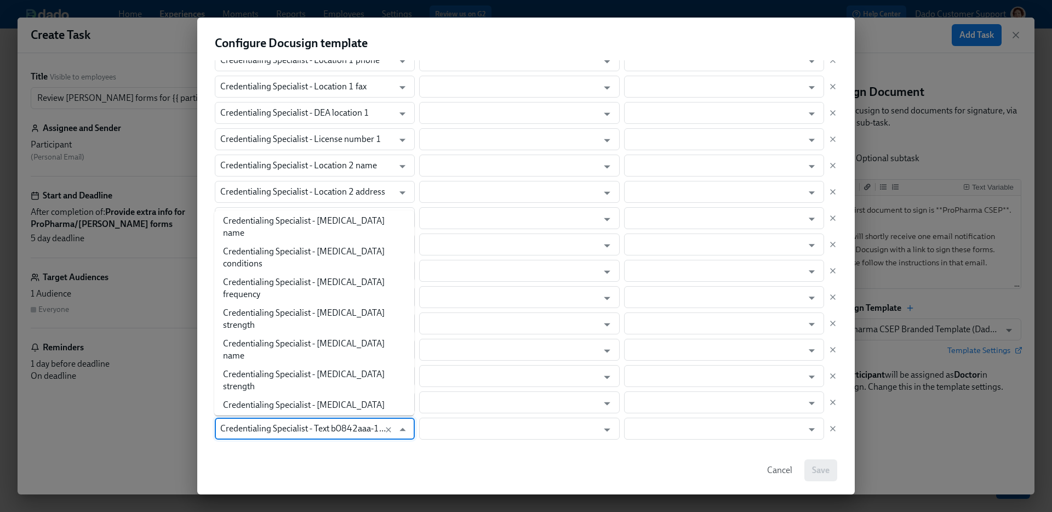
type input "Location 3"
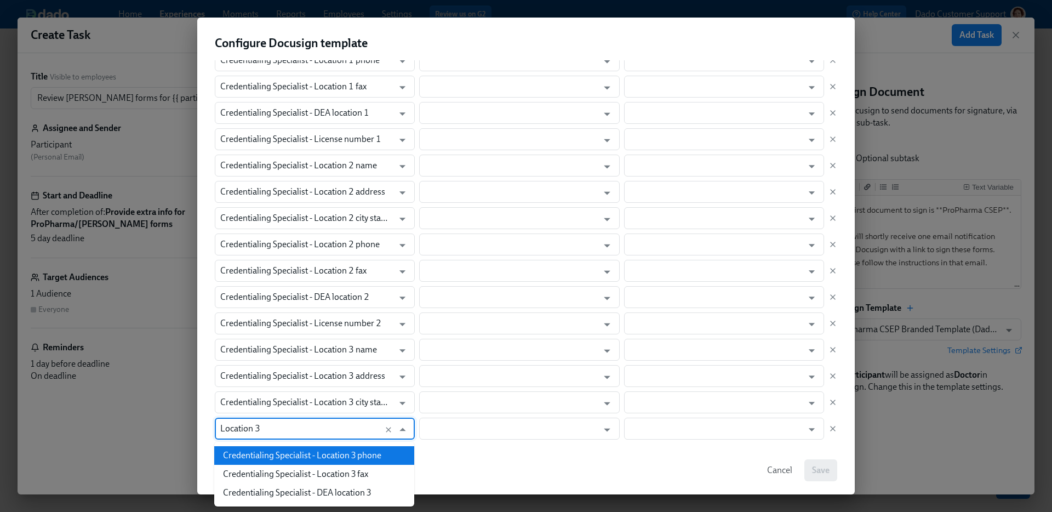
click at [265, 456] on li "Credentialing Specialist - Location 3 phone" at bounding box center [314, 455] width 200 height 19
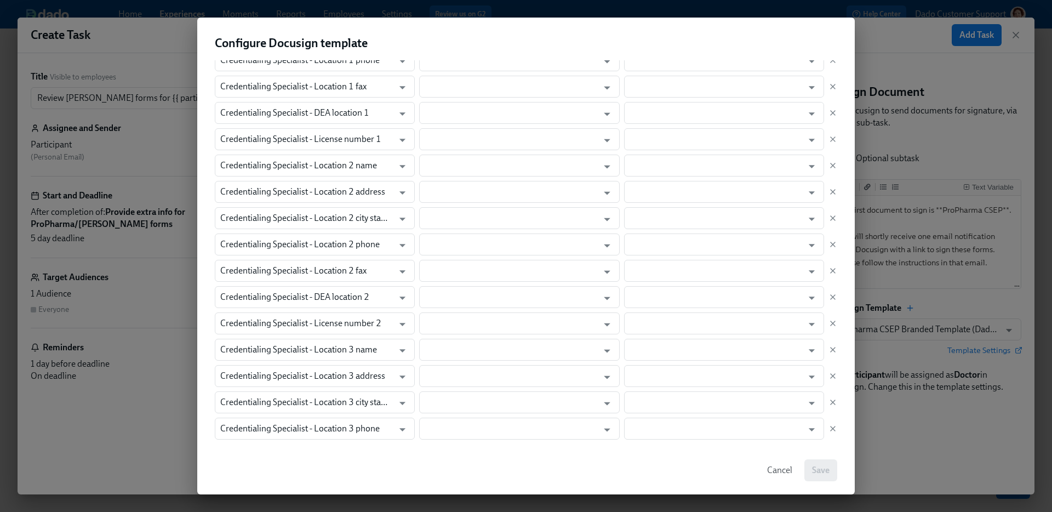
scroll to position [347, 0]
click at [233, 428] on span "Add Field" at bounding box center [237, 427] width 44 height 11
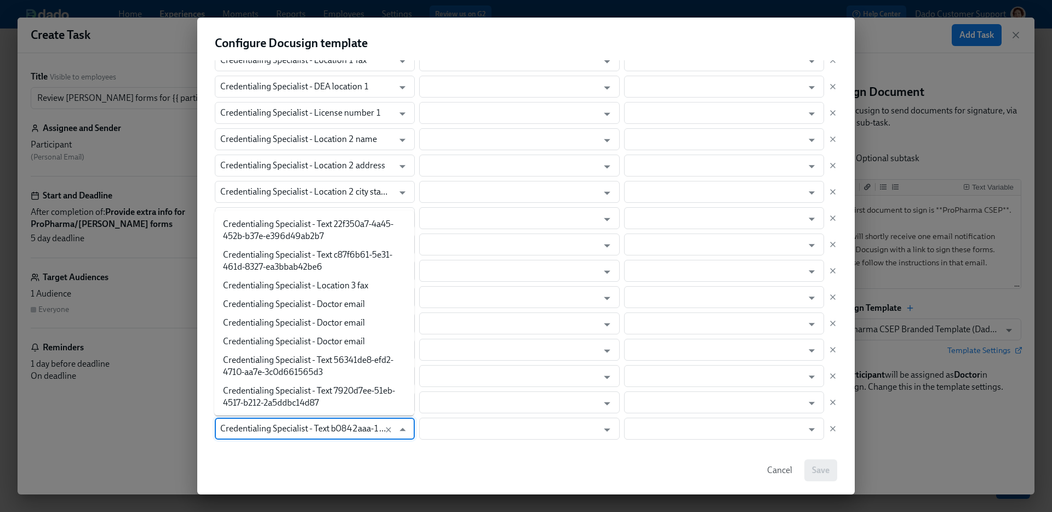
click at [236, 428] on input "Credentialing Specialist - Text b0842aaa-14f5-4320-9ac3-ef58f5ae1b03" at bounding box center [304, 428] width 168 height 22
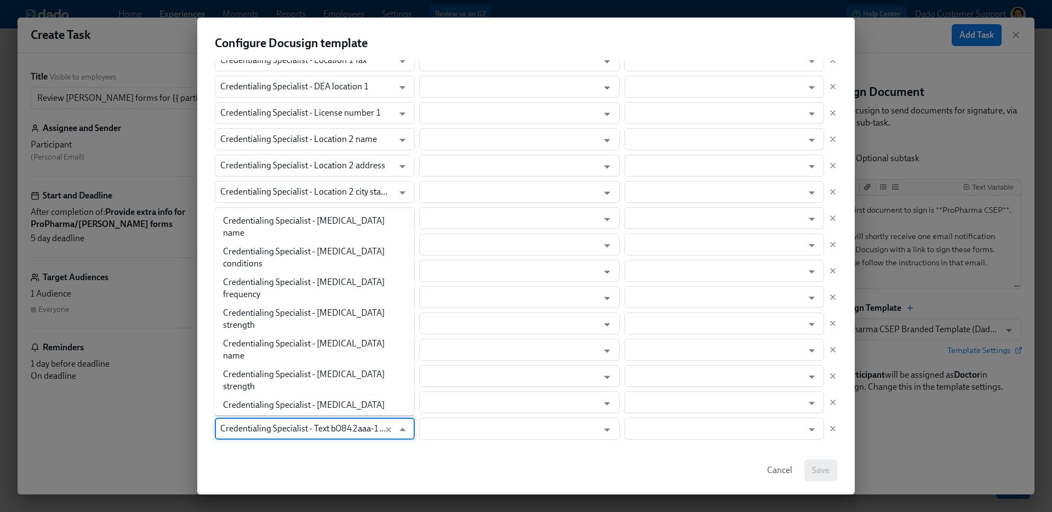
paste input "Location"
type input "Location 3"
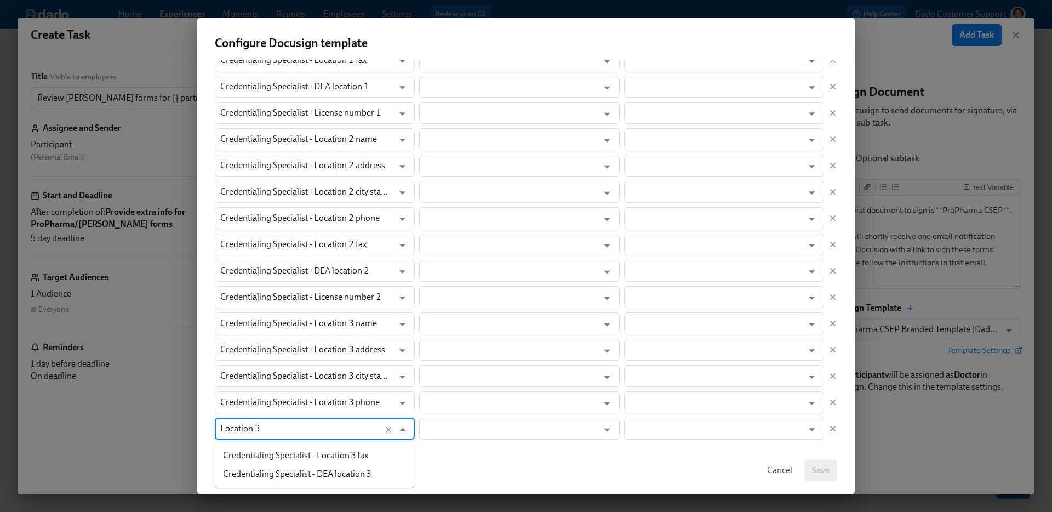
scroll to position [0, 0]
click at [295, 463] on li "Credentialing Specialist - Location 3 fax" at bounding box center [314, 455] width 200 height 19
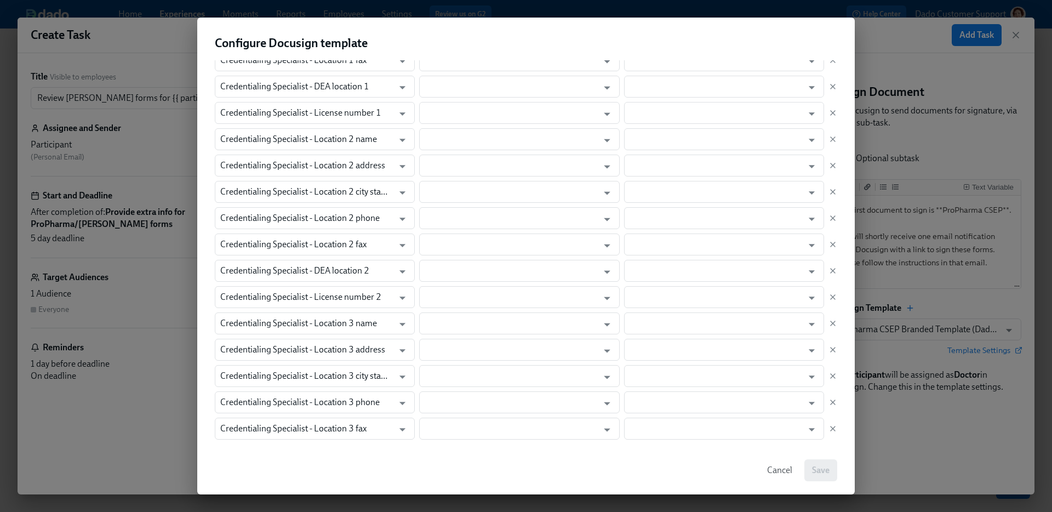
click at [232, 440] on div "Field in Docusign template Role in Dado experience Dado data field Credentialin…" at bounding box center [526, 194] width 622 height 530
click at [233, 427] on span "Add Field" at bounding box center [237, 427] width 44 height 11
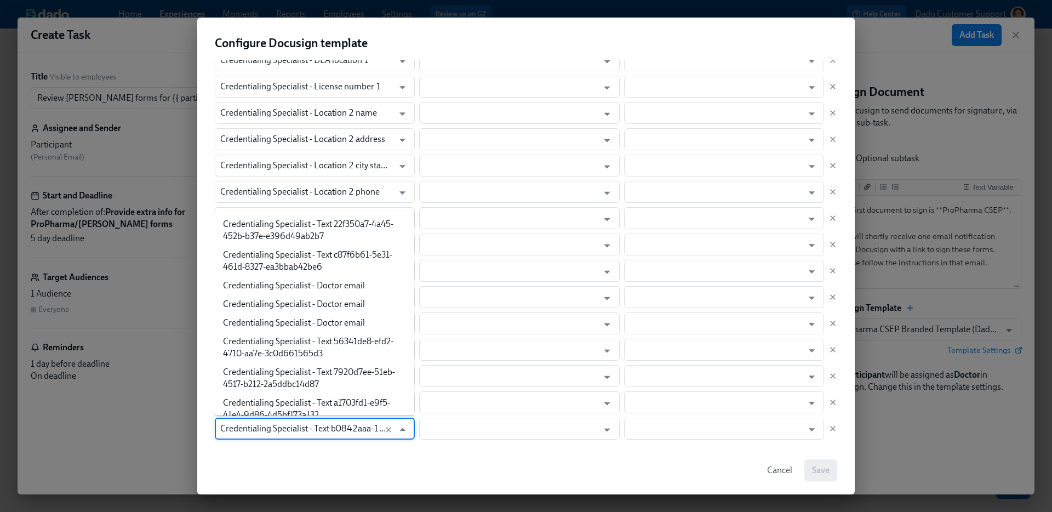
click at [233, 427] on input "Credentialing Specialist - Text b0842aaa-14f5-4320-9ac3-ef58f5ae1b03" at bounding box center [304, 428] width 168 height 22
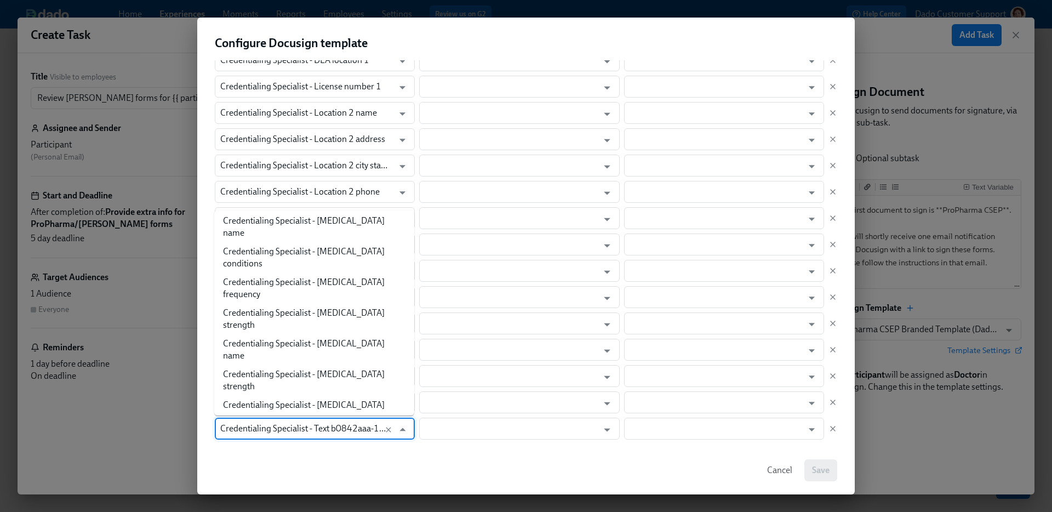
paste input "Location"
type input "Location 3"
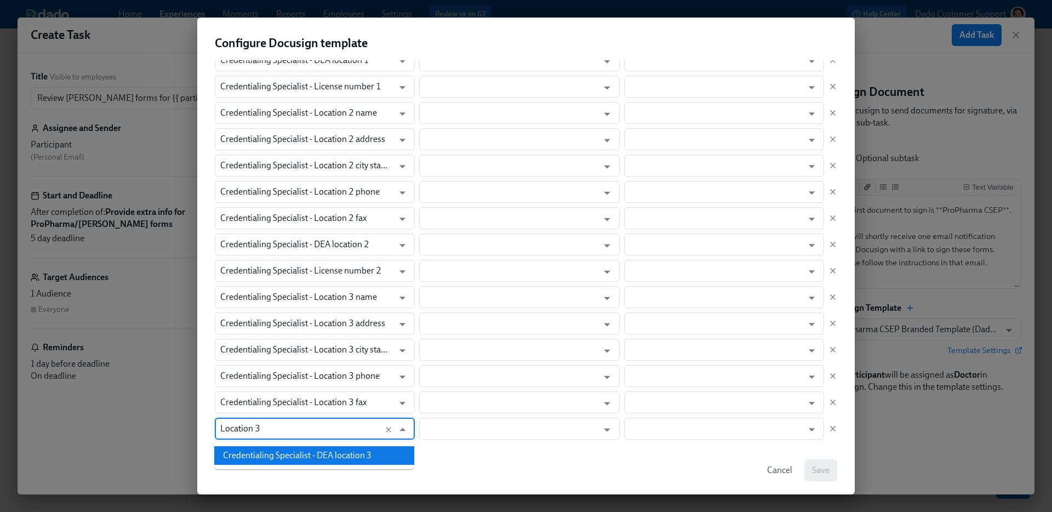
click at [272, 457] on li "Credentialing Specialist - DEA location 3" at bounding box center [314, 455] width 200 height 19
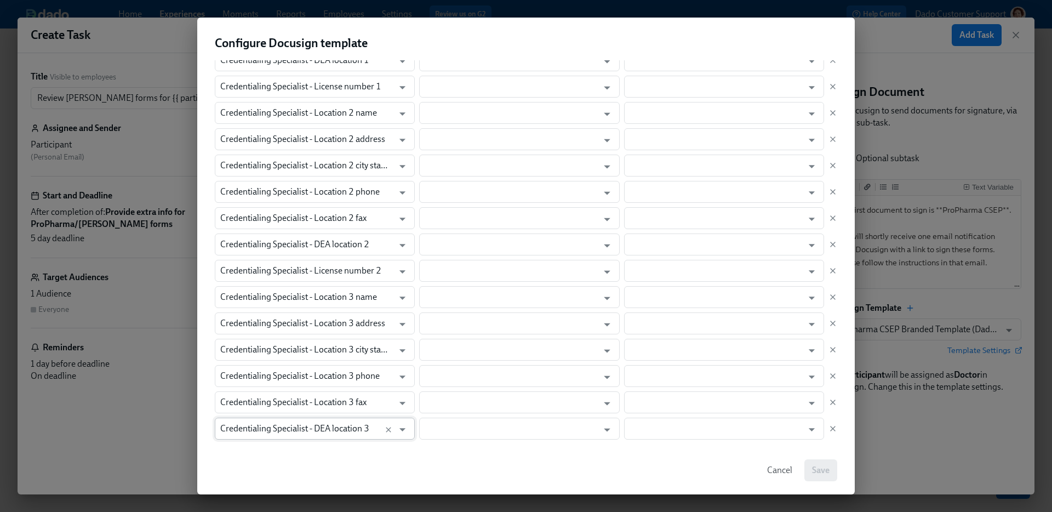
scroll to position [399, 0]
click at [242, 427] on span "Add Field" at bounding box center [237, 427] width 44 height 11
click at [243, 416] on div "Field in Docusign template Role in Dado experience Dado data field Credentialin…" at bounding box center [526, 158] width 622 height 563
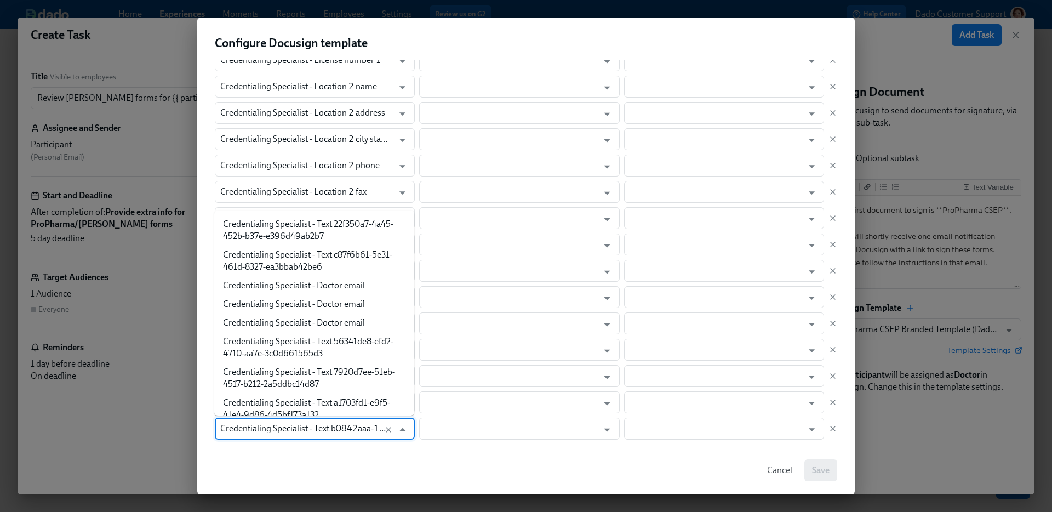
click at [239, 425] on input "Credentialing Specialist - Text b0842aaa-14f5-4320-9ac3-ef58f5ae1b03" at bounding box center [304, 428] width 168 height 22
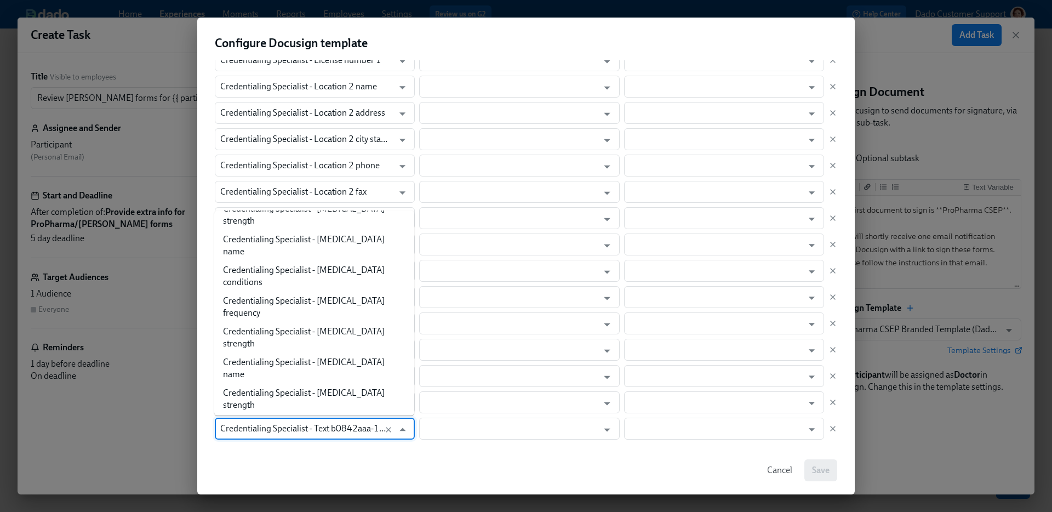
paste input "Location"
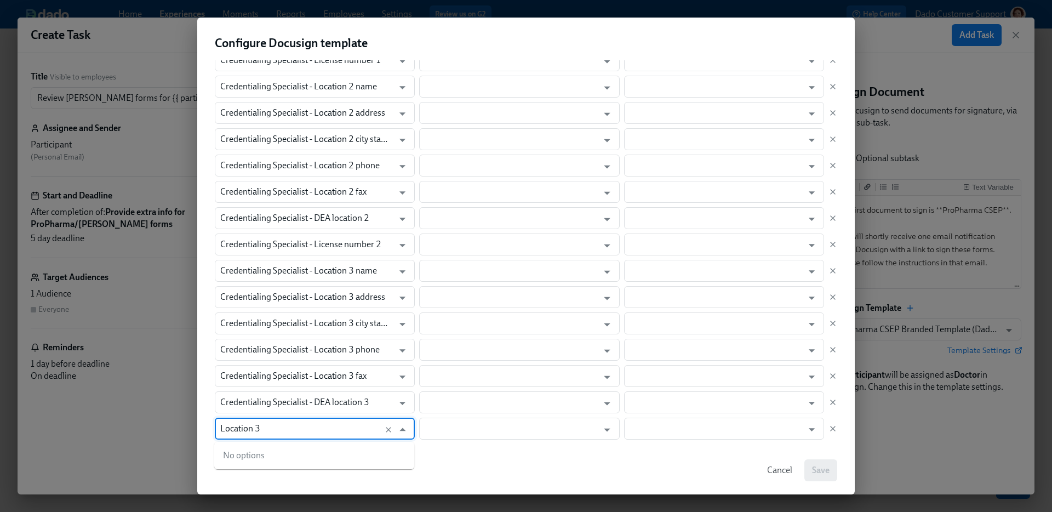
type input "3"
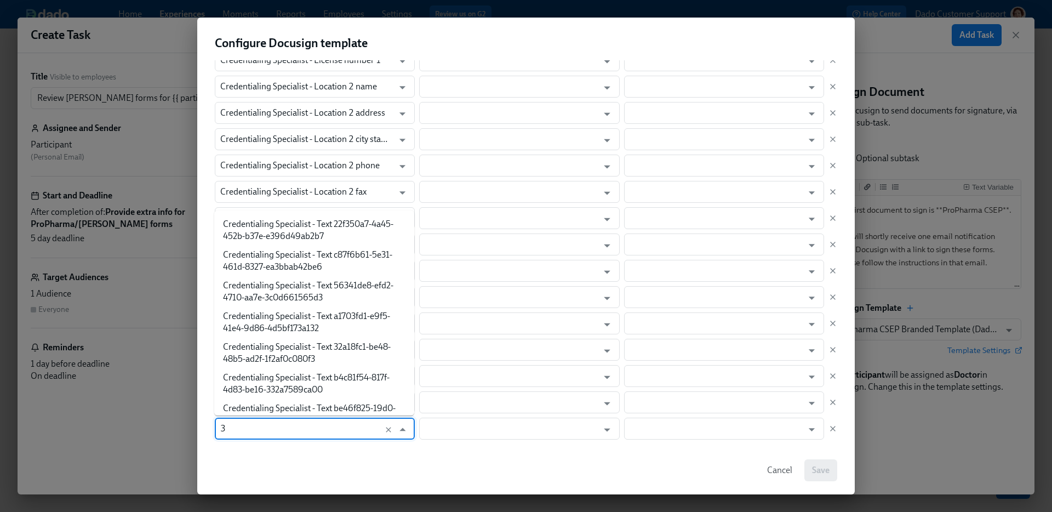
scroll to position [649, 0]
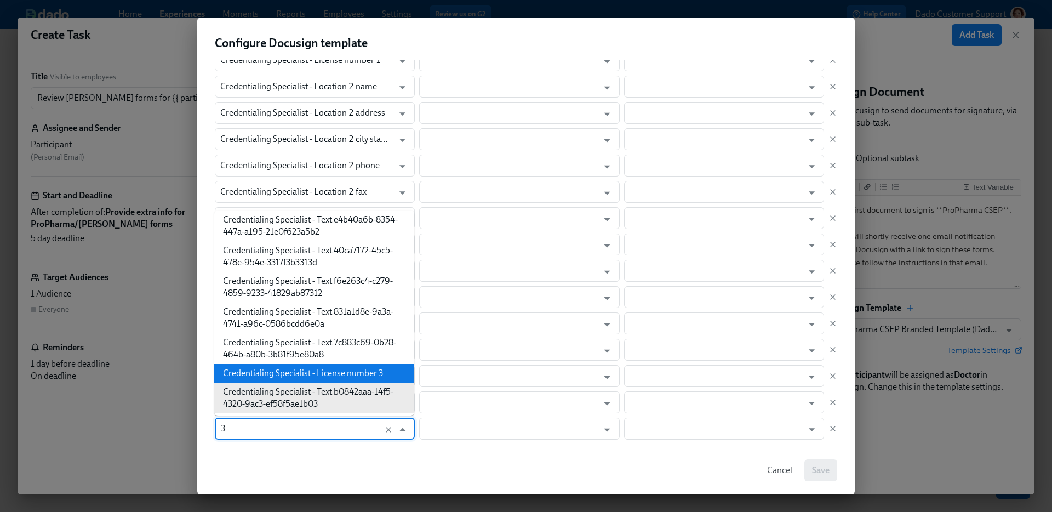
click at [261, 376] on li "Credentialing Specialist - License number 3" at bounding box center [314, 373] width 200 height 19
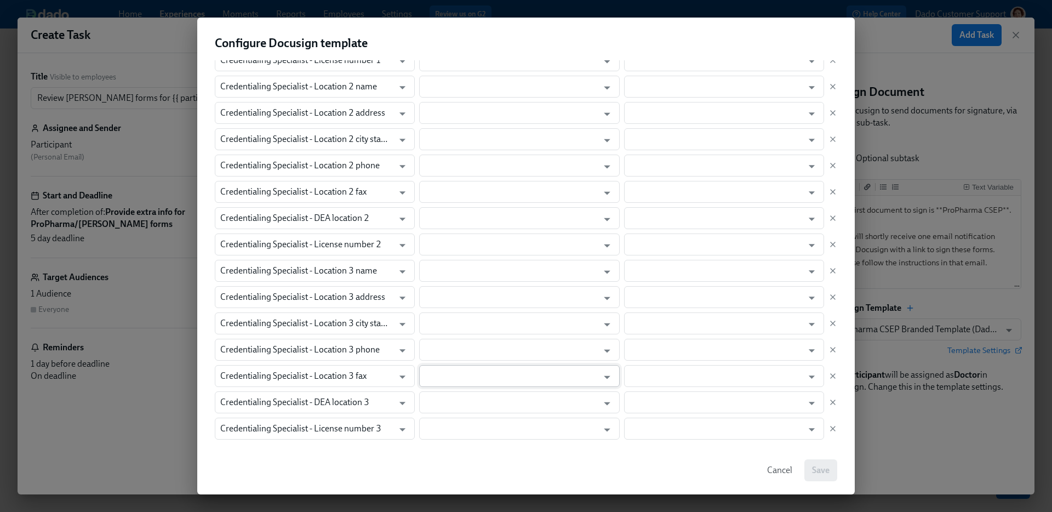
scroll to position [0, 0]
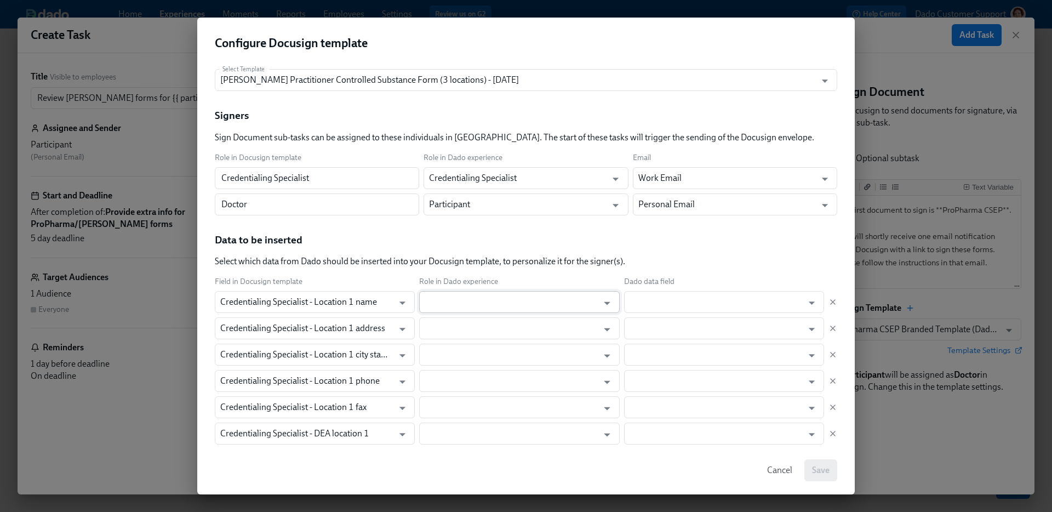
click at [448, 299] on input "text" at bounding box center [511, 302] width 173 height 22
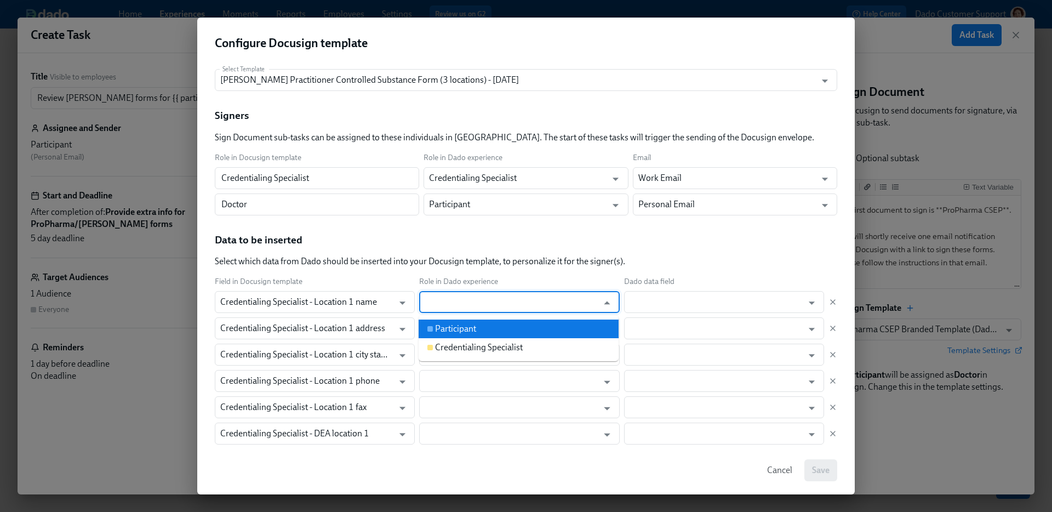
click at [449, 330] on div "Participant" at bounding box center [455, 329] width 41 height 12
type input "Participant"
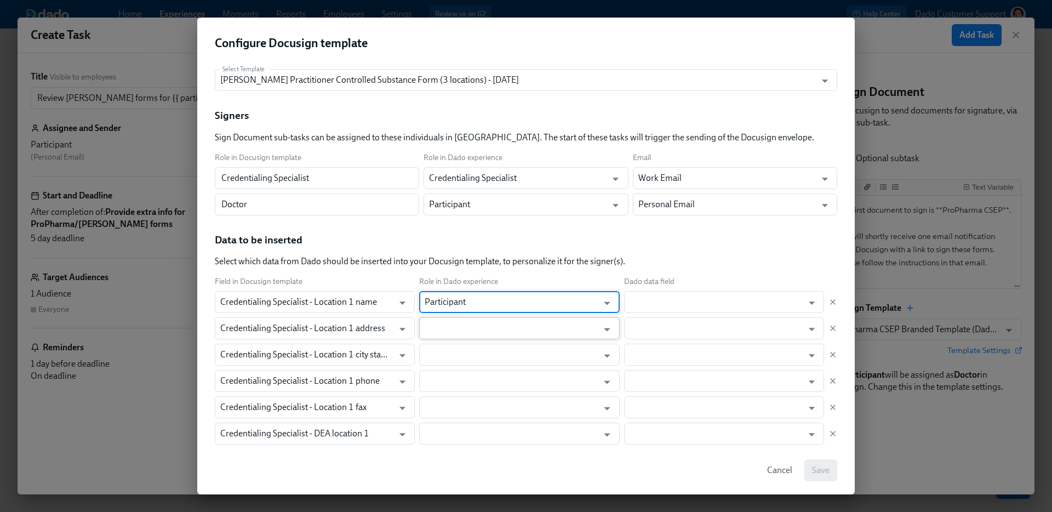
click at [449, 329] on input "text" at bounding box center [511, 328] width 173 height 22
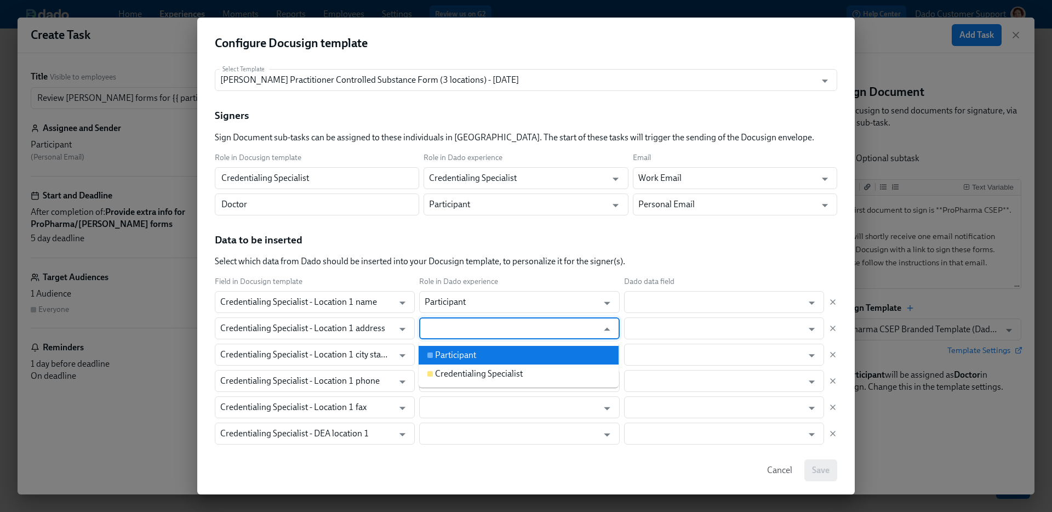
click at [445, 352] on div "Participant" at bounding box center [455, 355] width 41 height 12
type input "Participant"
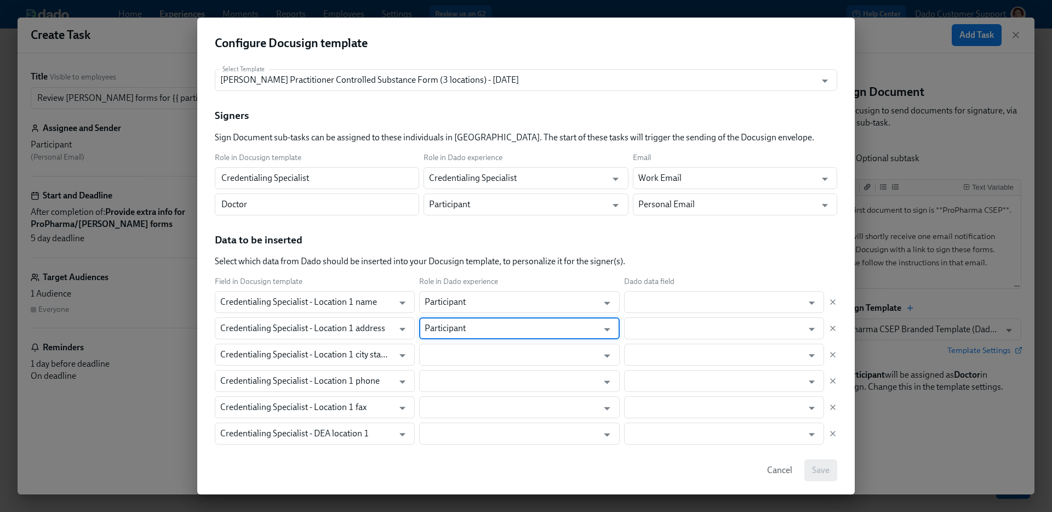
click at [445, 352] on input "text" at bounding box center [511, 354] width 173 height 22
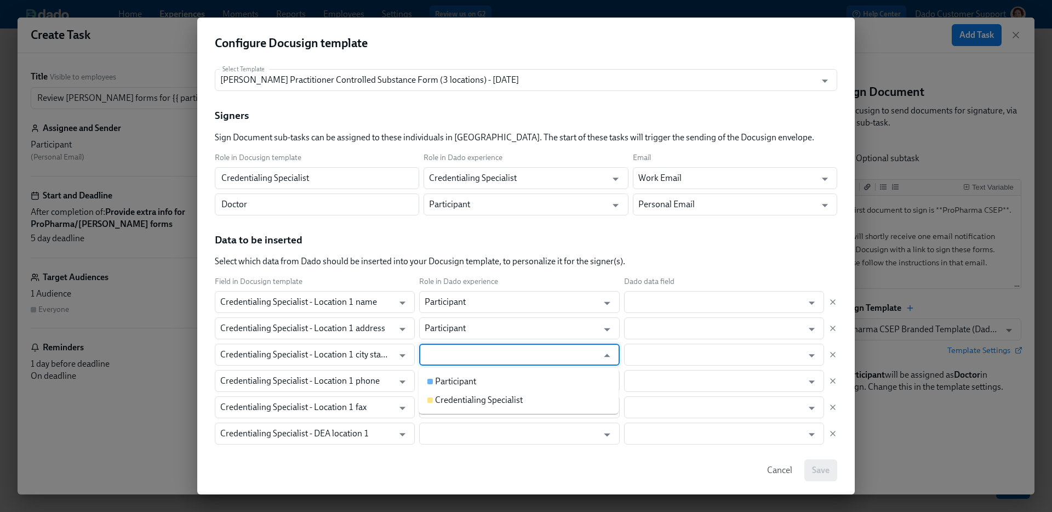
click at [445, 375] on div "Participant" at bounding box center [455, 381] width 41 height 12
type input "Participant"
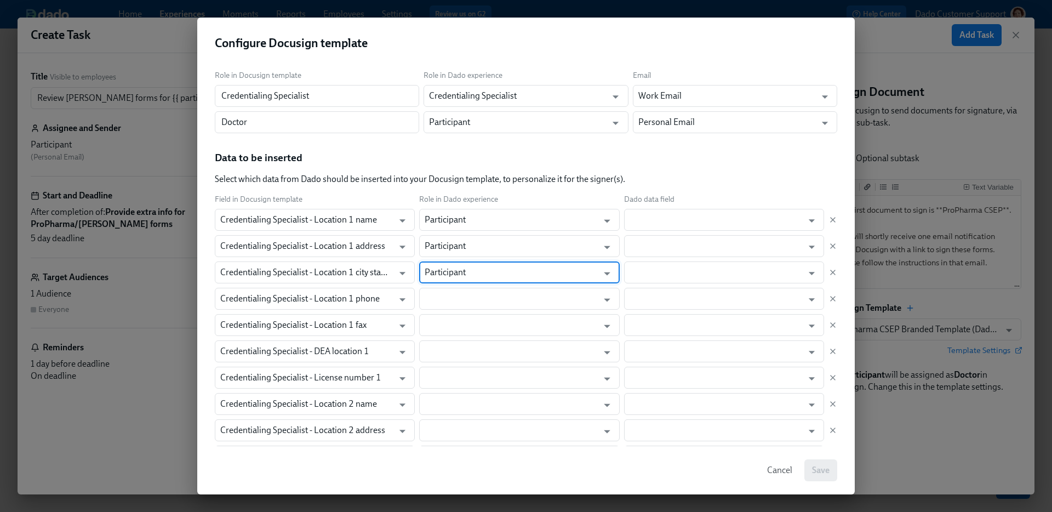
scroll to position [91, 0]
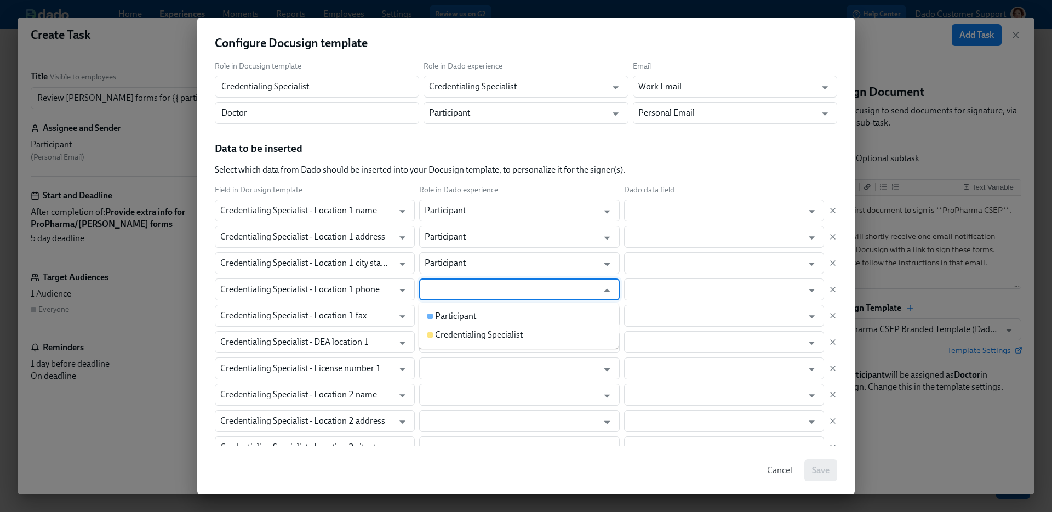
click at [450, 288] on input "text" at bounding box center [511, 289] width 173 height 22
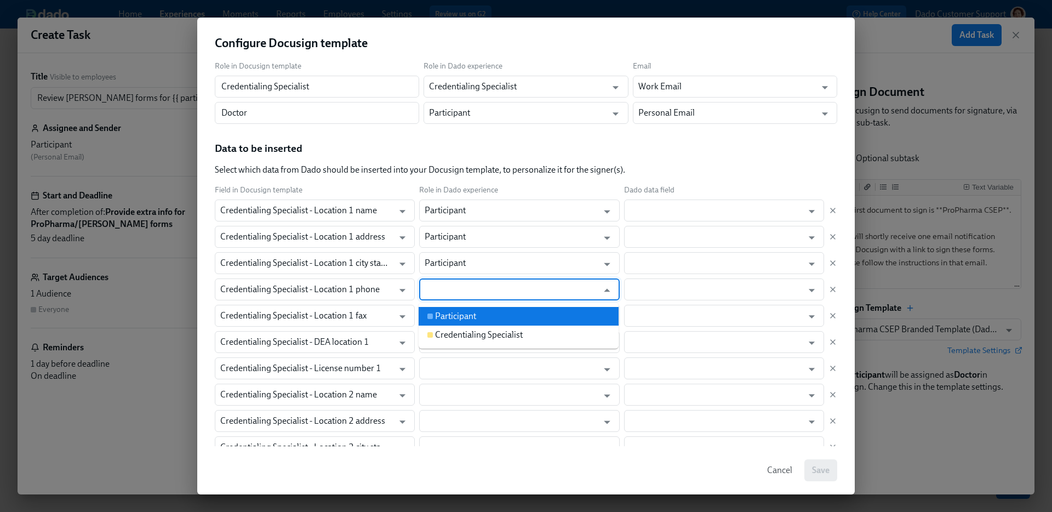
click at [449, 309] on li "Participant" at bounding box center [519, 316] width 200 height 19
type input "Participant"
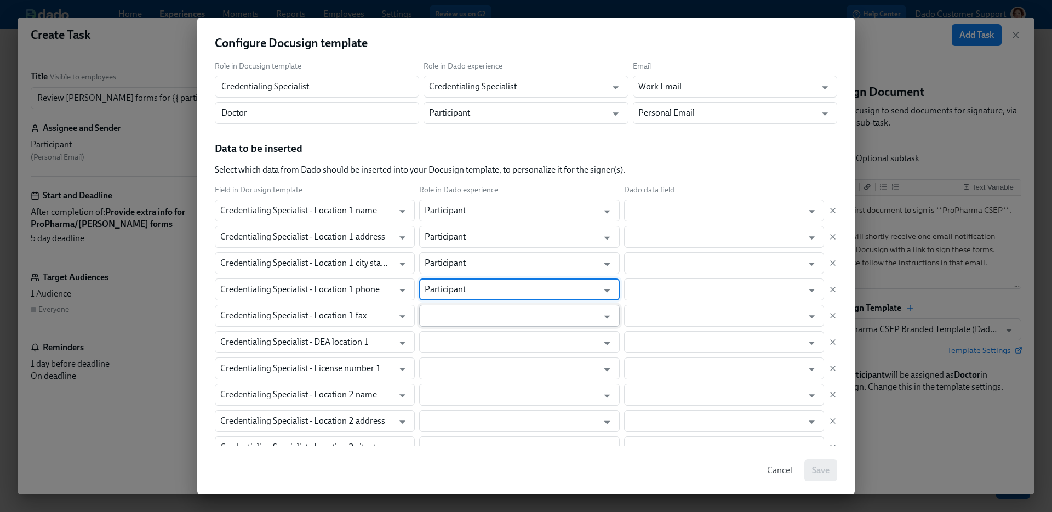
click at [449, 314] on input "text" at bounding box center [511, 316] width 173 height 22
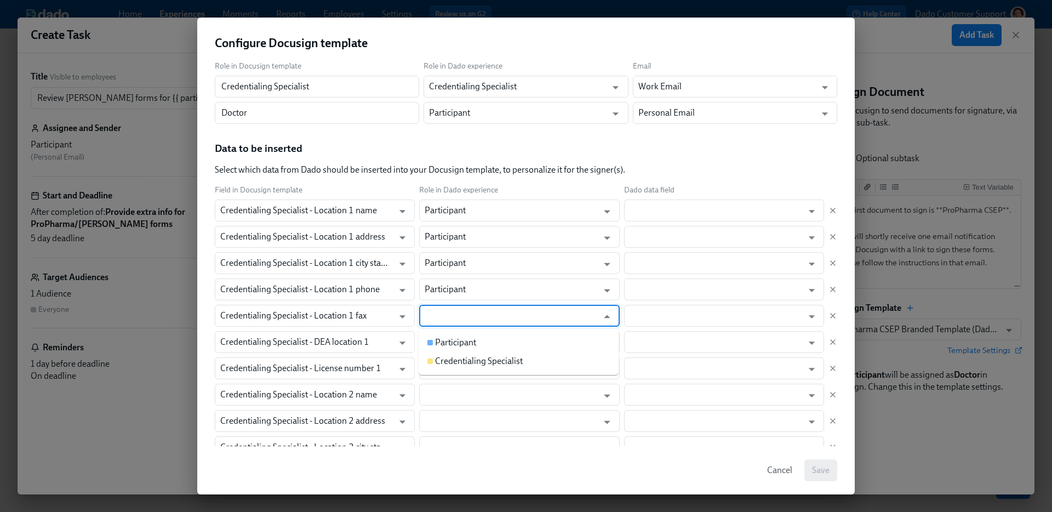
click at [448, 336] on div "Participant" at bounding box center [455, 342] width 41 height 12
type input "Participant"
click at [448, 350] on input "text" at bounding box center [511, 342] width 173 height 22
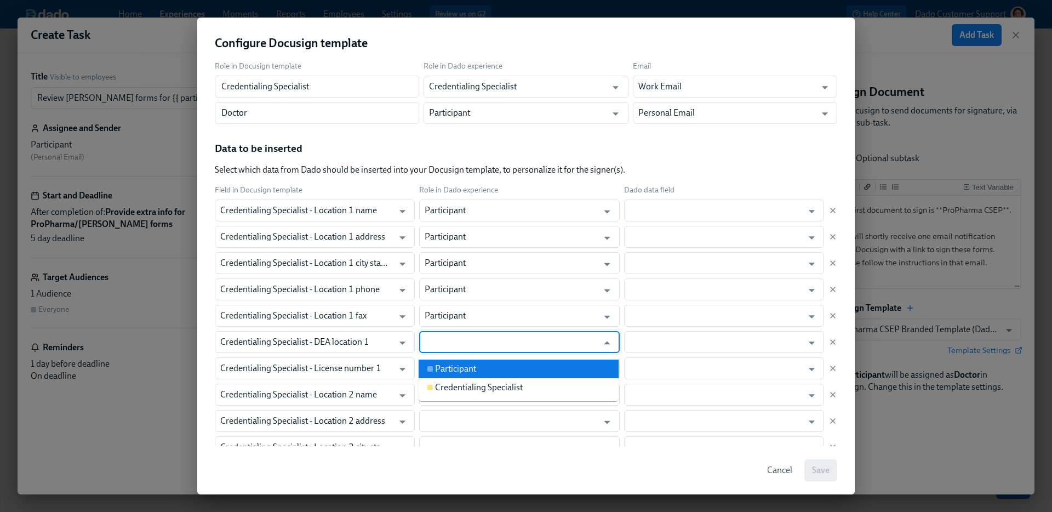
click at [446, 369] on div "Participant" at bounding box center [455, 369] width 41 height 12
type input "Participant"
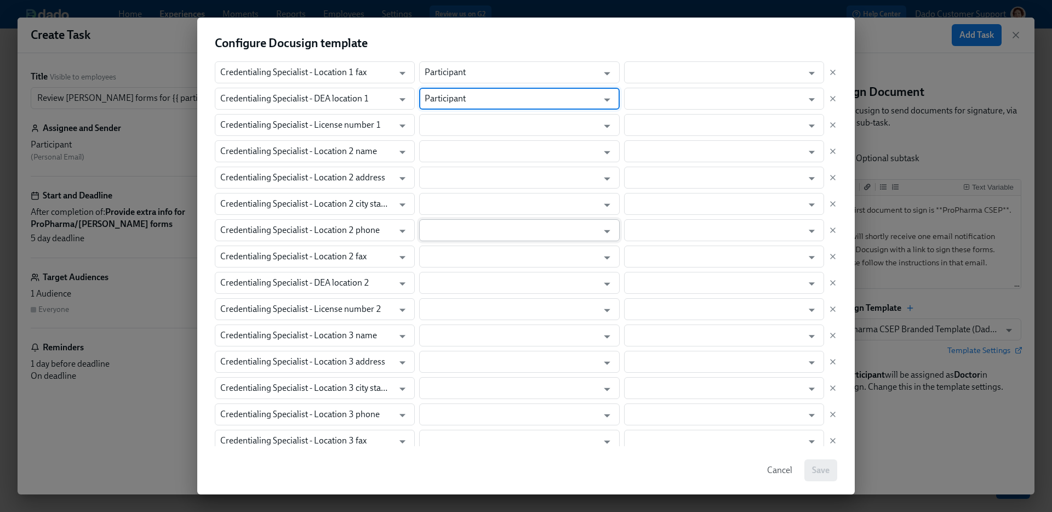
scroll to position [336, 0]
click at [445, 127] on input "text" at bounding box center [511, 124] width 173 height 22
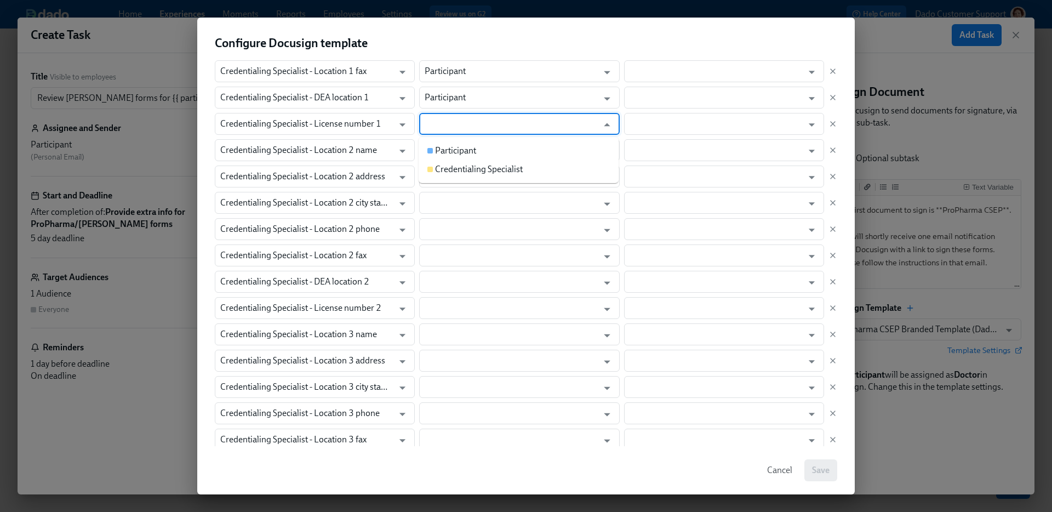
click at [445, 150] on div "Participant" at bounding box center [455, 151] width 41 height 12
type input "Participant"
click at [445, 150] on input "text" at bounding box center [511, 150] width 173 height 22
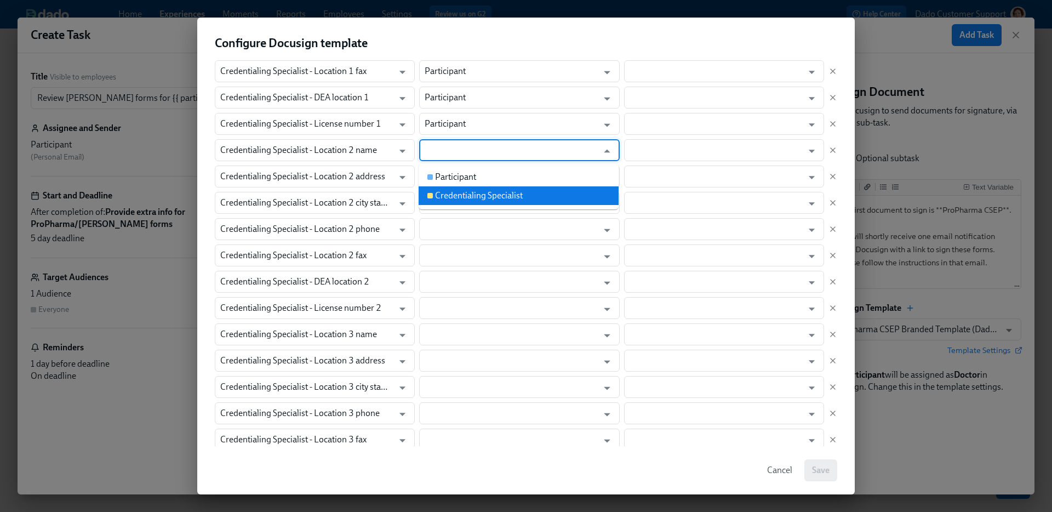
click at [445, 190] on div "Credentialing Specialist" at bounding box center [479, 196] width 88 height 12
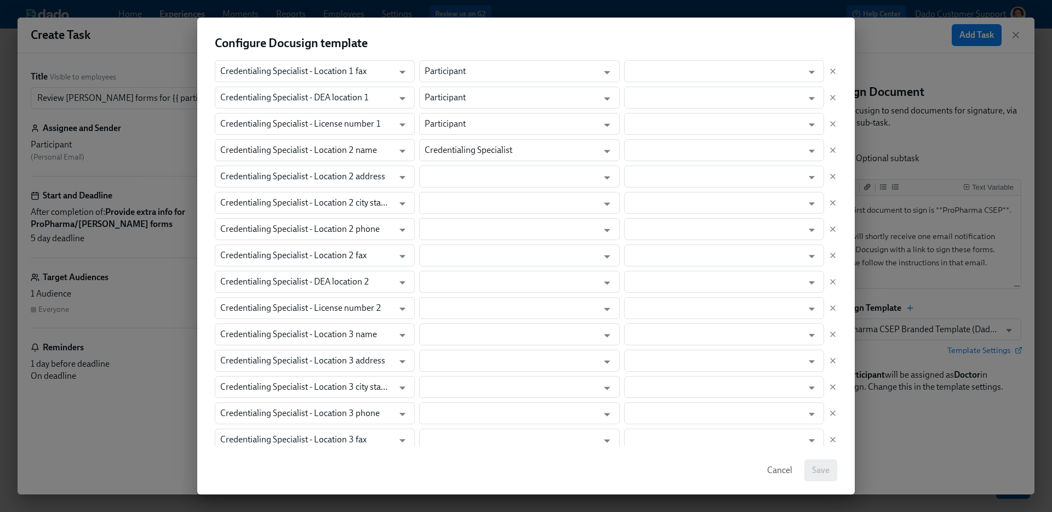
click at [445, 190] on div "Field in Docusign template Role in Dado experience Dado data field Credentialin…" at bounding box center [526, 221] width 622 height 563
click at [445, 151] on input "Credentialing Specialist" at bounding box center [511, 150] width 173 height 22
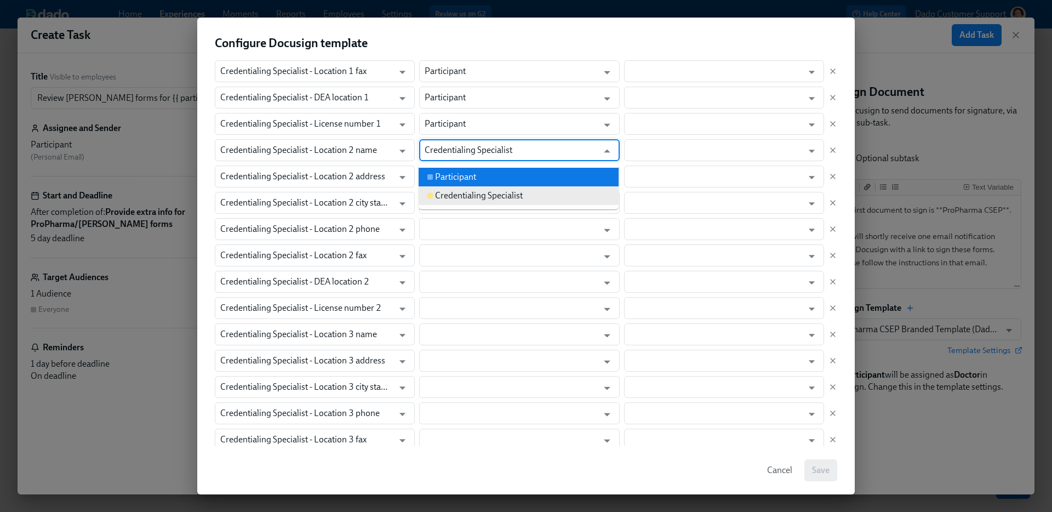
click at [445, 178] on div "Participant" at bounding box center [455, 177] width 41 height 12
type input "Participant"
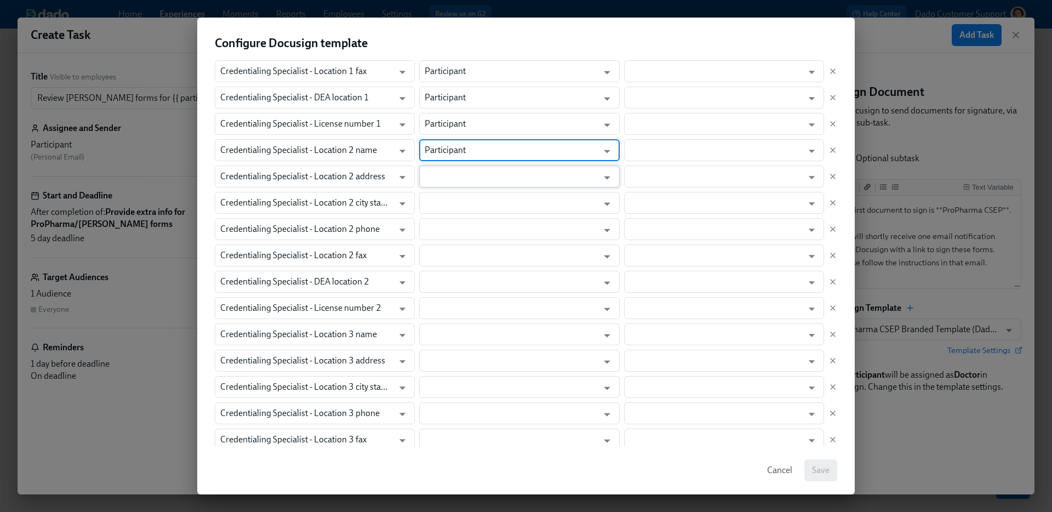
click at [445, 183] on input "text" at bounding box center [511, 176] width 173 height 22
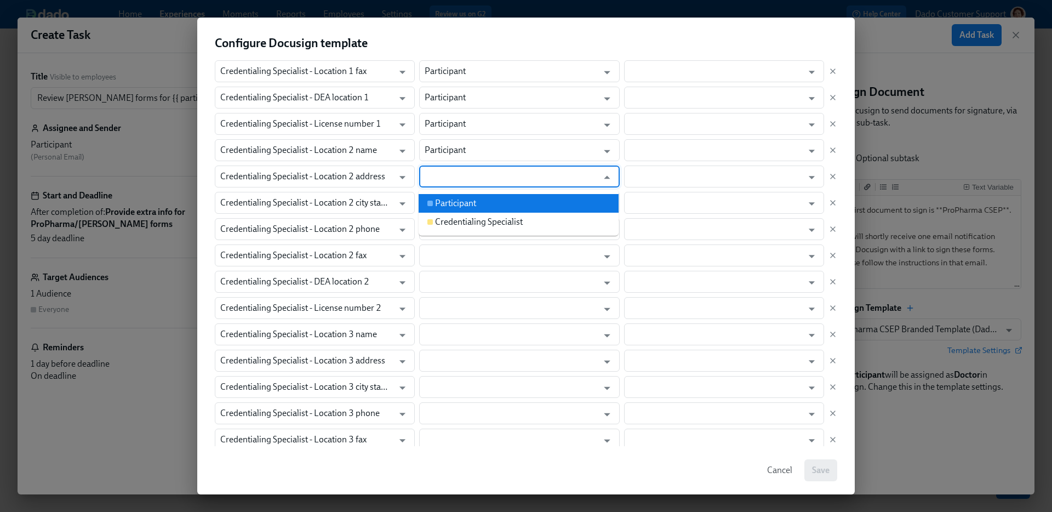
click at [445, 197] on li "Participant" at bounding box center [519, 203] width 200 height 19
type input "Participant"
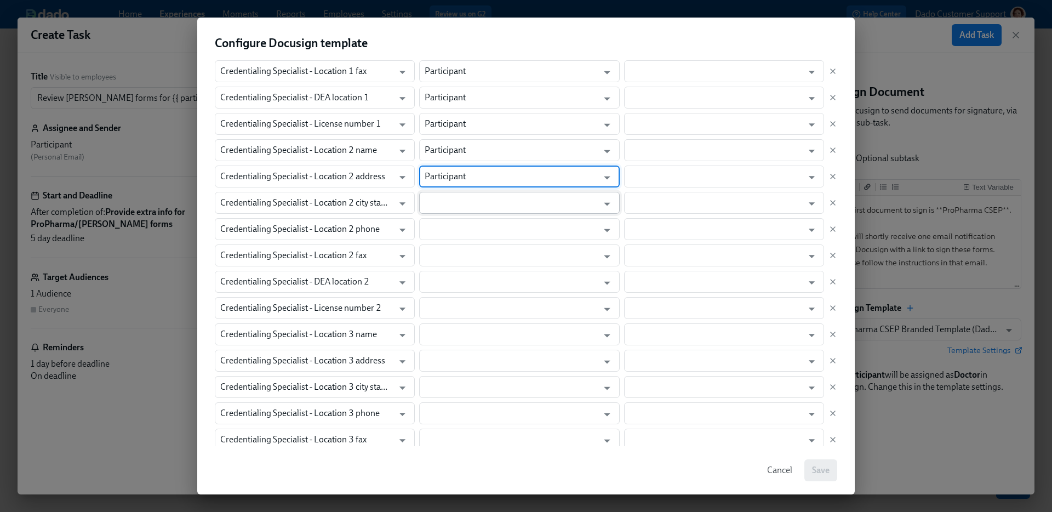
click at [445, 206] on input "text" at bounding box center [511, 203] width 173 height 22
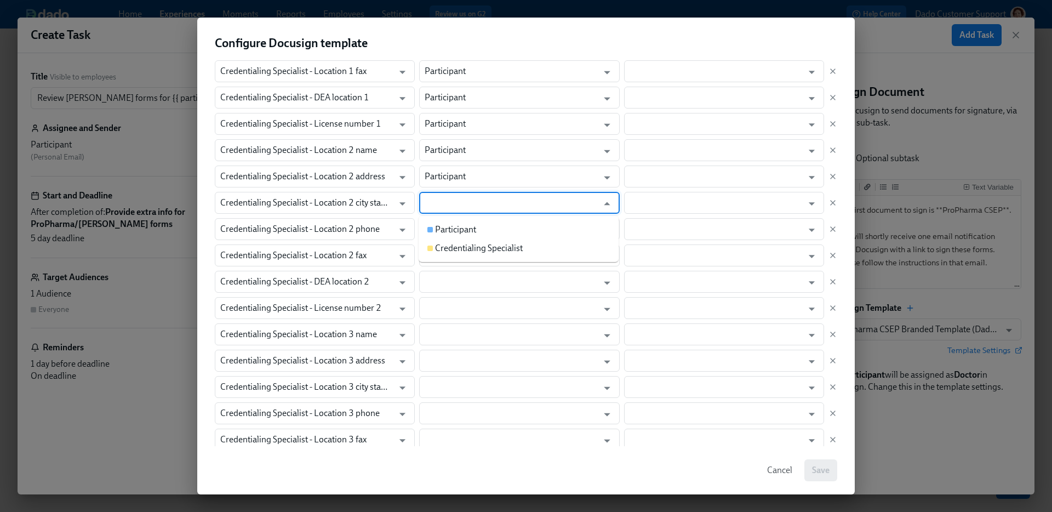
click at [445, 220] on li "Participant" at bounding box center [519, 229] width 200 height 19
type input "Participant"
click at [444, 243] on div "Field in Docusign template Role in Dado experience Dado data field Credentialin…" at bounding box center [526, 221] width 622 height 563
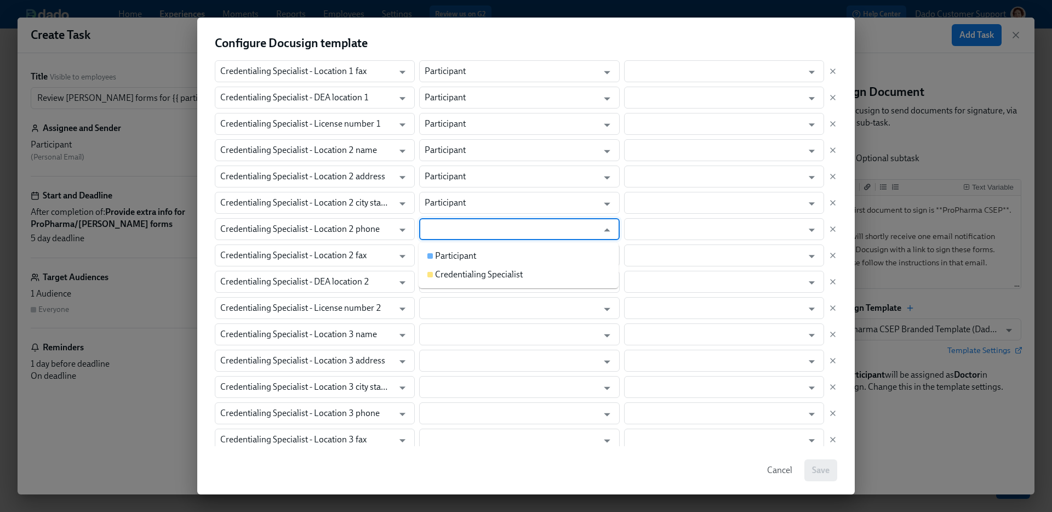
click at [443, 229] on input "text" at bounding box center [511, 229] width 173 height 22
click at [443, 254] on div "Participant" at bounding box center [455, 256] width 41 height 12
type input "Participant"
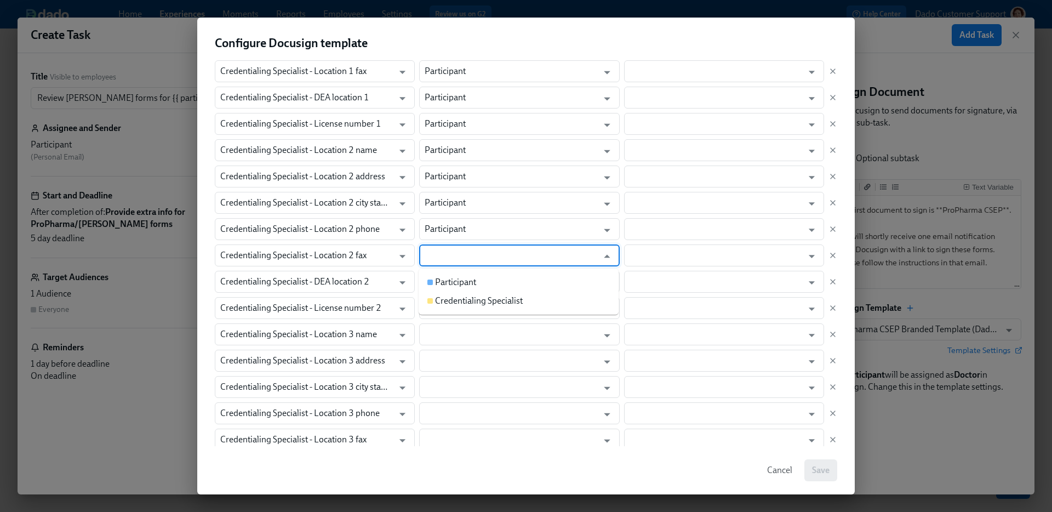
click at [443, 254] on input "text" at bounding box center [511, 255] width 173 height 22
click at [443, 277] on div "Participant" at bounding box center [455, 282] width 41 height 12
type input "Participant"
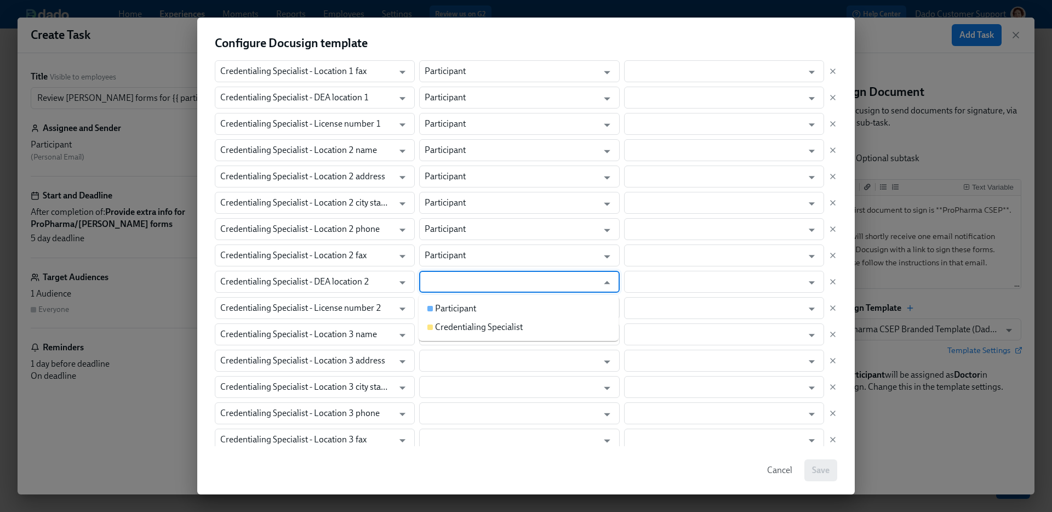
click at [443, 285] on input "text" at bounding box center [511, 282] width 173 height 22
click at [443, 305] on div "Participant" at bounding box center [455, 308] width 41 height 12
type input "Participant"
click at [443, 307] on input "text" at bounding box center [511, 308] width 173 height 22
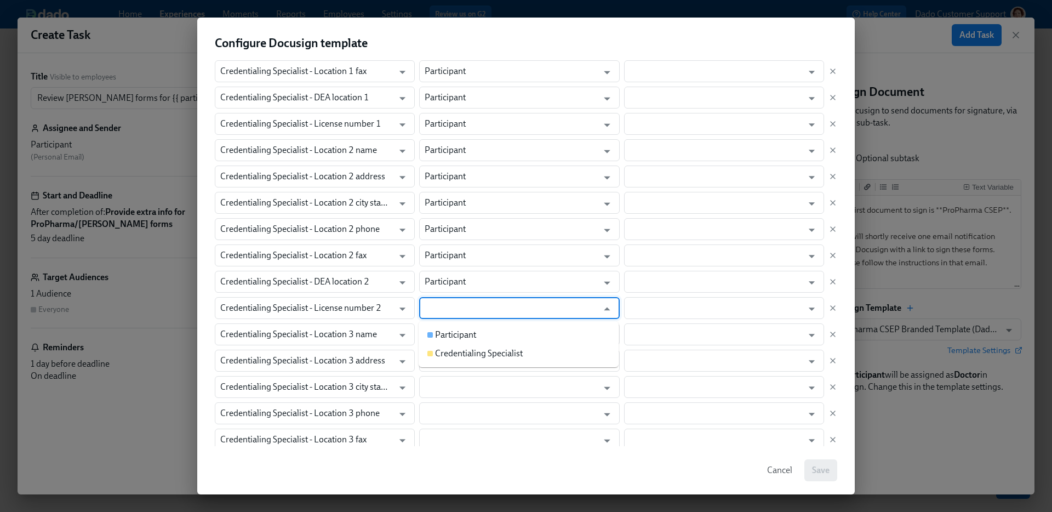
click at [443, 329] on div "Participant" at bounding box center [455, 335] width 41 height 12
type input "Participant"
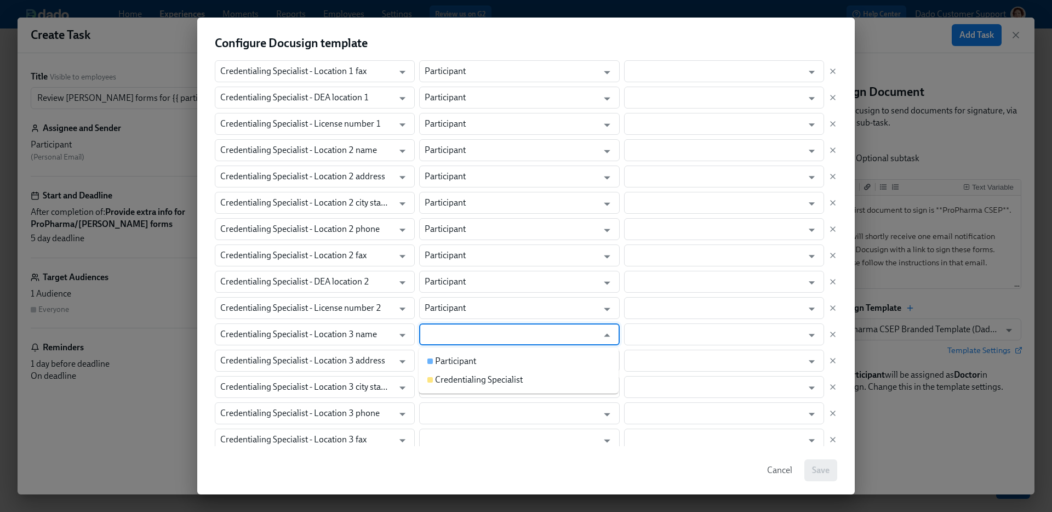
click at [443, 334] on input "text" at bounding box center [511, 334] width 173 height 22
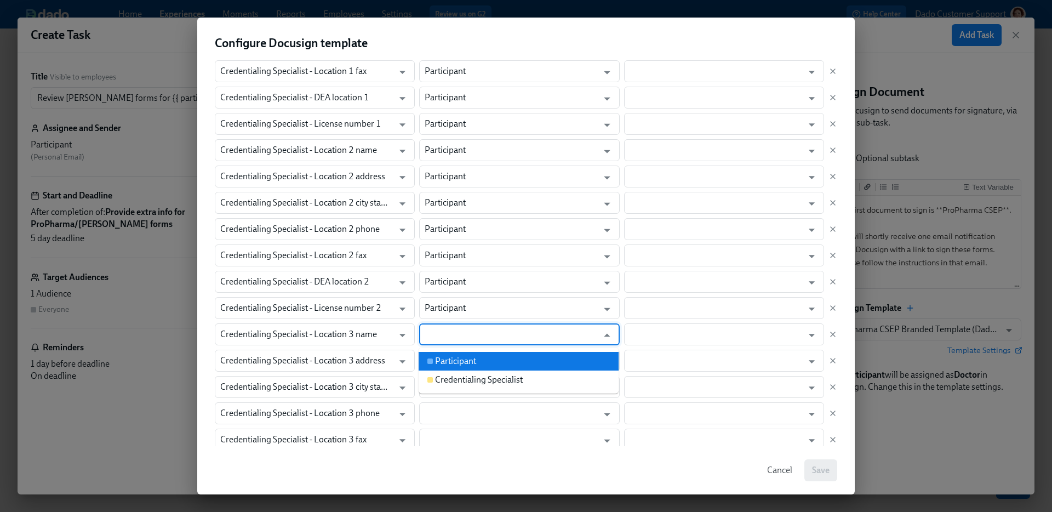
click at [443, 355] on div "Participant" at bounding box center [455, 361] width 41 height 12
type input "Participant"
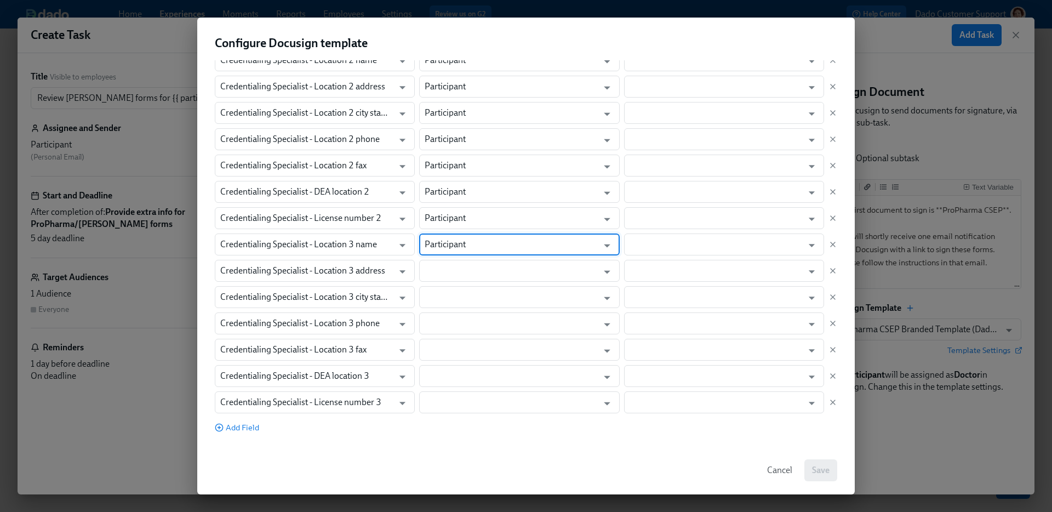
scroll to position [425, 0]
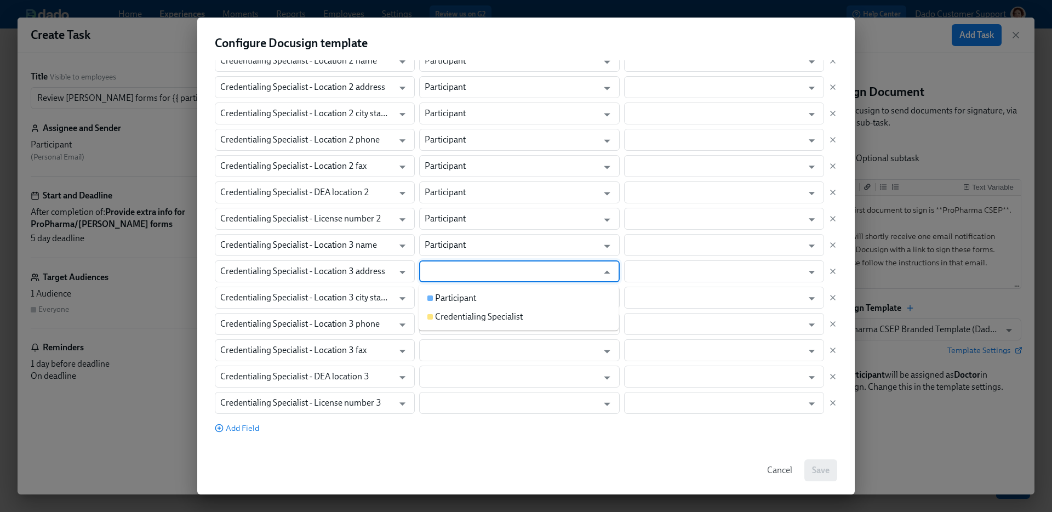
click at [442, 282] on body "Home Experiences Moments Reports Employees Settings Review us on G2 Help Center…" at bounding box center [526, 256] width 1052 height 512
click at [442, 301] on div "Participant" at bounding box center [455, 298] width 41 height 12
type input "Participant"
click at [441, 308] on div "Field in Docusign template Role in Dado experience Dado data field Credentialin…" at bounding box center [526, 132] width 622 height 563
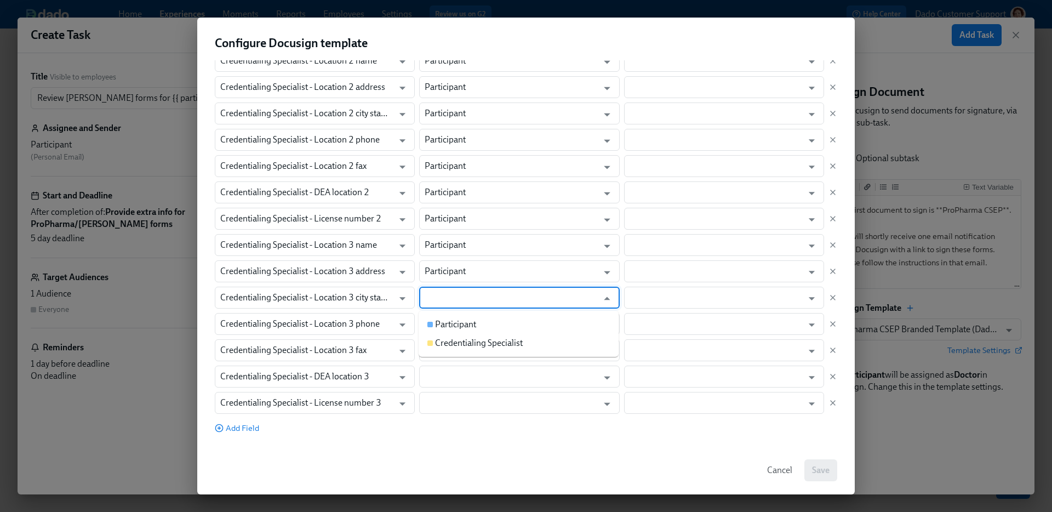
click at [440, 294] on input "text" at bounding box center [511, 297] width 173 height 22
click at [443, 318] on div "Participant" at bounding box center [455, 324] width 41 height 12
type input "Participant"
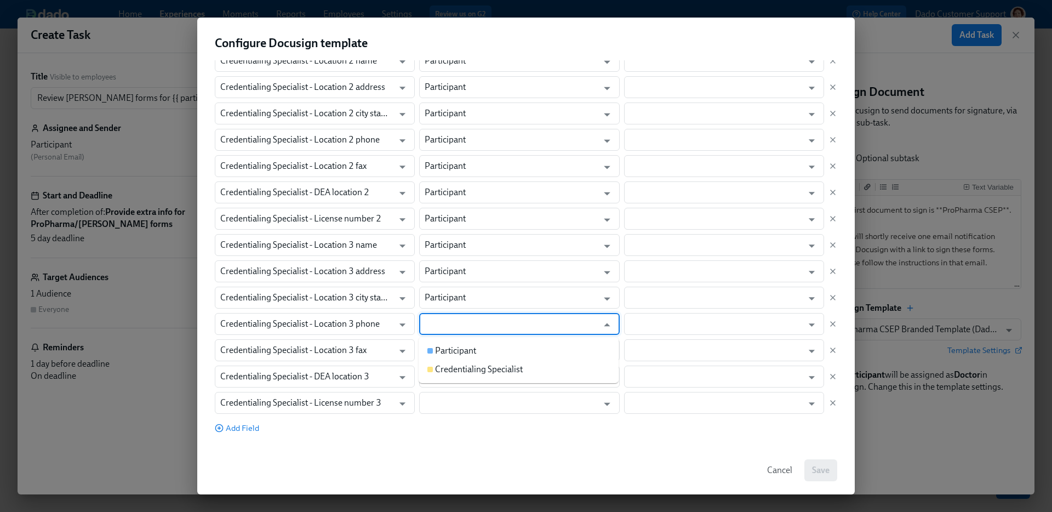
click at [443, 318] on input "text" at bounding box center [511, 324] width 173 height 22
click at [444, 343] on li "Participant" at bounding box center [519, 350] width 200 height 19
type input "Participant"
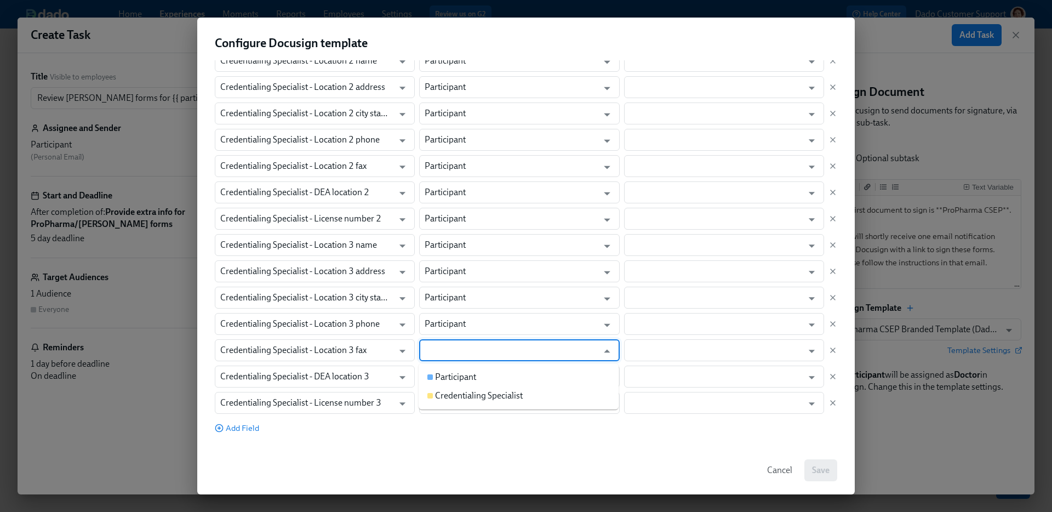
click at [444, 357] on input "text" at bounding box center [511, 350] width 173 height 22
click at [444, 373] on div "Participant" at bounding box center [455, 377] width 41 height 12
type input "Participant"
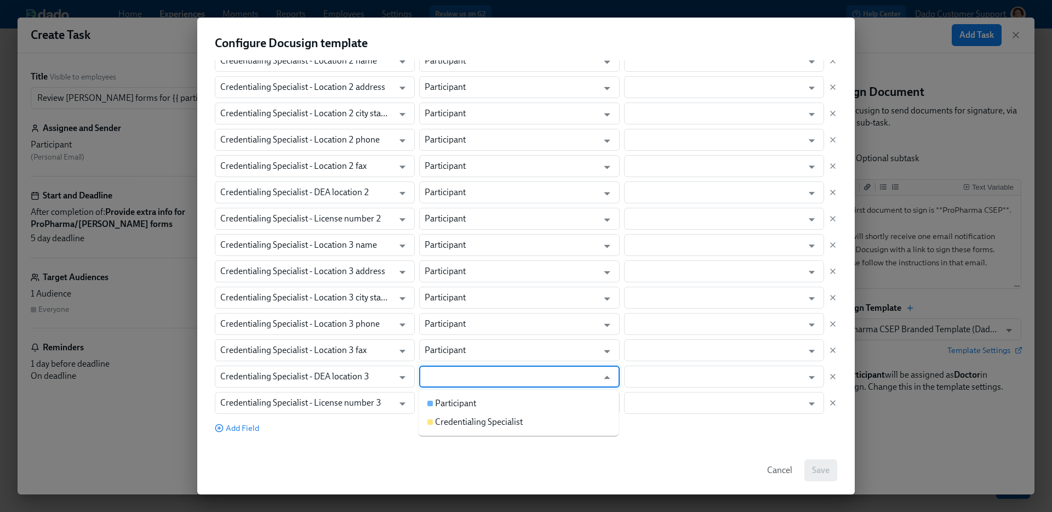
click at [444, 377] on input "text" at bounding box center [511, 376] width 173 height 22
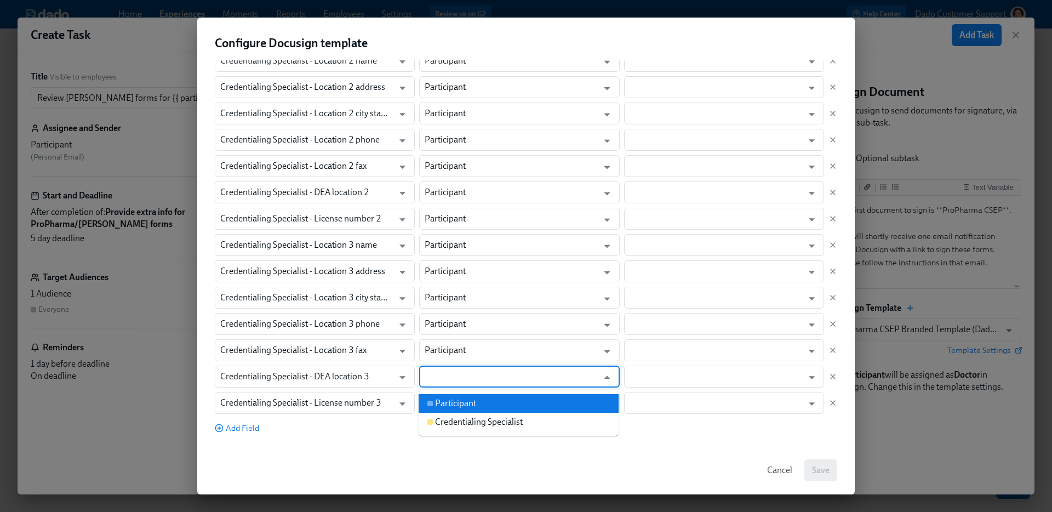
click at [444, 399] on div "Participant" at bounding box center [455, 403] width 41 height 12
type input "Participant"
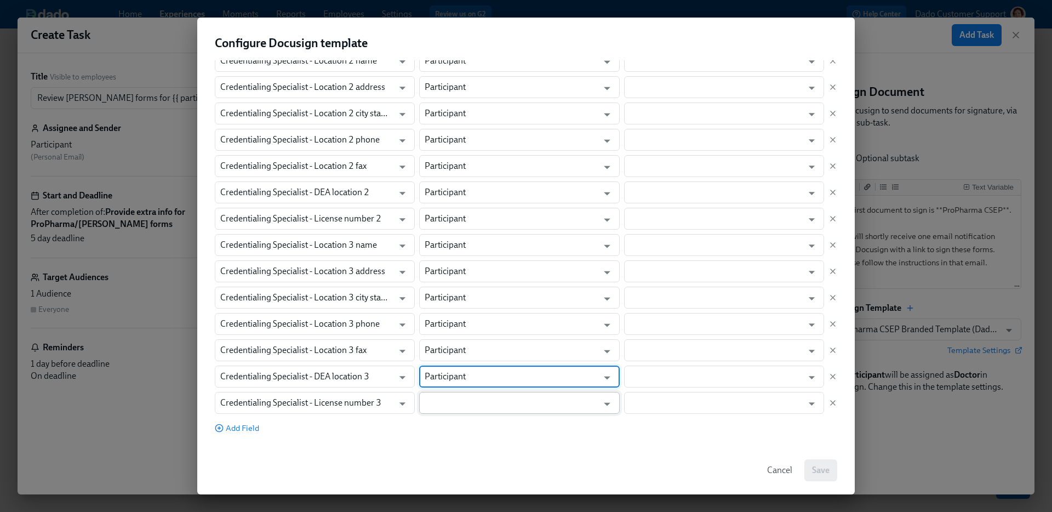
click at [444, 400] on input "text" at bounding box center [511, 403] width 173 height 22
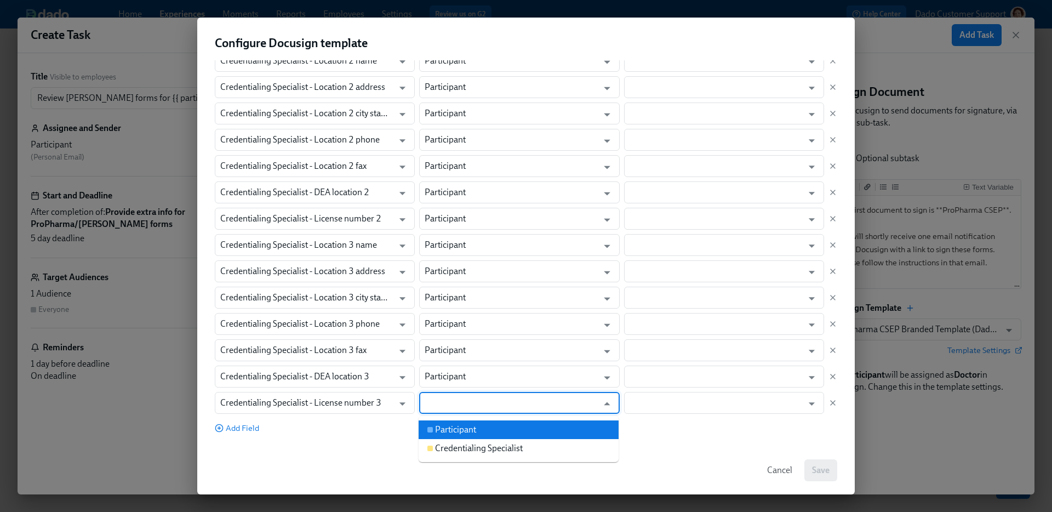
click at [444, 424] on div "Participant" at bounding box center [455, 429] width 41 height 12
type input "Participant"
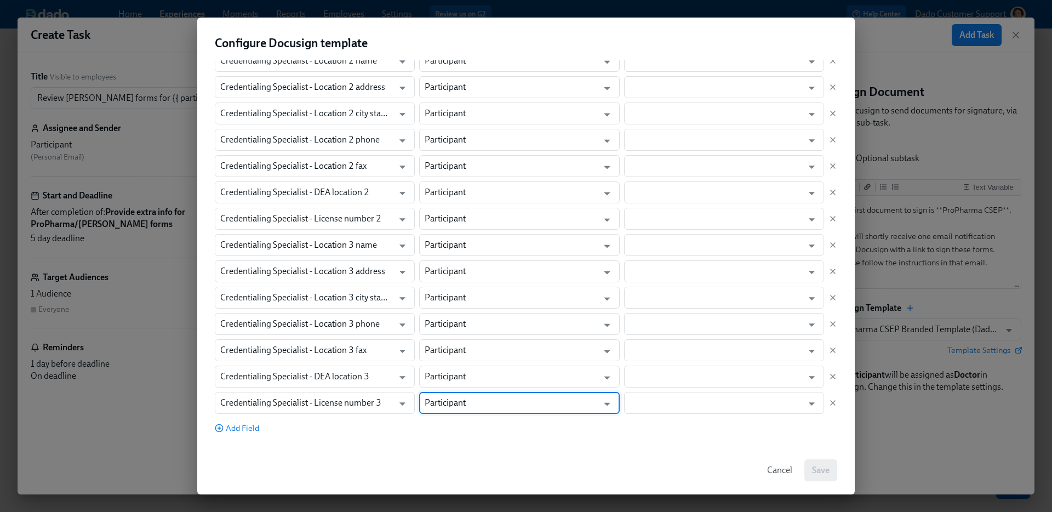
scroll to position [0, 0]
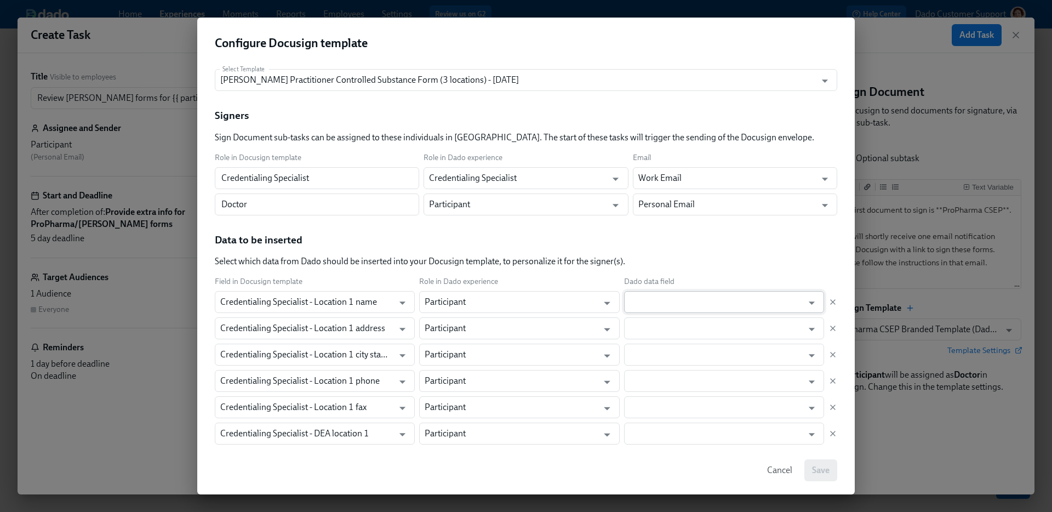
click at [656, 296] on input "text" at bounding box center [715, 302] width 173 height 22
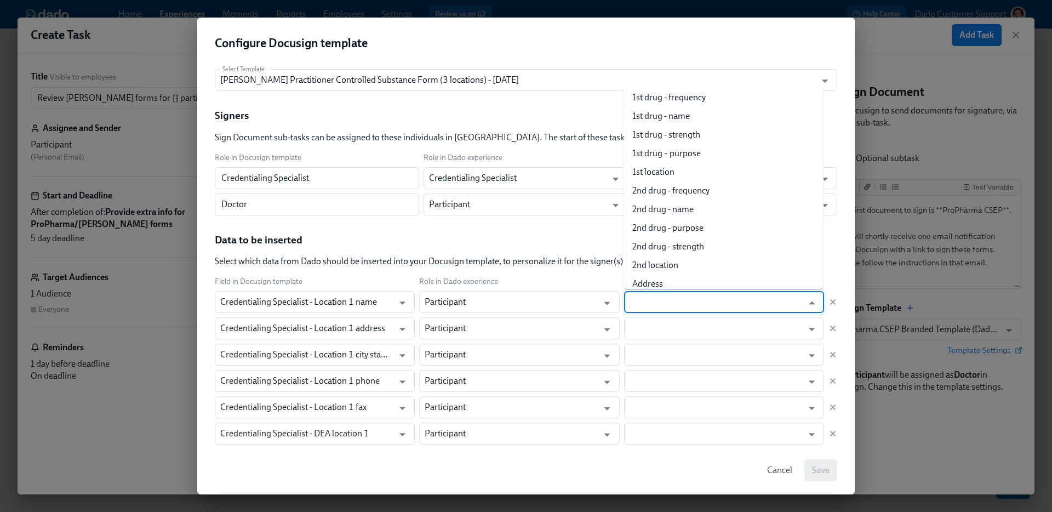
paste input "Location 3"
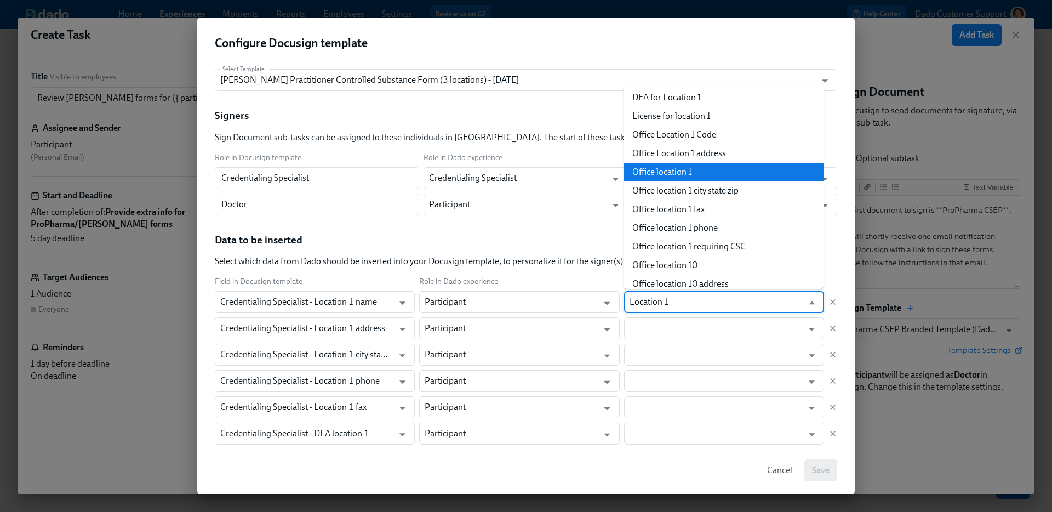
click at [690, 170] on li "Office location 1" at bounding box center [723, 172] width 200 height 19
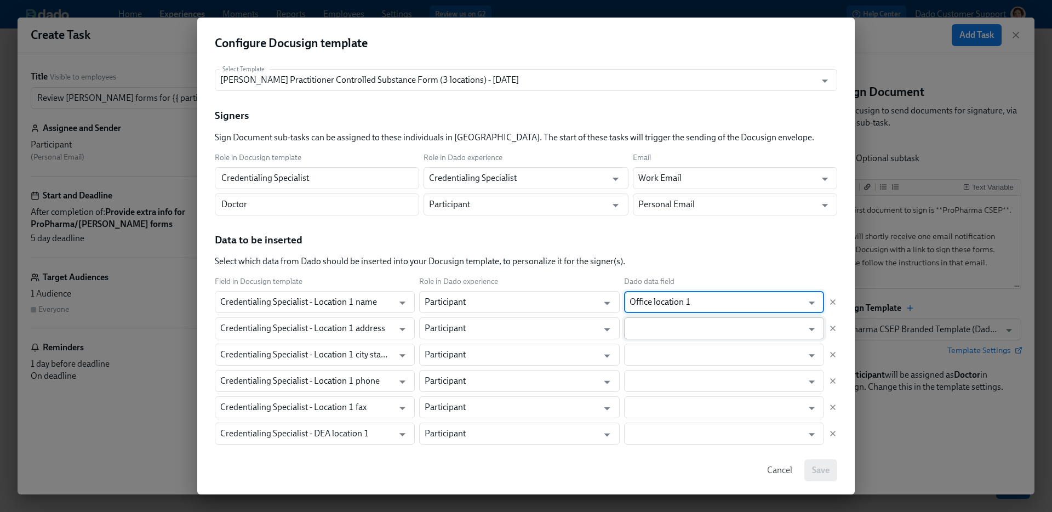
type input "Office location 1"
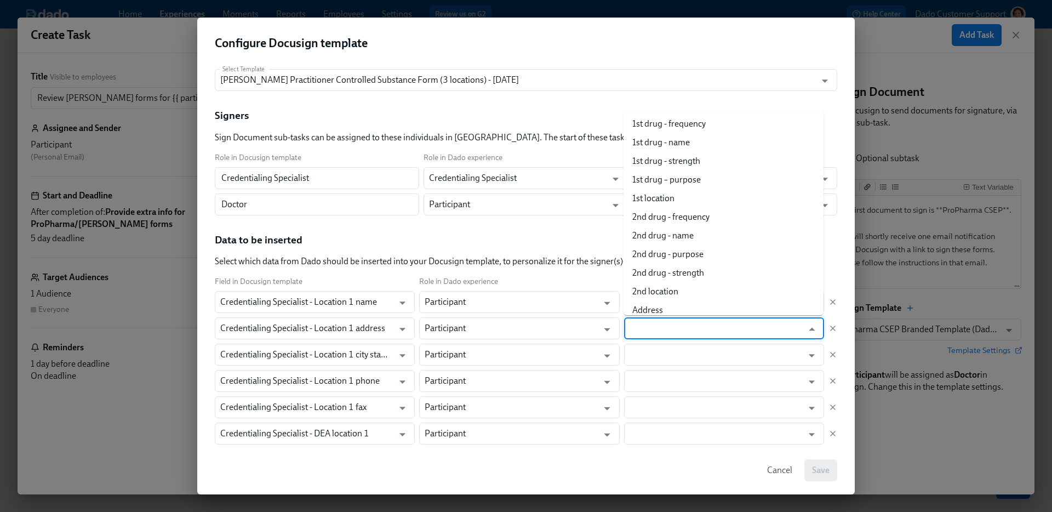
click at [663, 331] on input "text" at bounding box center [715, 328] width 173 height 22
paste input "Location 1"
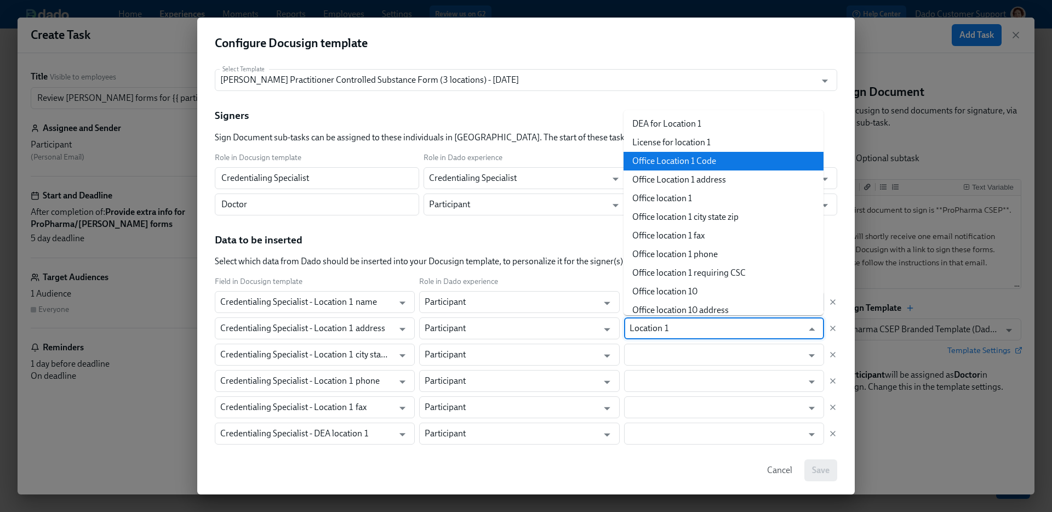
click at [699, 181] on li "Office Location 1 address" at bounding box center [723, 179] width 200 height 19
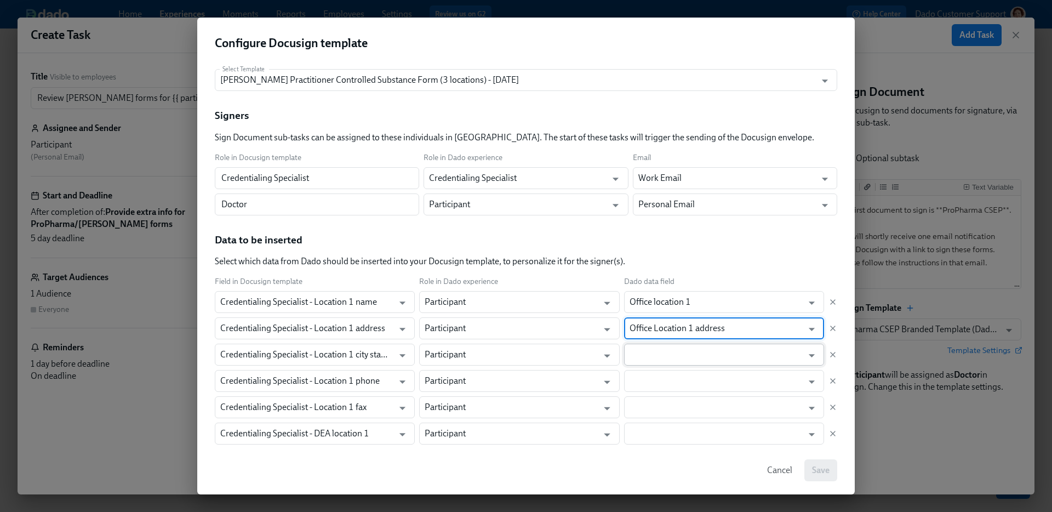
type input "Office Location 1 address"
click at [663, 343] on input "text" at bounding box center [715, 354] width 173 height 22
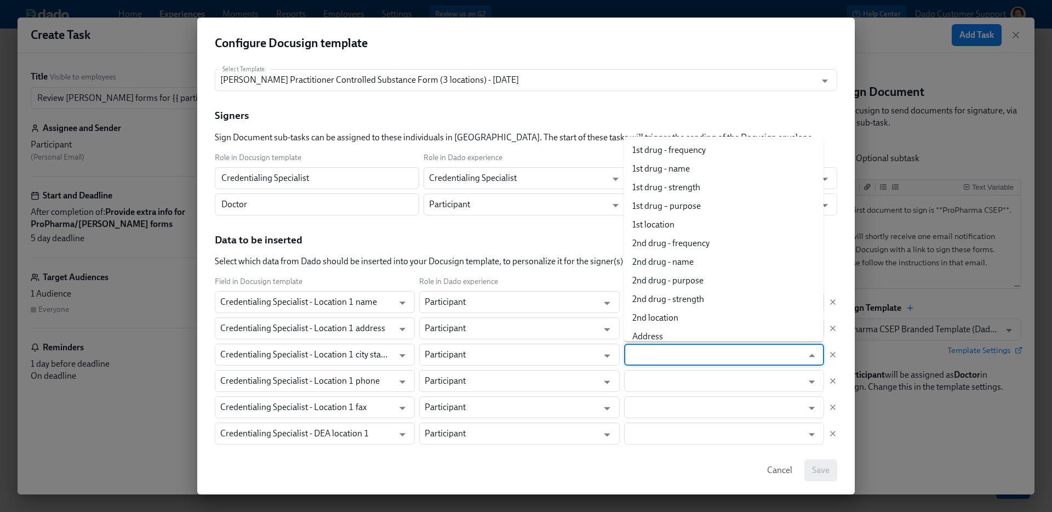
paste input "Location 1"
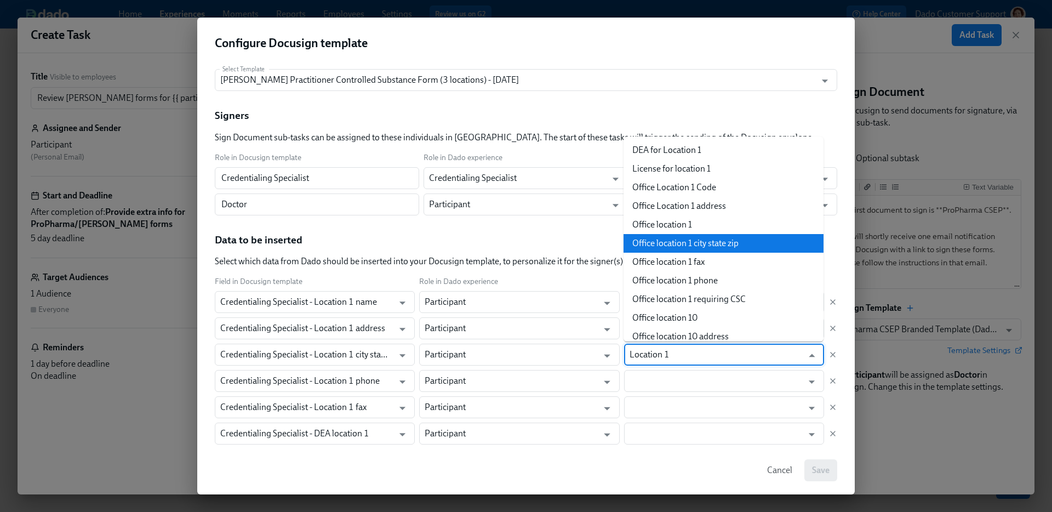
click at [698, 238] on li "Office location 1 city state zip" at bounding box center [723, 243] width 200 height 19
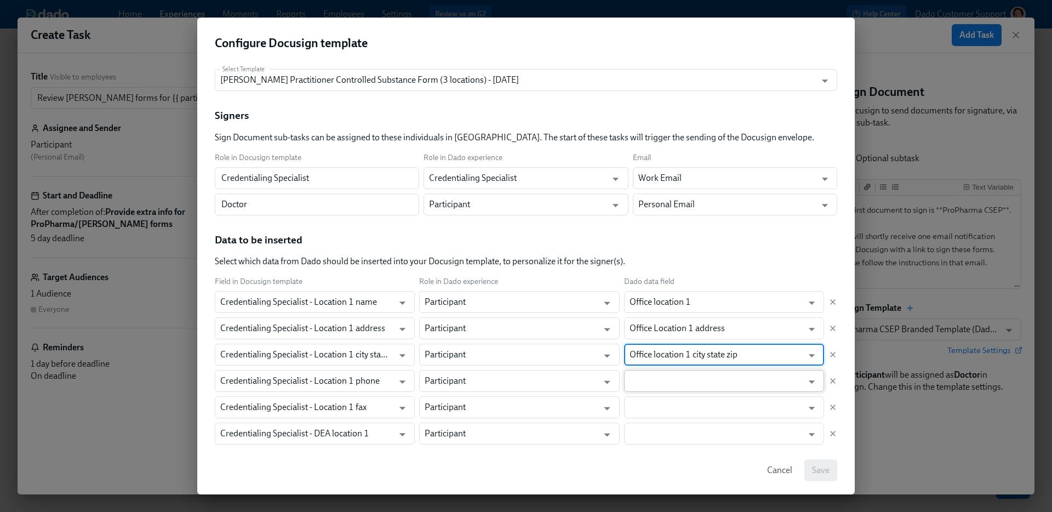
type input "Office location 1 city state zip"
click at [669, 387] on input "text" at bounding box center [715, 381] width 173 height 22
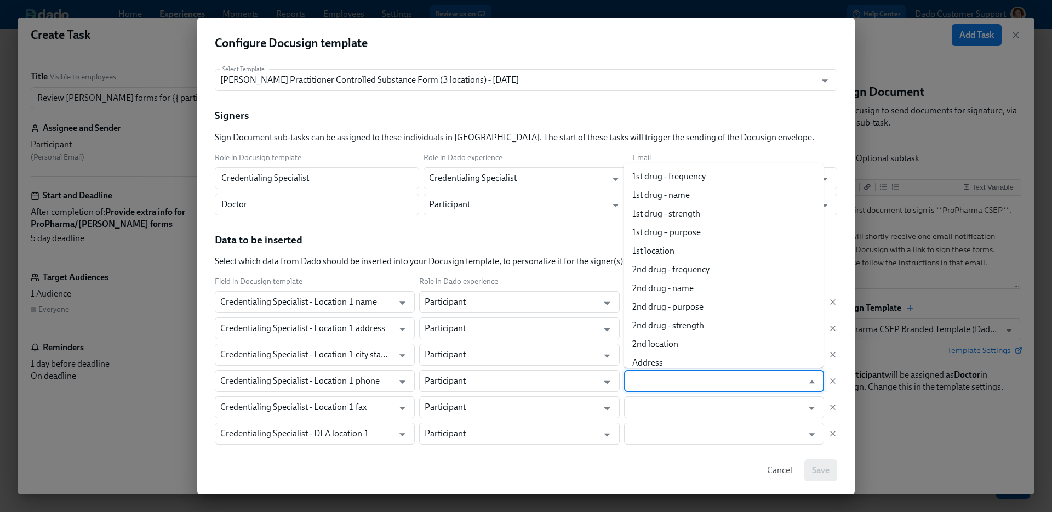
paste input "Location 1"
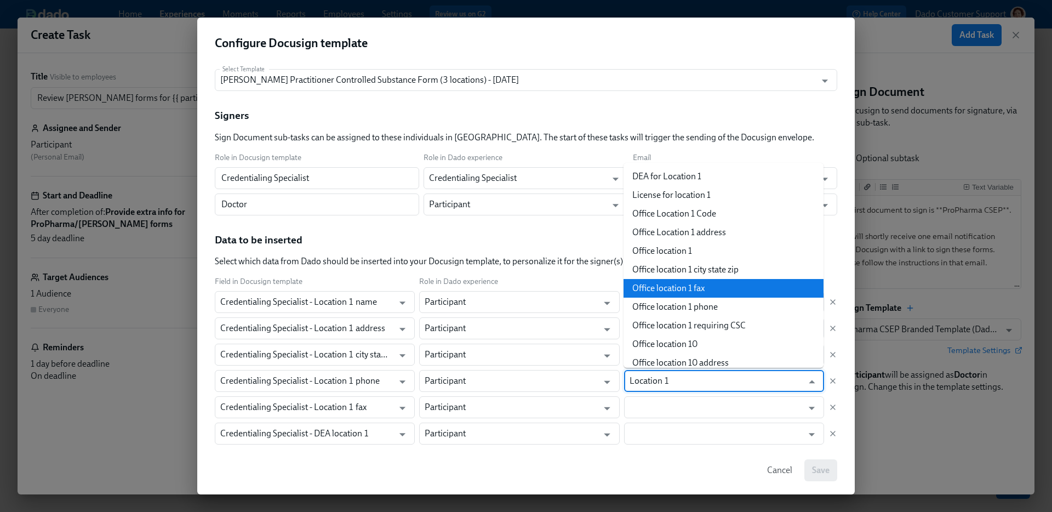
click at [681, 307] on li "Office location 1 phone" at bounding box center [723, 306] width 200 height 19
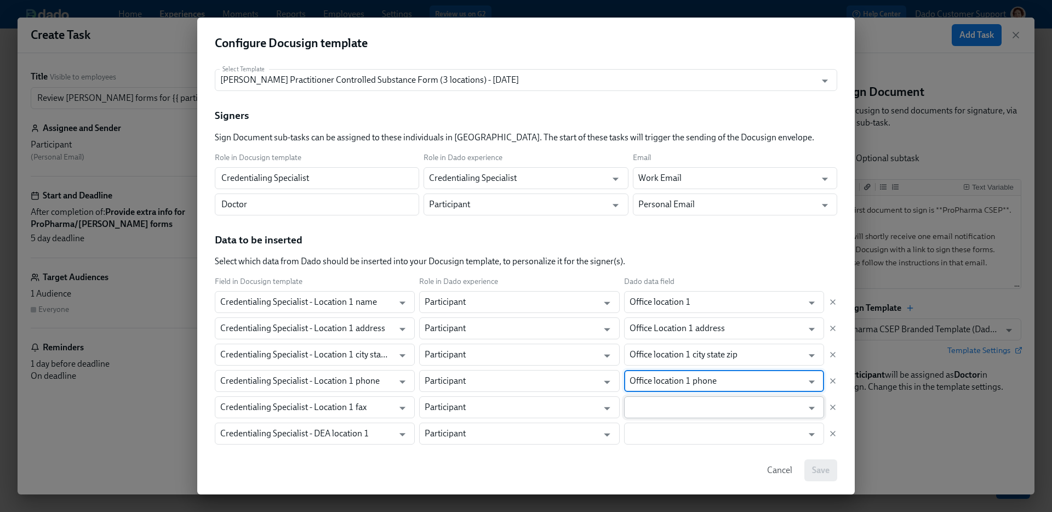
type input "Office location 1 phone"
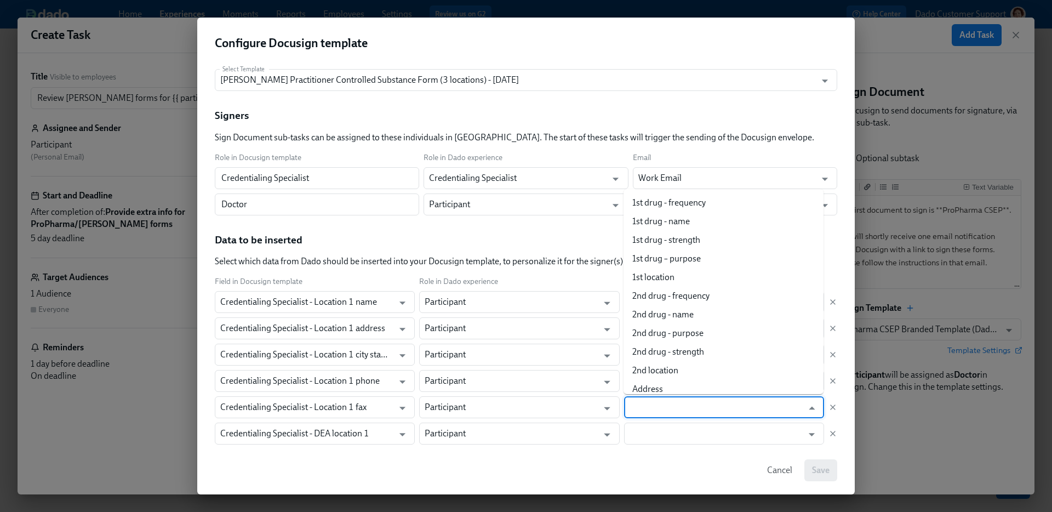
click at [660, 404] on input "text" at bounding box center [715, 407] width 173 height 22
paste input "Location 1"
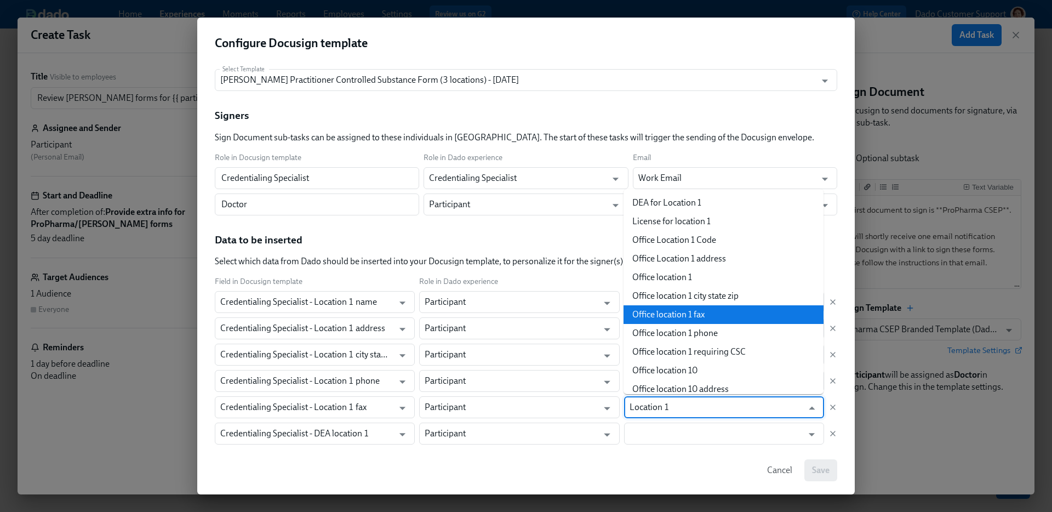
click at [680, 314] on li "Office location 1 fax" at bounding box center [723, 314] width 200 height 19
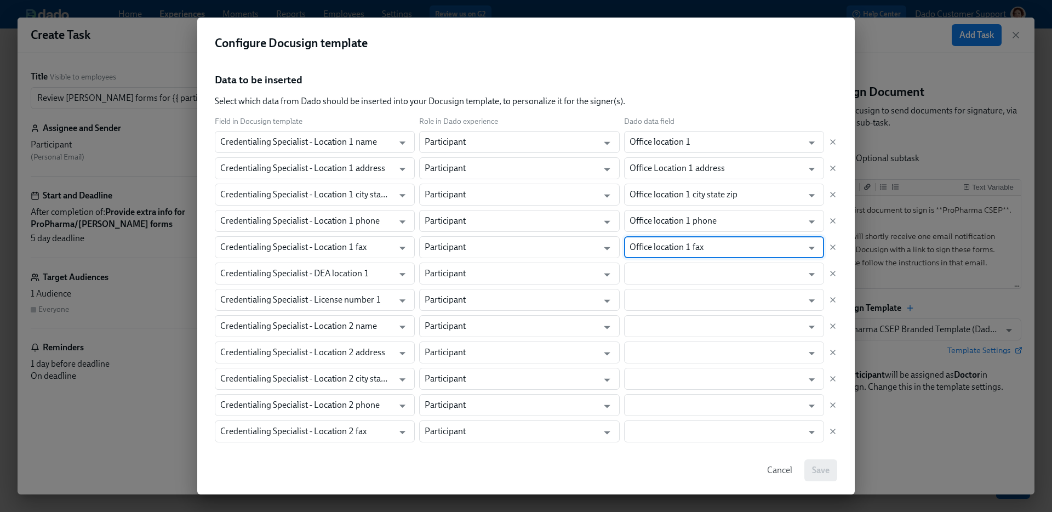
scroll to position [157, 0]
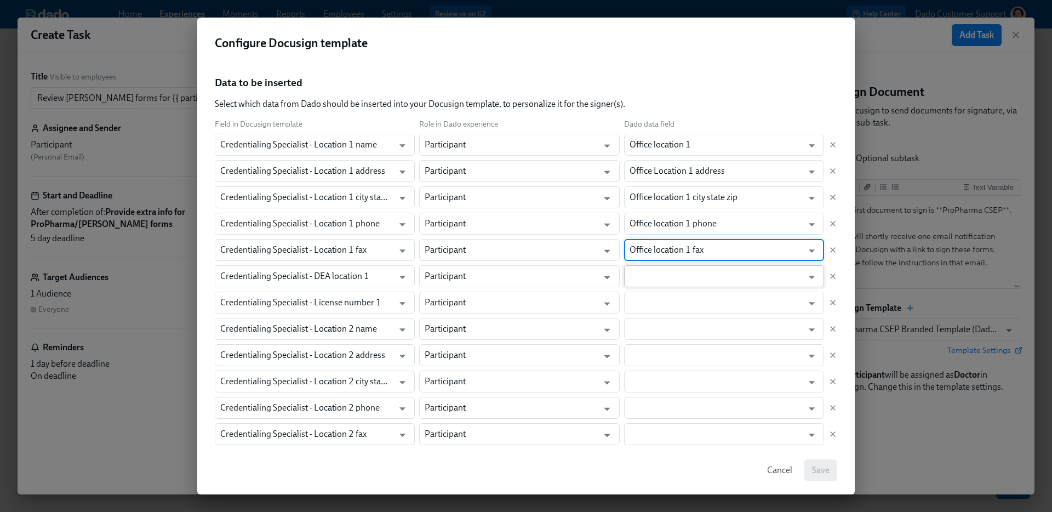
type input "Office location 1 fax"
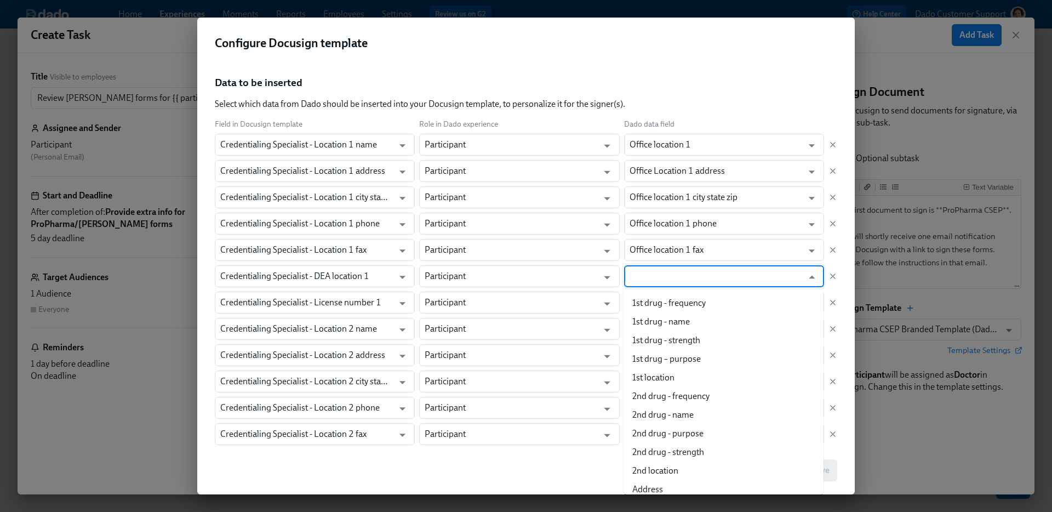
click at [664, 270] on input "text" at bounding box center [715, 276] width 173 height 22
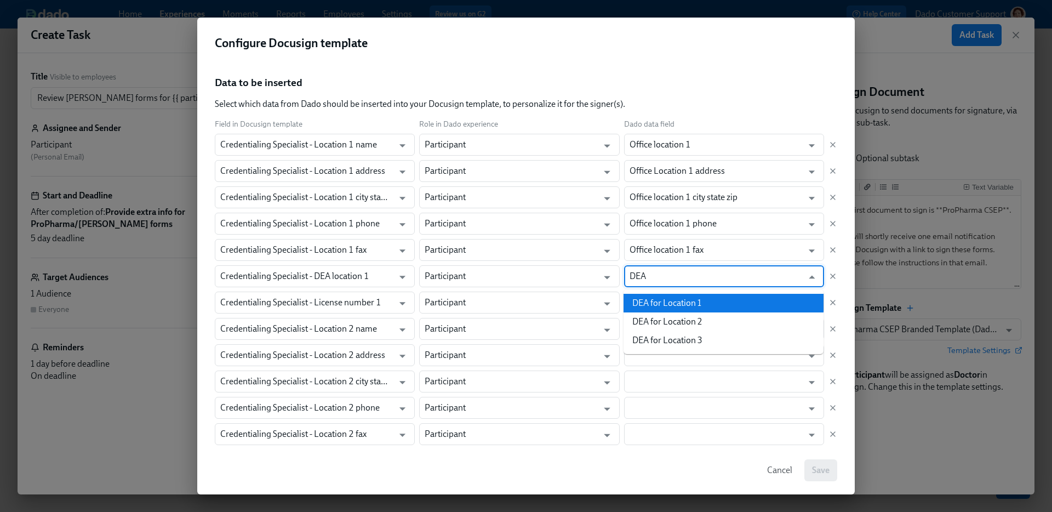
click at [663, 294] on li "DEA for Location 1" at bounding box center [723, 303] width 200 height 19
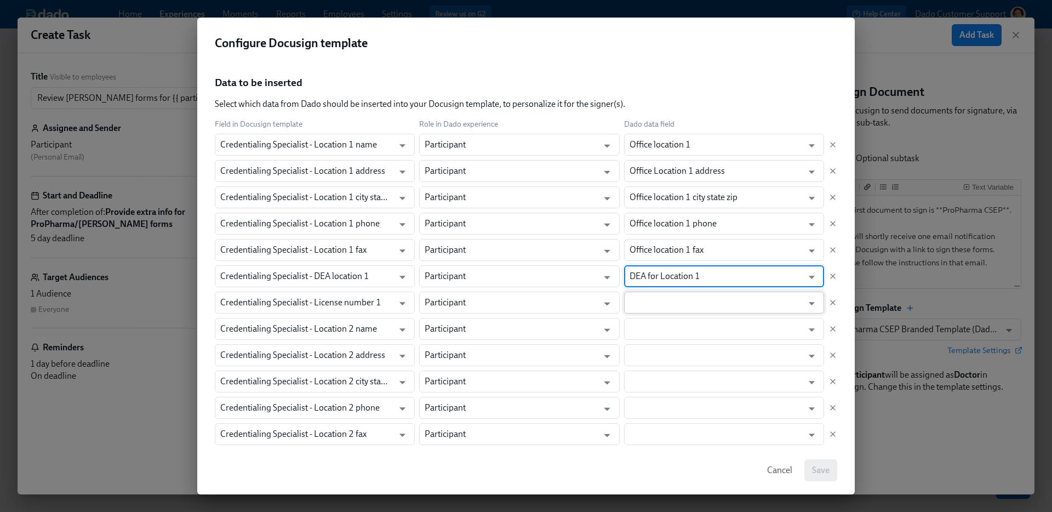
type input "DEA for Location 1"
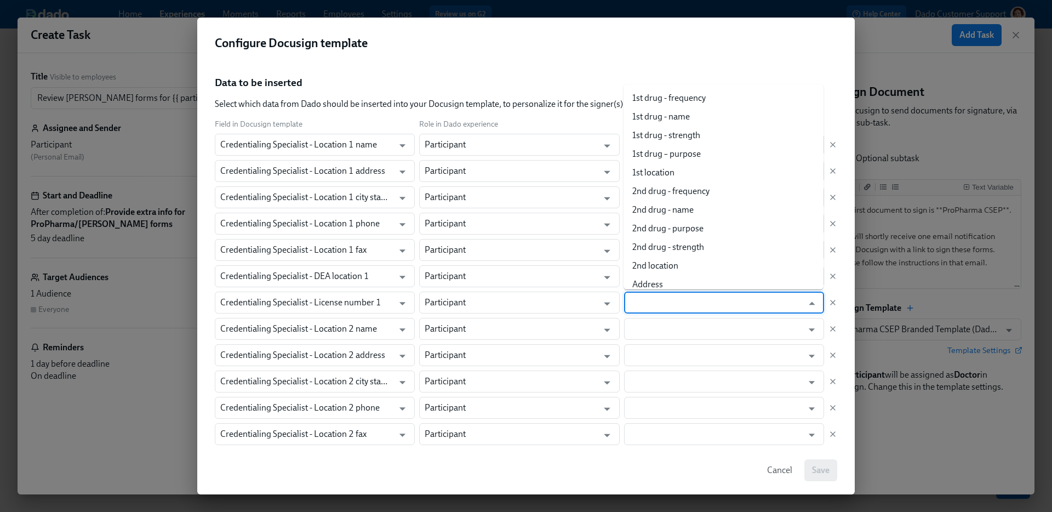
click at [663, 303] on input "text" at bounding box center [715, 302] width 173 height 22
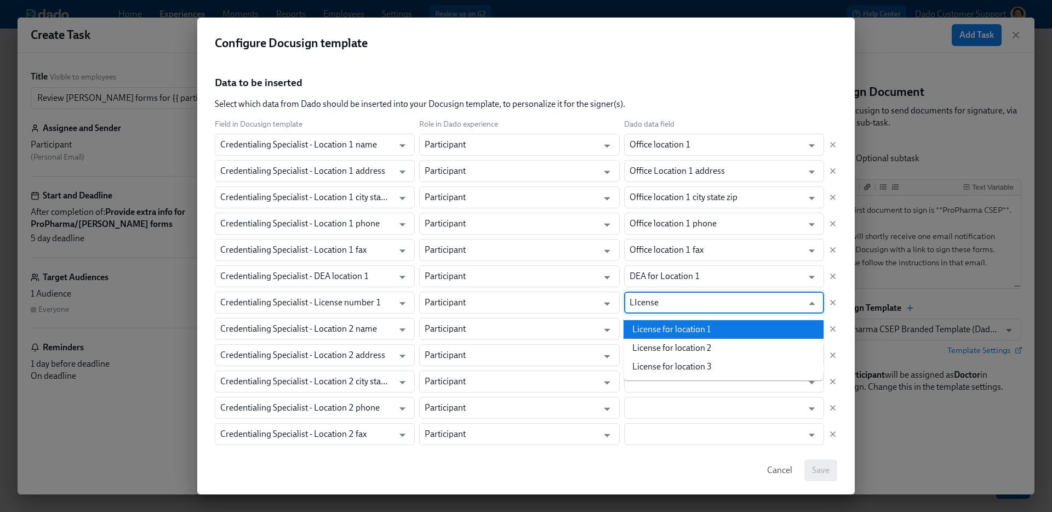
click at [655, 334] on li "License for location 1" at bounding box center [723, 329] width 200 height 19
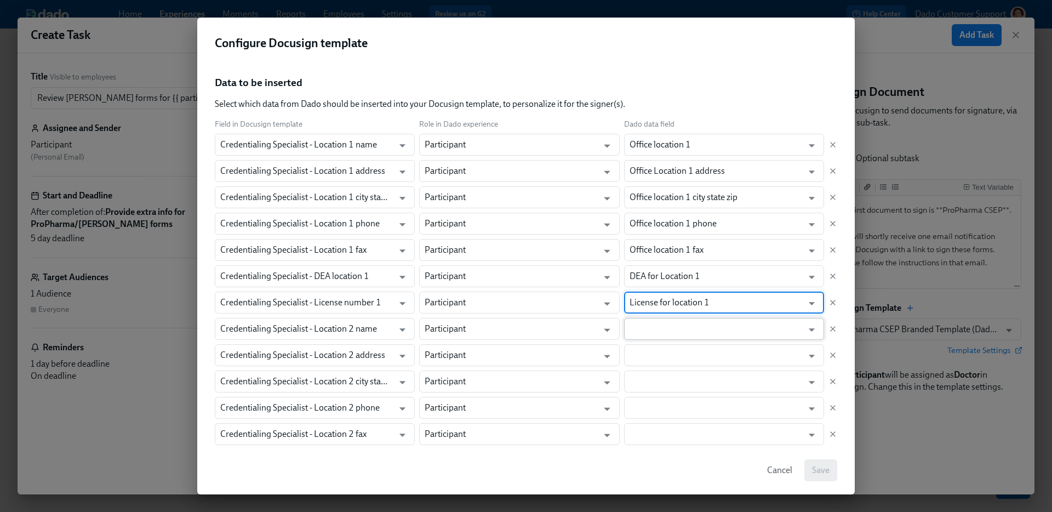
type input "License for location 1"
click at [655, 333] on input "text" at bounding box center [715, 329] width 173 height 22
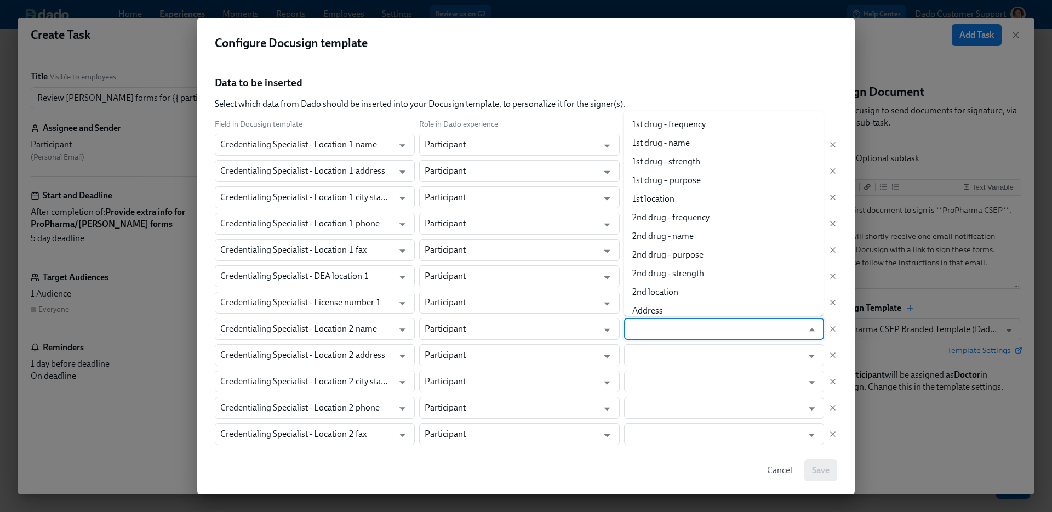
paste input "Location 1"
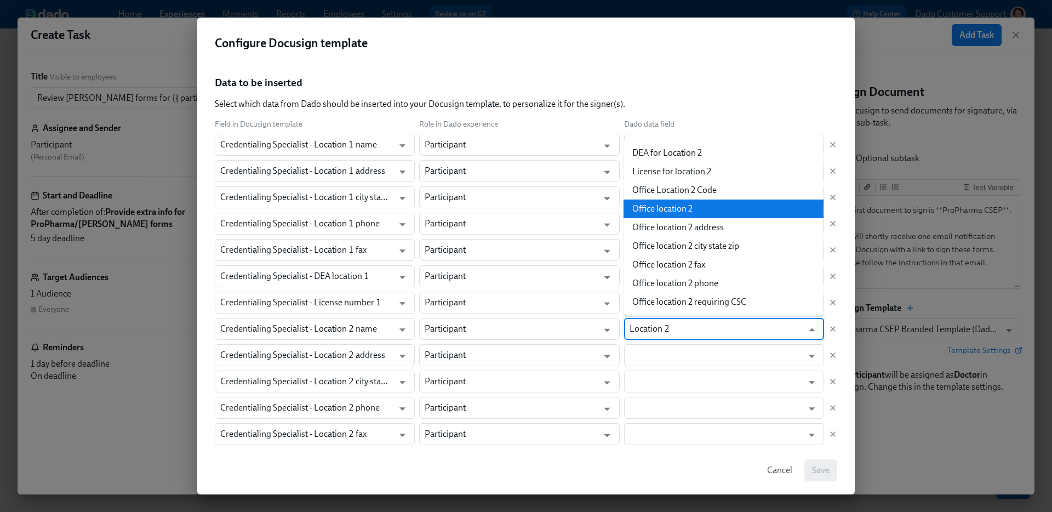
click at [696, 215] on li "Office location 2" at bounding box center [723, 208] width 200 height 19
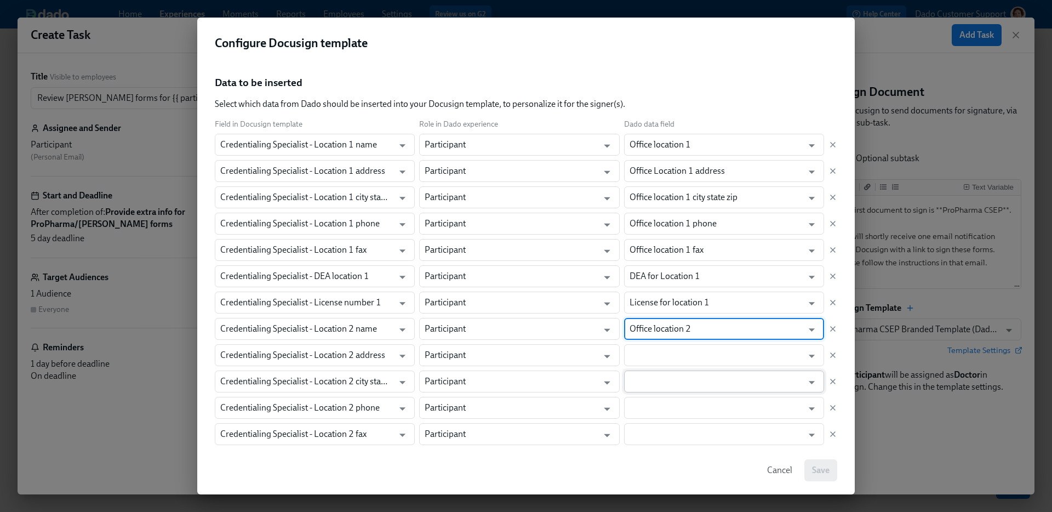
type input "Office location 2"
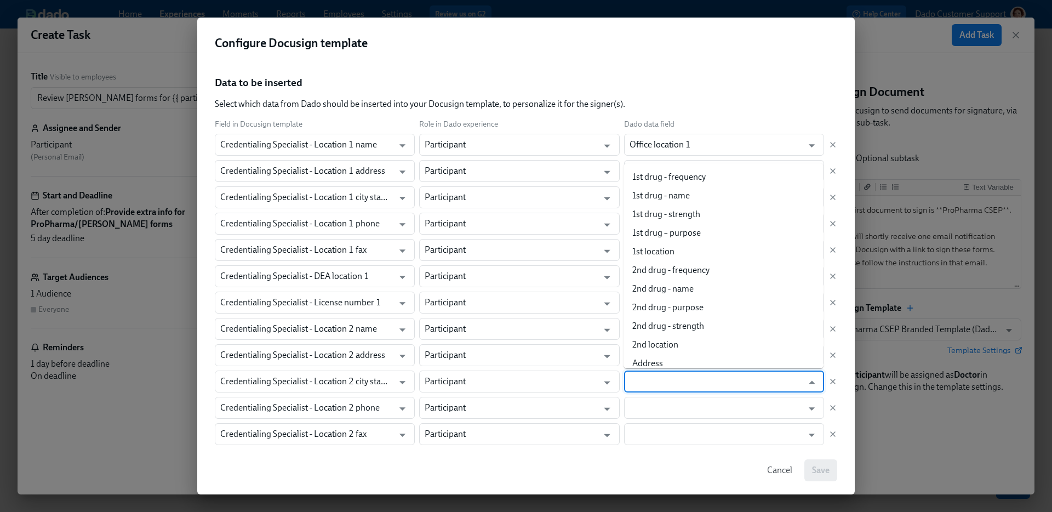
click at [662, 370] on body "Home Experiences Moments Reports Employees Settings Review us on G2 Help Center…" at bounding box center [526, 256] width 1052 height 512
click at [646, 377] on input "text" at bounding box center [715, 381] width 173 height 22
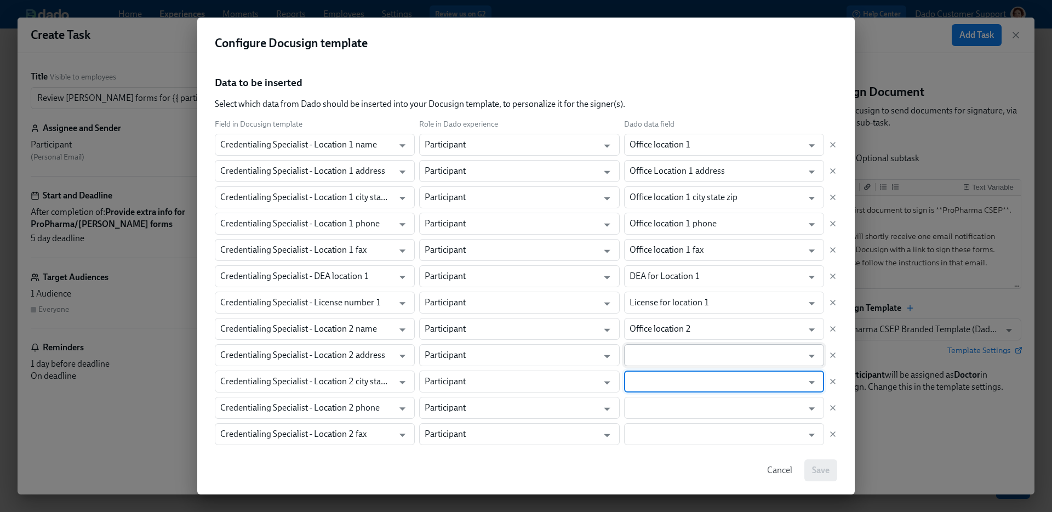
click at [649, 347] on input "text" at bounding box center [715, 355] width 173 height 22
paste input "Location 2"
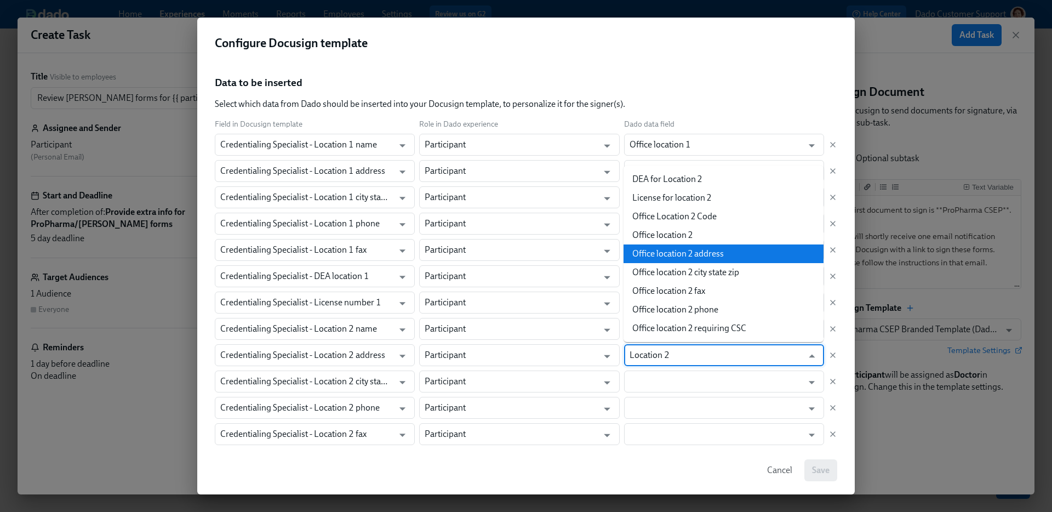
click at [673, 259] on li "Office location 2 address" at bounding box center [723, 253] width 200 height 19
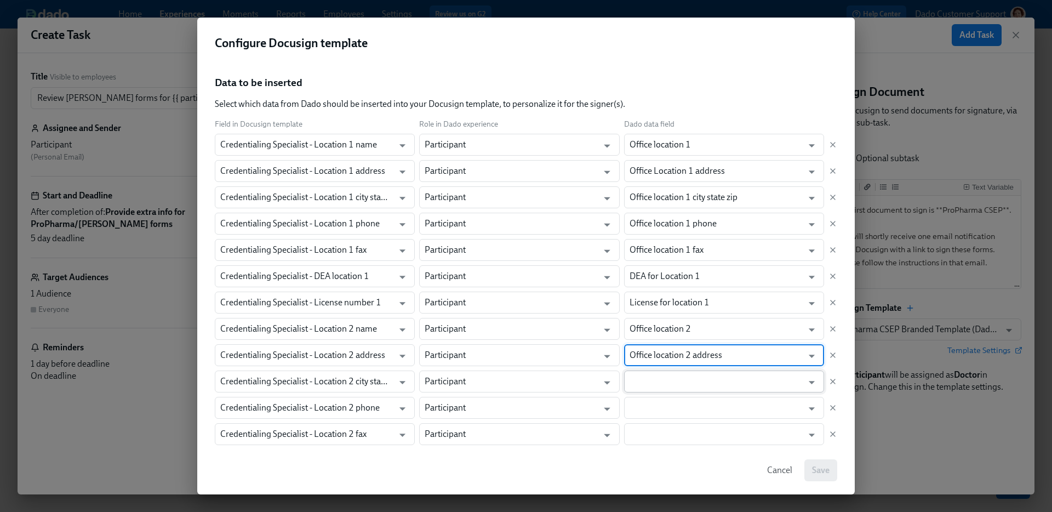
type input "Office location 2 address"
click at [647, 375] on input "text" at bounding box center [715, 381] width 173 height 22
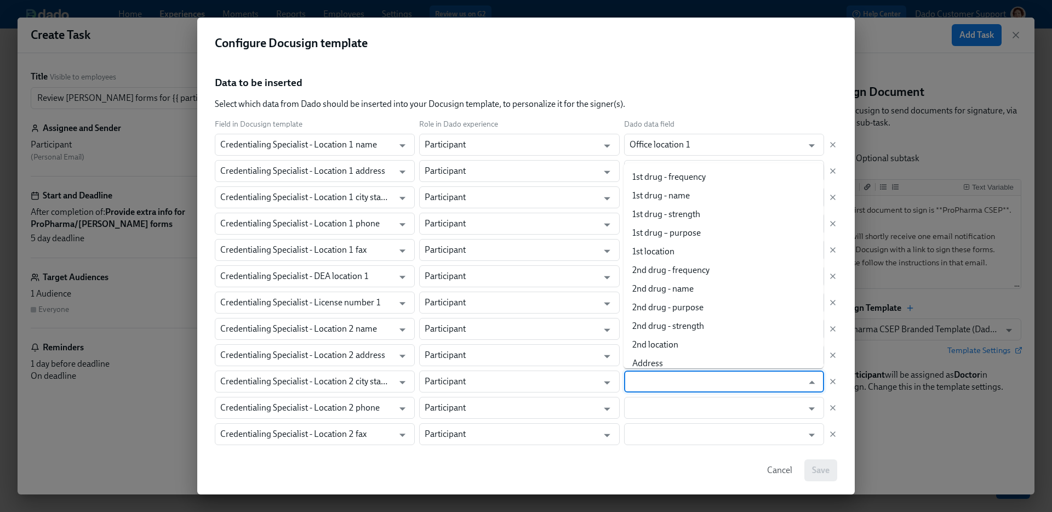
paste input "Location 2"
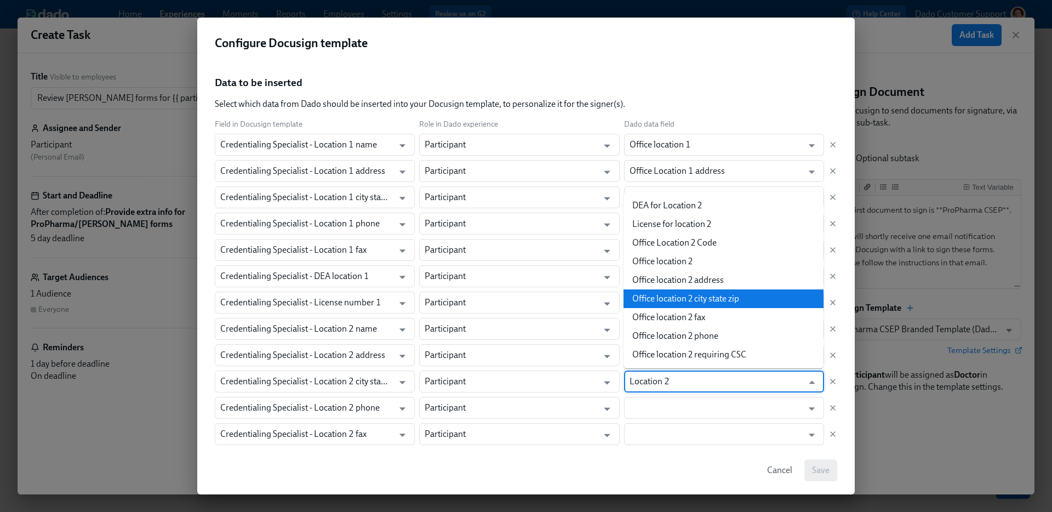
click at [665, 294] on li "Office location 2 city state zip" at bounding box center [723, 298] width 200 height 19
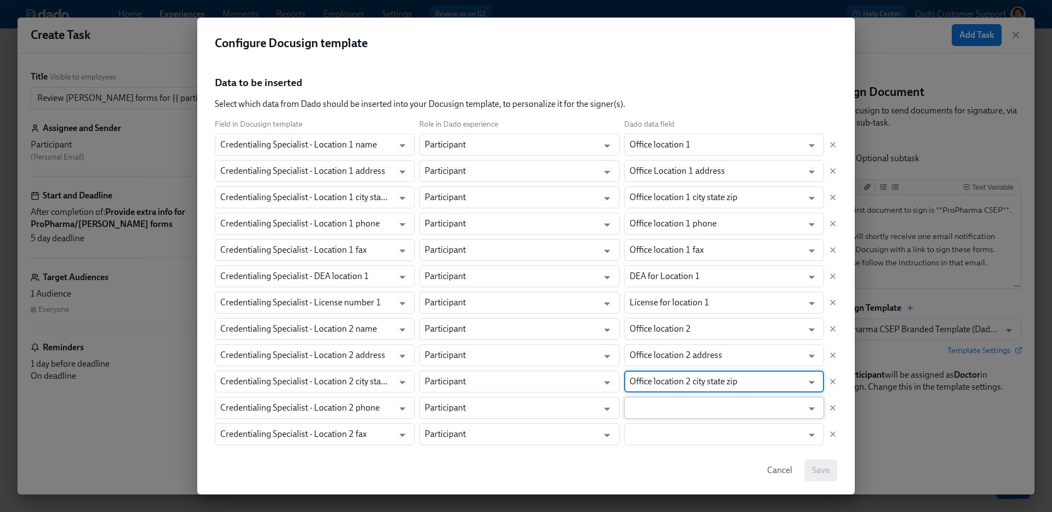
type input "Office location 2 city state zip"
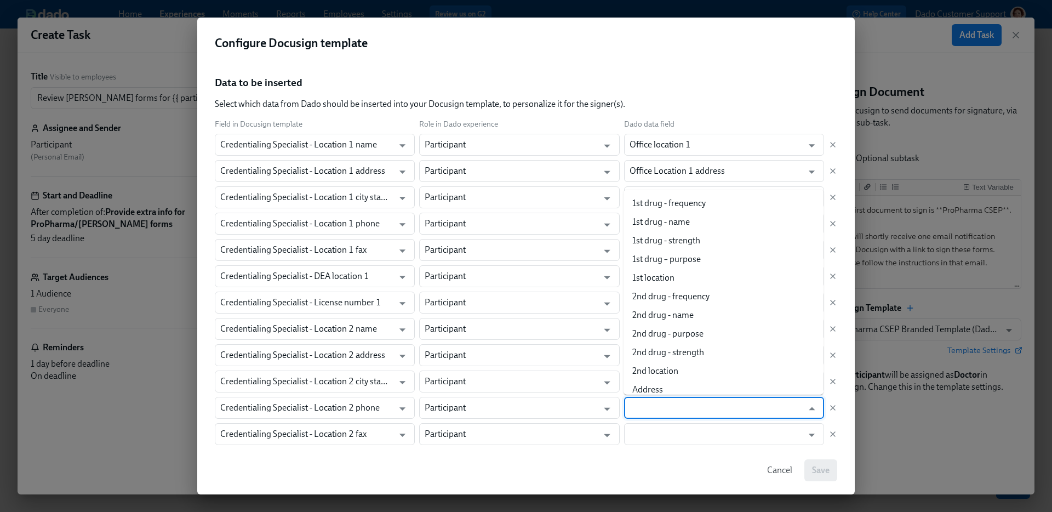
click at [659, 411] on input "text" at bounding box center [715, 408] width 173 height 22
paste input "Location 2"
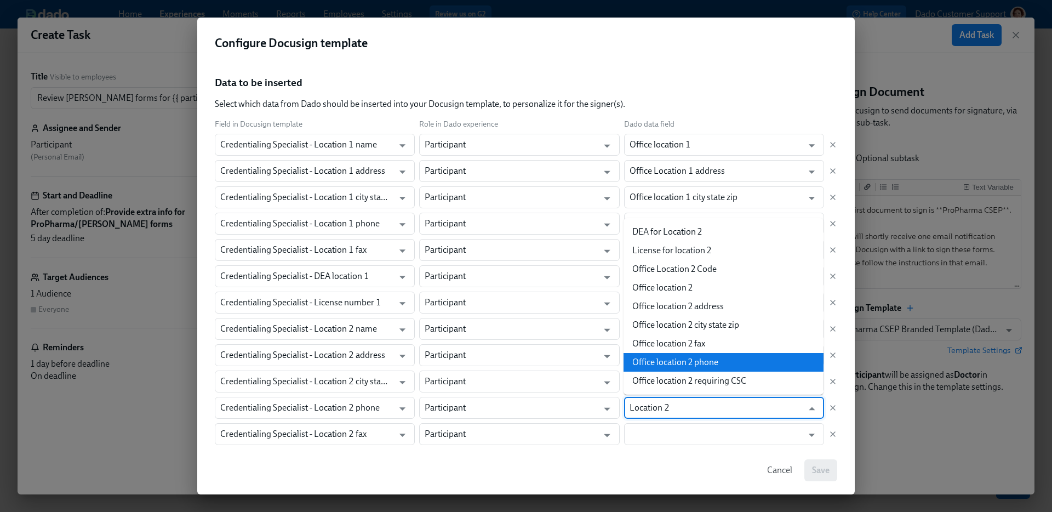
click at [658, 357] on li "Office location 2 phone" at bounding box center [723, 362] width 200 height 19
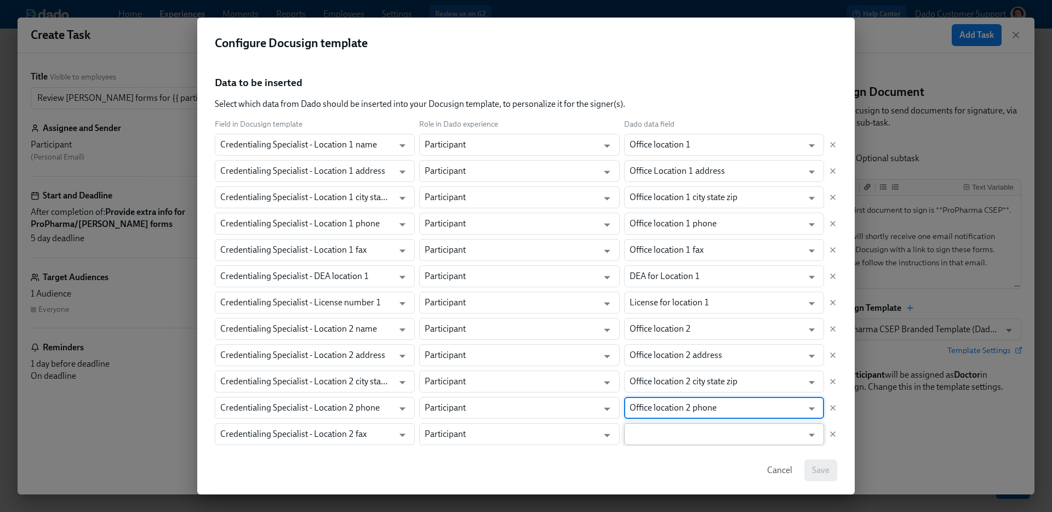
type input "Office location 2 phone"
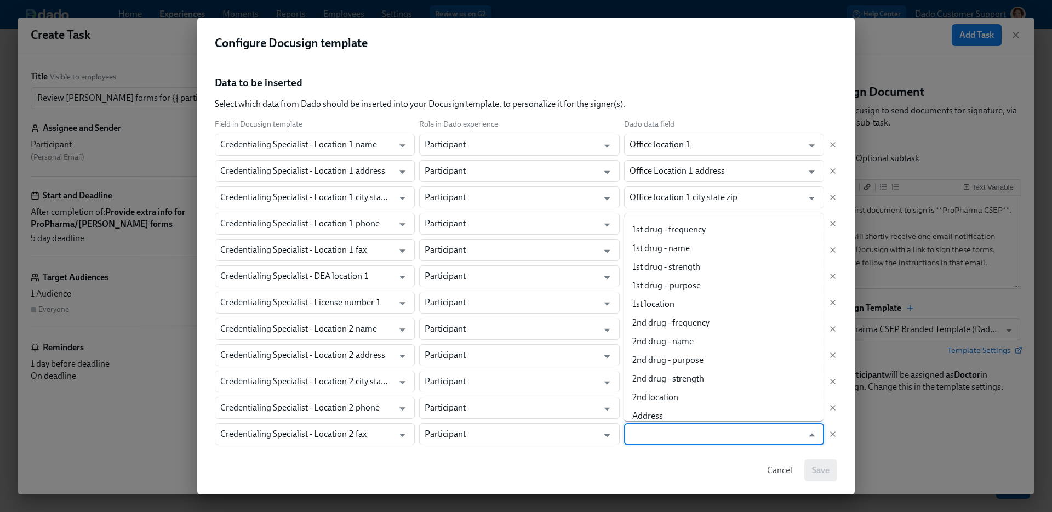
click at [656, 429] on input "text" at bounding box center [715, 434] width 173 height 22
paste input "Location 2"
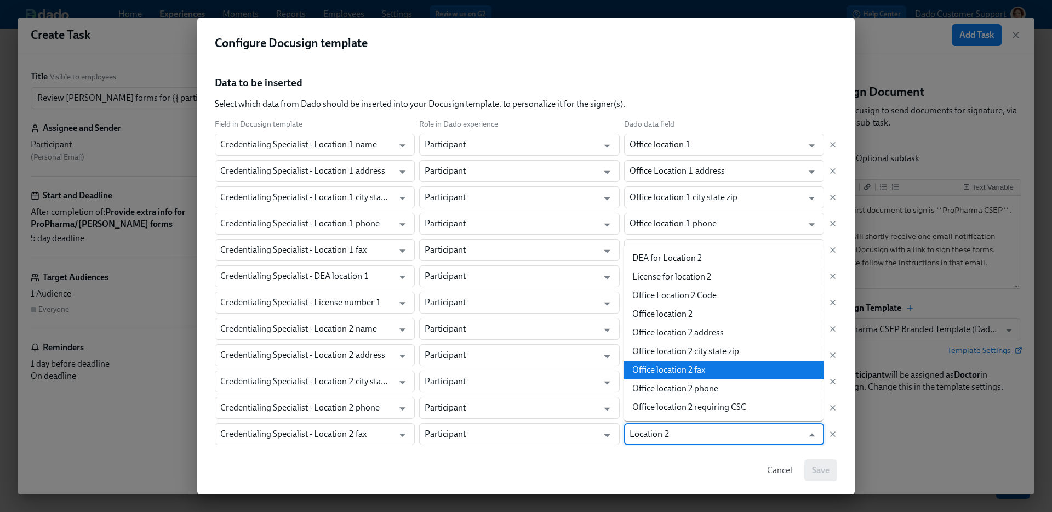
click at [675, 369] on li "Office location 2 fax" at bounding box center [723, 369] width 200 height 19
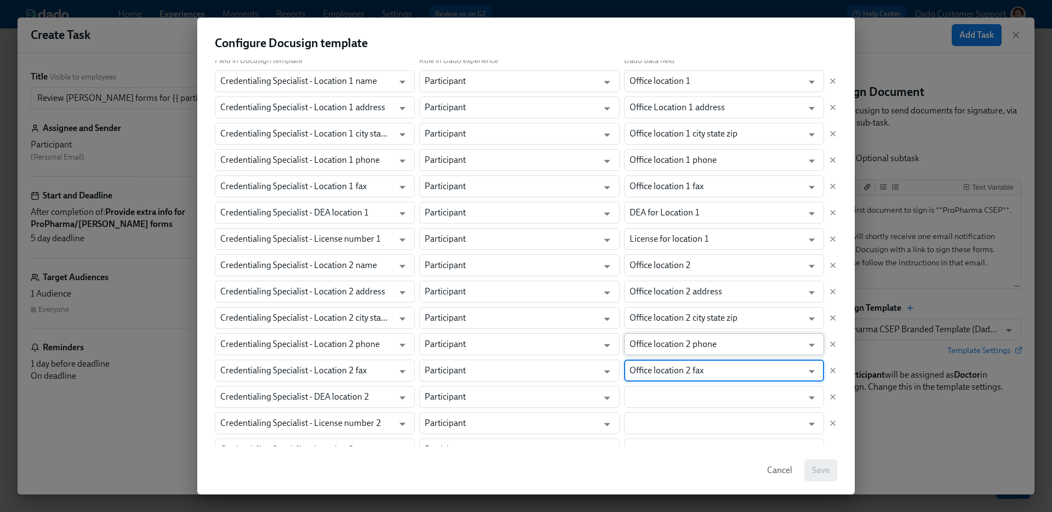
scroll to position [335, 0]
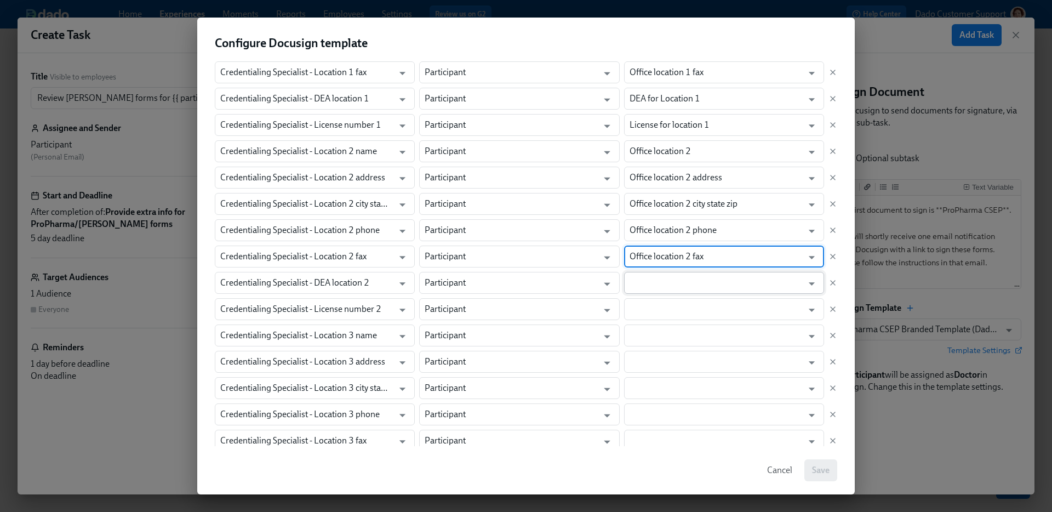
type input "Office location 2 fax"
click at [667, 288] on input "text" at bounding box center [715, 283] width 173 height 22
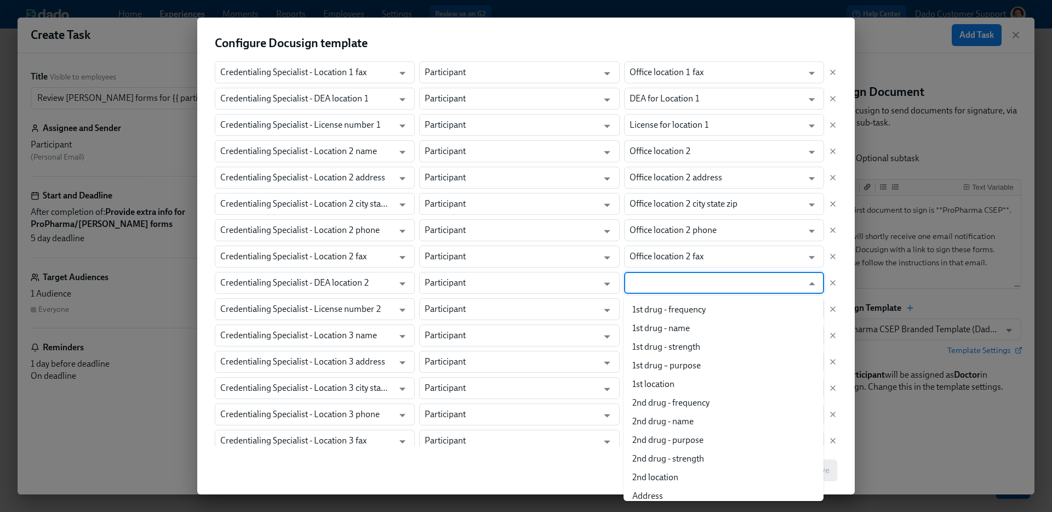
paste input "Location 2"
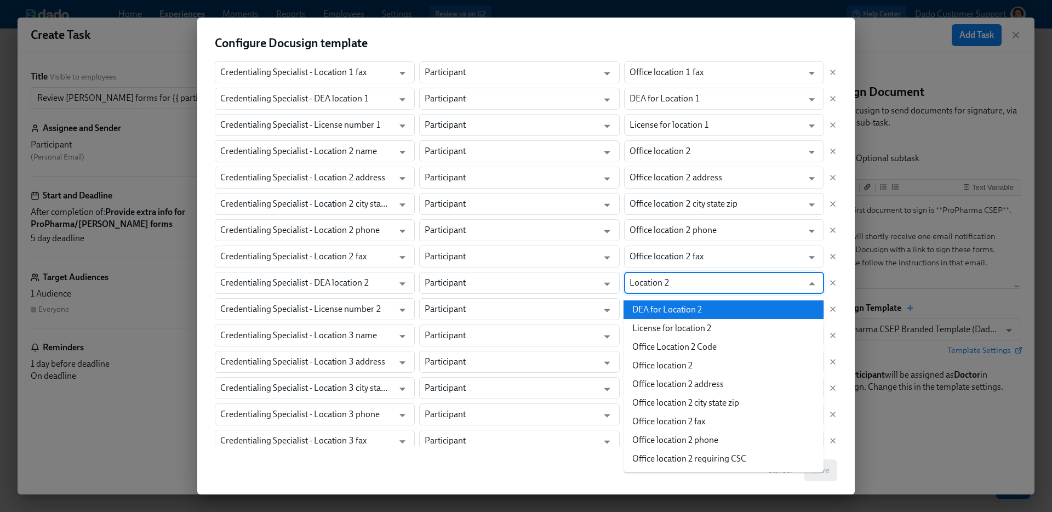
click at [669, 314] on li "DEA for Location 2" at bounding box center [723, 309] width 200 height 19
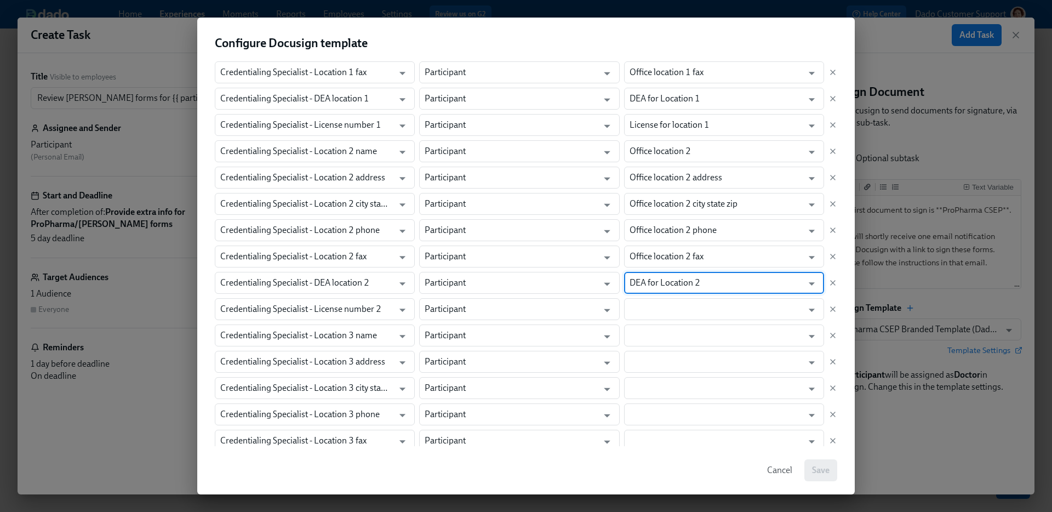
type input "DEA for Location 2"
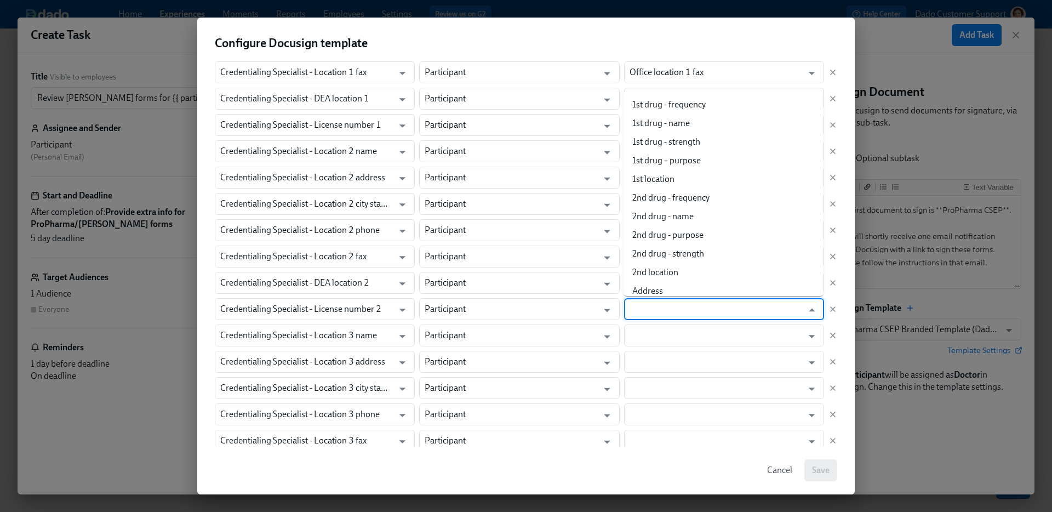
click at [669, 314] on input "text" at bounding box center [715, 309] width 173 height 22
paste input "Location 2"
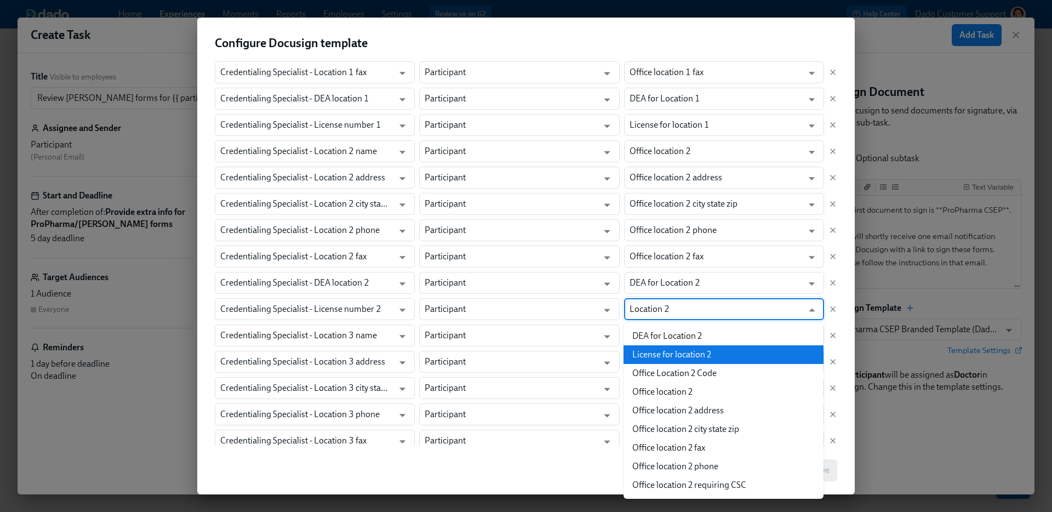
click at [680, 347] on li "License for location 2" at bounding box center [723, 354] width 200 height 19
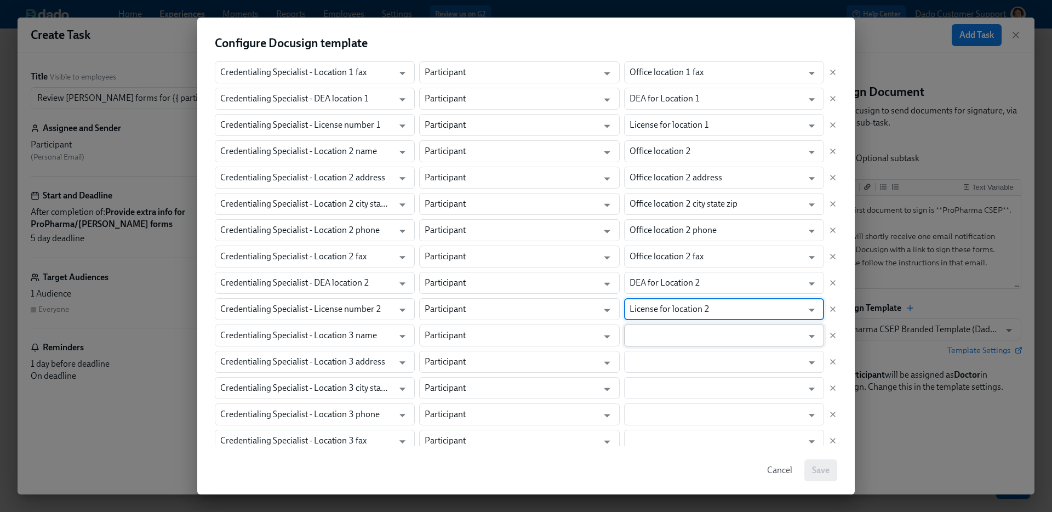
type input "License for location 2"
click at [674, 334] on input "text" at bounding box center [715, 335] width 173 height 22
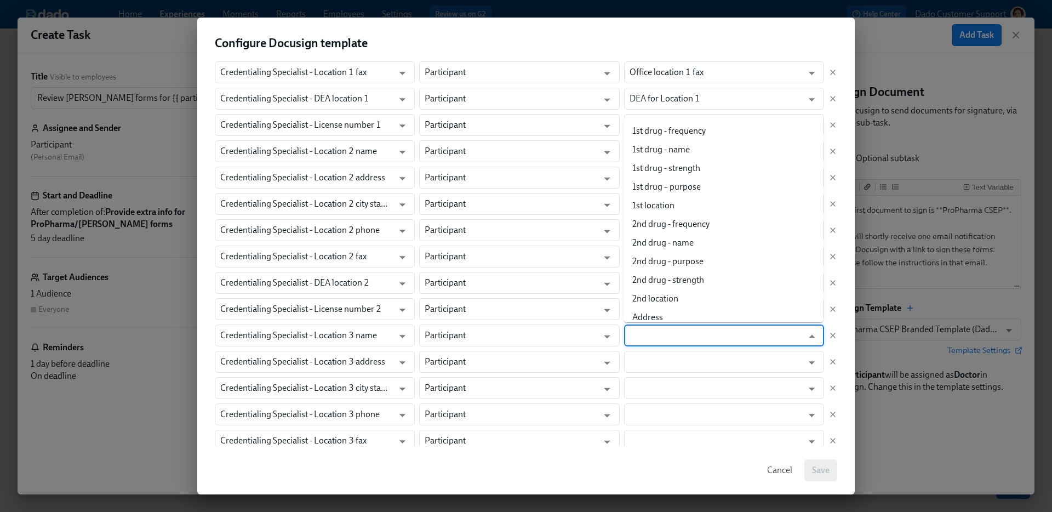
paste input "Location 2"
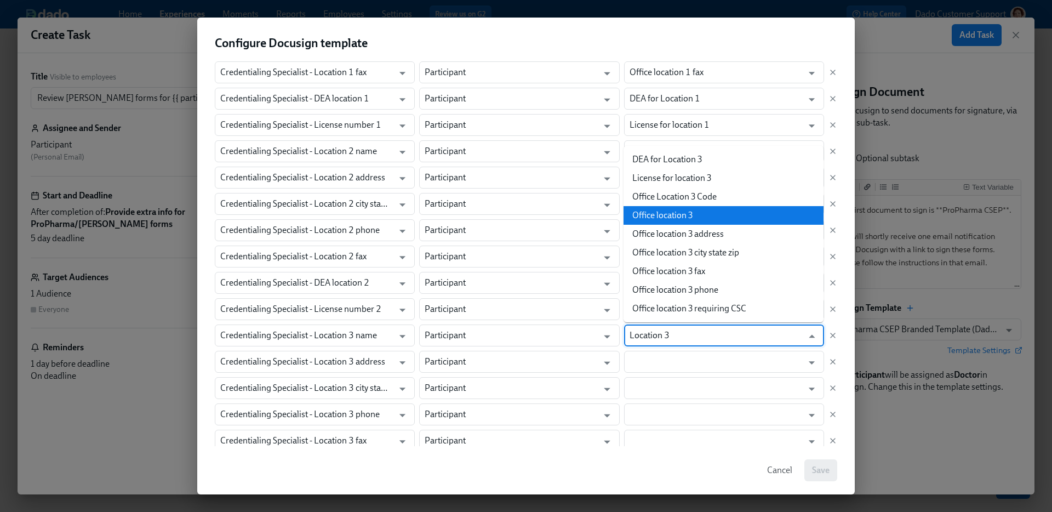
click at [690, 214] on li "Office location 3" at bounding box center [723, 215] width 200 height 19
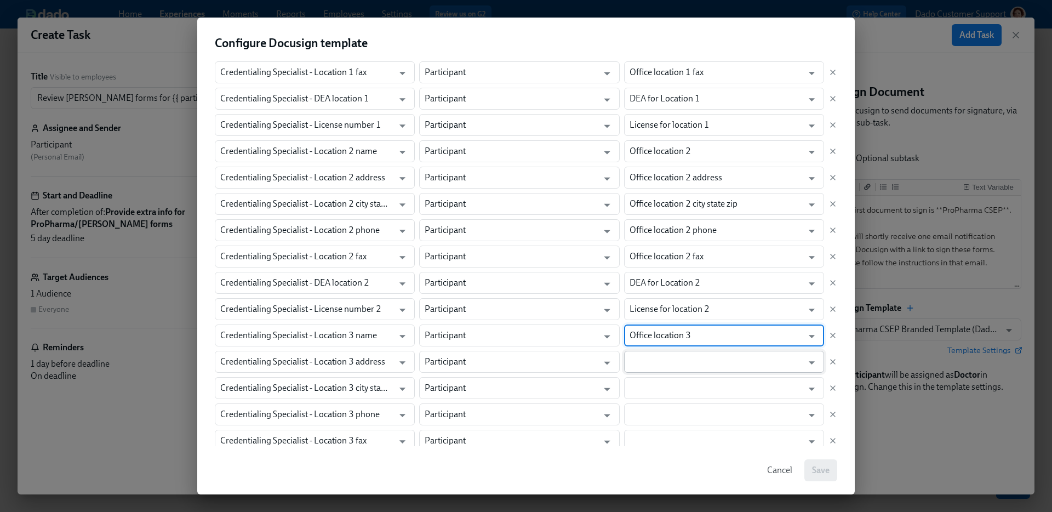
type input "Office location 3"
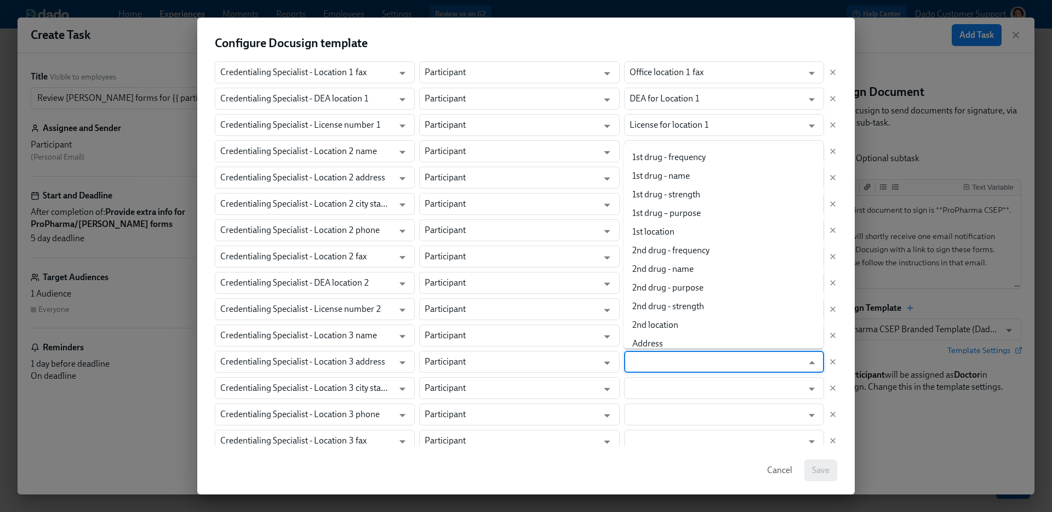
click at [691, 353] on input "text" at bounding box center [715, 362] width 173 height 22
paste input "Location 3"
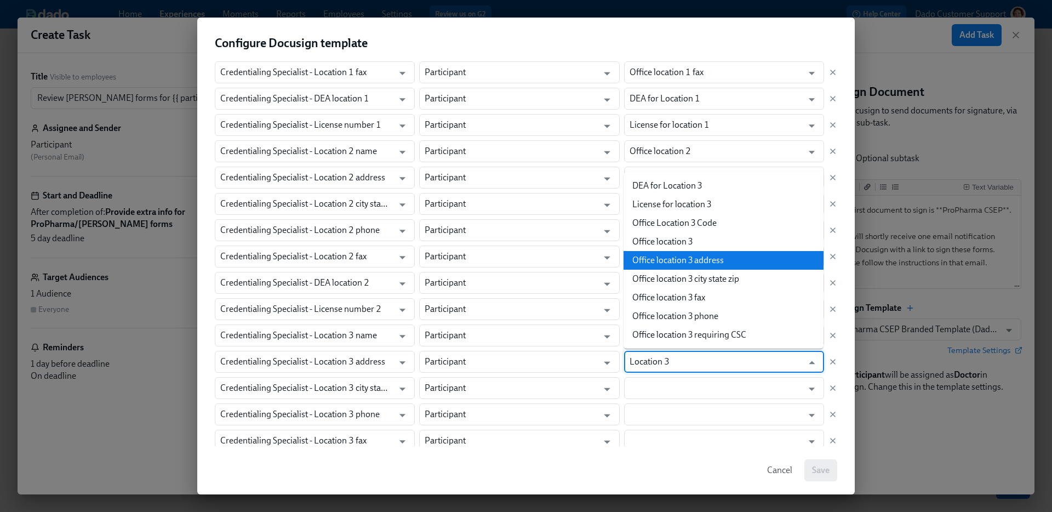
click at [688, 260] on li "Office location 3 address" at bounding box center [723, 260] width 200 height 19
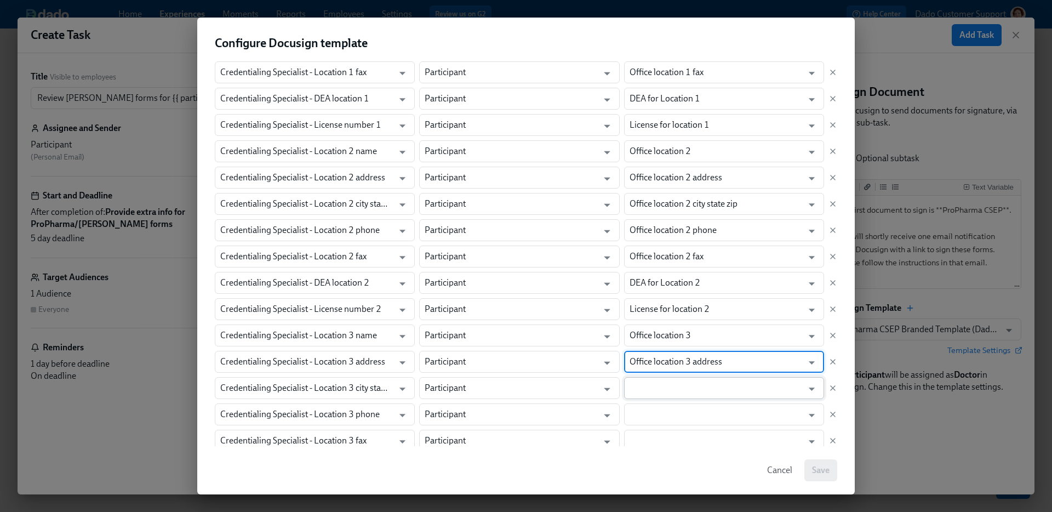
type input "Office location 3 address"
click at [672, 384] on input "text" at bounding box center [715, 388] width 173 height 22
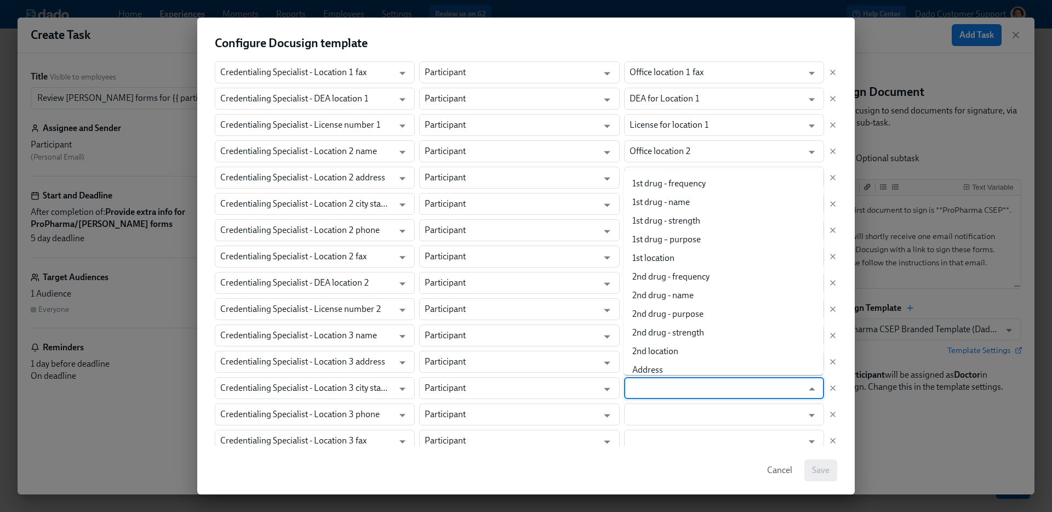
paste input "Location 3"
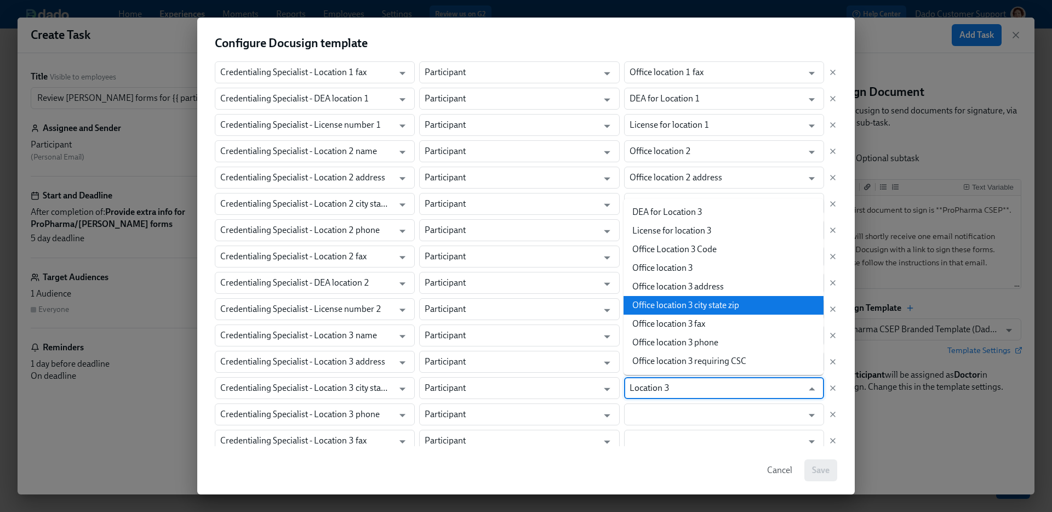
click at [702, 313] on li "Office location 3 city state zip" at bounding box center [723, 305] width 200 height 19
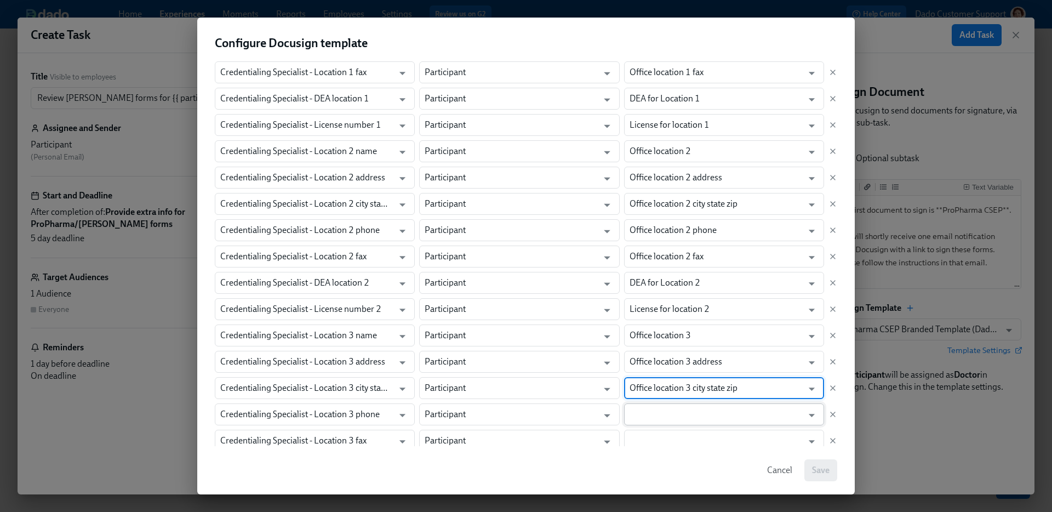
type input "Office location 3 city state zip"
click at [663, 411] on input "text" at bounding box center [715, 414] width 173 height 22
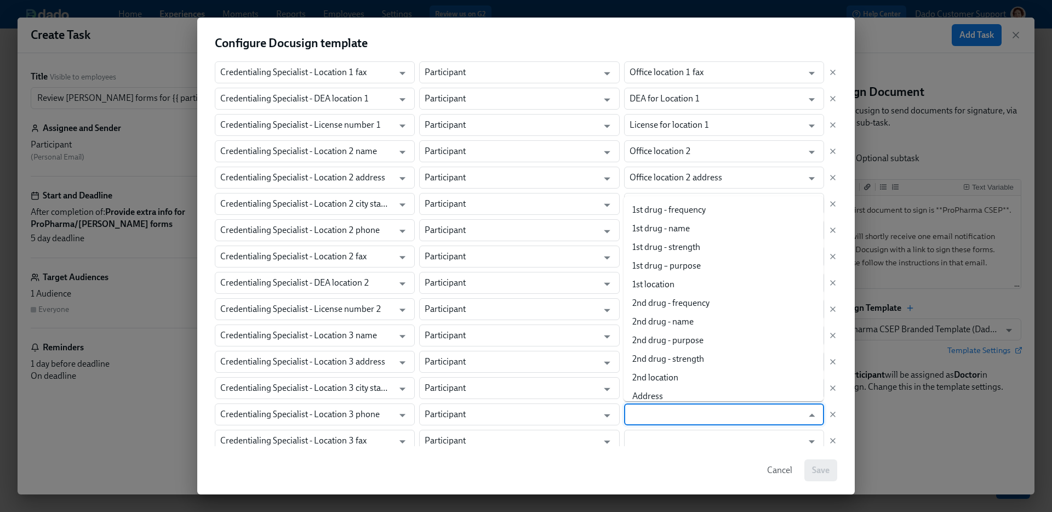
paste input "Location 3"
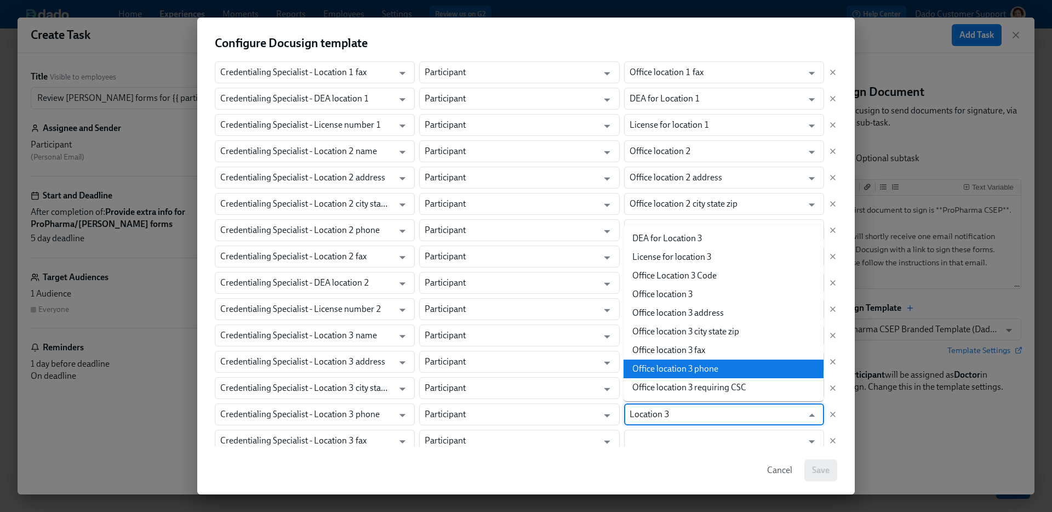
click at [674, 365] on li "Office location 3 phone" at bounding box center [723, 368] width 200 height 19
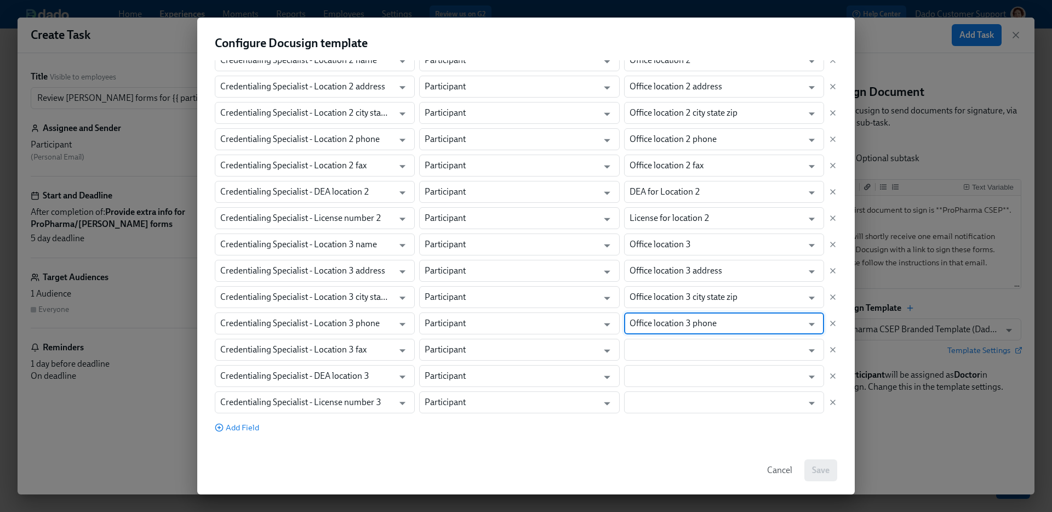
scroll to position [425, 0]
type input "Office location 3 phone"
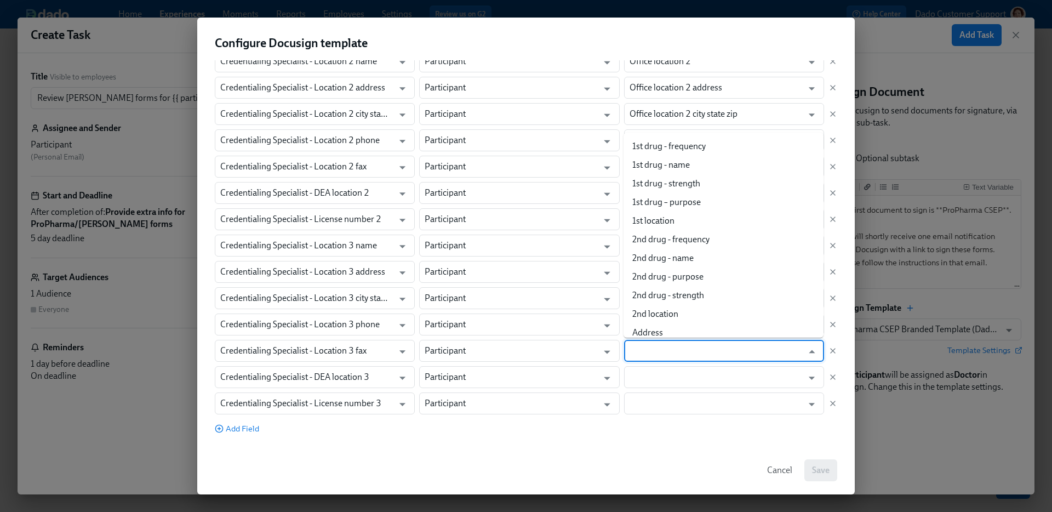
click at [674, 349] on input "text" at bounding box center [715, 351] width 173 height 22
paste input "Location 3"
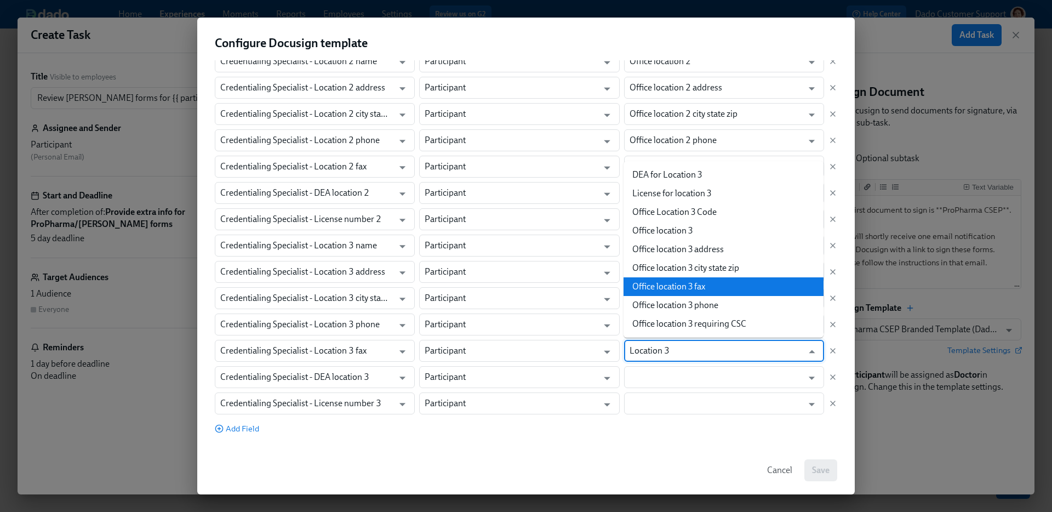
click at [685, 283] on li "Office location 3 fax" at bounding box center [723, 286] width 200 height 19
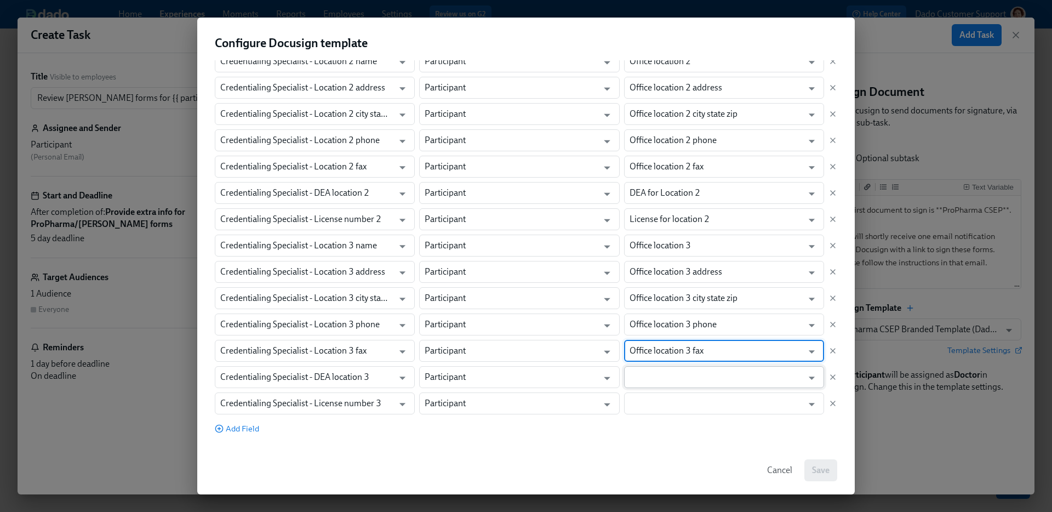
type input "Office location 3 fax"
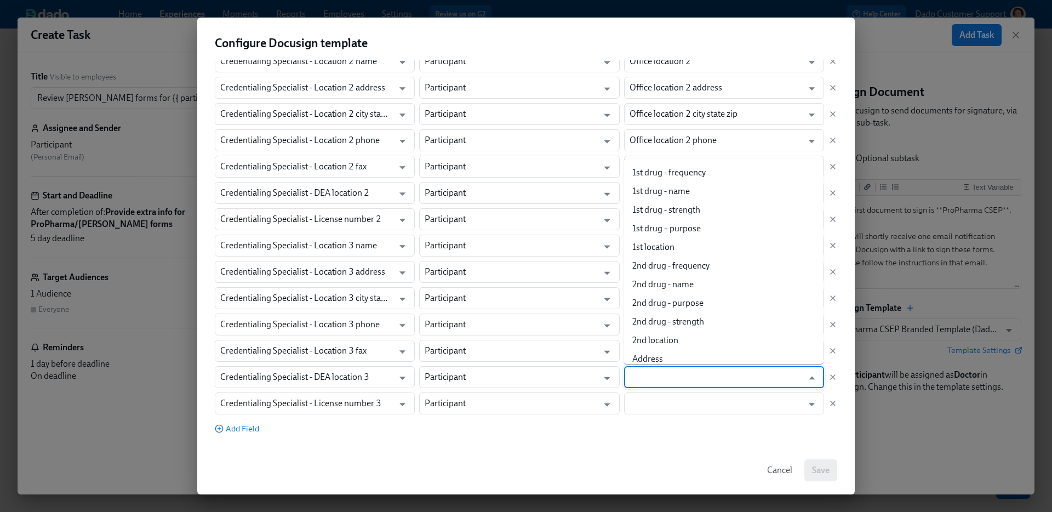
click at [683, 382] on input "text" at bounding box center [715, 377] width 173 height 22
paste input "Location 3"
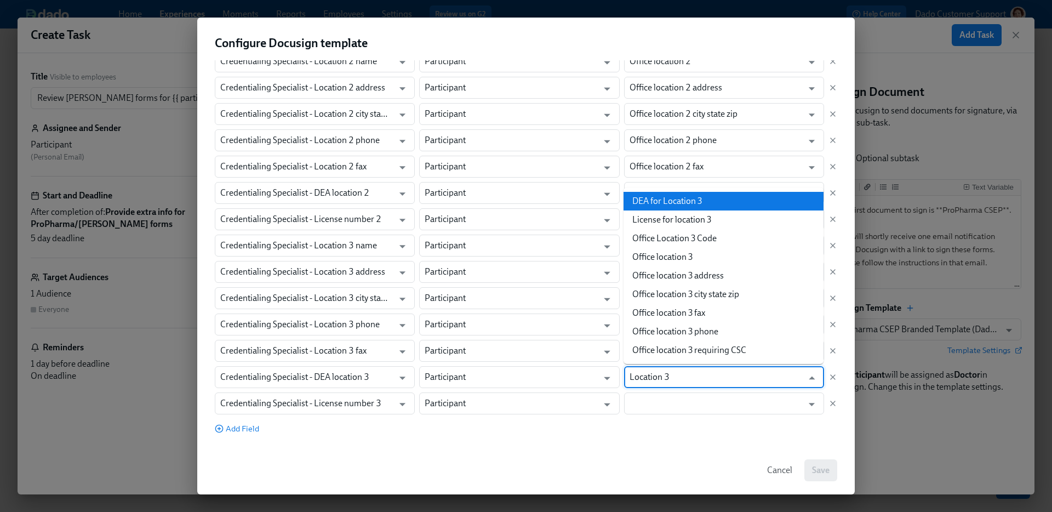
click at [683, 203] on li "DEA for Location 3" at bounding box center [723, 201] width 200 height 19
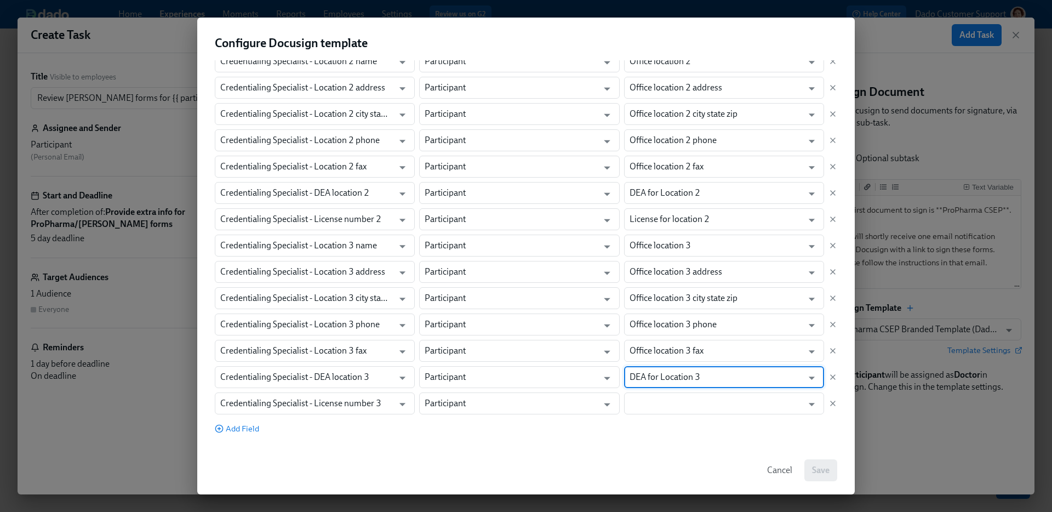
type input "DEA for Location 3"
click at [685, 389] on div "Field in Docusign template Role in Dado experience Dado data field Credentialin…" at bounding box center [526, 133] width 622 height 563
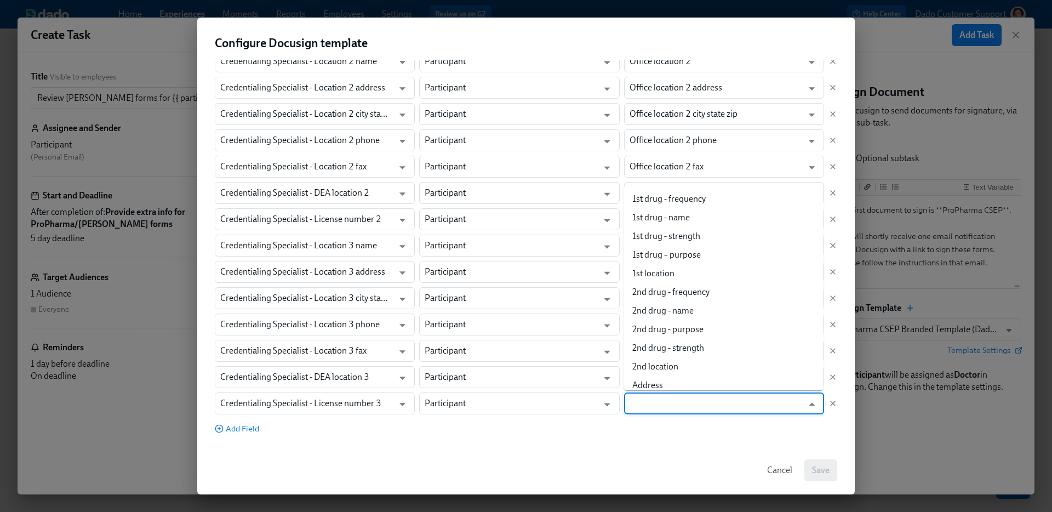
click at [678, 400] on input "text" at bounding box center [715, 403] width 173 height 22
paste input "Location 3"
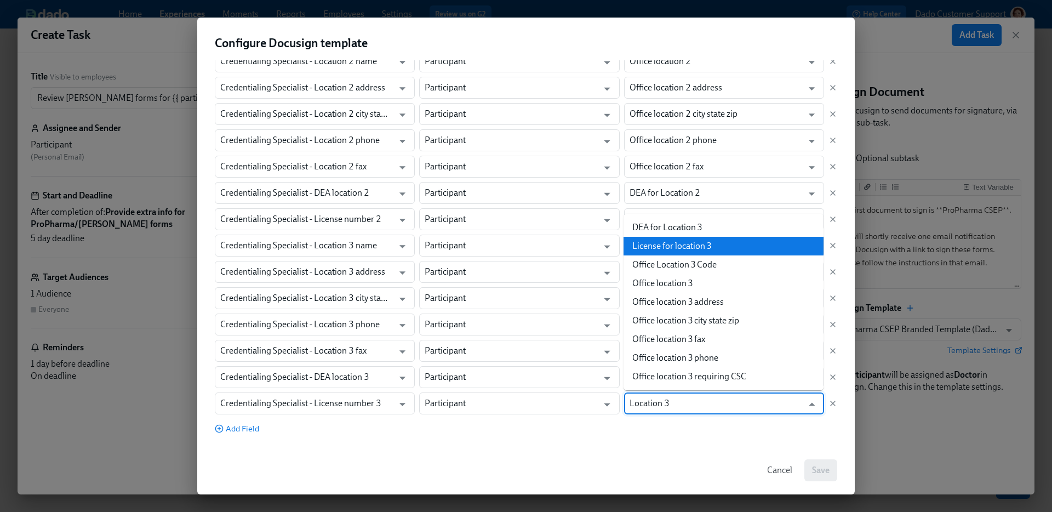
click at [702, 243] on li "License for location 3" at bounding box center [723, 246] width 200 height 19
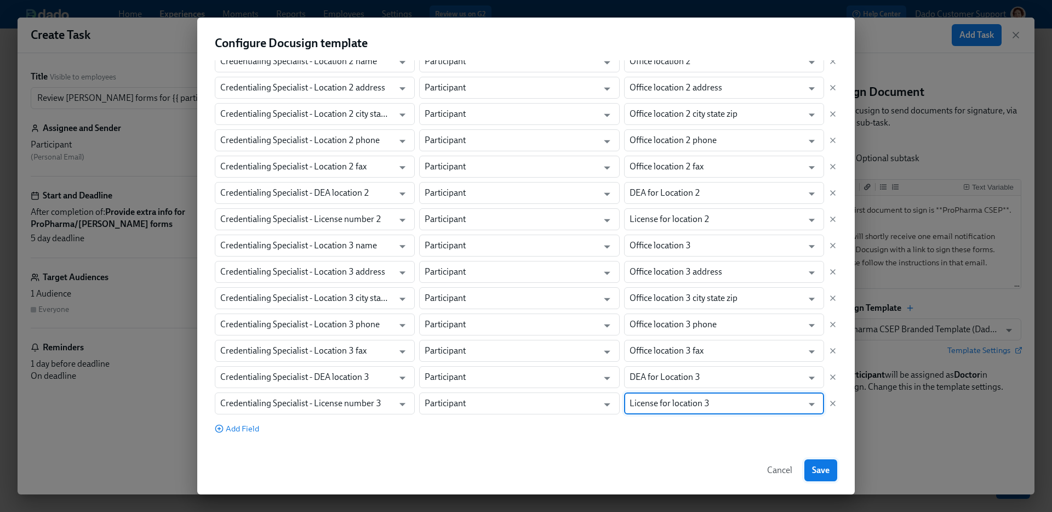
type input "License for location 3"
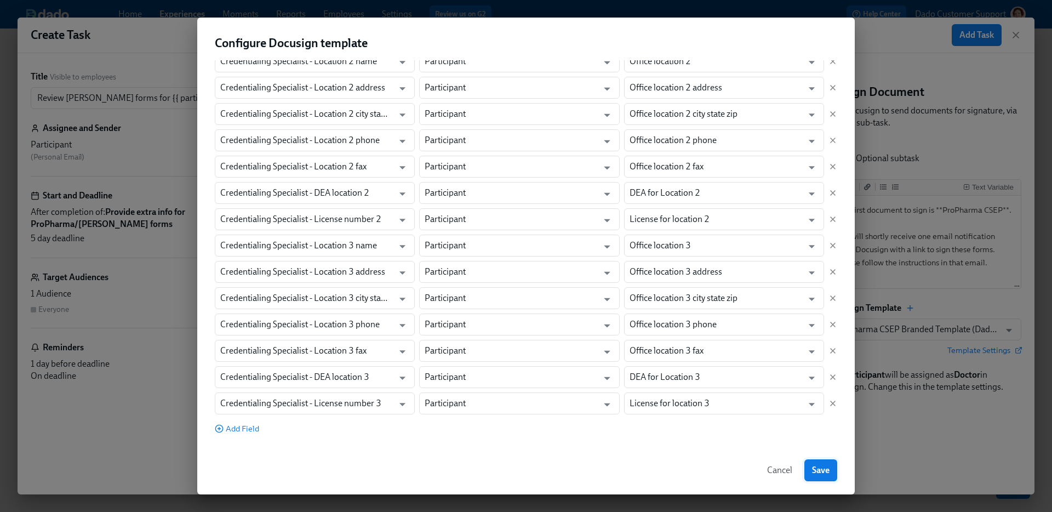
click at [819, 473] on span "Save" at bounding box center [821, 470] width 18 height 11
type input "Henry Schein Practitioner Controlled Substance Form (3 locations) - Sept24 2025"
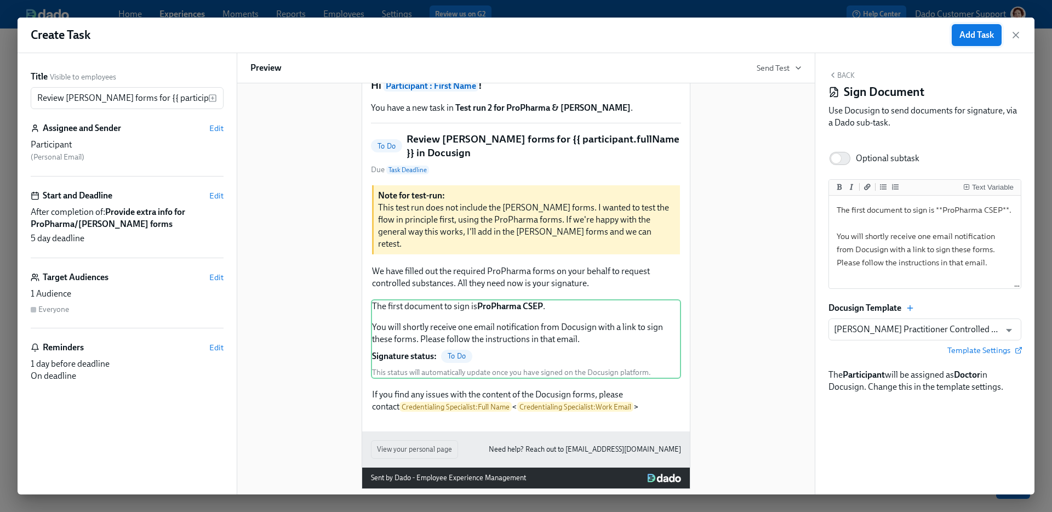
click at [977, 27] on button "Add Task" at bounding box center [976, 35] width 50 height 22
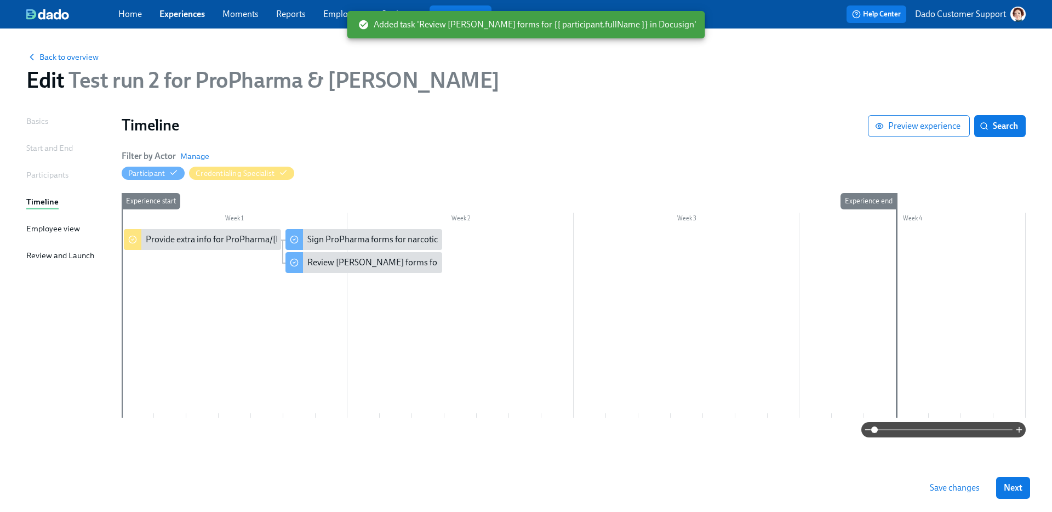
click at [954, 489] on span "Save changes" at bounding box center [955, 487] width 50 height 11
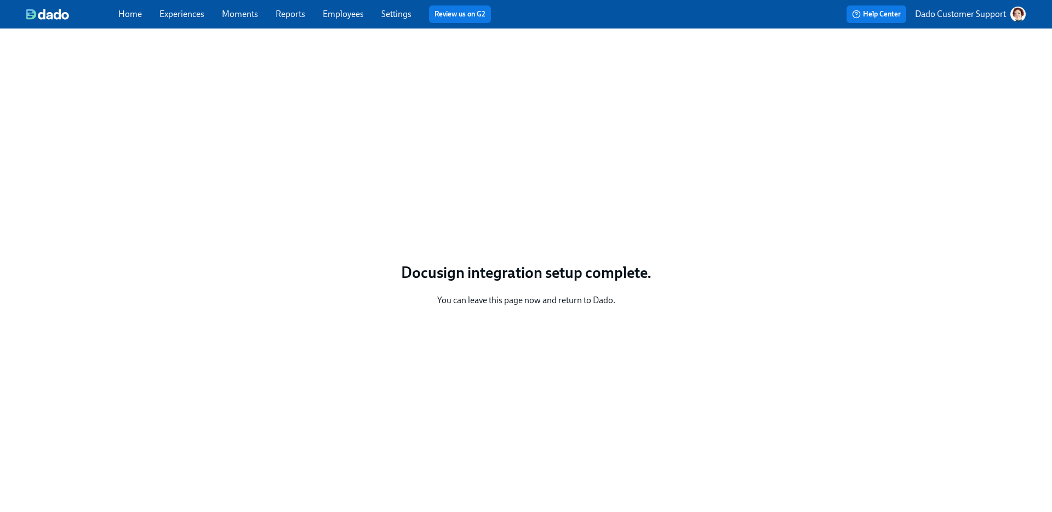
click at [389, 16] on link "Settings" at bounding box center [396, 14] width 30 height 10
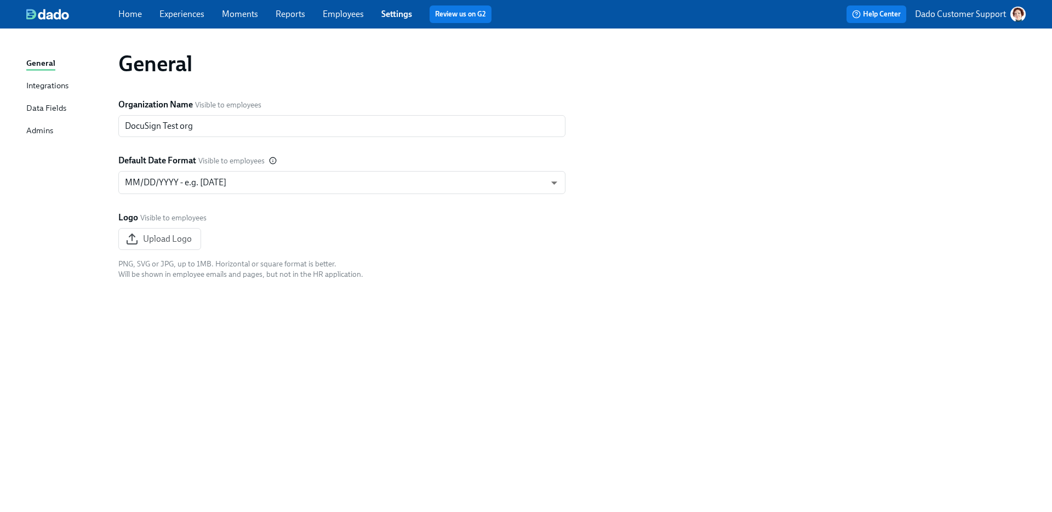
click at [41, 106] on div "Data Fields" at bounding box center [46, 109] width 40 height 14
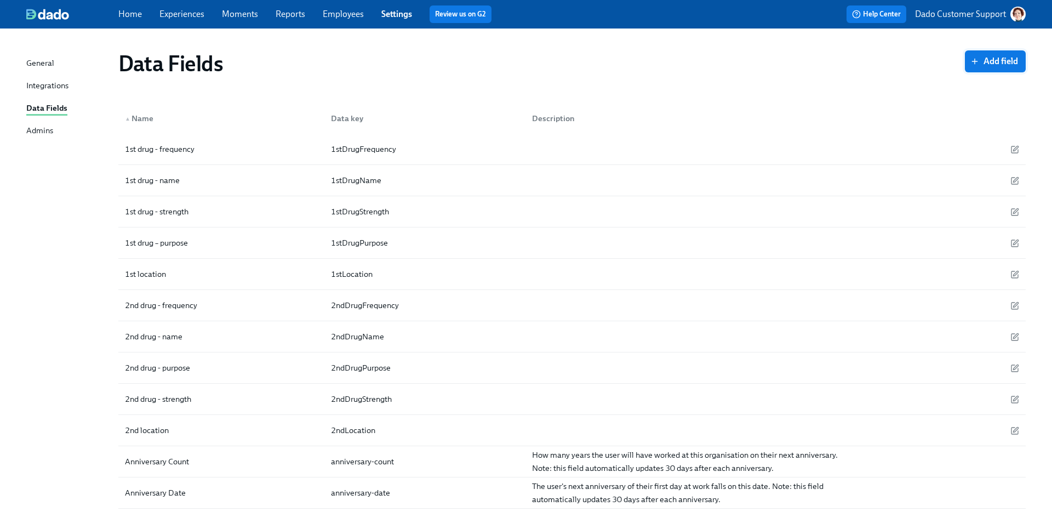
click at [993, 61] on span "Add field" at bounding box center [994, 61] width 45 height 11
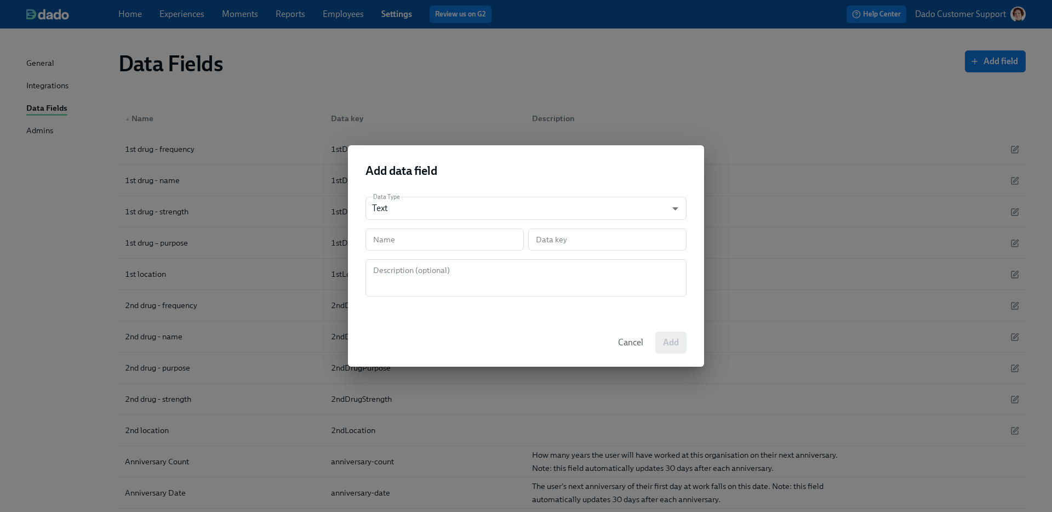
click at [437, 253] on div "Data Type Text string ​ Name Name Data key Data key Description (optional) Desc…" at bounding box center [526, 253] width 356 height 130
click at [436, 238] on input "text" at bounding box center [444, 239] width 158 height 22
type input "O"
type input "o"
type input "Of"
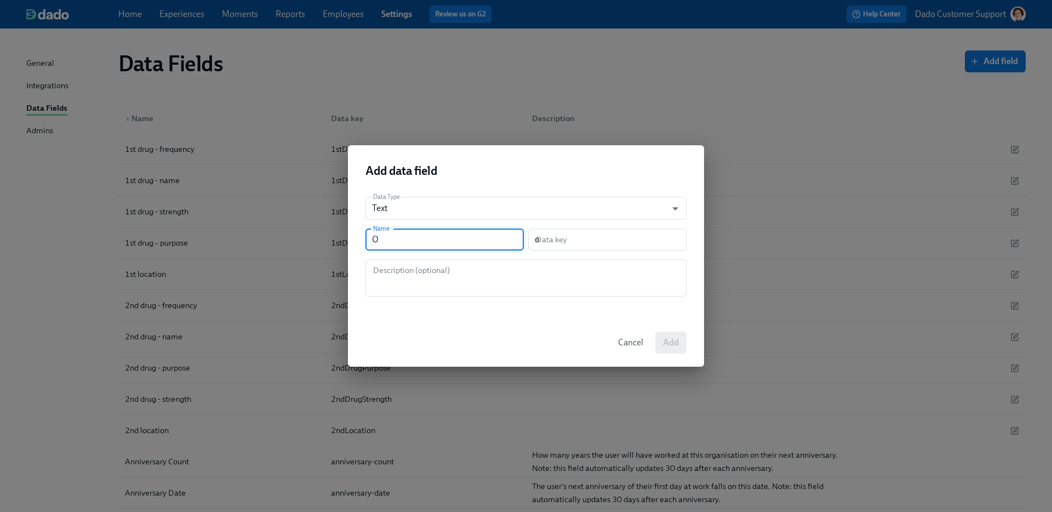
type input "of"
type input "Off"
type input "off"
type input "Offi"
type input "offi"
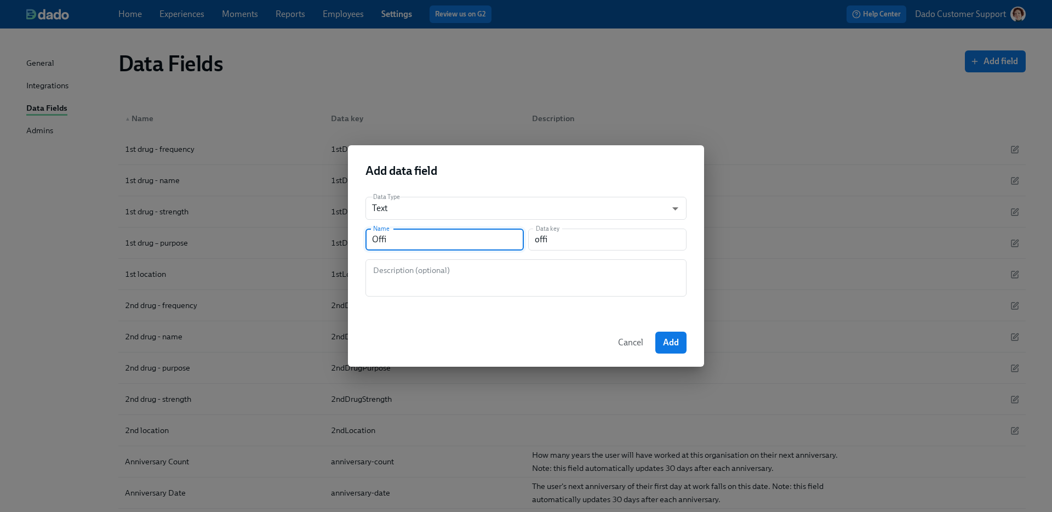
type input "Offic"
type input "offic"
type input "Office"
type input "office"
type input "Office L"
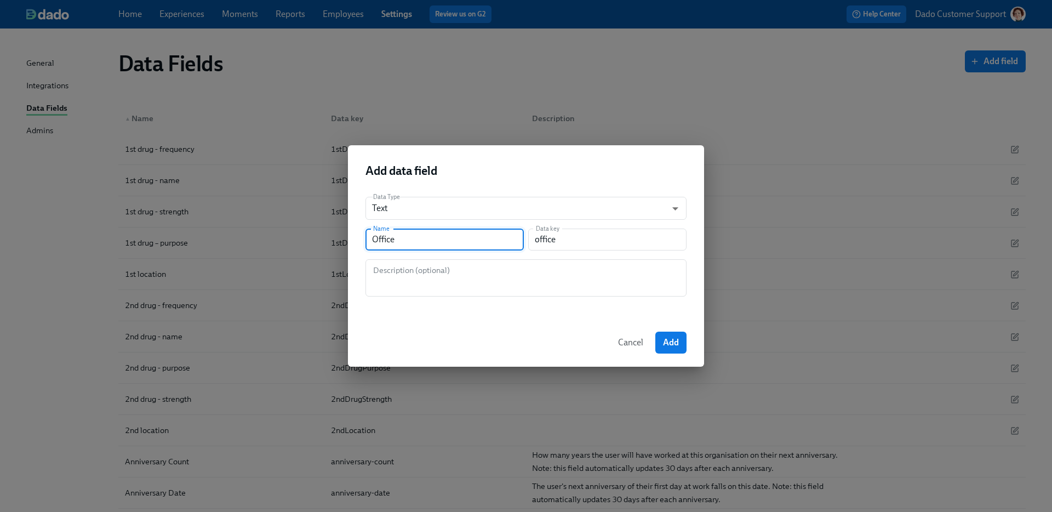
type input "officeL"
type input "Office Lo"
type input "officeLo"
type input "Office Loc"
type input "officeLoc"
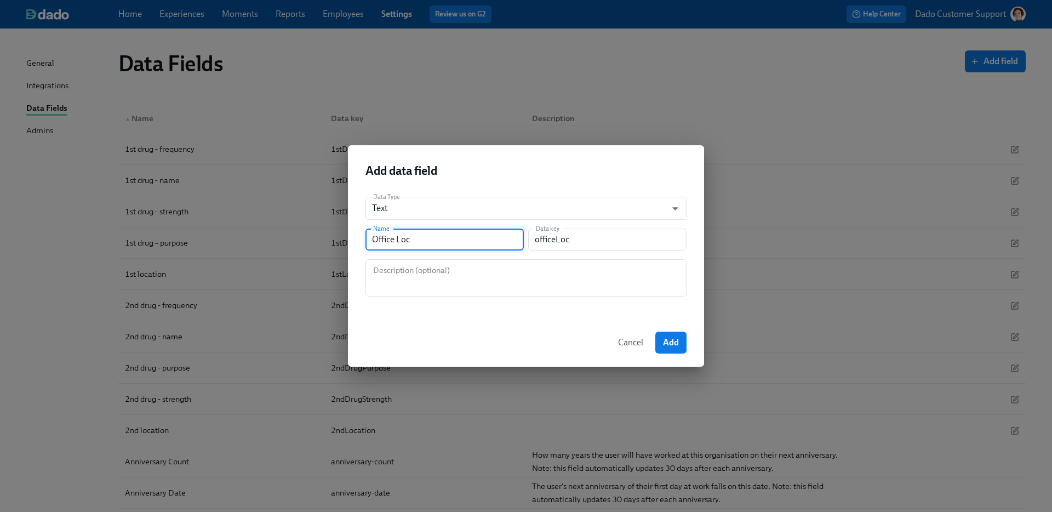
type input "Office Loca"
type input "officeLoca"
type input "Office Locat"
type input "officeLocat"
type input "Office Locati"
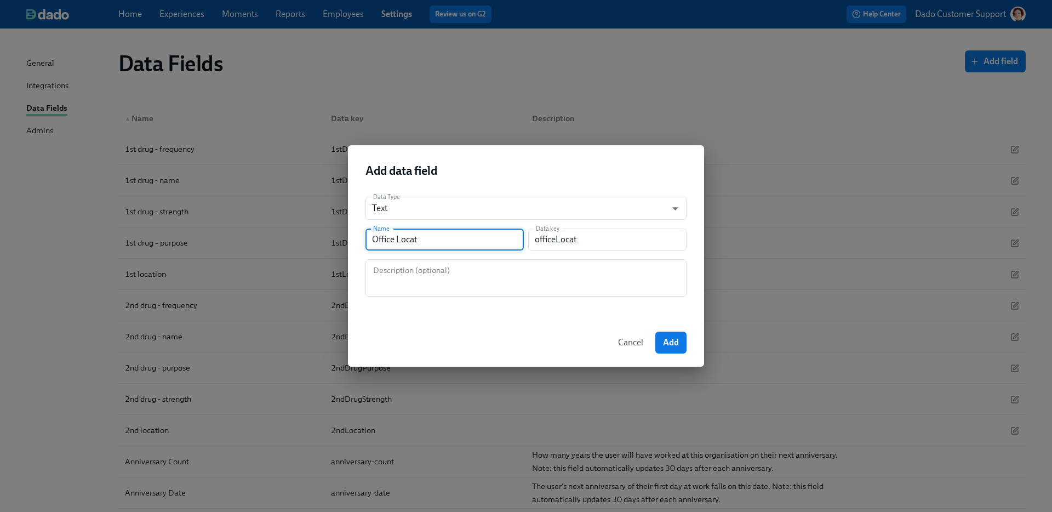
type input "officeLocati"
type input "Office Locatio"
type input "officeLocatio"
type input "Office Location"
type input "officeLocation"
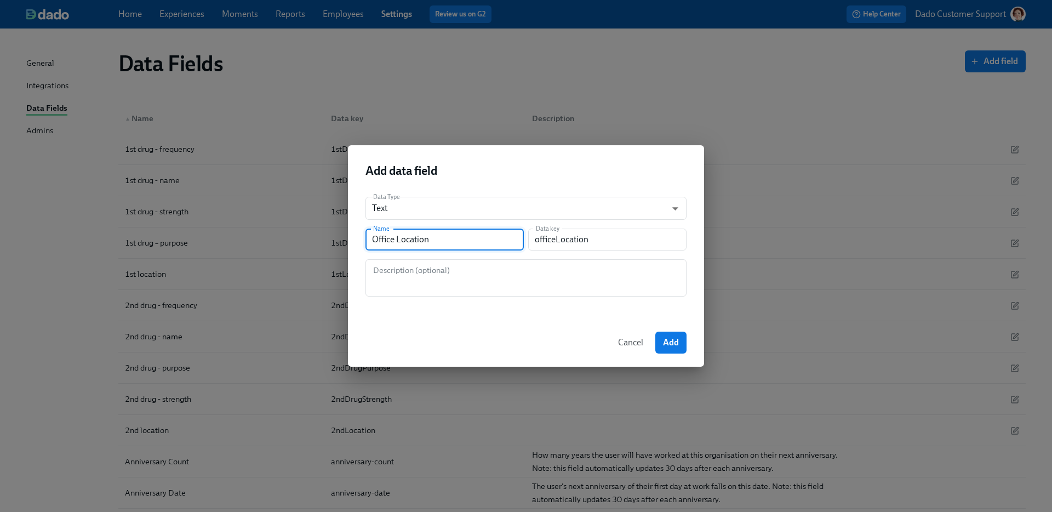
type input "Office Location 1"
type input "officeLocation1"
type input "Office Location 1 C"
type input "officeLocation1C"
type input "Office Location 1 Co"
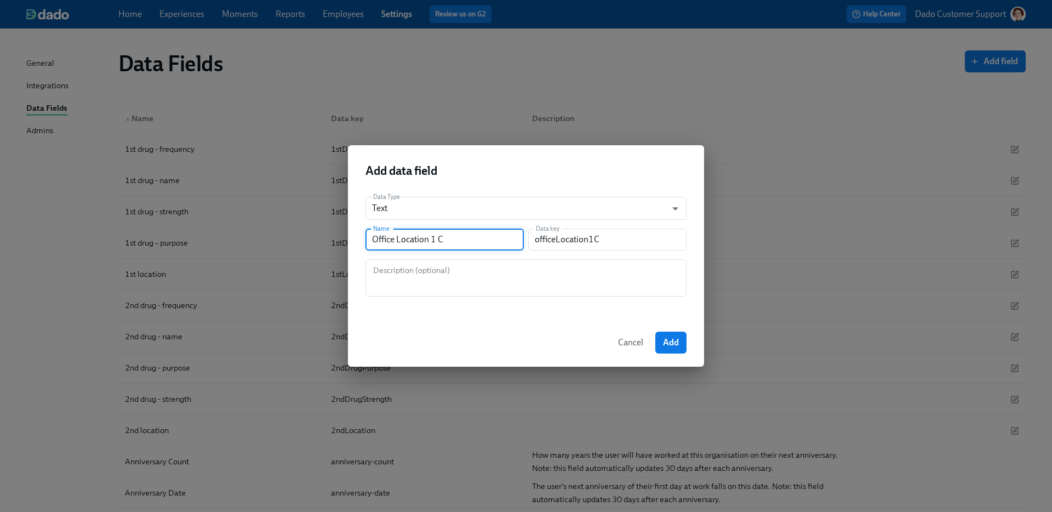
type input "officeLocation1Co"
type input "Office Location 1 Cod"
type input "officeLocation1Cod"
type input "Office Location 1 Code"
type input "officeLocation1Code"
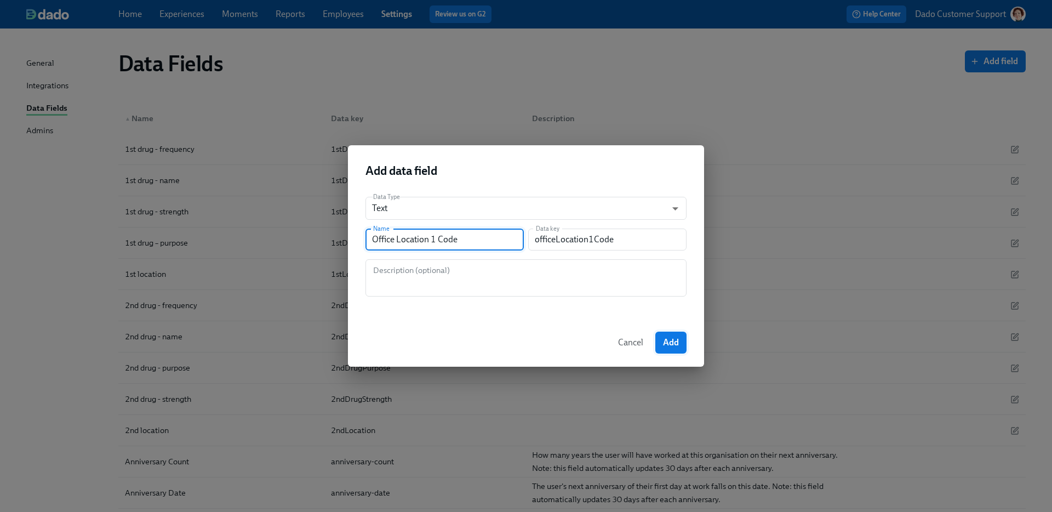
type input "Office Location 1 Code"
click at [670, 347] on span "Add" at bounding box center [671, 342] width 16 height 11
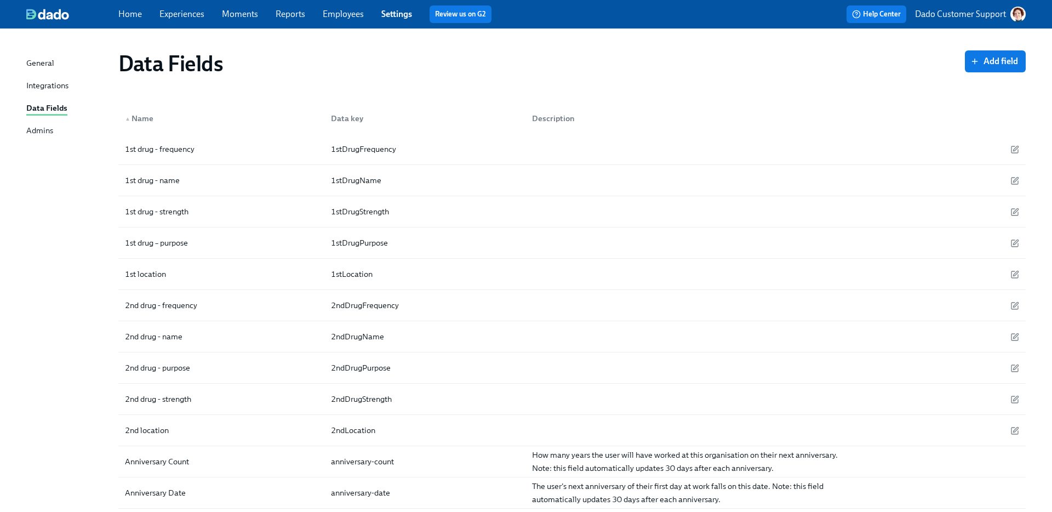
click at [996, 61] on span "Add field" at bounding box center [994, 61] width 45 height 11
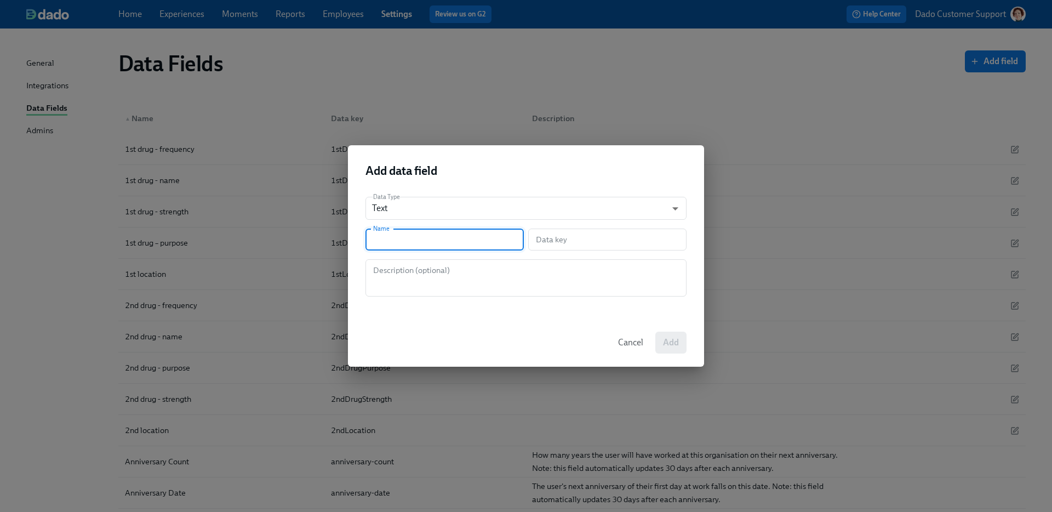
click at [414, 249] on input "text" at bounding box center [444, 239] width 158 height 22
paste input "Office Location 1 Code"
type input "Office Location 1 Code"
type input "officeLocation1Code"
click at [432, 235] on input "Office Location 1 Code" at bounding box center [444, 239] width 158 height 22
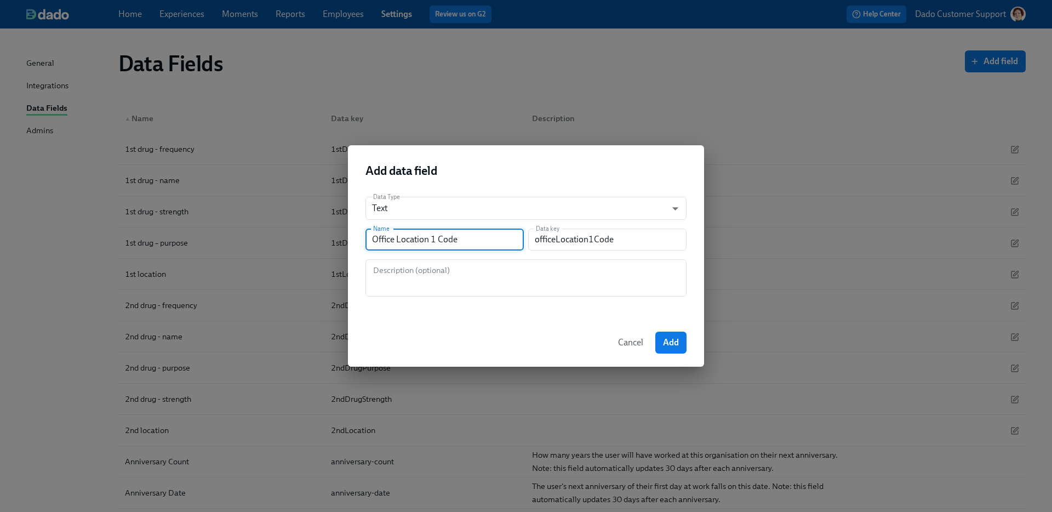
type input "Office Location 2 Code"
type input "officeLocation2Code"
type input "Office Location 2 Code"
click at [671, 336] on button "Add" at bounding box center [670, 342] width 31 height 22
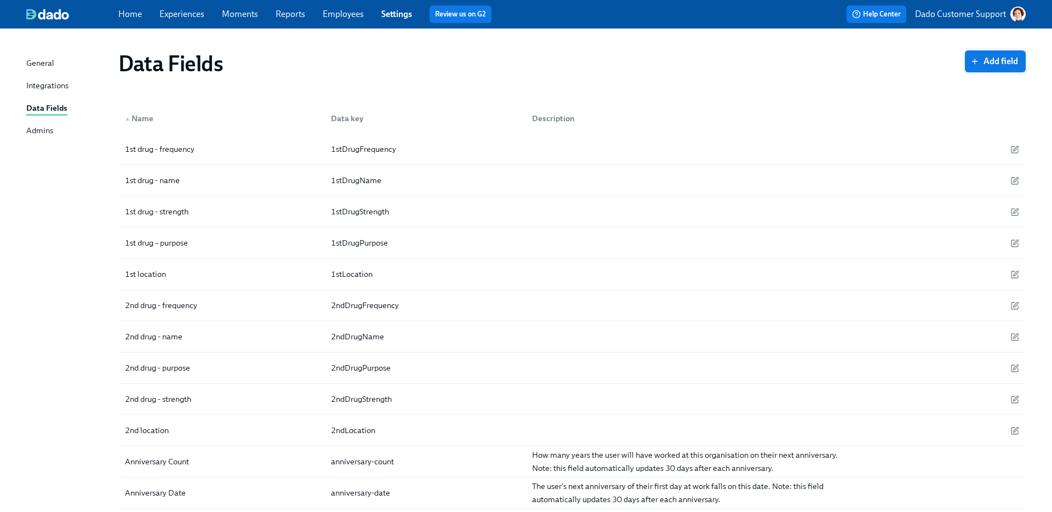
click at [1005, 59] on span "Add field" at bounding box center [994, 61] width 45 height 11
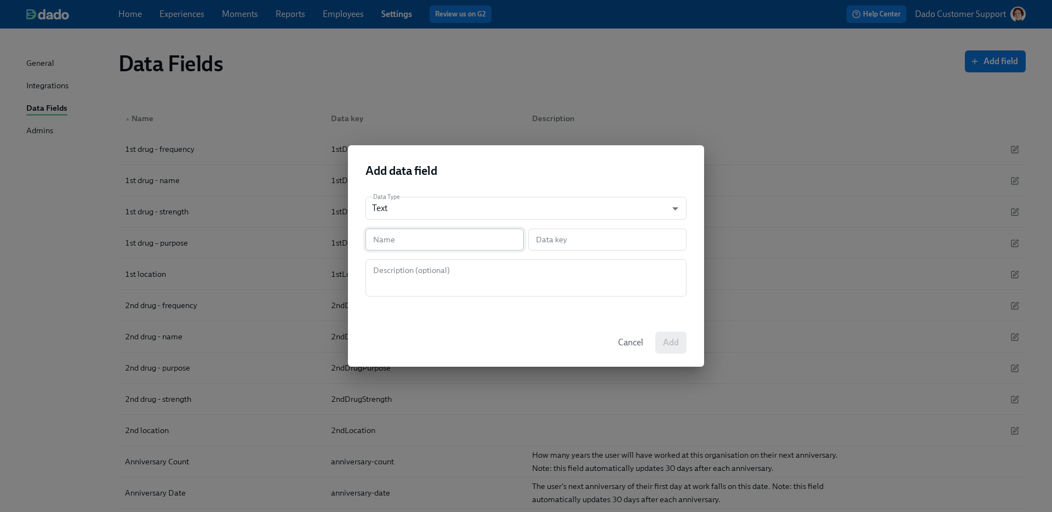
click at [399, 238] on input "text" at bounding box center [444, 239] width 158 height 22
paste input "Office Location 1 Code"
type input "Office Location 1 Code"
type input "officeLocation1Code"
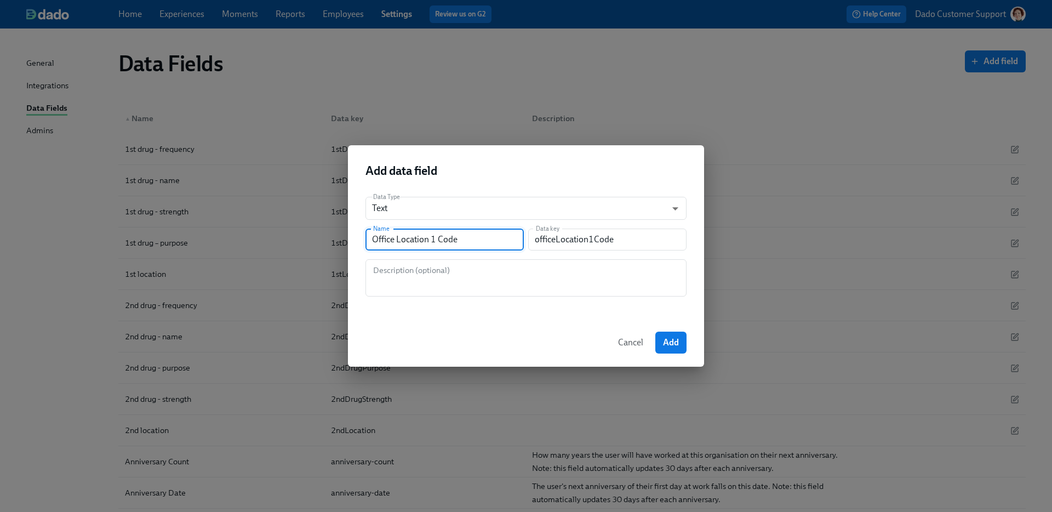
click at [433, 239] on input "Office Location 1 Code" at bounding box center [444, 239] width 158 height 22
type input "Office Location Code"
type input "officeLocationCode"
type input "Office Location 3 Code"
type input "officeLocation3Code"
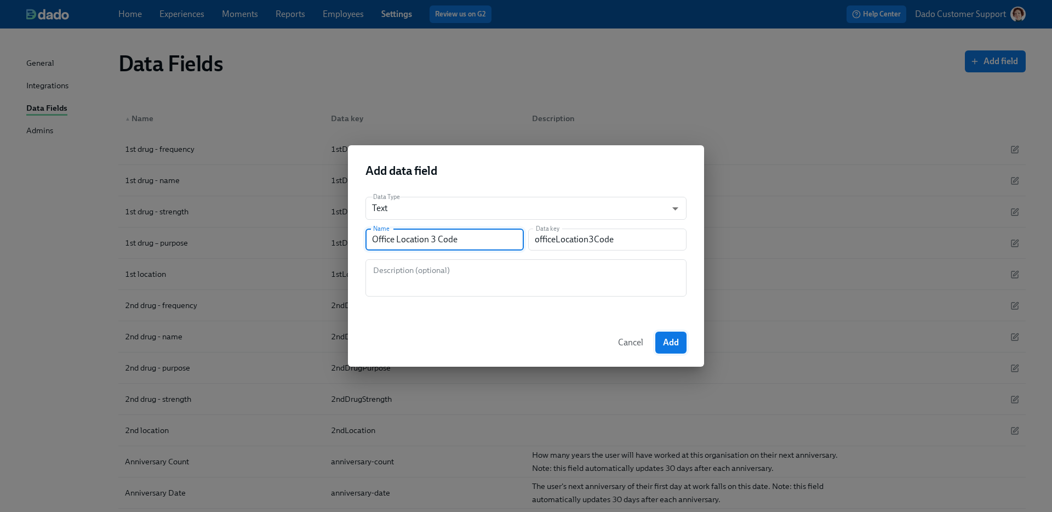
type input "Office Location 3 Code"
click at [672, 336] on button "Add" at bounding box center [670, 342] width 31 height 22
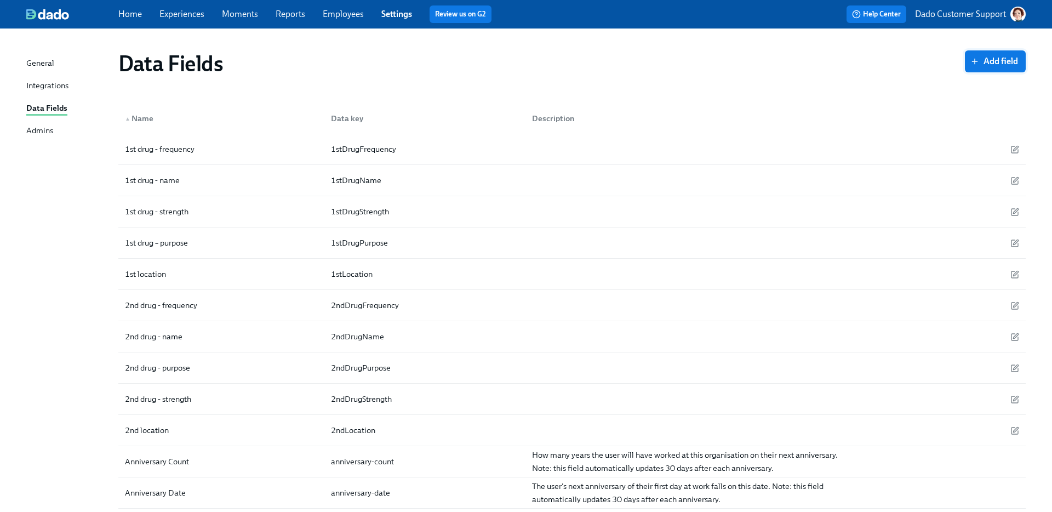
click at [1008, 61] on span "Add field" at bounding box center [994, 61] width 45 height 11
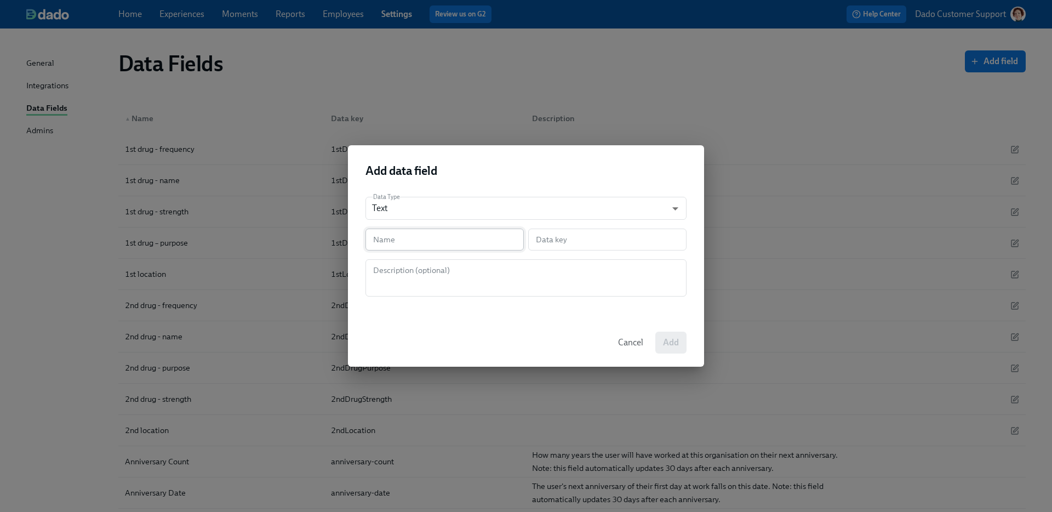
click at [427, 242] on input "text" at bounding box center [444, 239] width 158 height 22
paste input "Office Location 1 Code"
type input "Office Location 1 Code"
type input "officeLocation1Code"
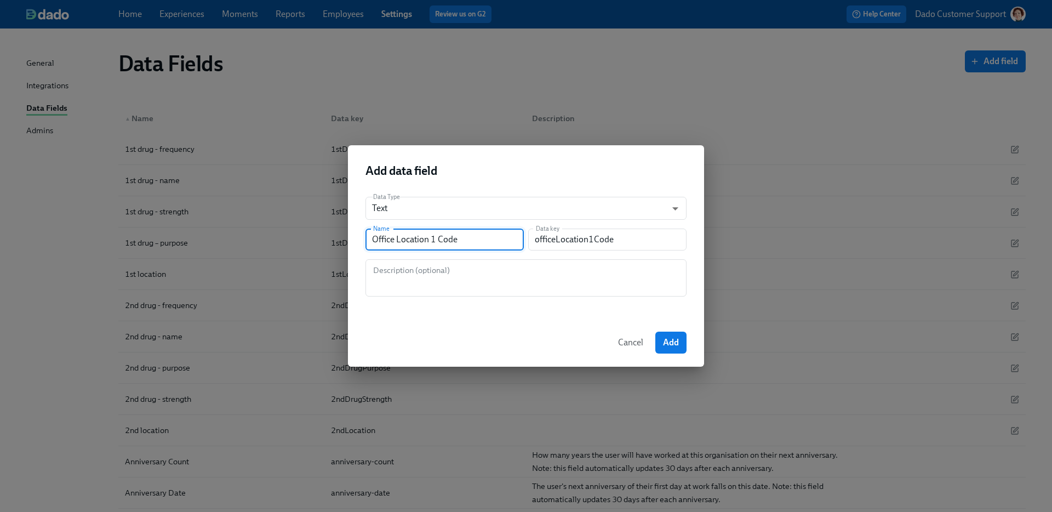
click at [395, 239] on input "Office Location 1 Code" at bounding box center [444, 239] width 158 height 22
click at [389, 239] on input "Office Location 1 Code" at bounding box center [444, 239] width 158 height 22
type input "D Location 1 Code"
type input "dLocation1Code"
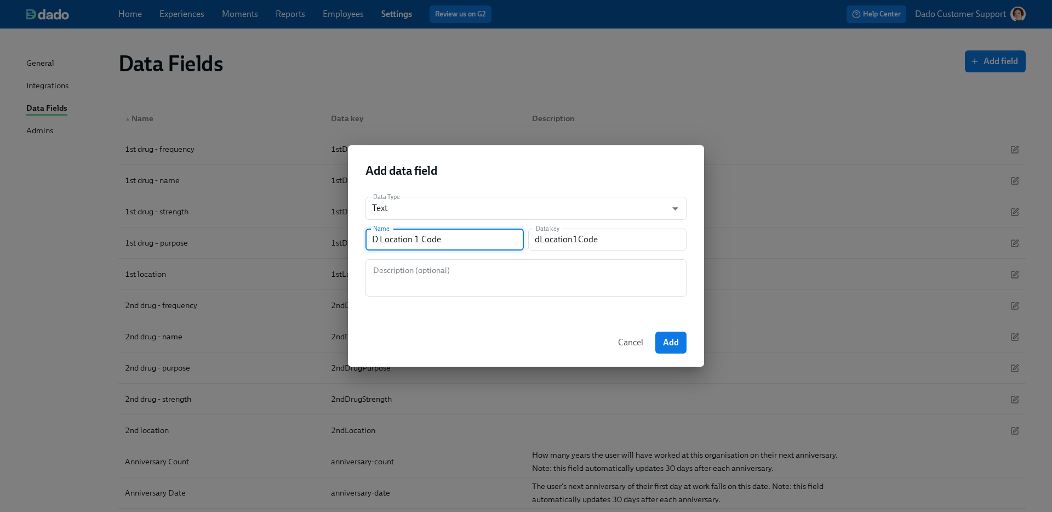
type input "DE Location 1 Code"
type input "deLocation1Code"
type input "DEA Location 1 Code"
type input "deaLocation1Code"
type input "DEA f Location 1 Code"
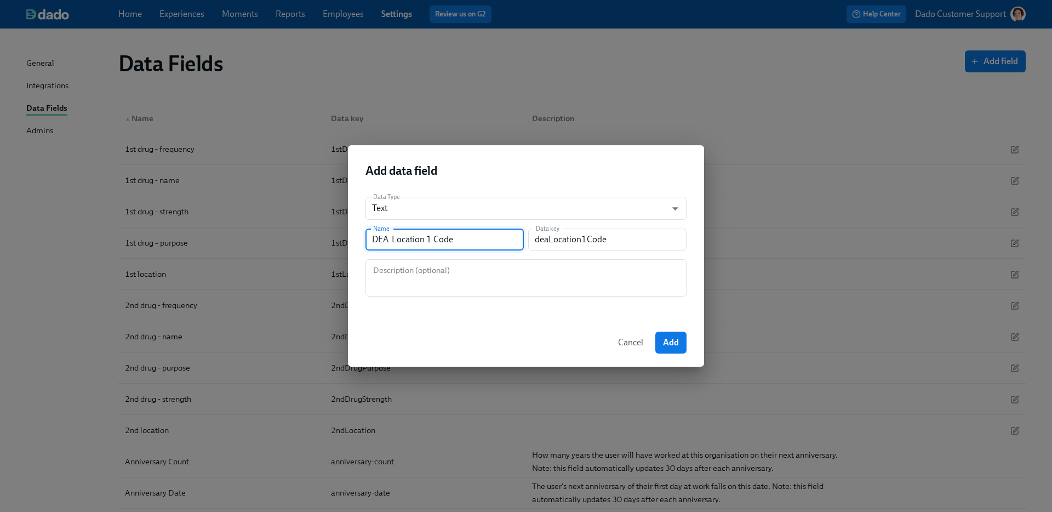
type input "deaFLocation1Code"
type input "DEA fo Location 1 Code"
type input "deaFoLocation1Code"
type input "DEA for Location 1 Code"
type input "deaForLocation1Code"
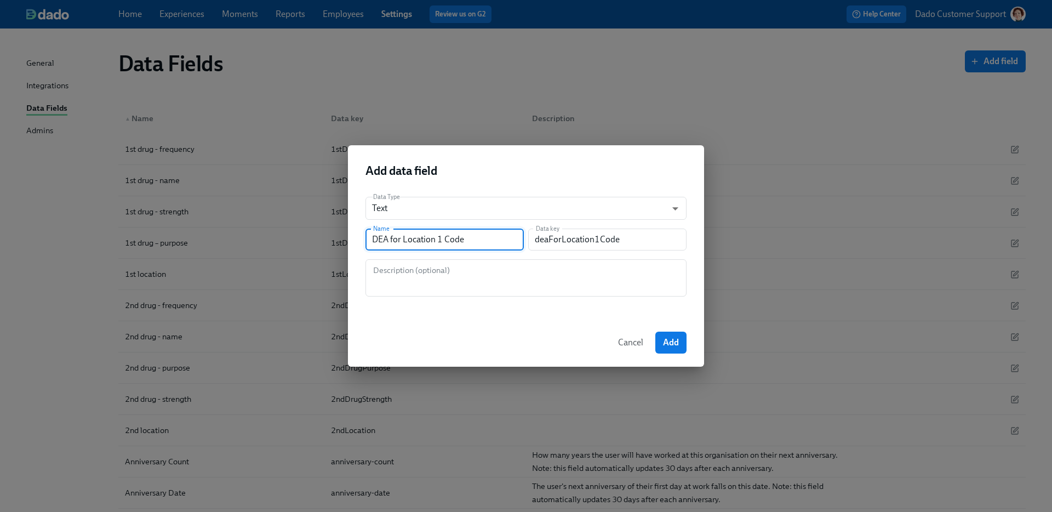
type input "DEA for Location 1"
type input "deaForLocation1"
type input "DEA for Location 1"
click at [673, 333] on button "Add" at bounding box center [670, 342] width 31 height 22
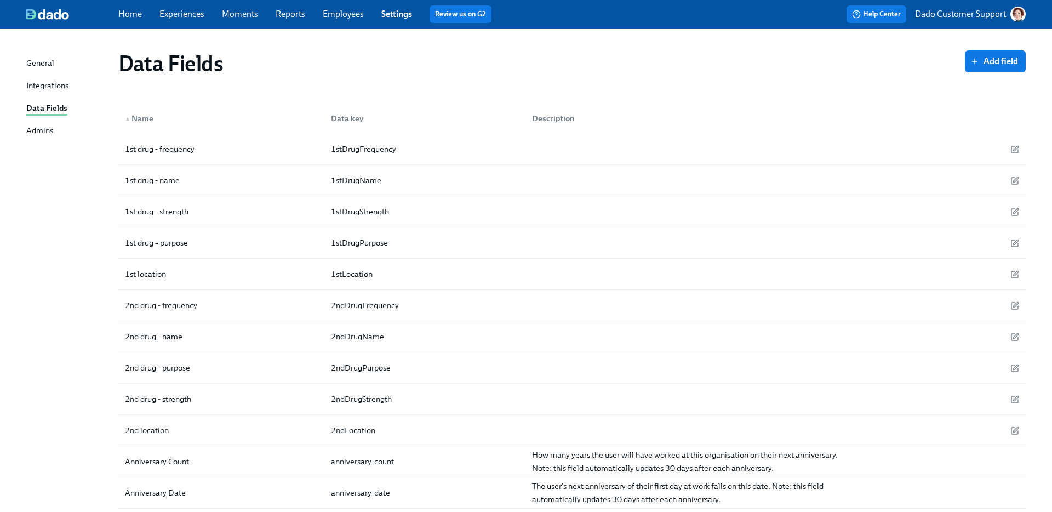
click at [1028, 49] on div "Data Fields Add field" at bounding box center [572, 64] width 925 height 44
click at [994, 56] on span "Add field" at bounding box center [994, 61] width 45 height 11
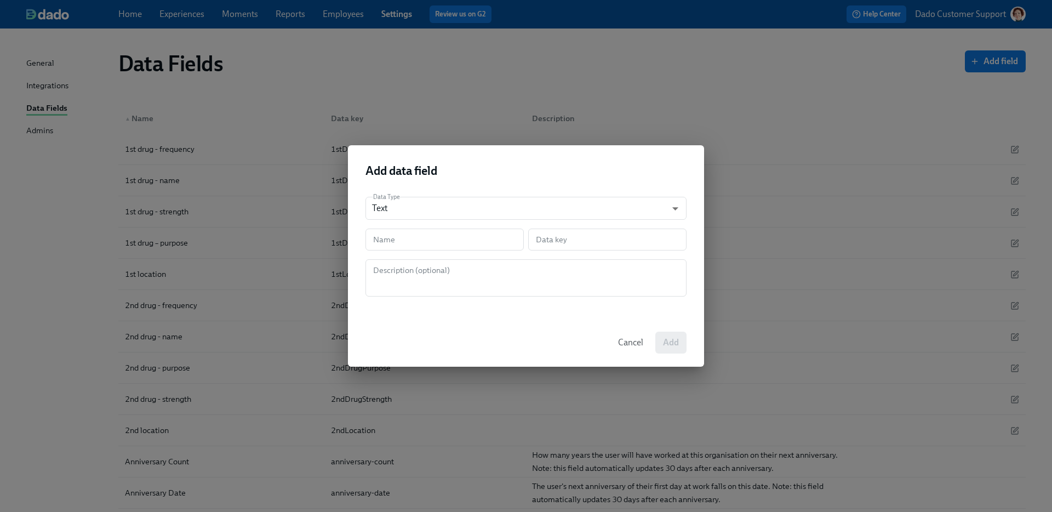
click at [402, 253] on div "Data Type Text string ​ Name Name Data key Data key Description (optional) Desc…" at bounding box center [526, 253] width 356 height 130
click at [402, 241] on input "text" at bounding box center [444, 239] width 158 height 22
paste input "DEA for Location 1"
type input "DEA for Location 1"
type input "deaForLocation1"
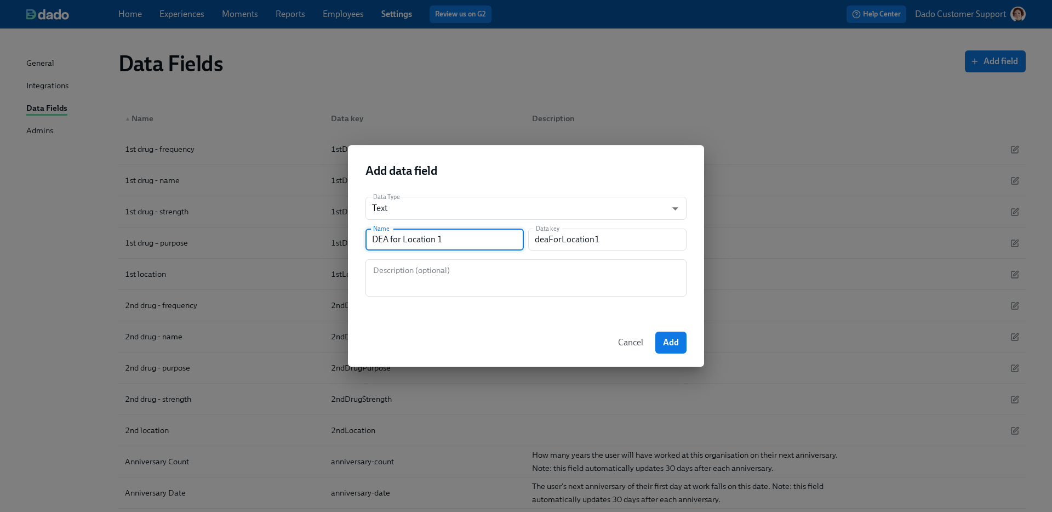
type input "DEA for Location"
type input "deaForLocation"
type input "DEA for Location 2"
type input "deaForLocation2"
type input "DEA for Location 2"
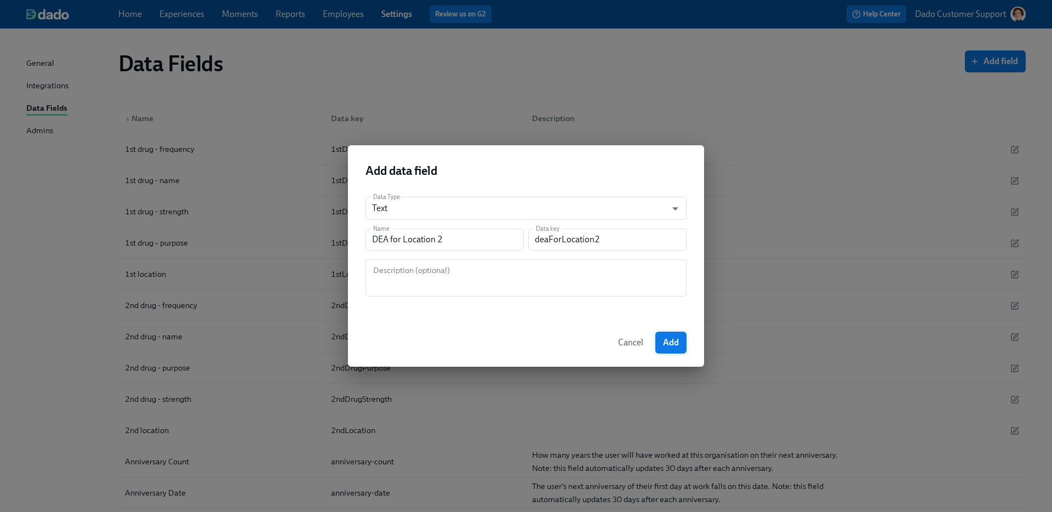
click at [670, 347] on span "Add" at bounding box center [671, 342] width 16 height 11
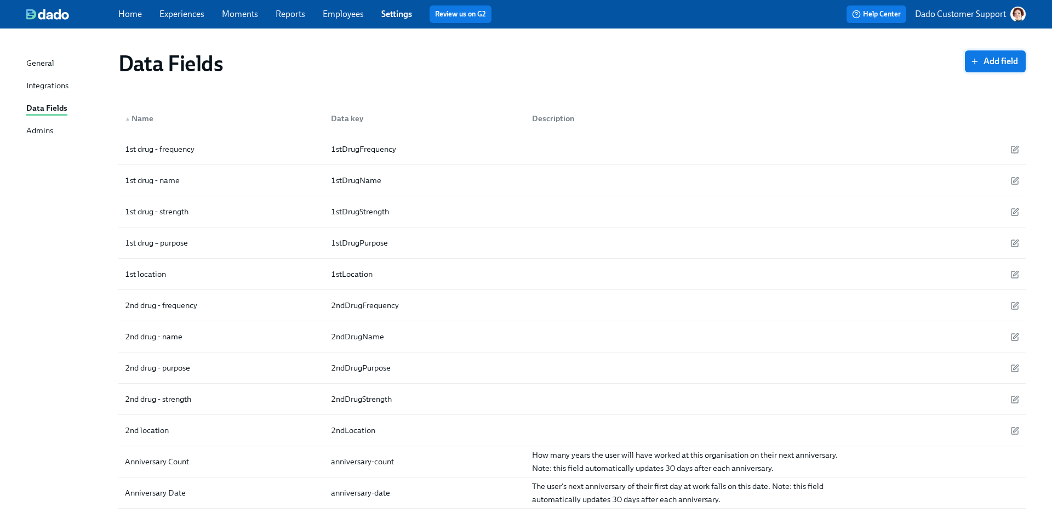
click at [1012, 57] on span "Add field" at bounding box center [994, 61] width 45 height 11
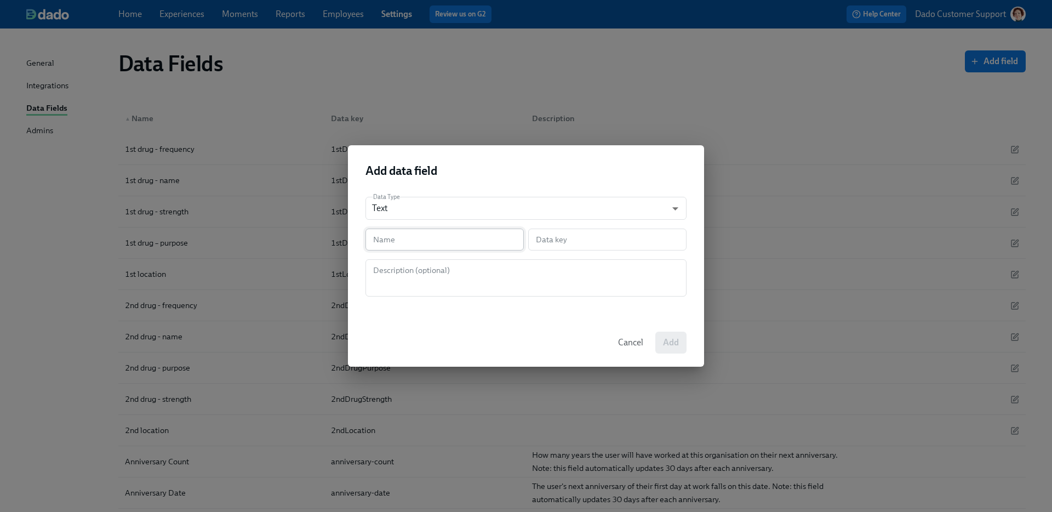
click at [412, 232] on input "text" at bounding box center [444, 239] width 158 height 22
paste input "DEA for Location 1"
type input "DEA for Location 1"
type input "deaForLocation1"
type input "DEA for Location"
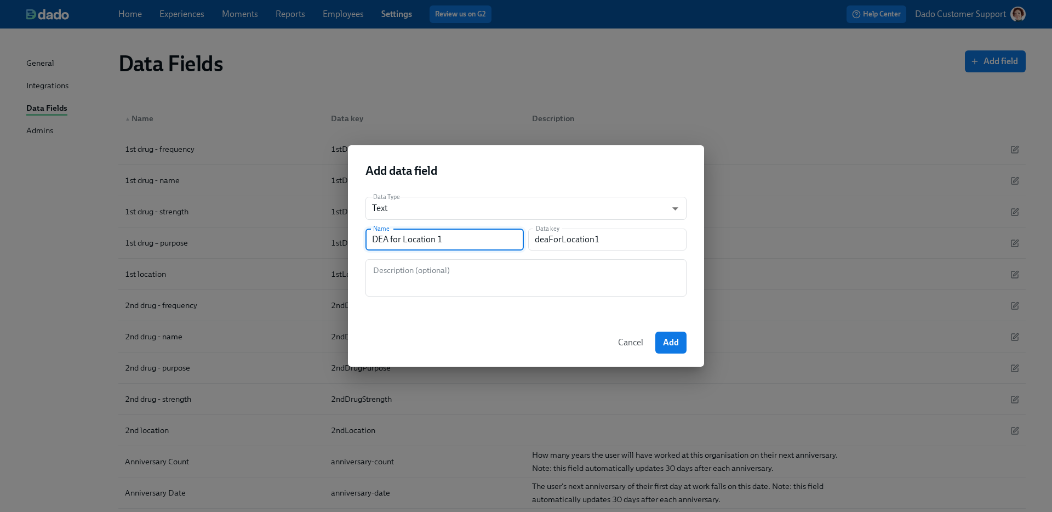
type input "deaForLocation"
type input "DEA for Location 3"
type input "deaForLocation3"
type input "DEA for Location 3"
click at [669, 336] on button "Add" at bounding box center [670, 342] width 31 height 22
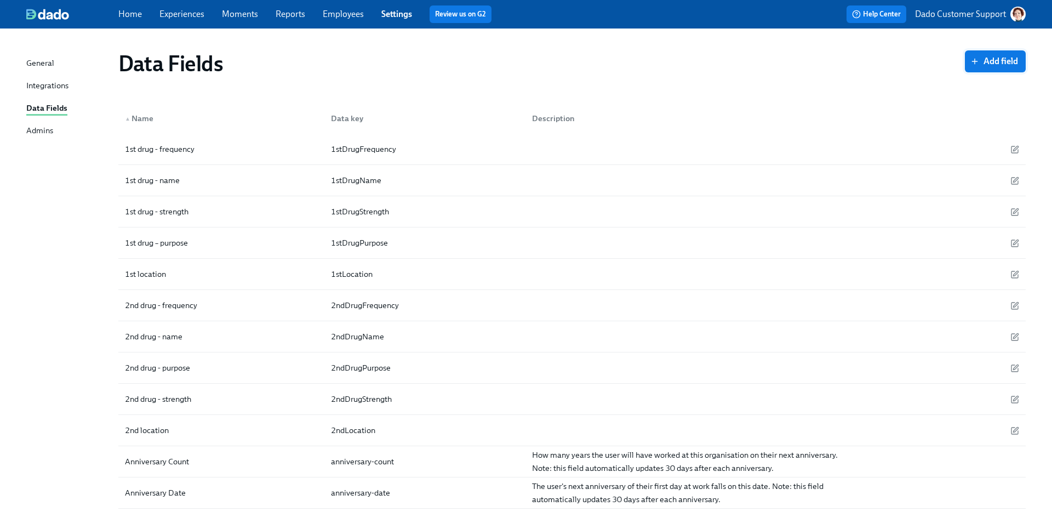
click at [1020, 62] on button "Add field" at bounding box center [995, 61] width 61 height 22
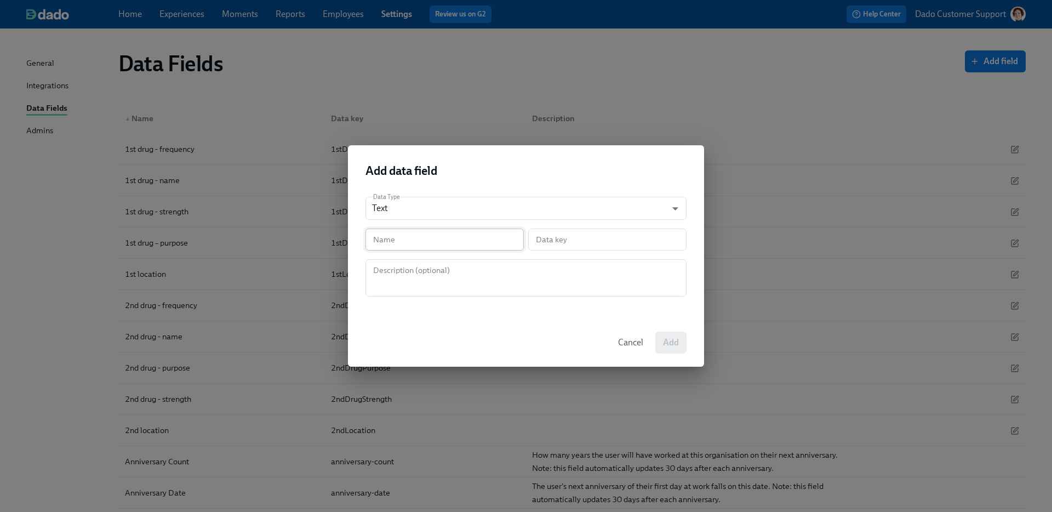
click at [451, 242] on input "text" at bounding box center [444, 239] width 158 height 22
type input "L"
type input "l"
type input "Li"
type input "li"
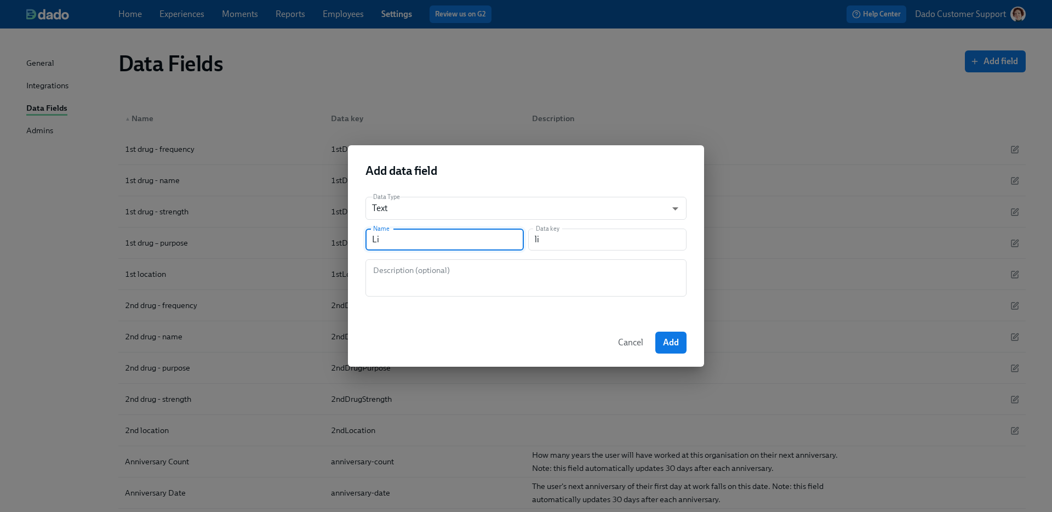
type input "Lic"
type input "lic"
type input "Lice"
type input "lice"
type input "Licen"
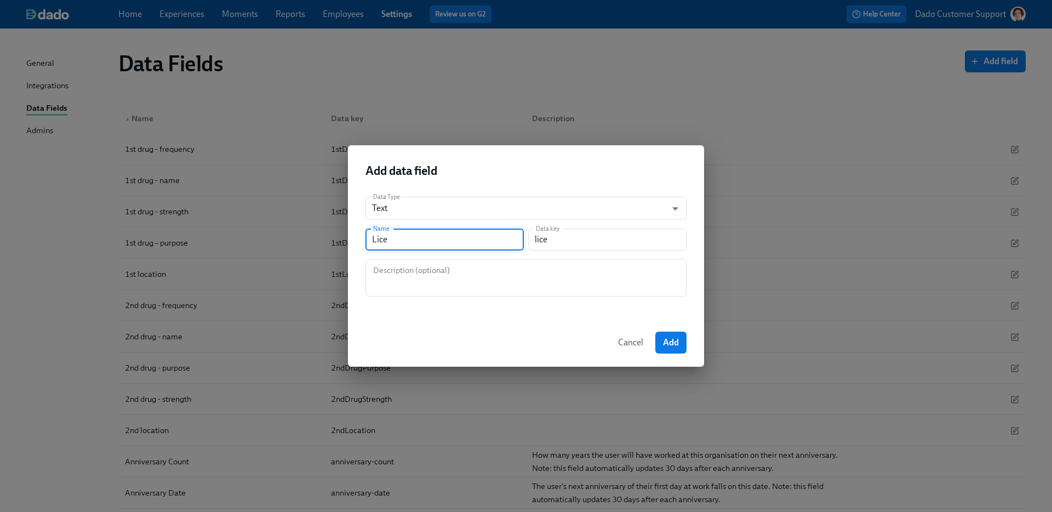
type input "licen"
type input "Licens"
type input "licens"
type input "License"
type input "license"
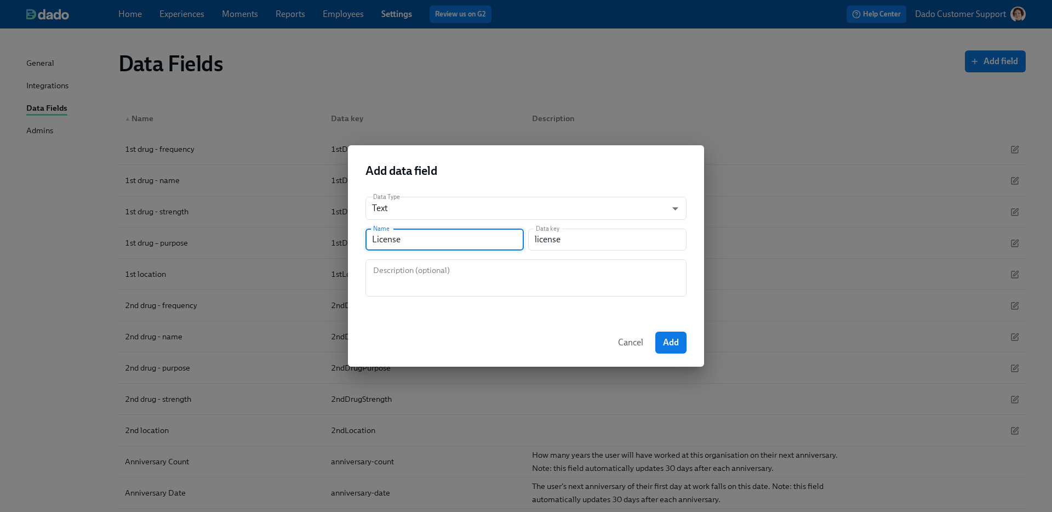
type input "License f"
type input "licenseF"
type input "License fo"
type input "licenseFo"
type input "License for"
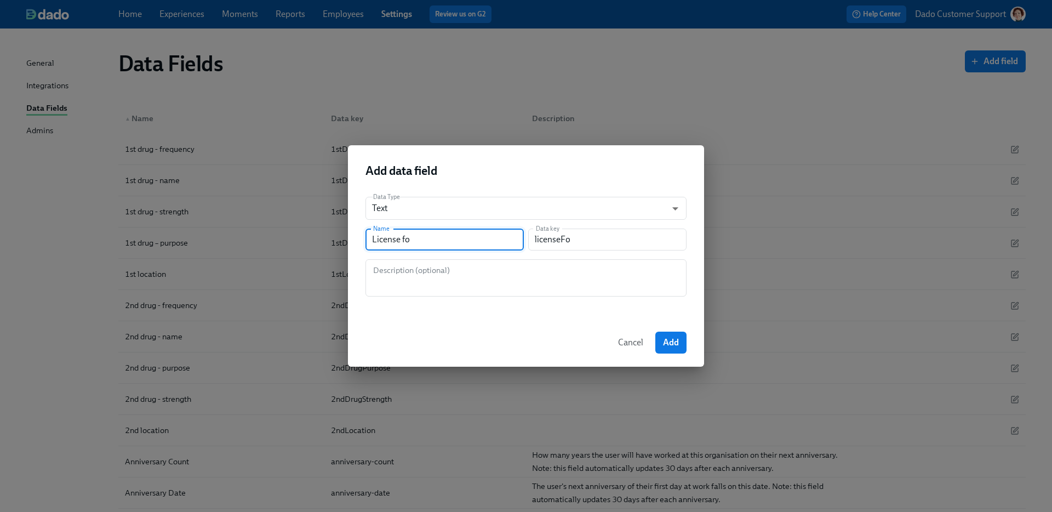
type input "licenseFor"
type input "License for l"
type input "licenseForL"
type input "License for li"
type input "licenseForLi"
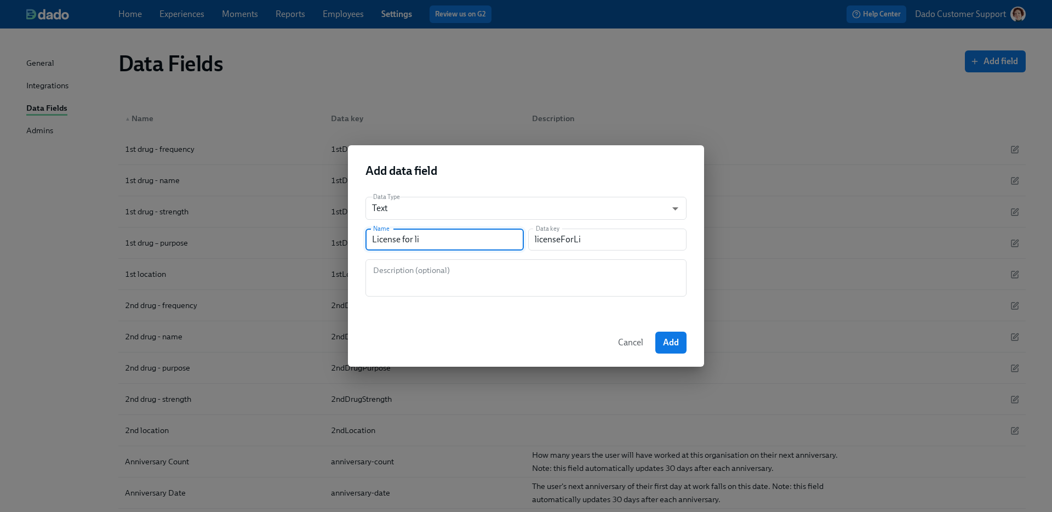
type input "License for lic"
type input "licenseForLic"
type input "License for lica"
type input "licenseForLica"
type input "License for lic"
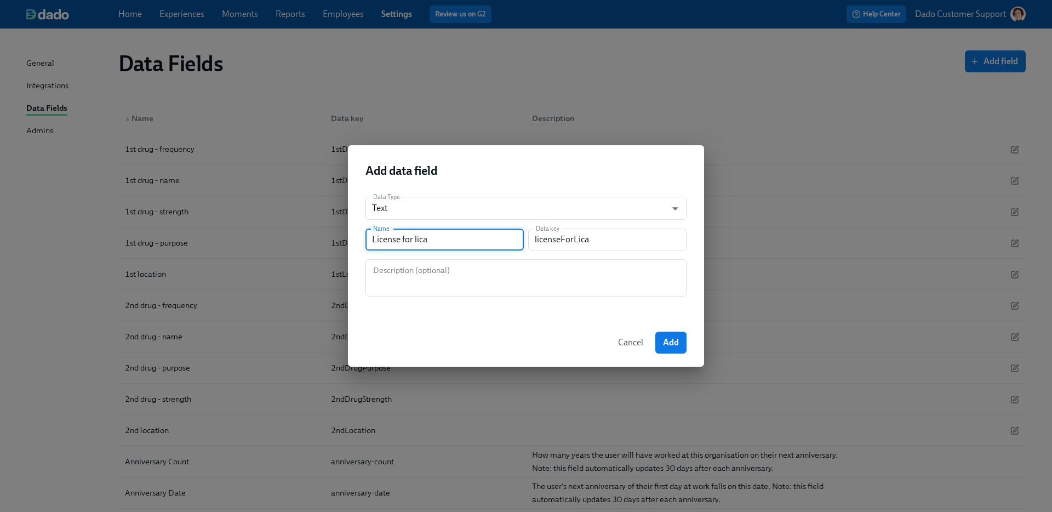
type input "licenseForLic"
type input "License for li"
type input "licenseForLi"
type input "License for l"
type input "licenseForL"
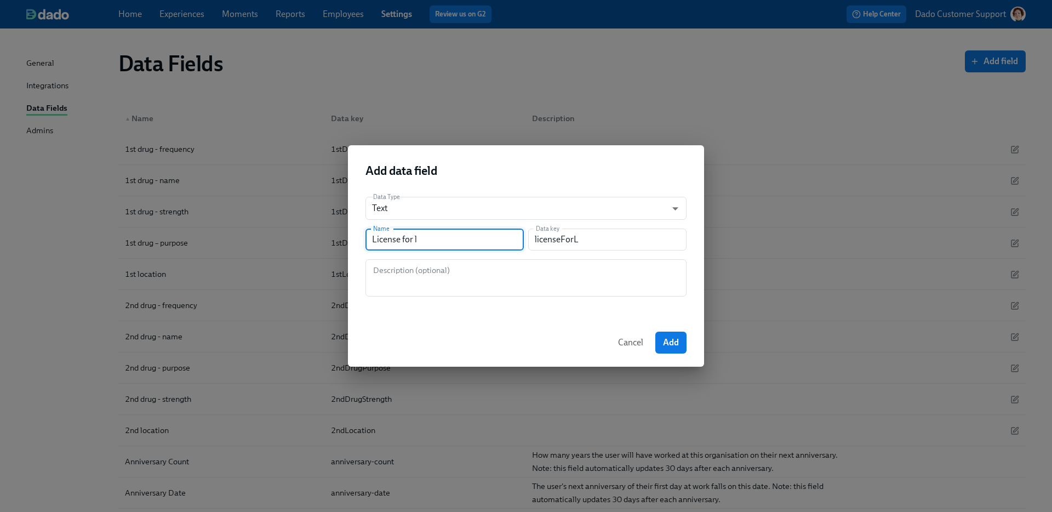
type input "License for lo"
type input "licenseForLo"
type input "License for loc"
type input "licenseForLoc"
type input "License for loca"
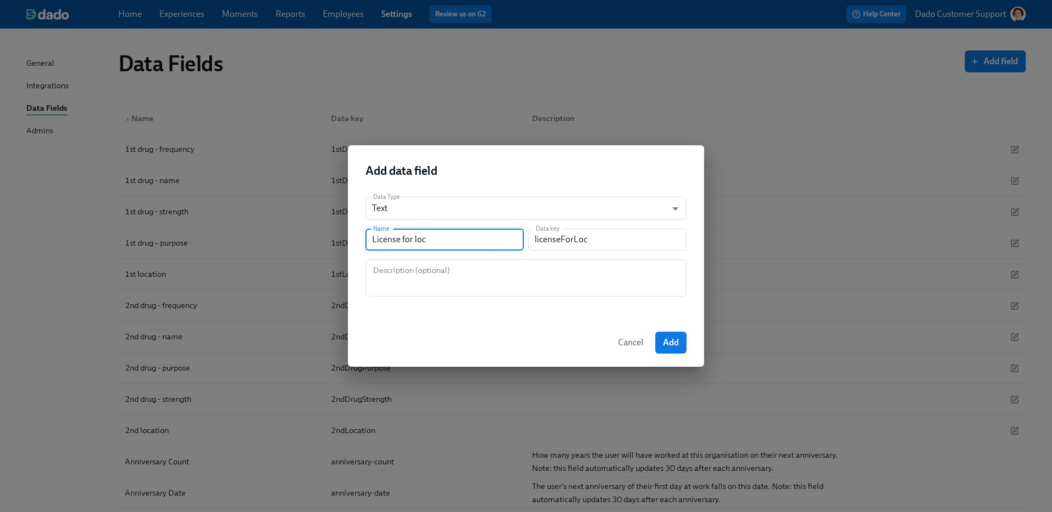
type input "licenseForLoca"
type input "License for locat"
type input "licenseForLocat"
type input "License for locati"
type input "licenseForLocati"
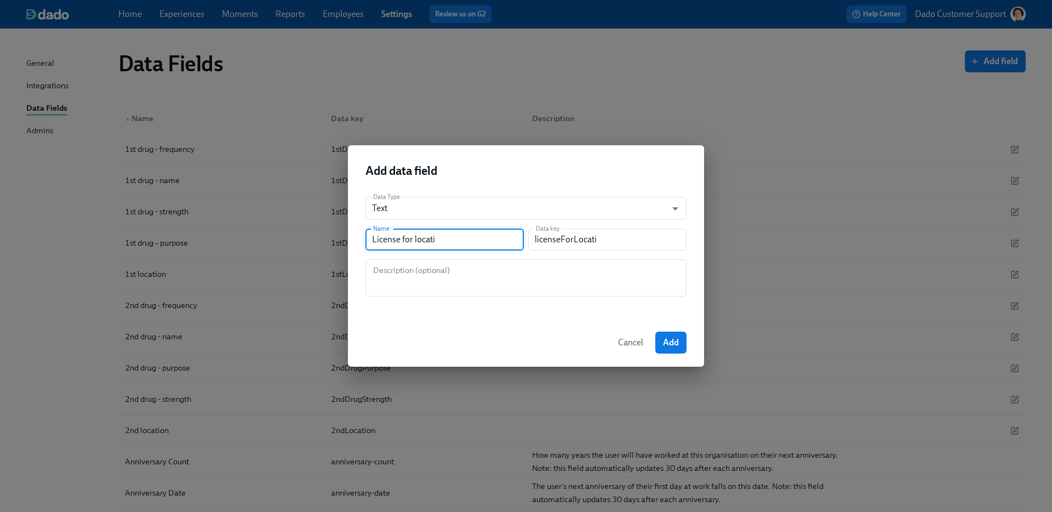
type input "License for locatio"
type input "licenseForLocatio"
type input "License for location"
type input "licenseForLocation"
type input "License for location 1"
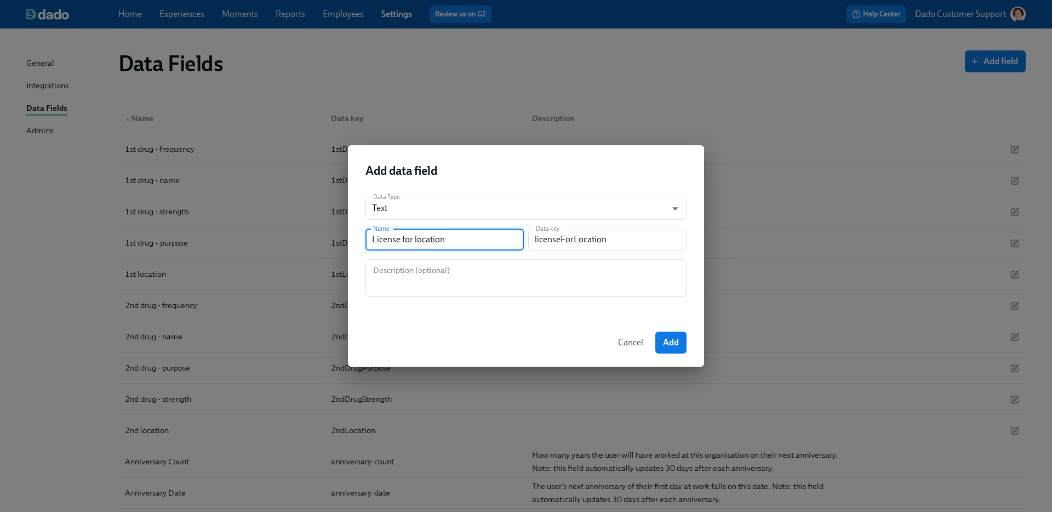
type input "licenseForLocation1"
type input "License for location 1"
click at [663, 335] on button "Add" at bounding box center [670, 342] width 31 height 22
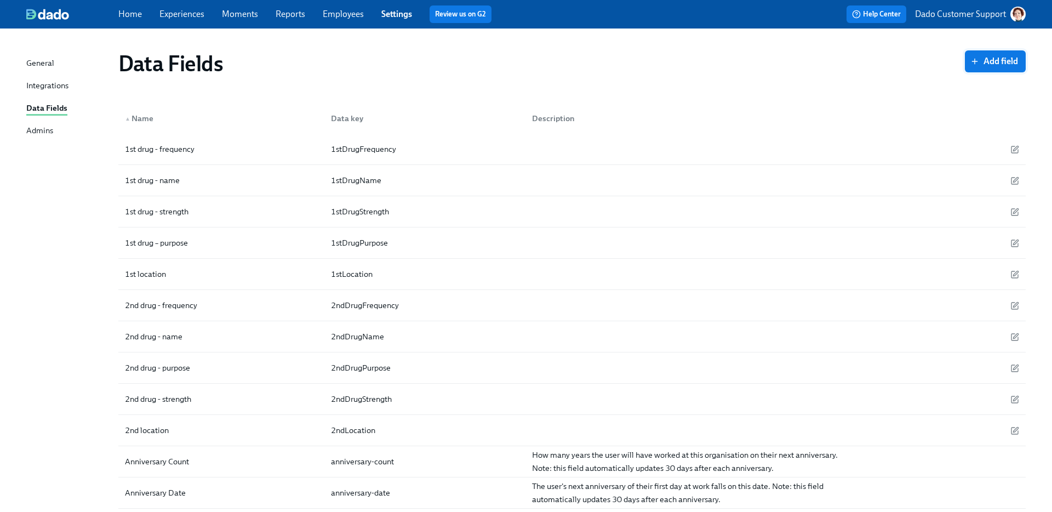
click at [1002, 55] on button "Add field" at bounding box center [995, 61] width 61 height 22
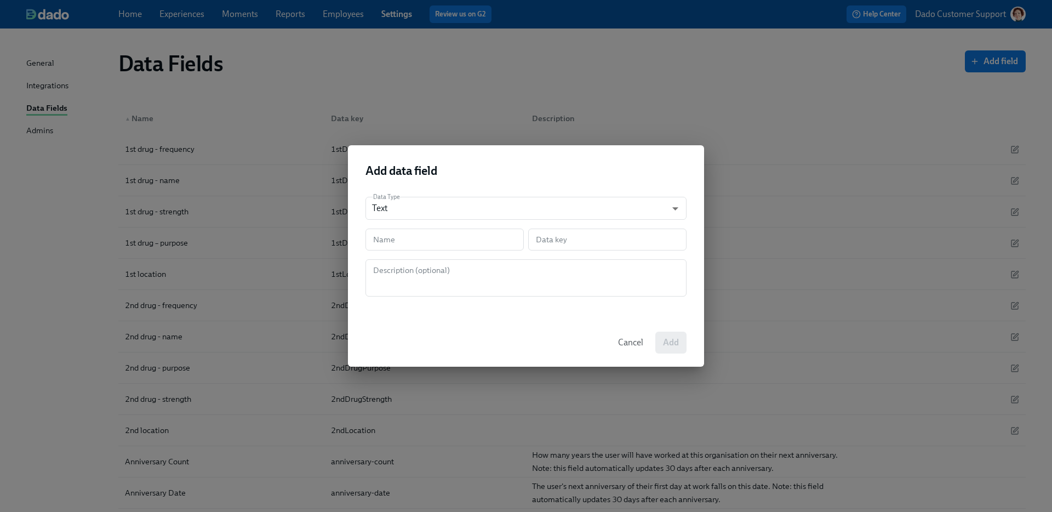
click at [417, 252] on div "Data Type Text string ​ Name Name Data key Data key Description (optional) Desc…" at bounding box center [526, 253] width 356 height 130
click at [409, 237] on input "text" at bounding box center [444, 239] width 158 height 22
paste input "License for location 1"
type input "License for location 1"
type input "licenseForLocation1"
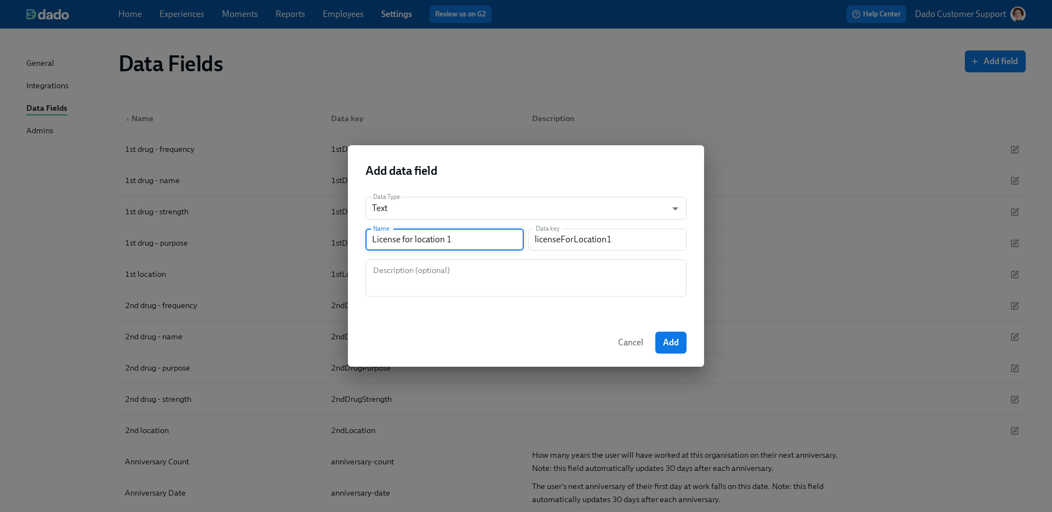
type input "License for location"
type input "licenseForLocation"
type input "License for location 2"
type input "licenseForLocation2"
type input "License for location 2"
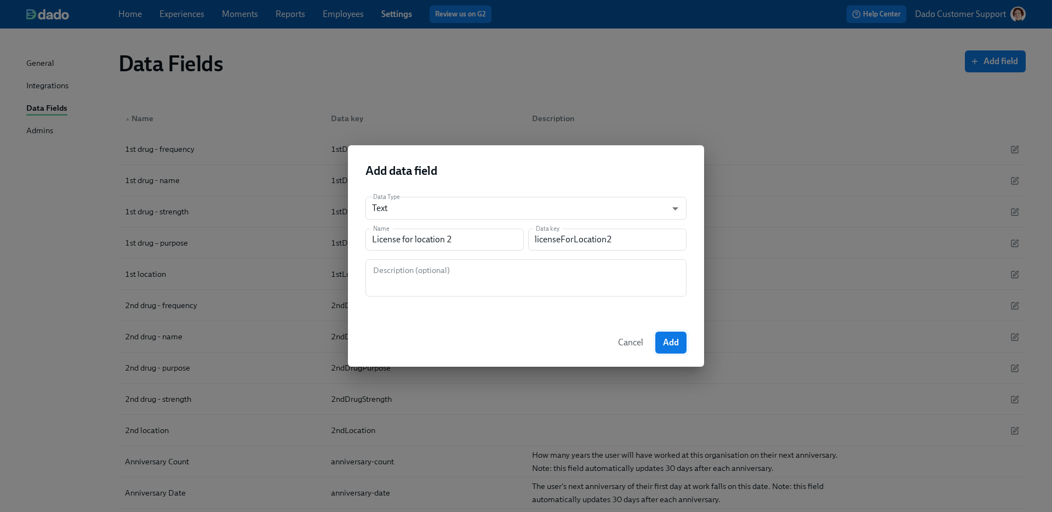
click at [668, 346] on span "Add" at bounding box center [671, 342] width 16 height 11
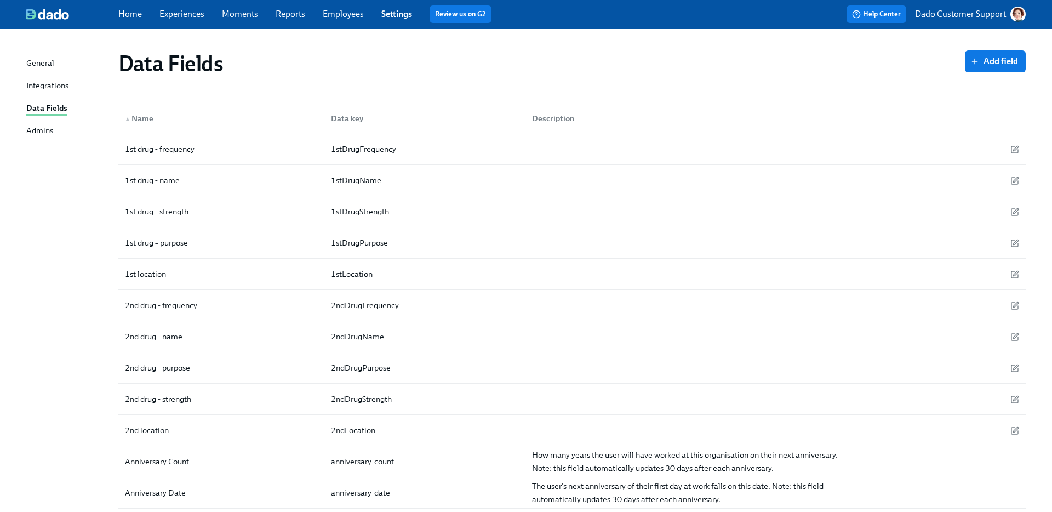
click at [987, 74] on div "Data Fields Add field" at bounding box center [571, 63] width 907 height 26
click at [987, 64] on span "Add field" at bounding box center [994, 61] width 45 height 11
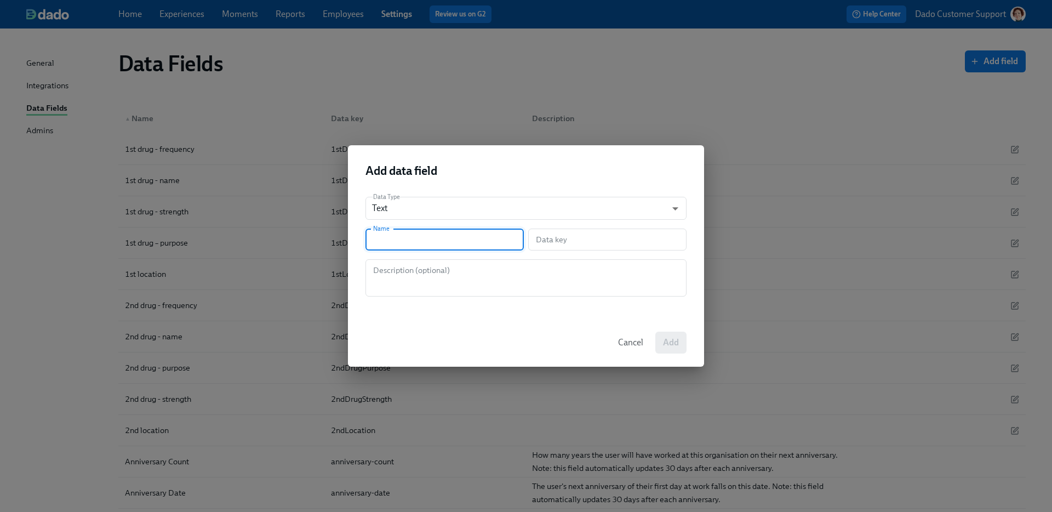
click at [443, 249] on input "text" at bounding box center [444, 239] width 158 height 22
paste input "License for location 1"
type input "License for location 1"
type input "licenseForLocation1"
type input "License for location"
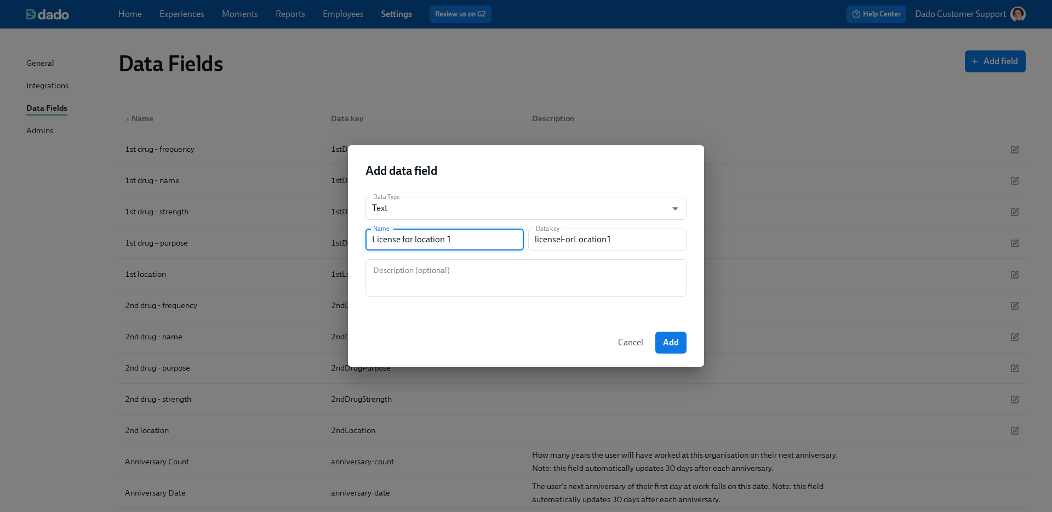
type input "licenseForLocation"
type input "License for location 3"
type input "licenseForLocation3"
type input "License for location 3"
click at [664, 334] on button "Add" at bounding box center [670, 342] width 31 height 22
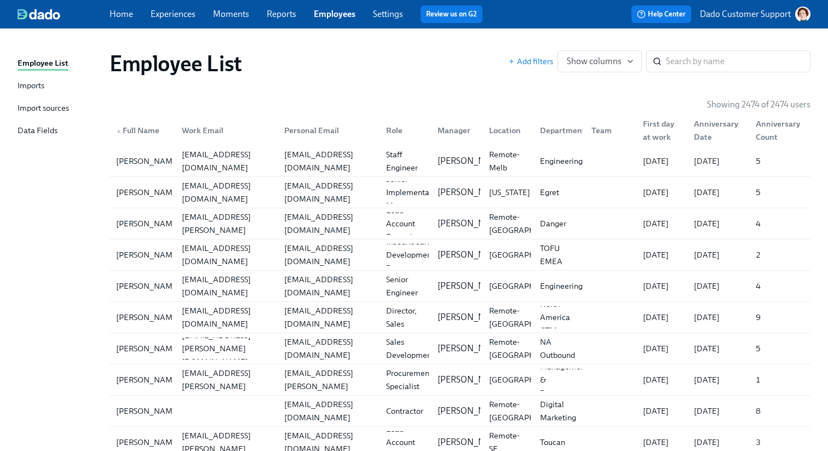
click at [737, 14] on p "Dado Customer Support" at bounding box center [745, 14] width 91 height 12
click at [730, 60] on span "Switch organization..." at bounding box center [750, 64] width 103 height 12
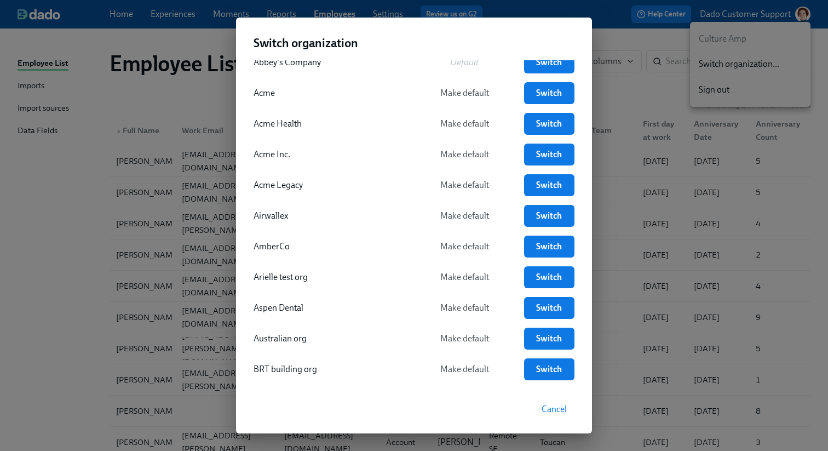
scroll to position [49, 0]
click at [537, 301] on link "Switch" at bounding box center [549, 307] width 50 height 22
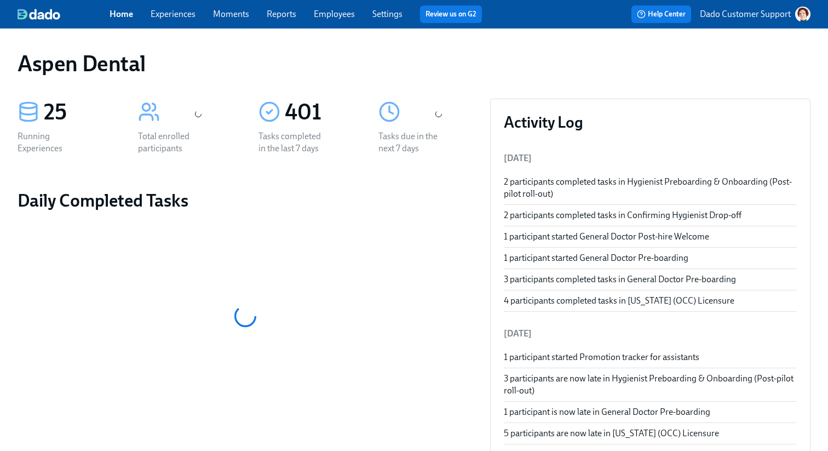
click at [334, 10] on link "Employees" at bounding box center [334, 14] width 41 height 10
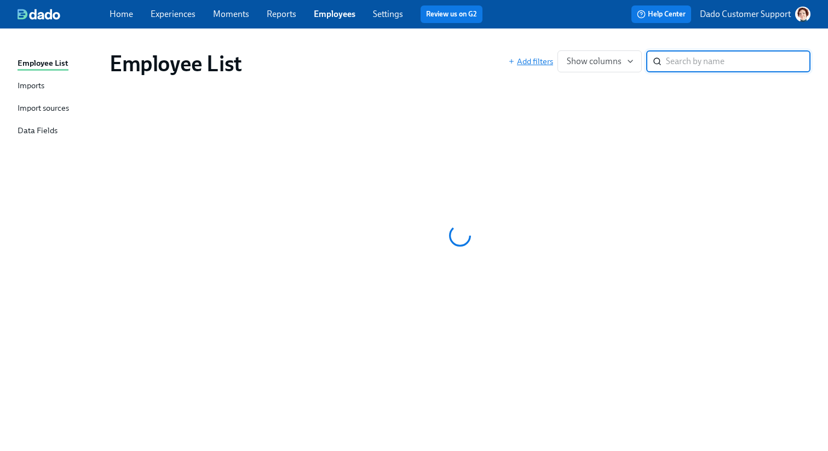
click at [523, 61] on span "Add filters" at bounding box center [530, 61] width 45 height 11
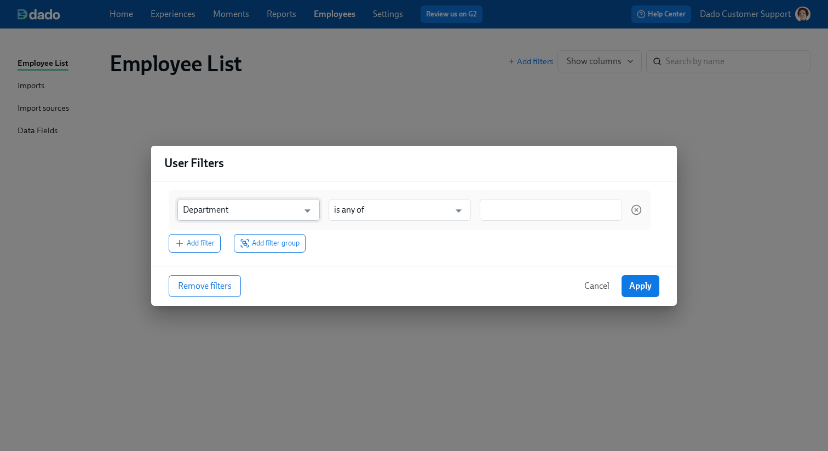
click at [211, 207] on input "Department" at bounding box center [241, 210] width 116 height 22
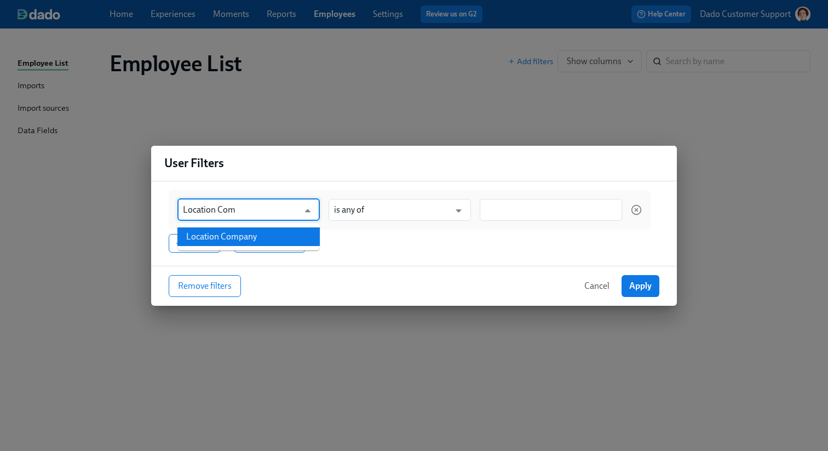
drag, startPoint x: 255, startPoint y: 242, endPoint x: 289, endPoint y: 233, distance: 35.7
click at [254, 243] on li "Location Company" at bounding box center [248, 236] width 142 height 19
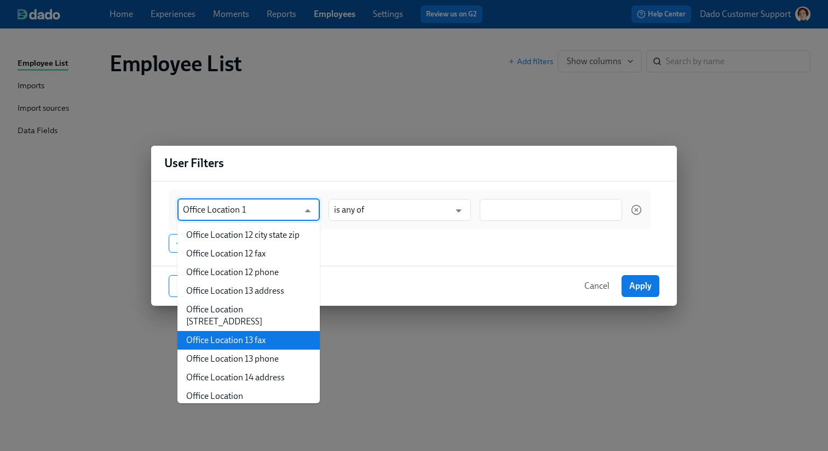
scroll to position [504, 0]
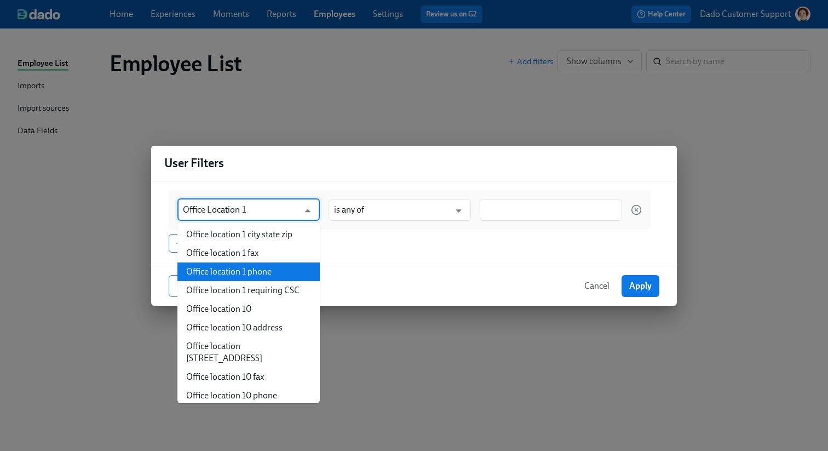
click at [244, 225] on li "Office location 1" at bounding box center [248, 216] width 142 height 19
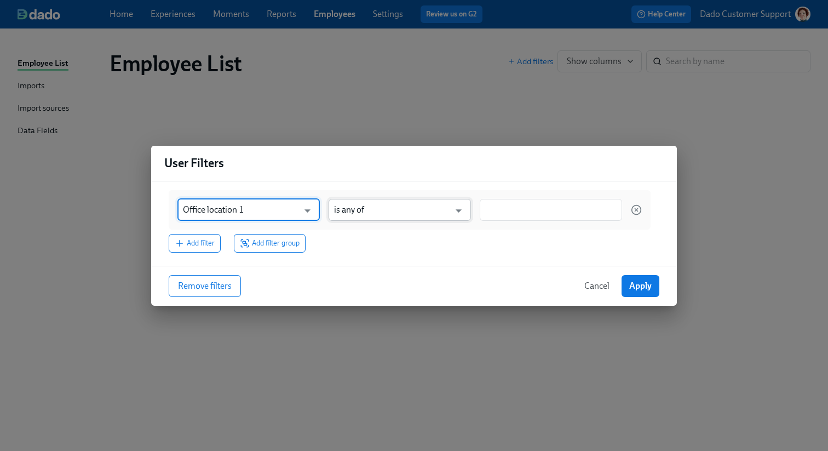
type input "Office location 1"
click at [403, 208] on input "is any of" at bounding box center [392, 210] width 116 height 22
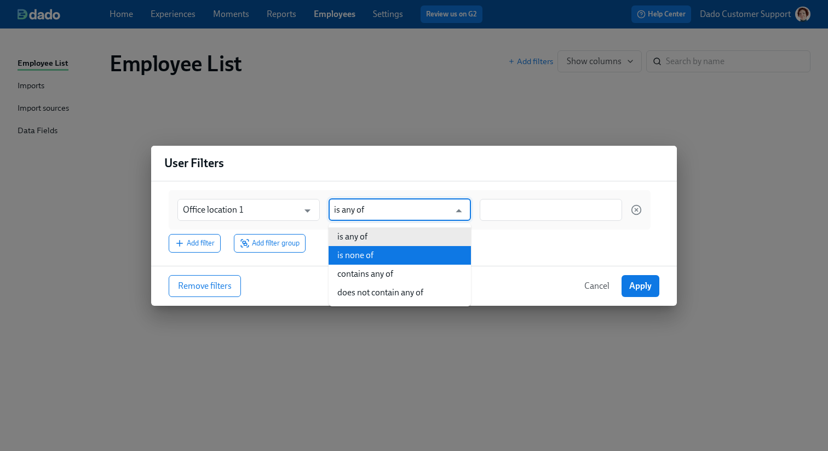
click at [364, 257] on li "is none of" at bounding box center [400, 255] width 142 height 19
type input "is none of"
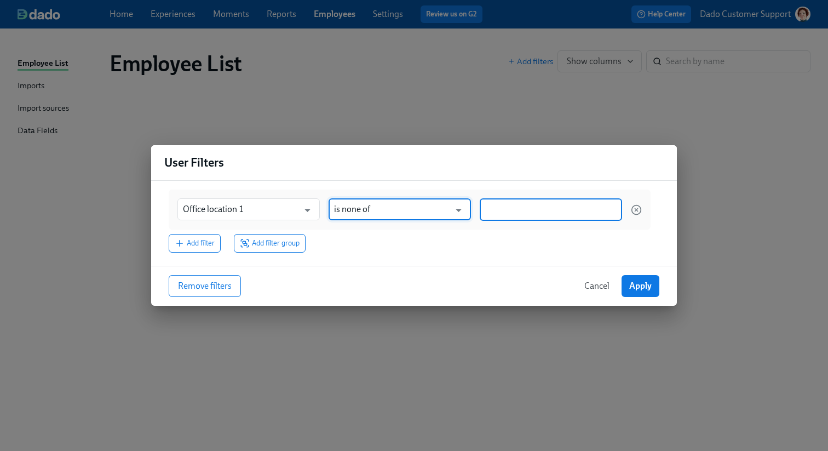
click at [512, 207] on input at bounding box center [550, 210] width 131 height 12
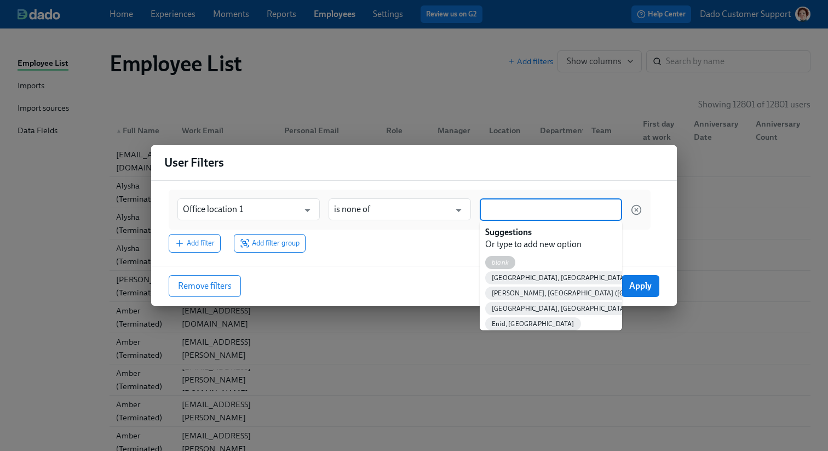
click at [498, 265] on span "blank" at bounding box center [500, 263] width 30 height 8
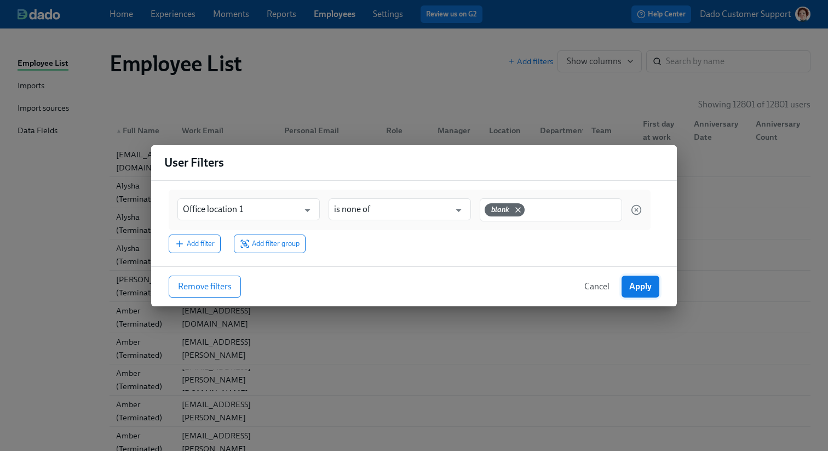
click at [650, 285] on span "Apply" at bounding box center [640, 286] width 22 height 11
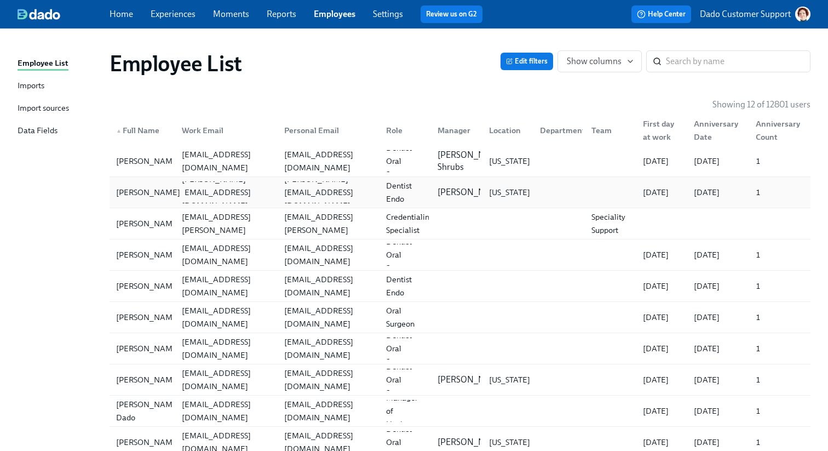
click at [128, 188] on div "[PERSON_NAME]" at bounding box center [148, 192] width 73 height 13
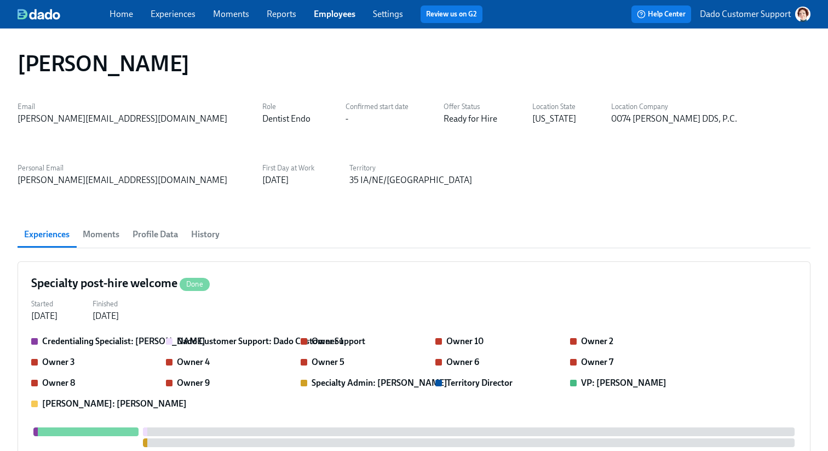
click at [148, 231] on span "Profile Data" at bounding box center [155, 234] width 45 height 15
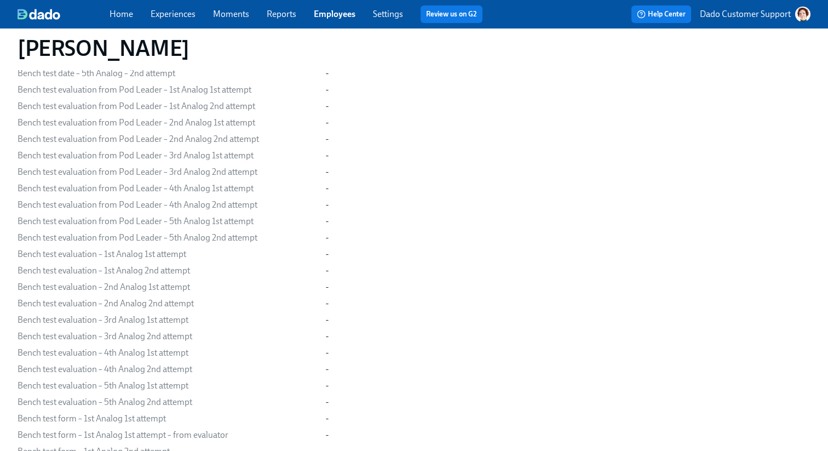
scroll to position [1296, 0]
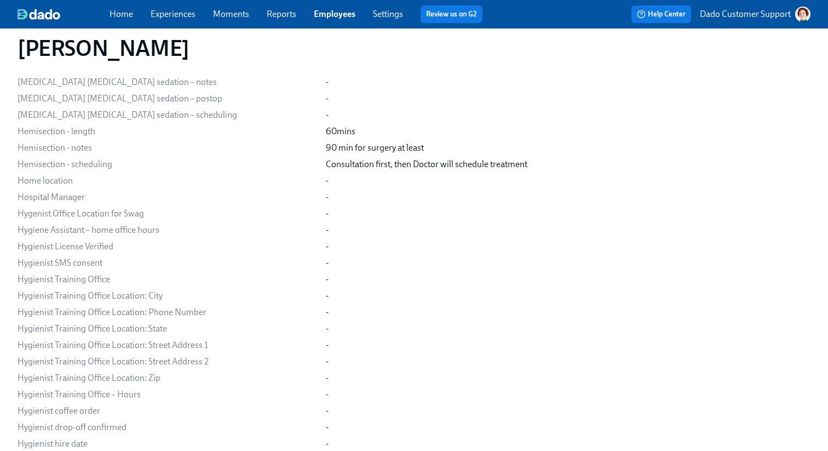
scroll to position [7005, 0]
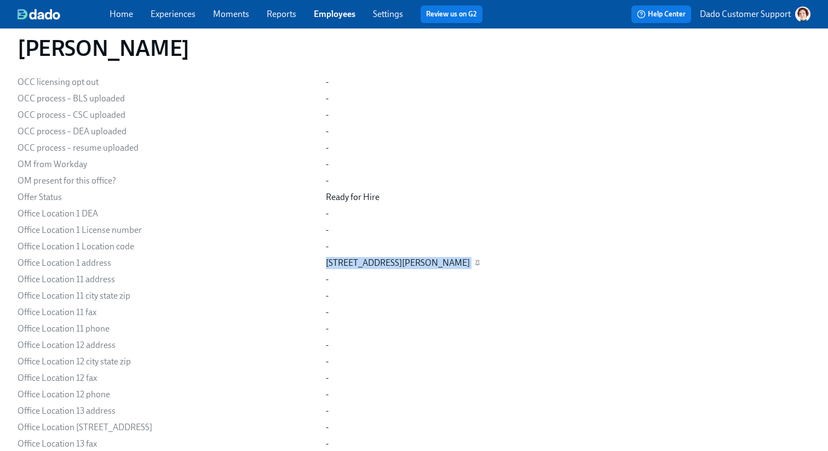
drag, startPoint x: 313, startPoint y: 277, endPoint x: 460, endPoint y: 277, distance: 146.3
copy div "6630 Mills Civic Pkwy Ste 1110"
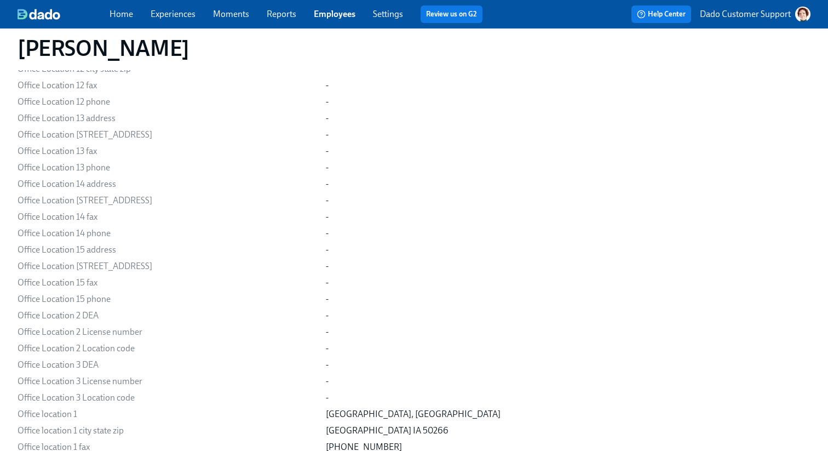
scroll to position [7394, 0]
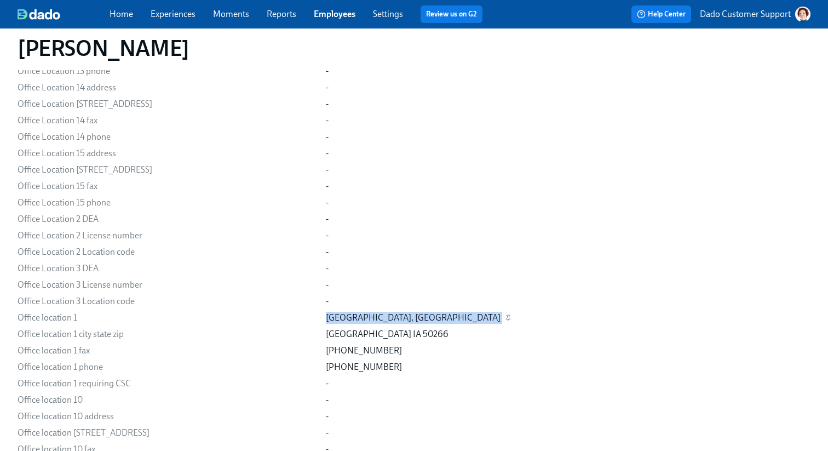
drag, startPoint x: 308, startPoint y: 331, endPoint x: 518, endPoint y: 329, distance: 209.8
copy div "West Des Moines, IA"
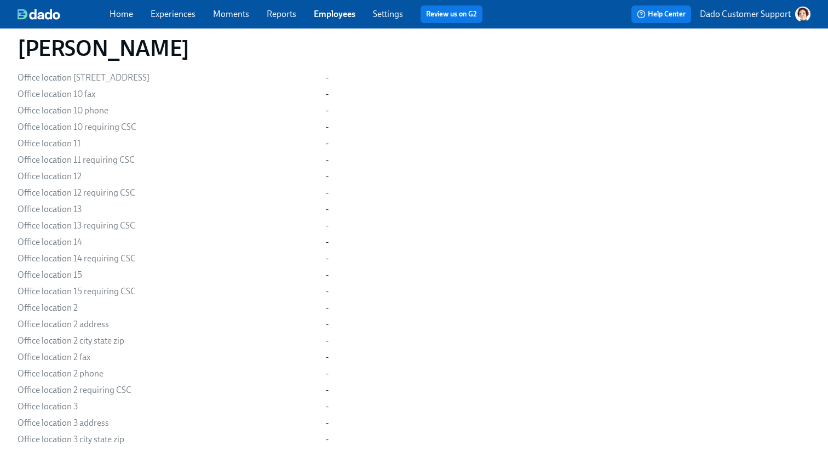
scroll to position [1296, 0]
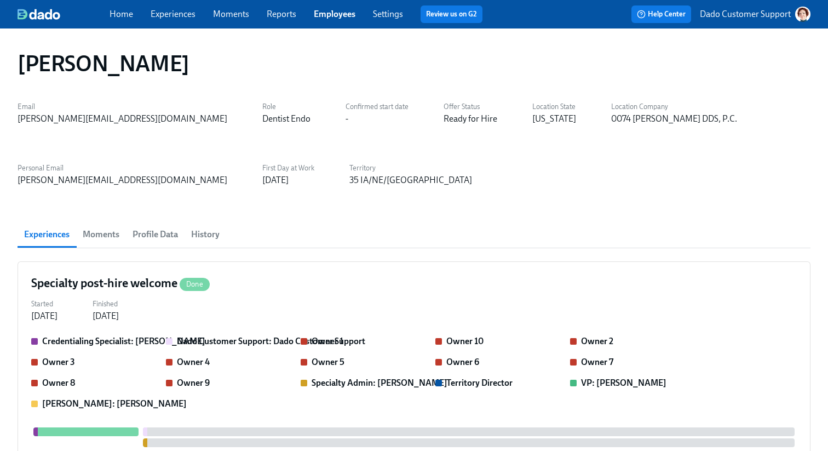
click at [341, 14] on link "Employees" at bounding box center [335, 14] width 42 height 10
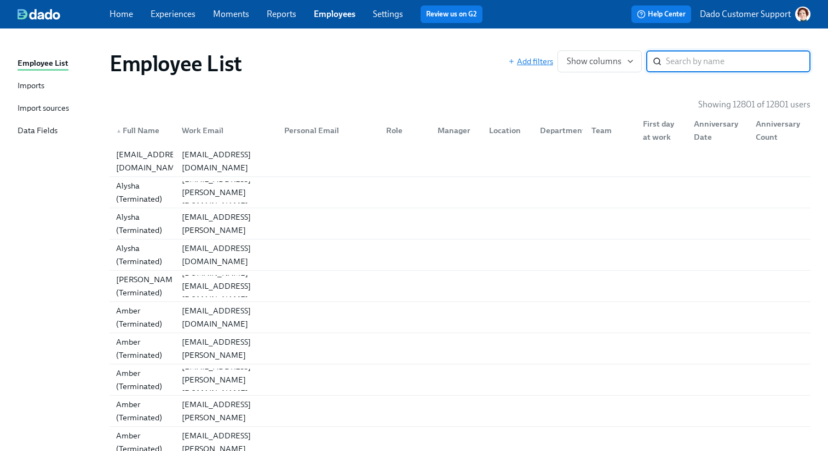
click at [541, 59] on span "Add filters" at bounding box center [530, 61] width 45 height 11
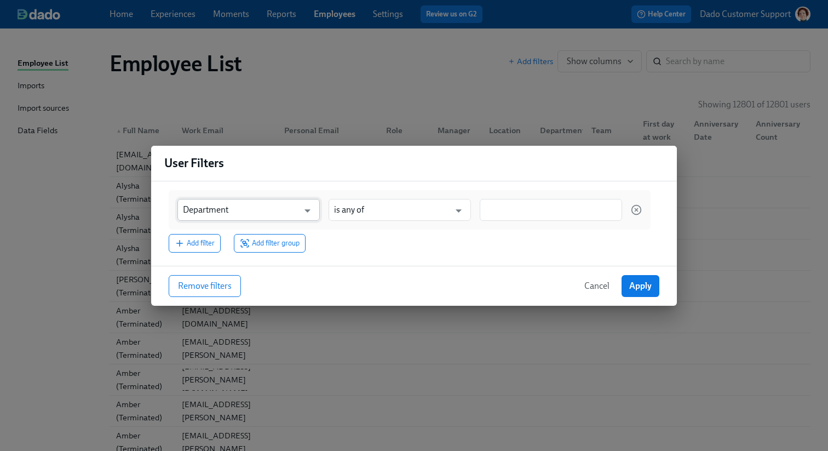
click at [216, 220] on input "Department" at bounding box center [241, 210] width 116 height 22
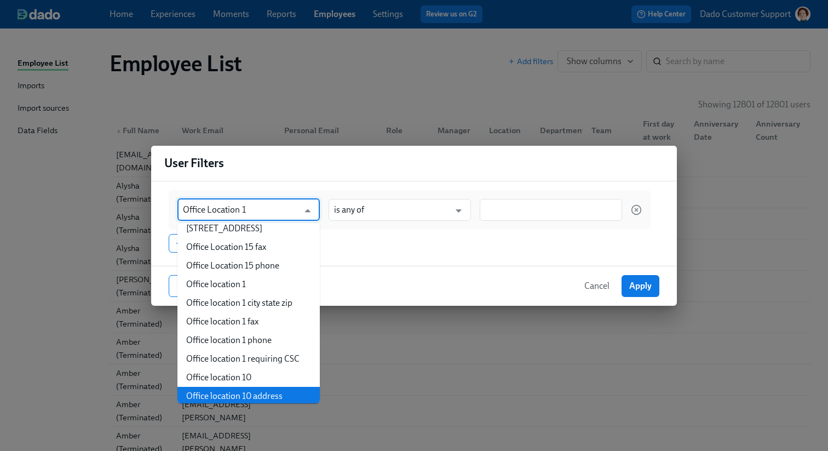
scroll to position [433, 0]
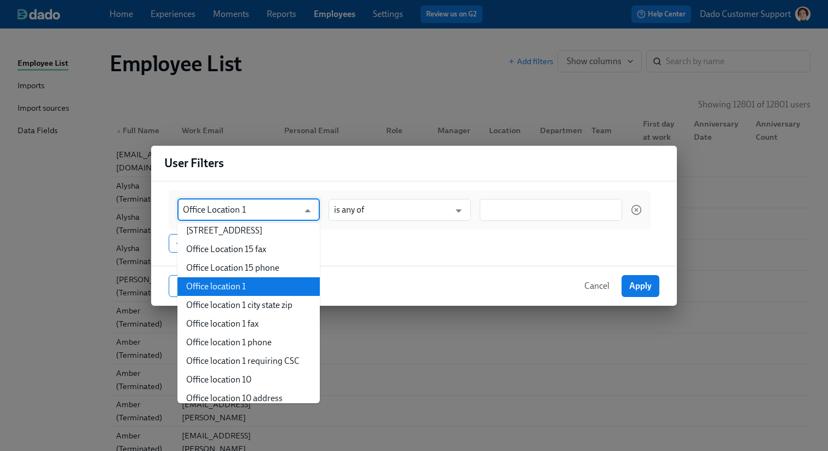
click at [257, 277] on li "Office location 1" at bounding box center [248, 286] width 142 height 19
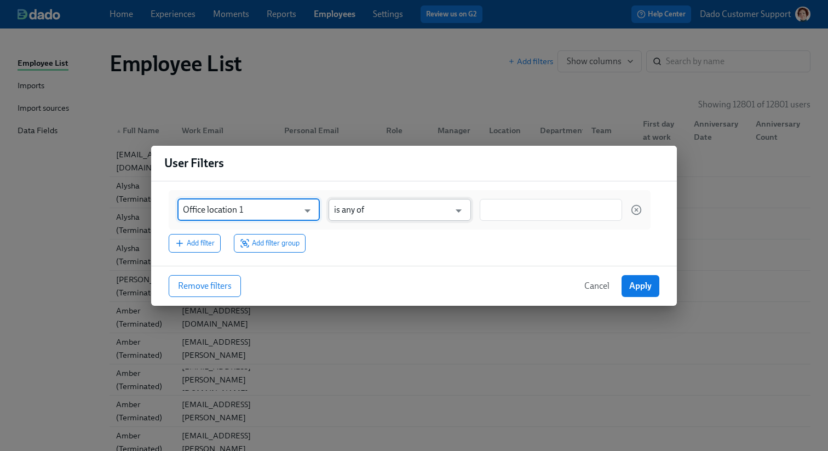
type input "Office location 1"
click at [372, 205] on input "is any of" at bounding box center [392, 210] width 116 height 22
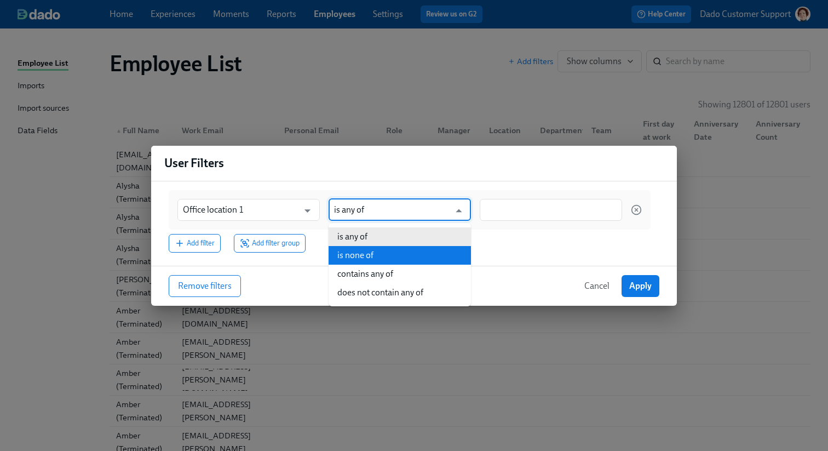
click at [376, 250] on li "is none of" at bounding box center [400, 255] width 142 height 19
type input "is none of"
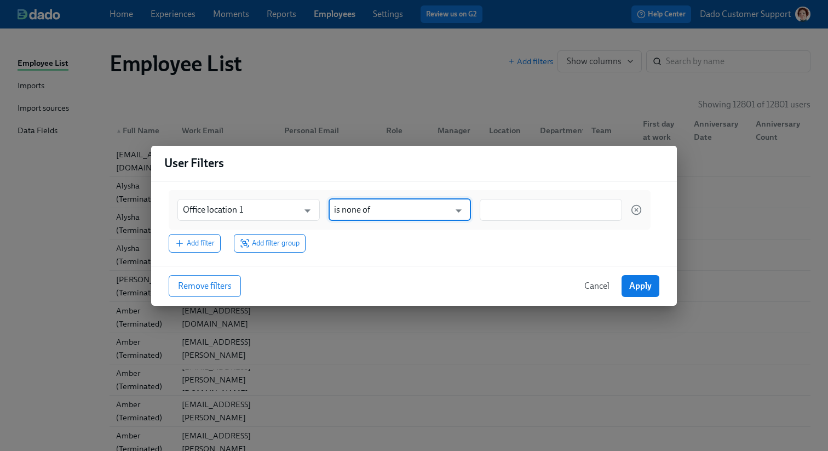
click at [518, 200] on div at bounding box center [551, 210] width 142 height 22
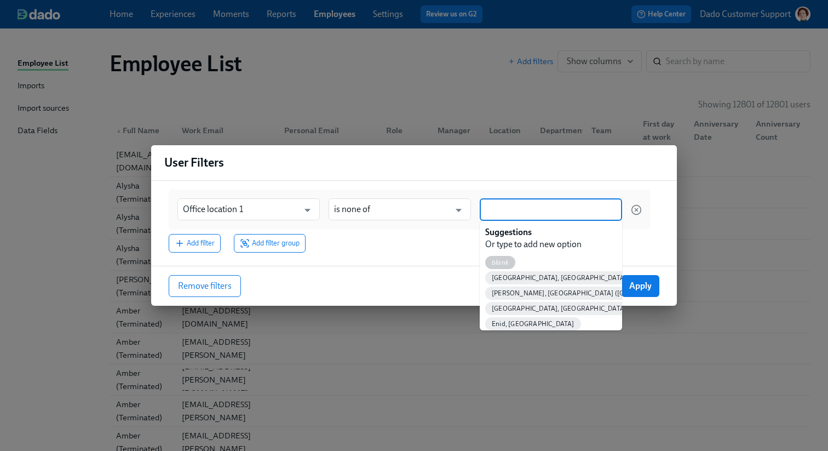
click at [496, 264] on span "blank" at bounding box center [500, 263] width 30 height 8
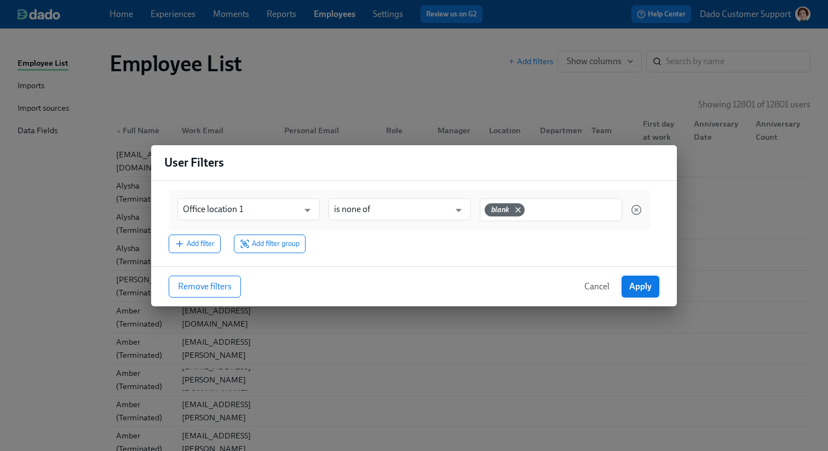
click at [635, 289] on span "Apply" at bounding box center [640, 286] width 22 height 11
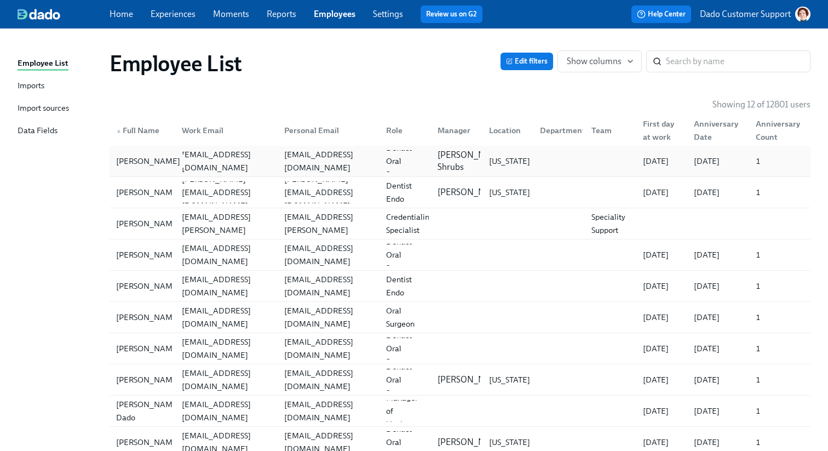
click at [125, 161] on div "William ALVAREZ SUAREZ" at bounding box center [148, 160] width 73 height 13
click at [135, 259] on div "Octavia Dado-Butler" at bounding box center [148, 254] width 73 height 13
click at [129, 154] on div "William ALVAREZ SUAREZ" at bounding box center [148, 160] width 73 height 13
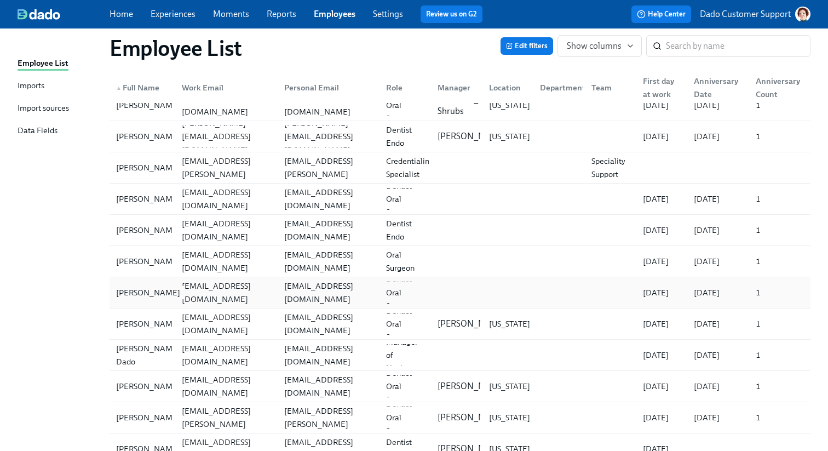
scroll to position [57, 0]
click at [136, 325] on div "Bilal Ibrahim" at bounding box center [148, 322] width 73 height 13
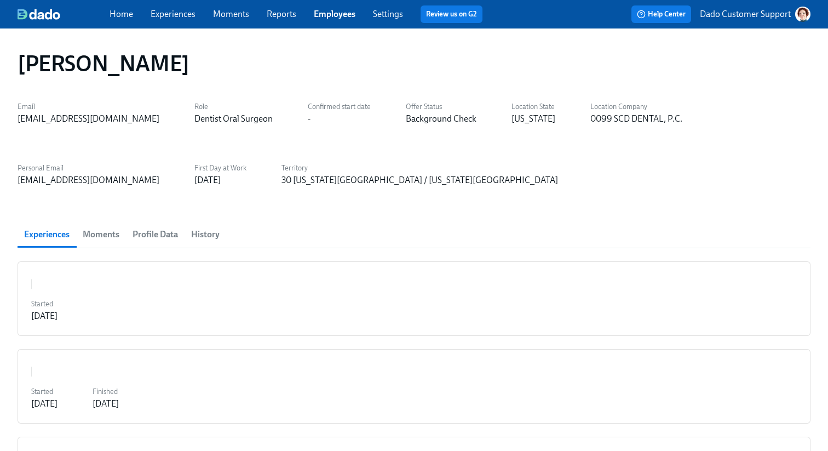
click at [168, 227] on span "Profile Data" at bounding box center [155, 234] width 45 height 15
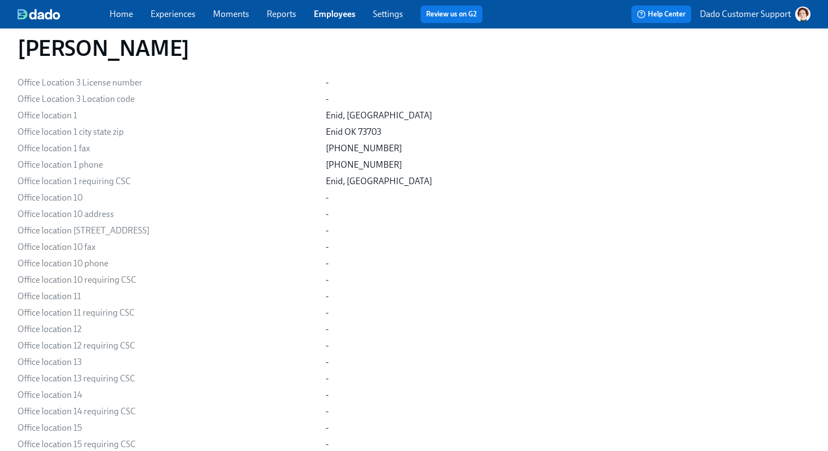
scroll to position [7627, 0]
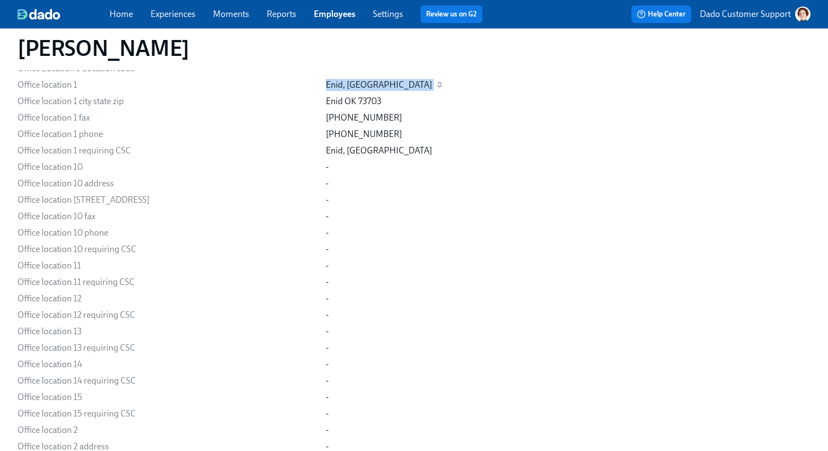
drag, startPoint x: 301, startPoint y: 101, endPoint x: 387, endPoint y: 101, distance: 85.5
click at [0, 0] on div "Office location 1 Enid, [GEOGRAPHIC_DATA]" at bounding box center [0, 0] width 0 height 0
copy div "Enid, [GEOGRAPHIC_DATA]"
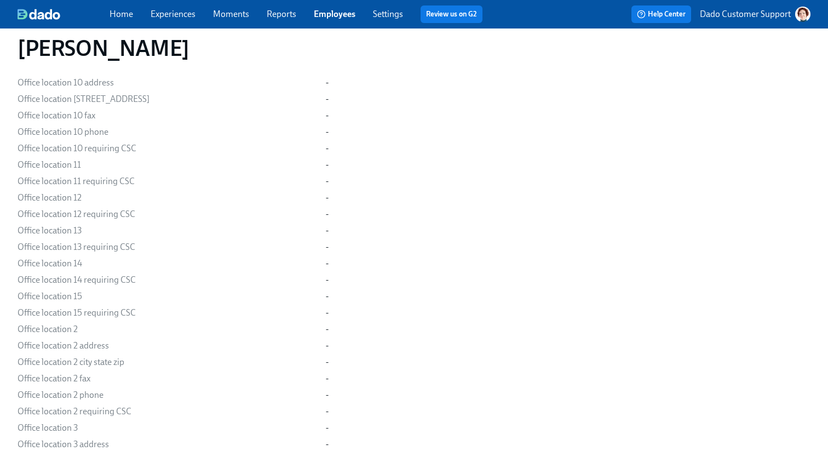
scroll to position [7795, 0]
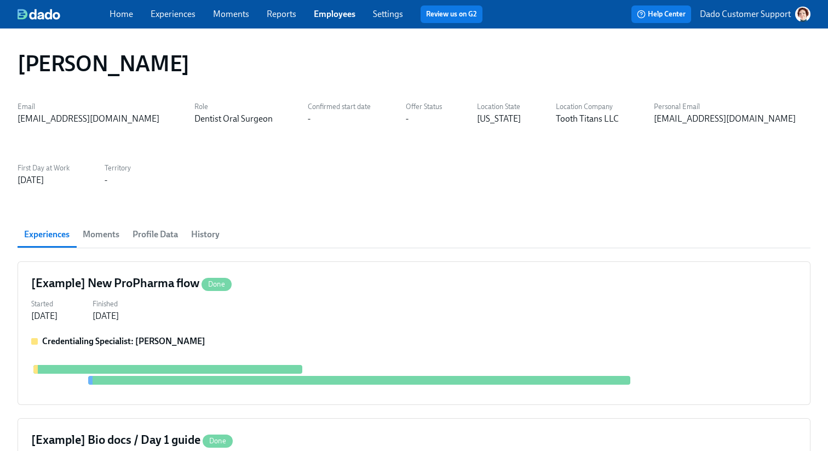
click at [147, 237] on span "Profile Data" at bounding box center [155, 234] width 45 height 15
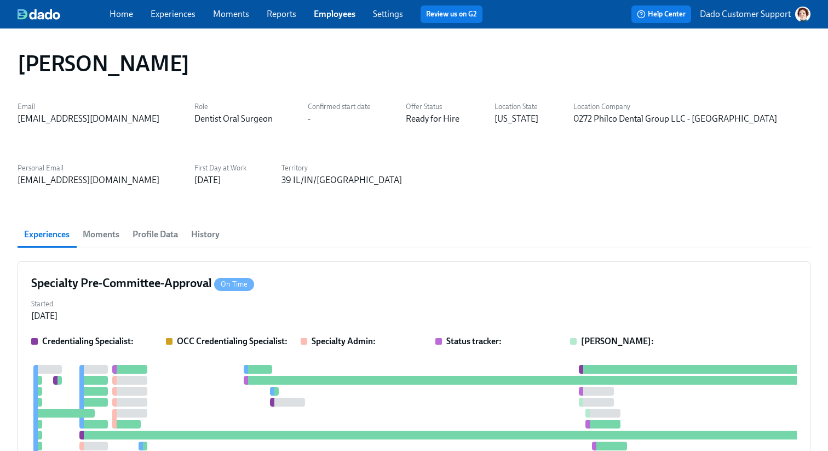
click at [164, 230] on span "Profile Data" at bounding box center [155, 234] width 45 height 15
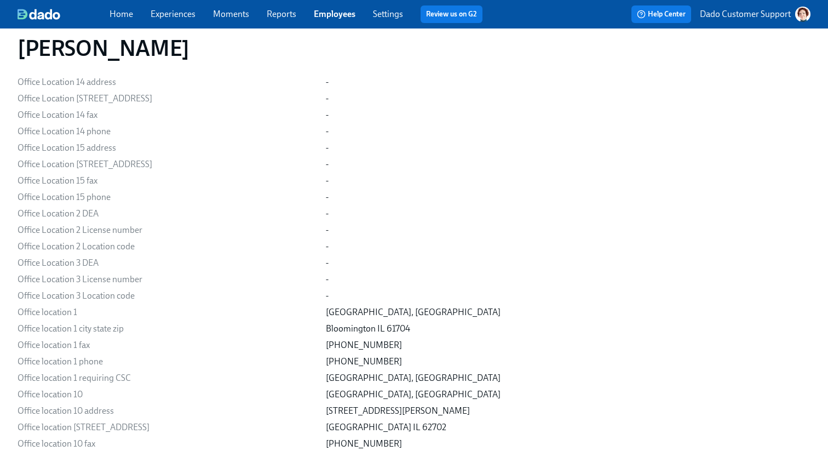
scroll to position [7843, 0]
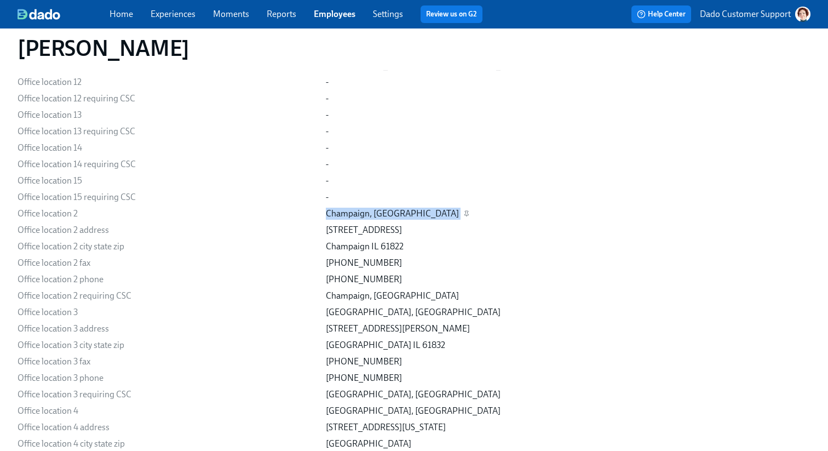
drag, startPoint x: 313, startPoint y: 227, endPoint x: 397, endPoint y: 227, distance: 83.3
click at [396, 220] on div "Champaign, [GEOGRAPHIC_DATA]" at bounding box center [568, 214] width 485 height 12
copy div "Champaign, [GEOGRAPHIC_DATA]"
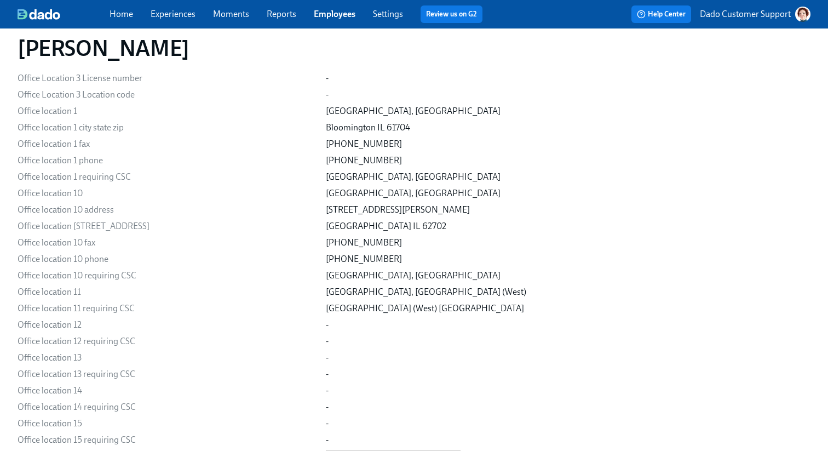
scroll to position [7569, 0]
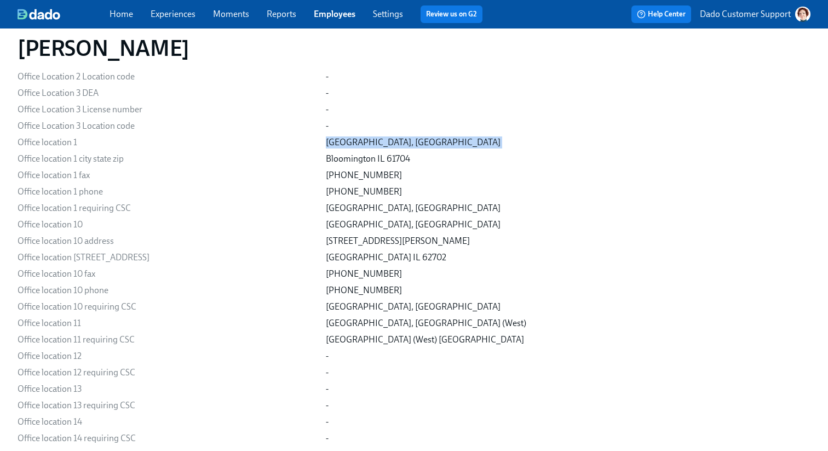
drag, startPoint x: 437, startPoint y: 152, endPoint x: 279, endPoint y: 152, distance: 157.2
click at [0, 0] on div "Office location [STREET_ADDRESS]" at bounding box center [0, 0] width 0 height 0
copy div "[GEOGRAPHIC_DATA], [GEOGRAPHIC_DATA]"
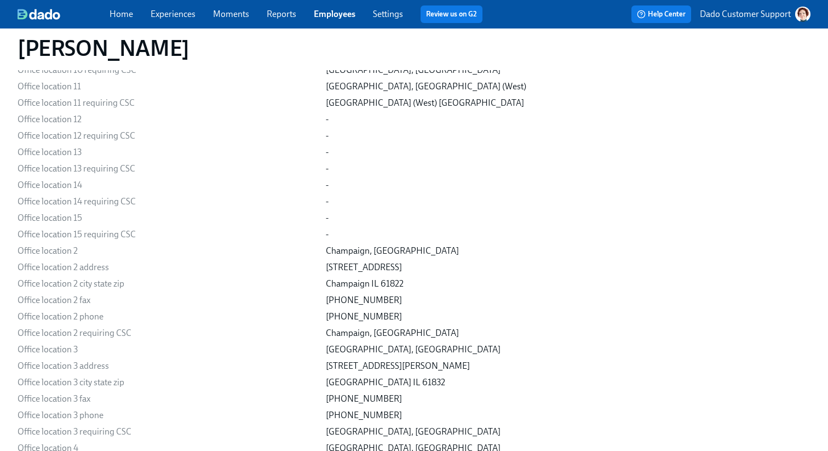
scroll to position [7957, 0]
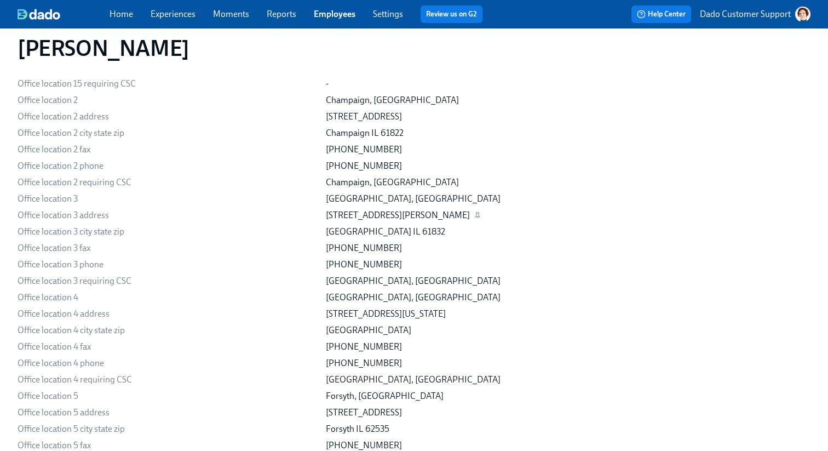
click at [421, 221] on div "2811 N Vermillion St" at bounding box center [568, 215] width 485 height 12
drag, startPoint x: 303, startPoint y: 212, endPoint x: 411, endPoint y: 212, distance: 107.9
click at [0, 0] on div "Office location 3 Danville, IL" at bounding box center [0, 0] width 0 height 0
copy div "Danville, IL"
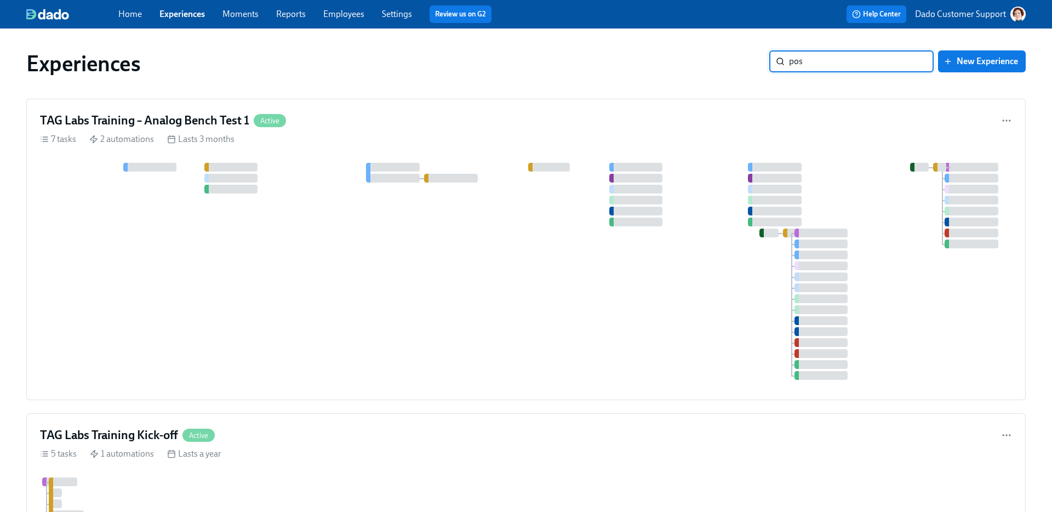
type input "post"
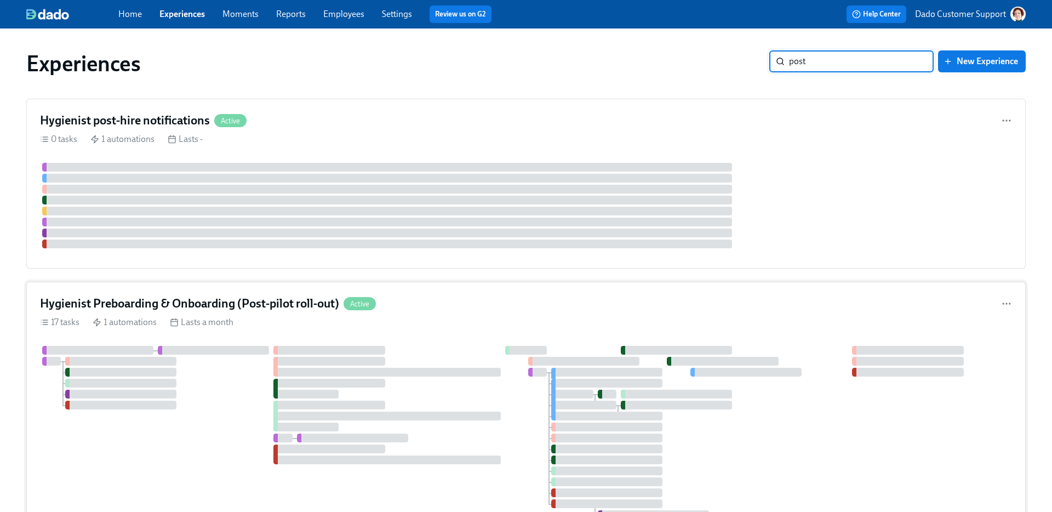
click at [185, 338] on div "Hygienist Preboarding & Onboarding (Post-pilot roll-out) Active 17 tasks 1 auto…" at bounding box center [525, 427] width 999 height 290
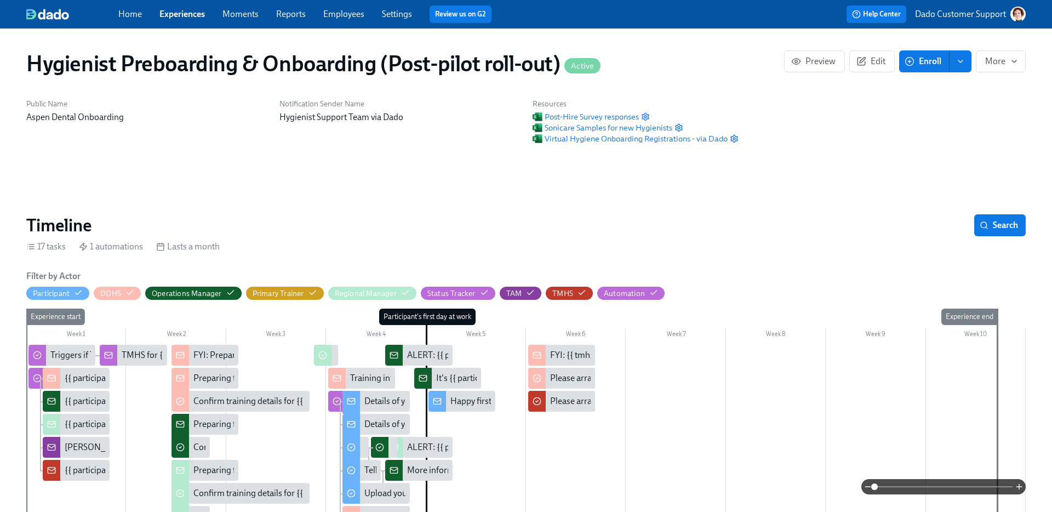
click at [184, 17] on link "Experiences" at bounding box center [181, 14] width 45 height 10
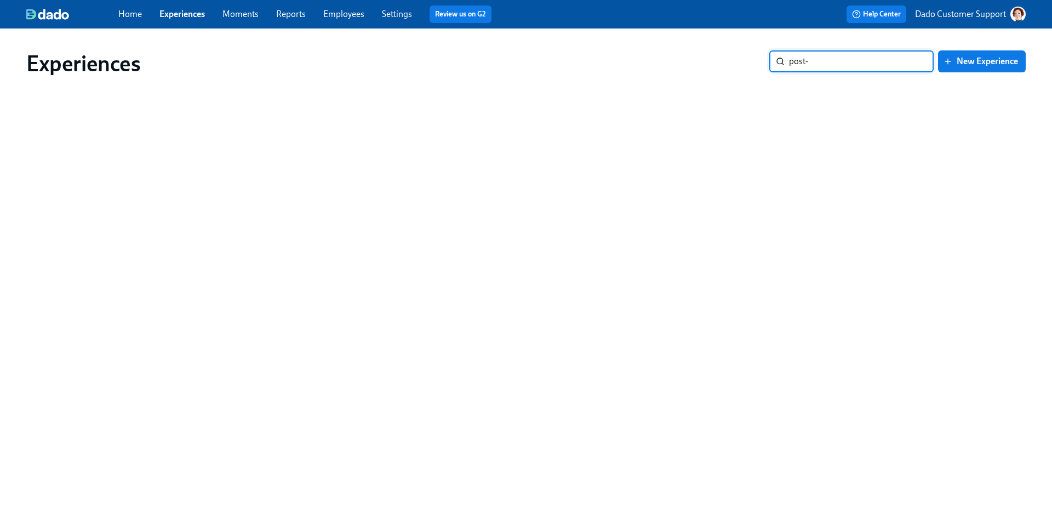
type input "post-c"
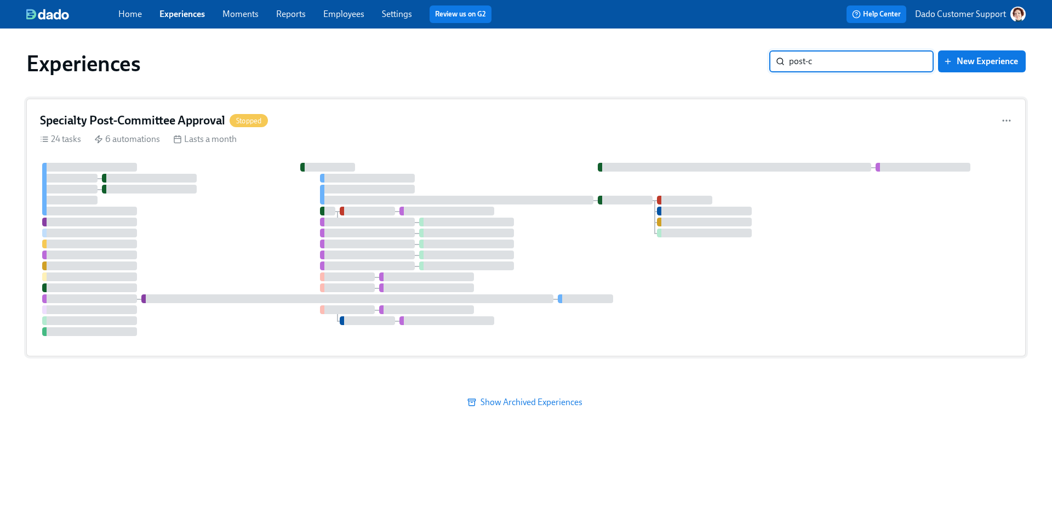
click at [283, 125] on div "Specialty Post-Committee Approval Stopped" at bounding box center [526, 120] width 972 height 16
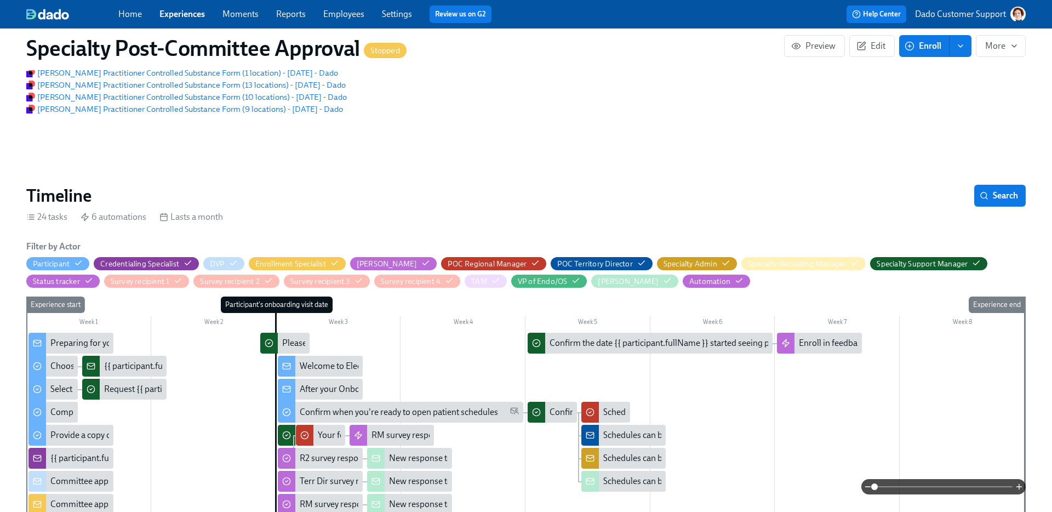
scroll to position [460, 0]
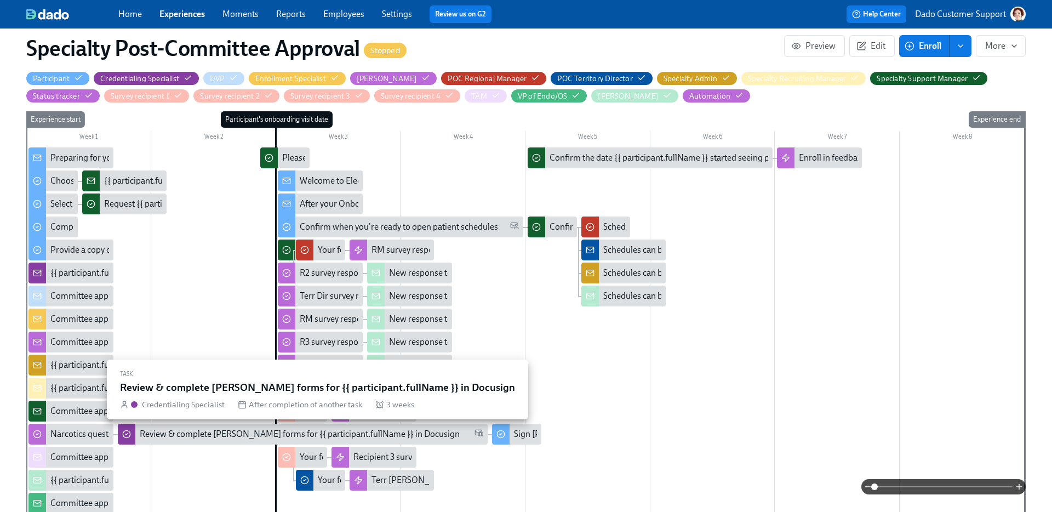
click at [136, 440] on div "Review & complete [PERSON_NAME] forms for {{ participant.fullName }} in Docusign" at bounding box center [303, 433] width 370 height 21
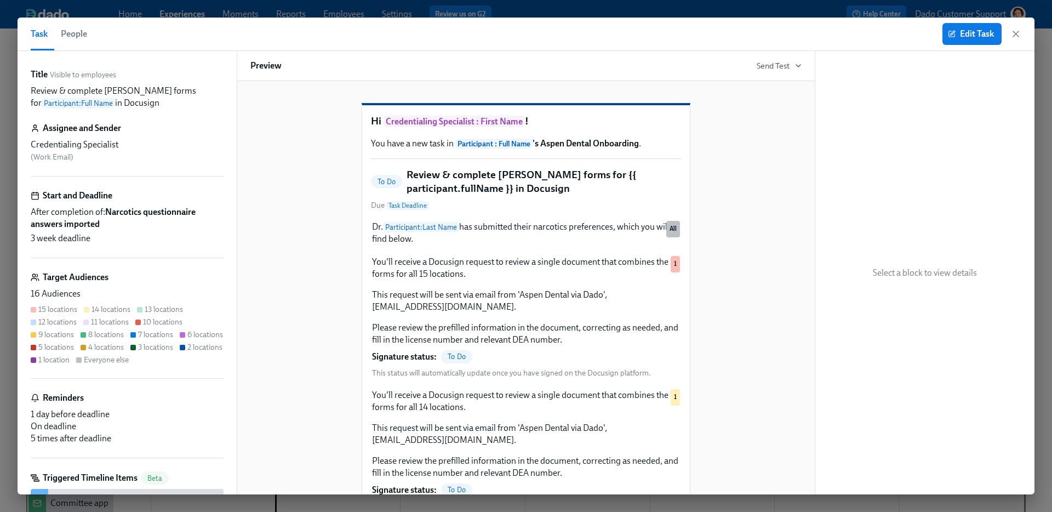
click at [164, 98] on p "Review & complete [PERSON_NAME] forms for Participant : Full Name in Docusign" at bounding box center [127, 97] width 193 height 24
drag, startPoint x: 162, startPoint y: 102, endPoint x: 5, endPoint y: 94, distance: 157.4
click at [5, 94] on div "Task People Edit Task Title Visible to employees Review & complete [PERSON_NAME…" at bounding box center [526, 256] width 1052 height 512
copy p "Review & complete [PERSON_NAME] forms for Participant : Full Name in Docusign"
